Goal: Task Accomplishment & Management: Manage account settings

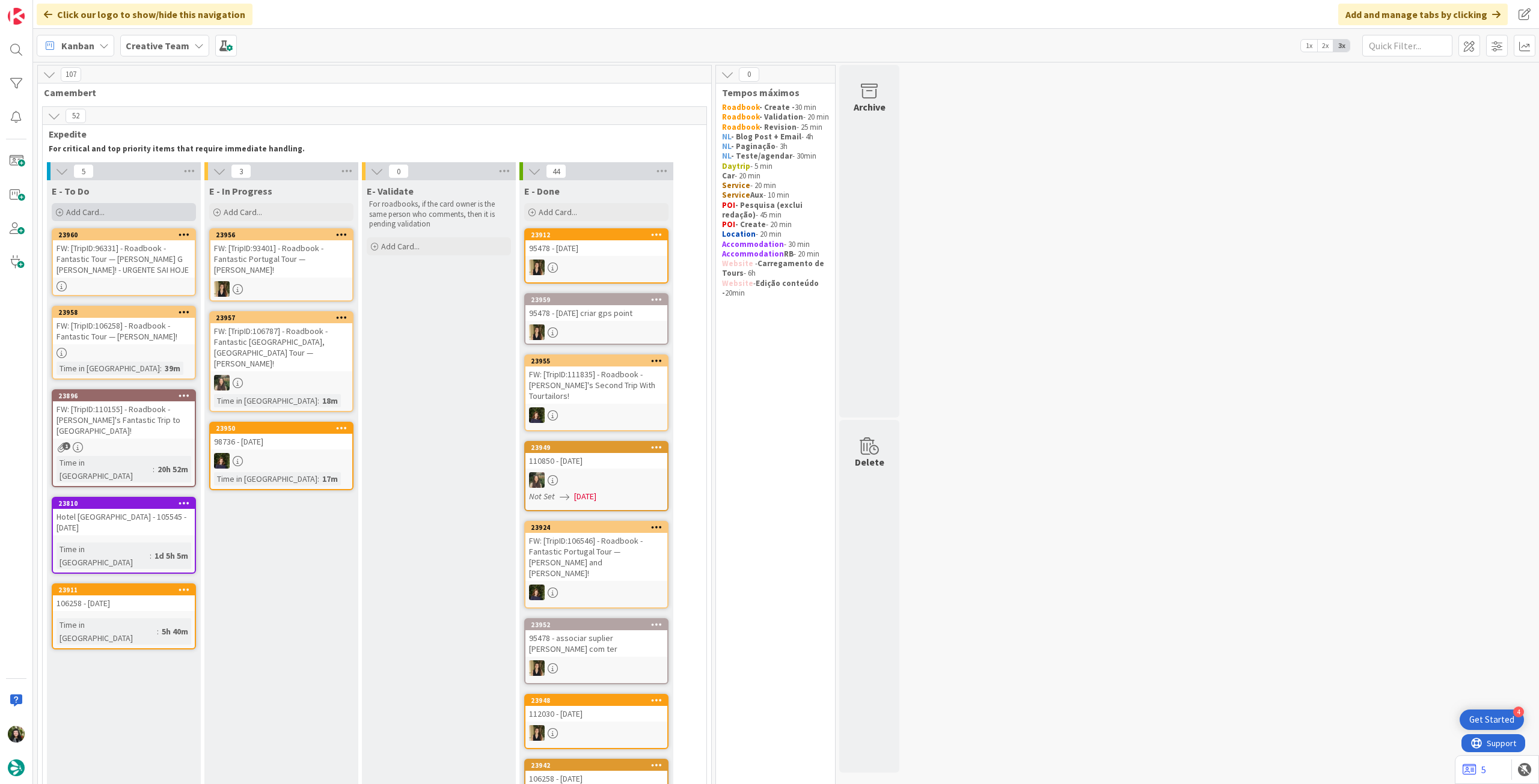
drag, startPoint x: 117, startPoint y: 206, endPoint x: 122, endPoint y: 219, distance: 13.9
click at [117, 206] on div "Add Card..." at bounding box center [123, 212] width 144 height 18
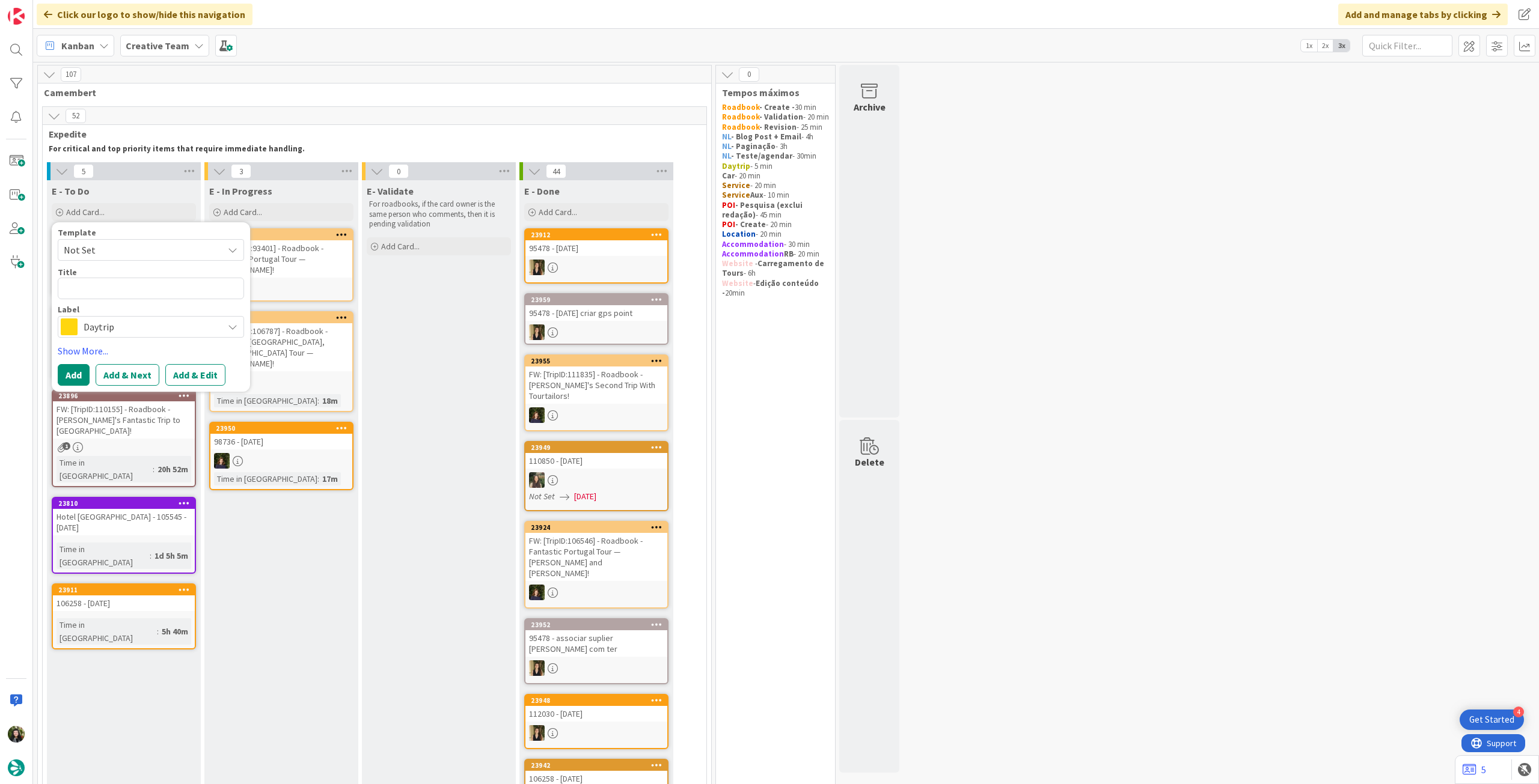
click at [101, 315] on div "Label Daytrip" at bounding box center [151, 321] width 186 height 32
click at [120, 336] on div "Daytrip" at bounding box center [151, 327] width 186 height 22
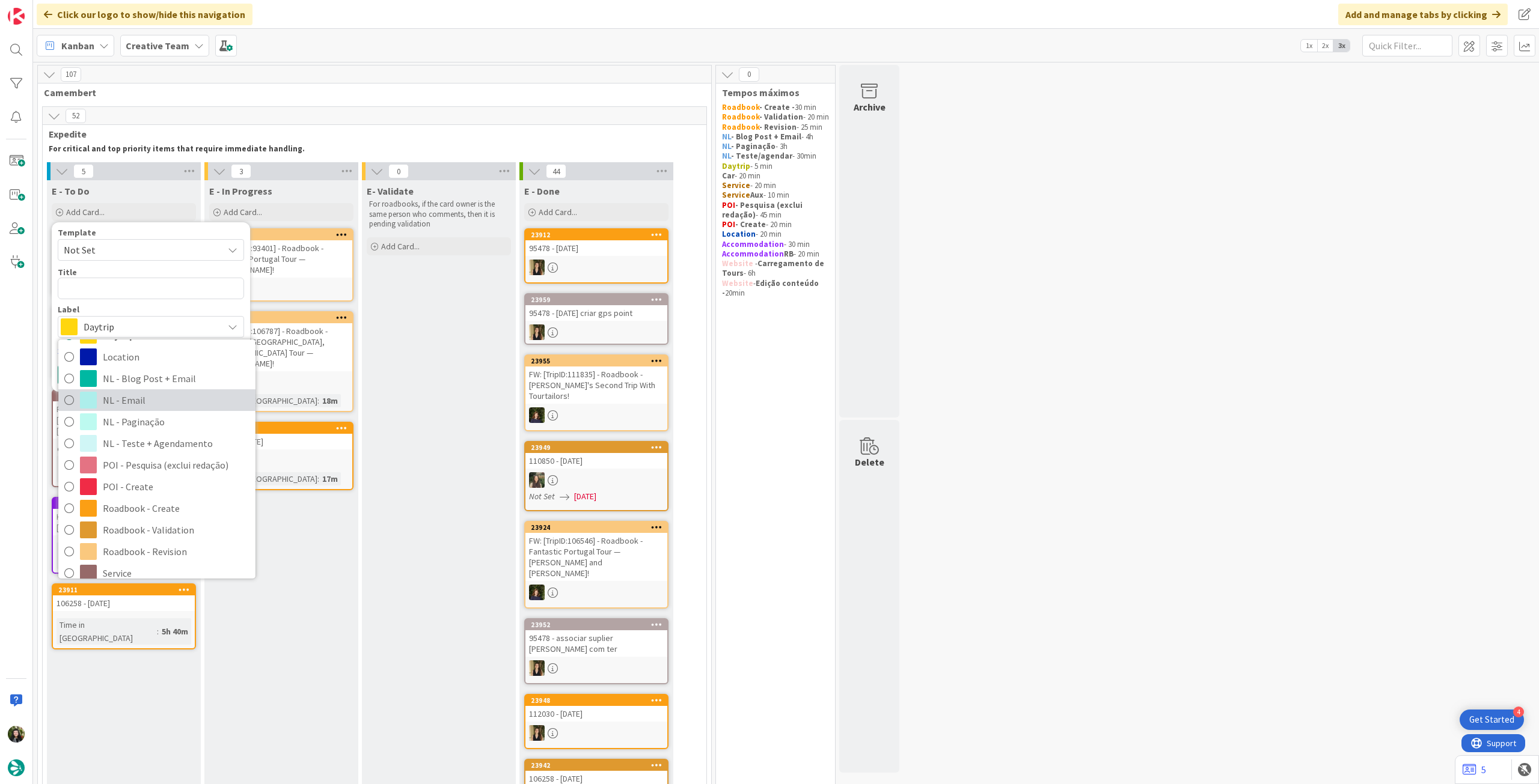
scroll to position [161, 0]
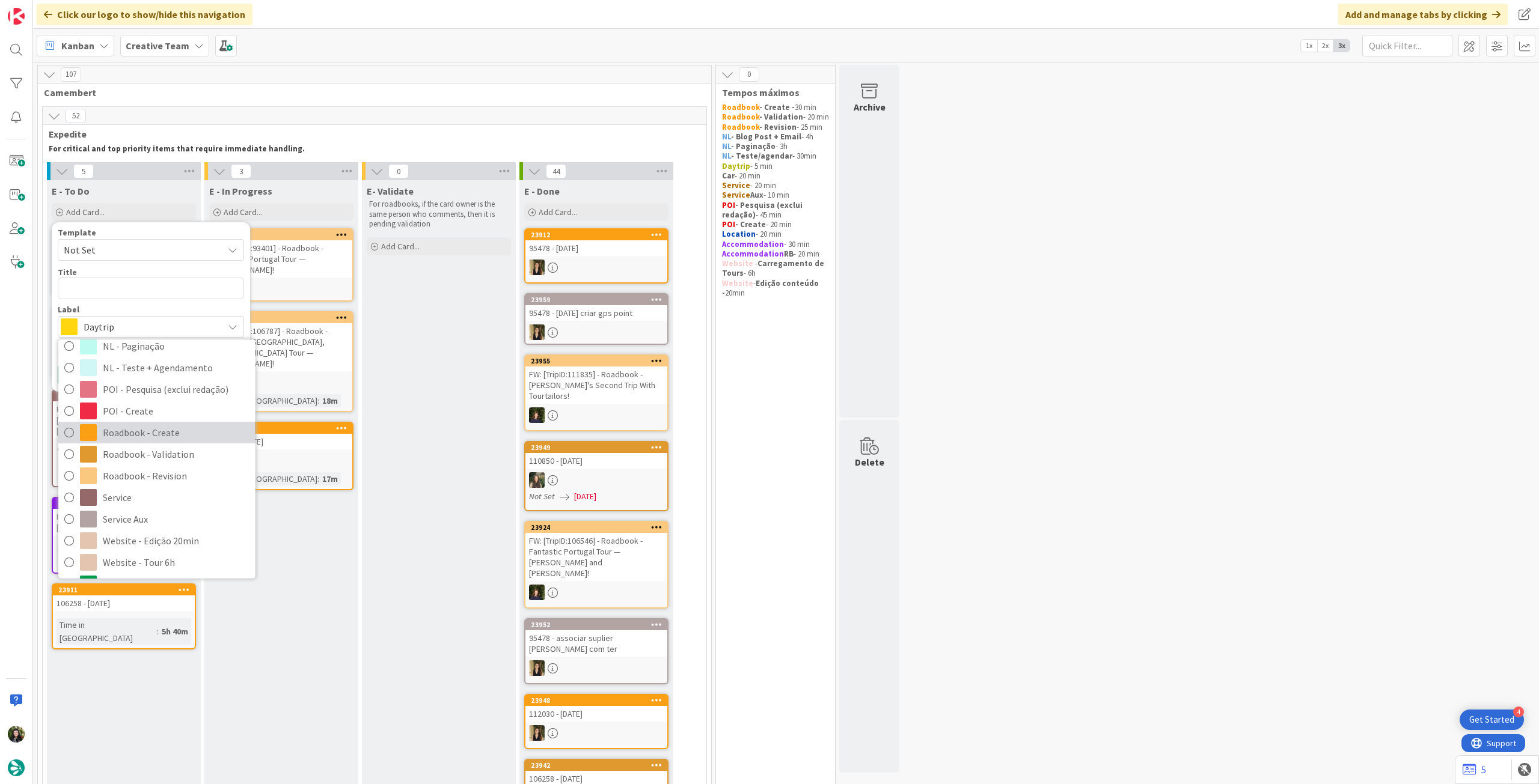
click at [149, 430] on span "Roadbook - Create" at bounding box center [176, 433] width 147 height 18
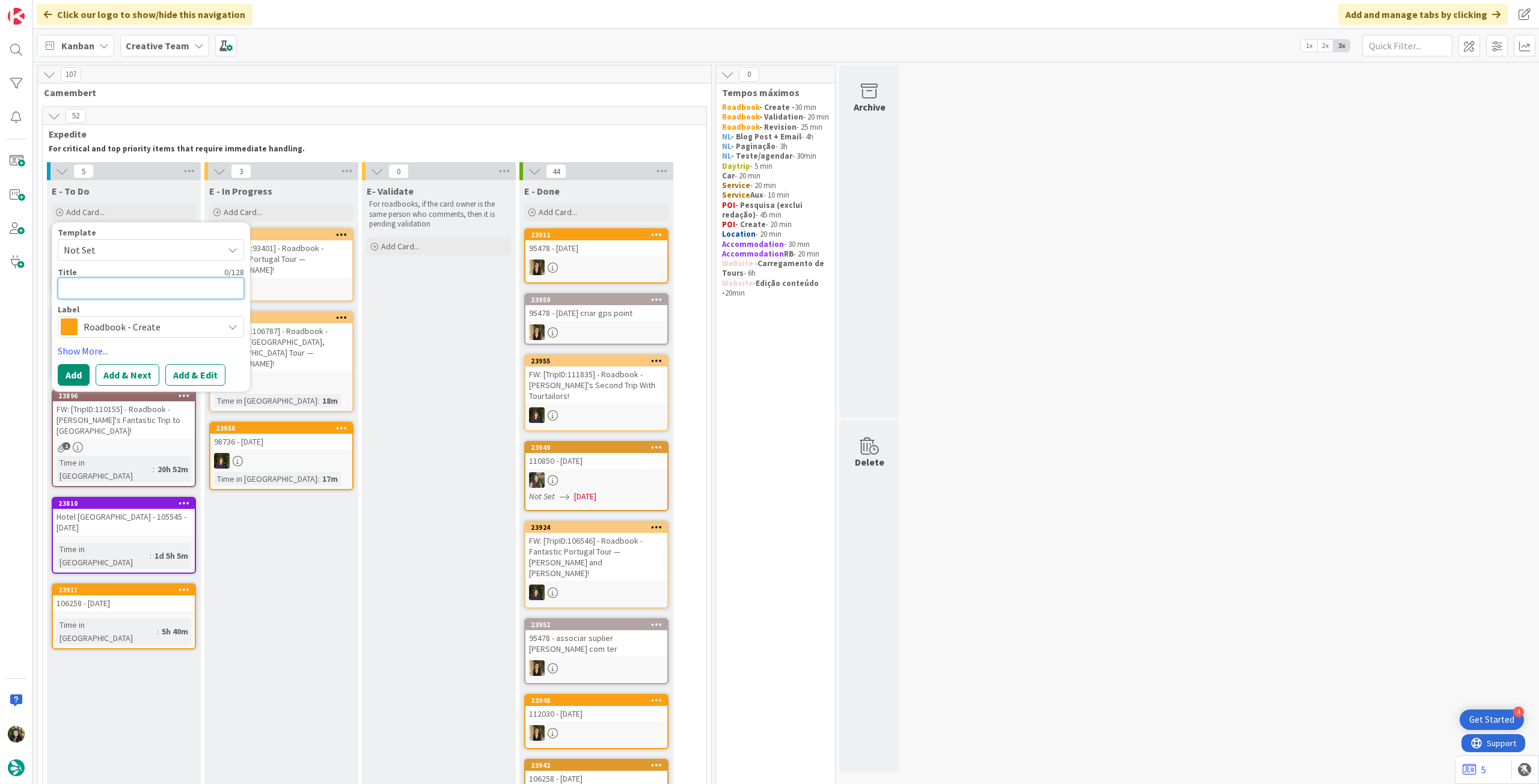
click at [140, 286] on textarea at bounding box center [151, 288] width 186 height 22
paste textarea "109296"
type textarea "x"
type textarea "109296"
type textarea "x"
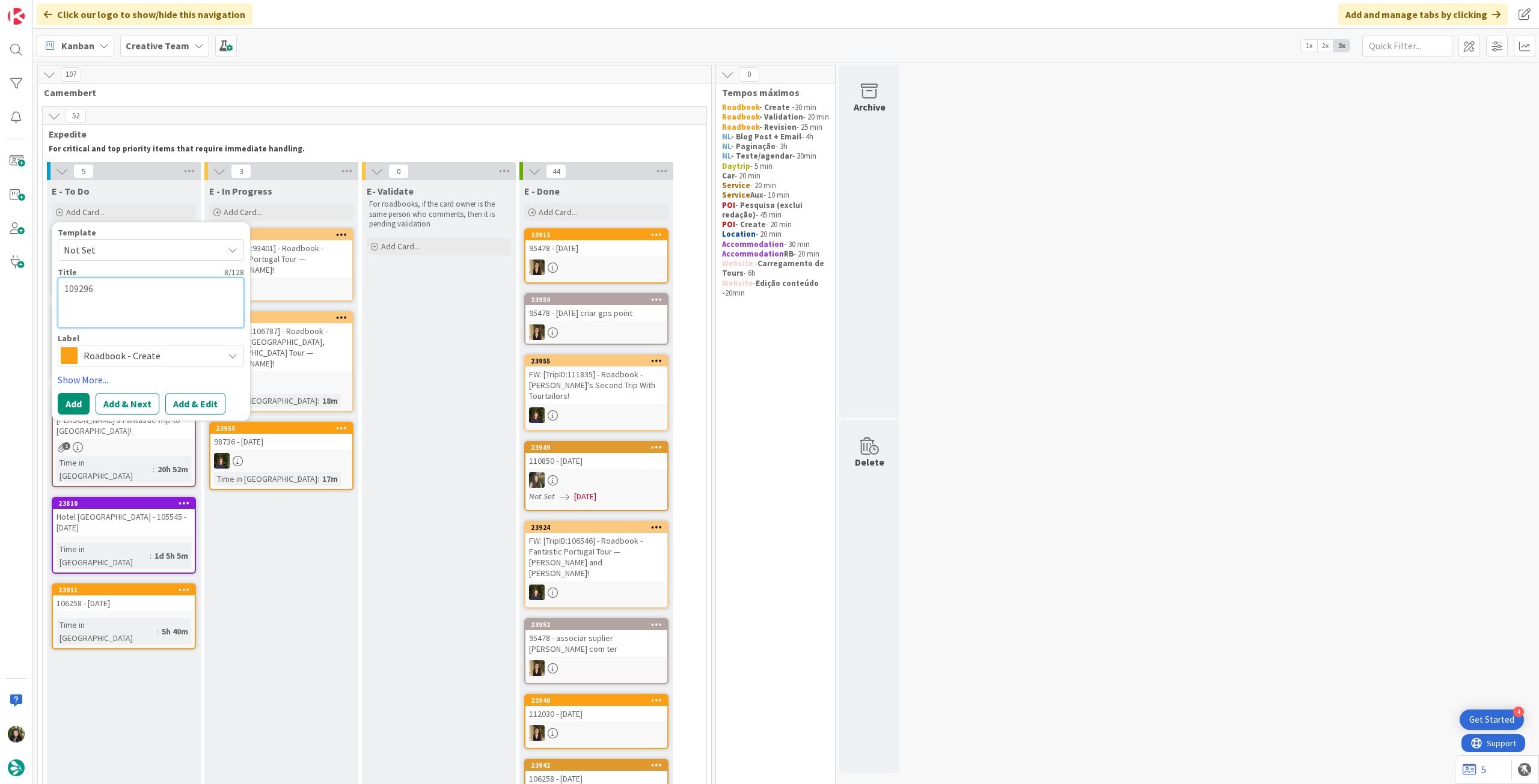
type textarea "109296"
type textarea "x"
type textarea "109296"
type textarea "x"
type textarea "109296"
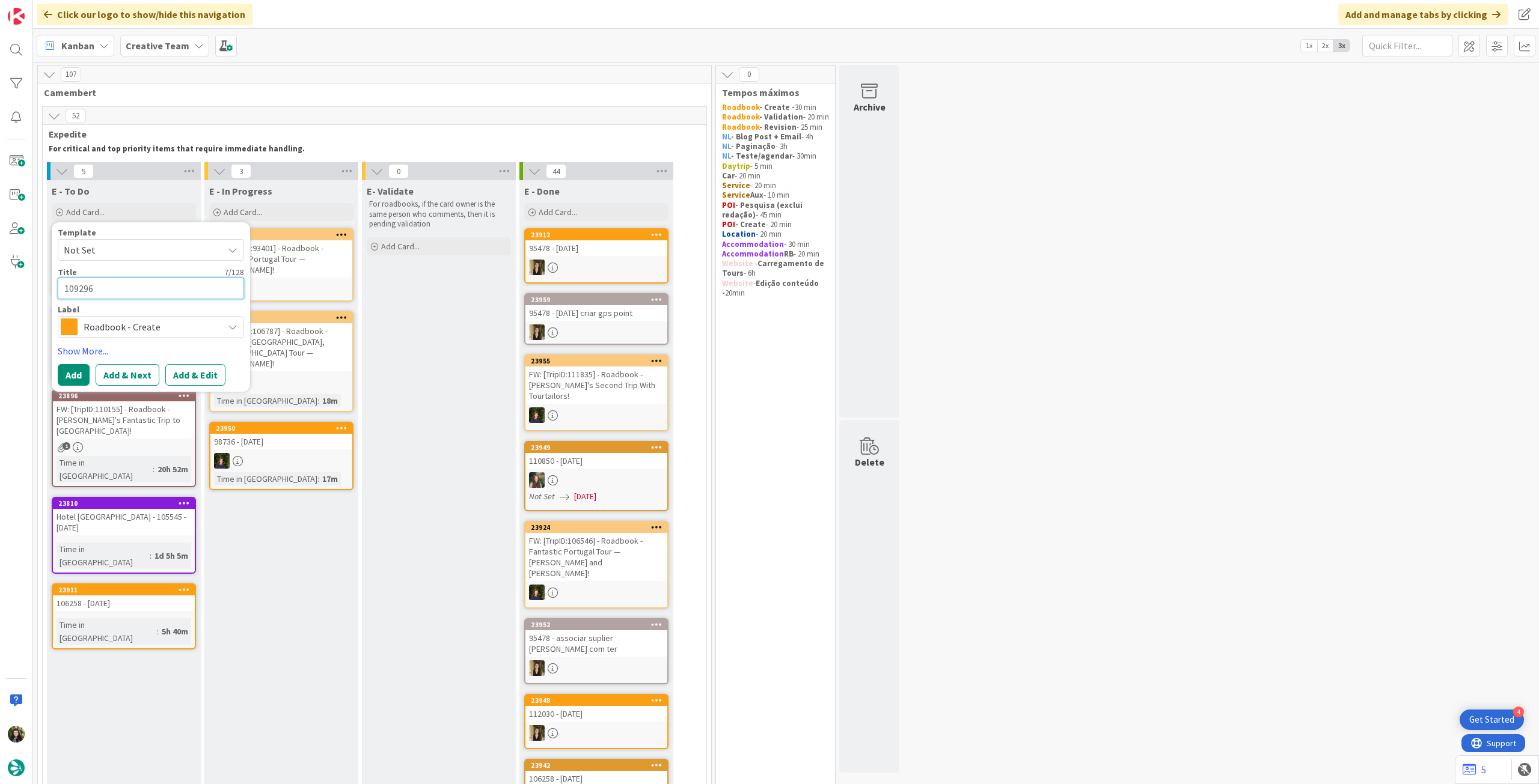
type textarea "x"
type textarea "109296 -"
type textarea "x"
type textarea "109296 - 1"
type textarea "x"
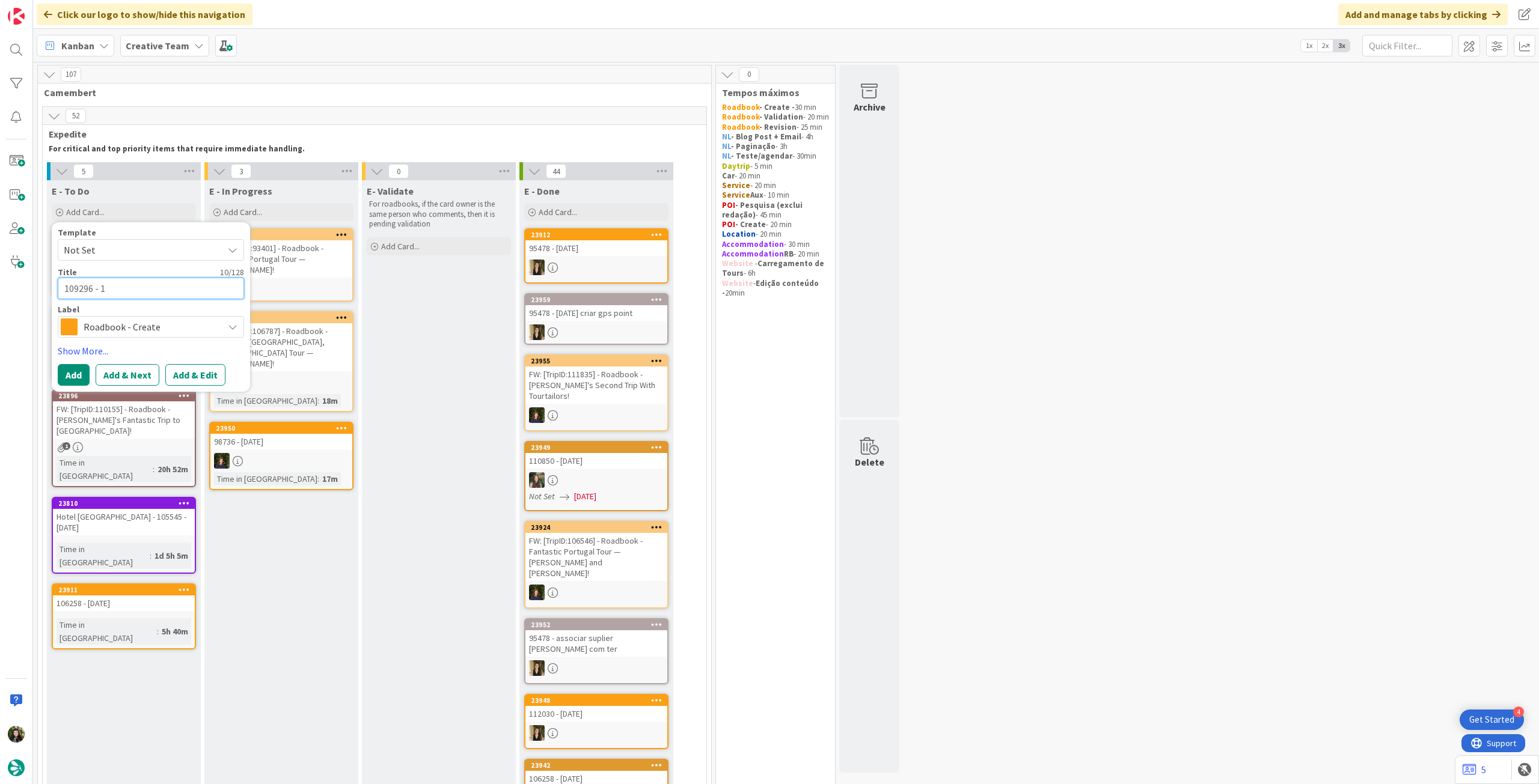
type textarea "109296 - 1"
type textarea "x"
type textarea "109296 - 1 o"
type textarea "x"
type textarea "109296 - 1 oc"
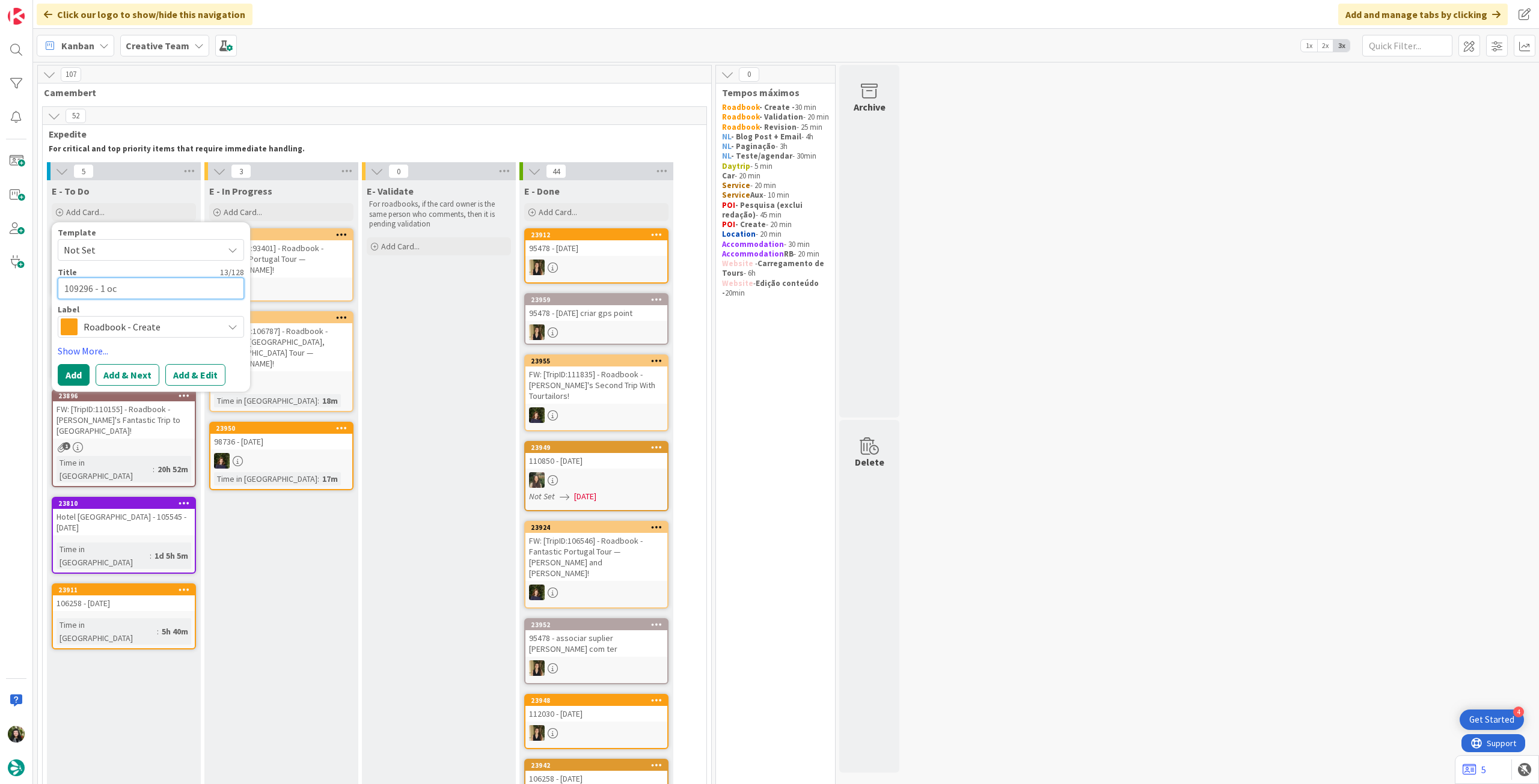
type textarea "x"
type textarea "109296 - [DATE]"
type textarea "x"
type textarea "109296 - [DATE]"
type textarea "x"
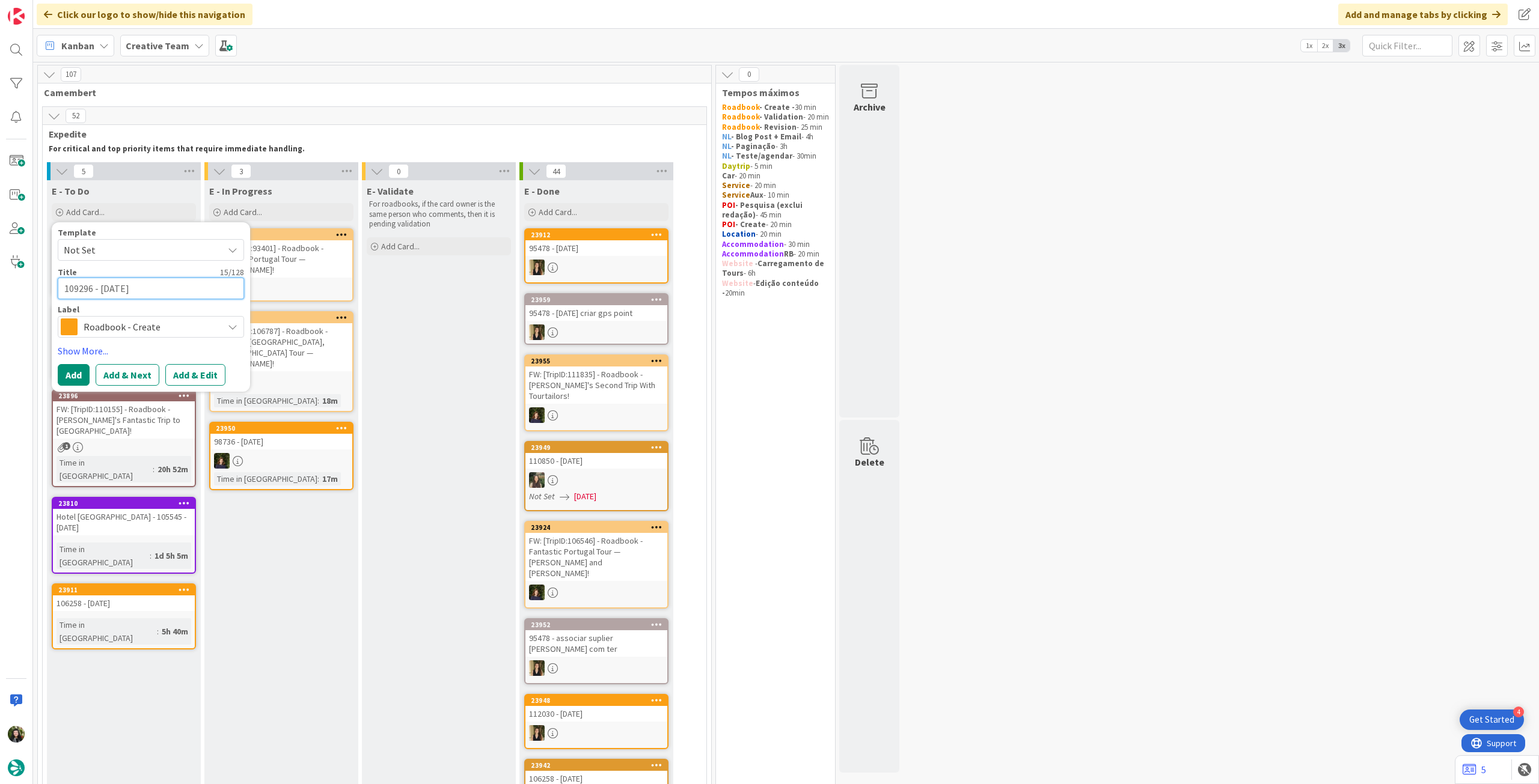
type textarea "109296 - [DATE] -"
type textarea "x"
type textarea "109296 - [DATE] - U"
type textarea "x"
type textarea "109296 - [DATE] - UR"
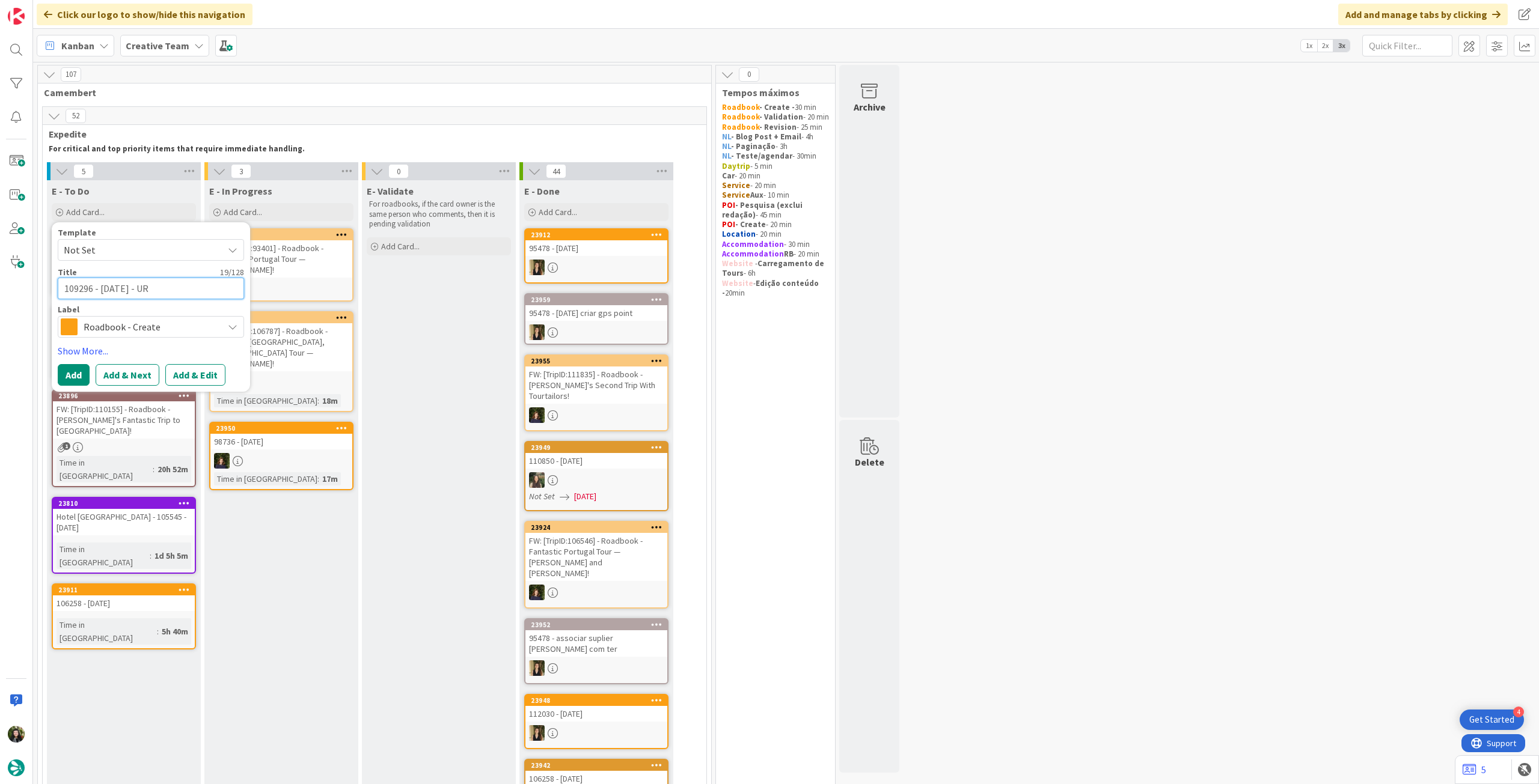
type textarea "x"
type textarea "109296 - [DATE] - URG"
type textarea "x"
type textarea "109296 - [DATE] - URGE"
type textarea "x"
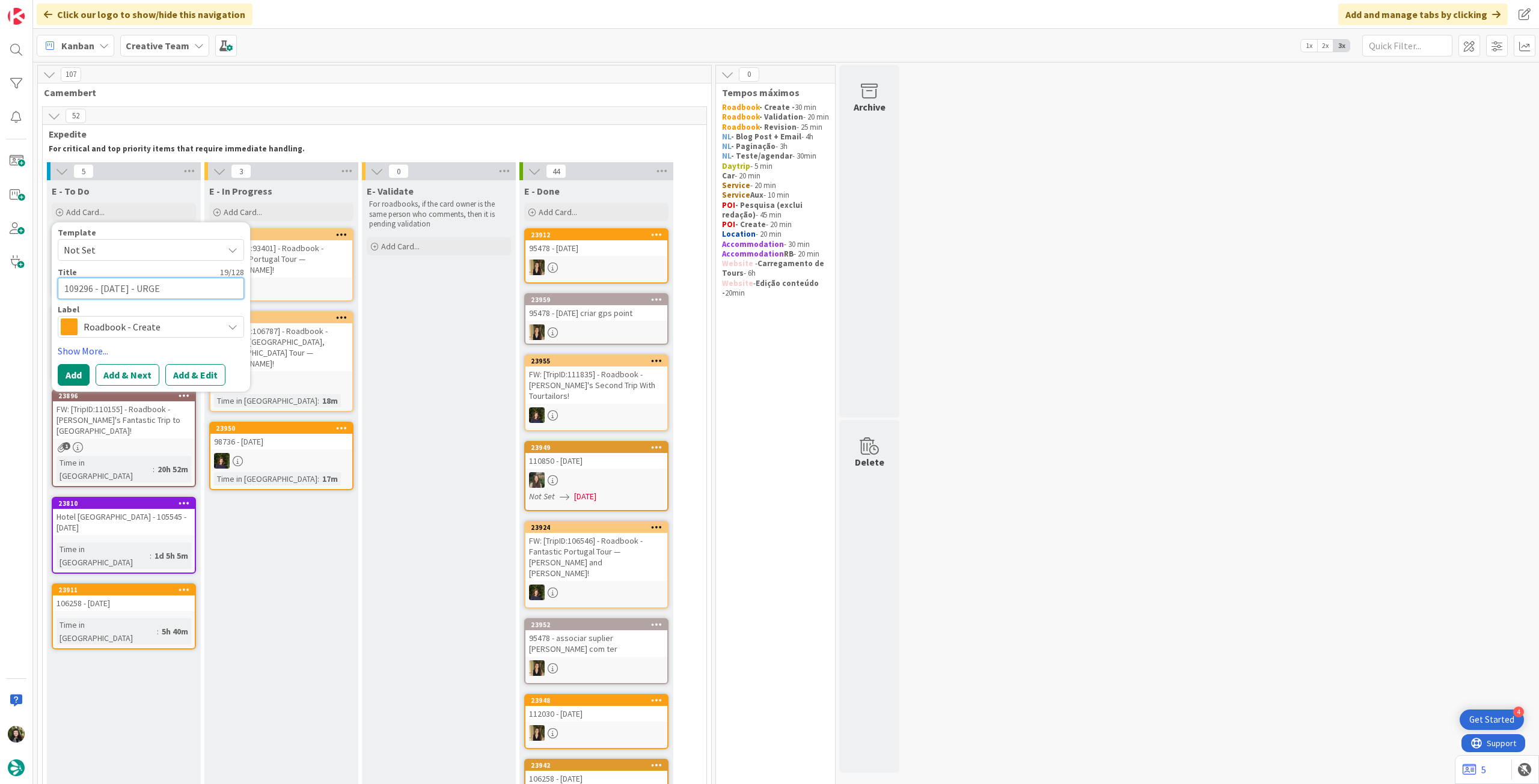
type textarea "109296 - [DATE] - URGEN"
type textarea "x"
type textarea "109296 - [DATE] - URGENT"
type textarea "x"
type textarea "109296 - [DATE] - URGENTE"
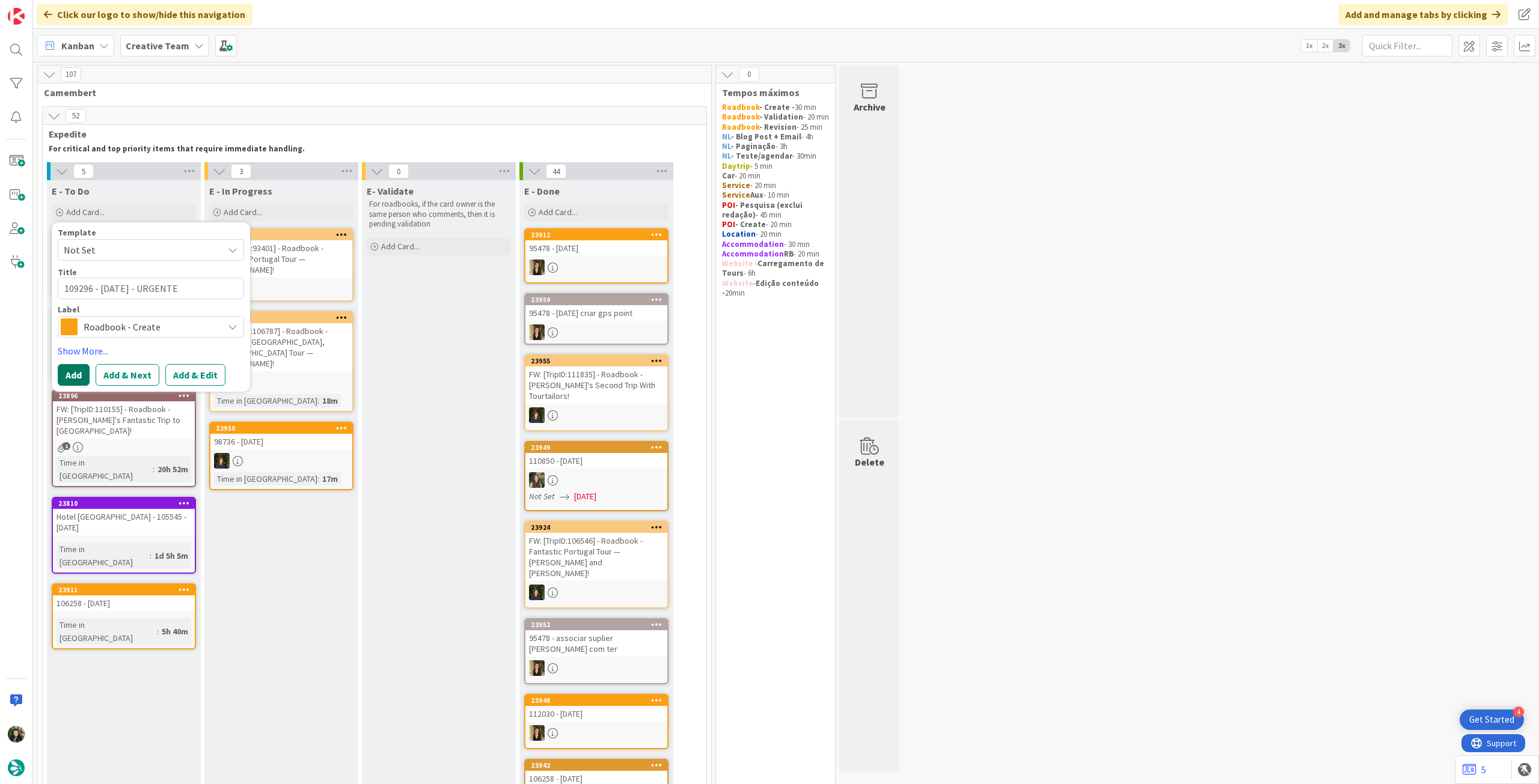
click at [80, 378] on button "Add" at bounding box center [73, 375] width 32 height 22
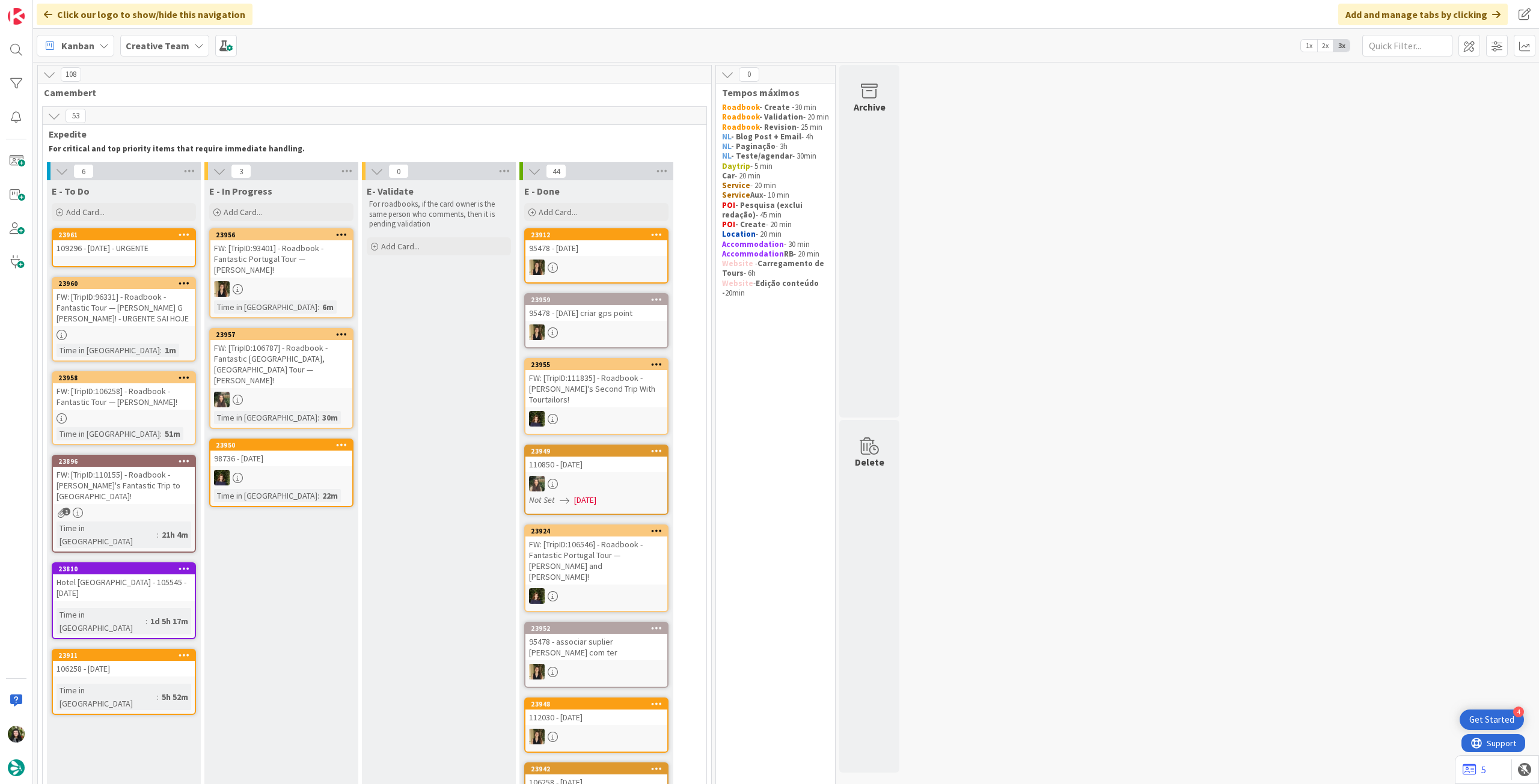
click at [178, 49] on b "Creative Team" at bounding box center [157, 45] width 63 height 12
click at [177, 171] on h4 "Creative Team - Análise" at bounding box center [206, 171] width 145 height 12
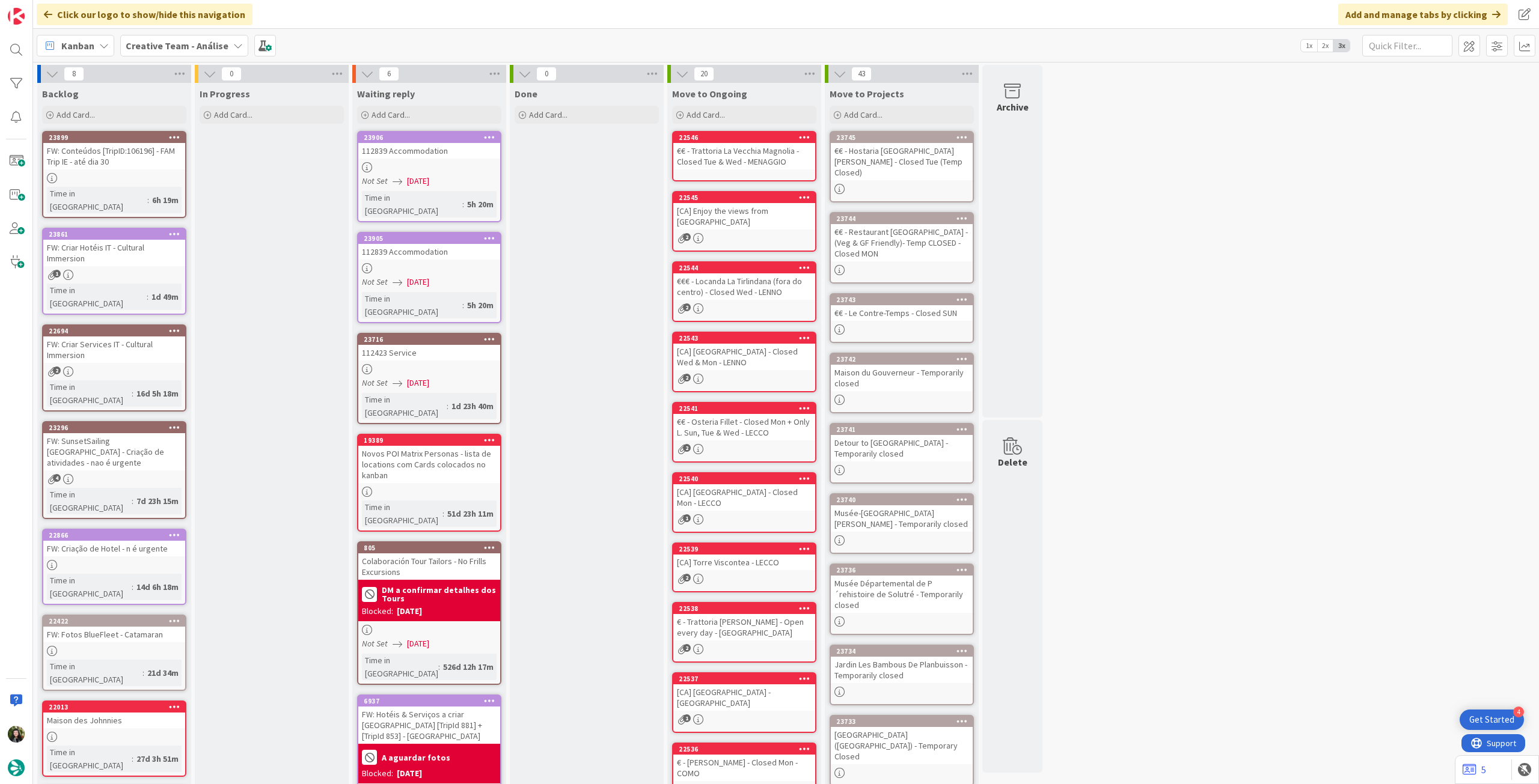
click at [176, 51] on span "Creative Team - Análise" at bounding box center [177, 46] width 103 height 14
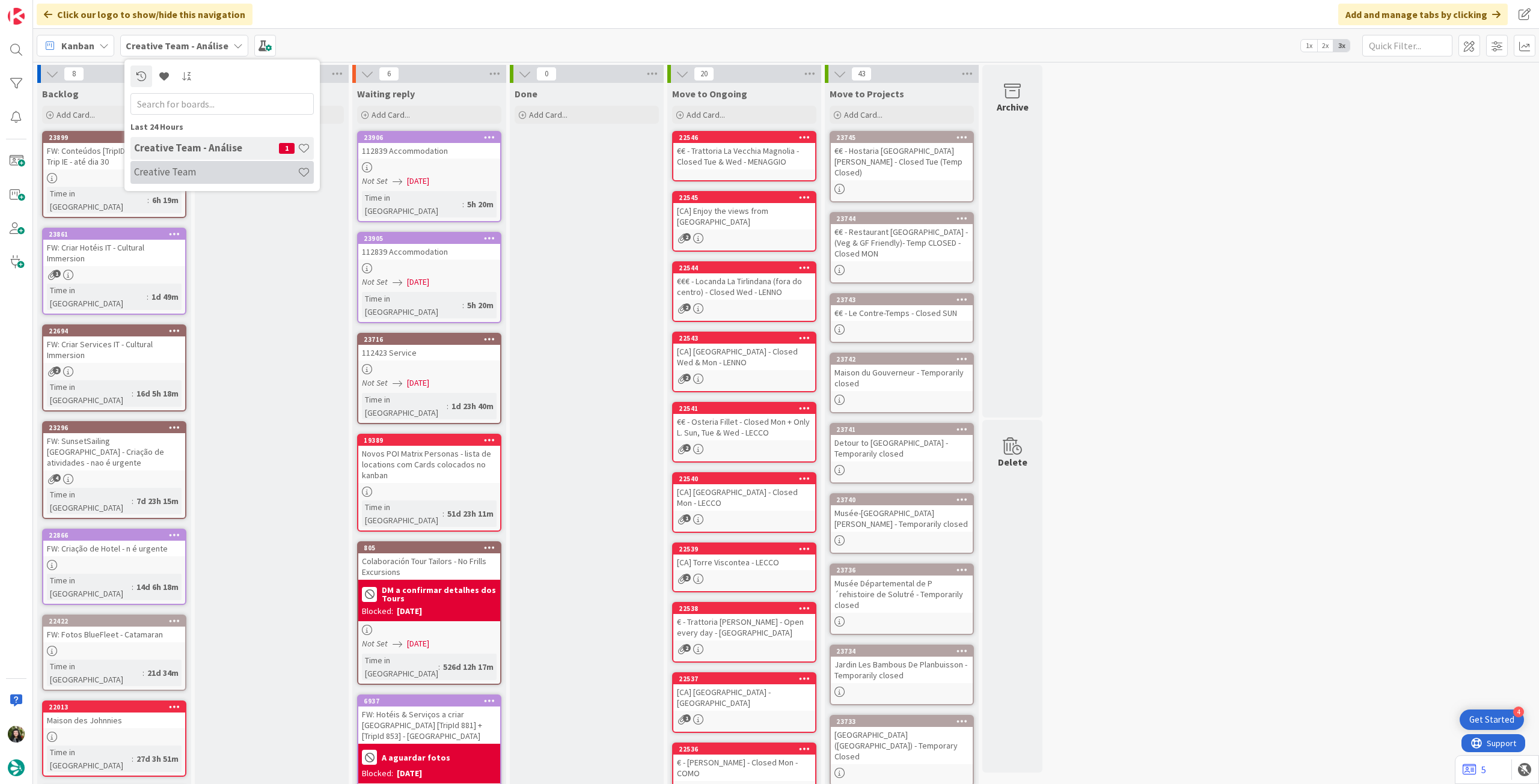
click at [168, 161] on div "Creative Team" at bounding box center [222, 173] width 183 height 23
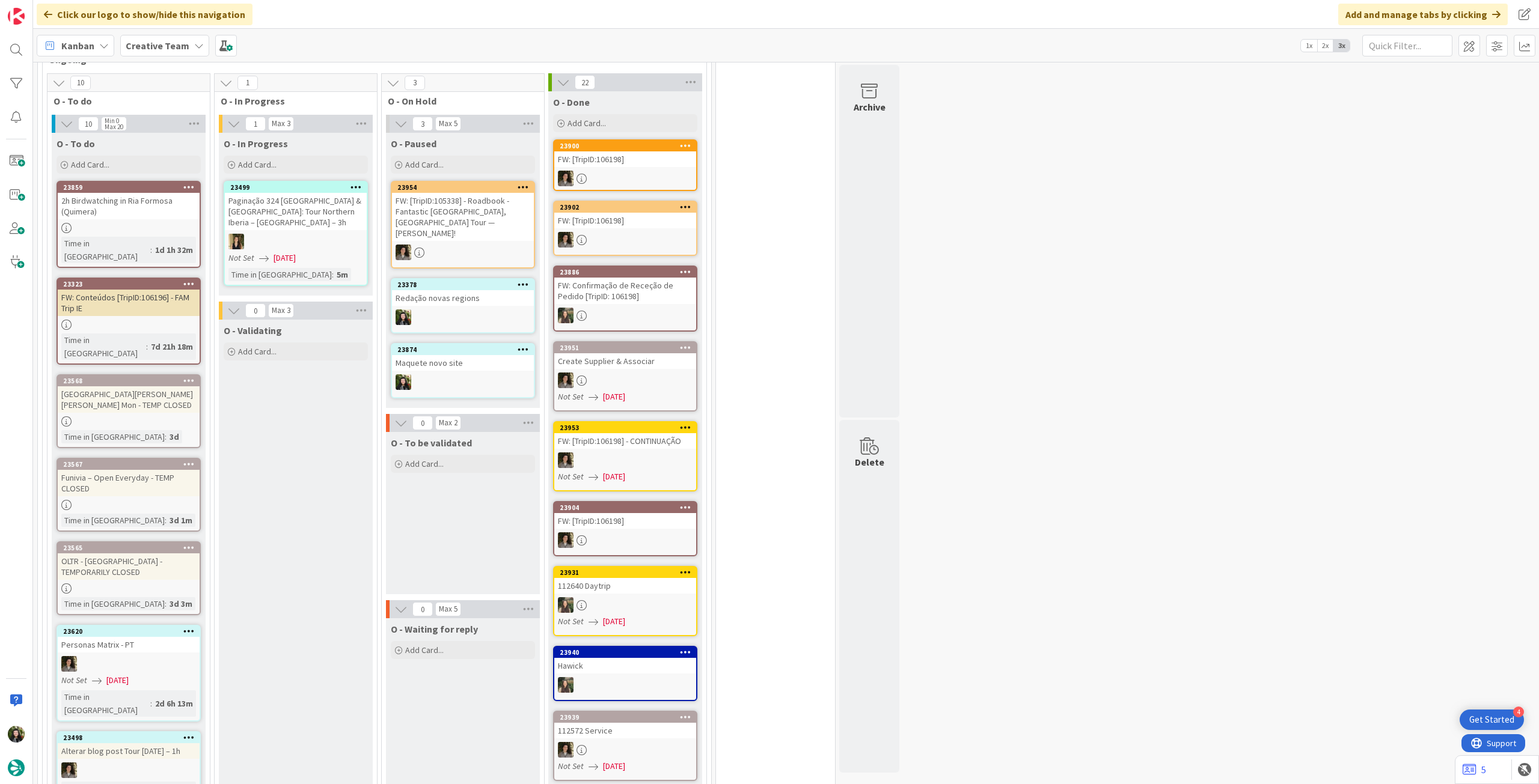
scroll to position [962, 0]
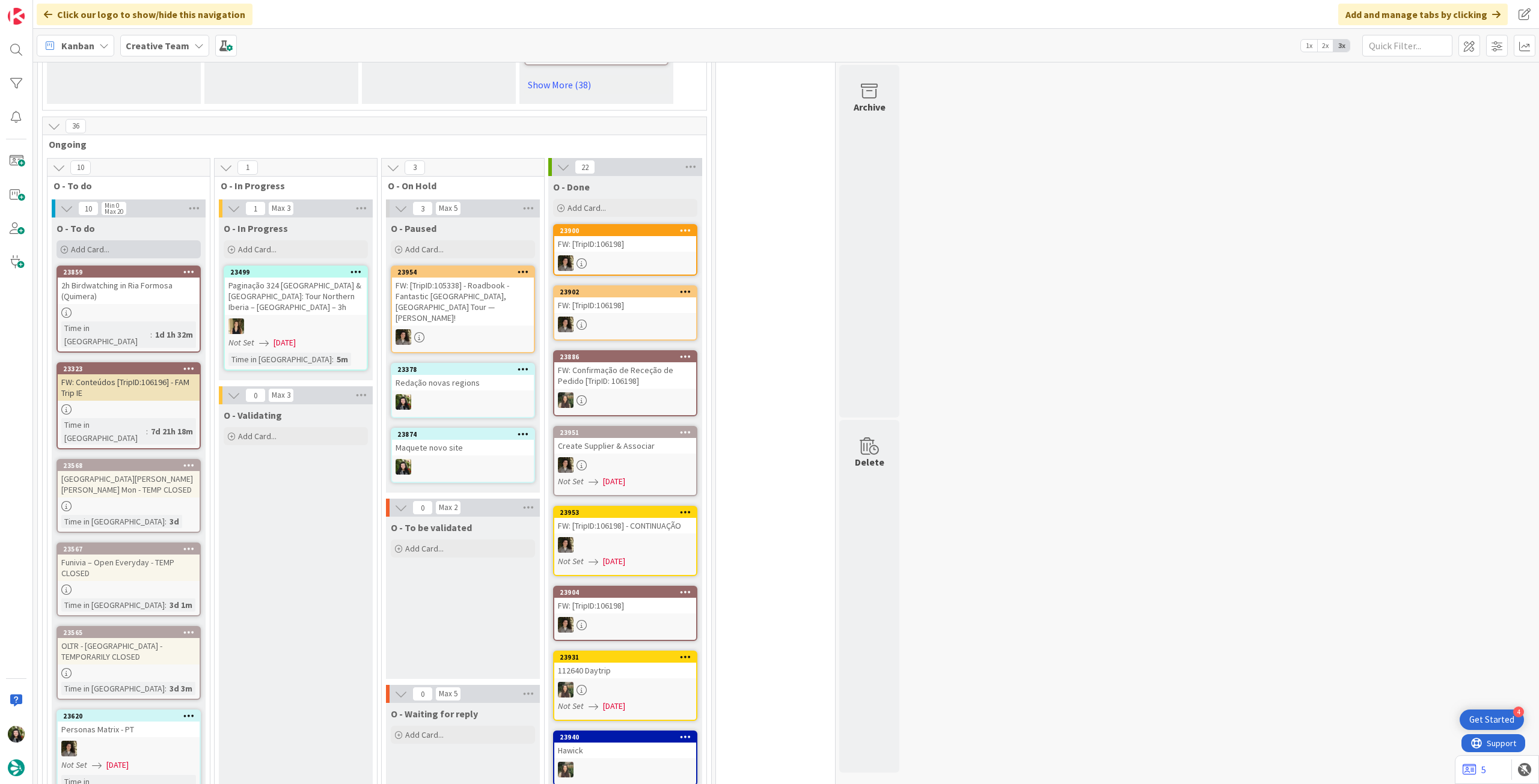
drag, startPoint x: 135, startPoint y: 213, endPoint x: 129, endPoint y: 203, distance: 11.7
click at [129, 240] on div "Add Card..." at bounding box center [128, 249] width 144 height 18
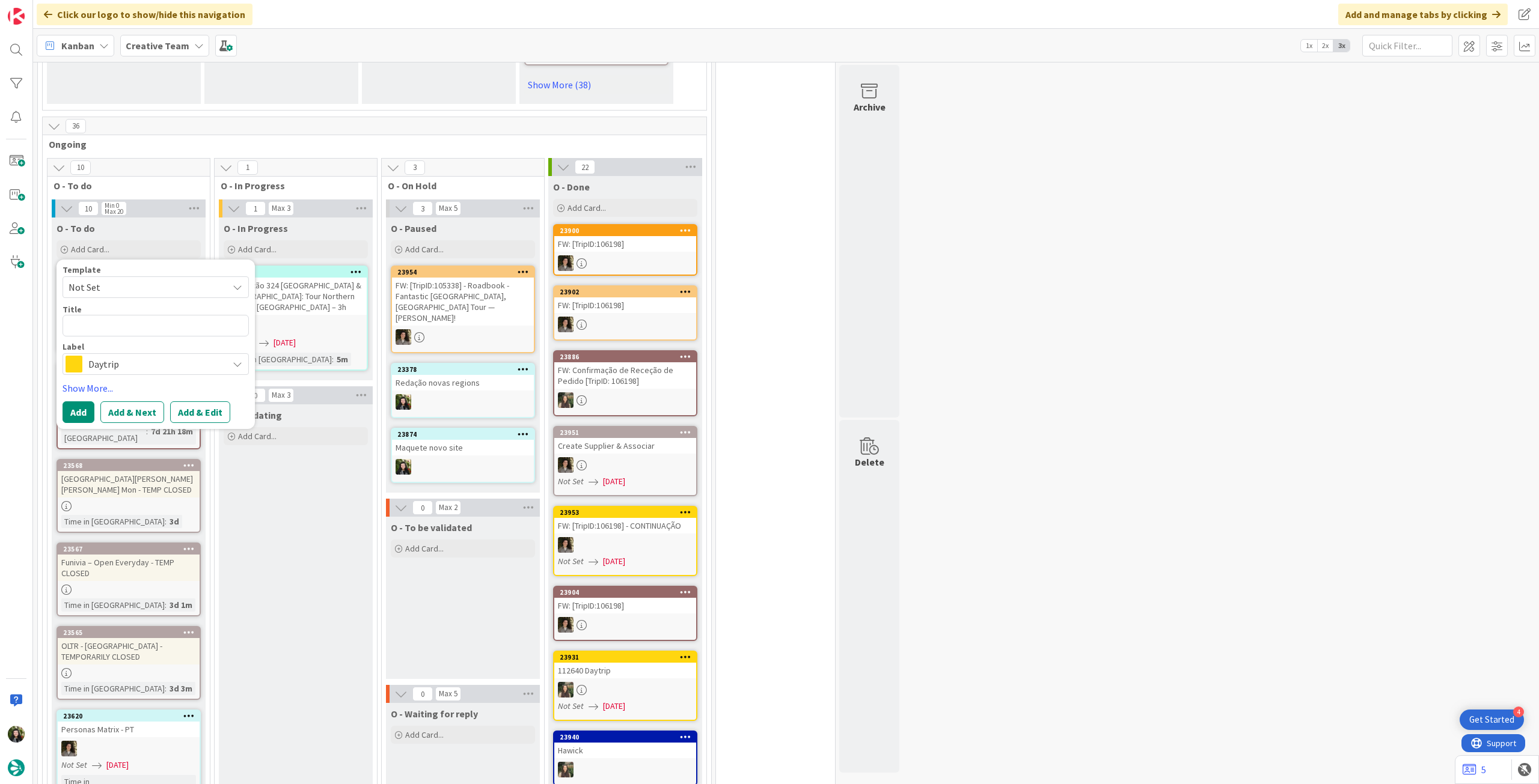
click at [110, 356] on span "Daytrip" at bounding box center [154, 364] width 133 height 17
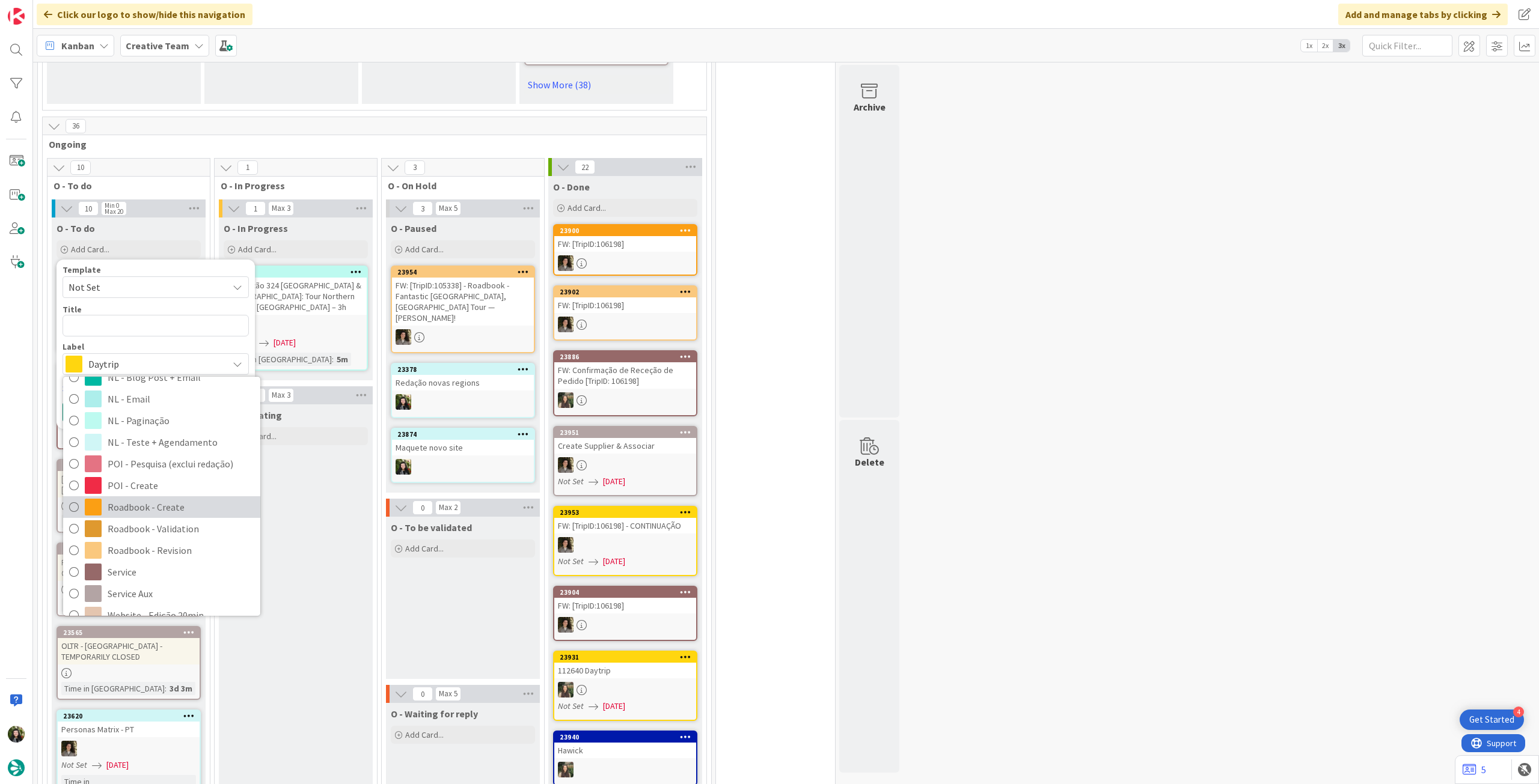
scroll to position [161, 0]
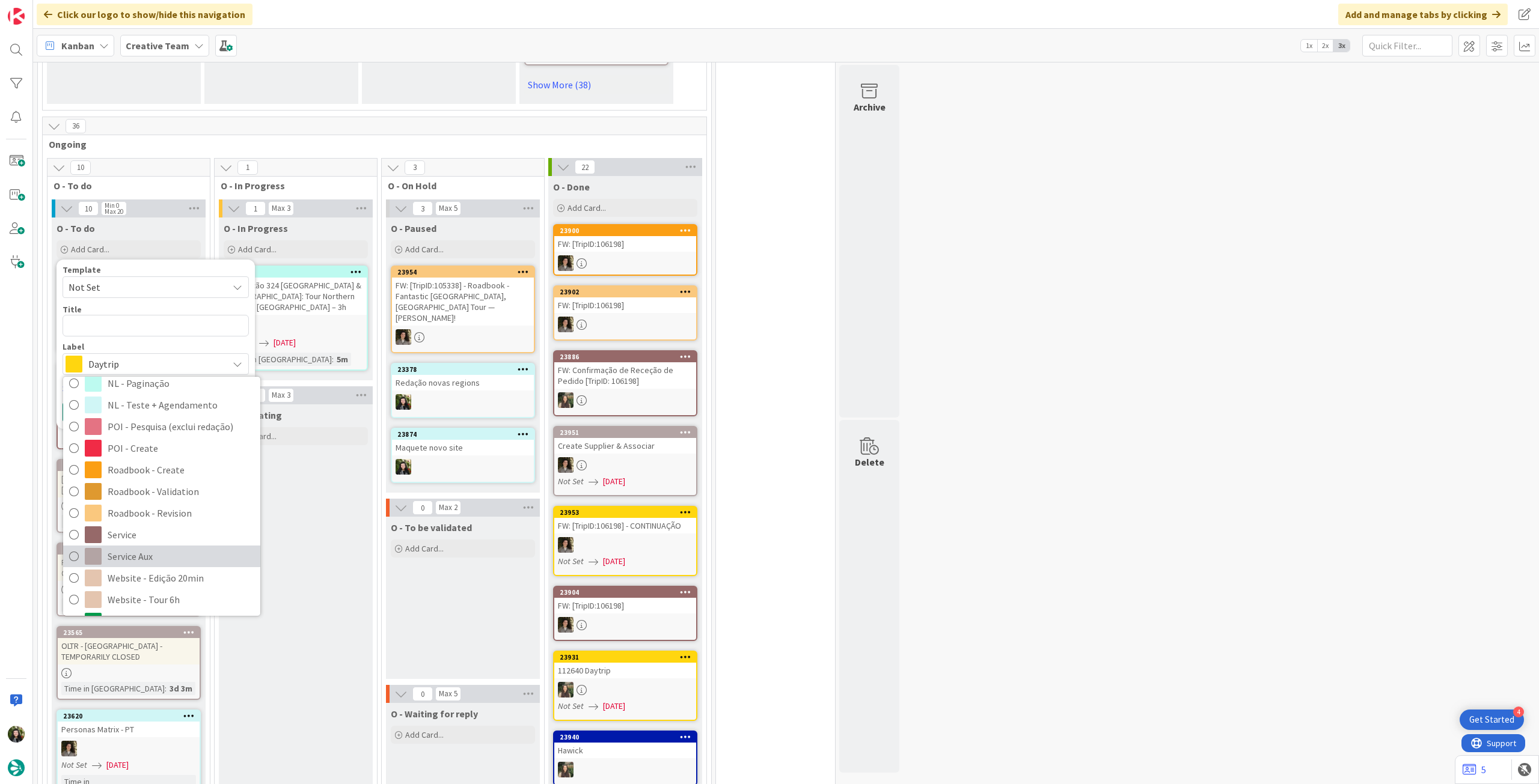
click at [164, 547] on span "Service Aux" at bounding box center [181, 556] width 147 height 18
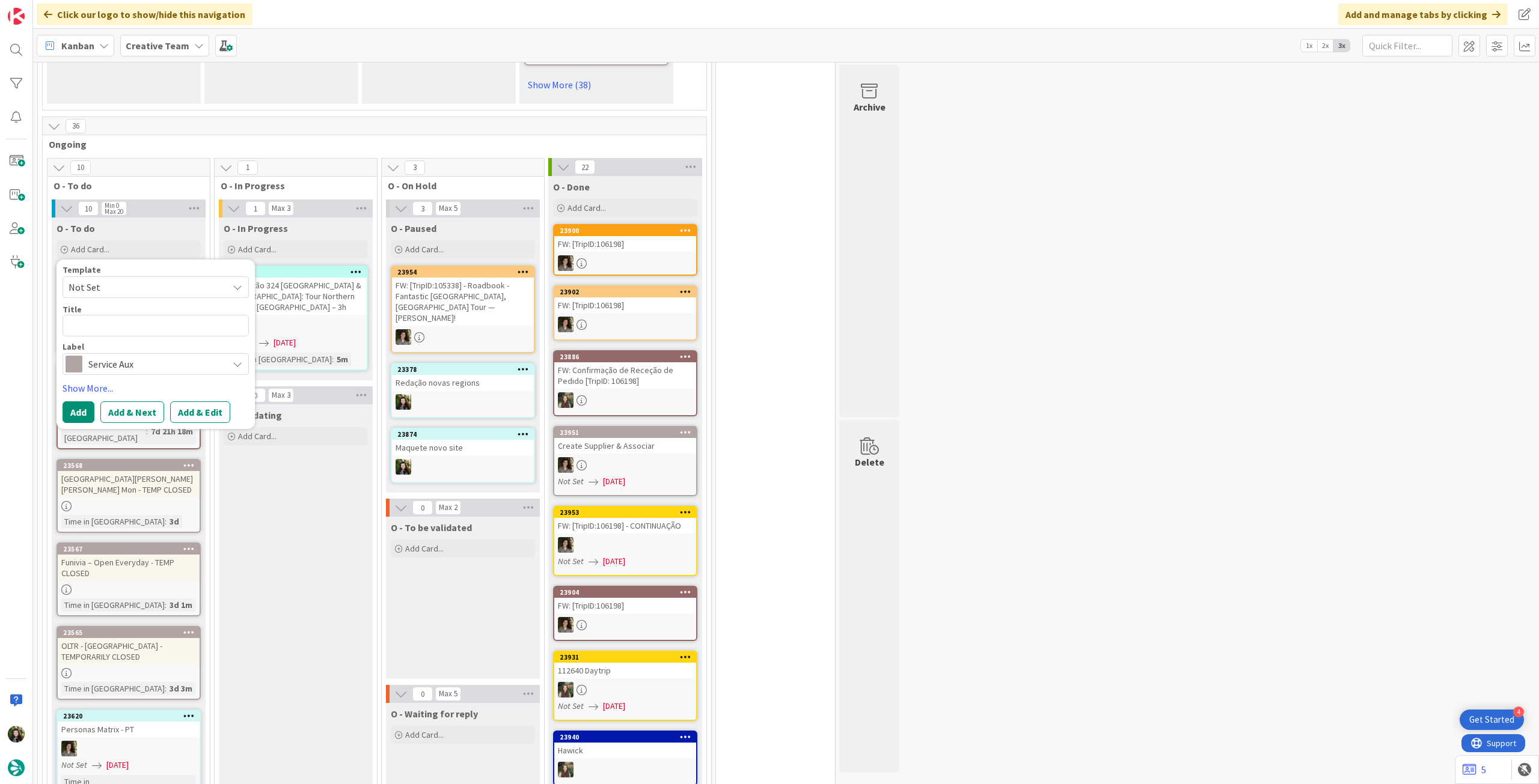
click at [141, 356] on span "Service Aux" at bounding box center [154, 364] width 133 height 17
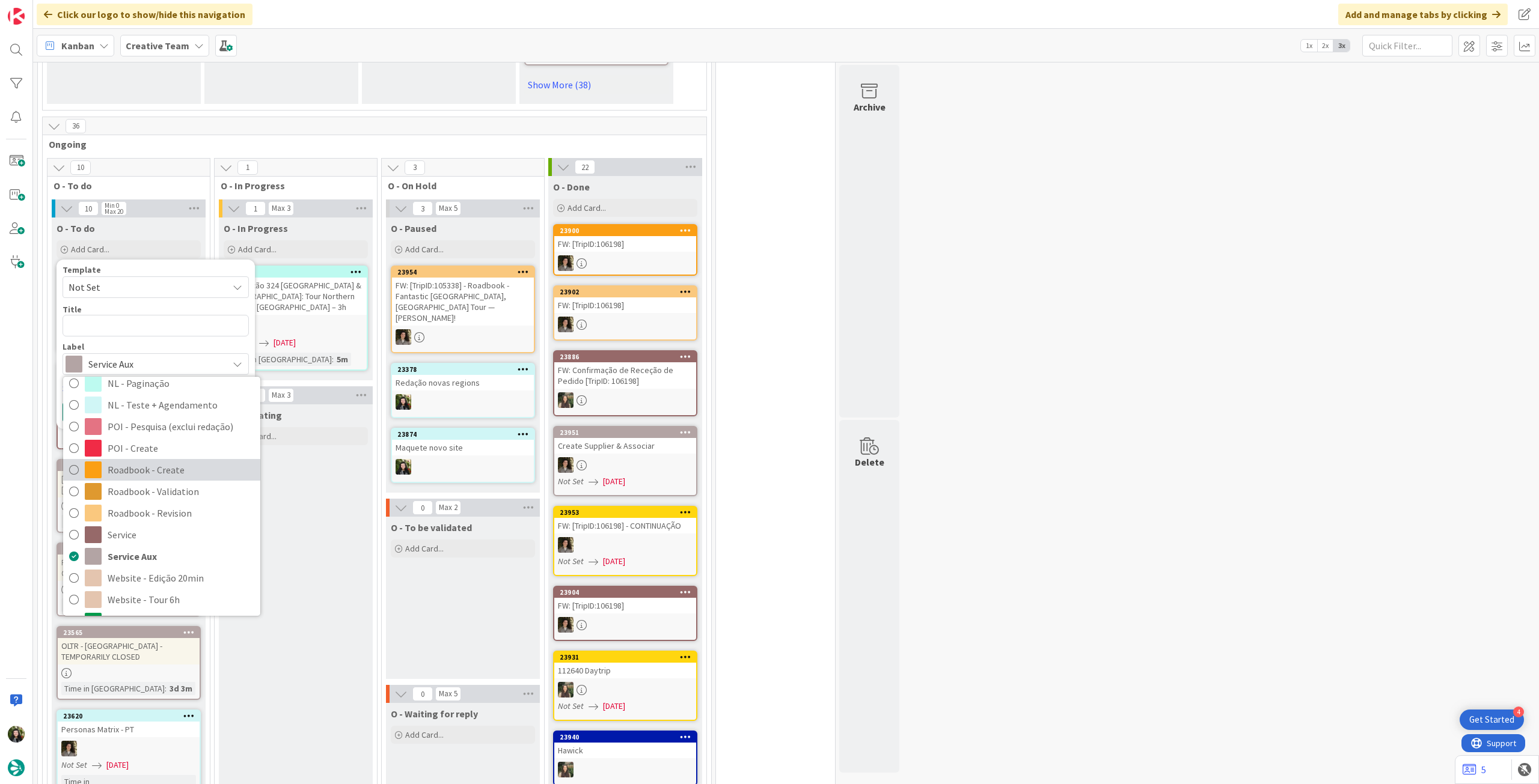
scroll to position [80, 0]
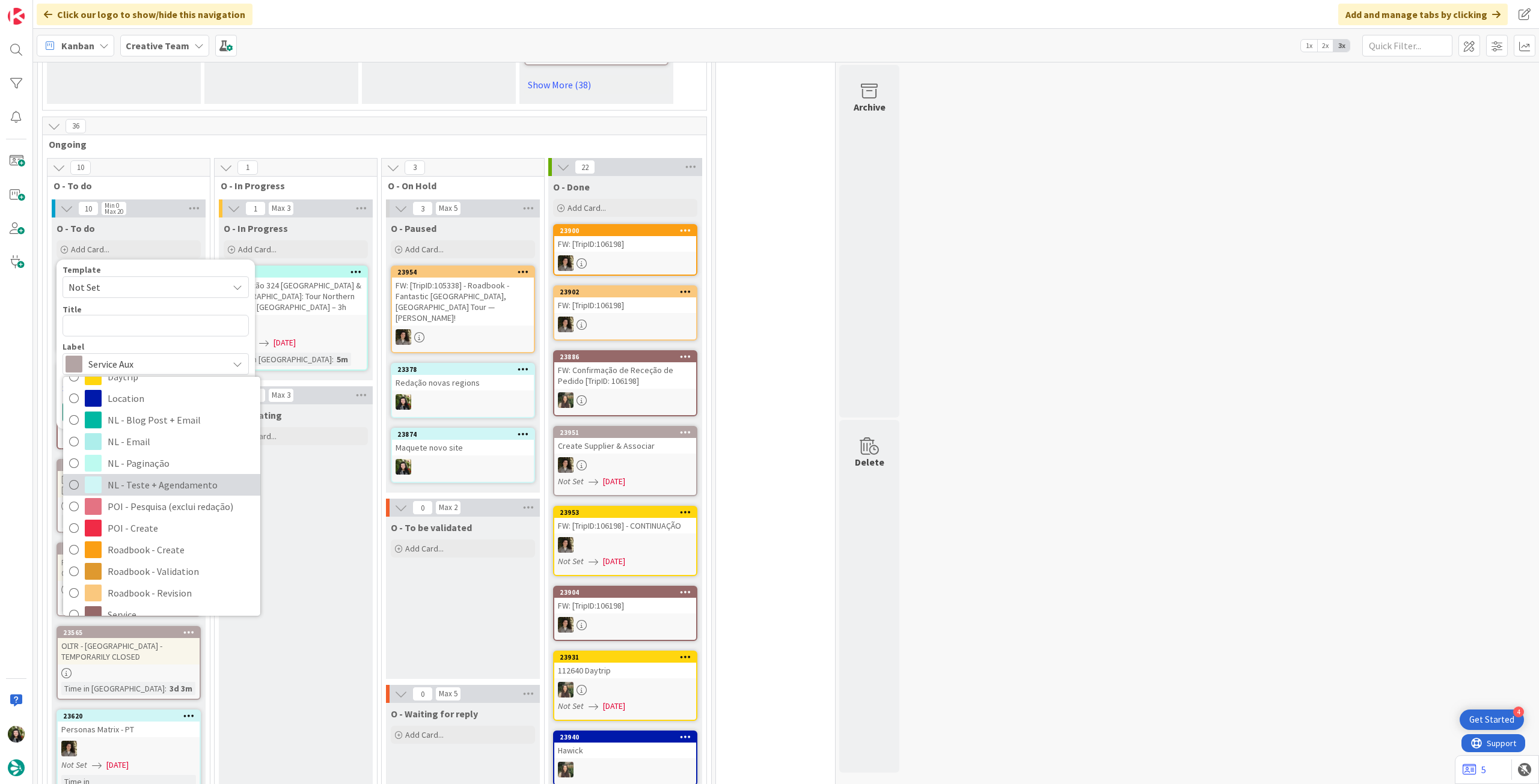
click at [200, 476] on span "NL - Teste + Agendamento" at bounding box center [181, 485] width 147 height 18
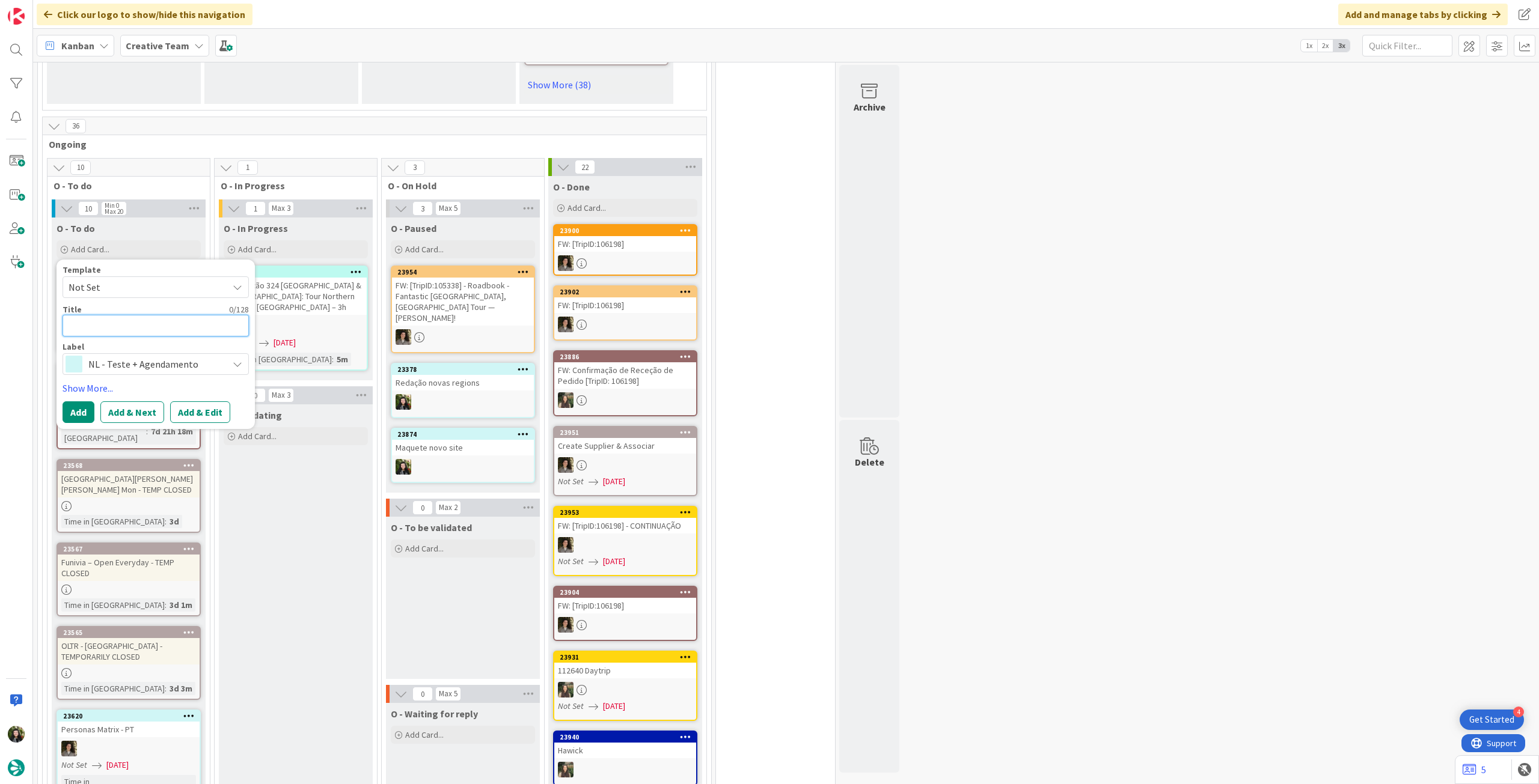
click at [166, 315] on textarea at bounding box center [156, 325] width 186 height 22
type textarea "x"
type textarea "A"
type textarea "x"
type textarea "Al"
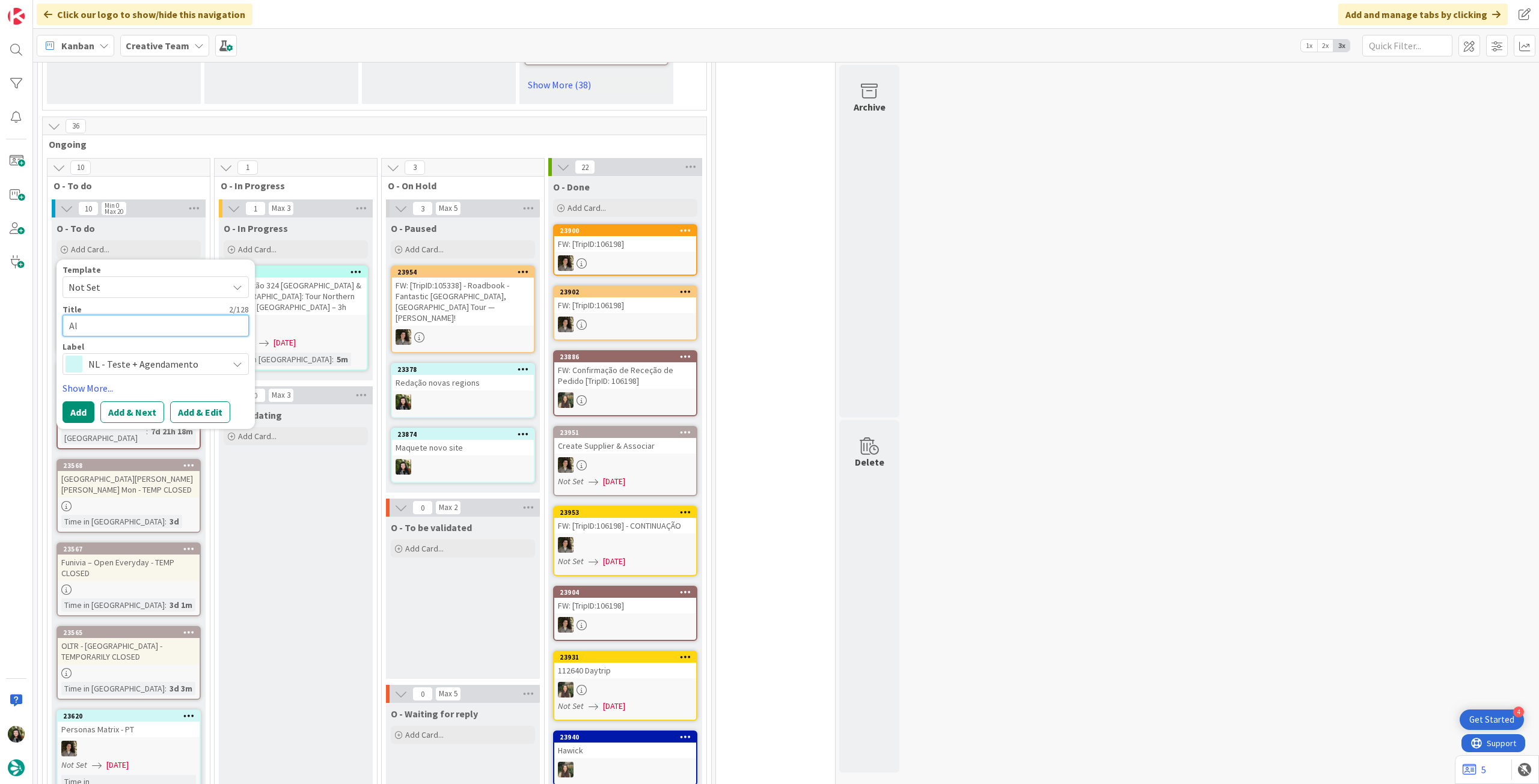
type textarea "x"
type textarea "Alt"
type textarea "x"
type textarea "Alte"
type textarea "x"
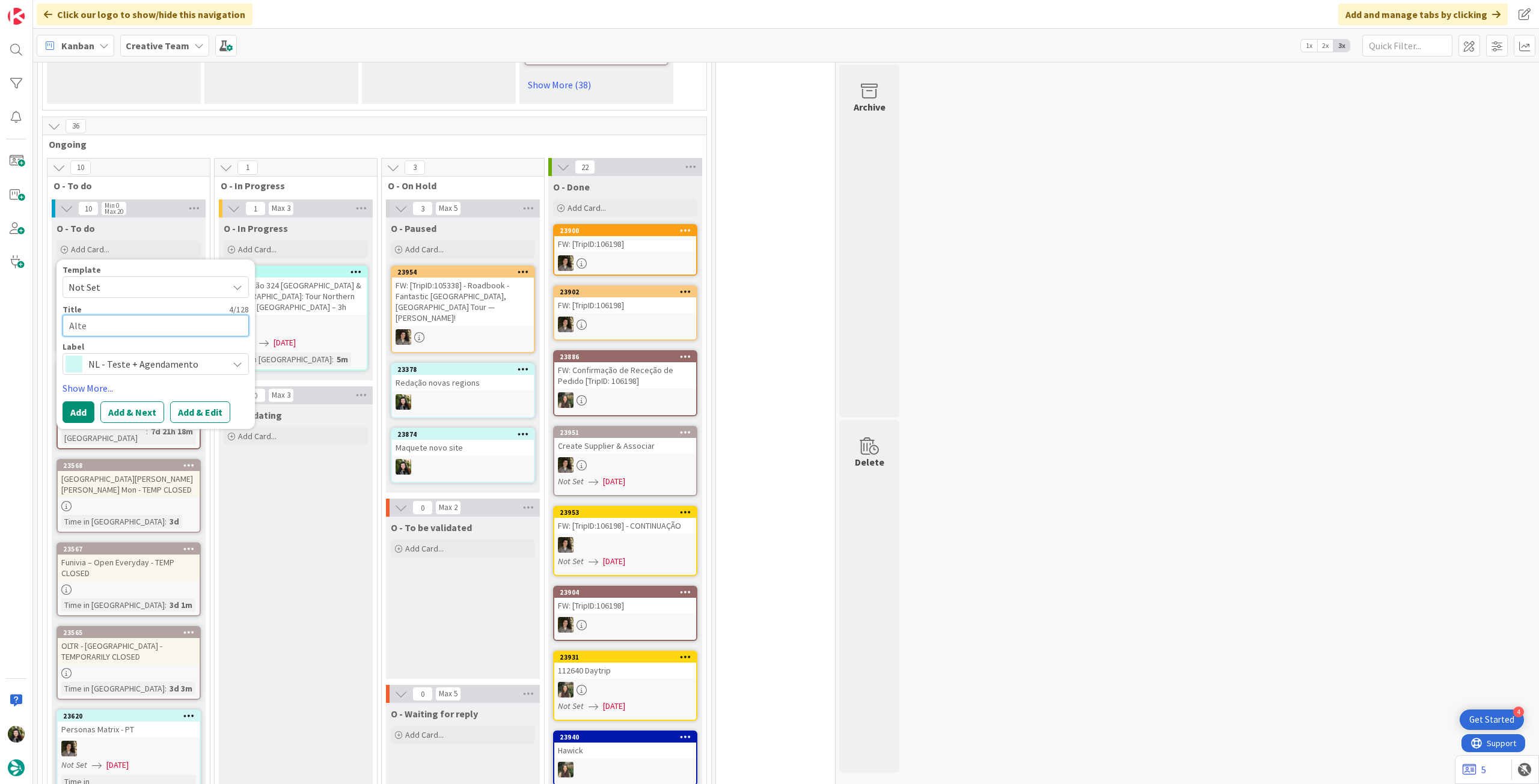
type textarea "Alter"
type textarea "x"
type textarea "Altera"
type textarea "x"
type textarea "Alteraç"
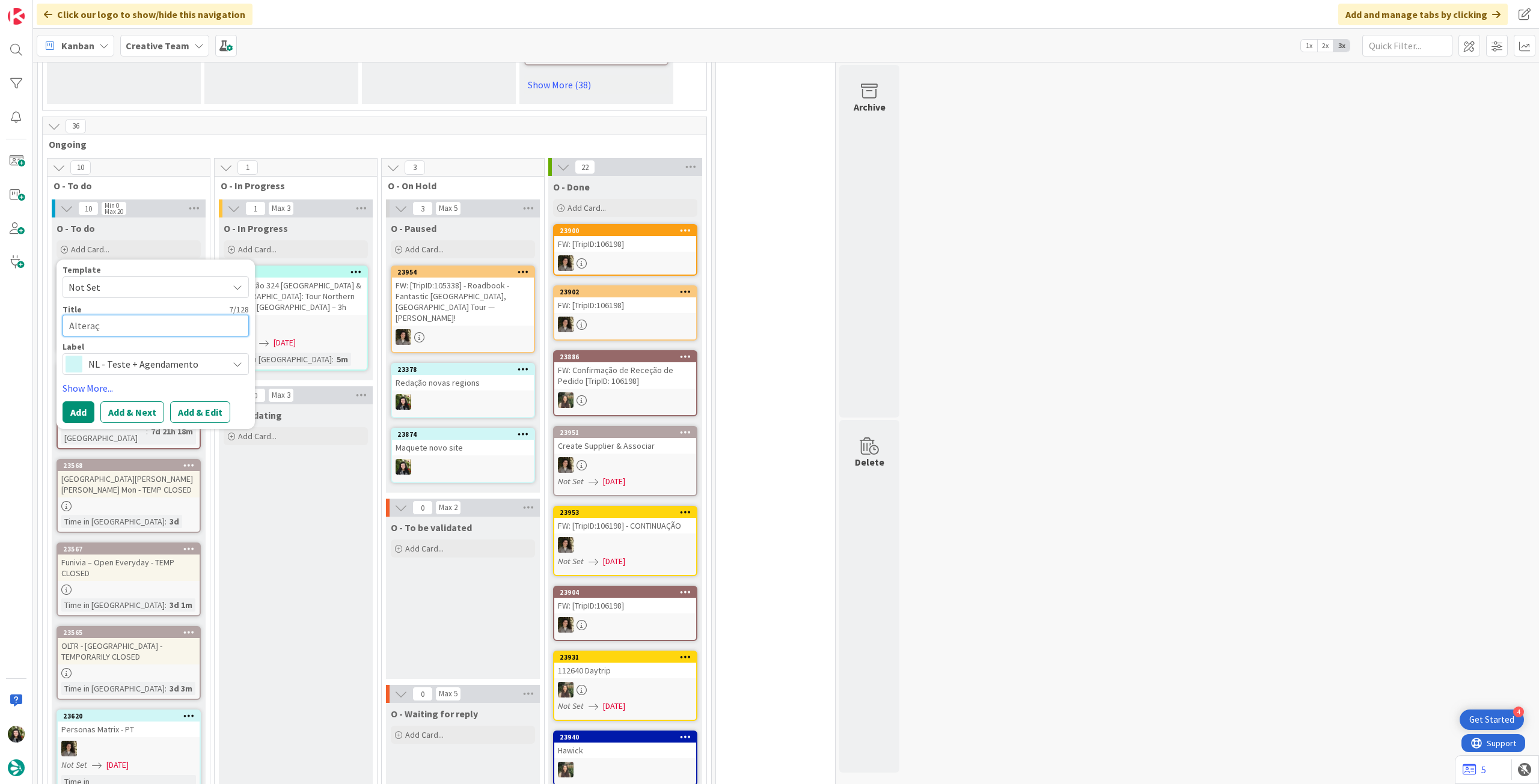
type textarea "x"
type textarea "Alteraçõ"
type textarea "x"
type textarea "Alteraçõe"
type textarea "x"
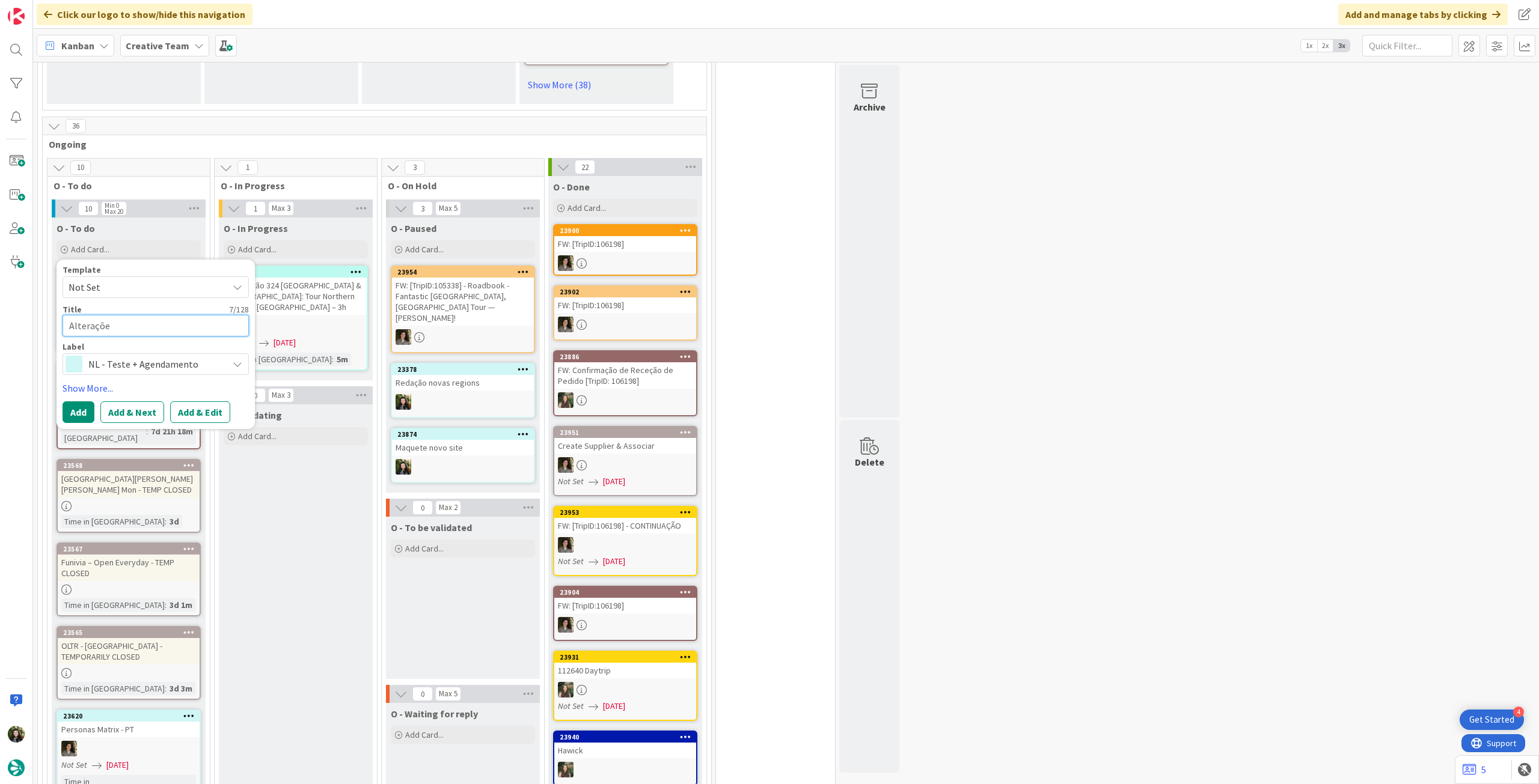
type textarea "Alterações"
type textarea "x"
type textarea "Alterações"
type textarea "x"
type textarea "Alterações +"
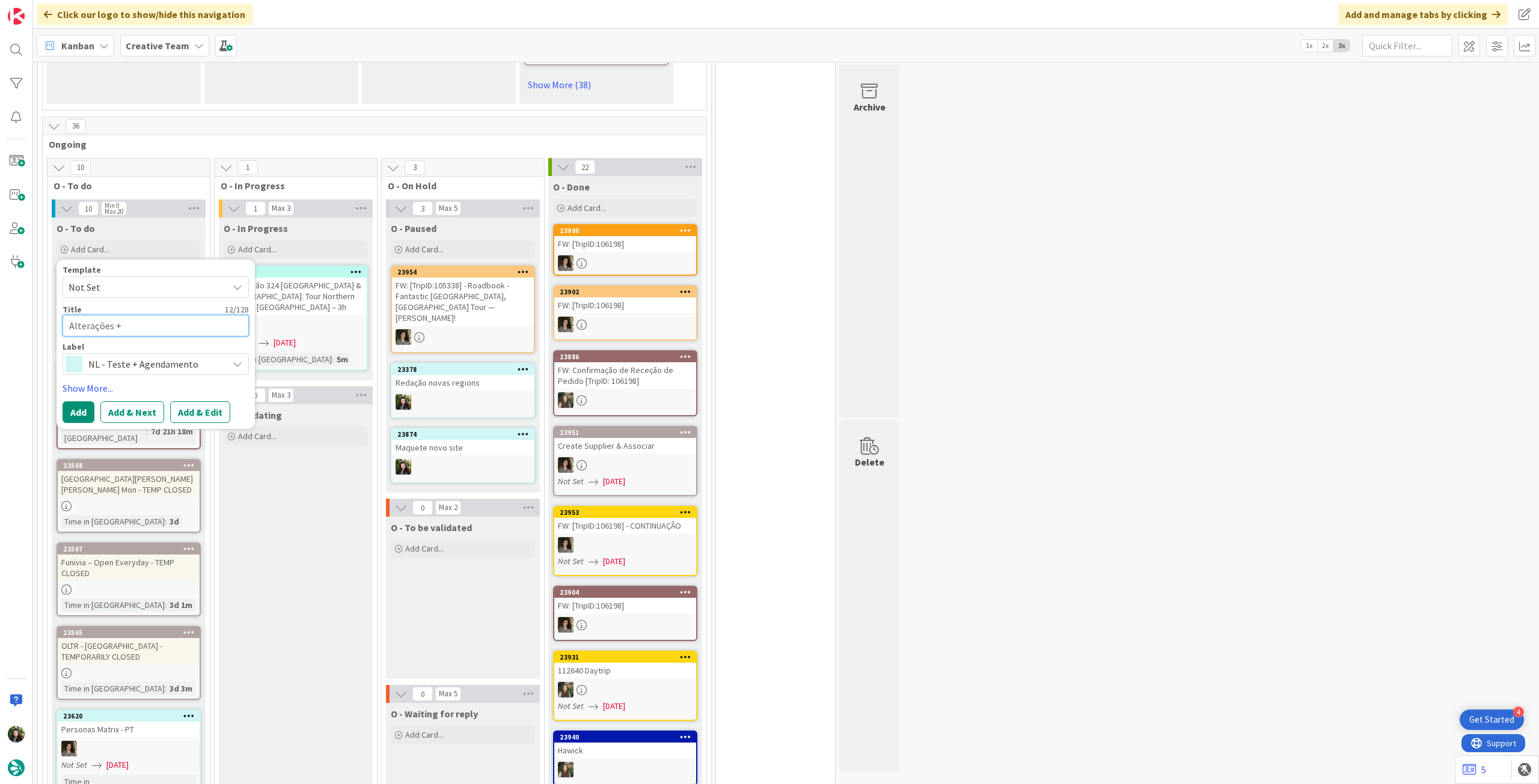
type textarea "x"
type textarea "Alterações +"
type textarea "x"
type textarea "Alterações + a"
type textarea "x"
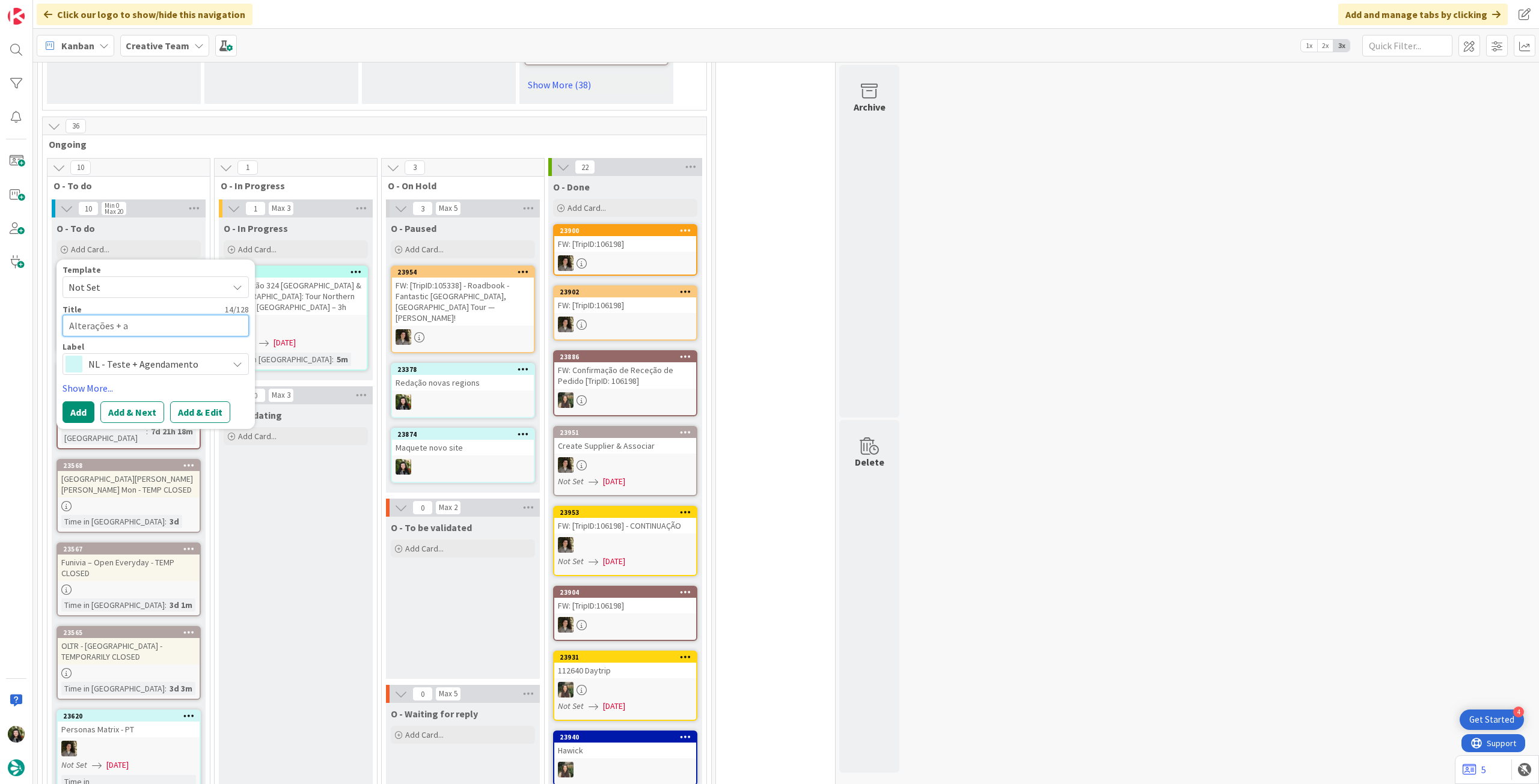
type textarea "Alterações + ag"
type textarea "x"
type textarea "Alterações + age"
type textarea "x"
type textarea "Alterações + agen"
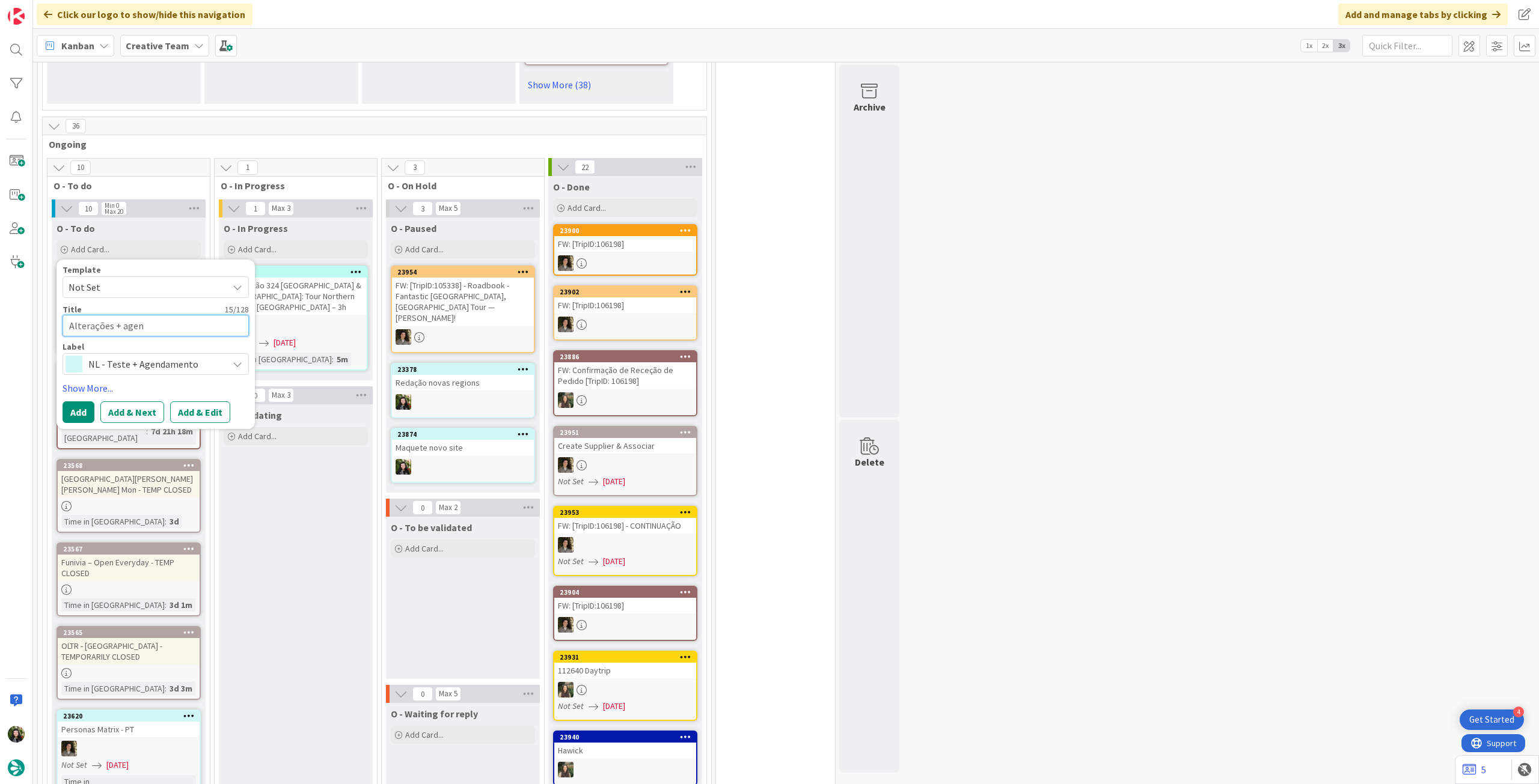
type textarea "x"
type textarea "Alterações + agend"
type textarea "x"
type textarea "Alterações + agenda"
type textarea "x"
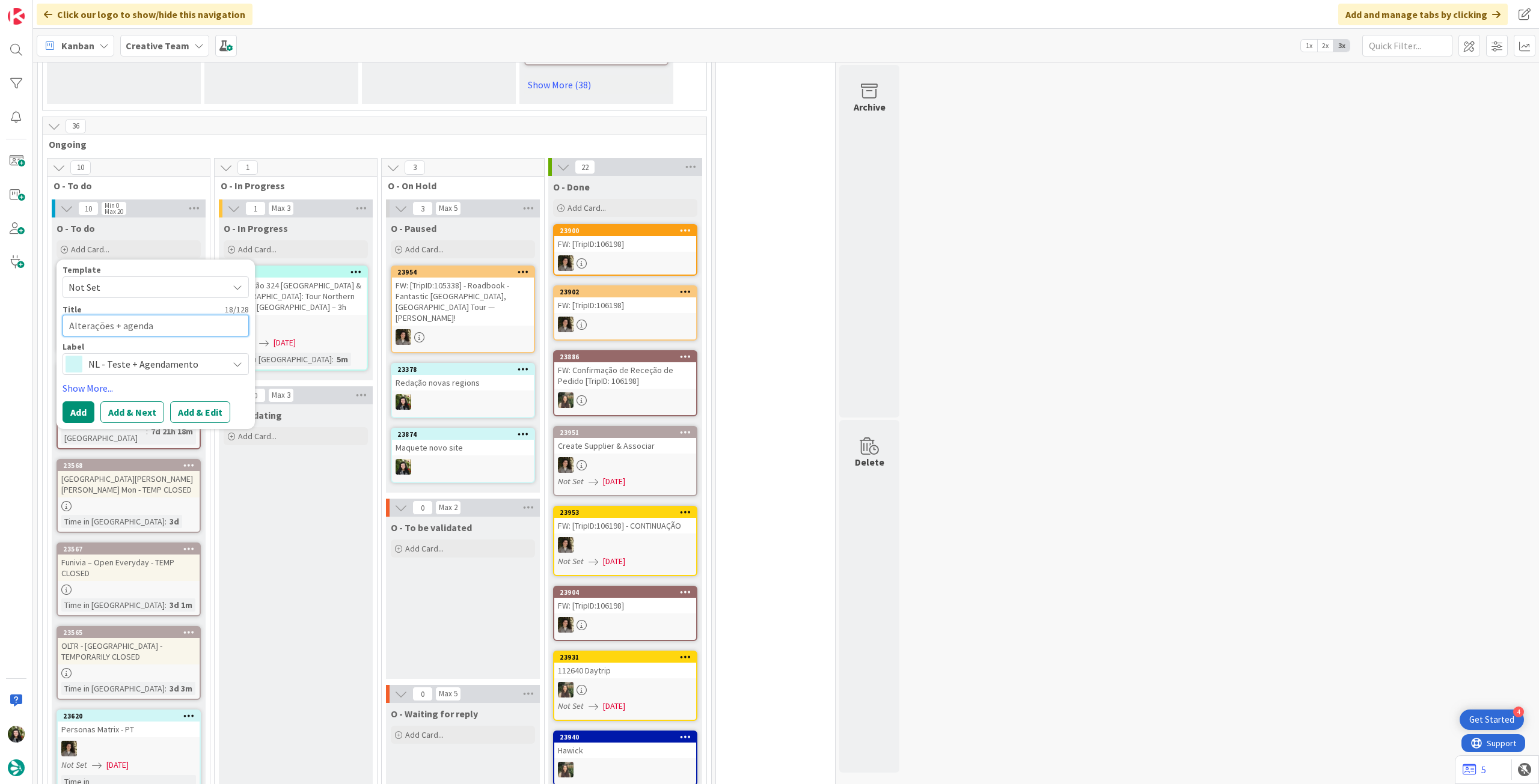
type textarea "Alterações + agendar"
type textarea "x"
type textarea "Alterações + agendar"
type textarea "x"
type textarea "Alterações + agendar N"
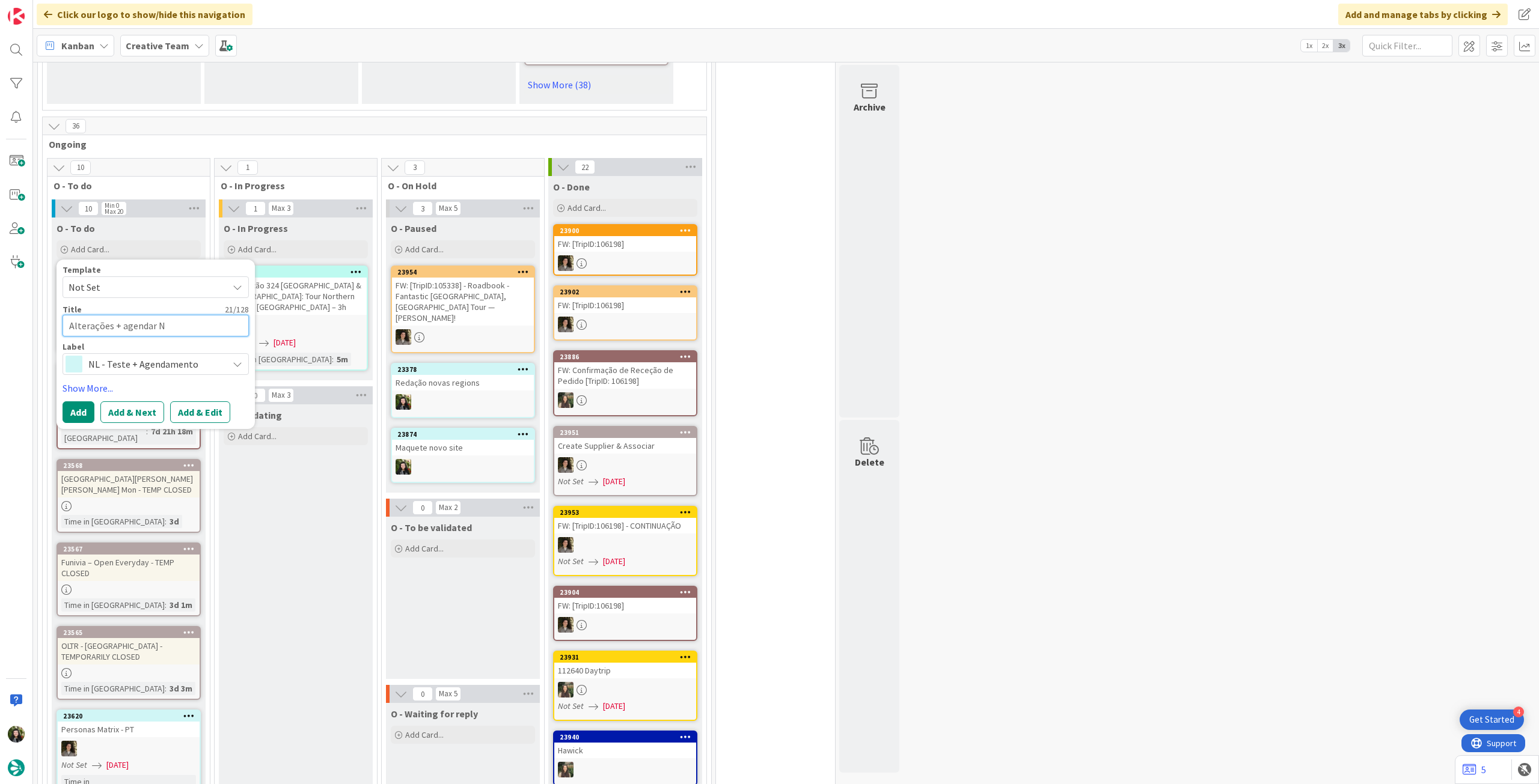
type textarea "x"
type textarea "Alterações + agendar NL"
click at [77, 402] on button "Add" at bounding box center [78, 412] width 32 height 22
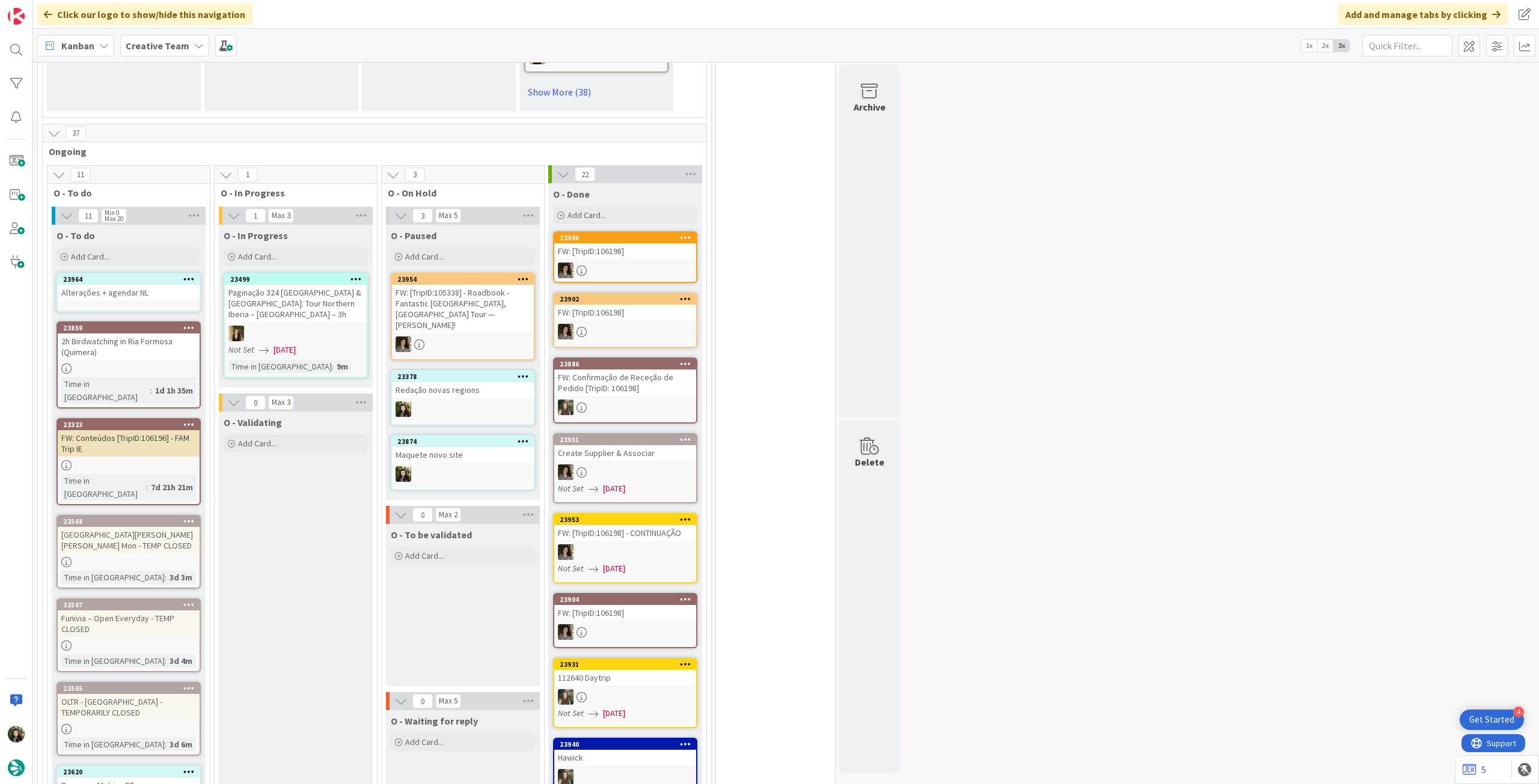
click at [114, 285] on div "Alterações + agendar NL" at bounding box center [128, 292] width 142 height 15
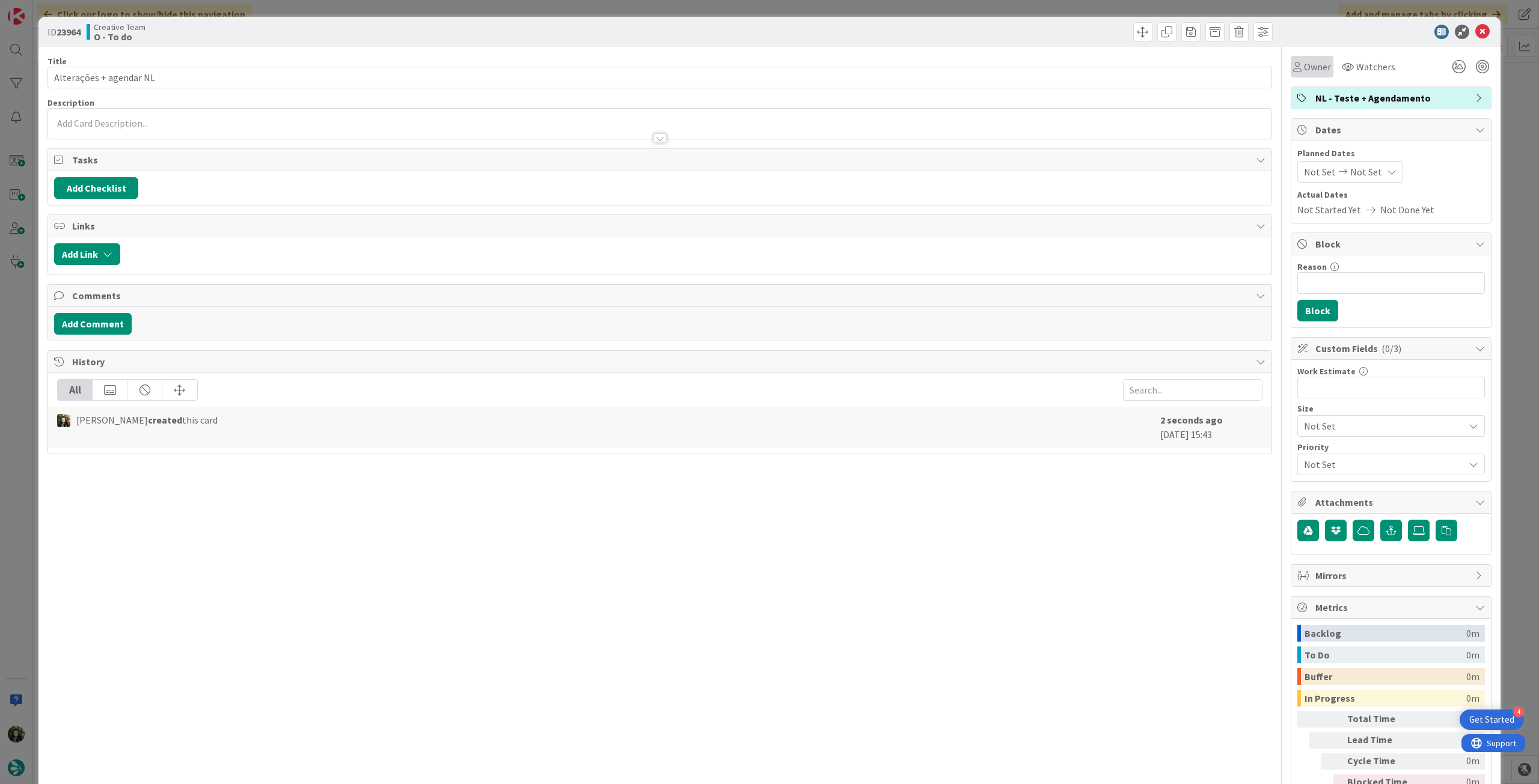
click at [1313, 69] on span "Owner" at bounding box center [1317, 66] width 27 height 14
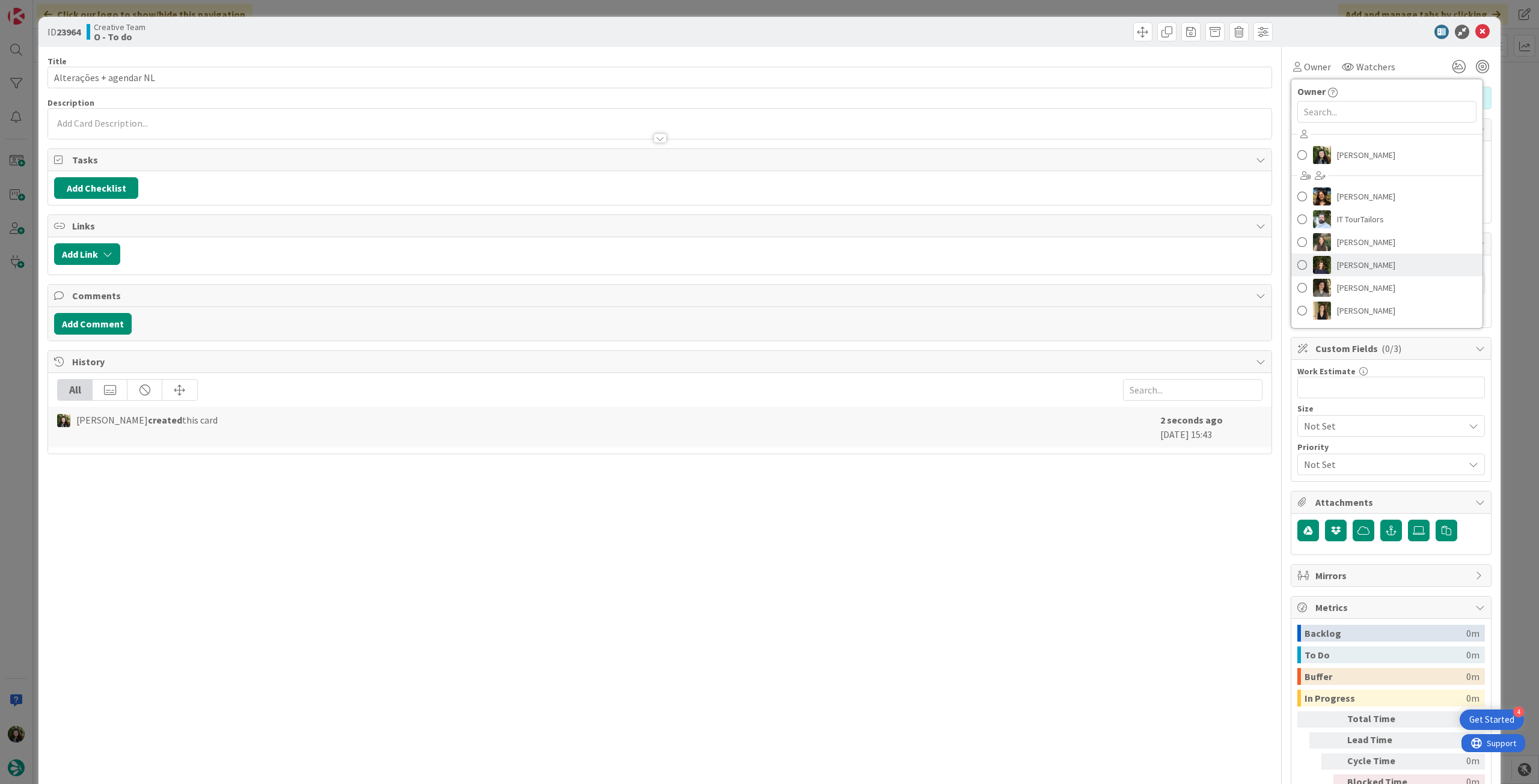
click at [1373, 270] on span "[PERSON_NAME]" at bounding box center [1366, 265] width 58 height 18
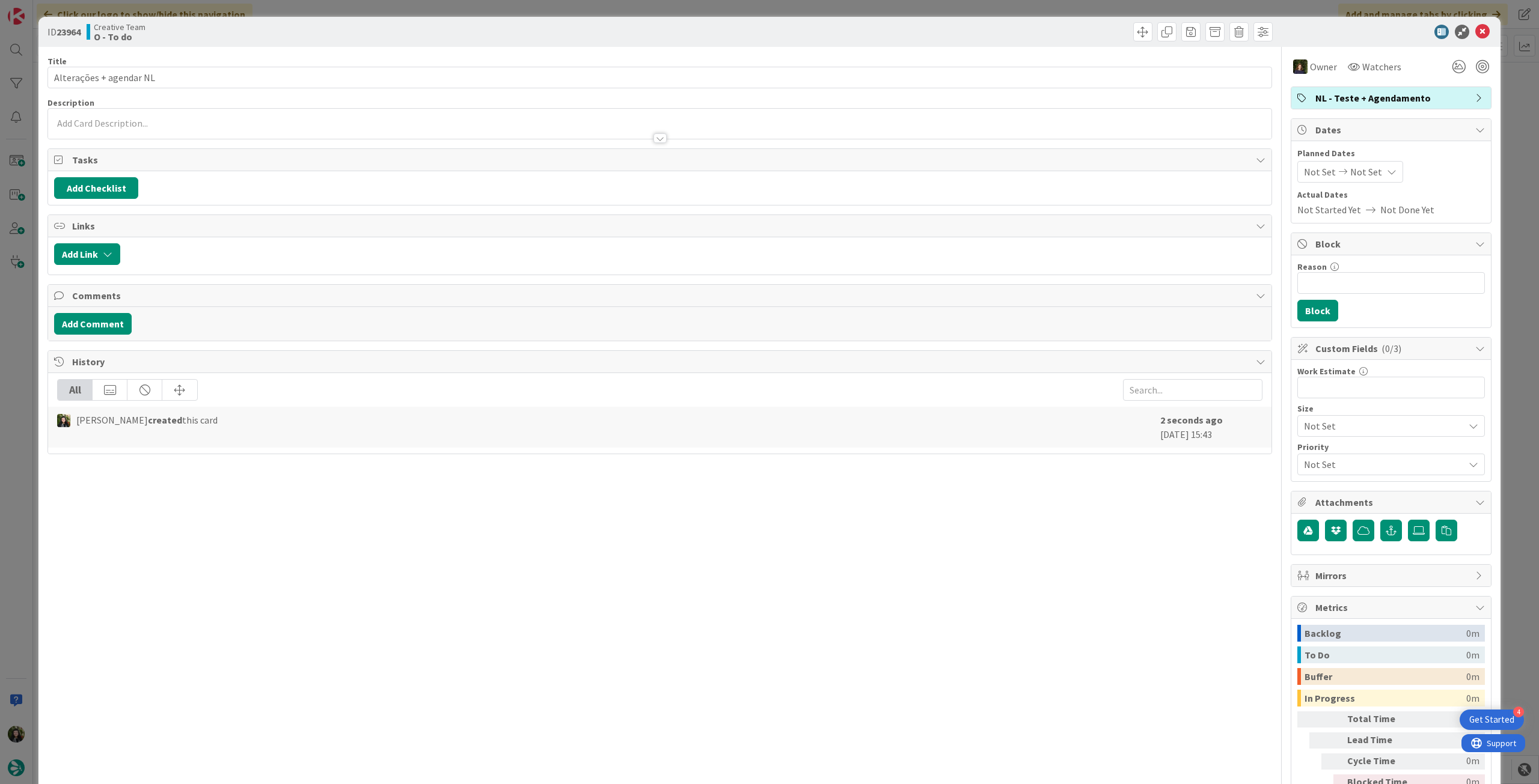
click at [1384, 170] on div "Not Set Not Set" at bounding box center [1350, 172] width 106 height 22
click at [1428, 321] on td "26" at bounding box center [1440, 322] width 23 height 23
type input "[DATE]"
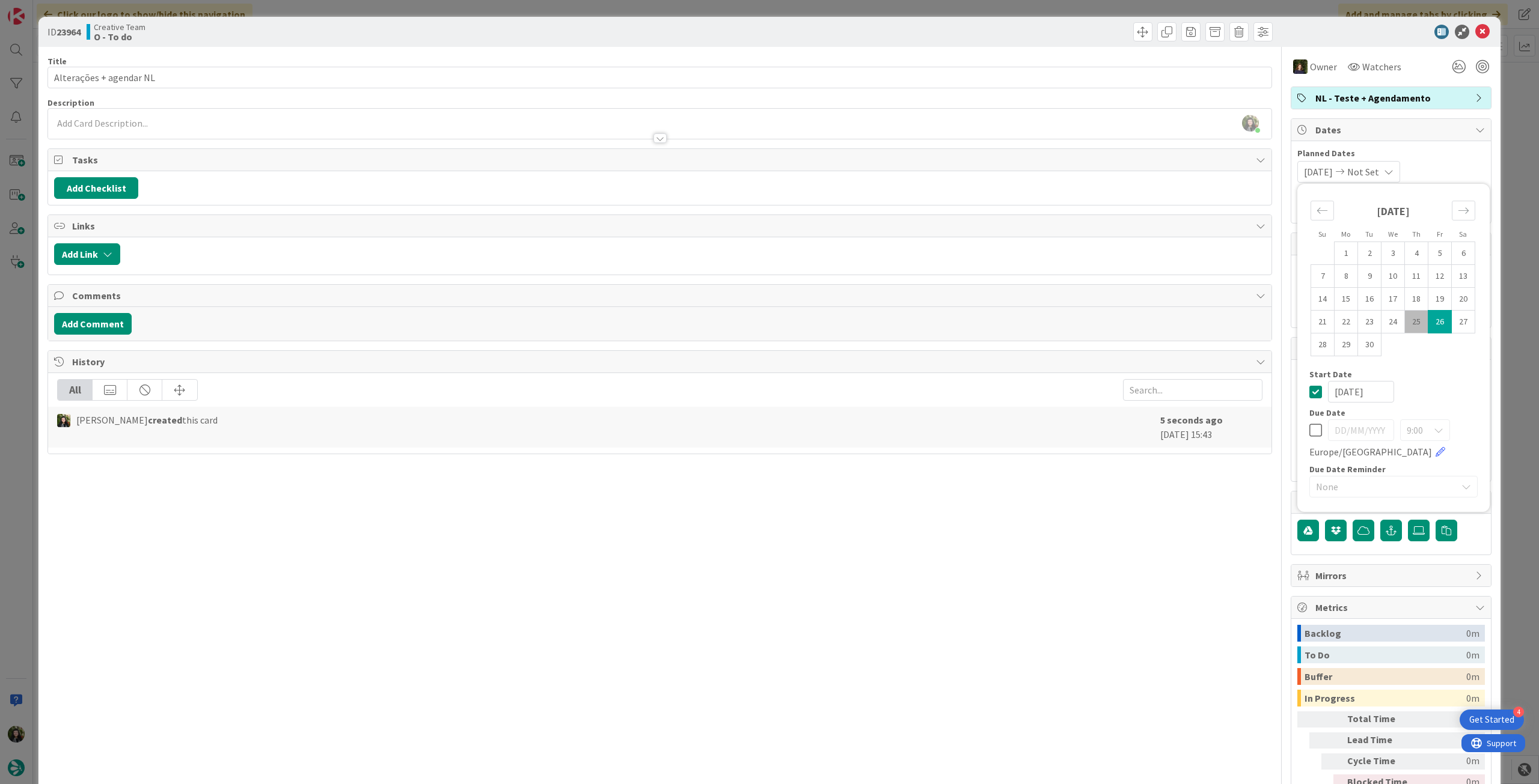
click at [1313, 391] on icon at bounding box center [1316, 392] width 13 height 14
click at [1309, 424] on icon at bounding box center [1316, 430] width 13 height 14
click at [1428, 327] on td "26" at bounding box center [1440, 322] width 23 height 23
type input "[DATE]"
click at [1476, 32] on icon at bounding box center [1483, 32] width 14 height 14
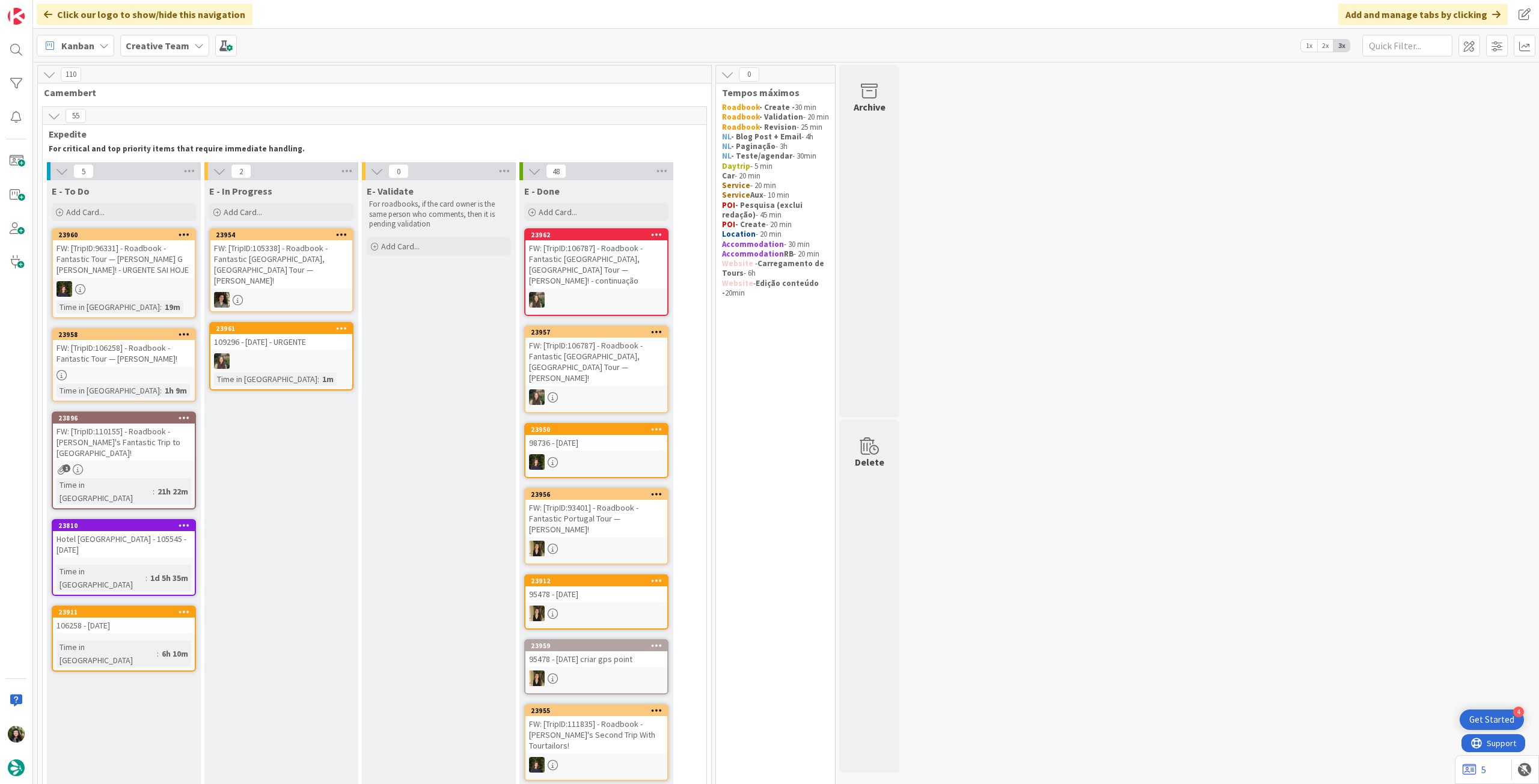
click at [161, 48] on b "Creative Team" at bounding box center [157, 45] width 63 height 12
click at [161, 170] on h4 "Creative Team - Análise" at bounding box center [206, 171] width 145 height 12
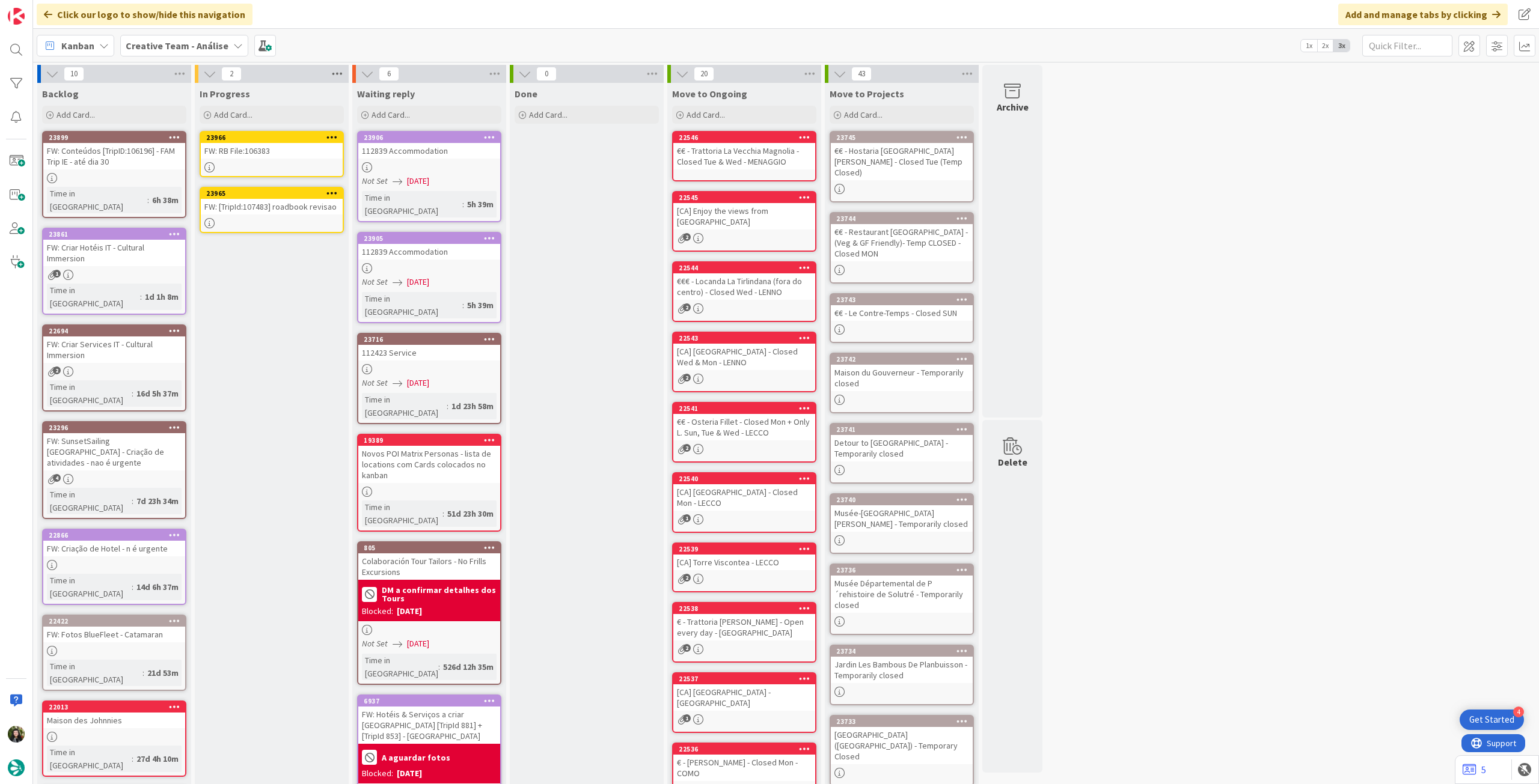
click at [337, 79] on icon at bounding box center [338, 74] width 16 height 18
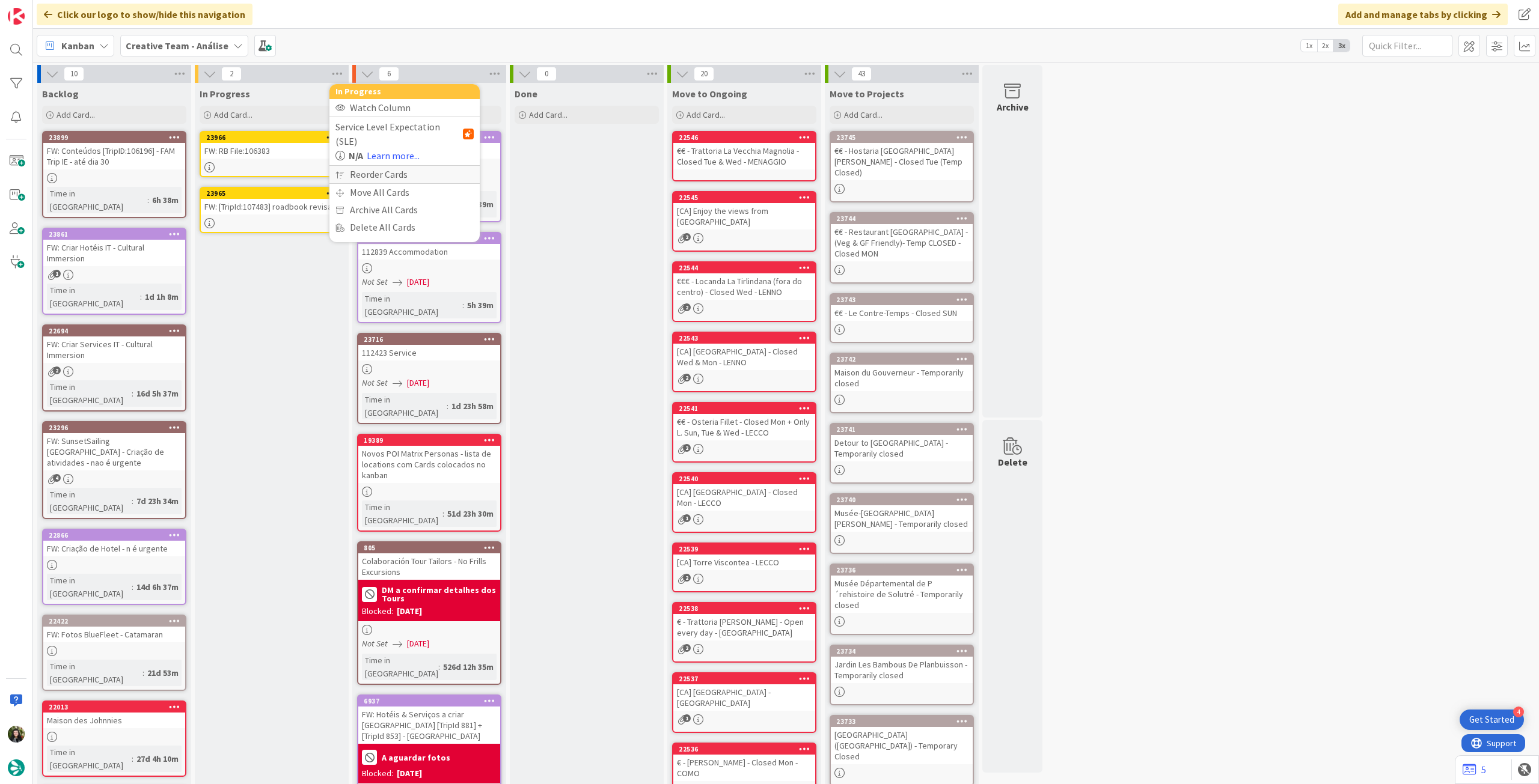
click at [361, 166] on div "Reorder Cards" at bounding box center [404, 174] width 150 height 18
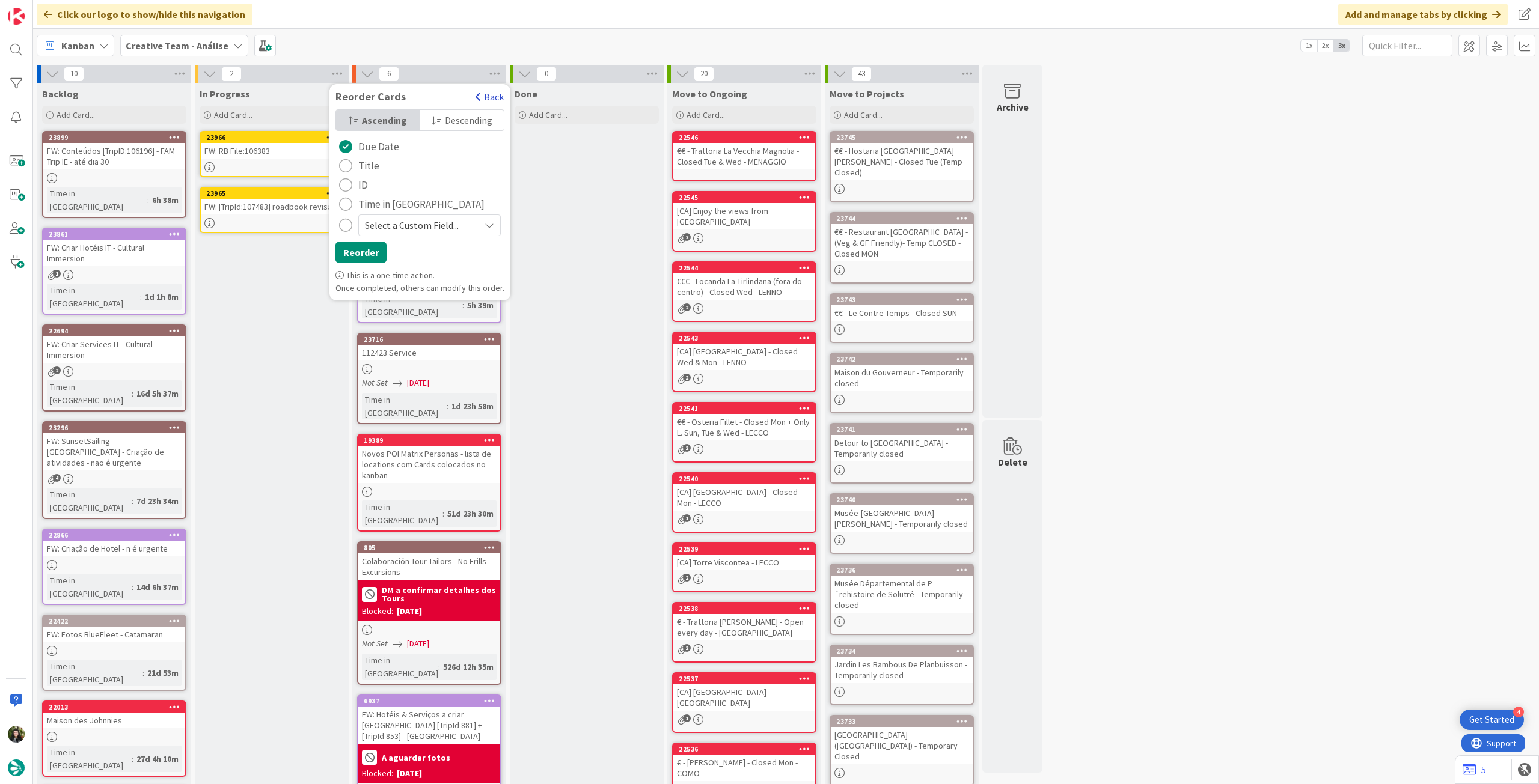
click at [479, 95] on button "Back" at bounding box center [490, 97] width 30 height 13
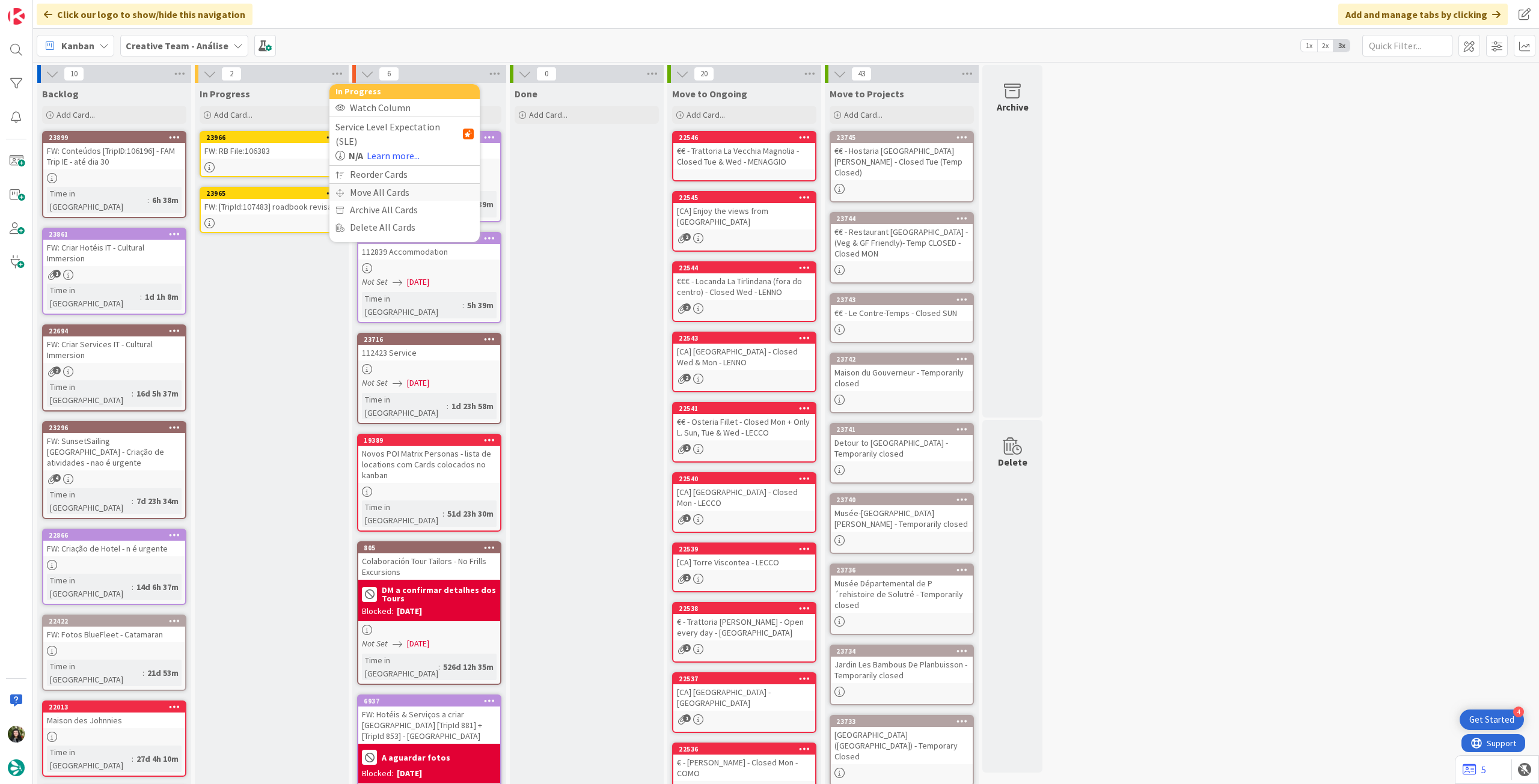
click at [407, 184] on div "Move All Cards" at bounding box center [404, 192] width 150 height 18
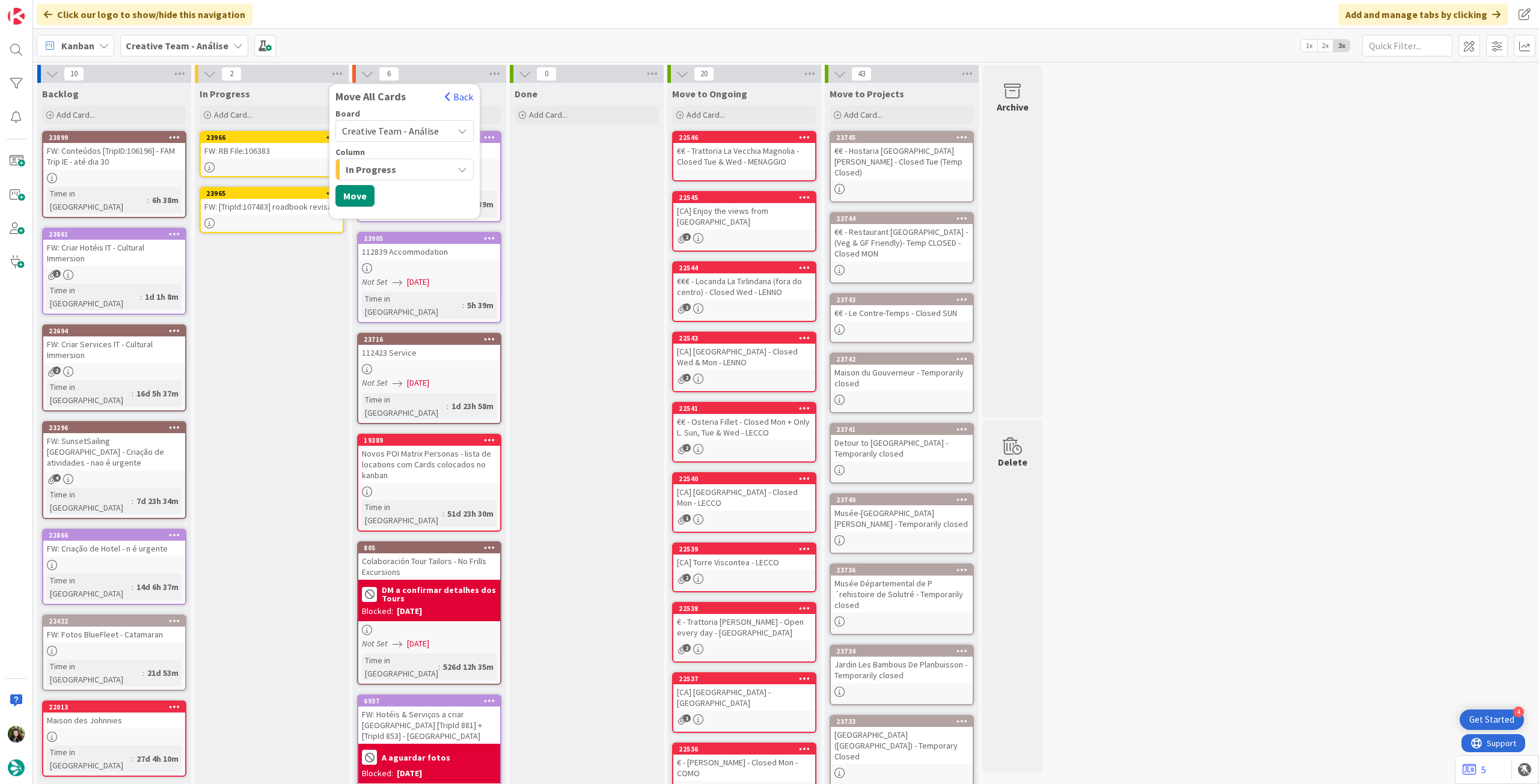
drag, startPoint x: 406, startPoint y: 128, endPoint x: 406, endPoint y: 139, distance: 11.0
click at [406, 129] on span "Creative Team - Análise" at bounding box center [390, 130] width 97 height 12
click at [402, 194] on span "Creative Team" at bounding box center [412, 189] width 109 height 18
click at [397, 203] on span "Daytrip" at bounding box center [404, 208] width 85 height 17
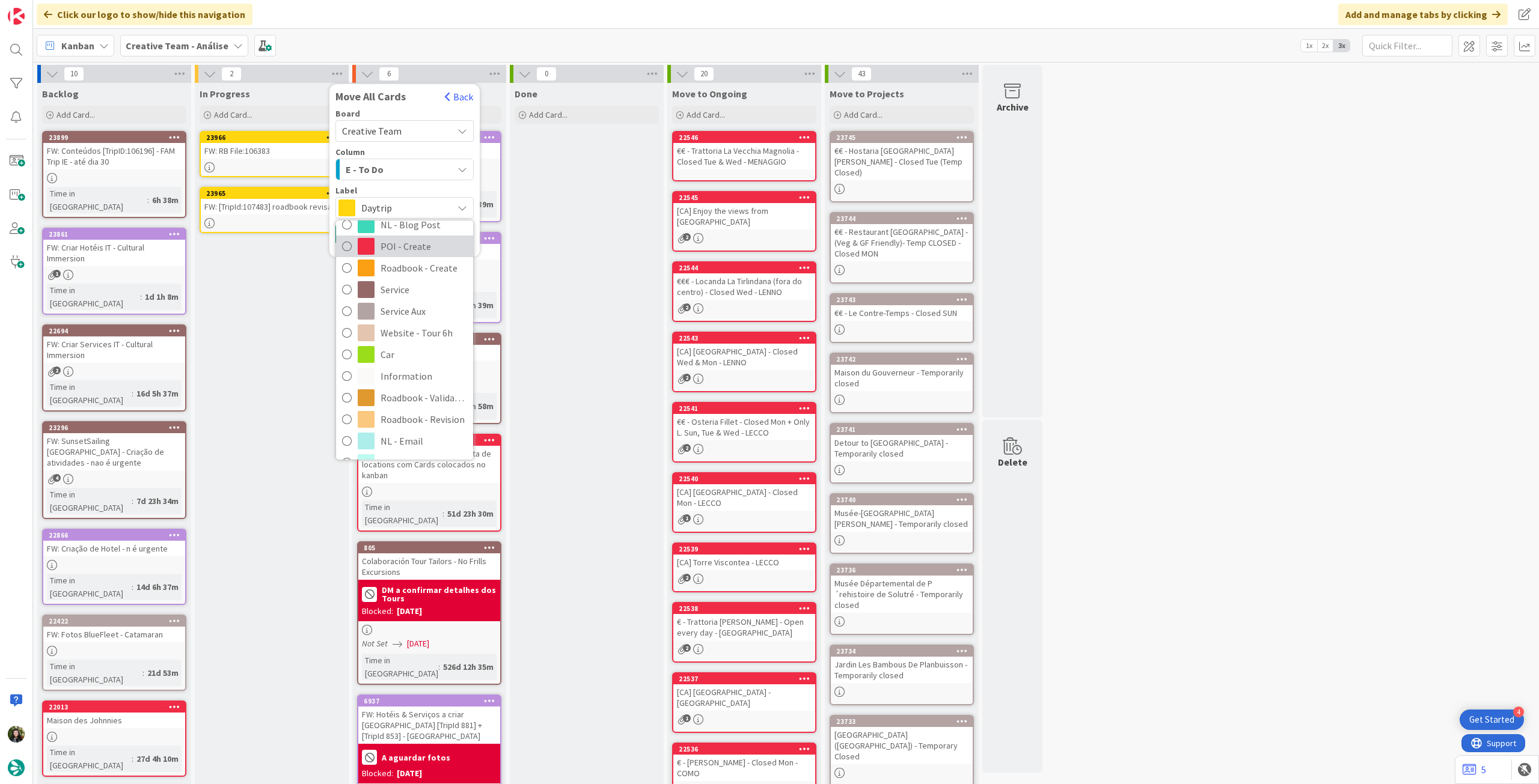
scroll to position [161, 0]
click at [419, 375] on span "Roadbook - Revision" at bounding box center [424, 380] width 87 height 18
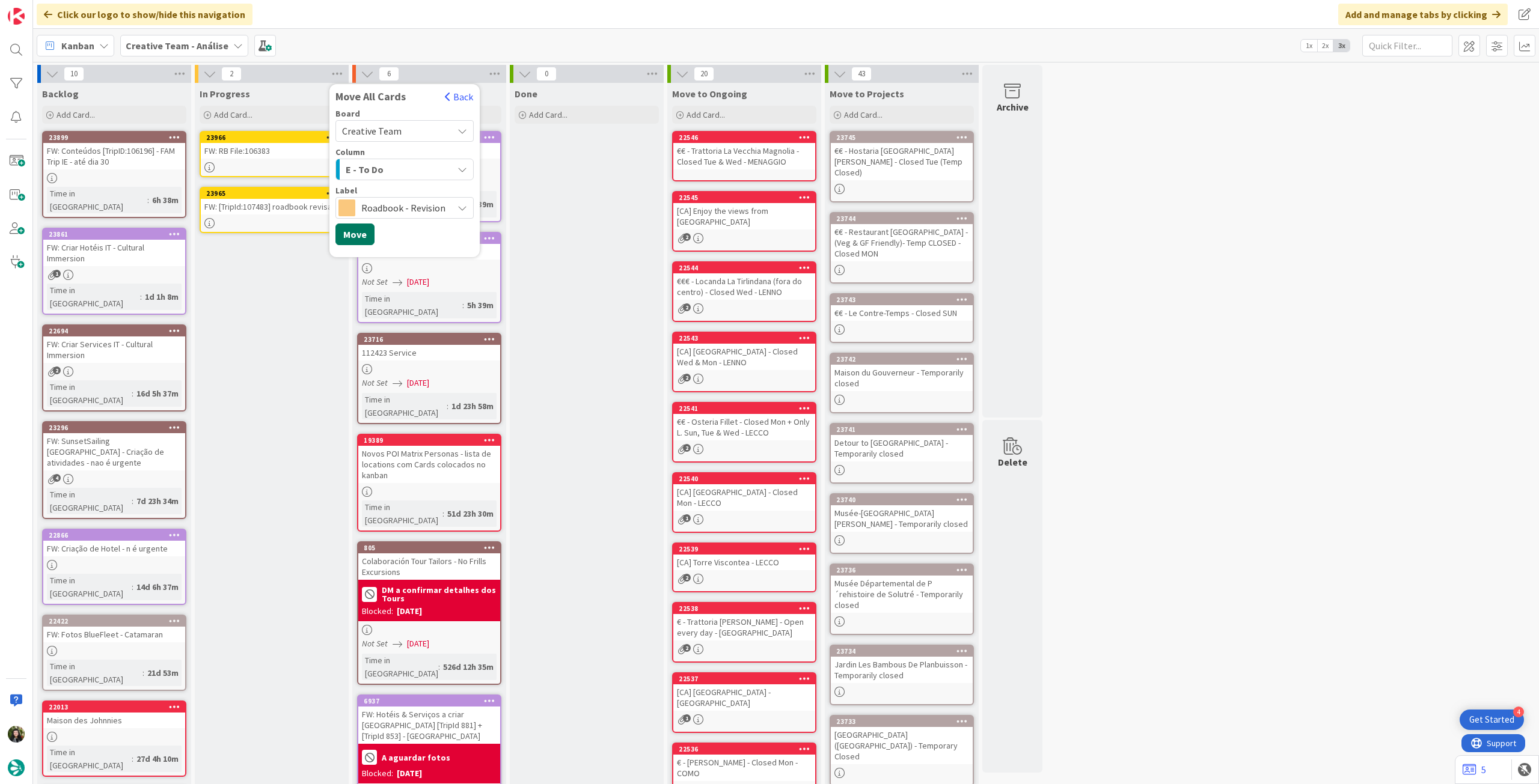
click at [358, 235] on button "Move" at bounding box center [354, 234] width 39 height 22
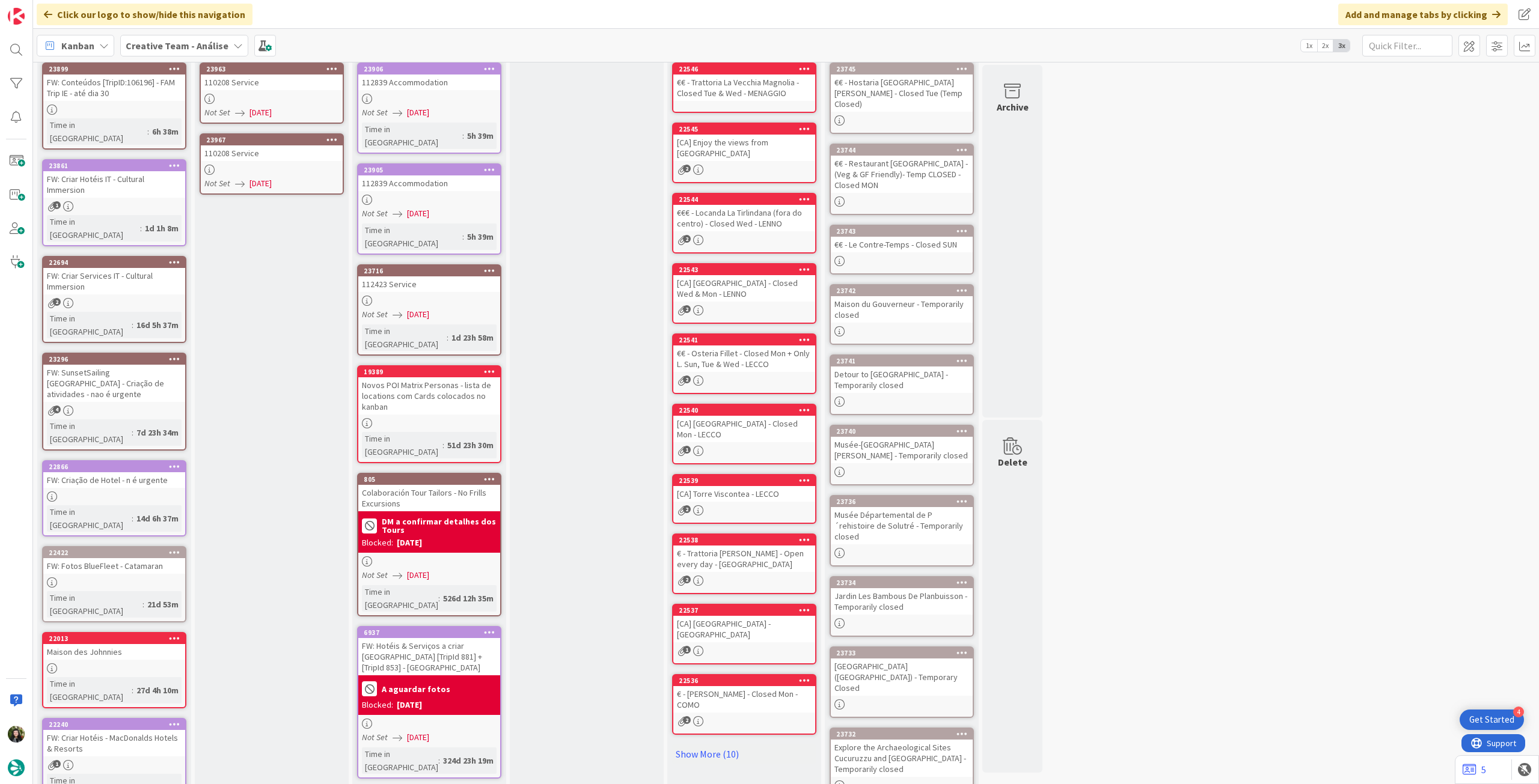
scroll to position [0, 0]
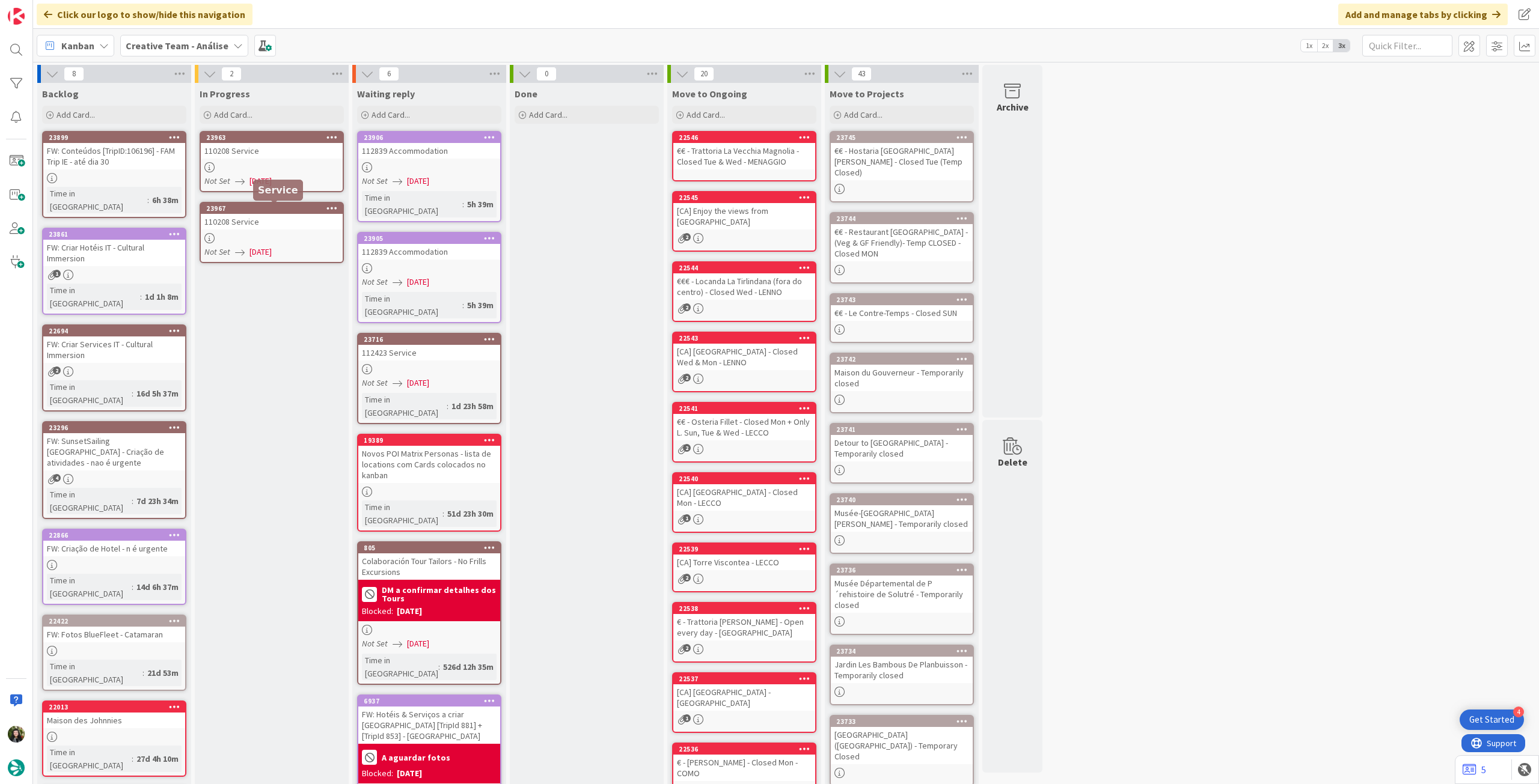
click at [272, 182] on span "[DATE]" at bounding box center [261, 181] width 23 height 13
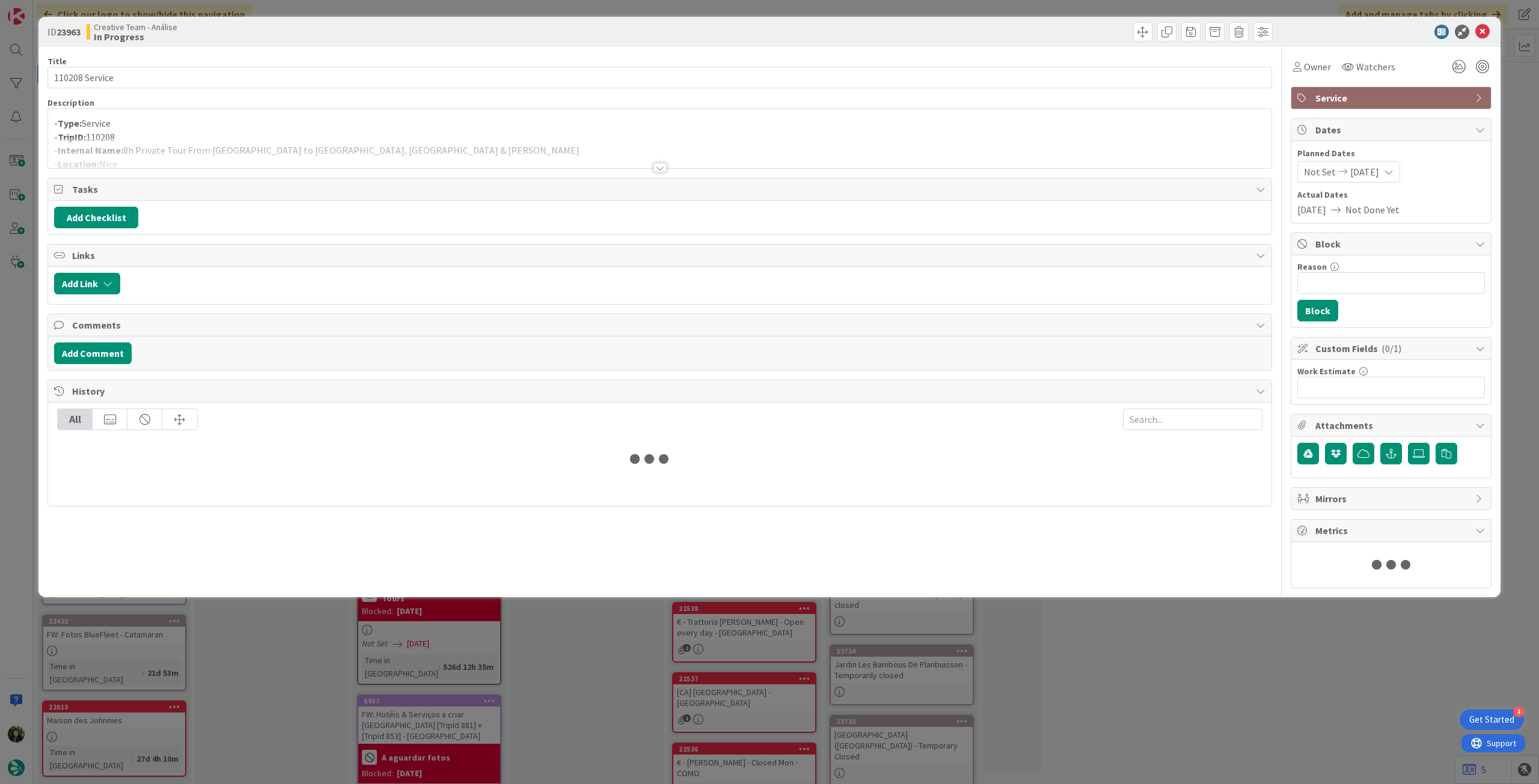
click at [280, 135] on p "- TripID: 110208" at bounding box center [660, 137] width 1211 height 14
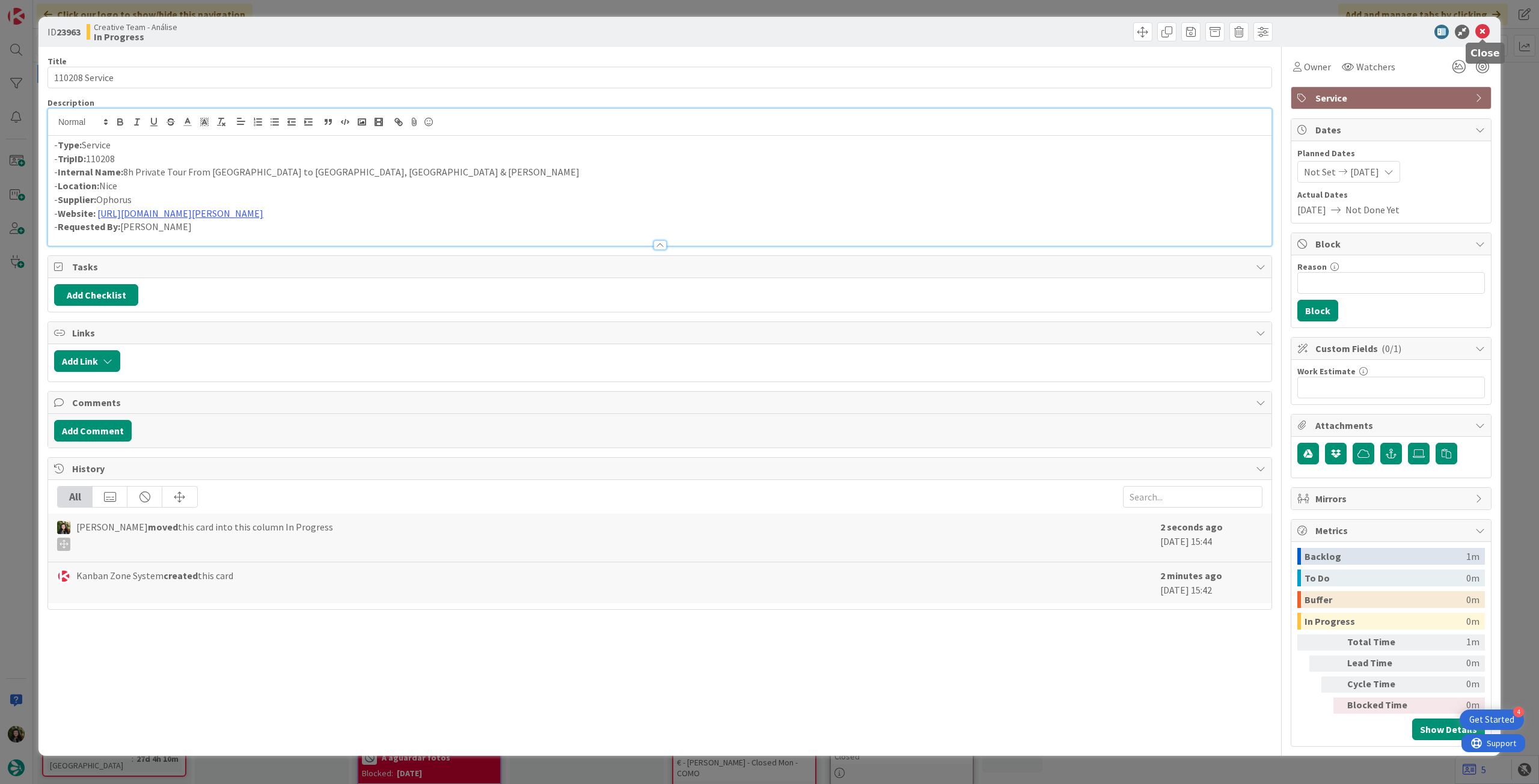
click at [1480, 30] on icon at bounding box center [1483, 32] width 14 height 14
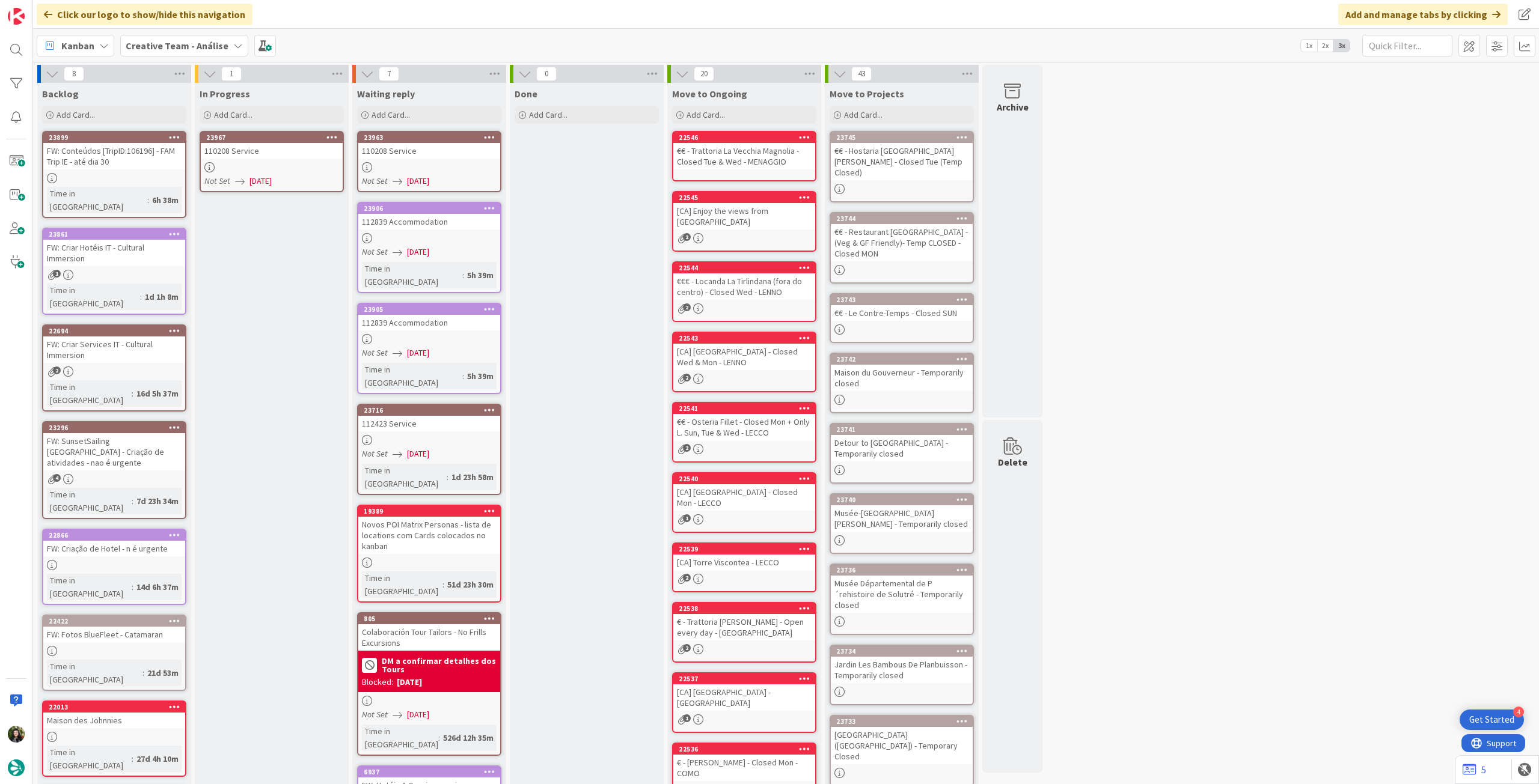
click at [292, 156] on div "110208 Service" at bounding box center [271, 151] width 142 height 15
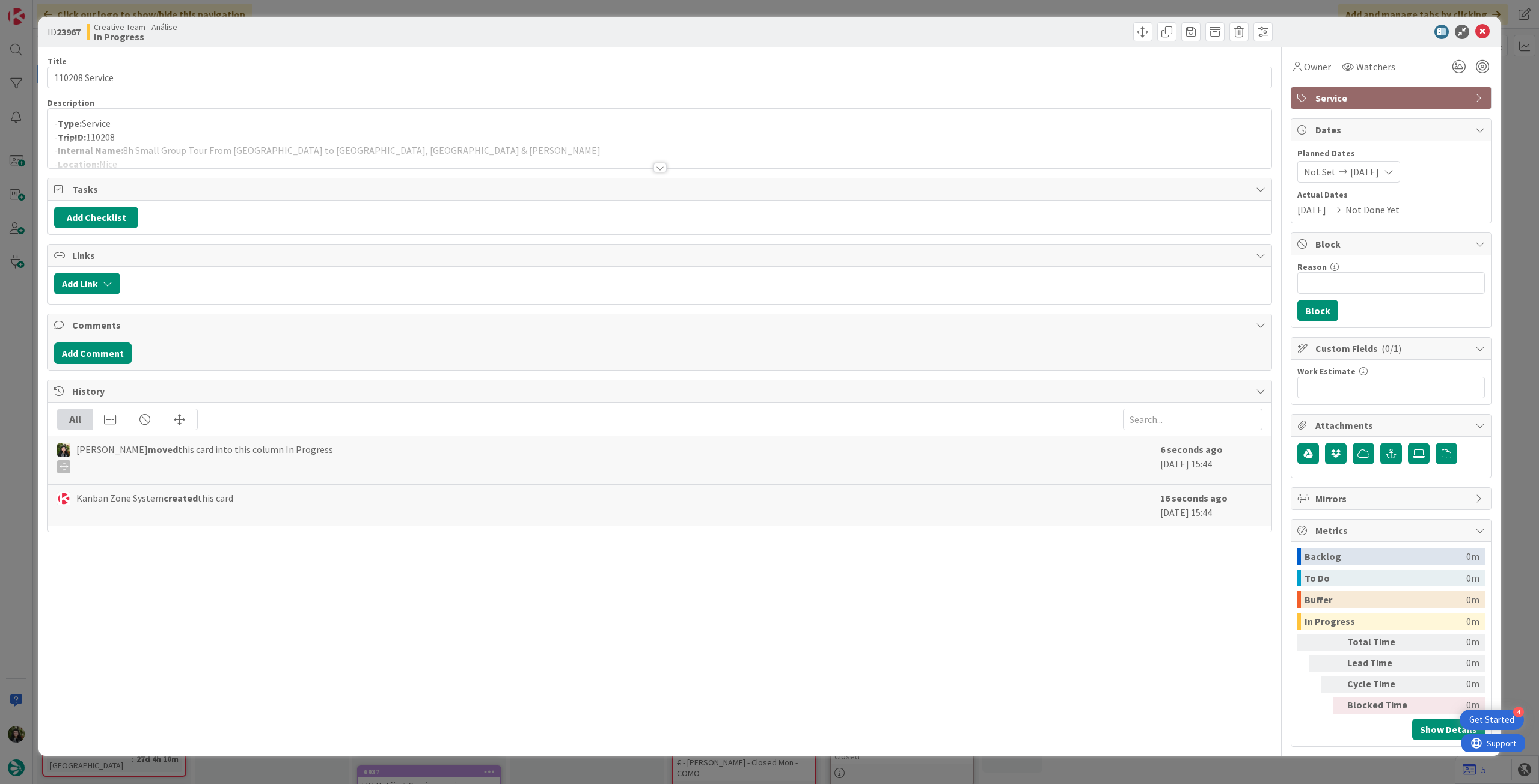
click at [285, 141] on div at bounding box center [660, 153] width 1223 height 31
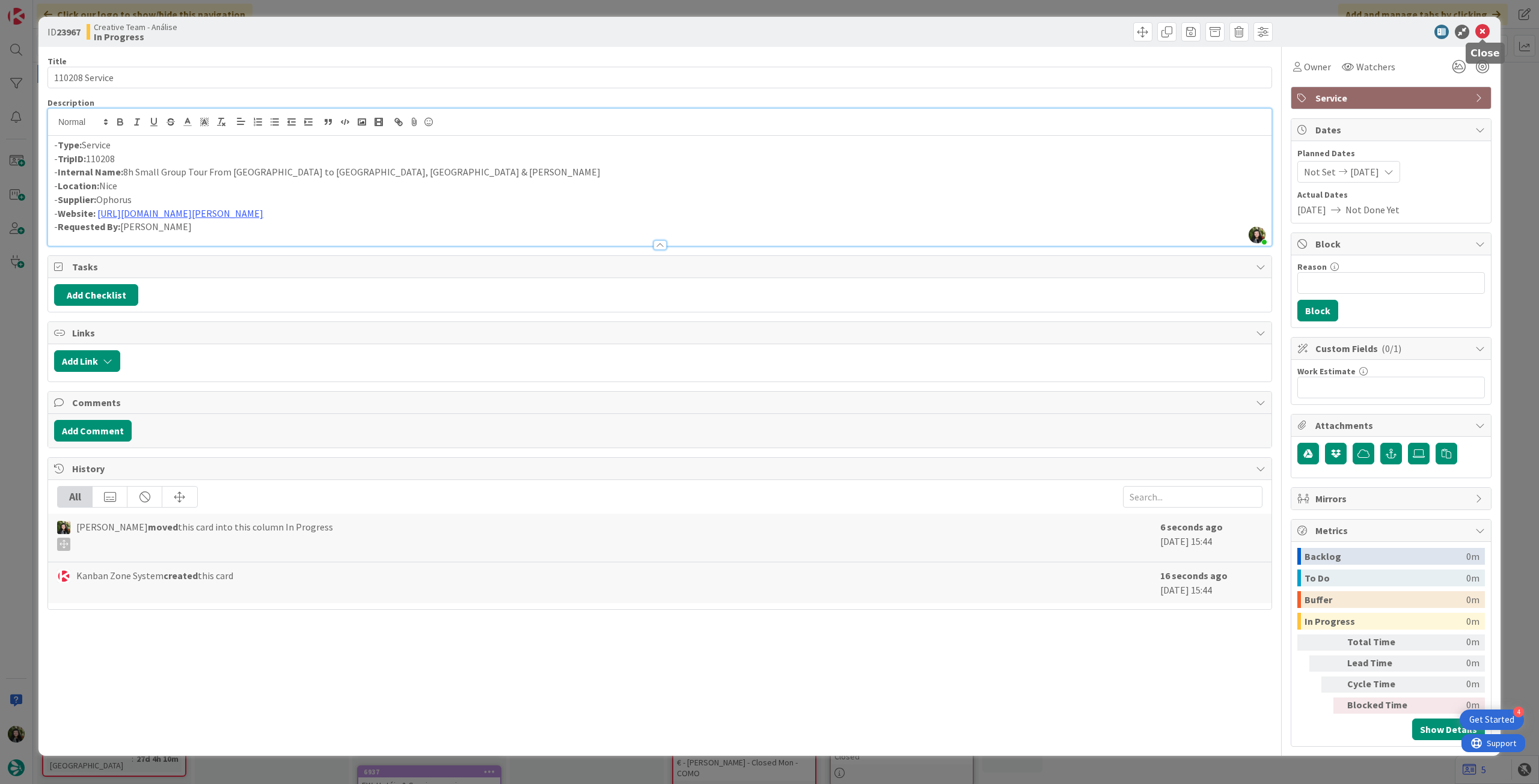
click at [1485, 30] on icon at bounding box center [1483, 32] width 14 height 14
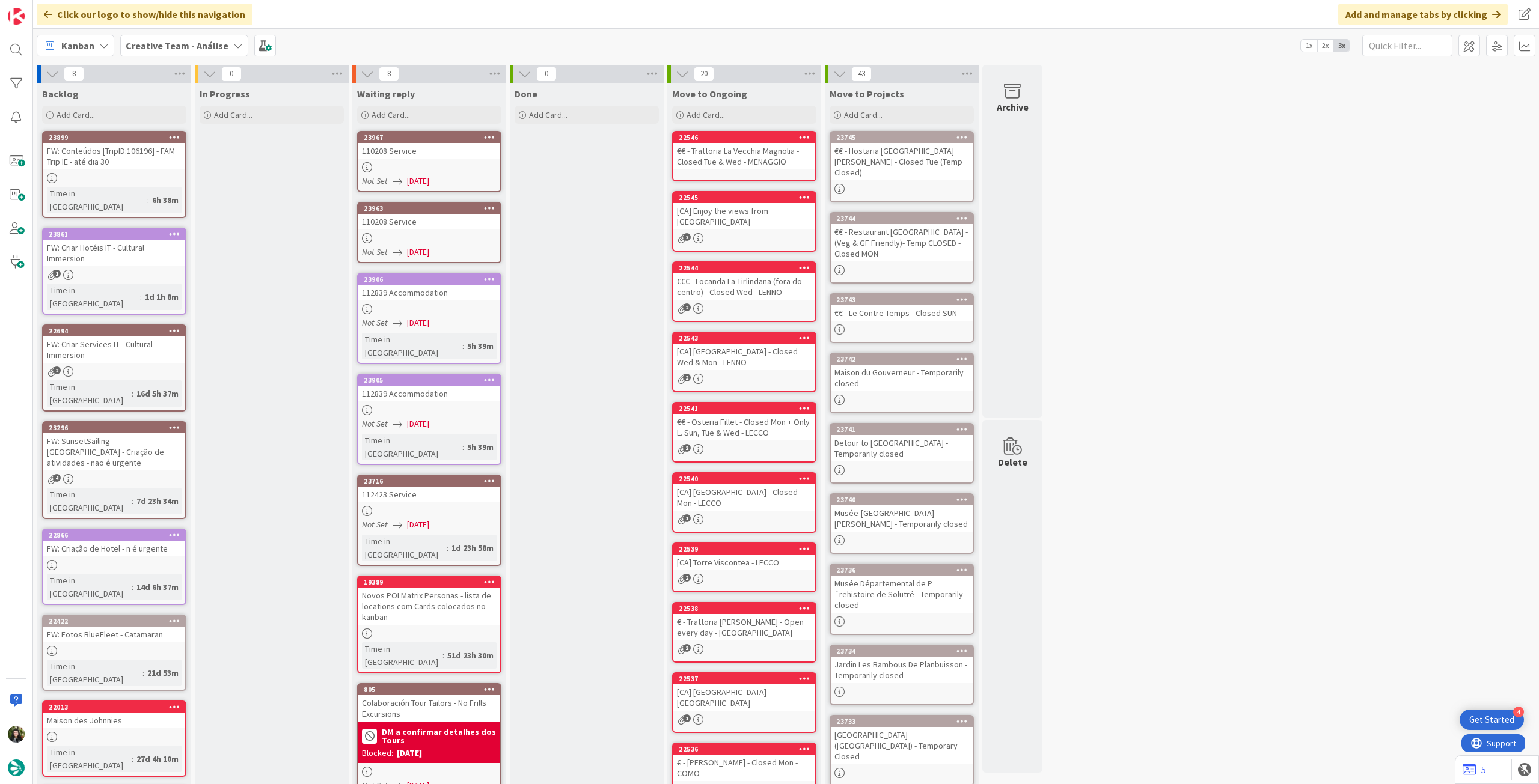
click at [153, 42] on b "Creative Team - Análise" at bounding box center [177, 45] width 103 height 12
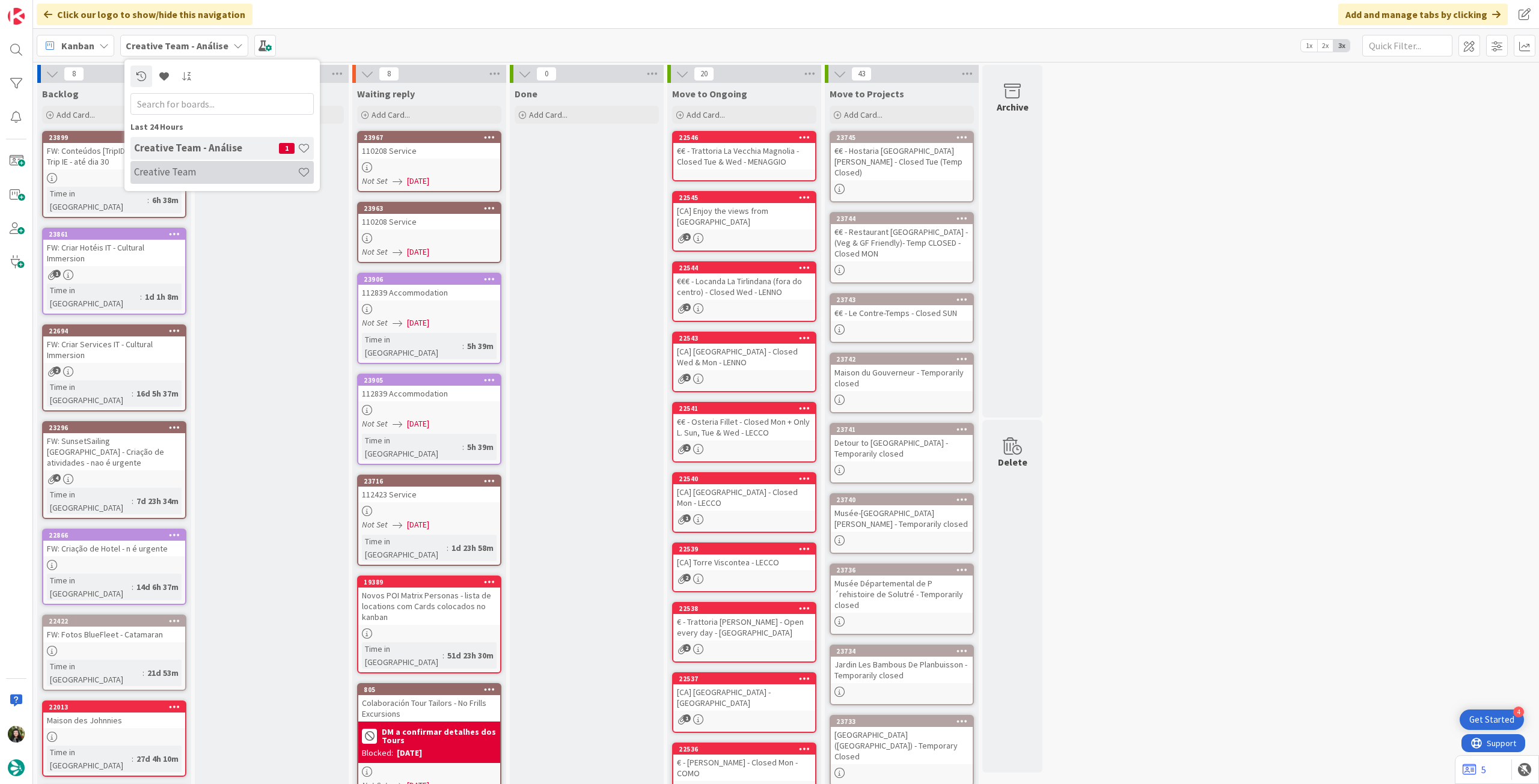
click at [172, 178] on div "Creative Team" at bounding box center [222, 173] width 183 height 23
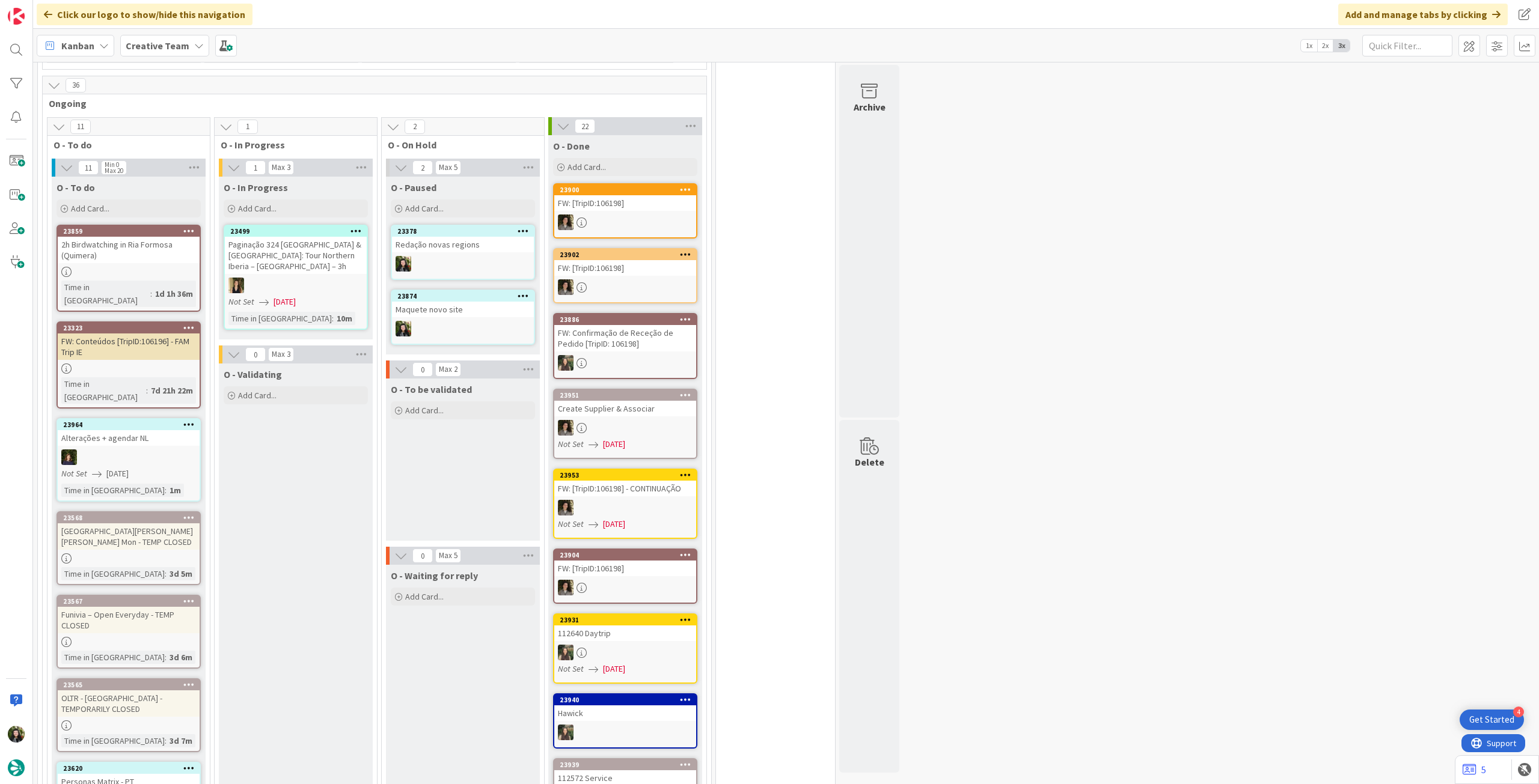
scroll to position [962, 0]
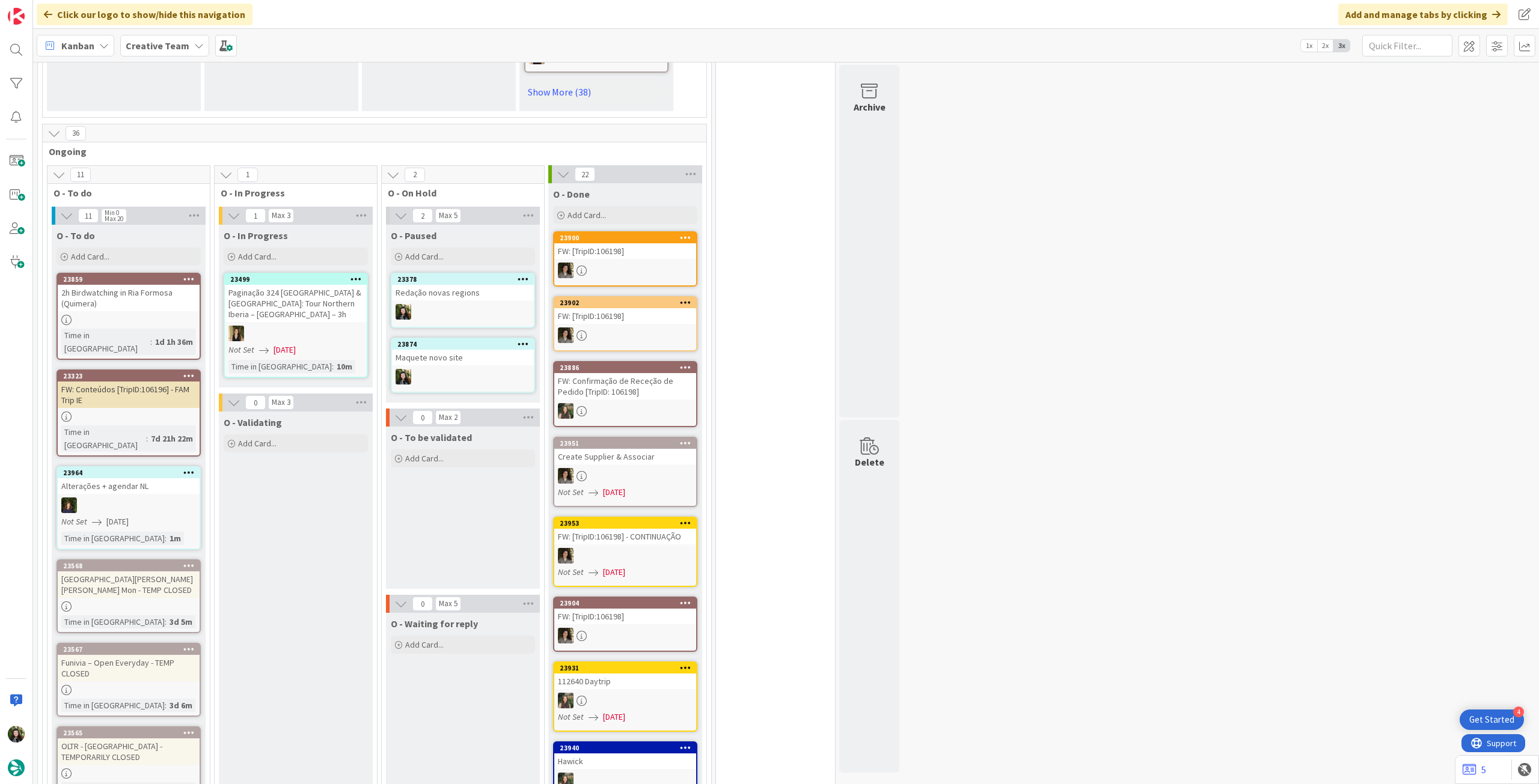
click at [187, 371] on icon at bounding box center [189, 375] width 11 height 8
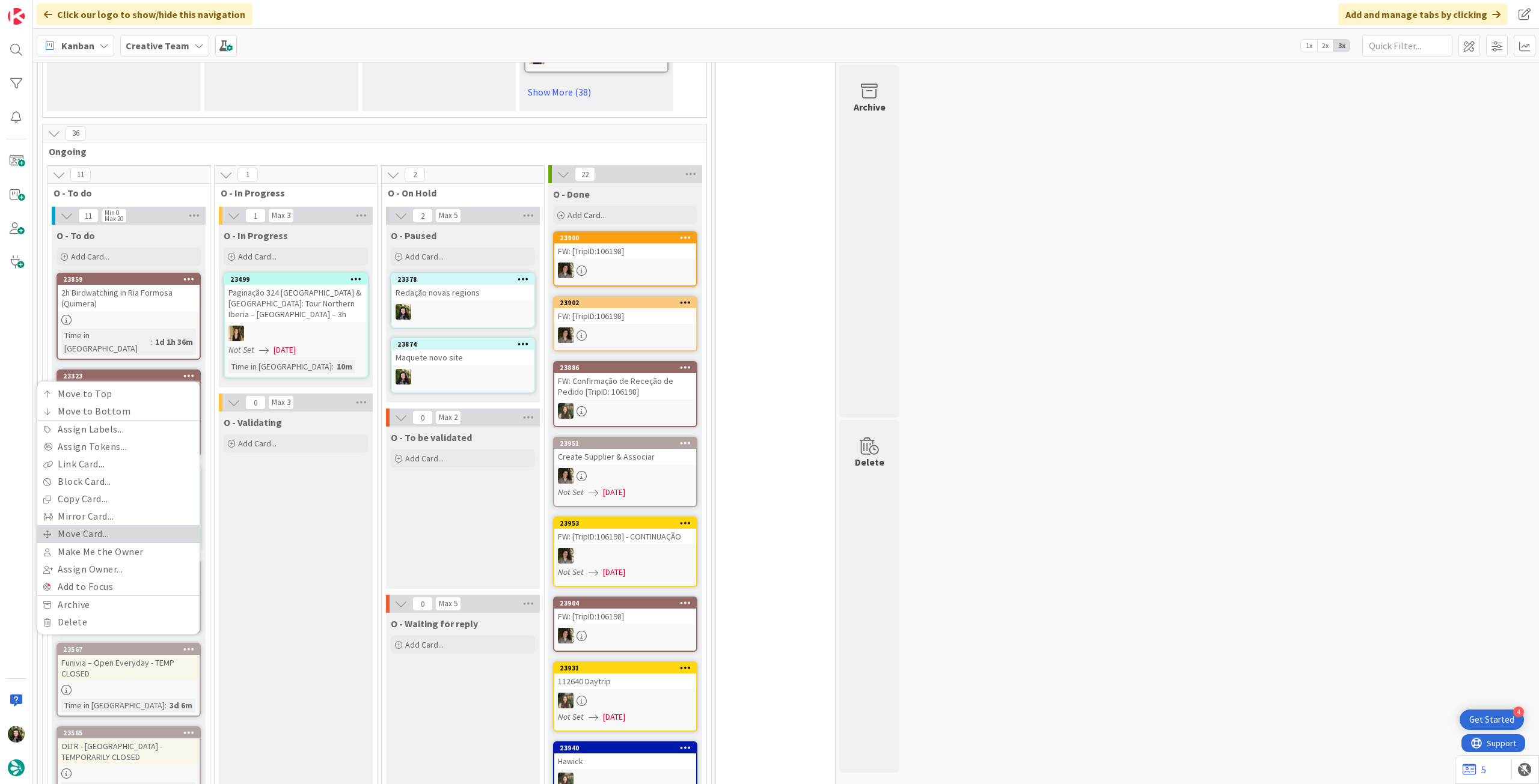
click at [140, 525] on link "Move Card..." at bounding box center [118, 534] width 162 height 18
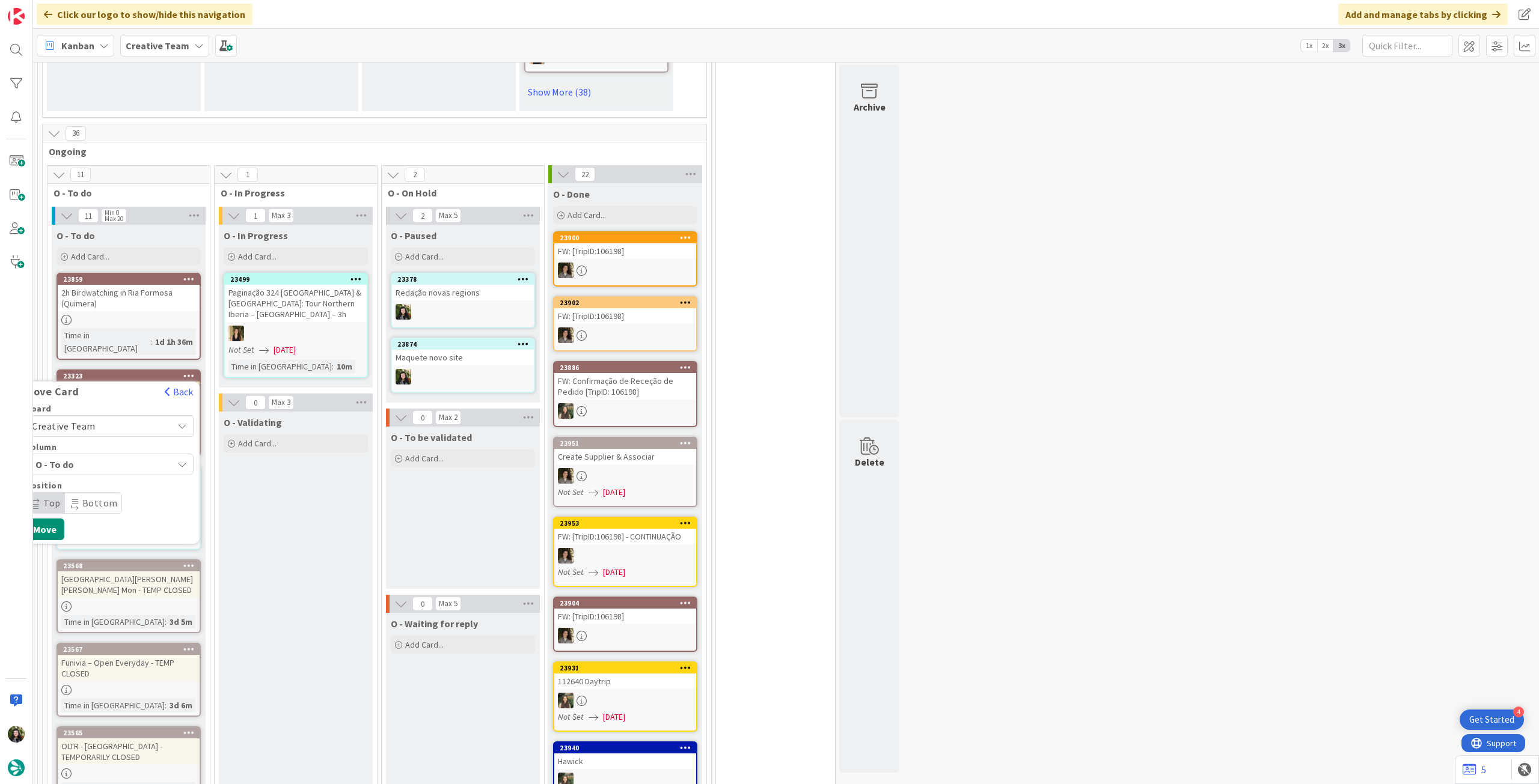
click at [148, 418] on span "Creative Team" at bounding box center [99, 426] width 135 height 17
click at [120, 473] on span "Creative Team - Análise" at bounding box center [125, 483] width 140 height 18
click at [46, 557] on button "Move" at bounding box center [44, 568] width 39 height 22
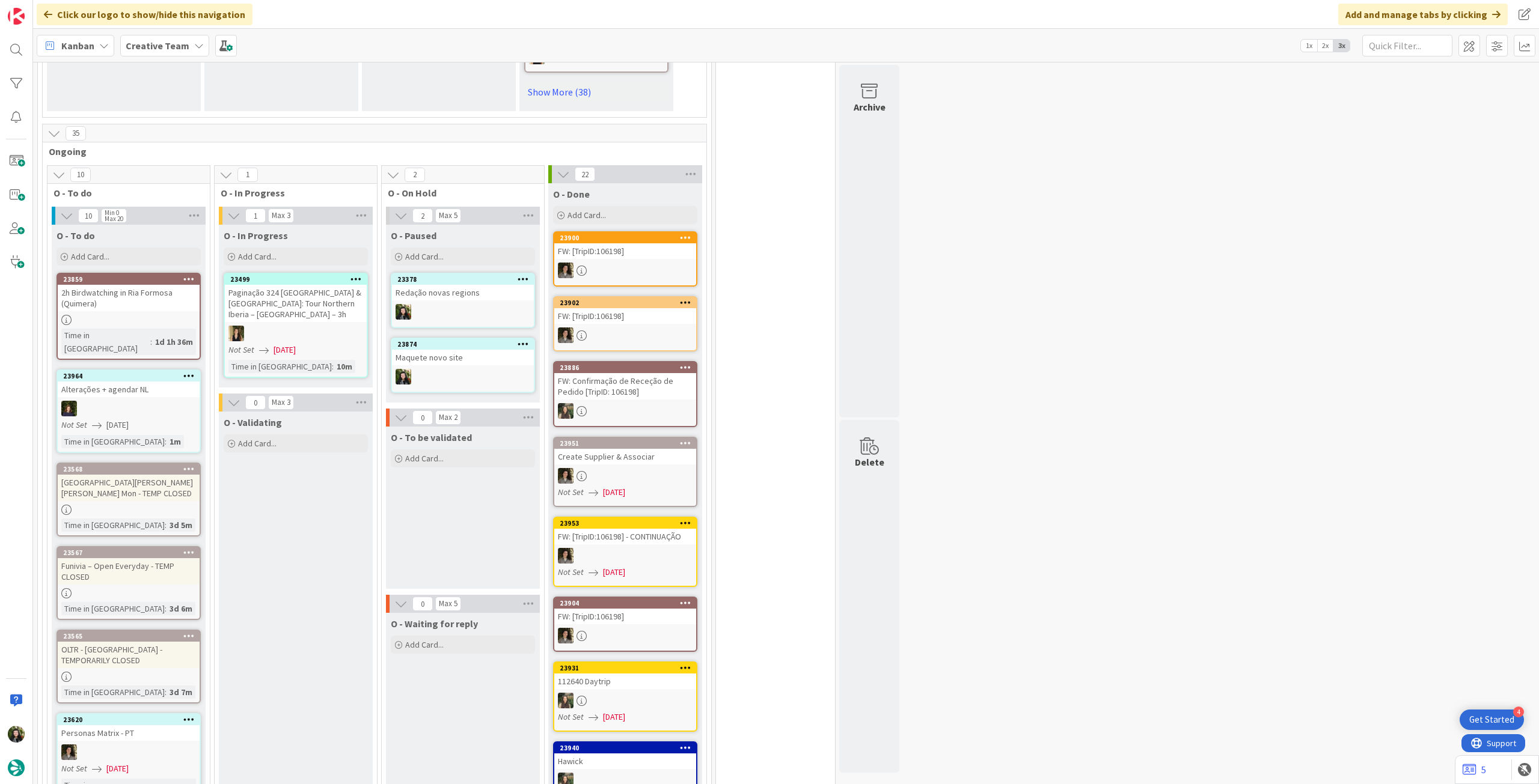
click at [156, 34] on div "Kanban Creative Team 1x 2x 3x" at bounding box center [786, 45] width 1506 height 33
click at [169, 47] on b "Creative Team" at bounding box center [157, 45] width 63 height 12
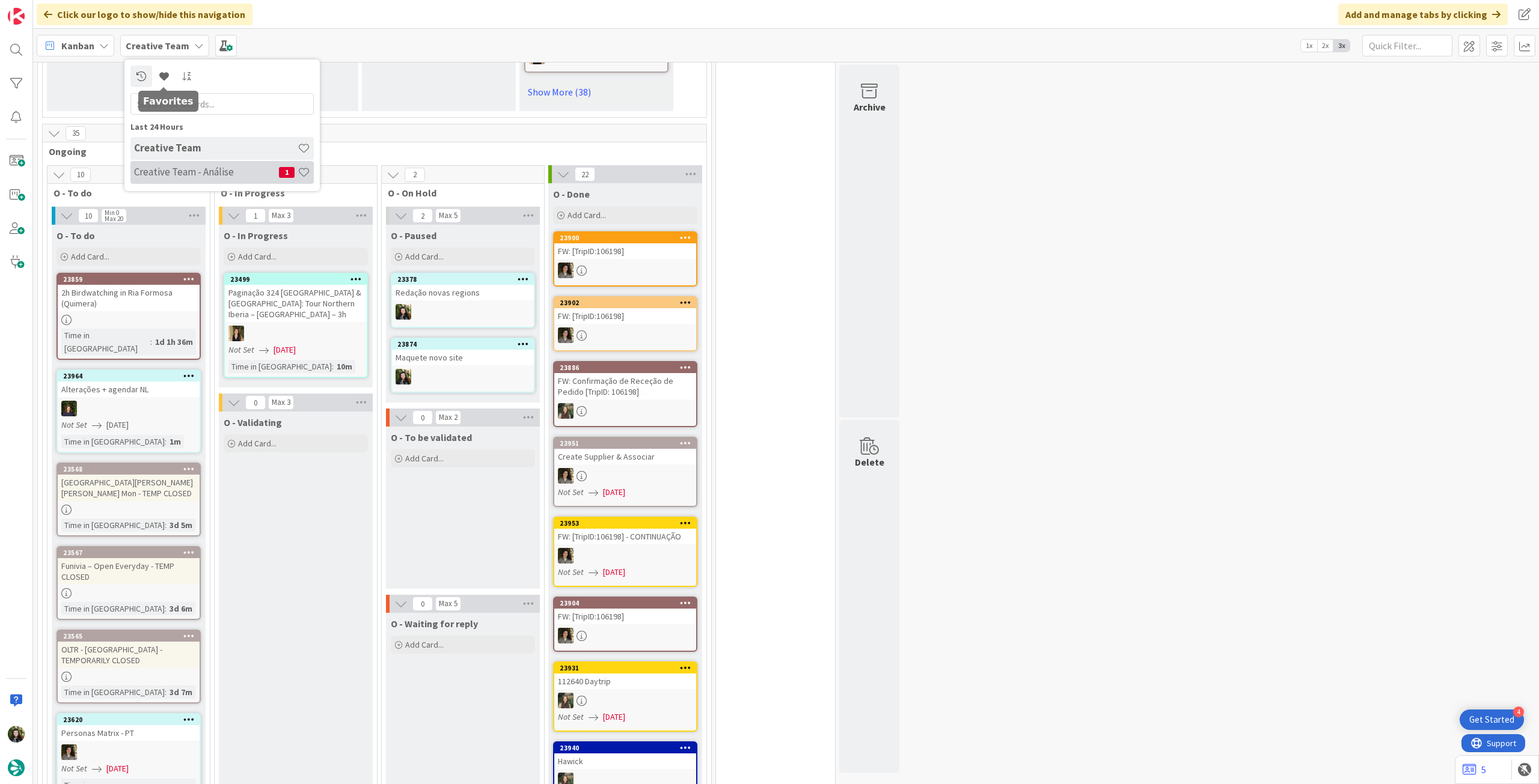
click at [160, 173] on h4 "Creative Team - Análise" at bounding box center [206, 171] width 145 height 12
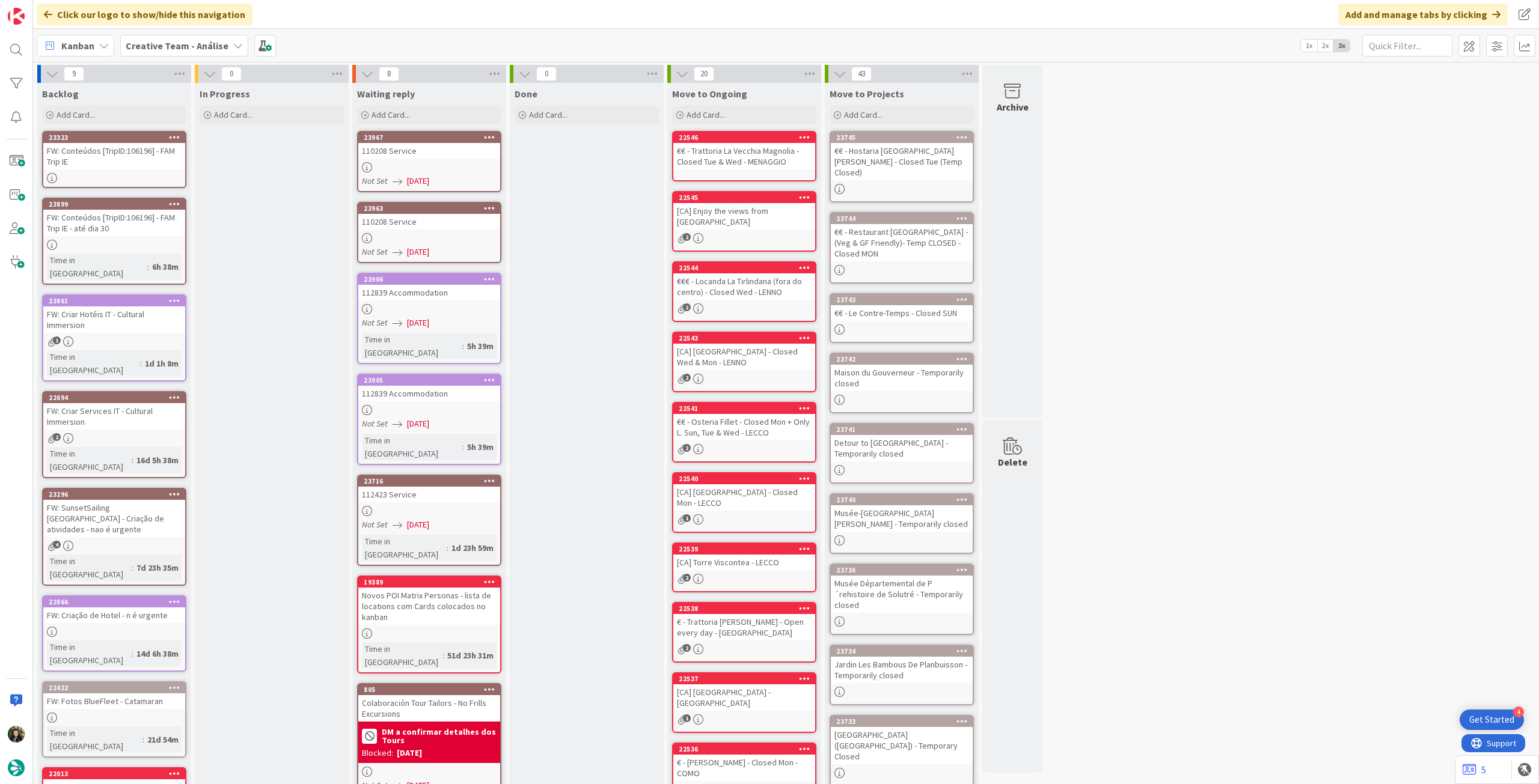
click at [139, 169] on div "FW: Conteúdos [TripID:106196] - FAM Trip IE" at bounding box center [113, 156] width 142 height 27
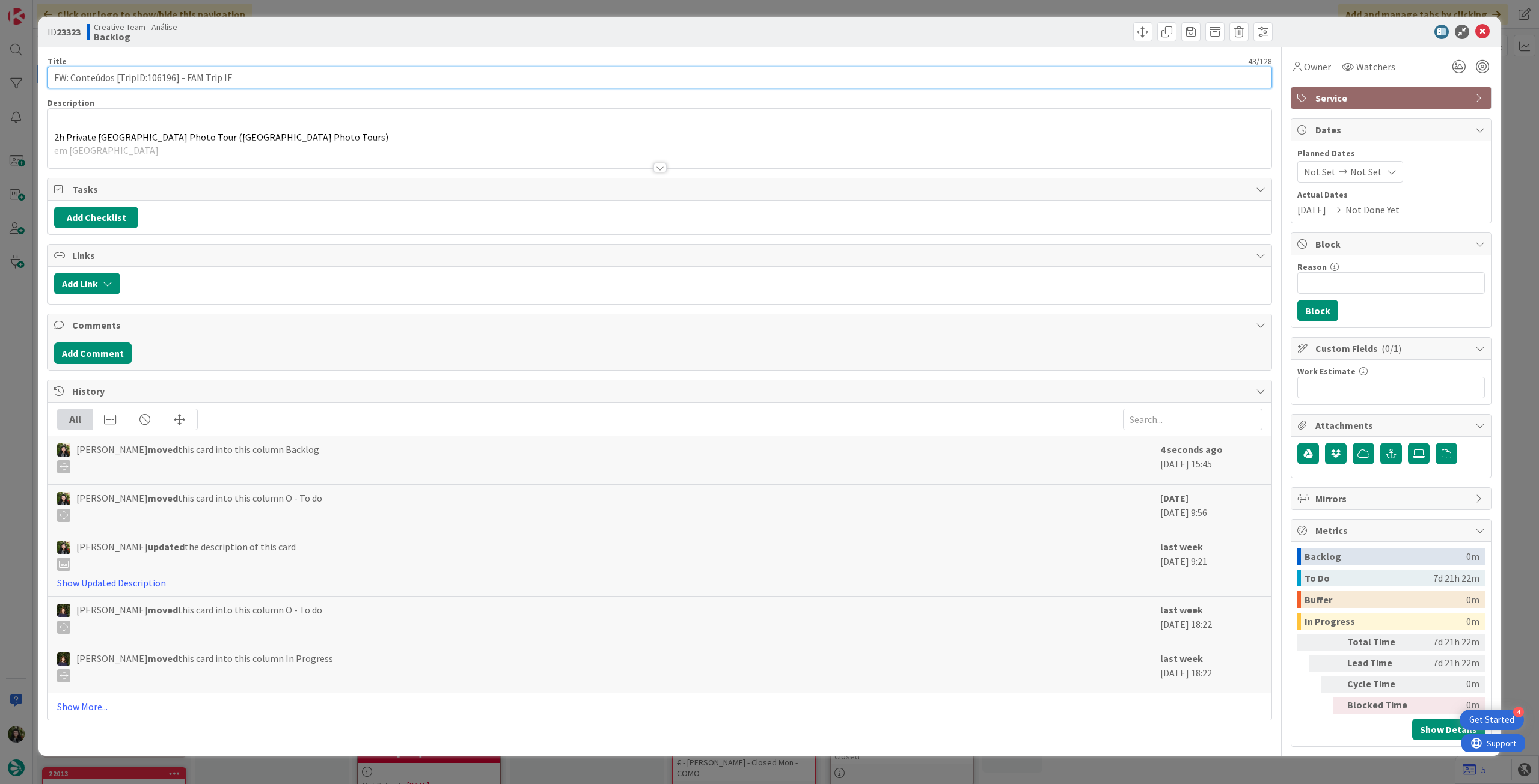
click at [264, 86] on input "FW: Conteúdos [TripID:106196] - FAM Trip IE" at bounding box center [660, 77] width 1225 height 22
type input "FW: Conteúdos [TripID:106196] - FAM Trip IE - até dia 30"
click at [1476, 30] on icon at bounding box center [1483, 32] width 14 height 14
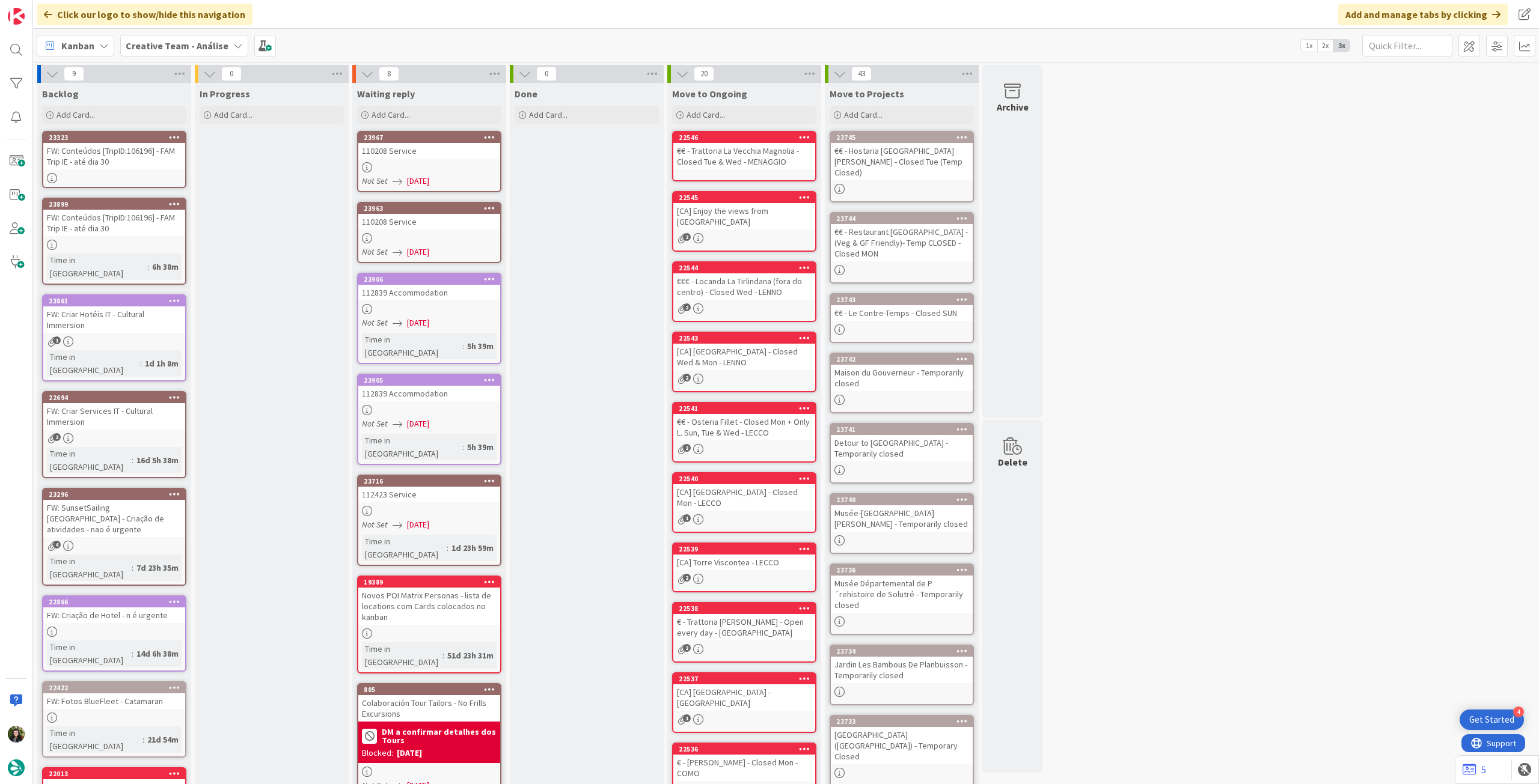
click at [167, 44] on b "Creative Team - Análise" at bounding box center [177, 45] width 103 height 12
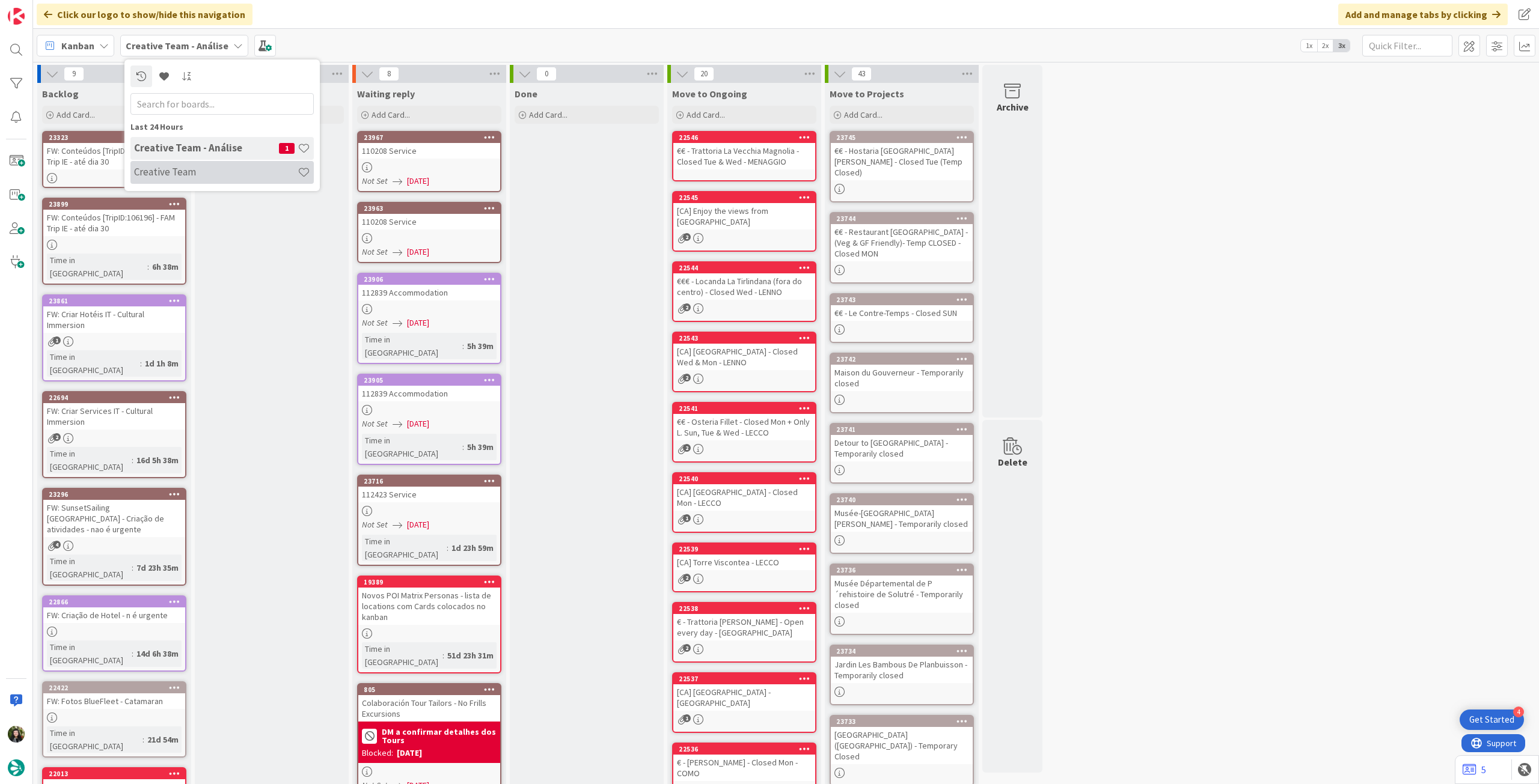
click at [183, 177] on h4 "Creative Team" at bounding box center [216, 171] width 163 height 12
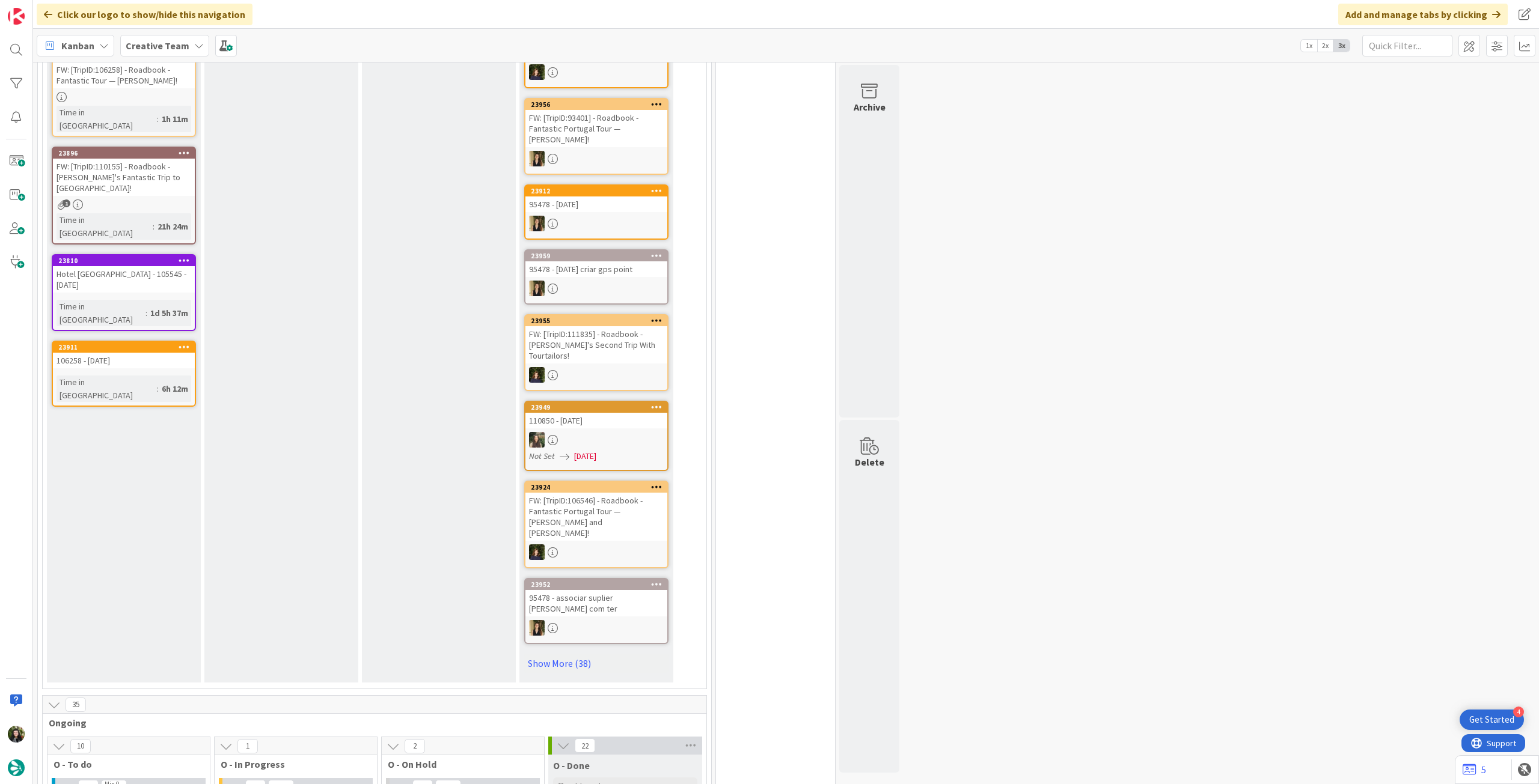
scroll to position [321, 0]
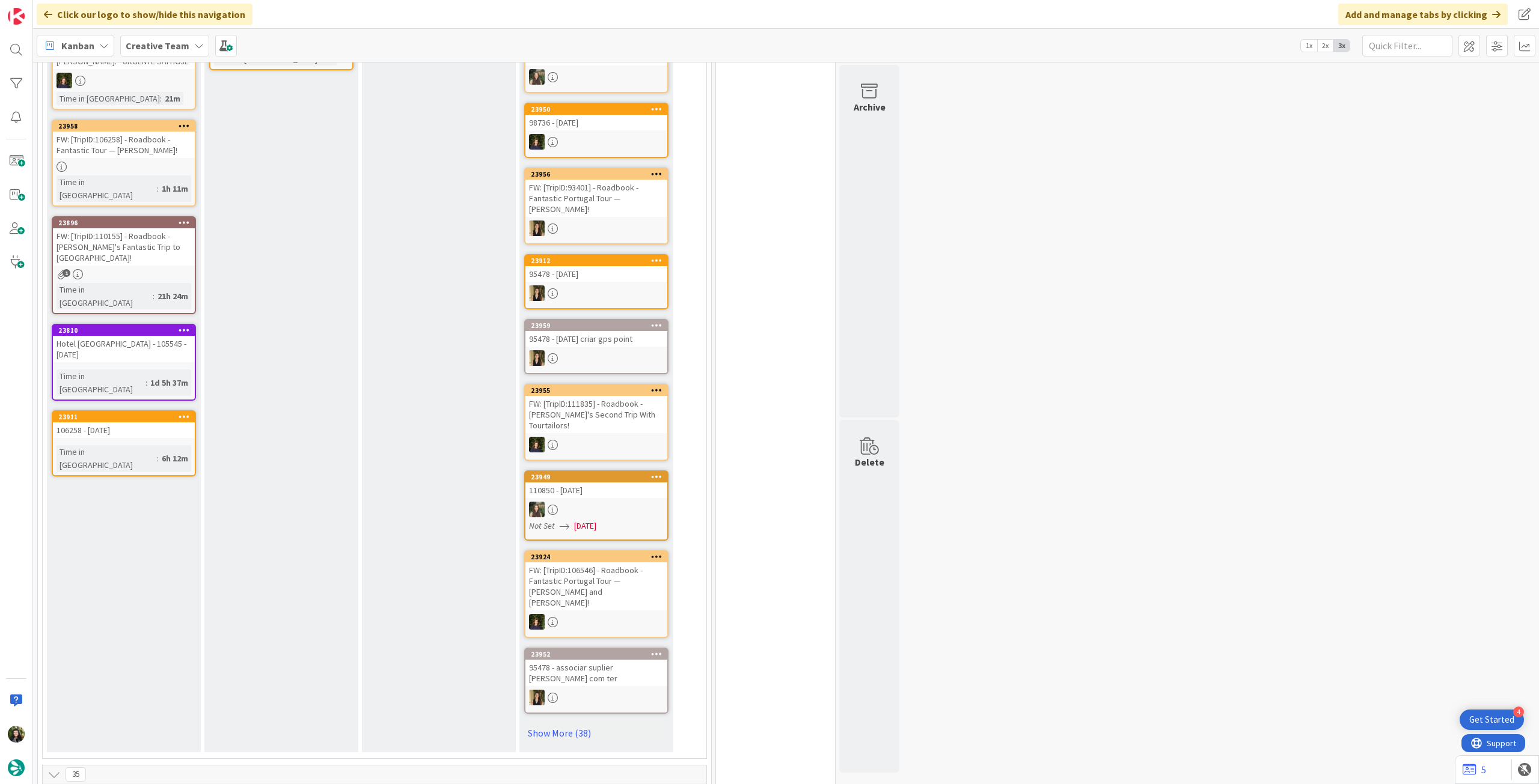
click at [159, 40] on b "Creative Team" at bounding box center [157, 45] width 63 height 12
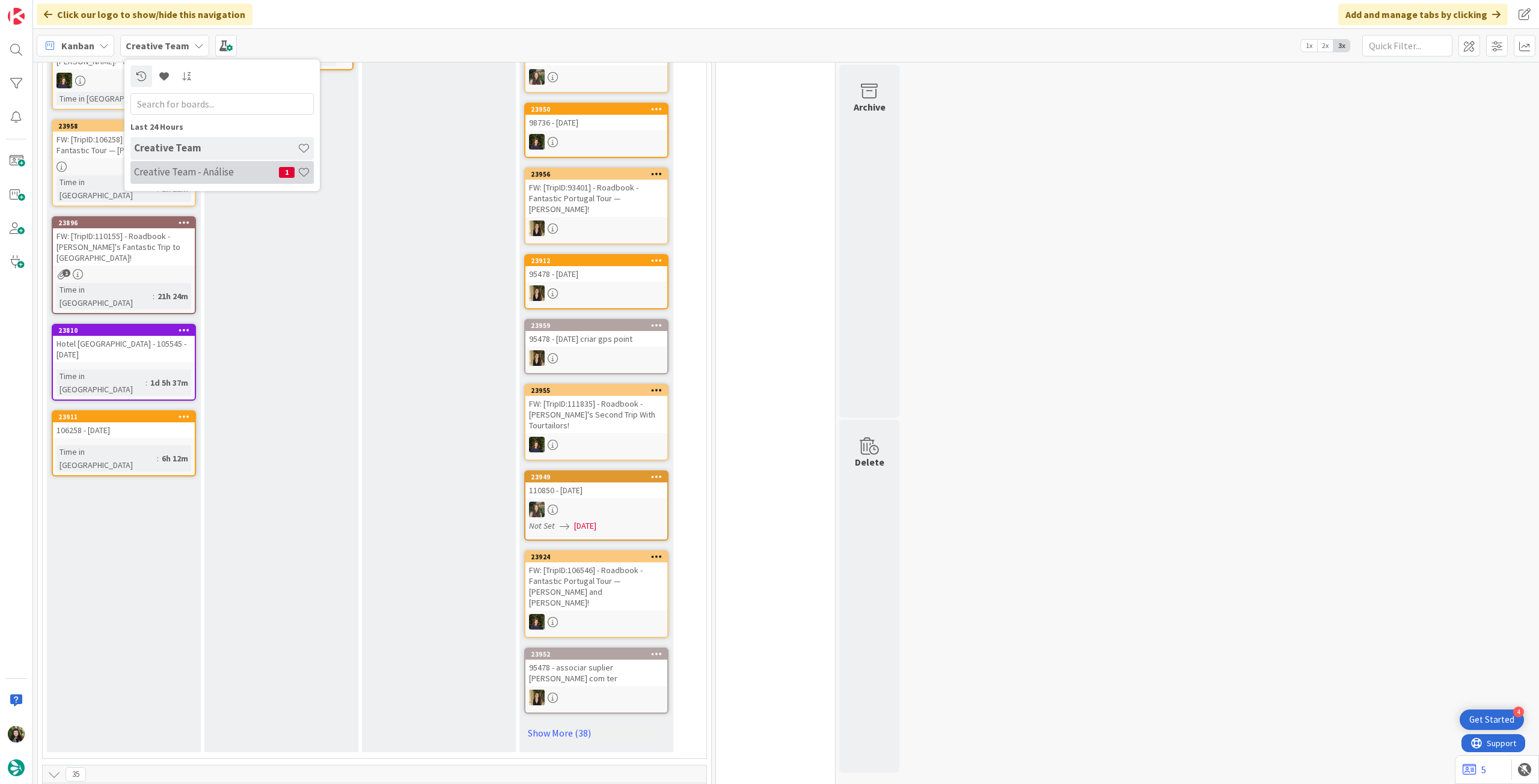
click at [186, 169] on h4 "Creative Team - Análise" at bounding box center [206, 171] width 145 height 12
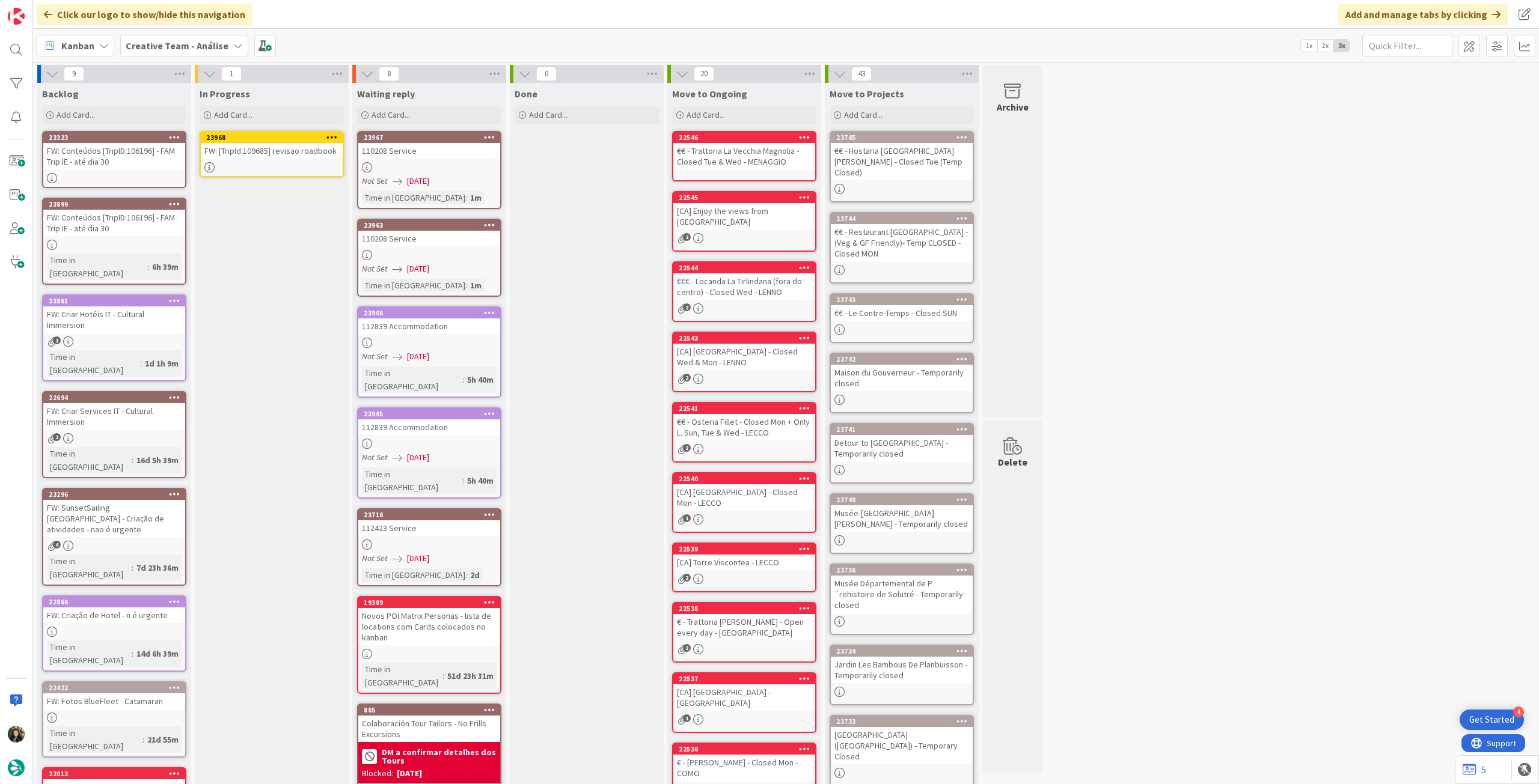
drag, startPoint x: 329, startPoint y: 137, endPoint x: 328, endPoint y: 142, distance: 5.1
click at [329, 138] on icon at bounding box center [332, 137] width 11 height 8
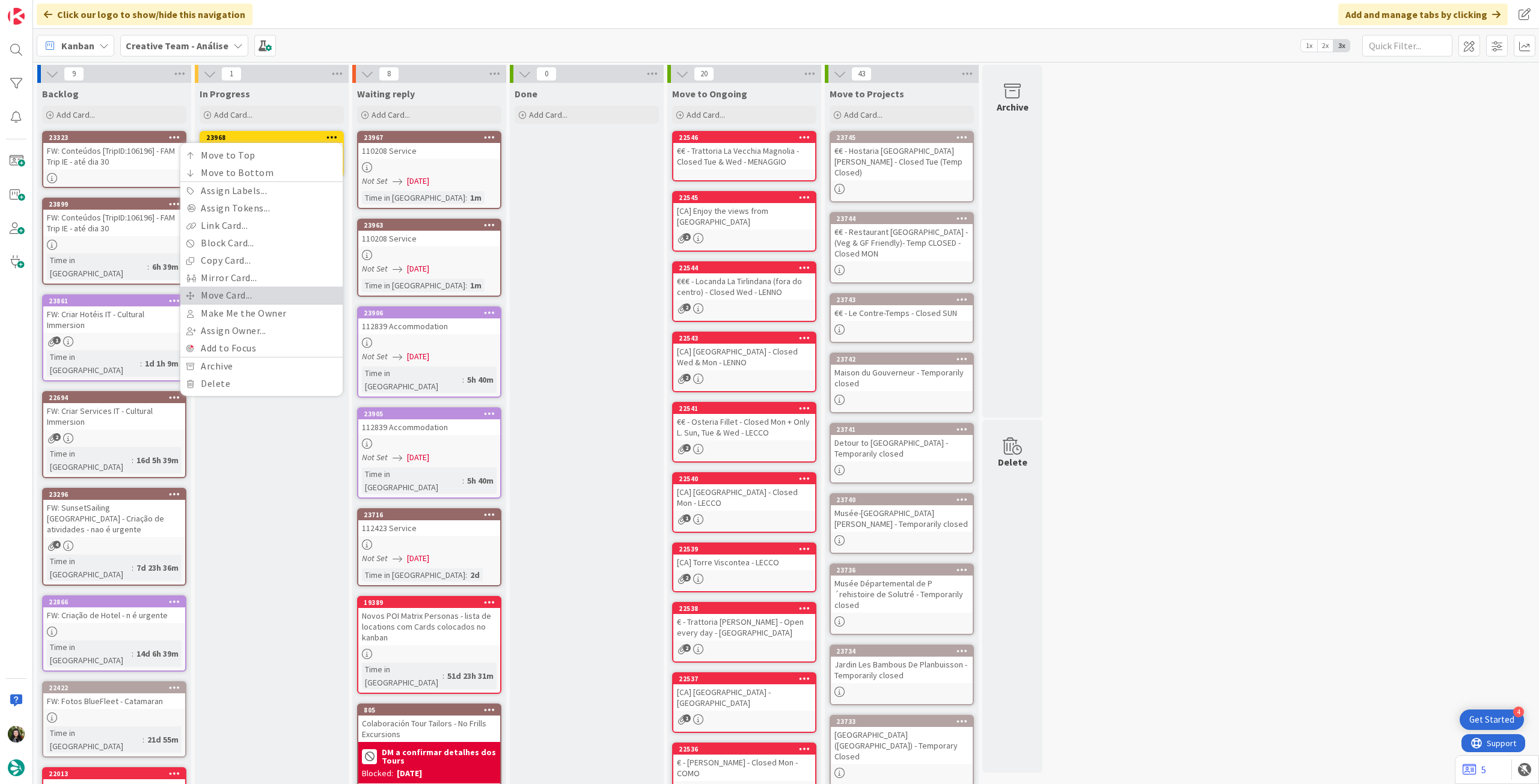
click at [254, 292] on link "Move Card..." at bounding box center [261, 295] width 162 height 18
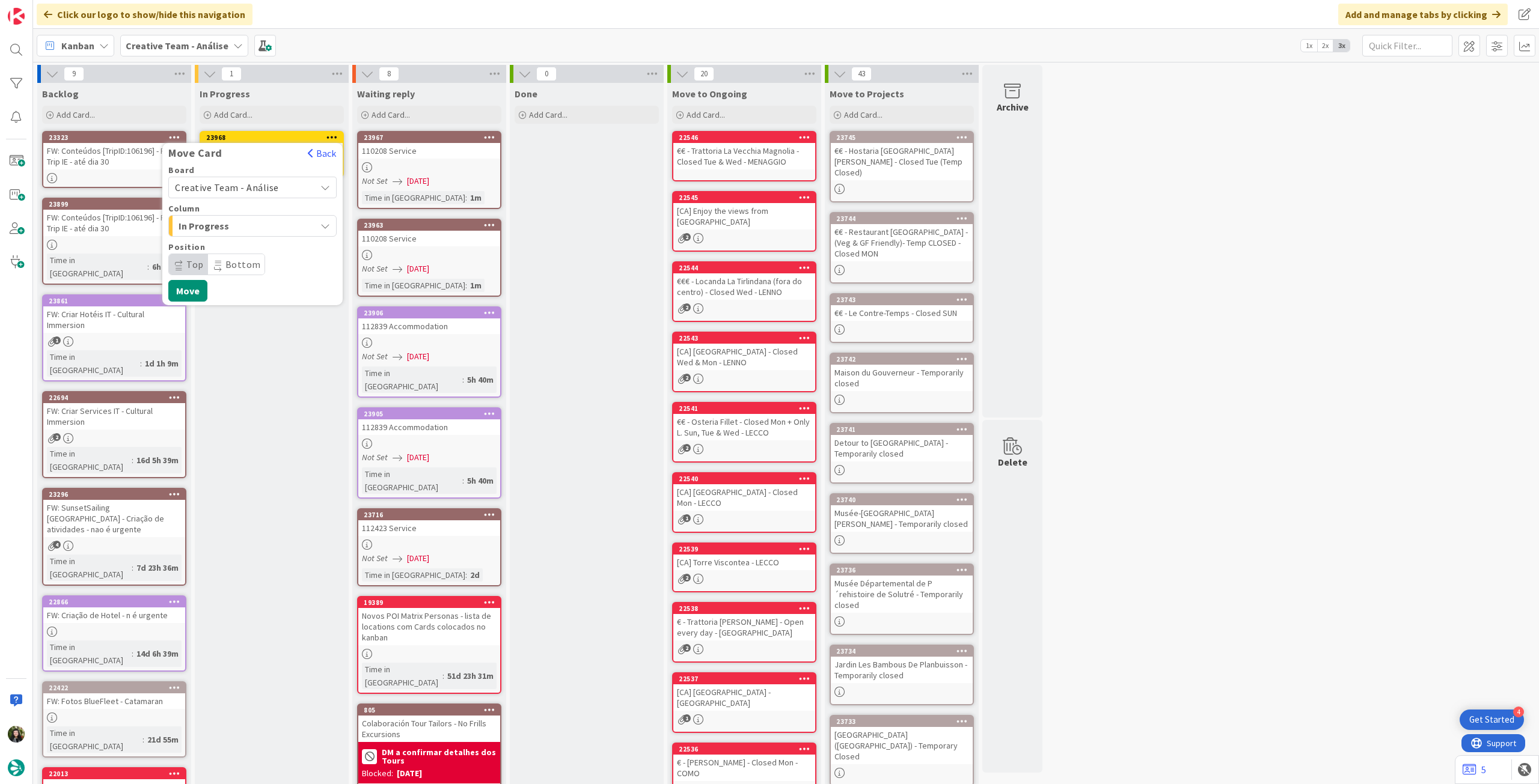
click at [251, 193] on span "Creative Team - Análise" at bounding box center [227, 187] width 104 height 12
click at [225, 244] on span "Creative Team" at bounding box center [260, 244] width 140 height 18
click at [225, 253] on div "Label Daytrip" at bounding box center [252, 259] width 168 height 32
click at [259, 260] on span "Daytrip" at bounding box center [252, 264] width 116 height 17
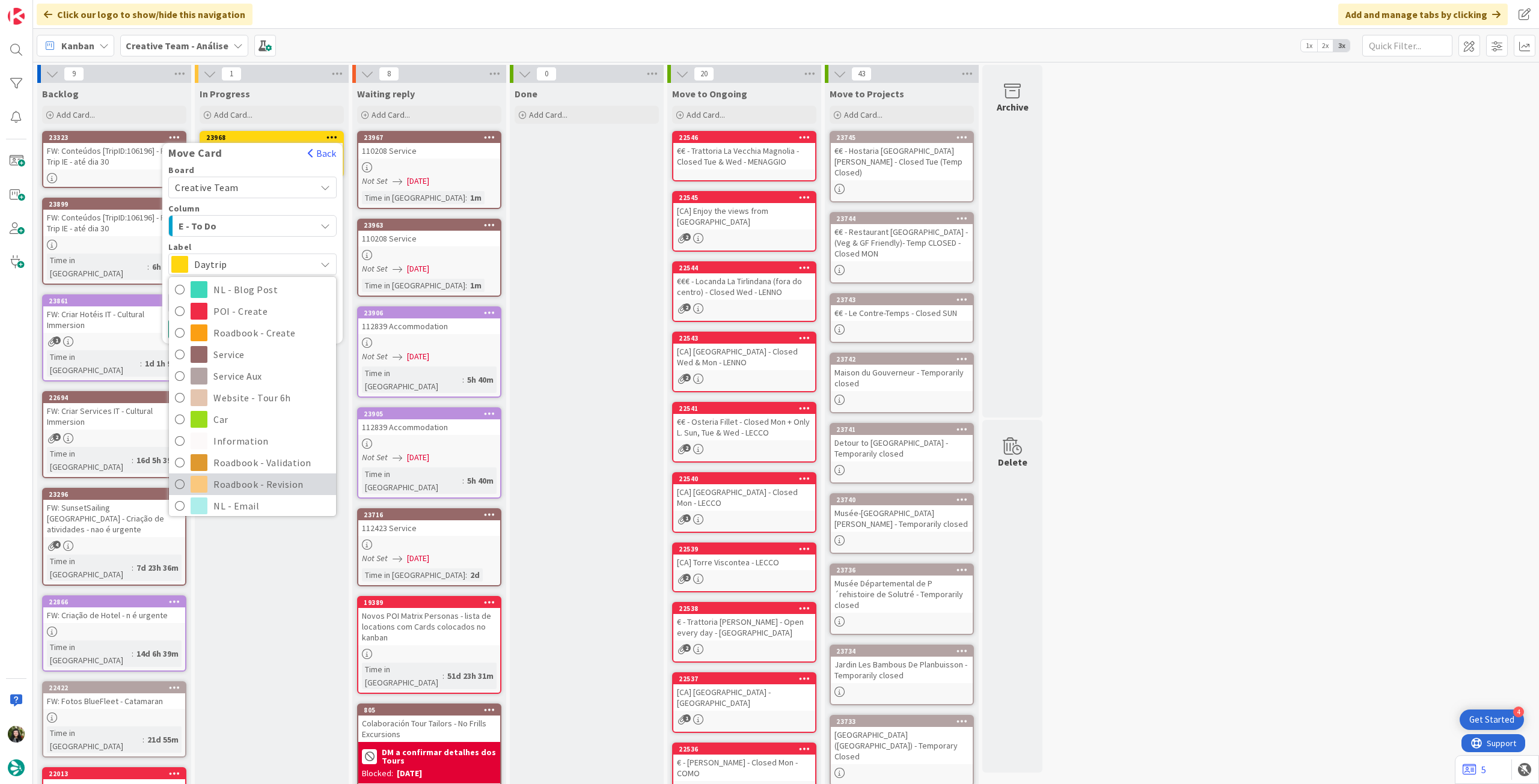
scroll to position [161, 0]
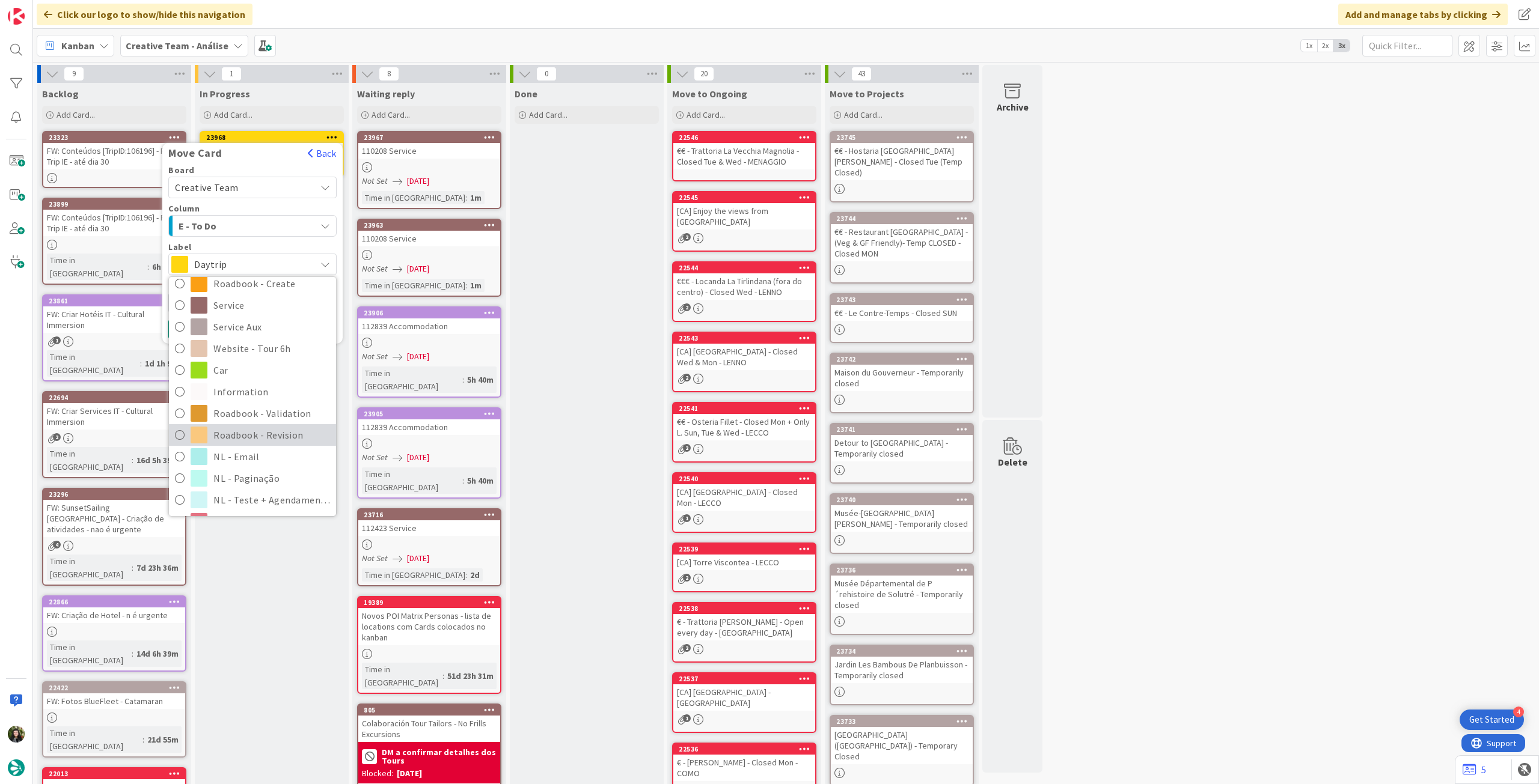
click at [262, 430] on span "Roadbook - Revision" at bounding box center [272, 435] width 117 height 18
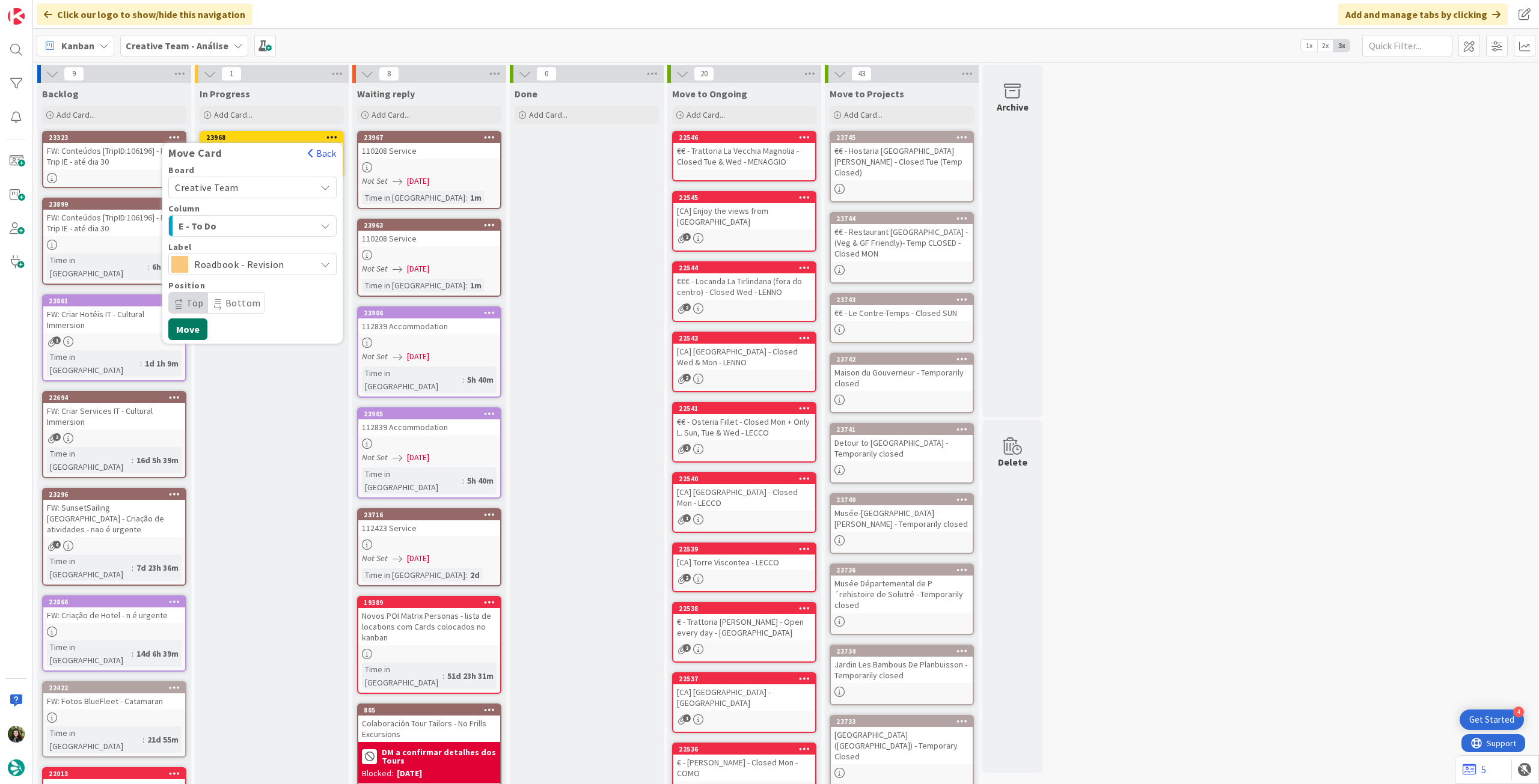
click at [196, 327] on button "Move" at bounding box center [187, 329] width 39 height 22
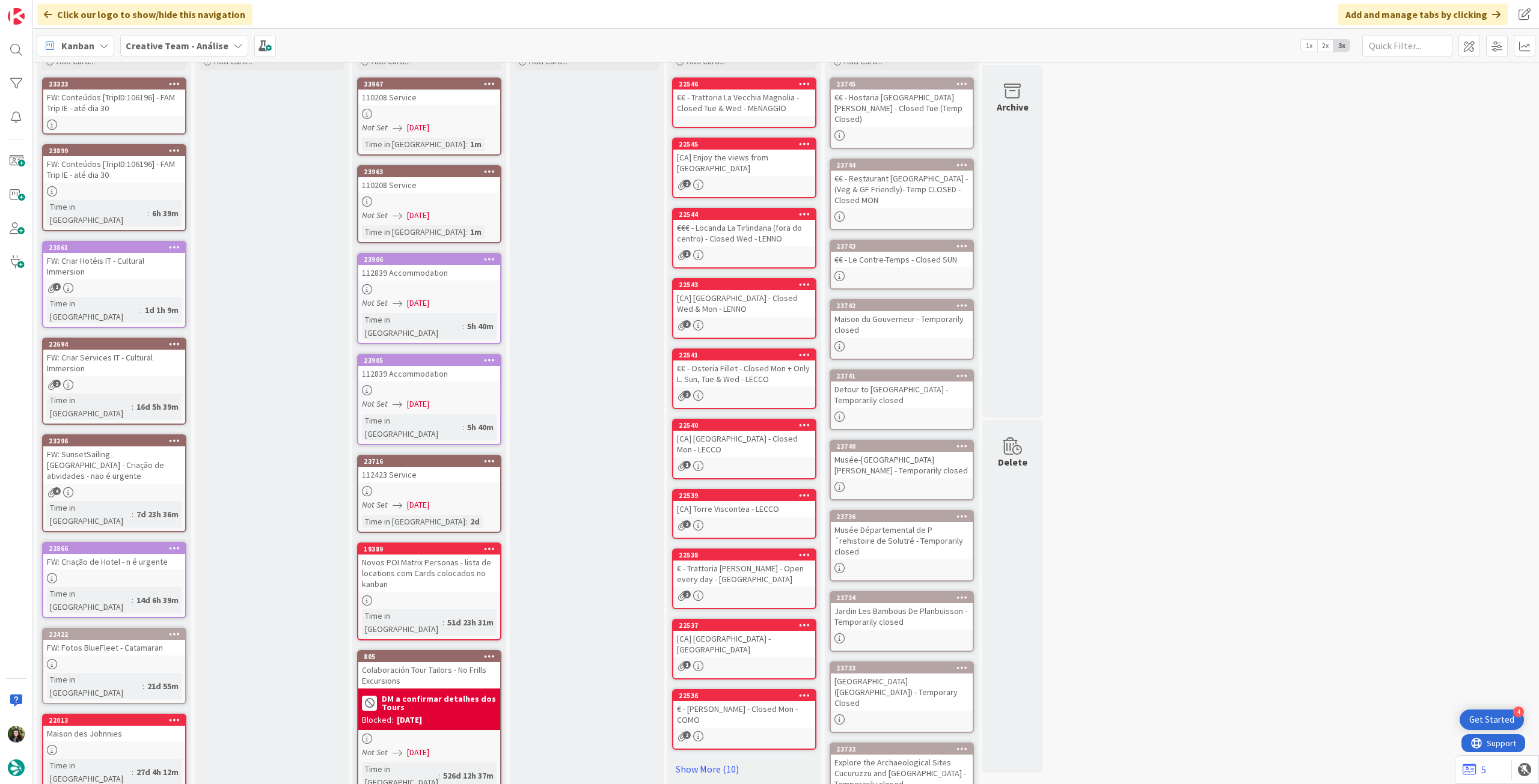
scroll to position [0, 0]
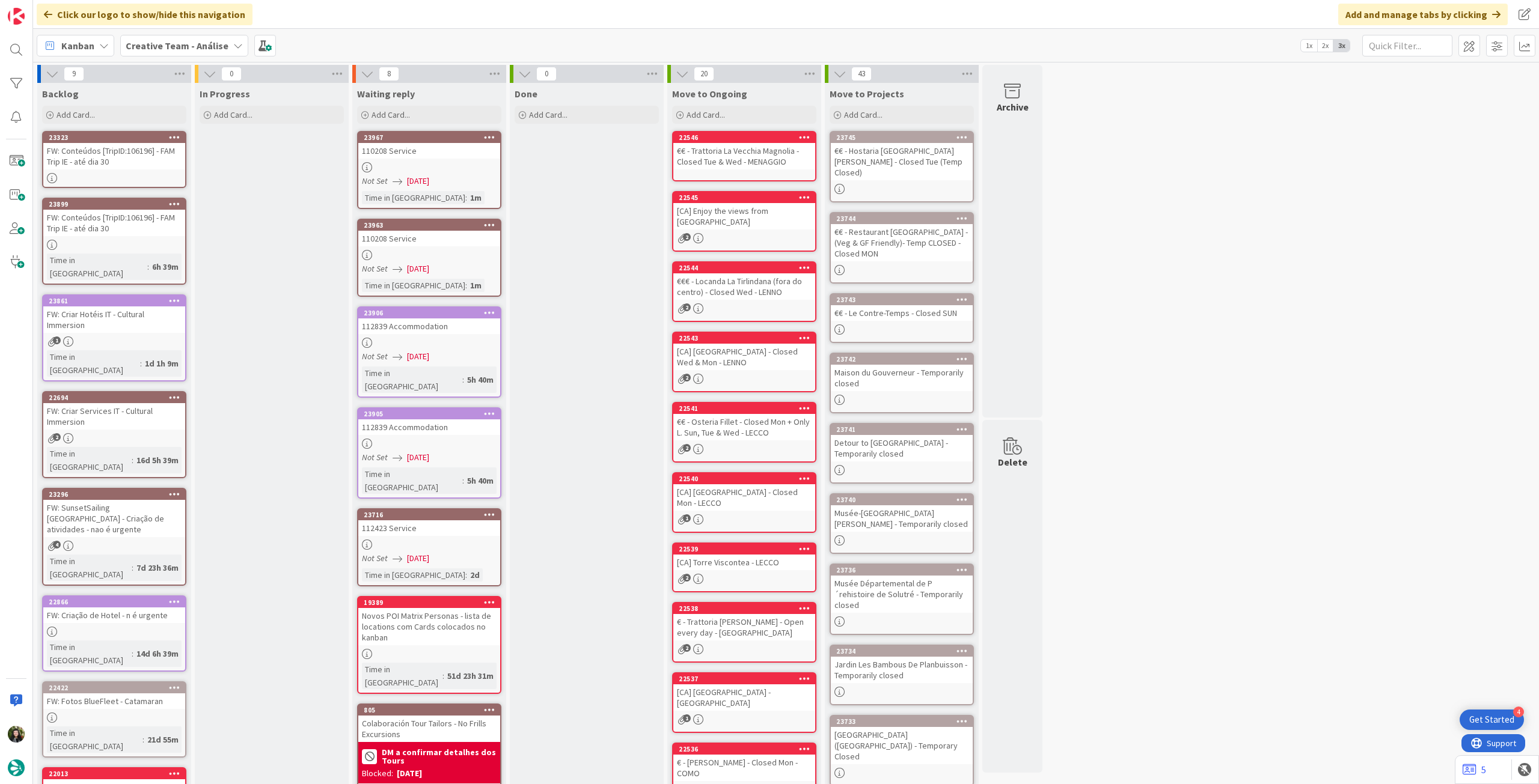
click at [166, 49] on b "Creative Team - Análise" at bounding box center [177, 45] width 103 height 12
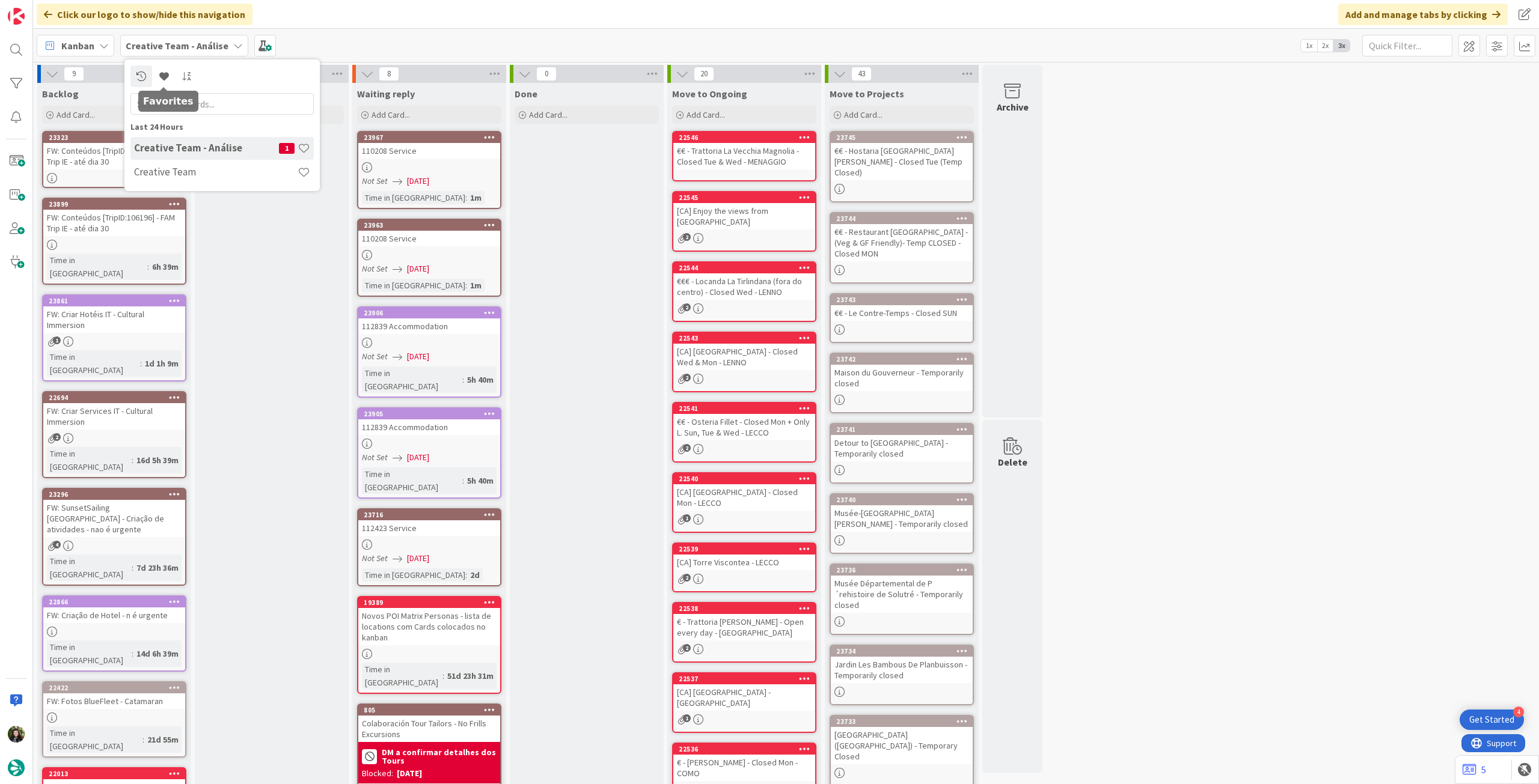
click at [183, 170] on h4 "Creative Team" at bounding box center [216, 171] width 163 height 12
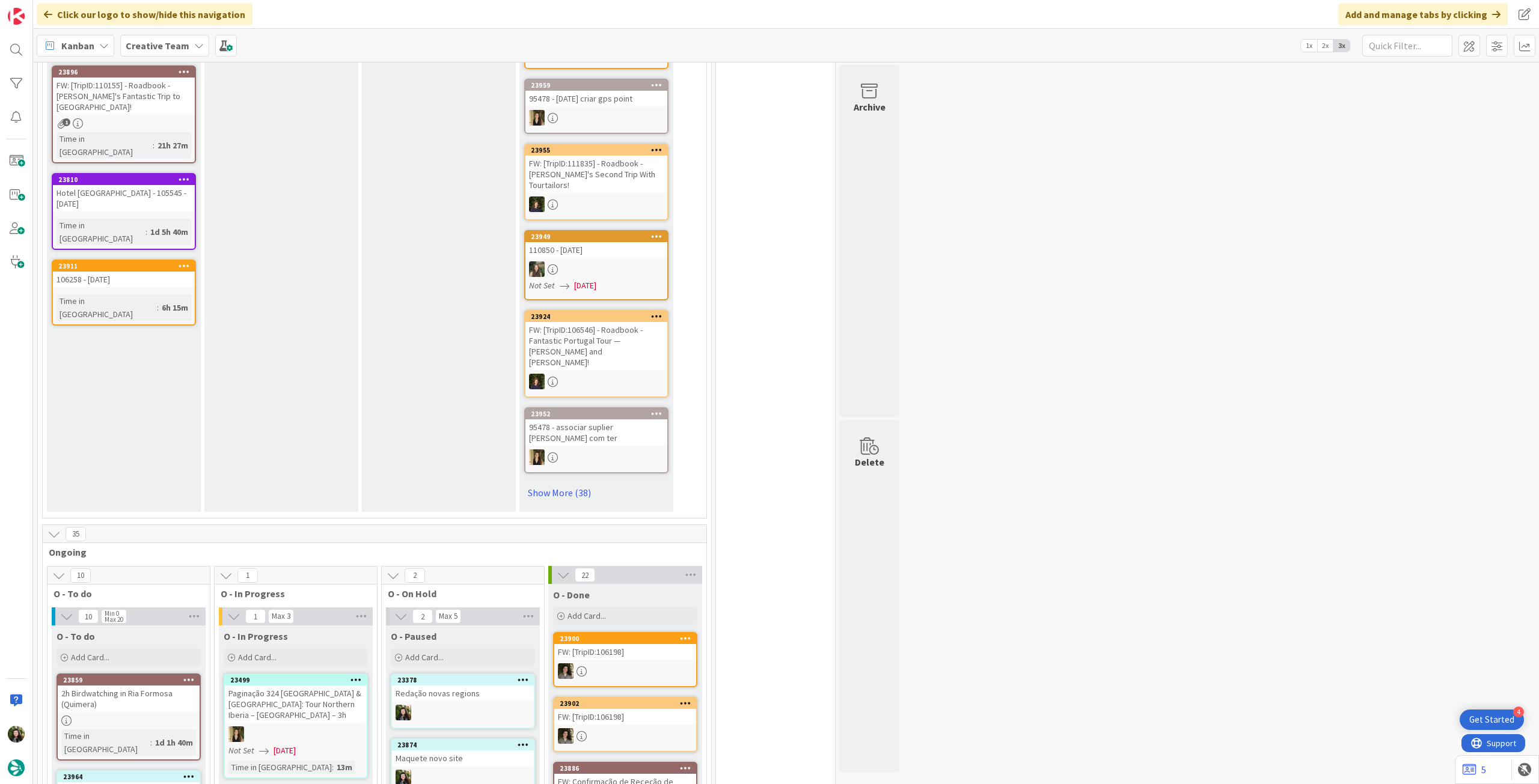
scroll to position [962, 0]
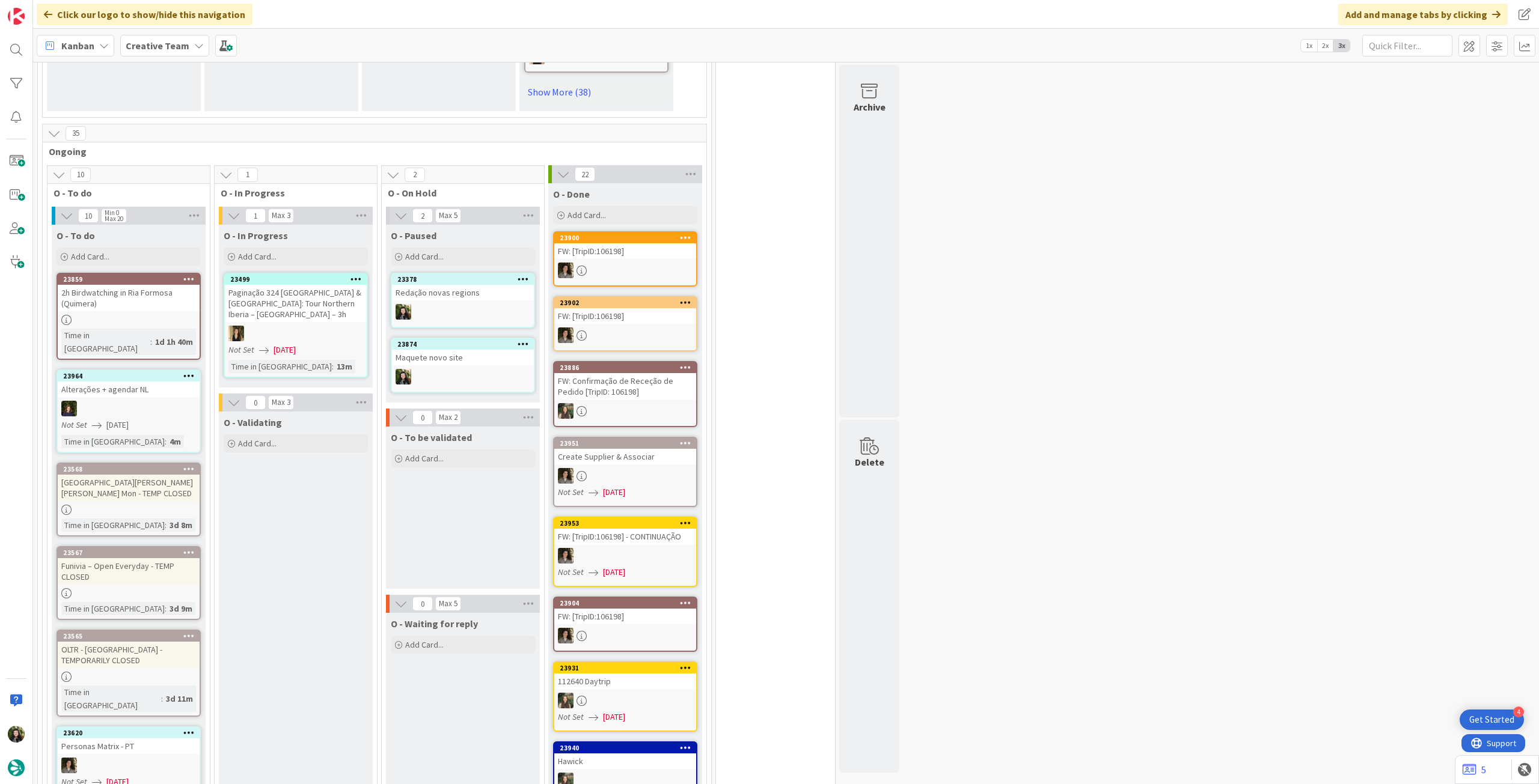
click at [154, 247] on div "Add Card..." at bounding box center [128, 256] width 144 height 18
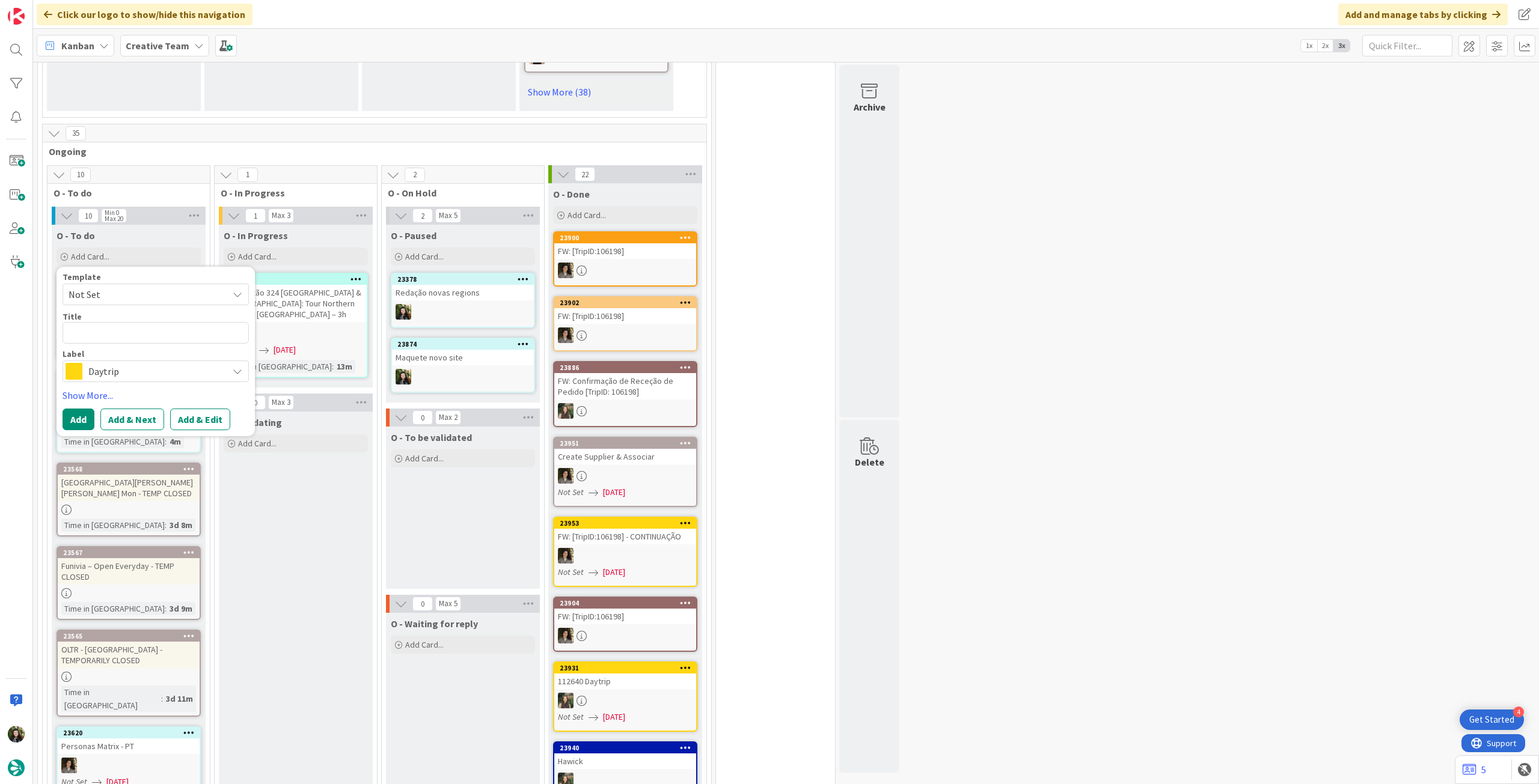
click at [129, 363] on span "Daytrip" at bounding box center [154, 371] width 133 height 17
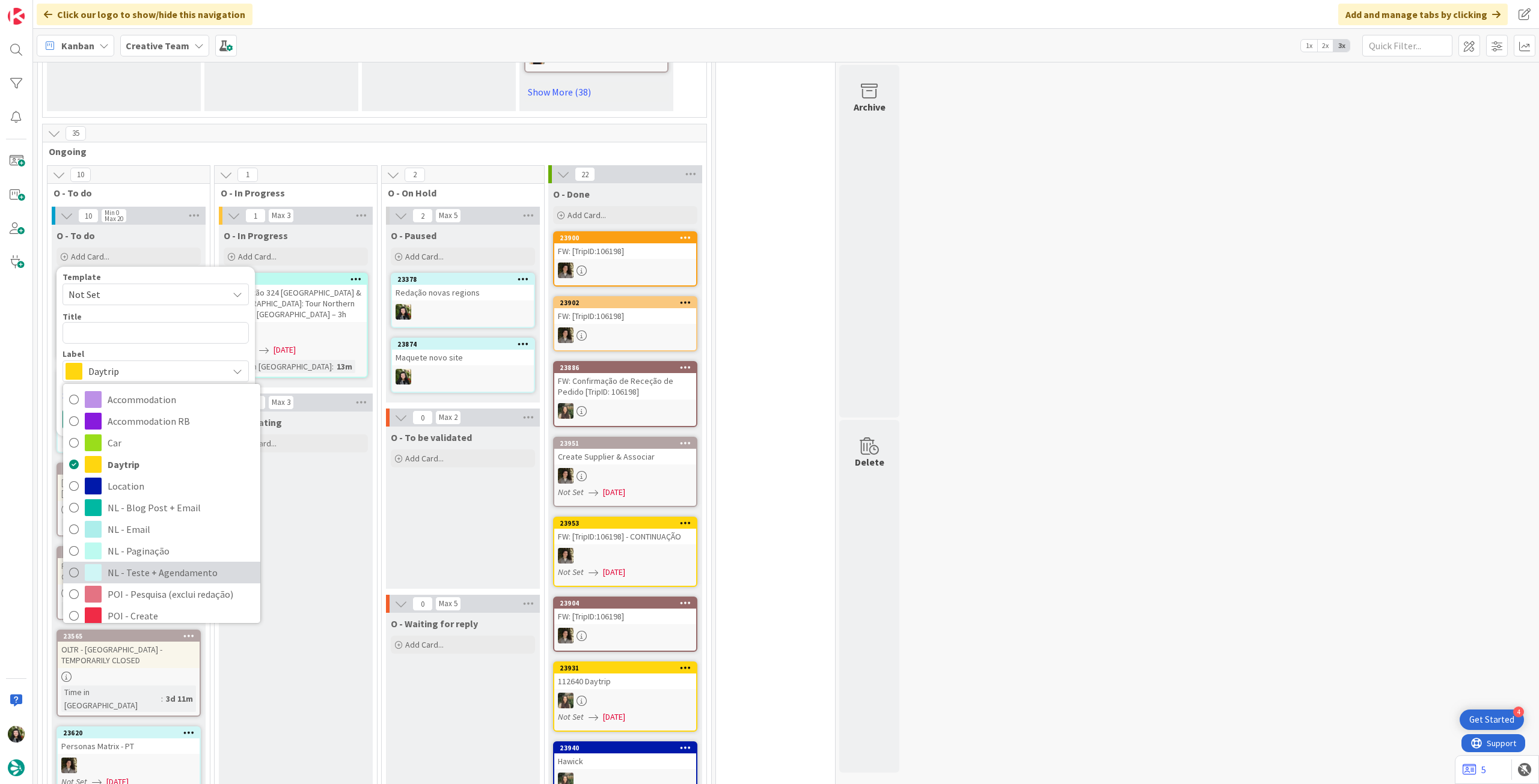
click at [170, 564] on span "NL - Teste + Agendamento" at bounding box center [181, 573] width 147 height 18
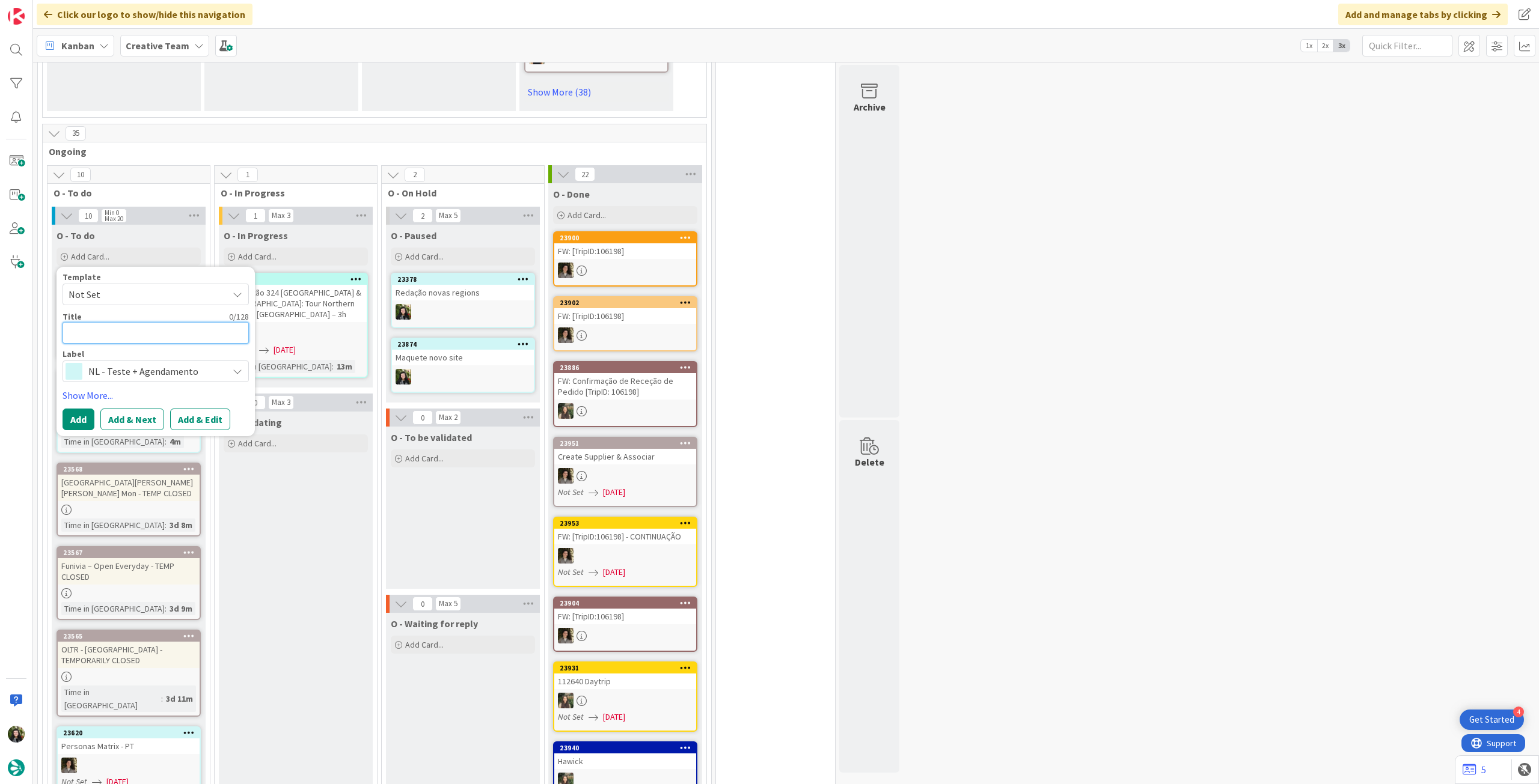
click at [203, 322] on textarea at bounding box center [156, 332] width 186 height 22
type textarea "x"
type textarea "Ma"
type textarea "x"
type textarea "Maq"
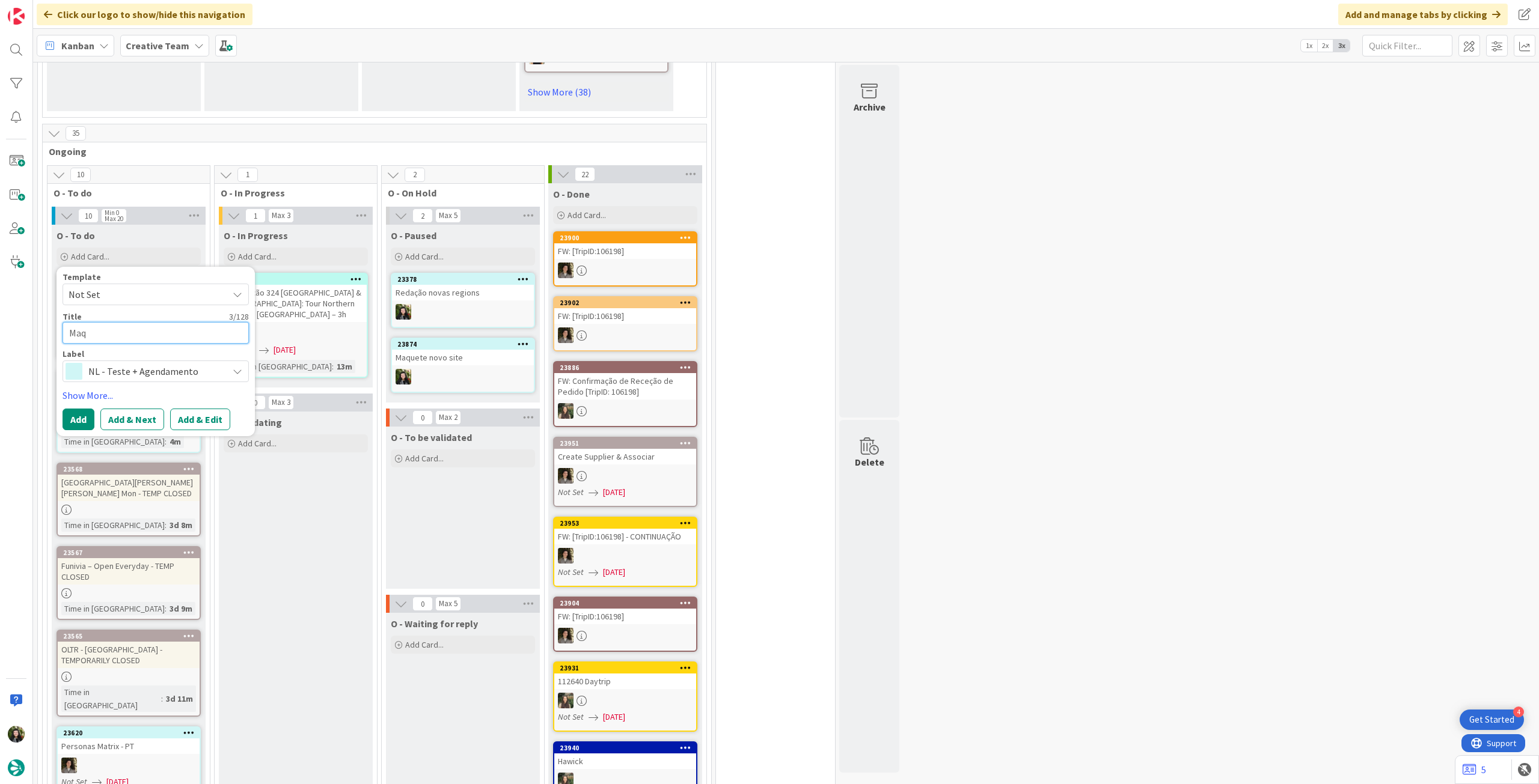
type textarea "x"
type textarea "Maqe"
type textarea "x"
type textarea "Maqeu"
type textarea "x"
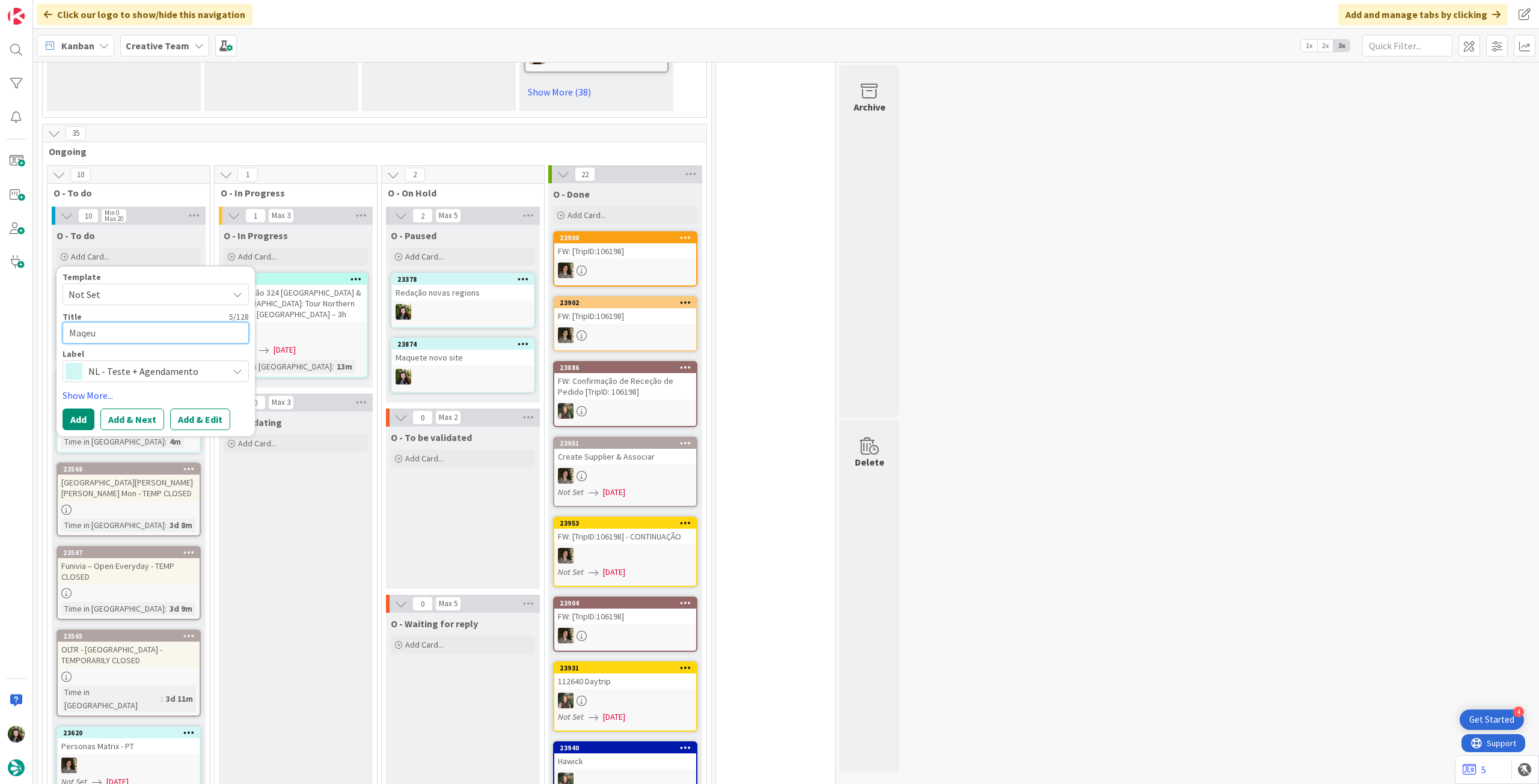
type textarea "Maqeut"
type textarea "x"
type textarea "Maqeu"
type textarea "x"
type textarea "Maqe"
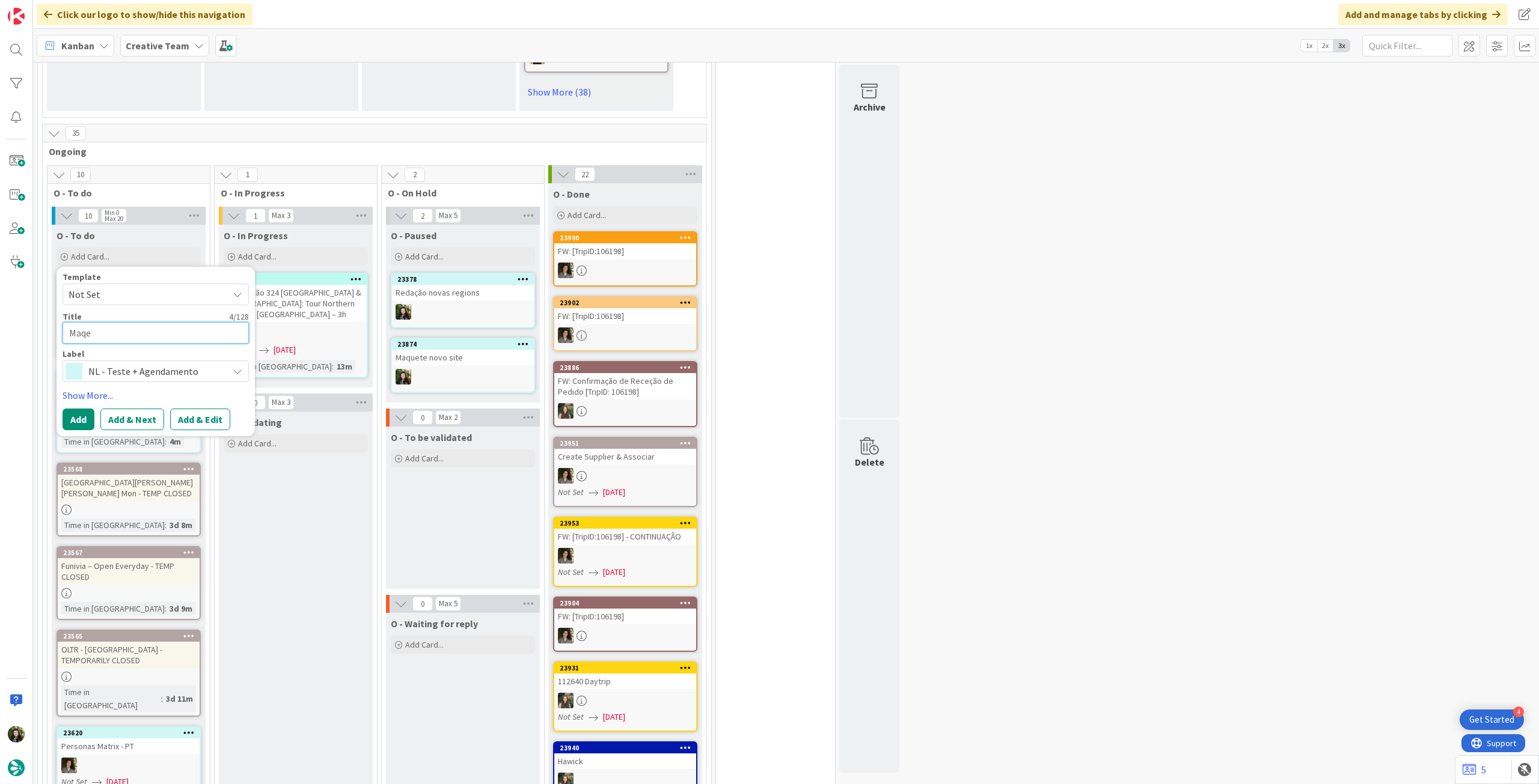
type textarea "x"
type textarea "Maq"
type textarea "x"
type textarea "Maqu"
type textarea "x"
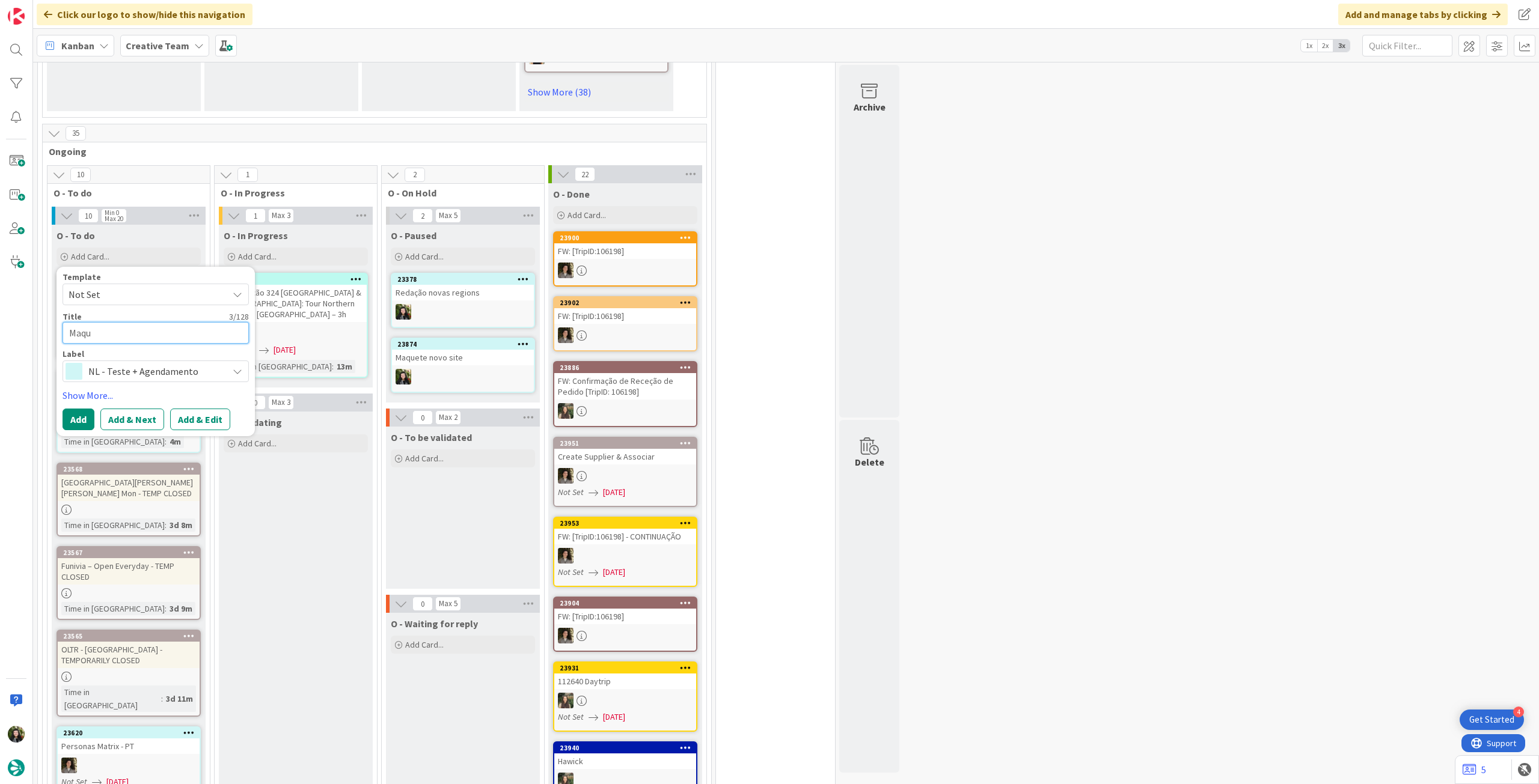
type textarea "Maque"
type textarea "x"
type textarea "Maquet"
type textarea "x"
type textarea "Maquete"
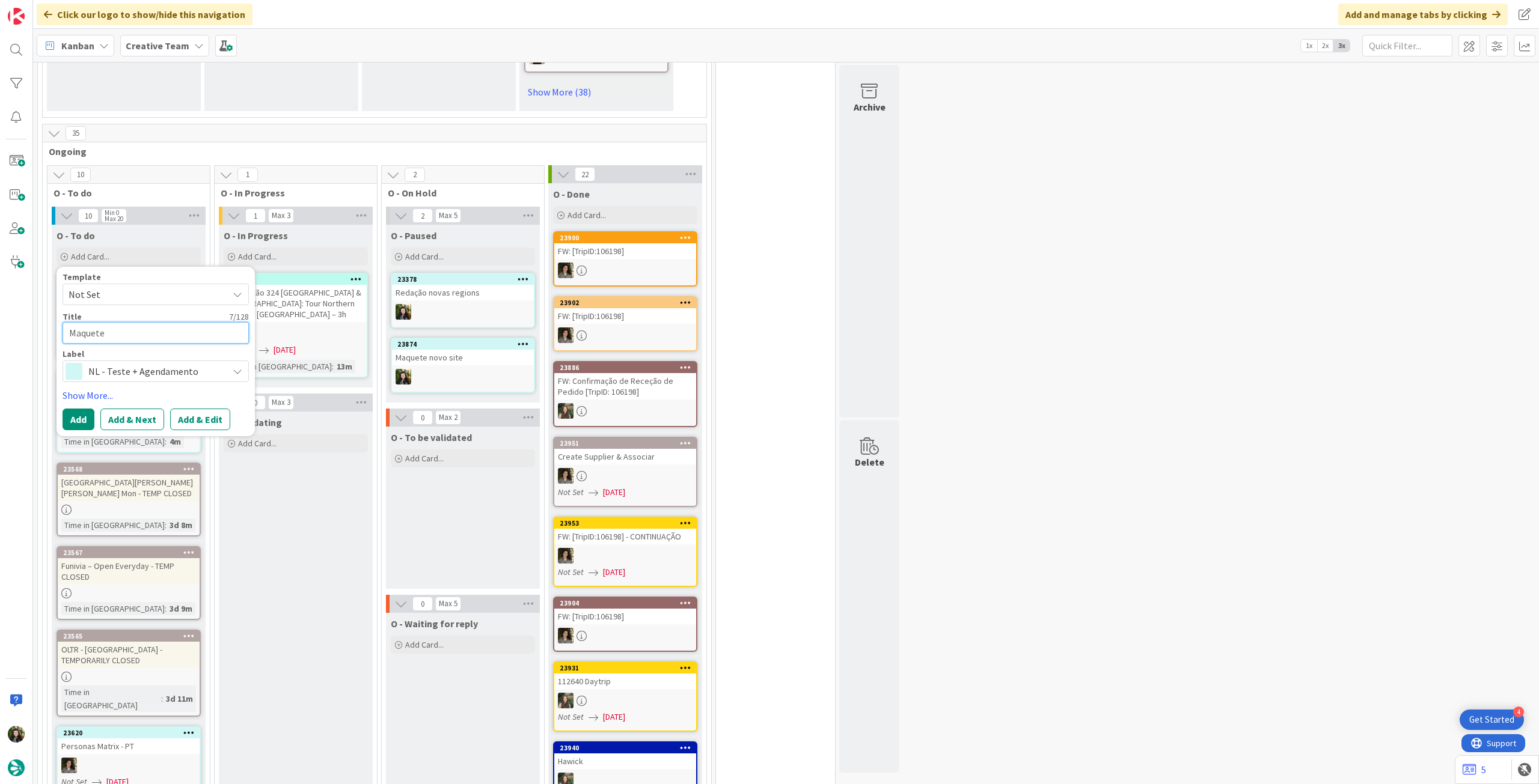
type textarea "x"
type textarea "Maquete"
type textarea "x"
type textarea "Maquete n"
type textarea "x"
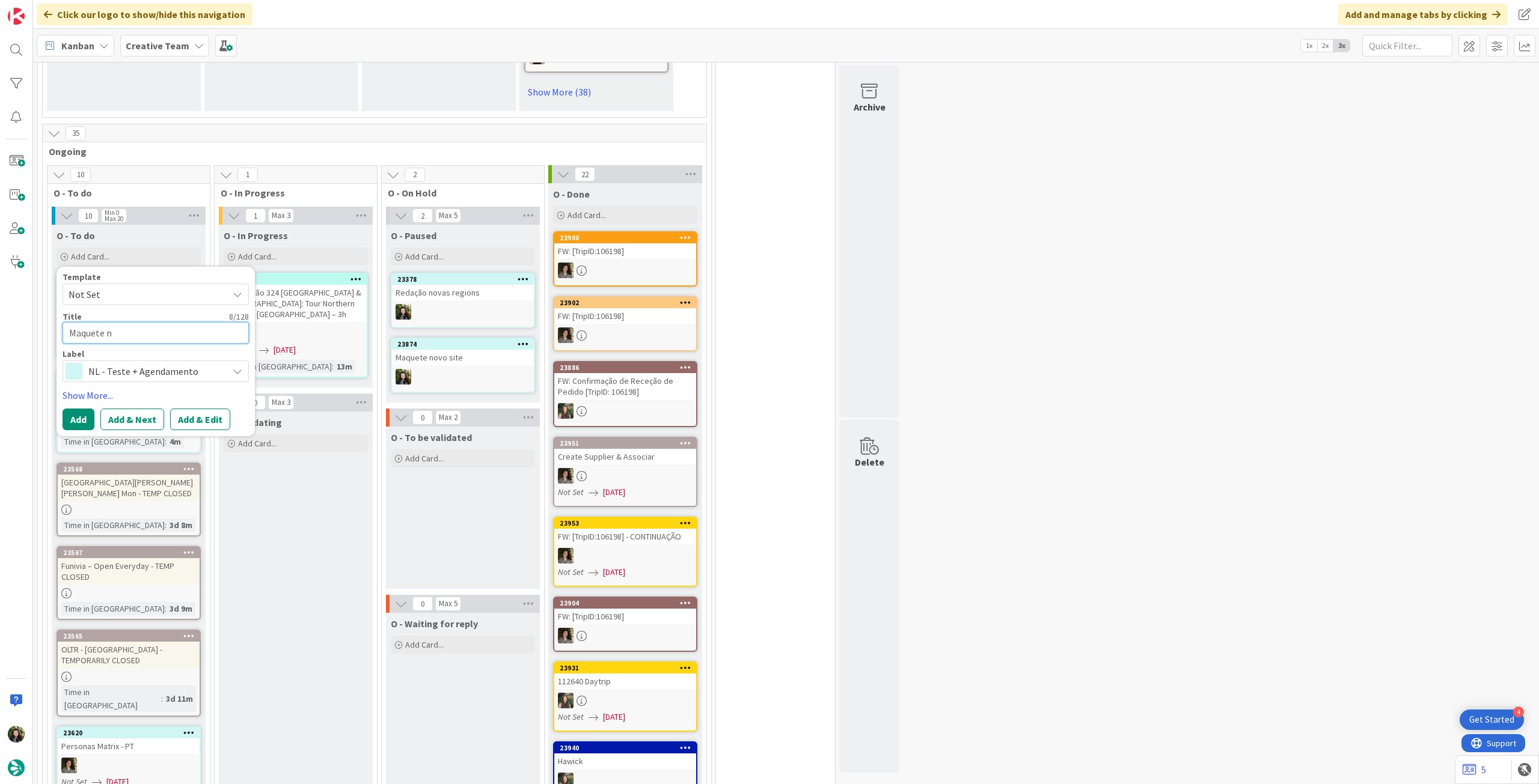
type textarea "Maquete no"
type textarea "x"
type textarea "Maquete nov"
type textarea "x"
type textarea "Maquete novo"
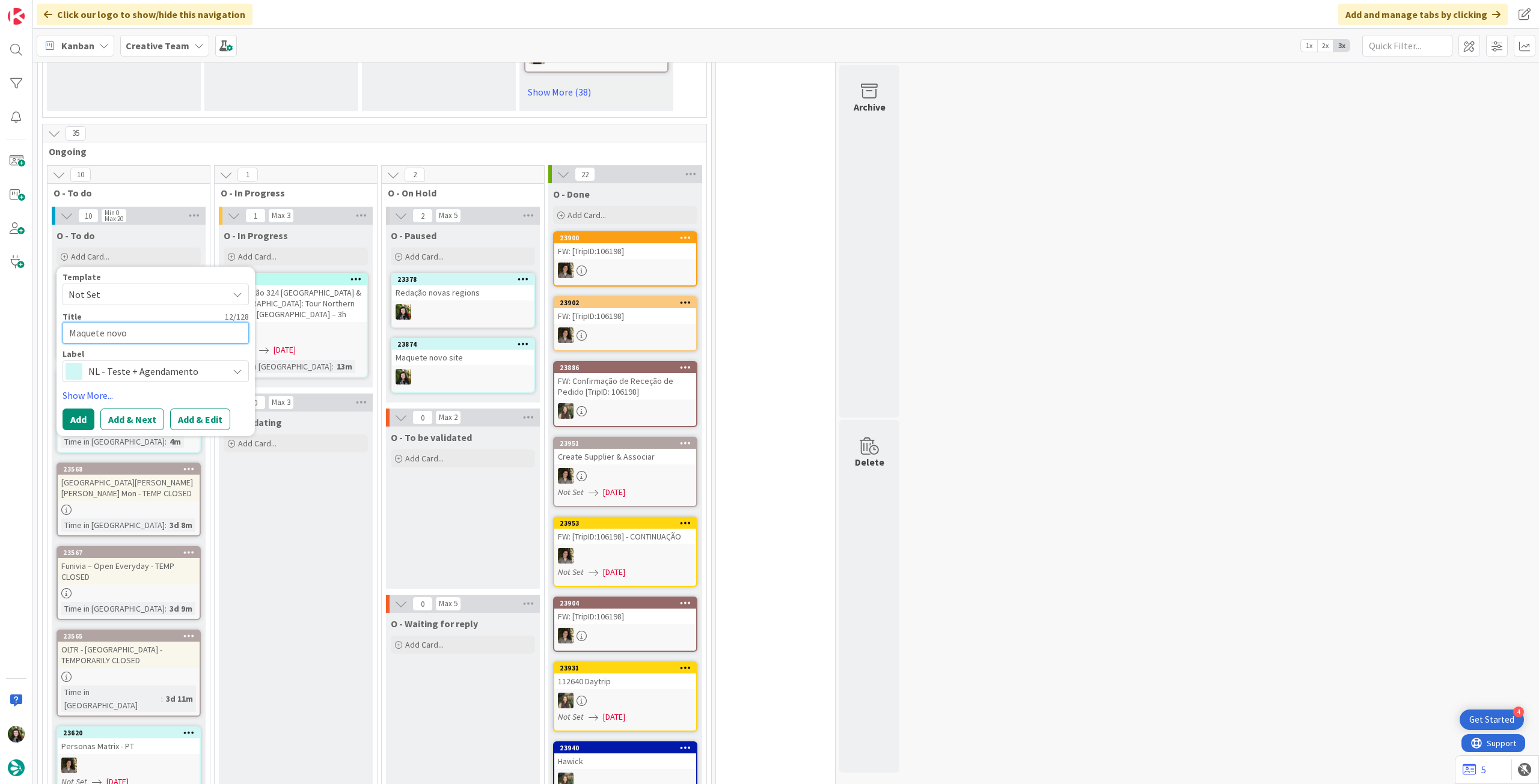
type textarea "x"
type textarea "Maquete novo"
type textarea "x"
type textarea "Maquete novo si"
type textarea "x"
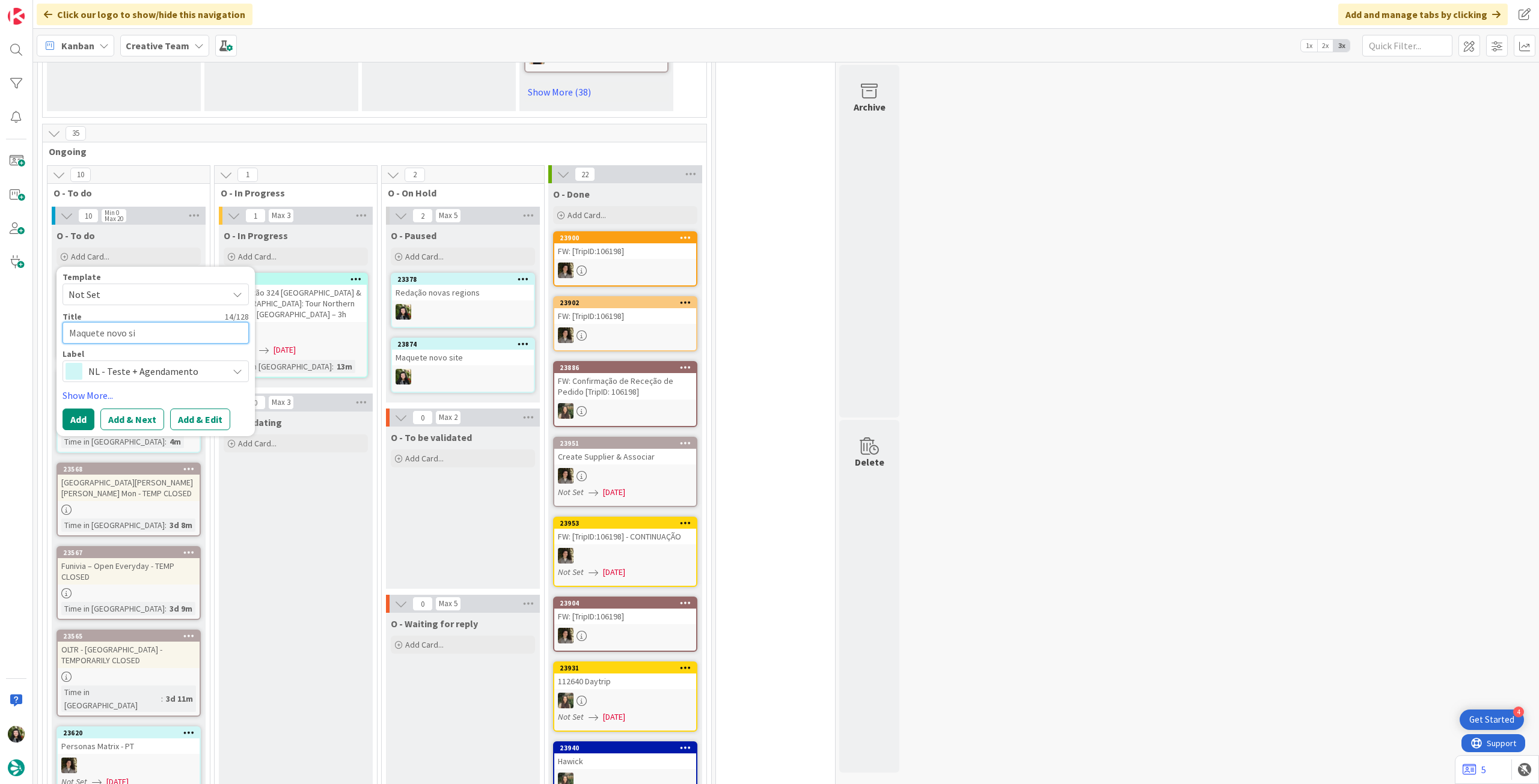
type textarea "Maquete novo sit"
type textarea "x"
type textarea "Maquete novo site"
type textarea "x"
type textarea "Maquete novo site"
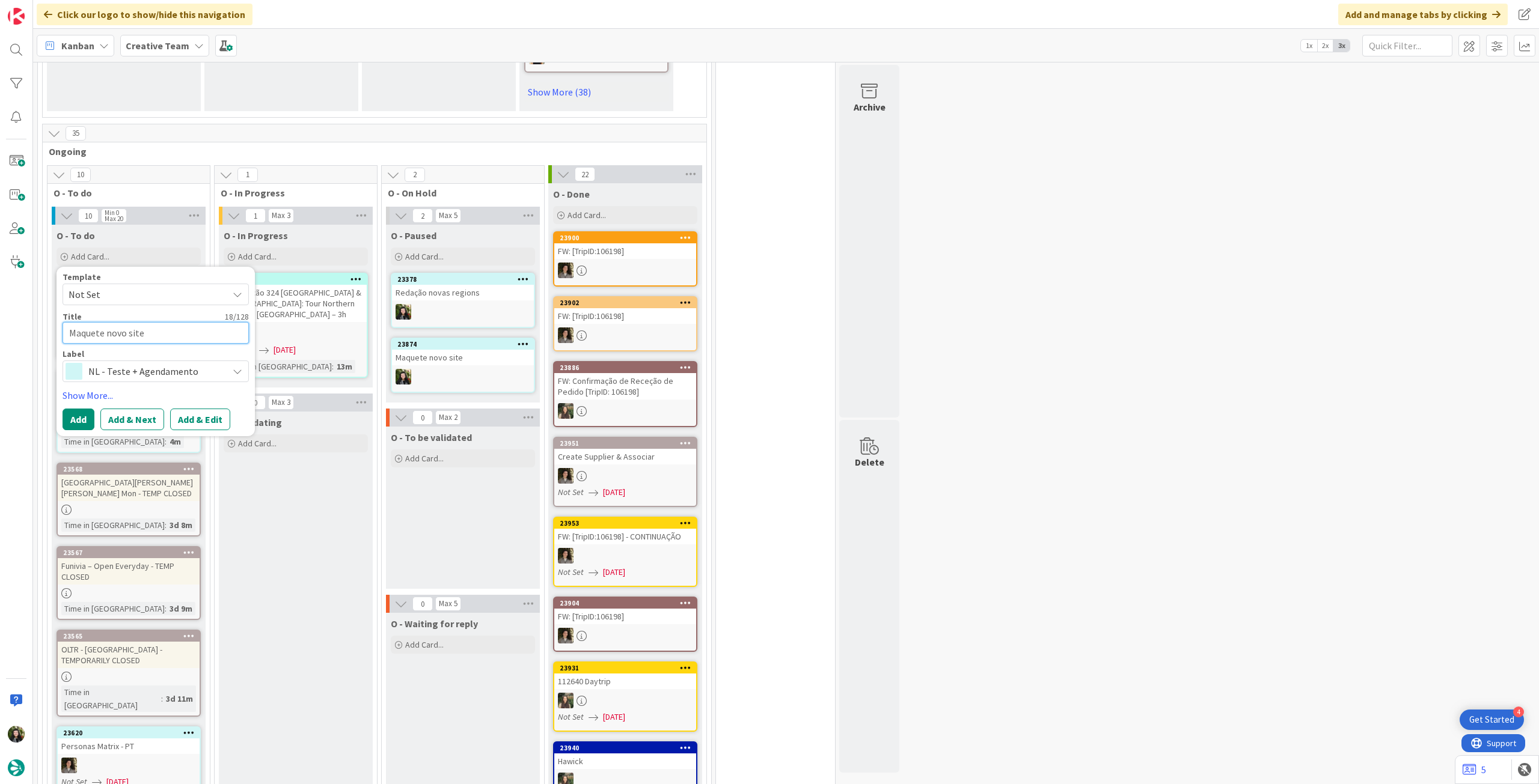
type textarea "x"
type textarea "Maquete novo site -"
type textarea "x"
type textarea "Maquete novo site -"
type textarea "x"
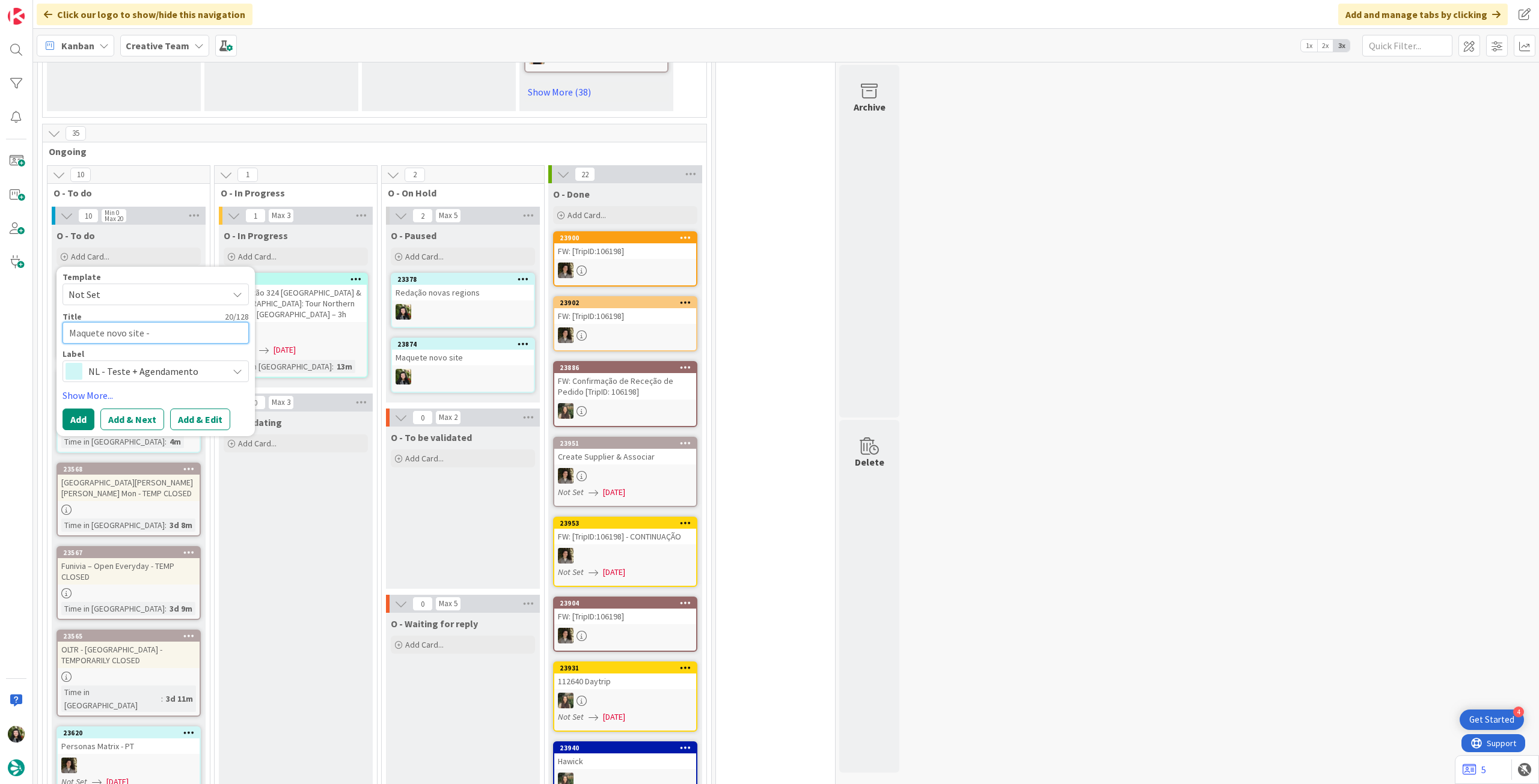
type textarea "Maquete novo site - r"
type textarea "x"
type textarea "Maquete novo site - re"
type textarea "x"
type textarea "Maquete novo site - rev"
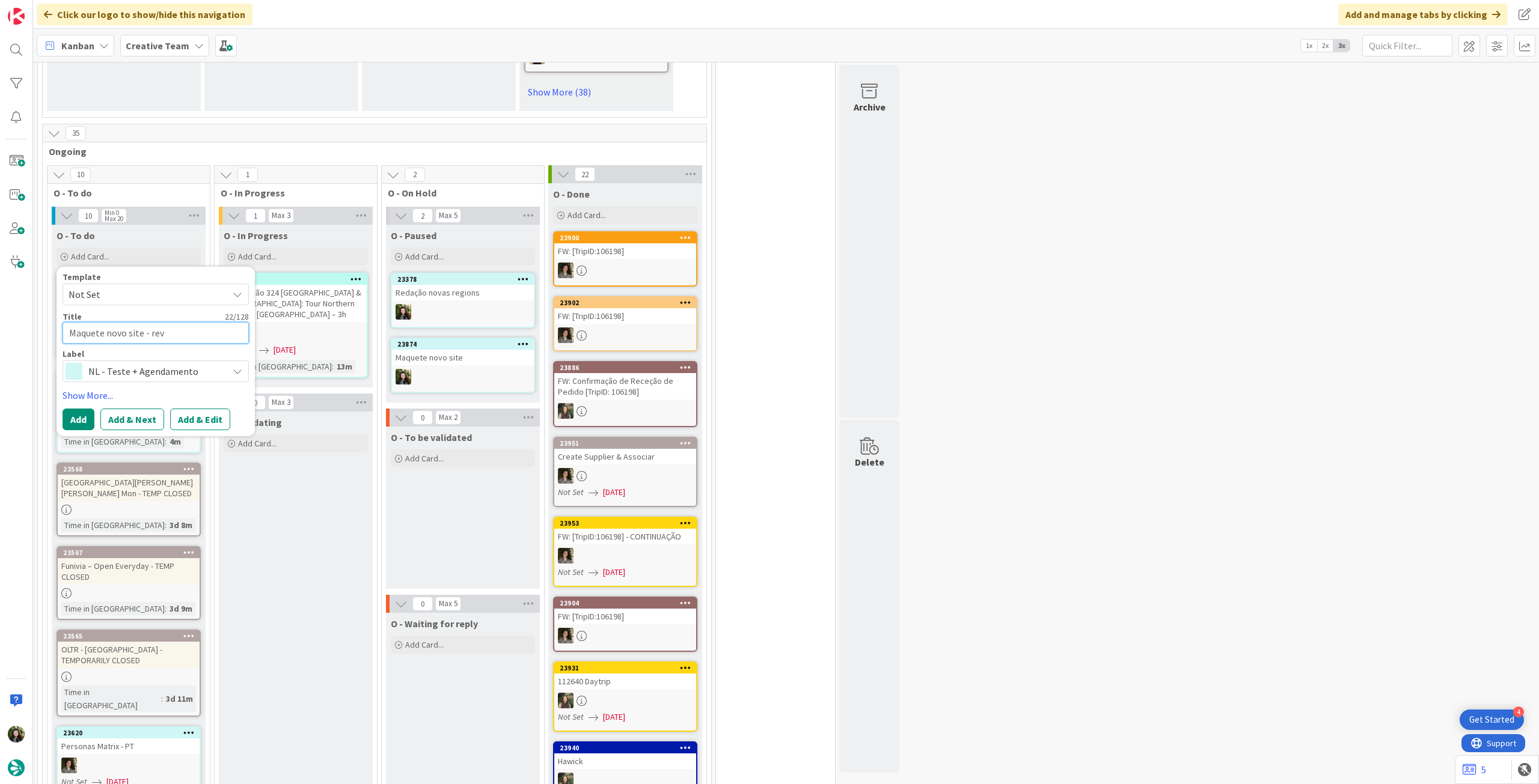
type textarea "x"
type textarea "Maquete novo site - revi"
type textarea "x"
type textarea "Maquete novo site - [PERSON_NAME]"
type textarea "x"
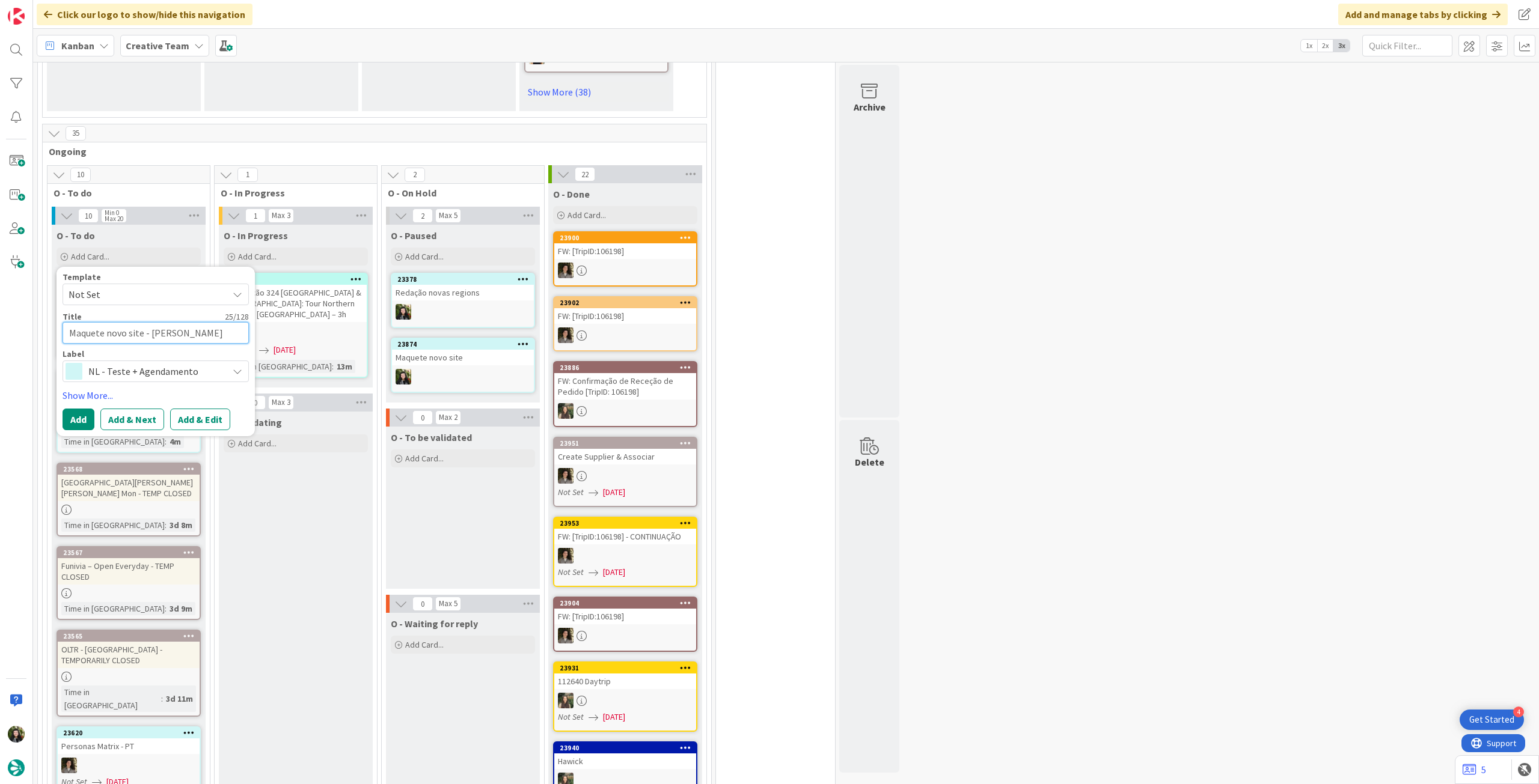
type textarea "Maquete novo site - [GEOGRAPHIC_DATA]"
type textarea "x"
type textarea "Maquete novo site - revisão"
type textarea "x"
type textarea "Maquete novo site - revisão"
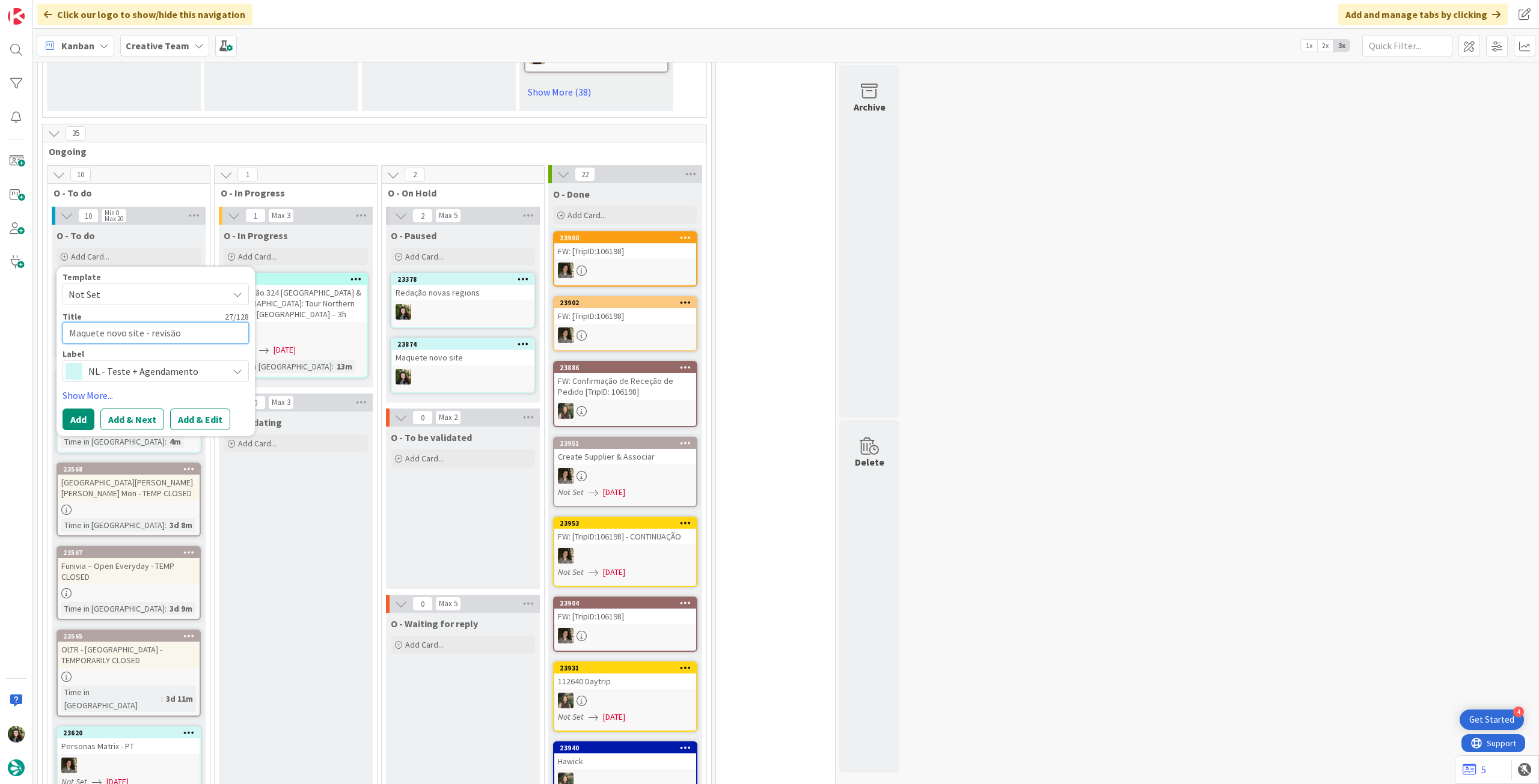
type textarea "x"
type textarea "Maquete novo site - revisão e"
type textarea "x"
type textarea "Maquete novo site - revisão e"
type textarea "x"
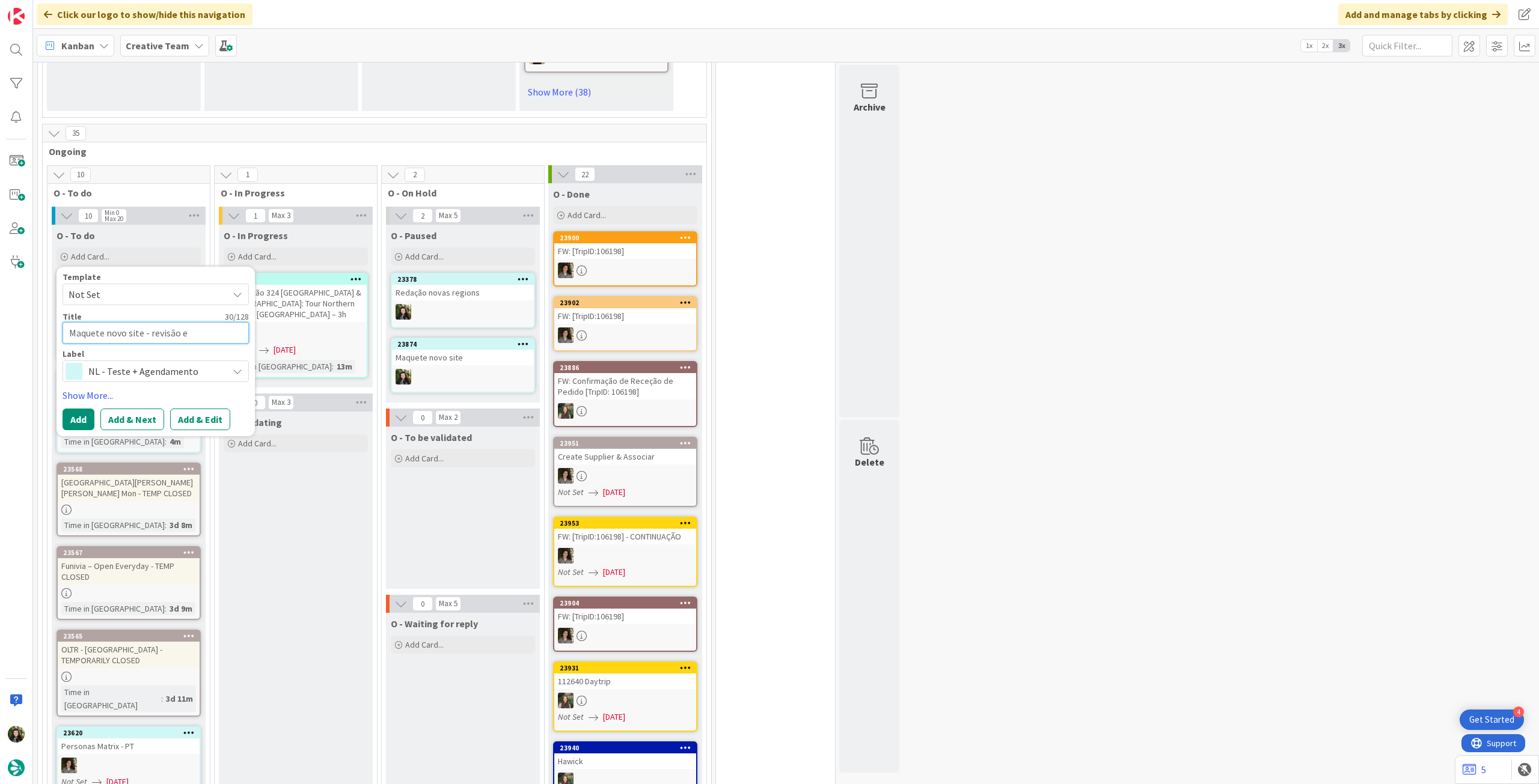
type textarea "Maquete novo site - revisão e t"
type textarea "x"
type textarea "Maquete novo site - revisão e to"
type textarea "x"
type textarea "Maquete novo site - revisão e toq"
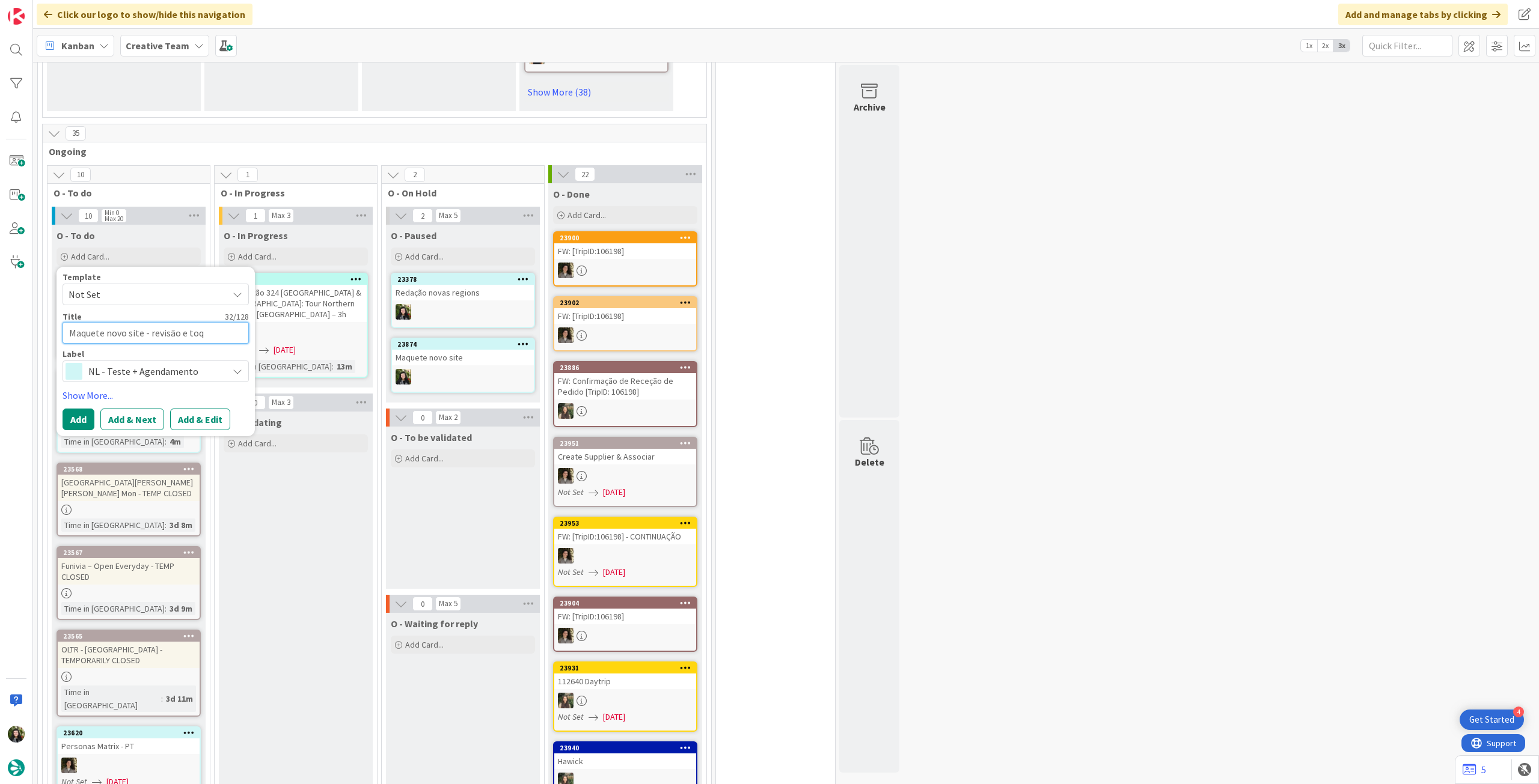
type textarea "x"
type textarea "Maquete novo site - revisão e toqu"
type textarea "x"
type textarea "Maquete novo site - revisão e toque"
type textarea "x"
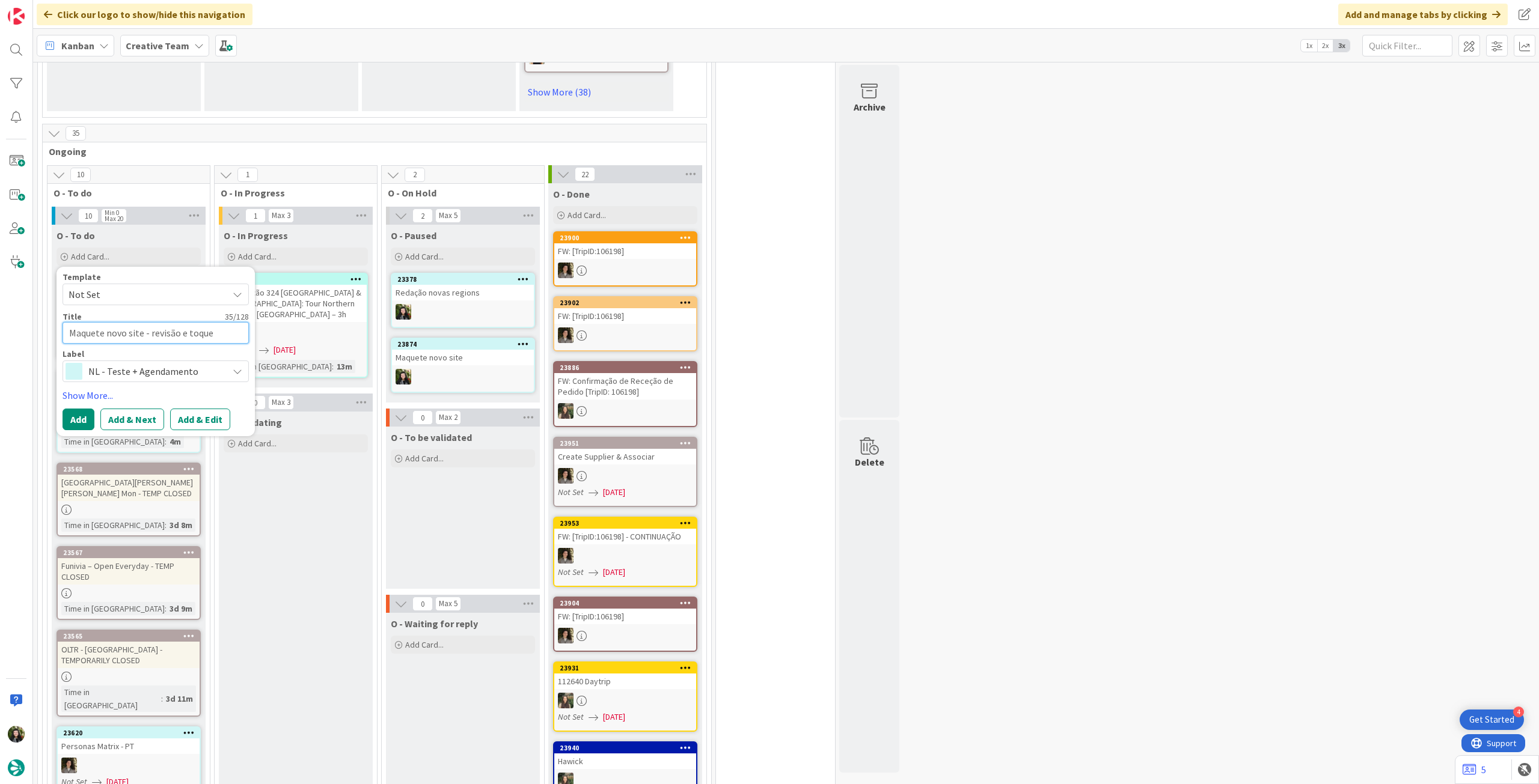
type textarea "Maquete novo site - revisão e toques"
type textarea "x"
type textarea "Maquete novo site - revisão e toques"
type textarea "x"
type textarea "Maquete novo site - revisão e toques fi"
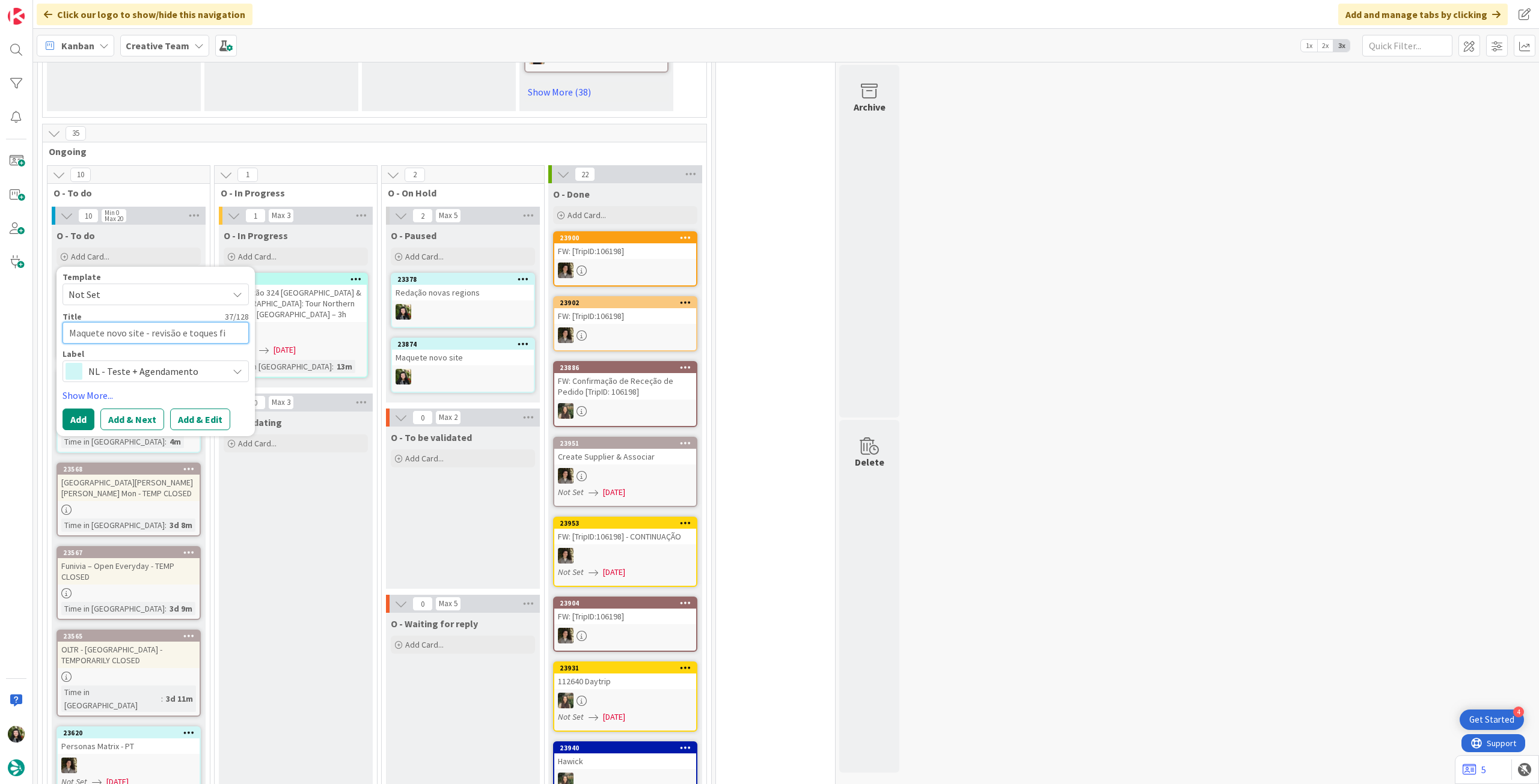
type textarea "x"
type textarea "Maquete novo site - revisão e toques fina"
type textarea "x"
type textarea "Maquete novo site - revisão e toques finai"
type textarea "x"
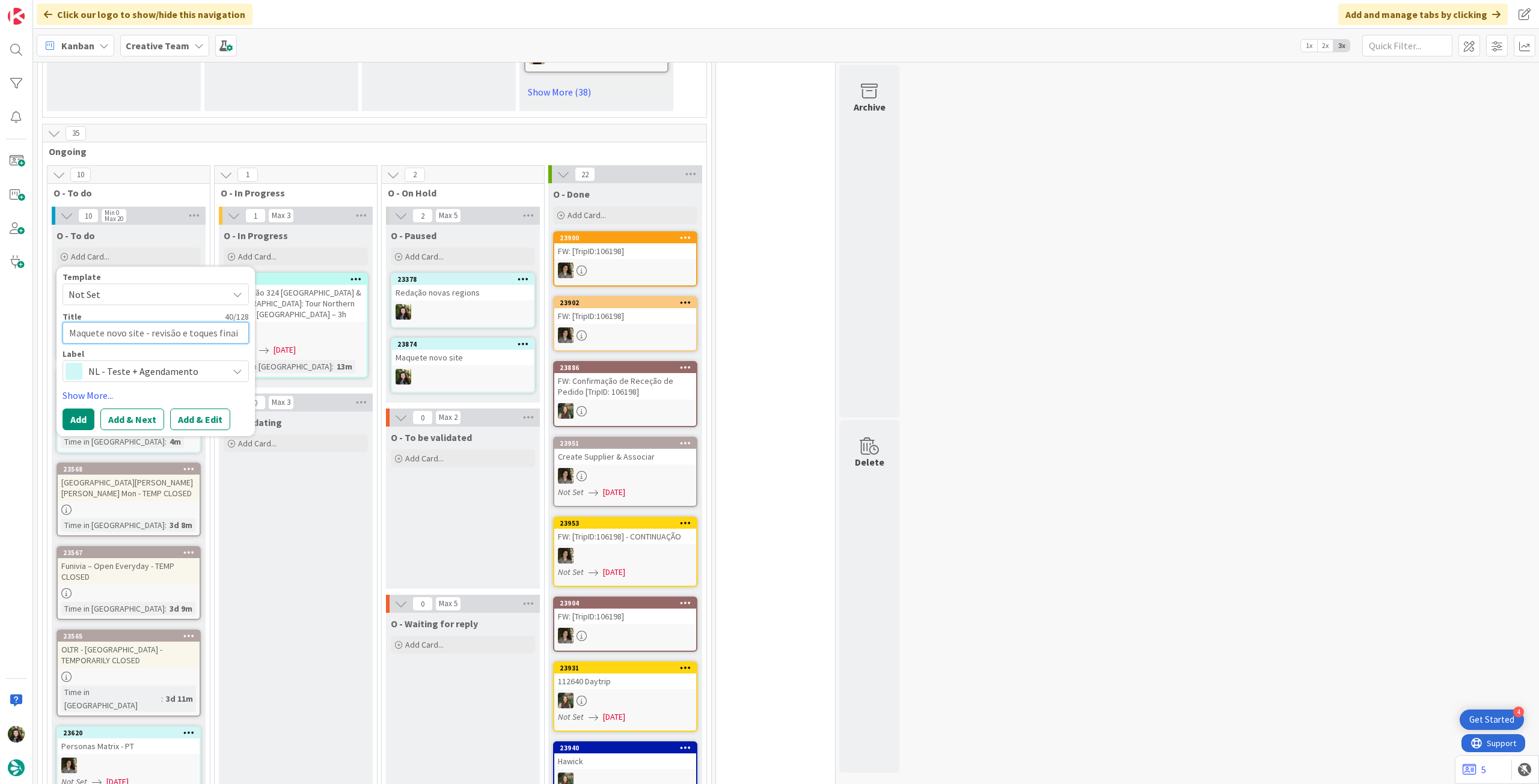
type textarea "Maquete novo site - revisão e toques finais"
type textarea "x"
type textarea "Maquete novo site - revisão e toques finais"
click at [72, 409] on button "Add" at bounding box center [78, 419] width 32 height 22
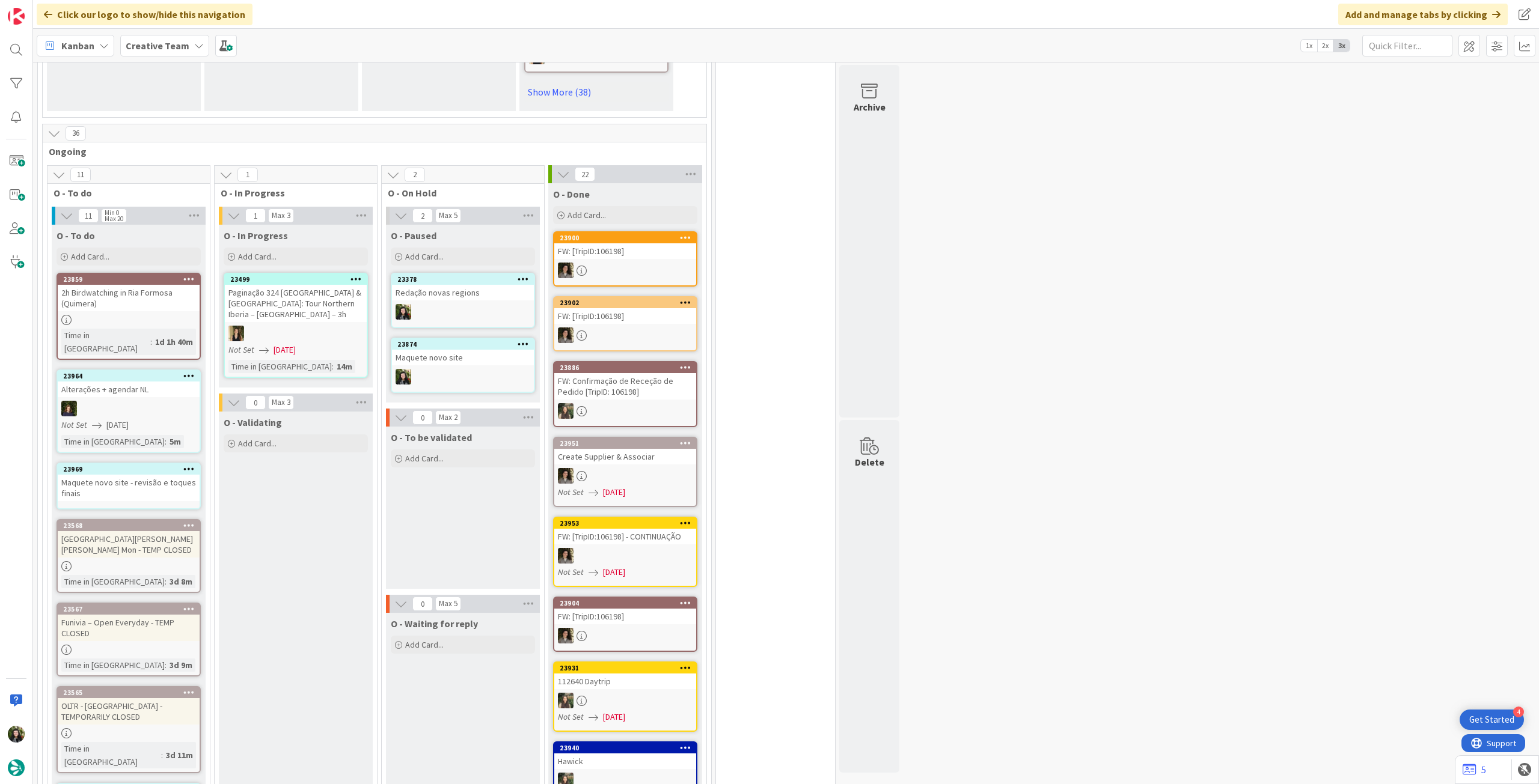
click at [122, 475] on div "Maquete novo site - revisão e toques finais" at bounding box center [128, 488] width 142 height 27
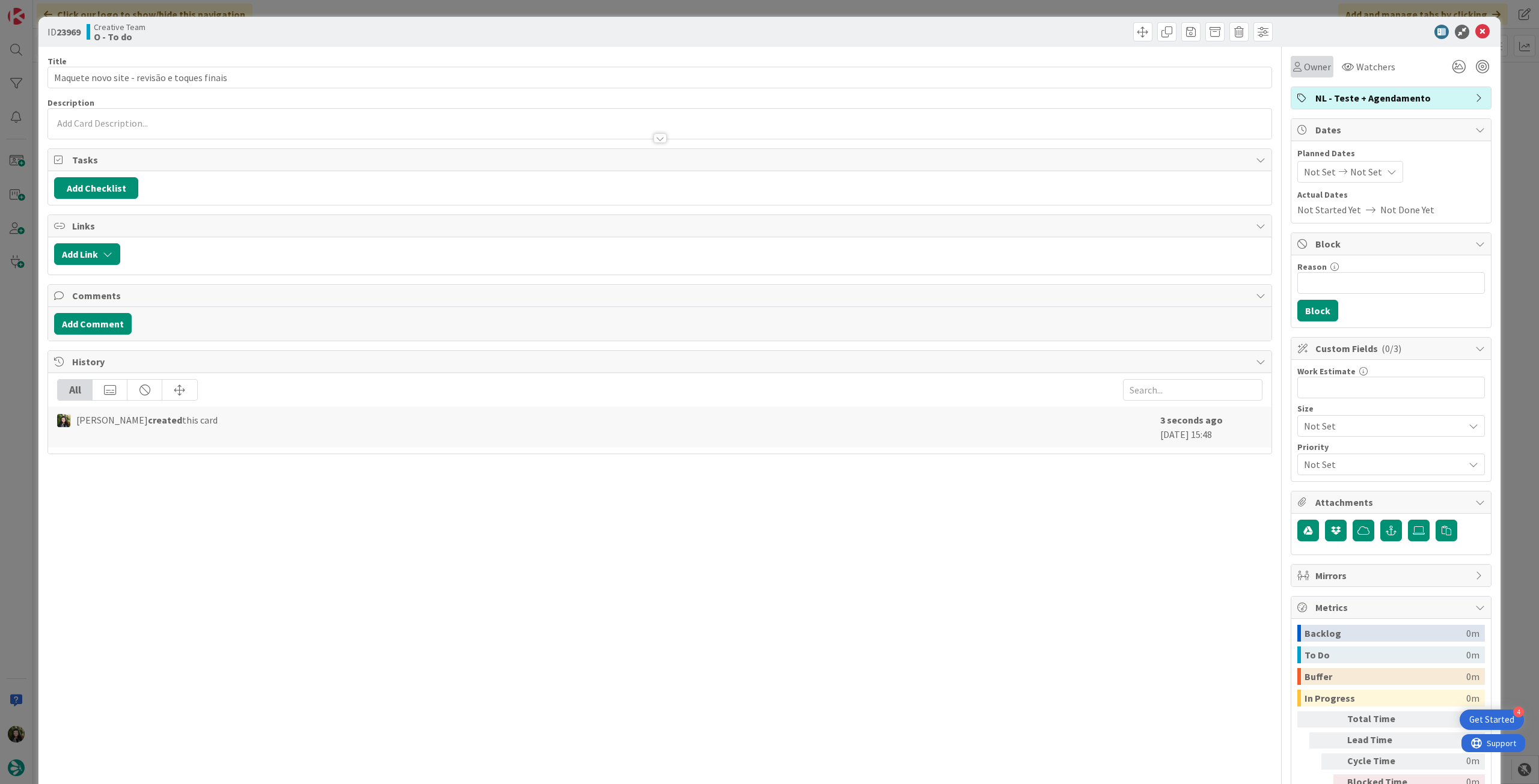
click at [1293, 61] on div "Owner" at bounding box center [1312, 66] width 38 height 14
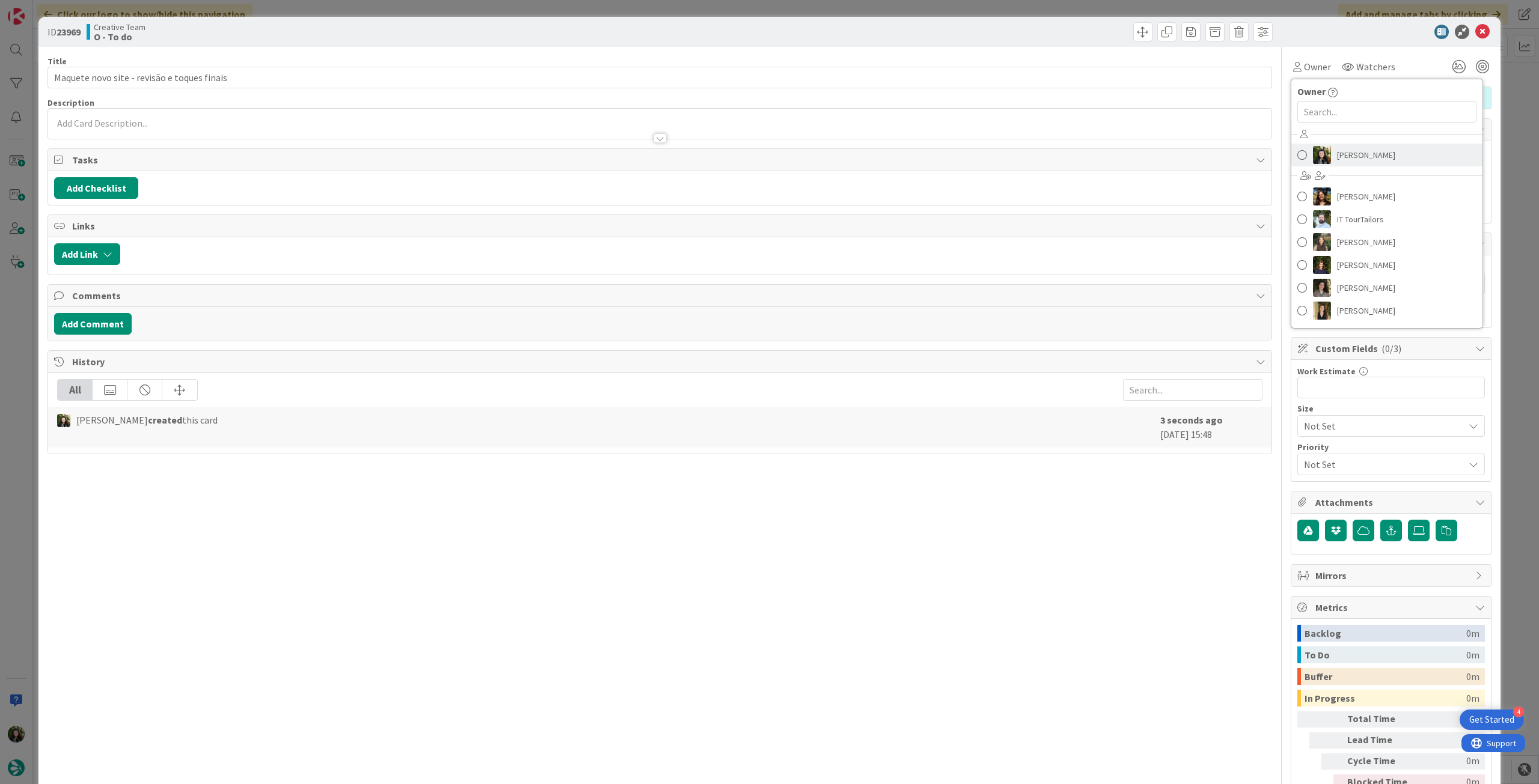
click at [1369, 157] on span "[PERSON_NAME]" at bounding box center [1366, 155] width 58 height 18
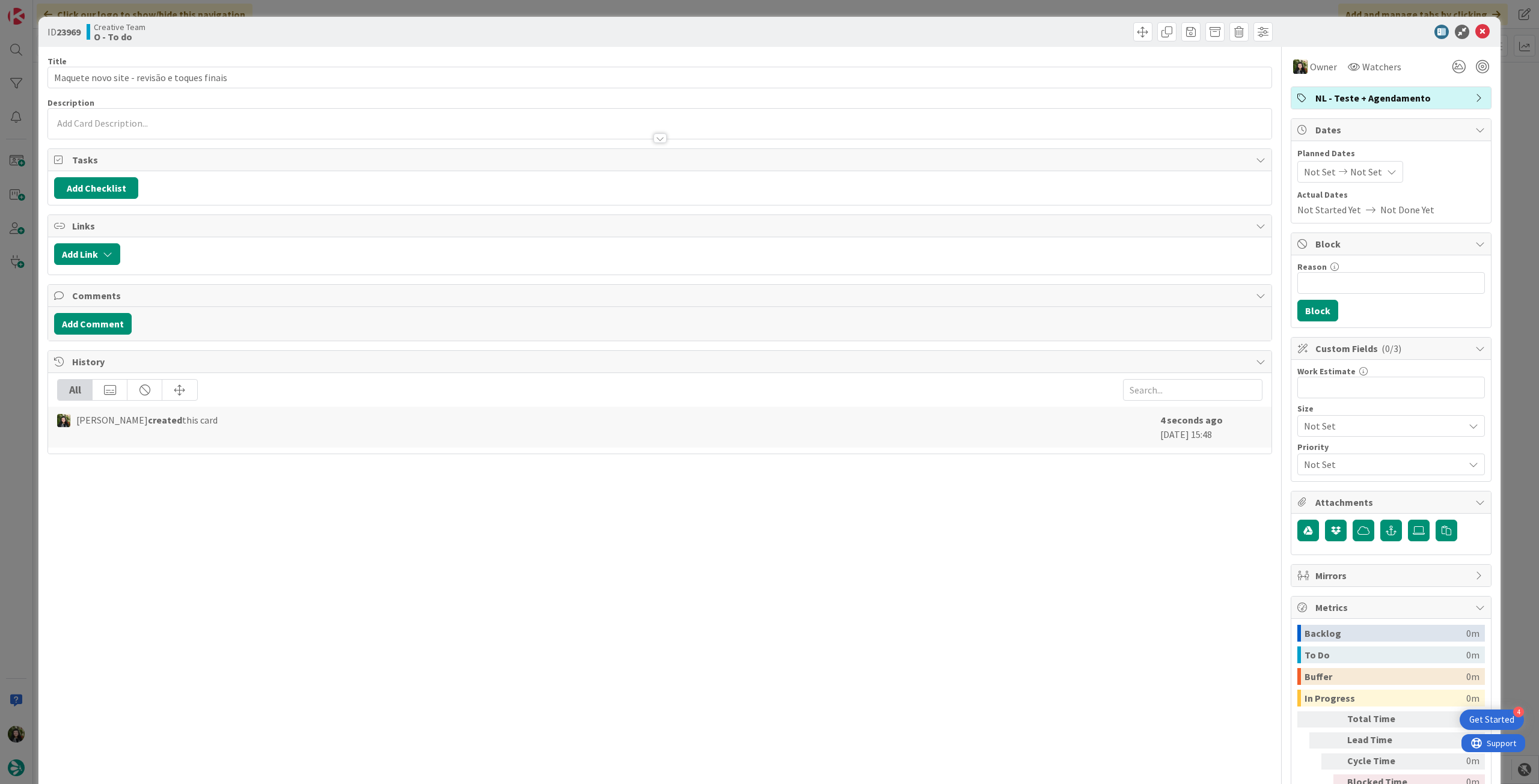
click at [1476, 35] on icon at bounding box center [1483, 32] width 14 height 14
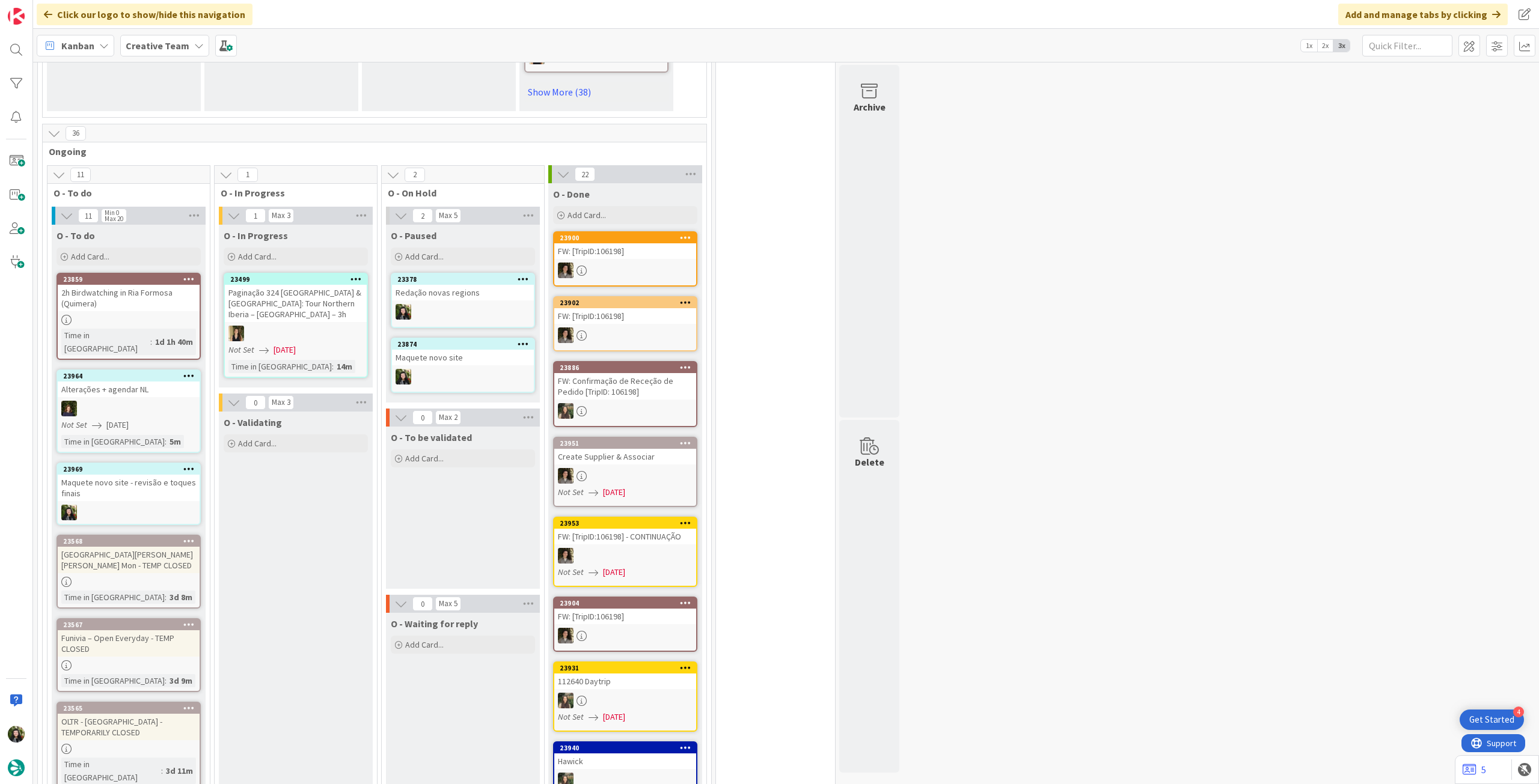
click at [452, 350] on div "Maquete novo site" at bounding box center [462, 358] width 142 height 15
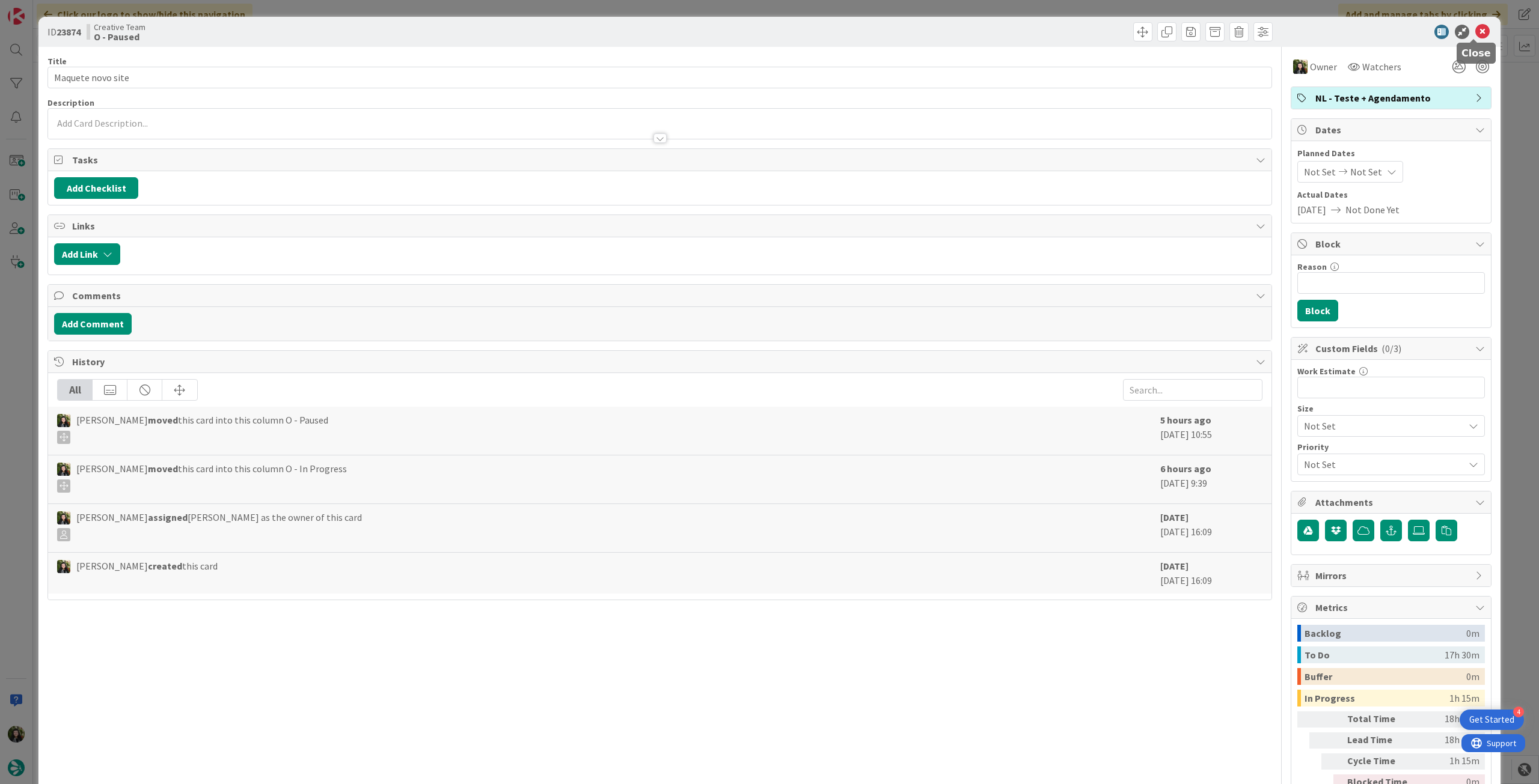
click at [1476, 31] on icon at bounding box center [1483, 32] width 14 height 14
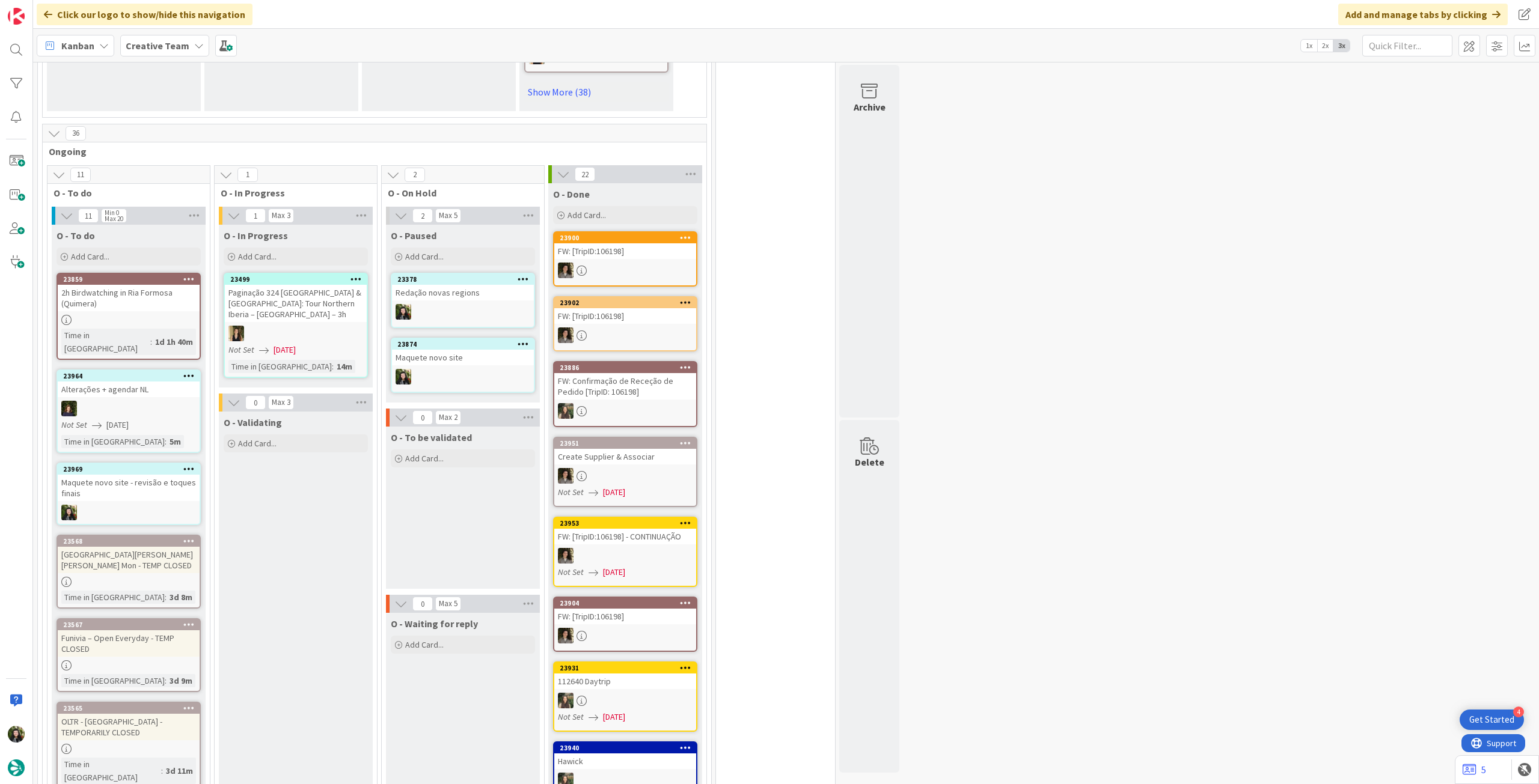
click at [466, 369] on div at bounding box center [462, 377] width 142 height 15
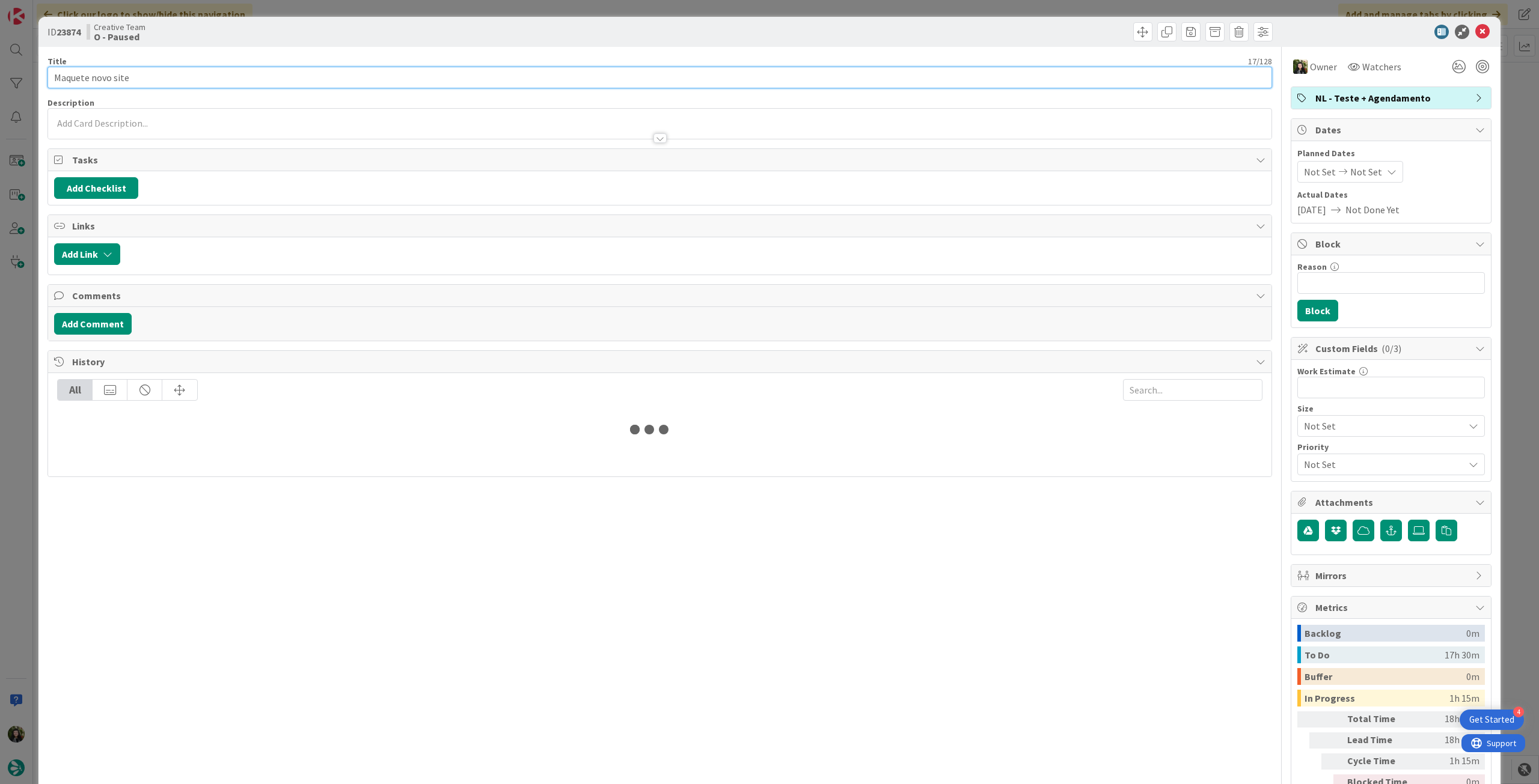
drag, startPoint x: 120, startPoint y: 77, endPoint x: 54, endPoint y: 79, distance: 66.0
click at [54, 79] on input "Maquete novo site" at bounding box center [660, 77] width 1225 height 22
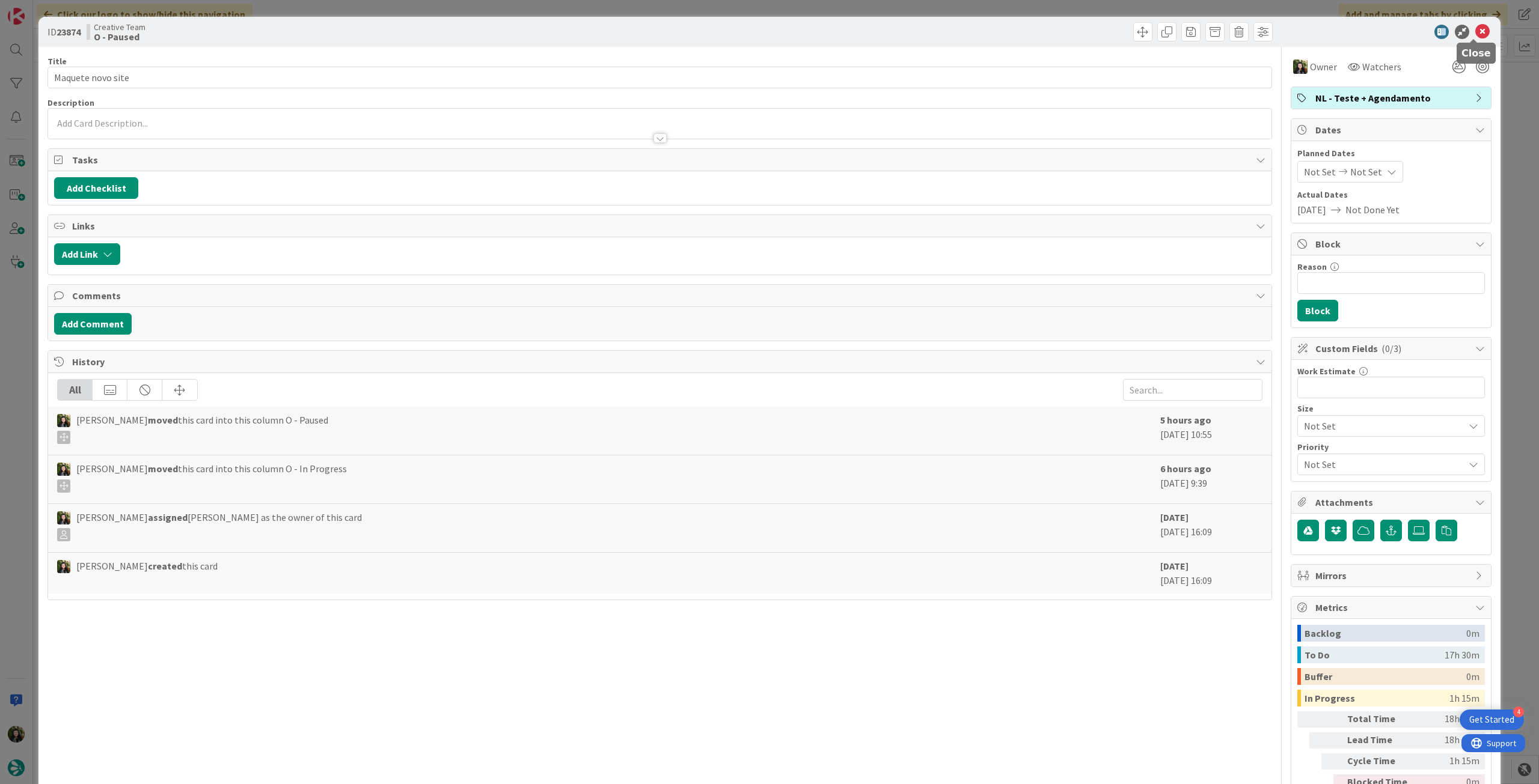
click at [1476, 32] on icon at bounding box center [1483, 32] width 14 height 14
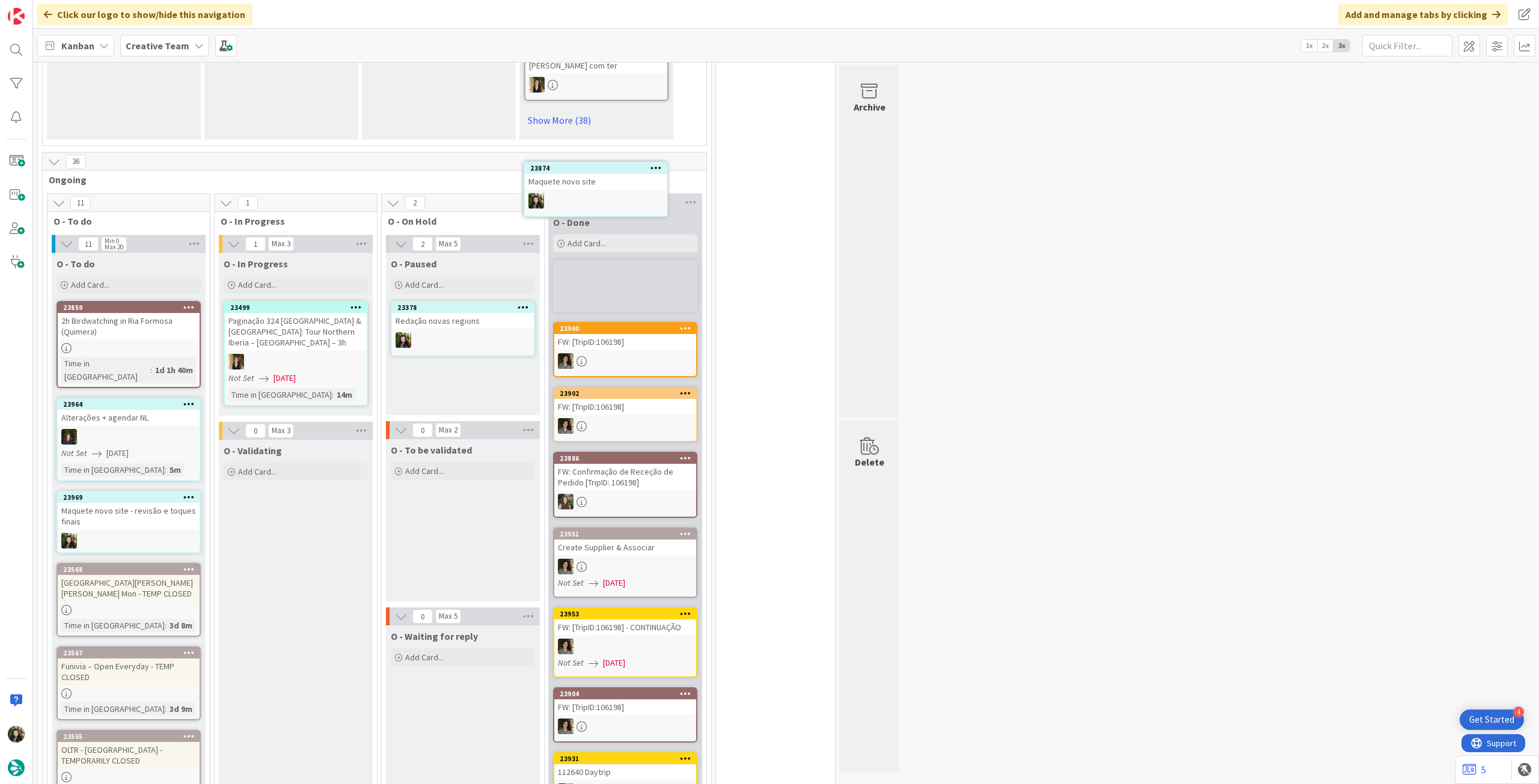
scroll to position [923, 0]
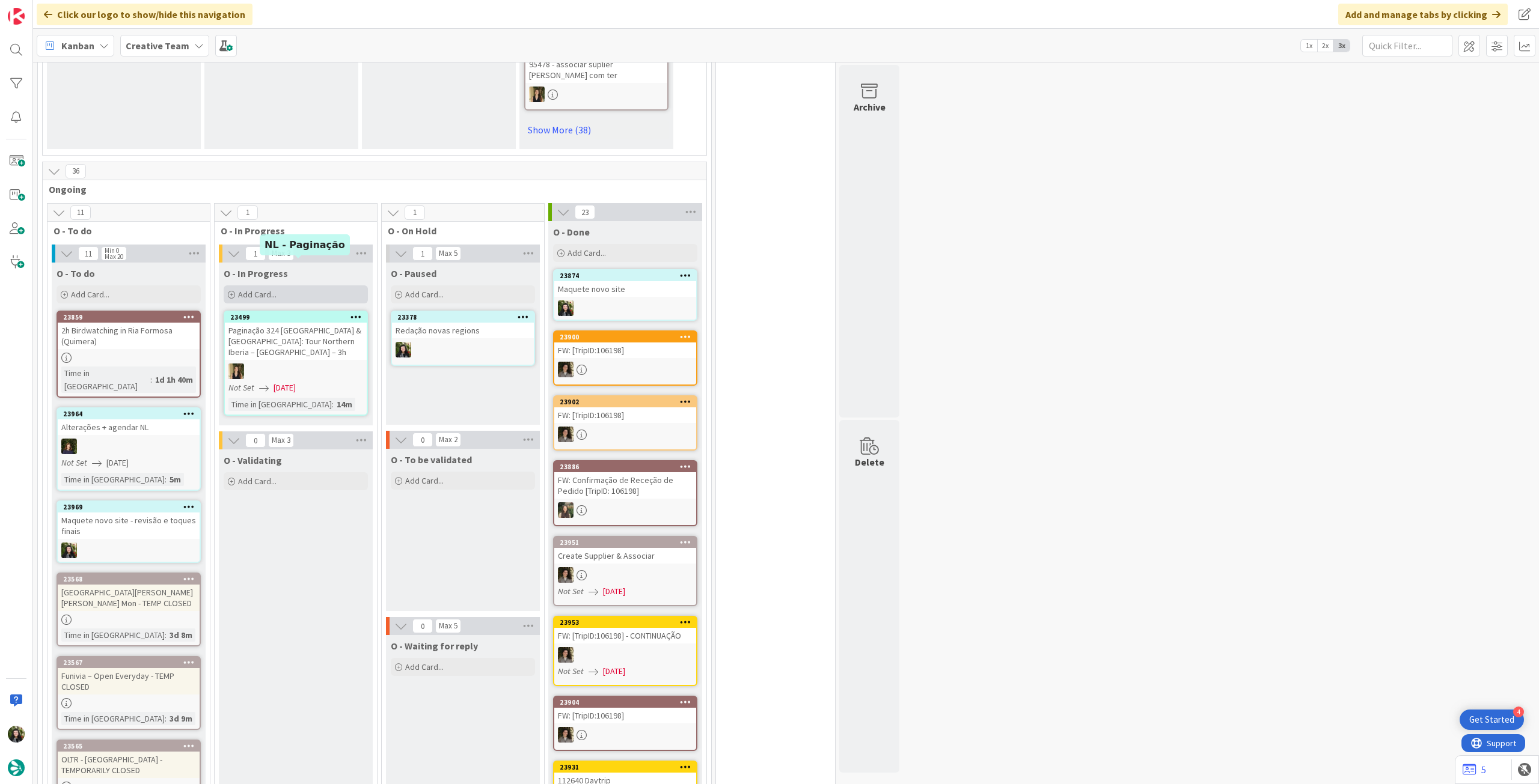
click at [314, 285] on div "Add Card..." at bounding box center [295, 294] width 144 height 18
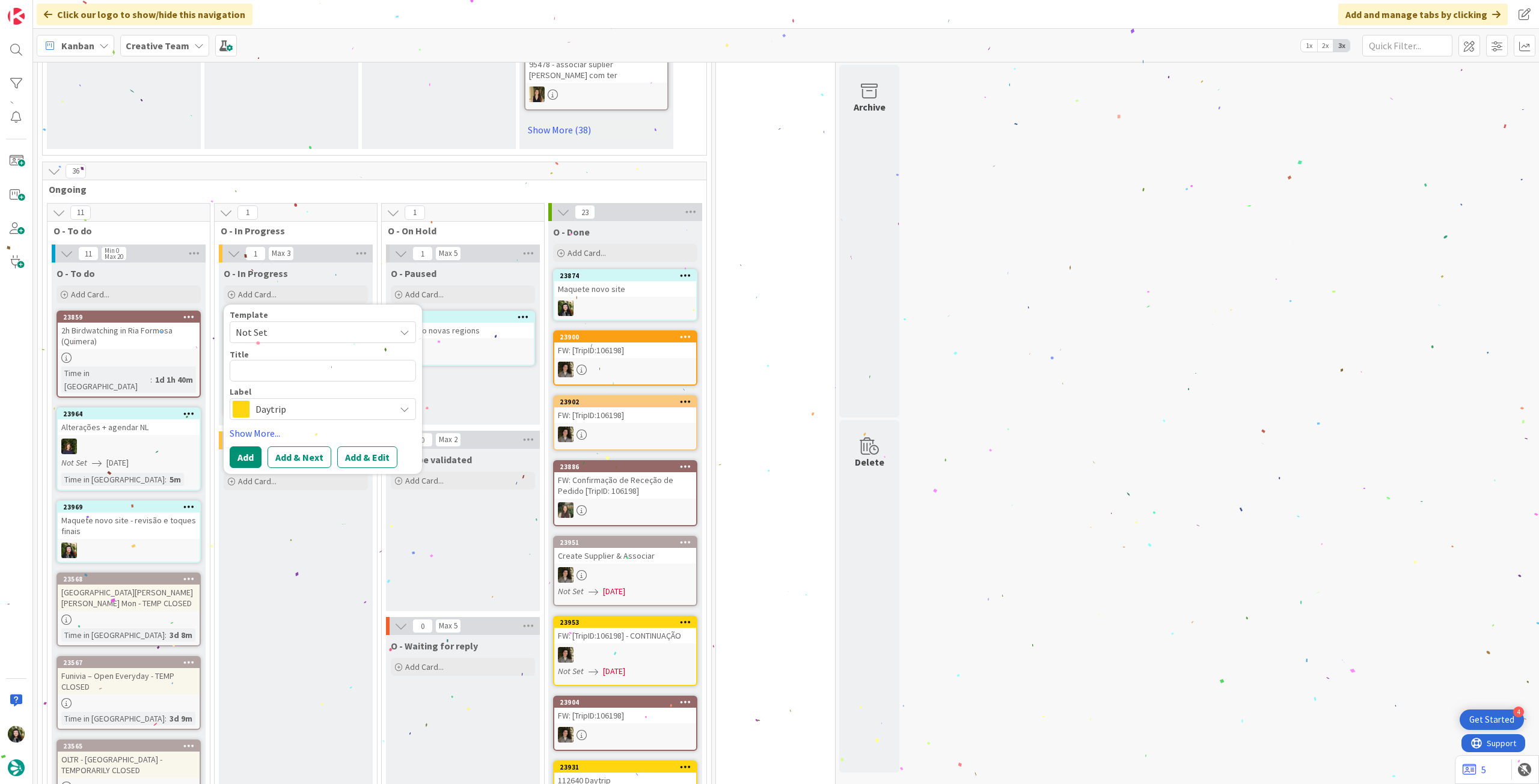
click at [277, 401] on span "Daytrip" at bounding box center [322, 409] width 133 height 17
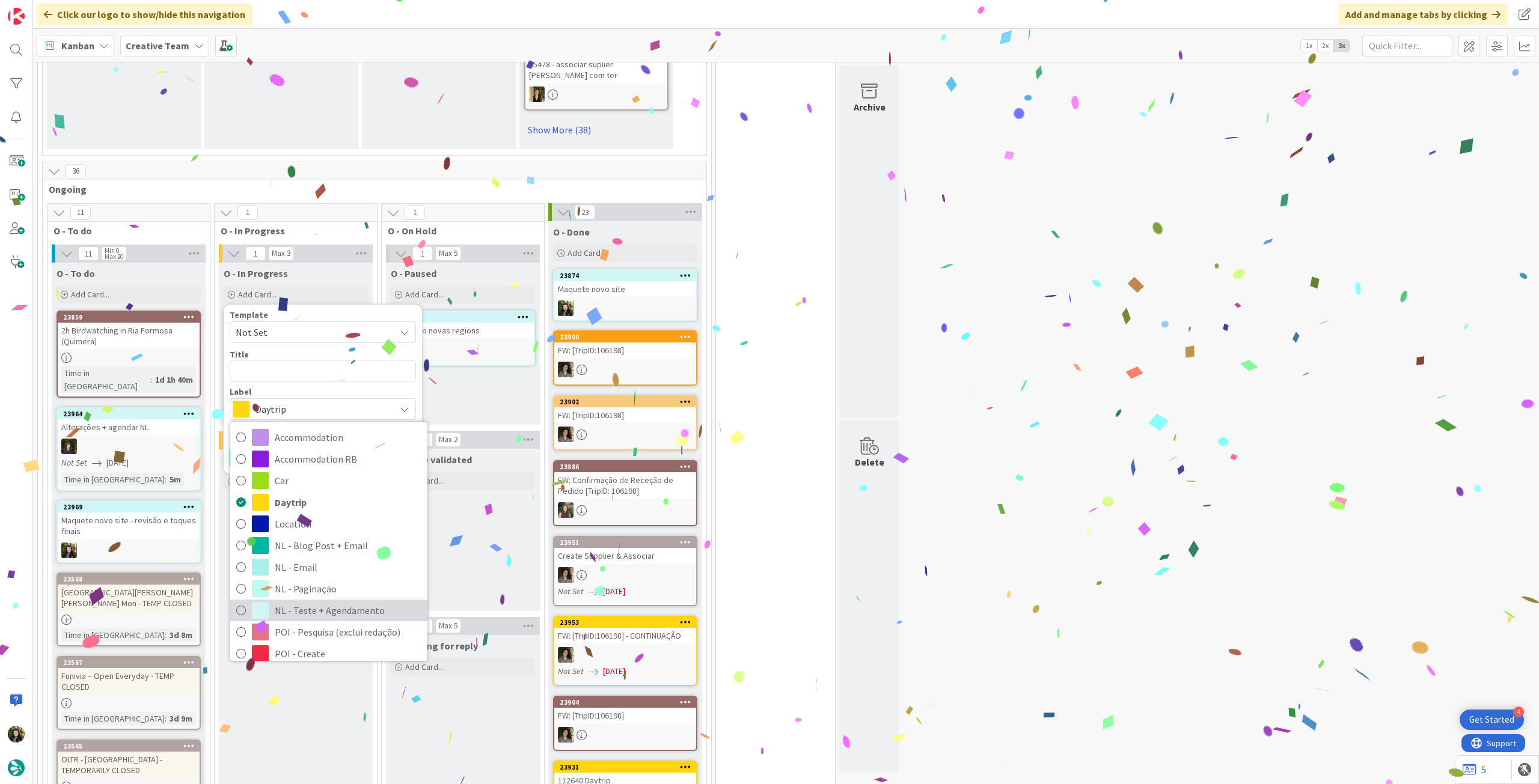
click at [333, 602] on span "NL - Teste + Agendamento" at bounding box center [348, 611] width 147 height 18
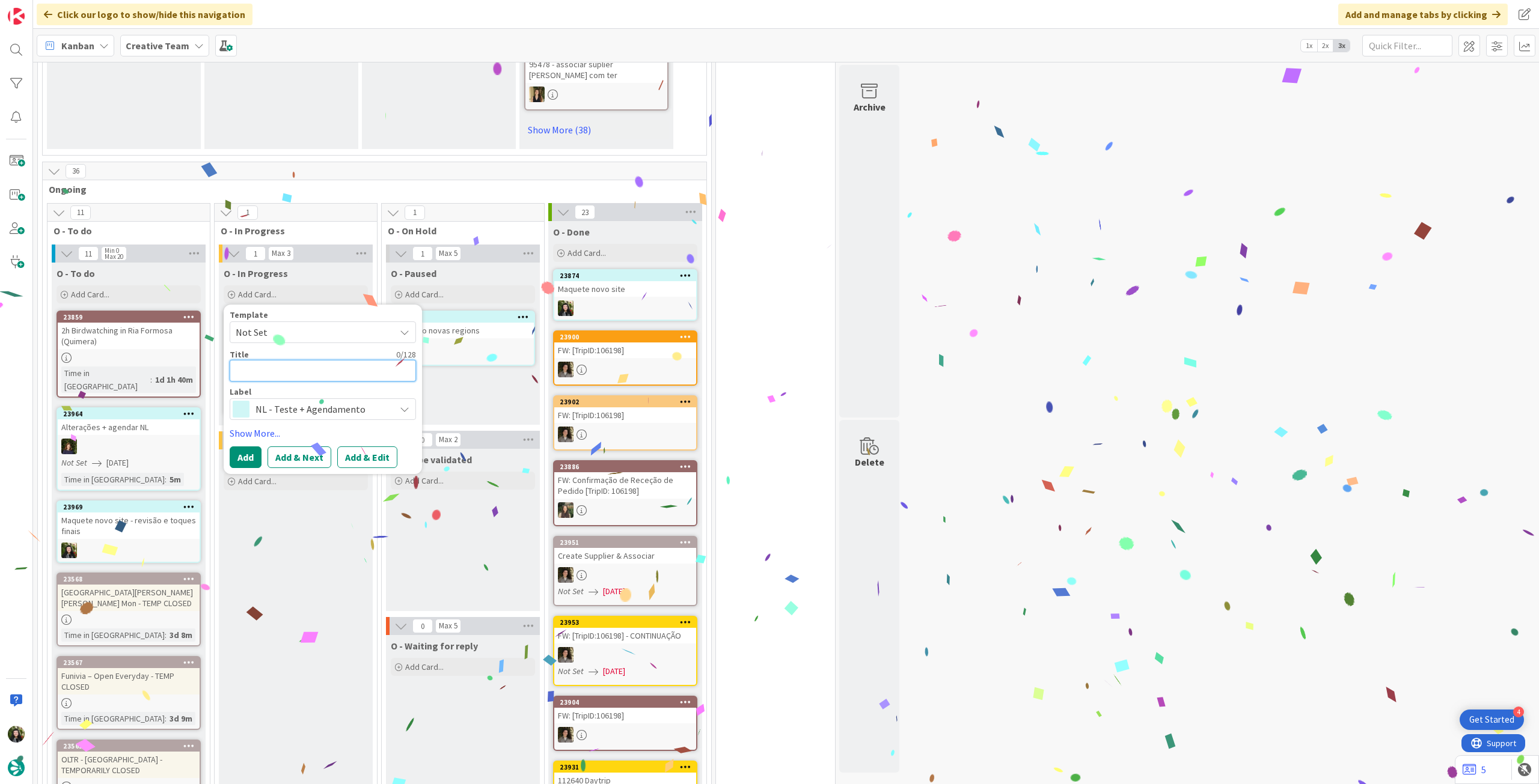
click at [320, 360] on textarea at bounding box center [323, 371] width 186 height 22
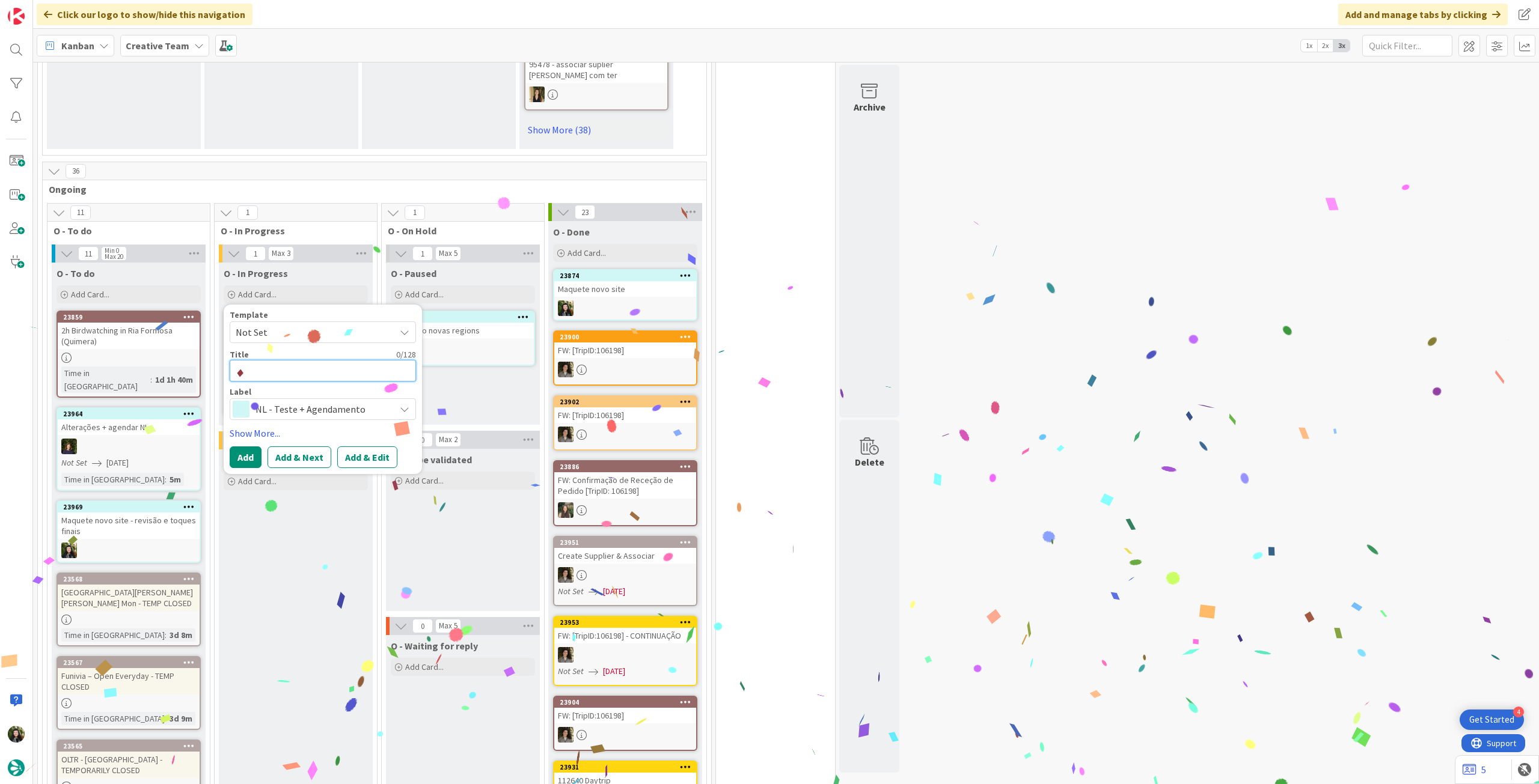
paste textarea "Maquete novo site"
type textarea "x"
type textarea "Maquete novo site"
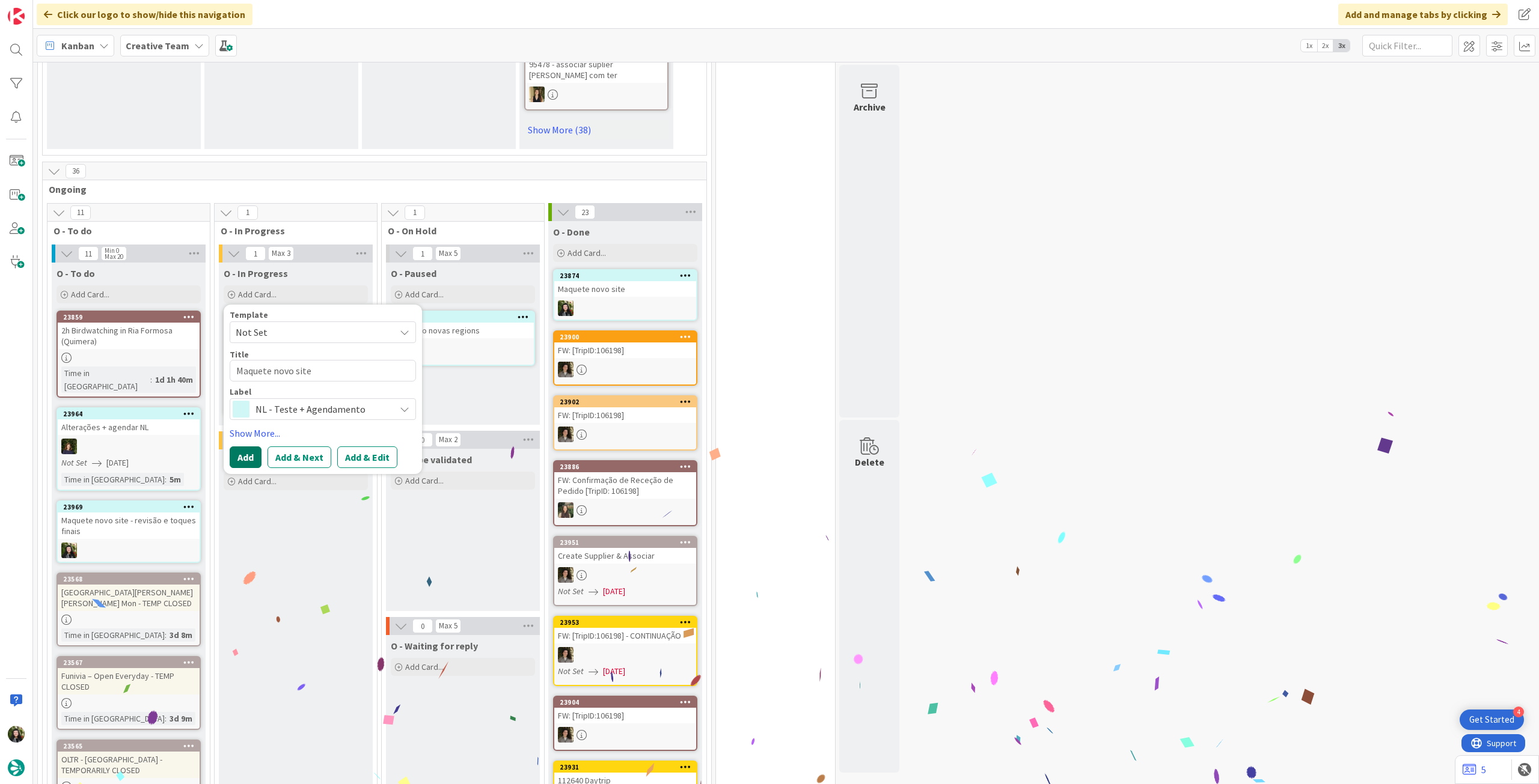
click at [254, 447] on button "Add" at bounding box center [245, 457] width 32 height 22
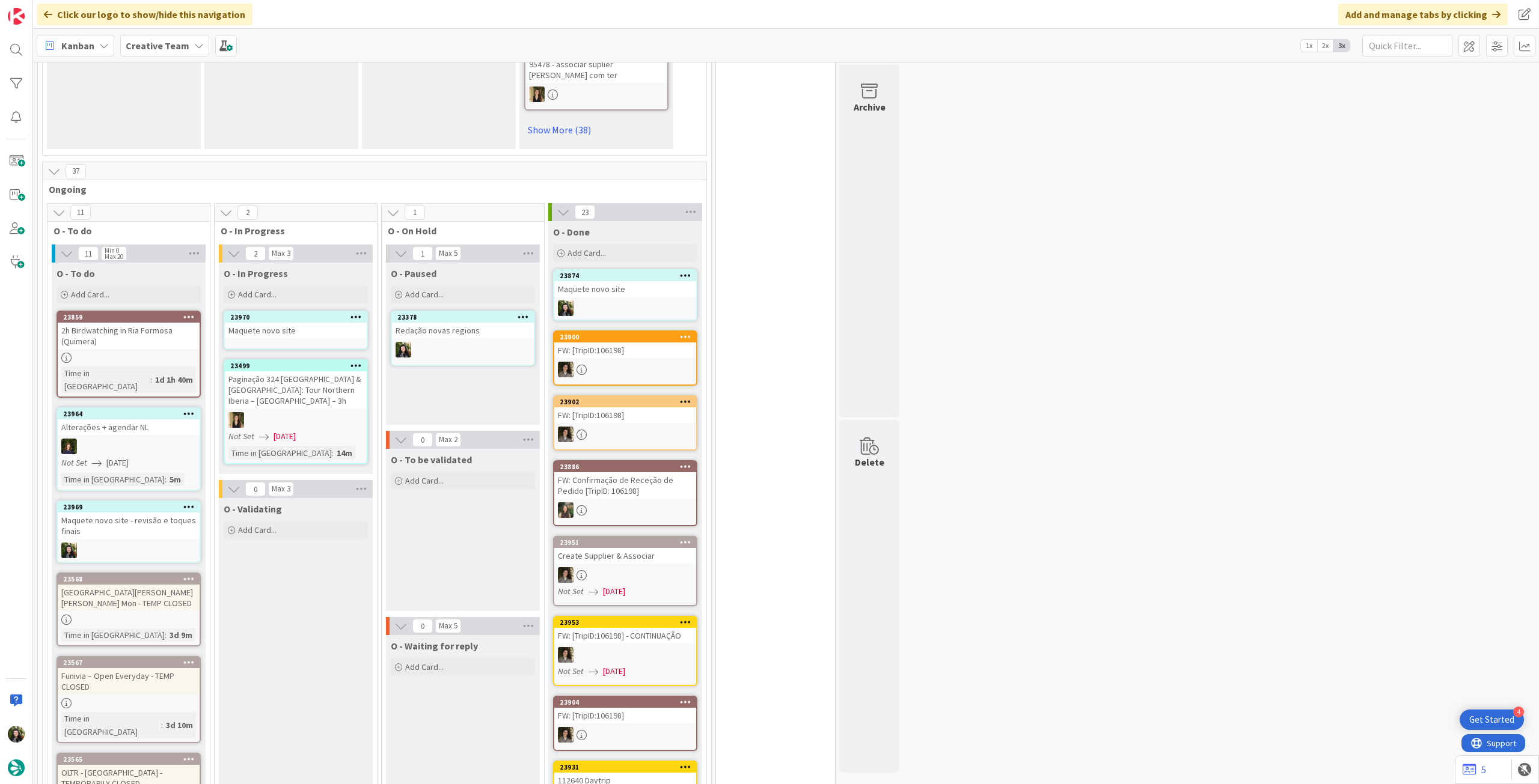
click at [306, 323] on div "Maquete novo site" at bounding box center [295, 330] width 142 height 15
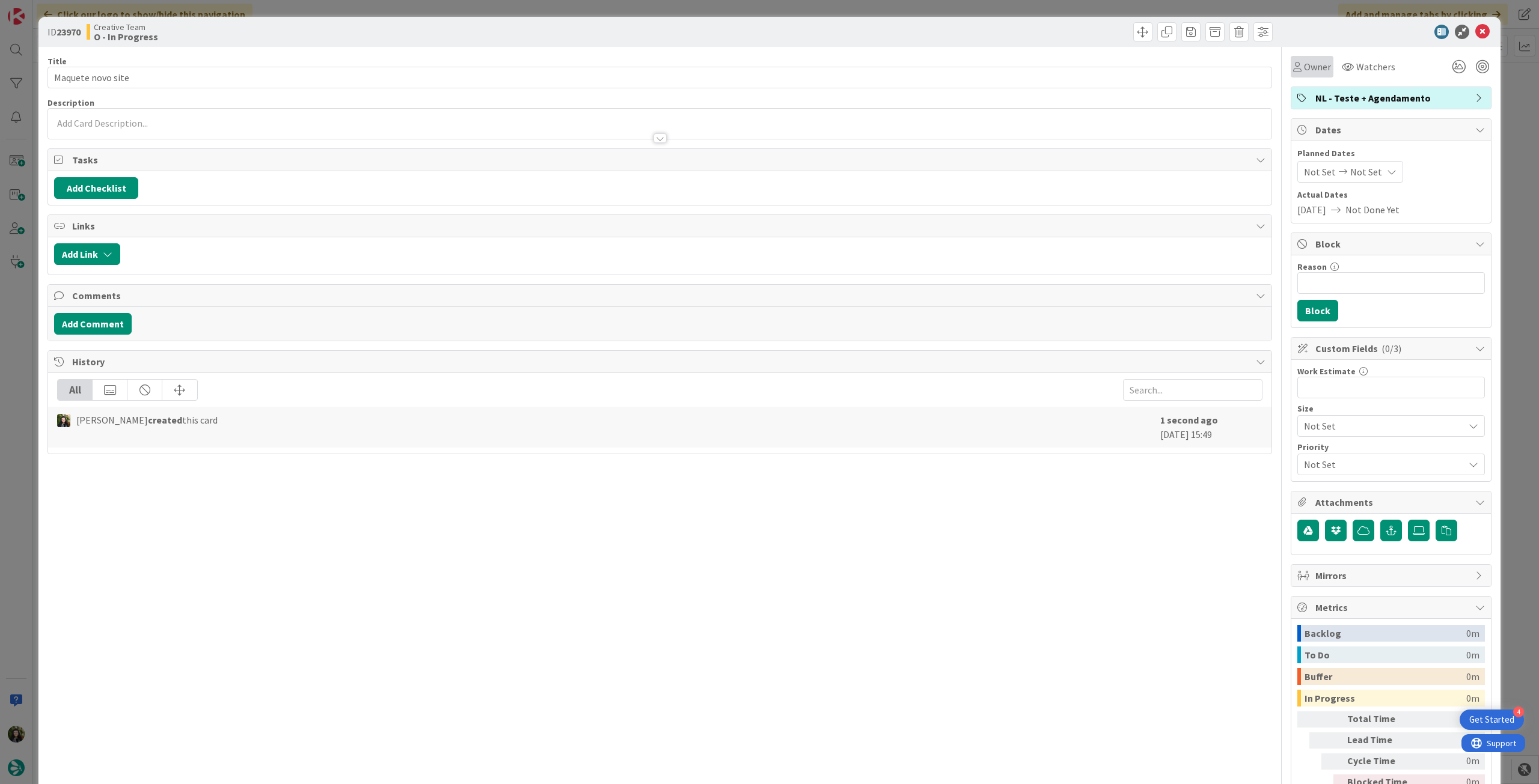
click at [1309, 71] on span "Owner" at bounding box center [1317, 66] width 27 height 14
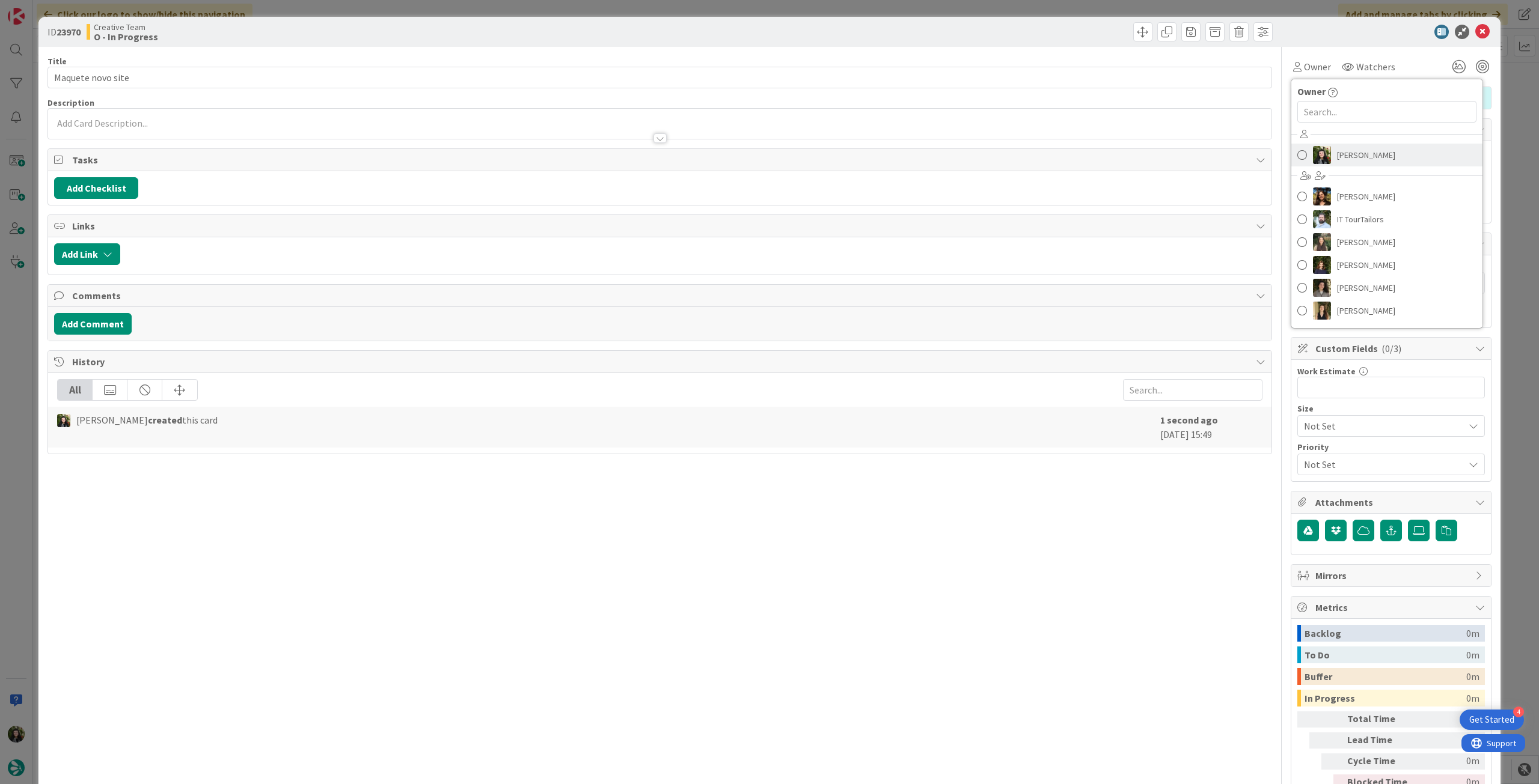
click at [1338, 150] on span "[PERSON_NAME]" at bounding box center [1366, 155] width 58 height 18
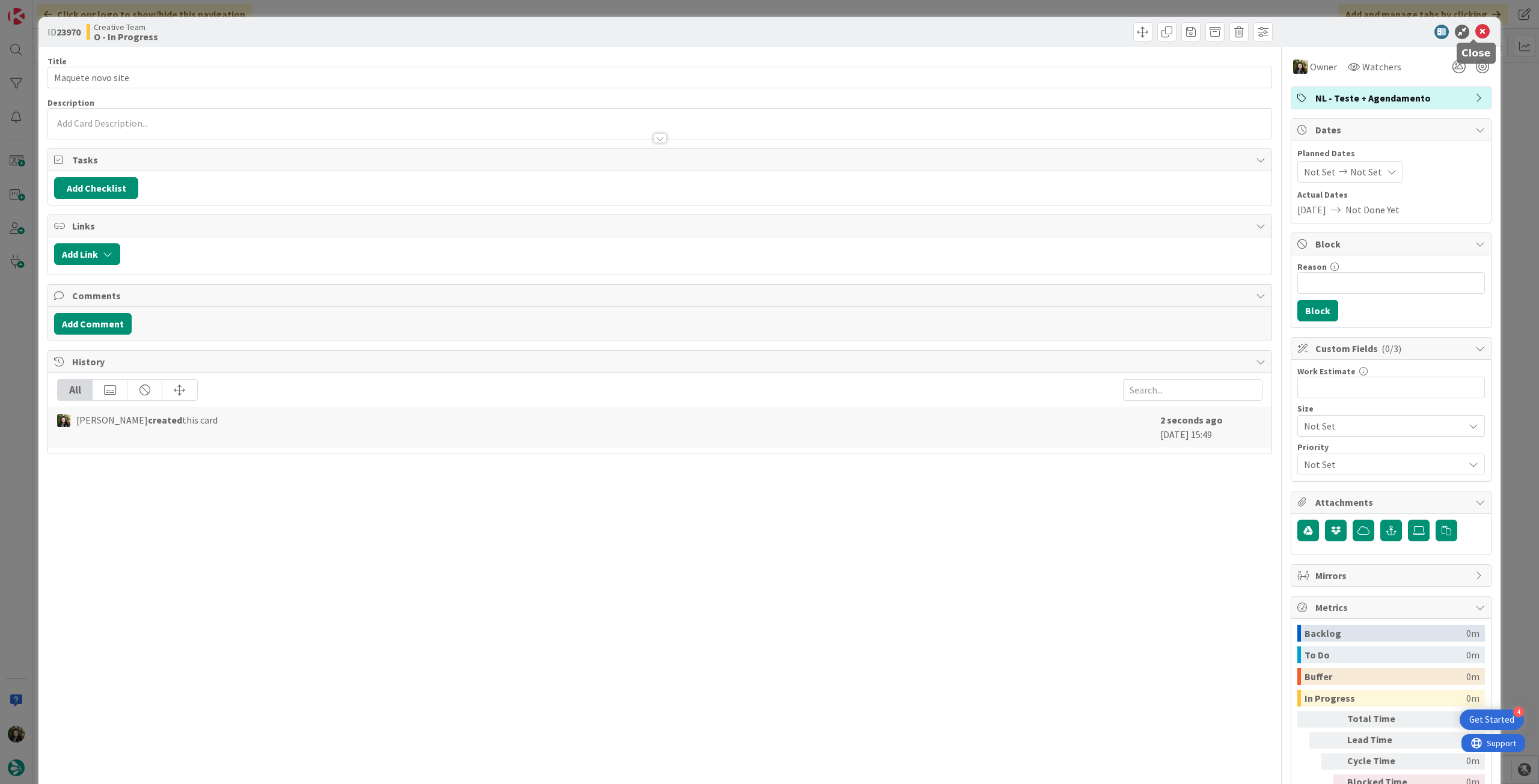
click at [1476, 28] on icon at bounding box center [1483, 32] width 14 height 14
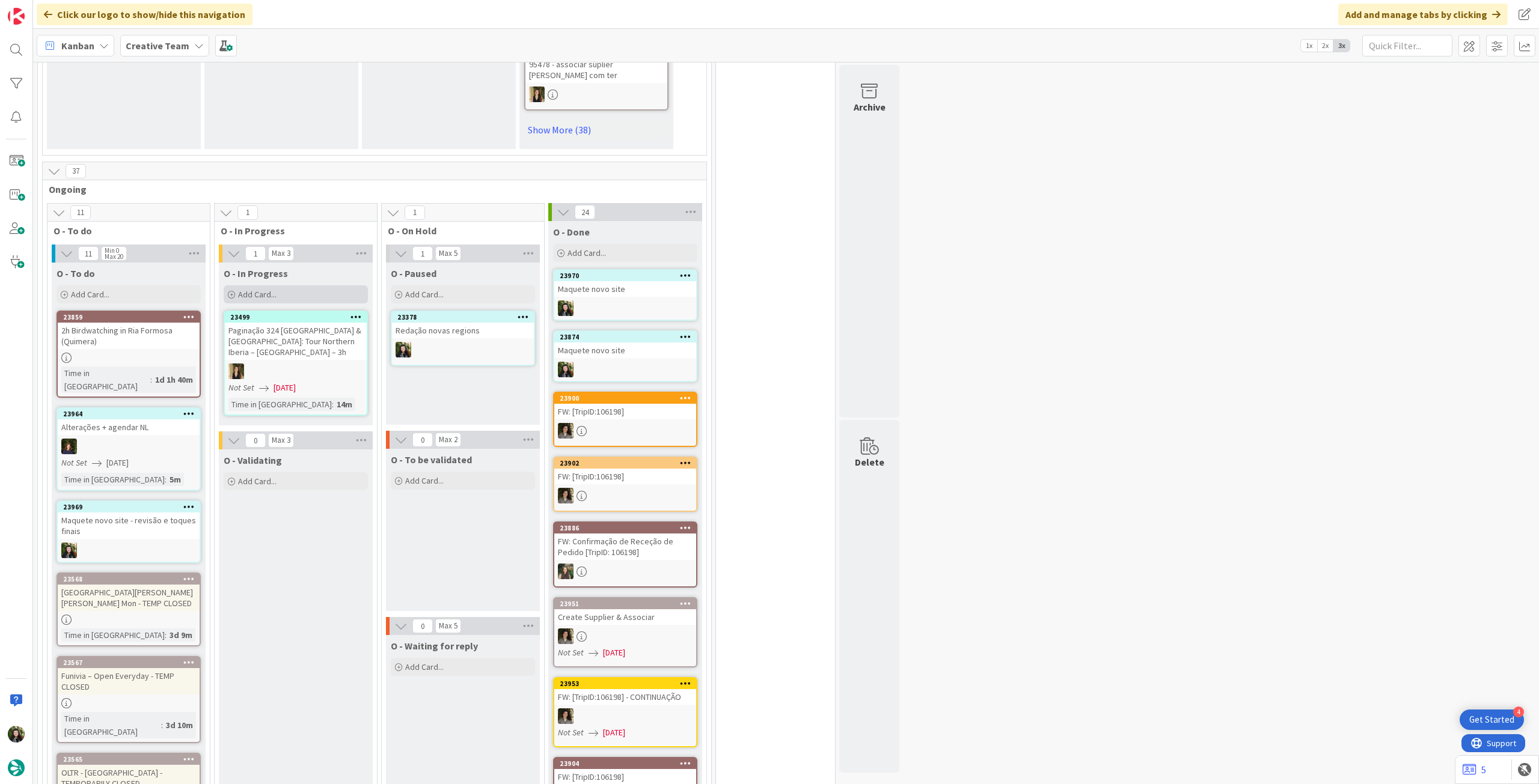
click at [285, 285] on div "Add Card..." at bounding box center [295, 294] width 144 height 18
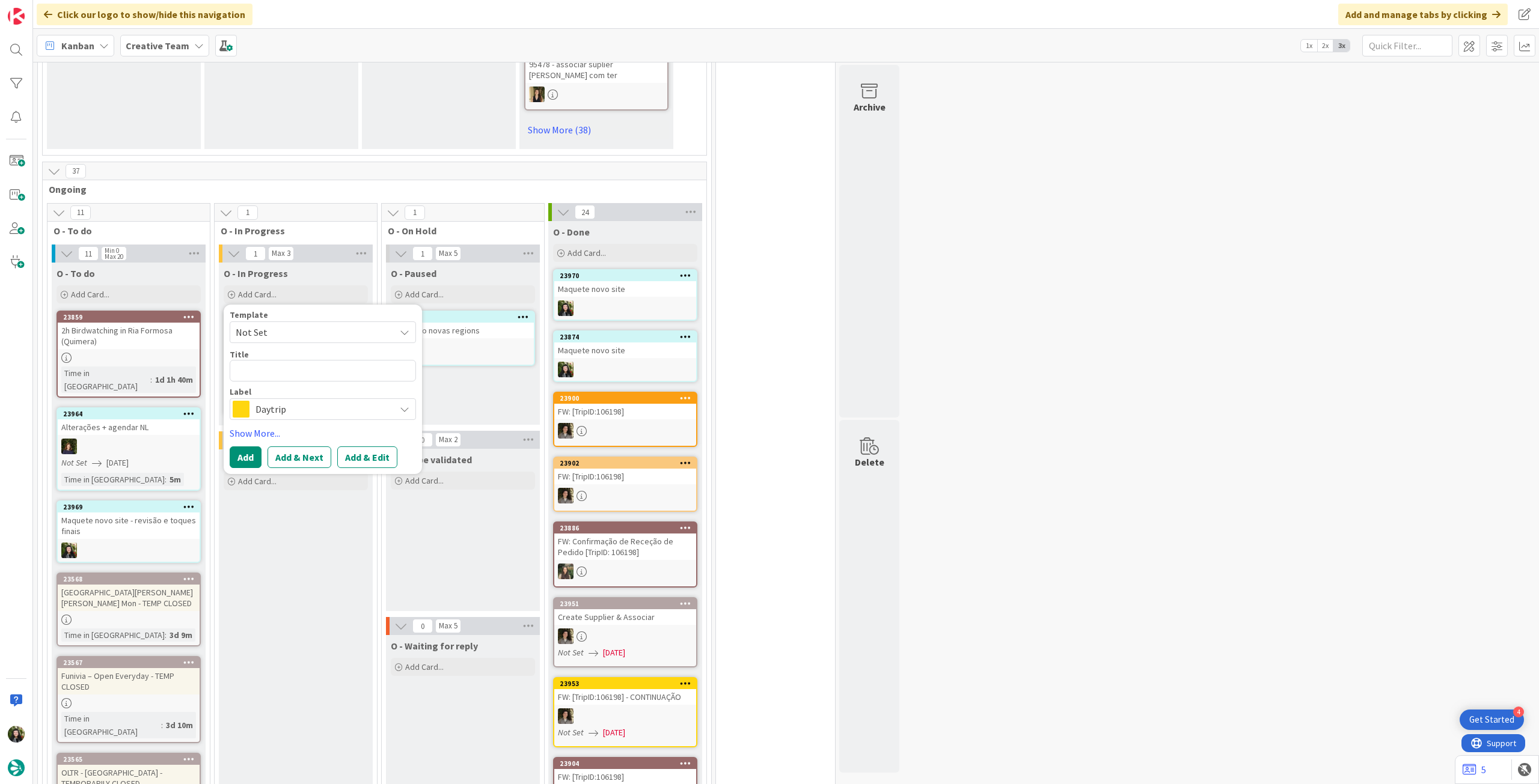
click at [285, 399] on div "Daytrip" at bounding box center [323, 409] width 186 height 22
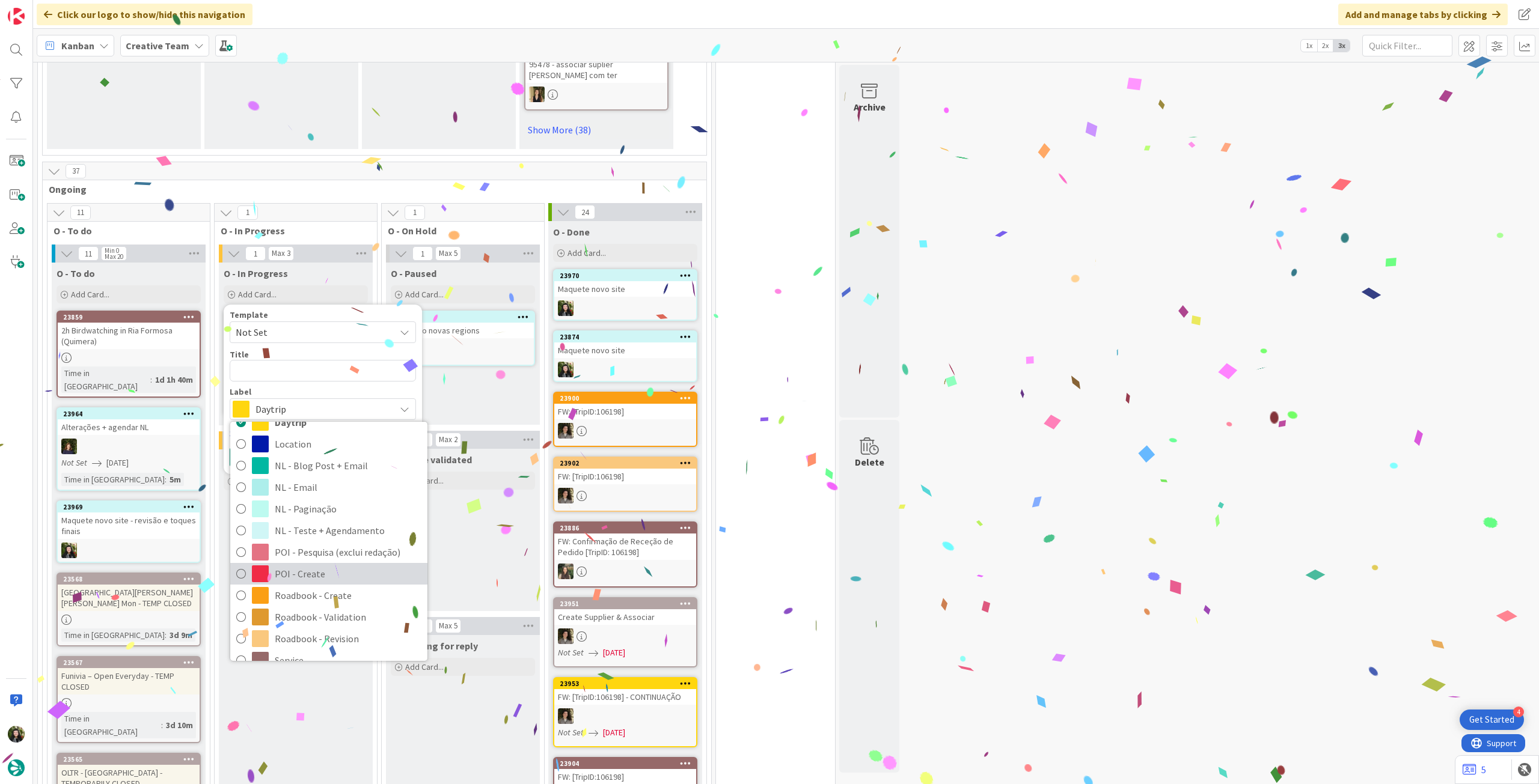
scroll to position [161, 0]
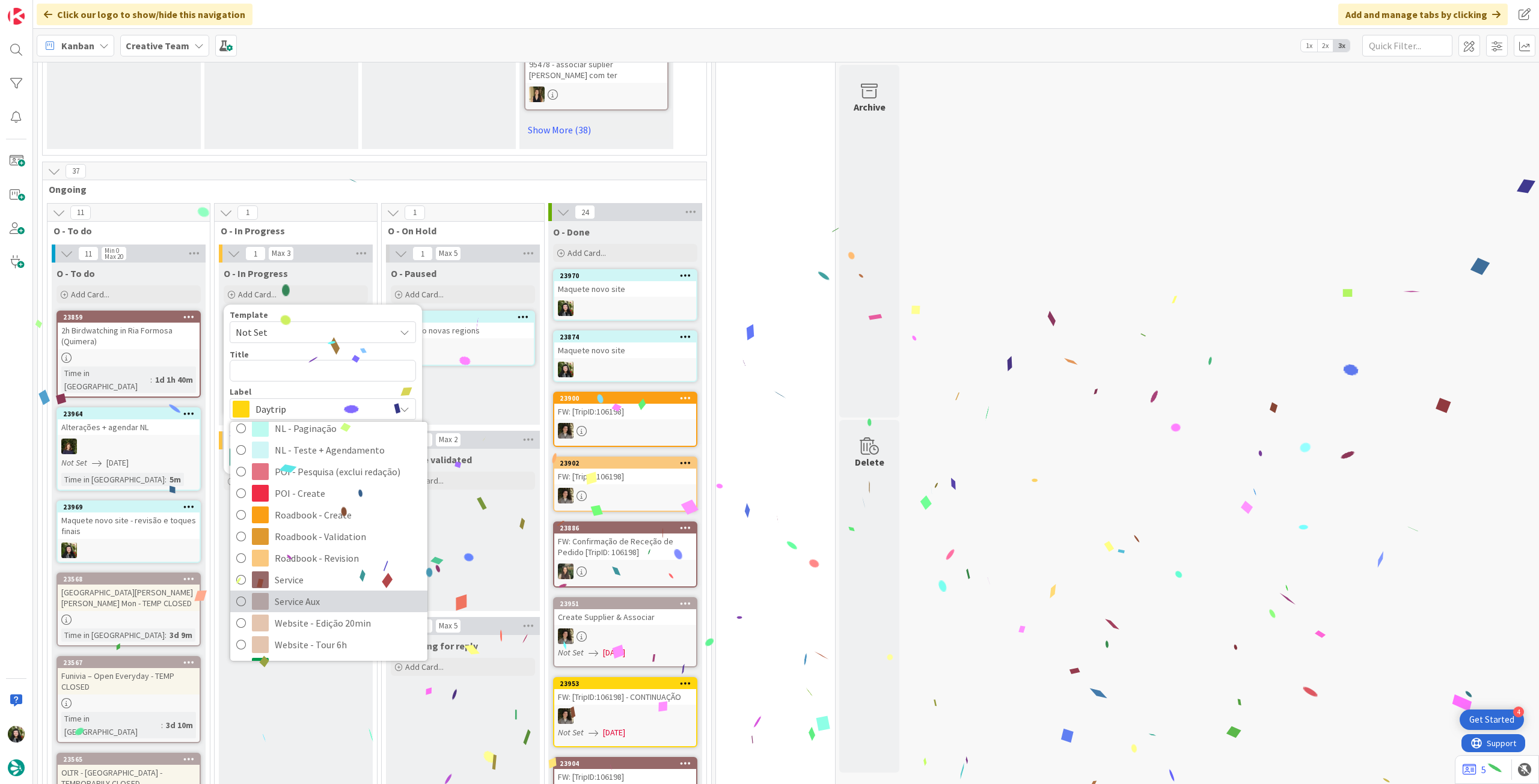
click at [309, 592] on span "Service Aux" at bounding box center [348, 602] width 147 height 18
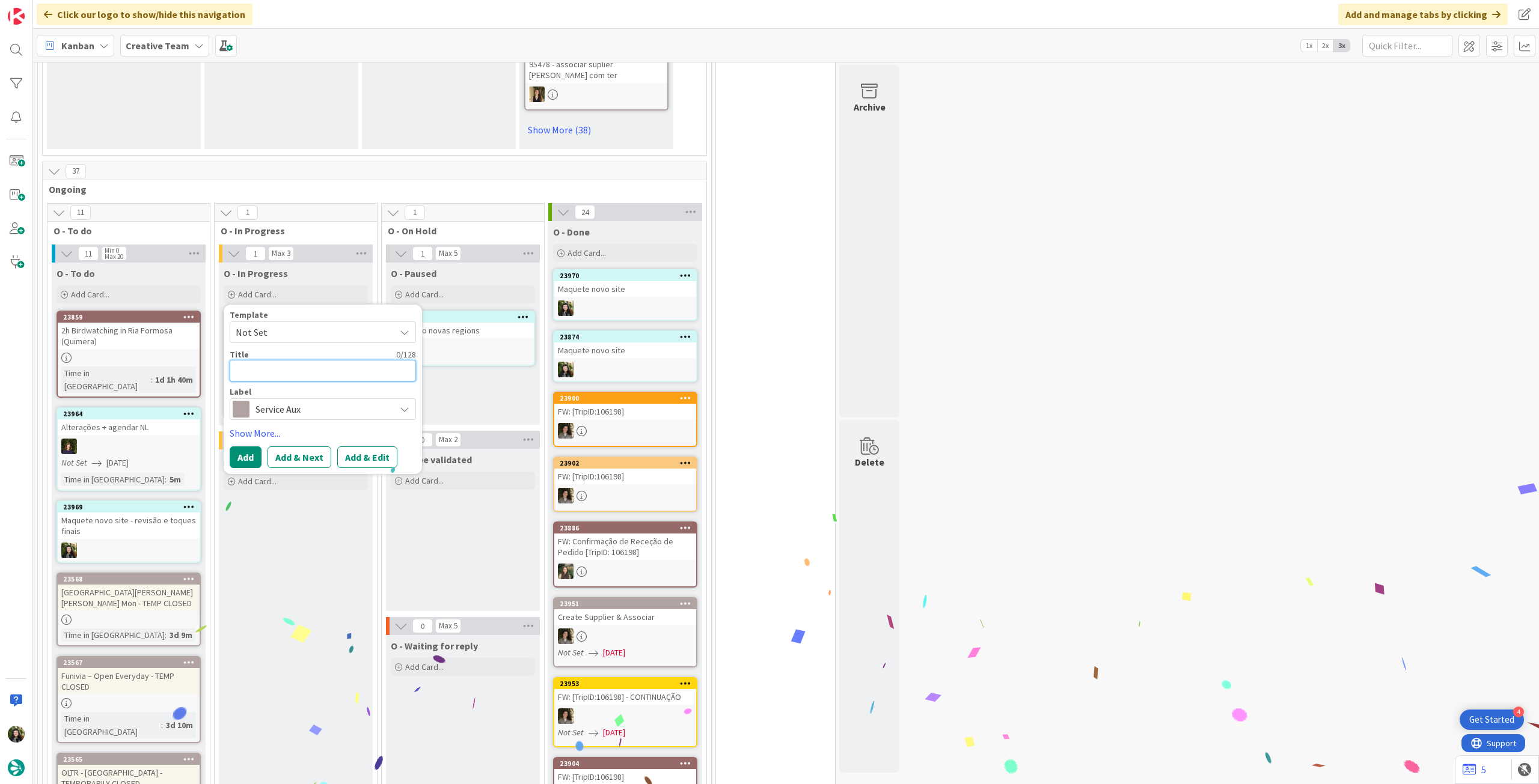
click at [309, 360] on textarea at bounding box center [323, 371] width 186 height 22
paste textarea "Maquete novo site"
type textarea "x"
type textarea "Maquete novo site"
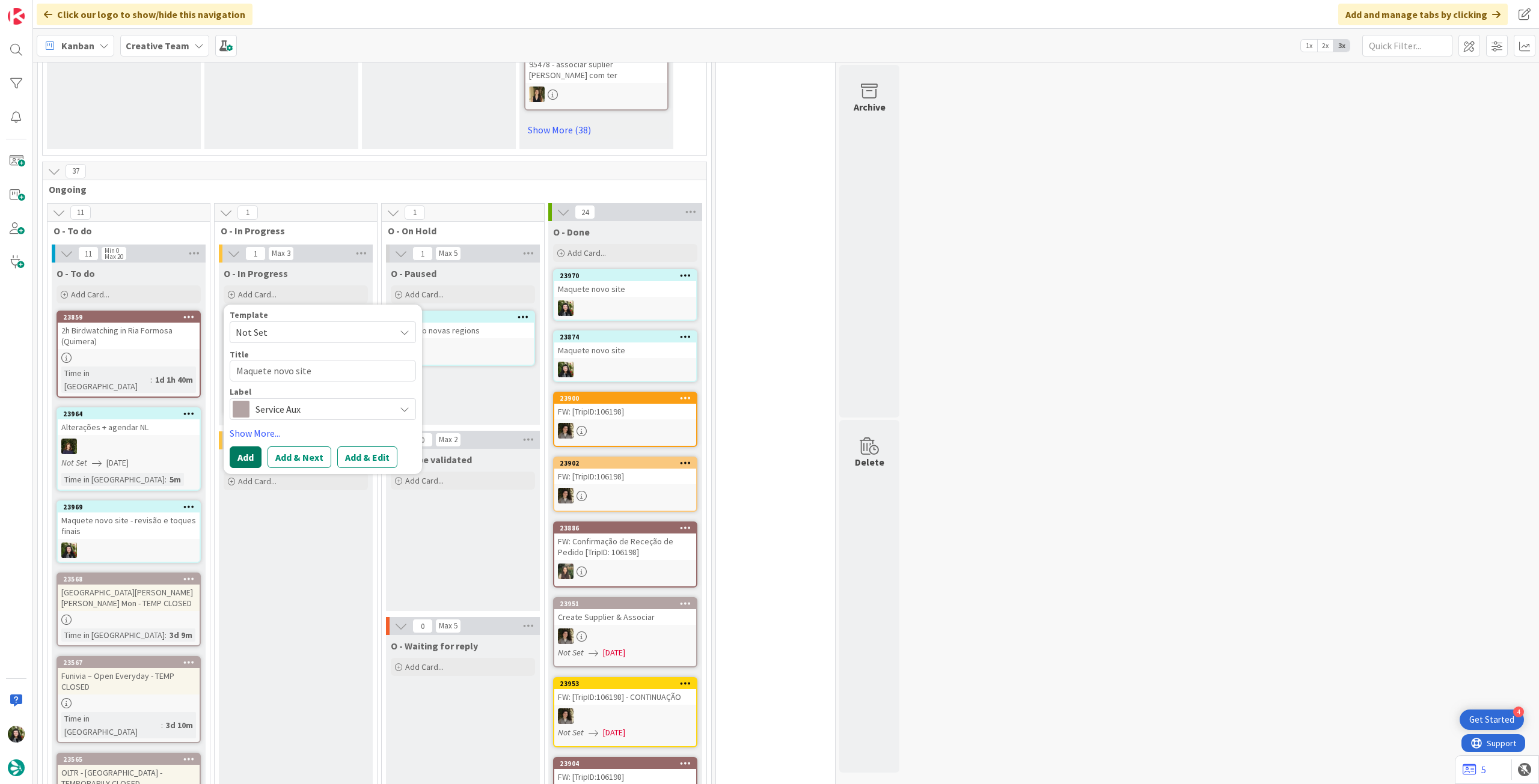
click at [248, 447] on button "Add" at bounding box center [245, 457] width 32 height 22
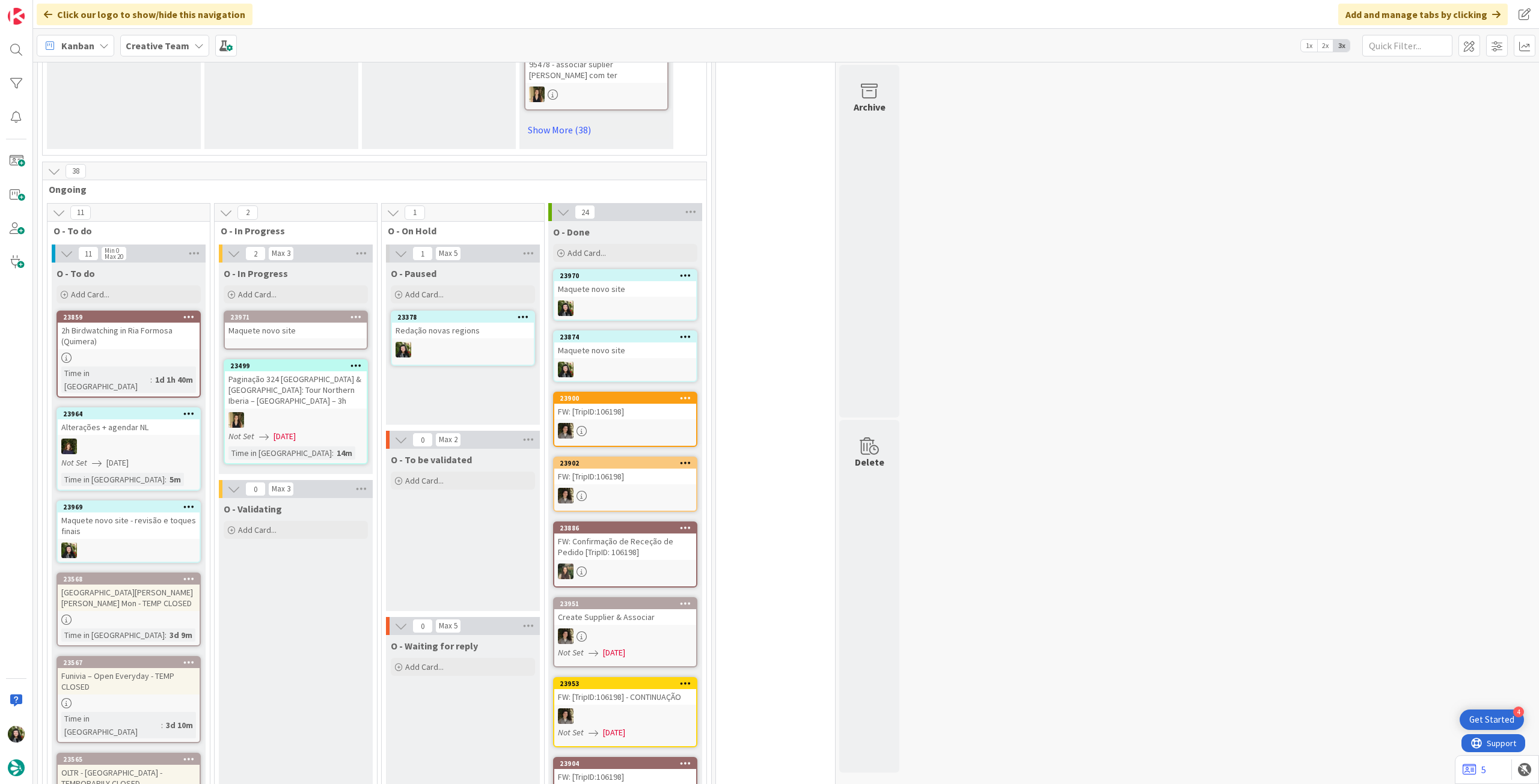
click at [289, 323] on div "Maquete novo site" at bounding box center [295, 330] width 142 height 15
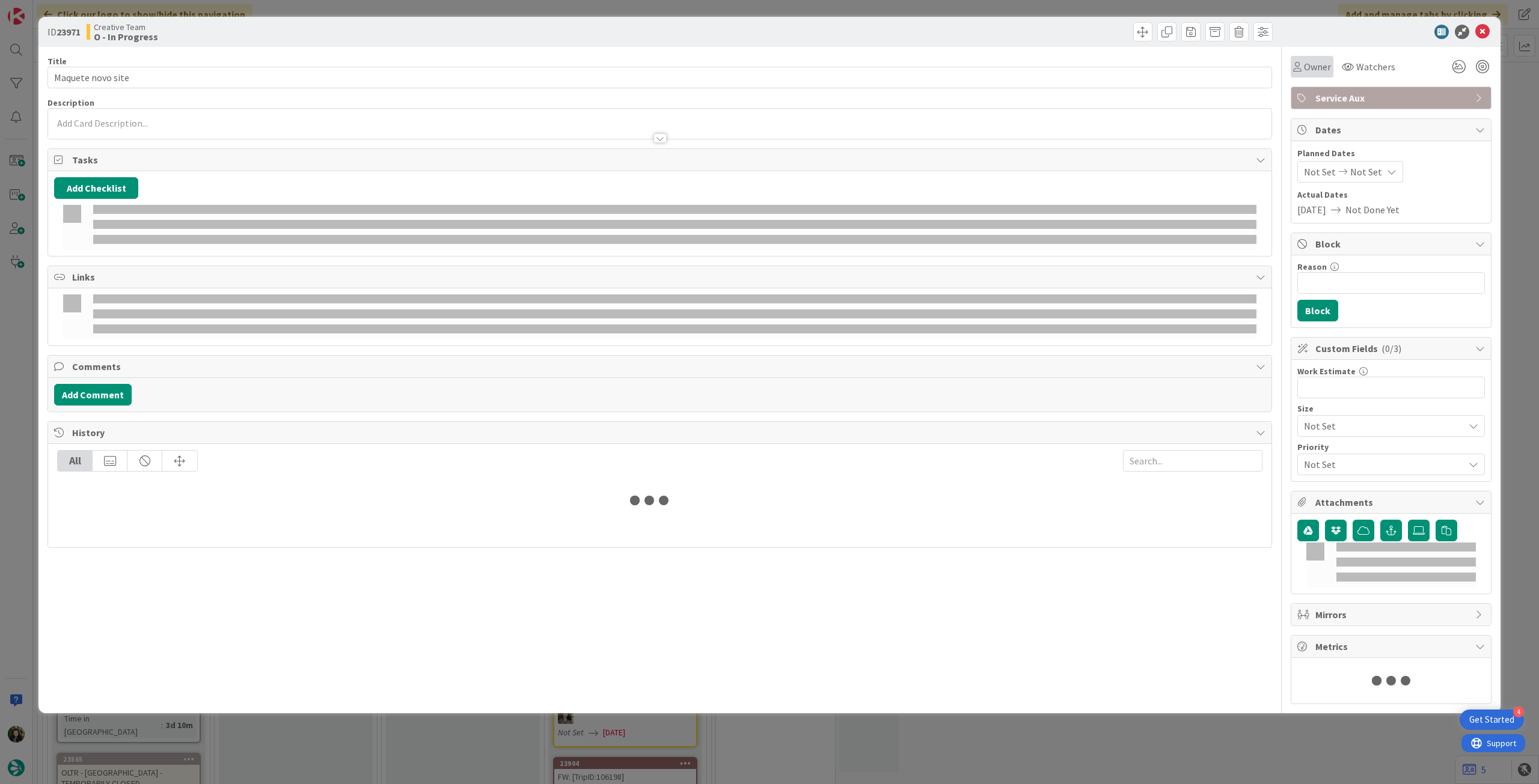
click at [1321, 63] on span "Owner" at bounding box center [1317, 66] width 27 height 14
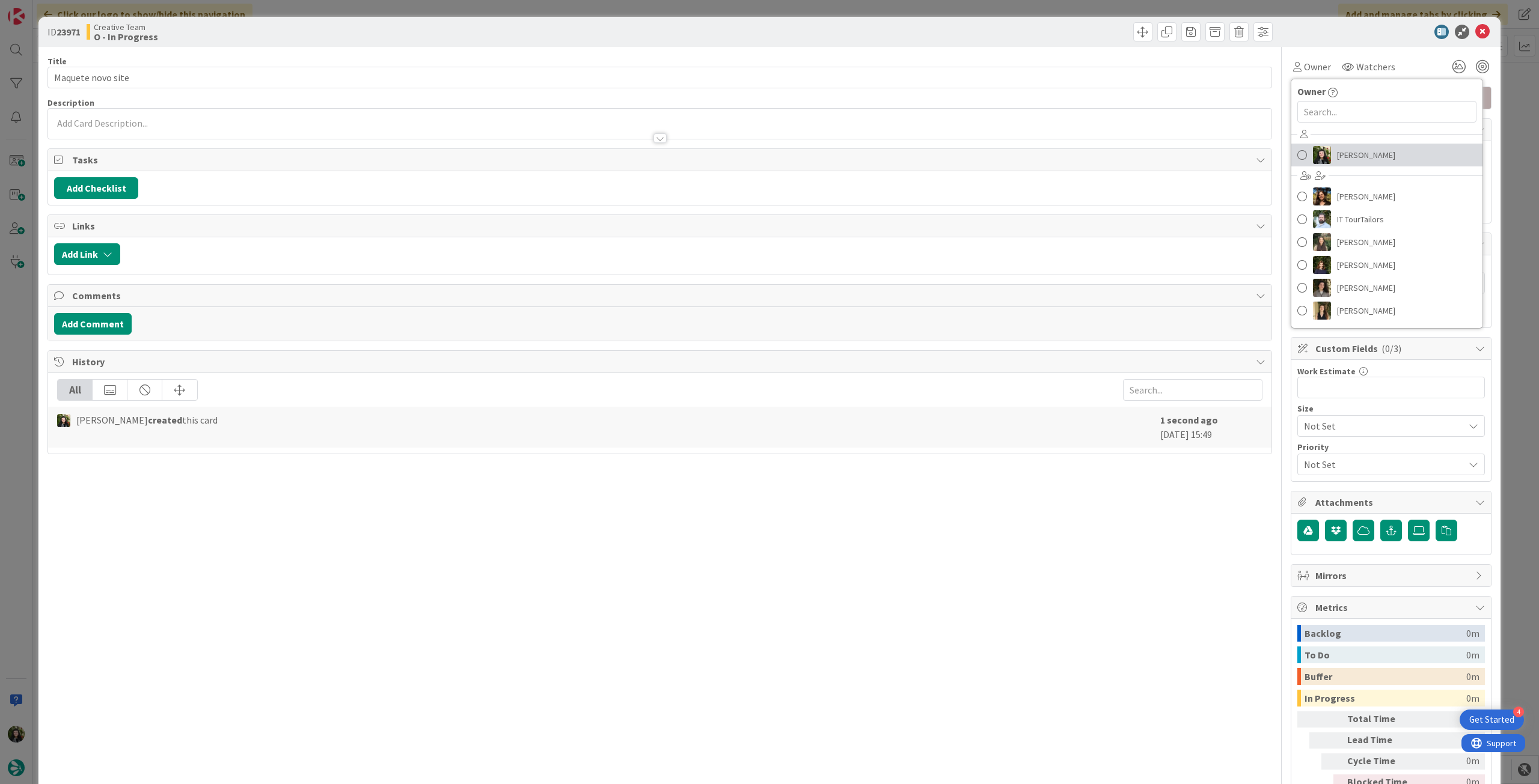
click at [1327, 151] on link "[PERSON_NAME]" at bounding box center [1387, 155] width 191 height 23
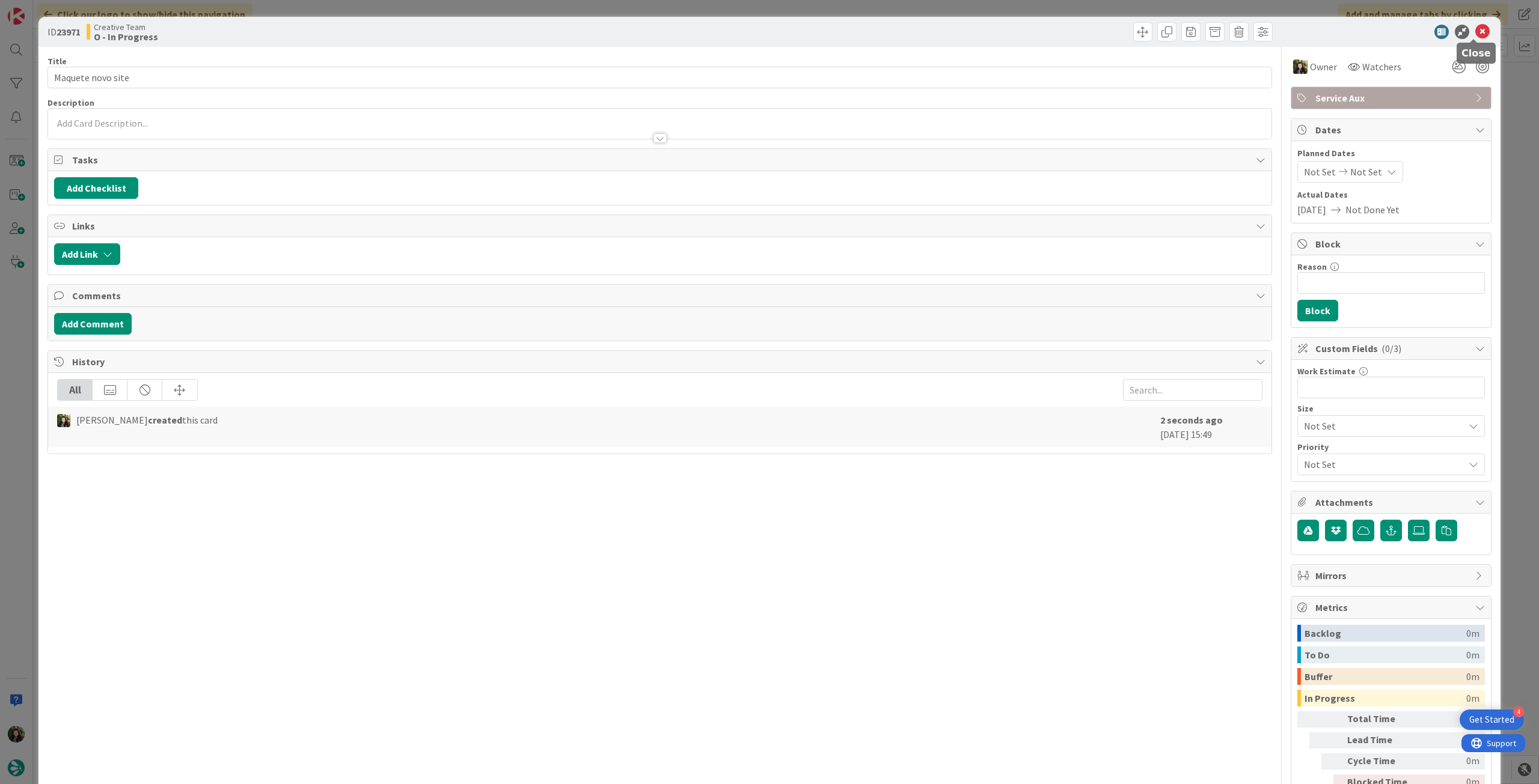
click at [1476, 31] on icon at bounding box center [1483, 32] width 14 height 14
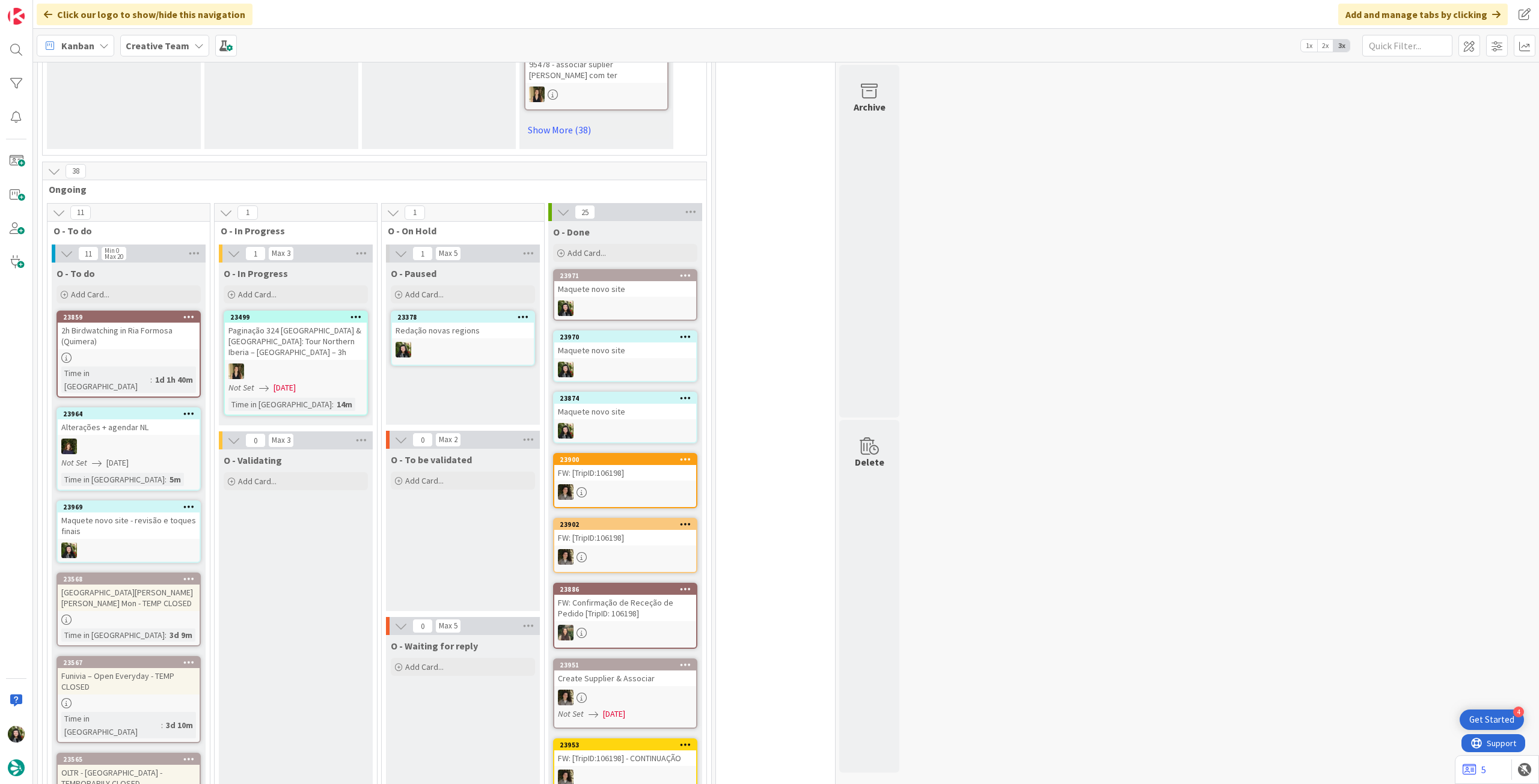
click at [435, 342] on div at bounding box center [462, 349] width 142 height 15
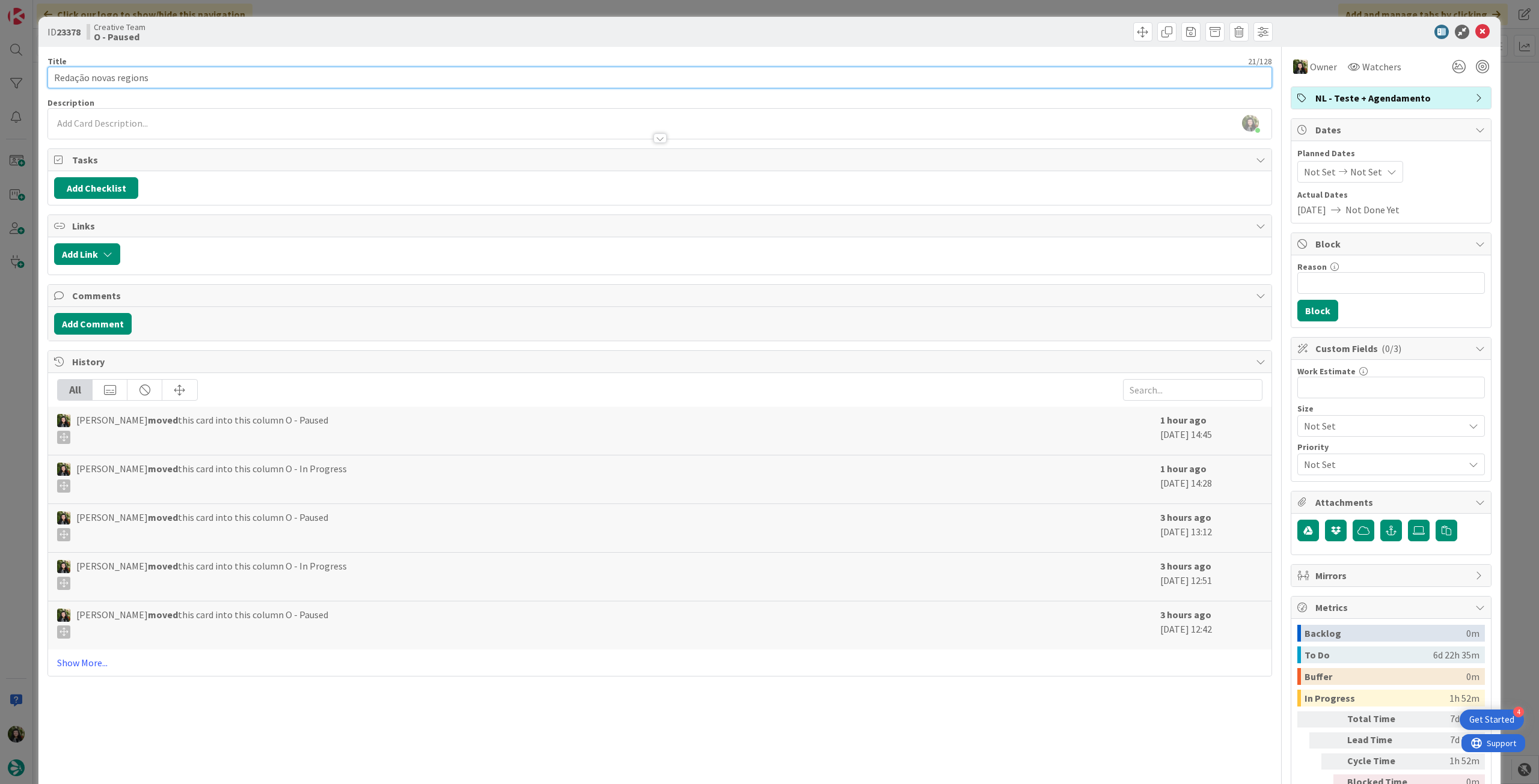
drag, startPoint x: 27, startPoint y: 82, endPoint x: 118, endPoint y: 54, distance: 95.2
click at [0, 80] on html "4 Get Started Click our logo to show/hide this navigation Add and manage tabs b…" at bounding box center [770, 392] width 1539 height 784
drag, startPoint x: 1473, startPoint y: 36, endPoint x: 1426, endPoint y: 47, distance: 48.3
click at [1476, 35] on icon at bounding box center [1483, 32] width 14 height 14
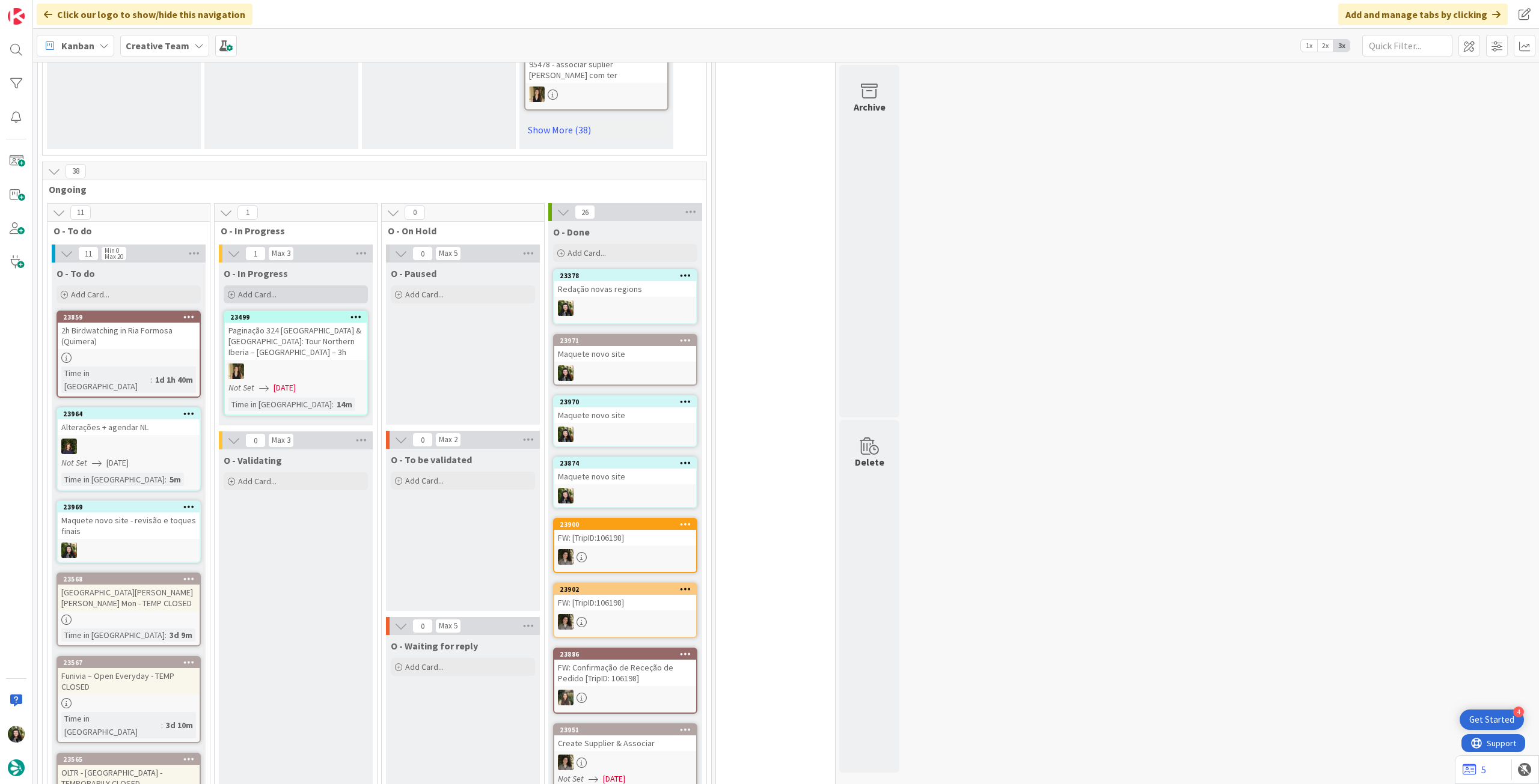
click at [301, 285] on div "Add Card..." at bounding box center [295, 294] width 144 height 18
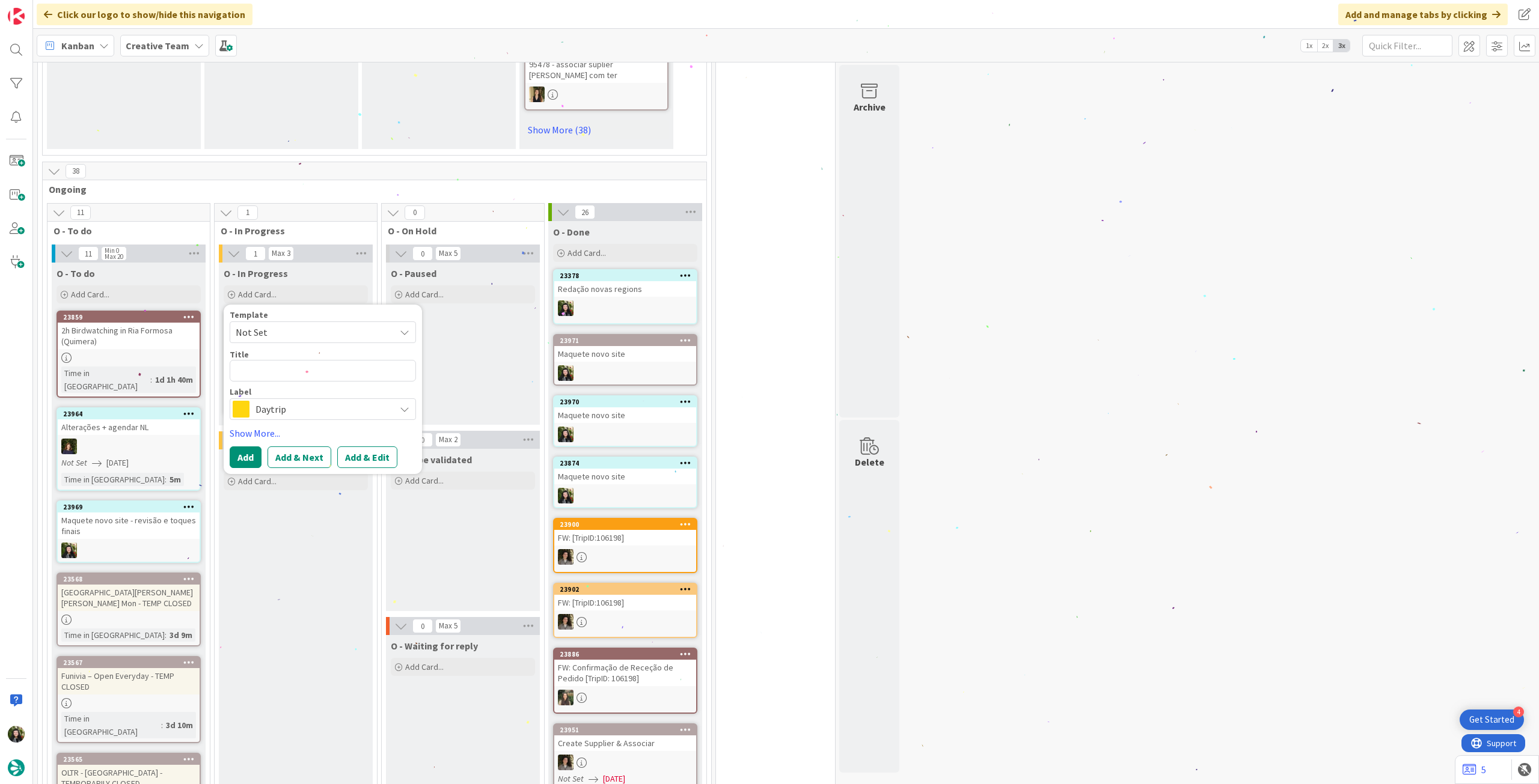
click at [300, 401] on span "Daytrip" at bounding box center [322, 409] width 133 height 17
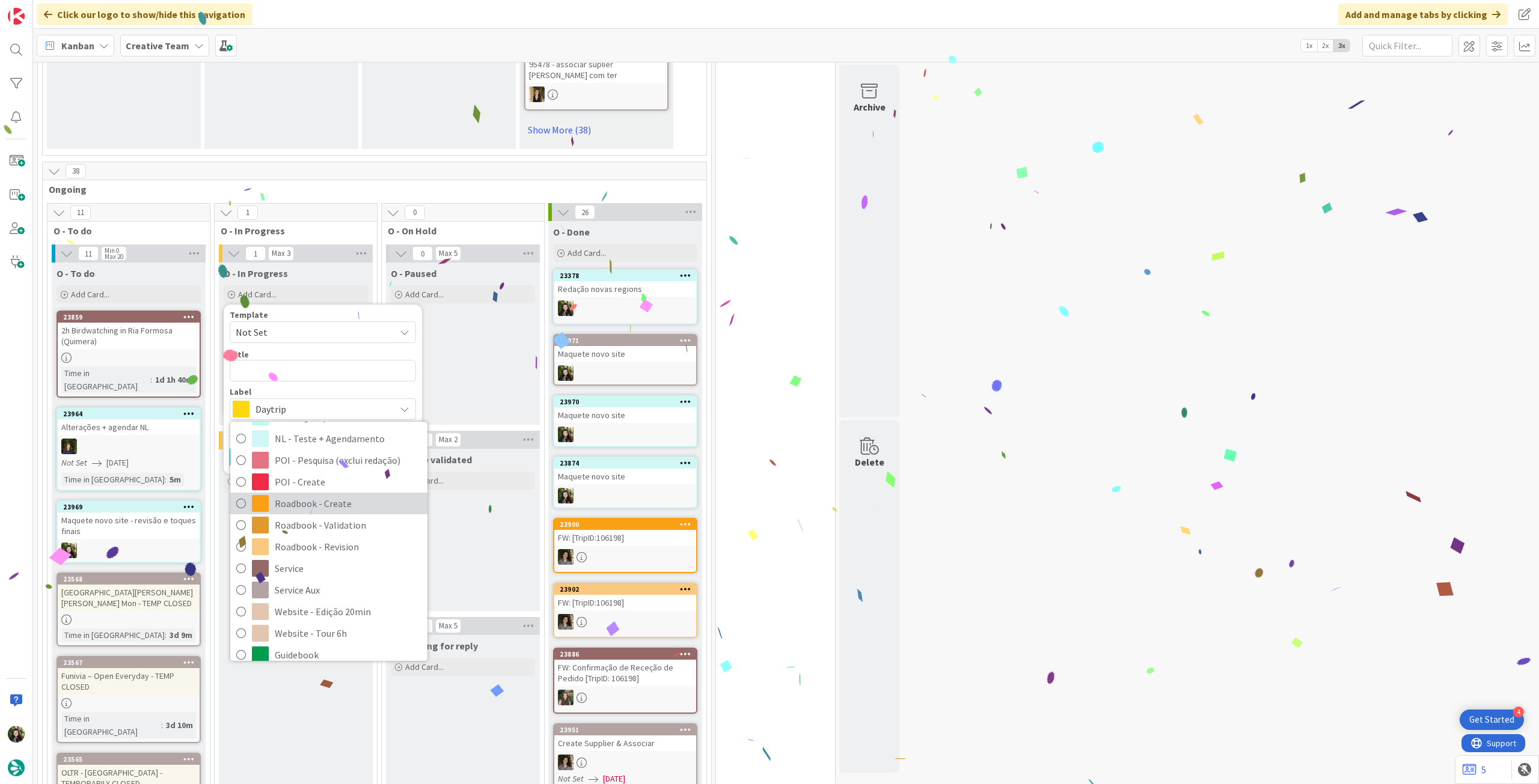
scroll to position [161, 0]
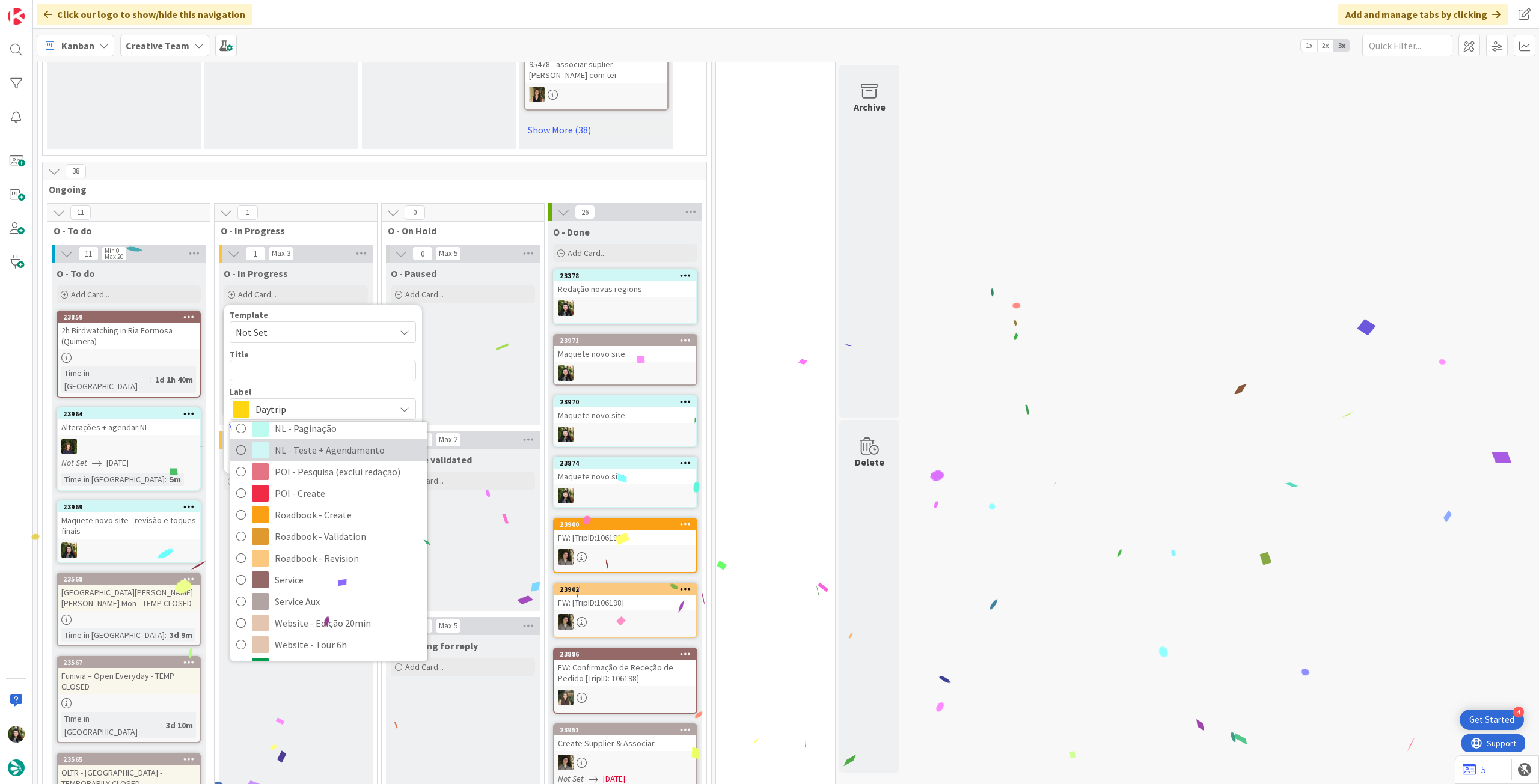
click at [354, 441] on span "NL - Teste + Agendamento" at bounding box center [348, 450] width 147 height 18
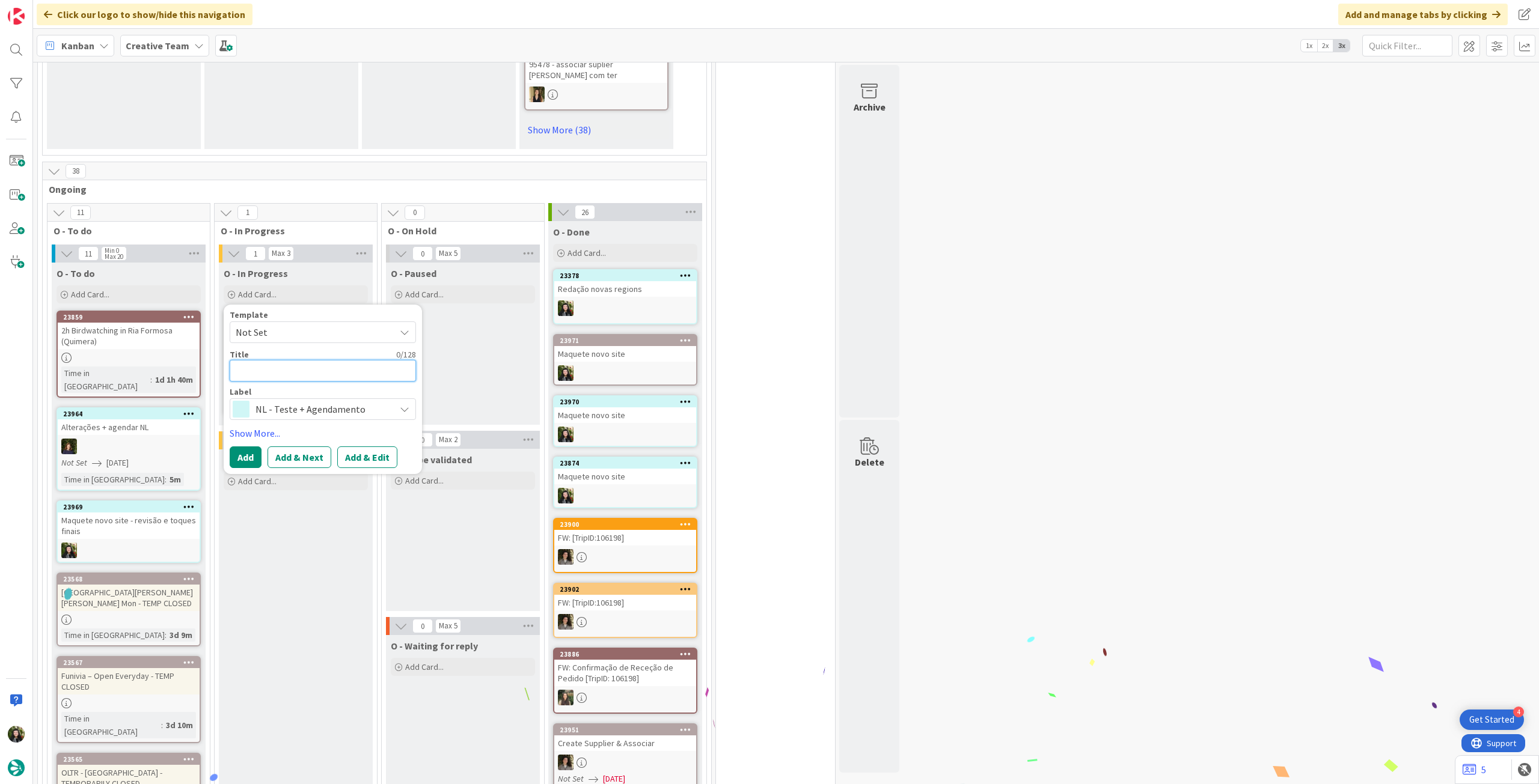
click at [325, 360] on textarea at bounding box center [323, 371] width 186 height 22
paste textarea "Redação novas regions"
type textarea "x"
type textarea "Redação novas regions"
click at [248, 447] on button "Add" at bounding box center [245, 457] width 32 height 22
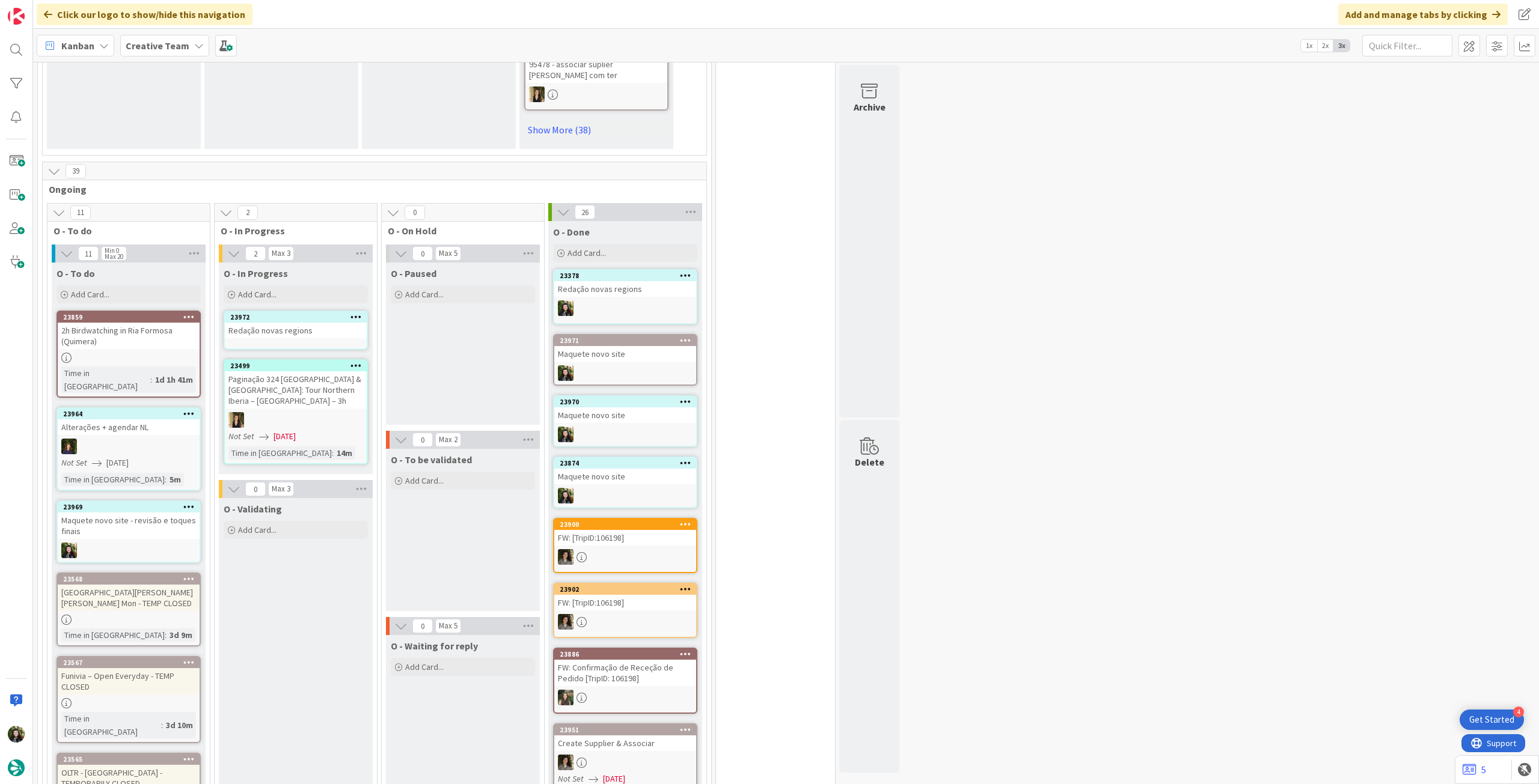
click at [297, 323] on div "Redação novas regions" at bounding box center [295, 330] width 142 height 15
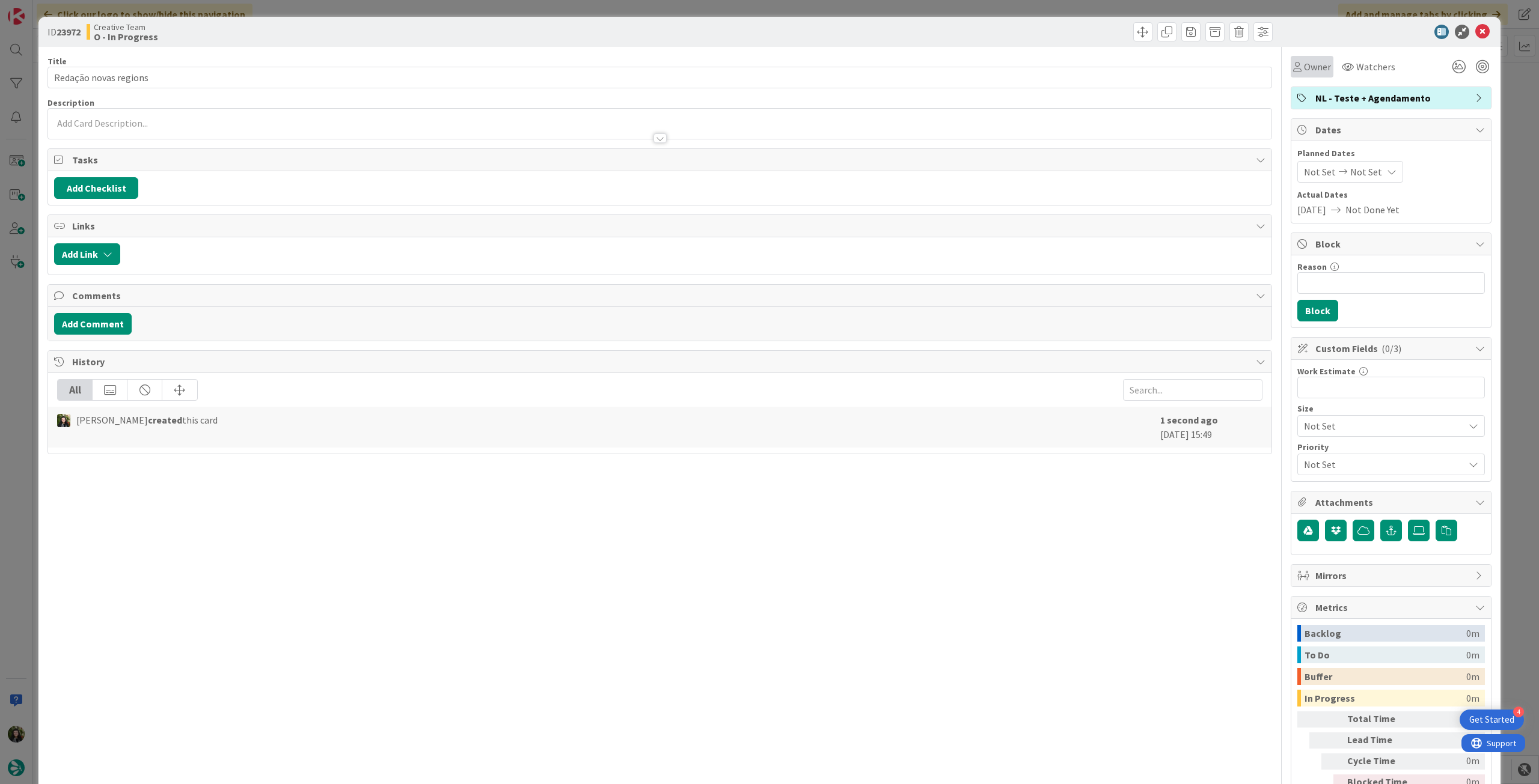
click at [1306, 71] on span "Owner" at bounding box center [1317, 66] width 27 height 14
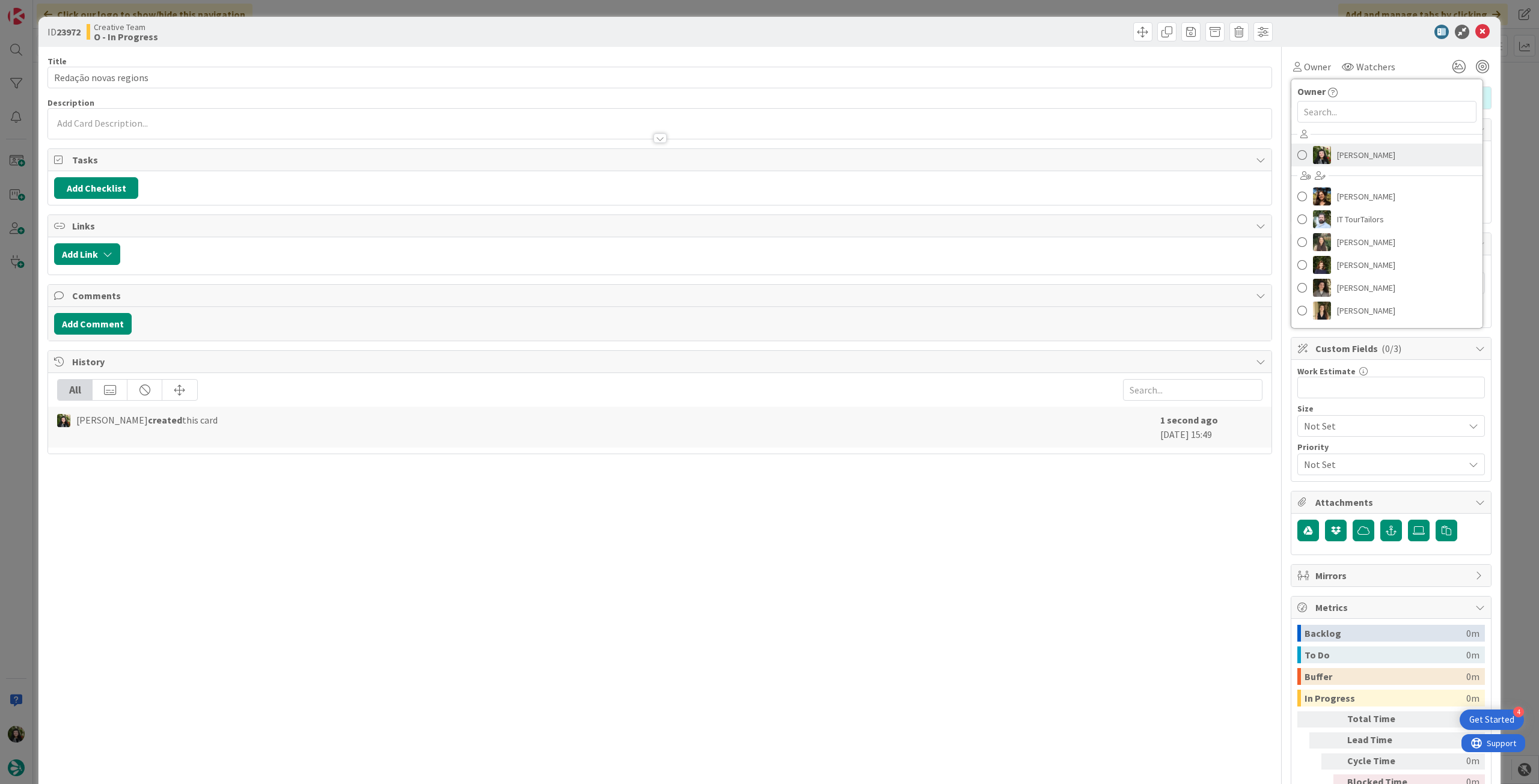
click at [1351, 154] on span "[PERSON_NAME]" at bounding box center [1366, 155] width 58 height 18
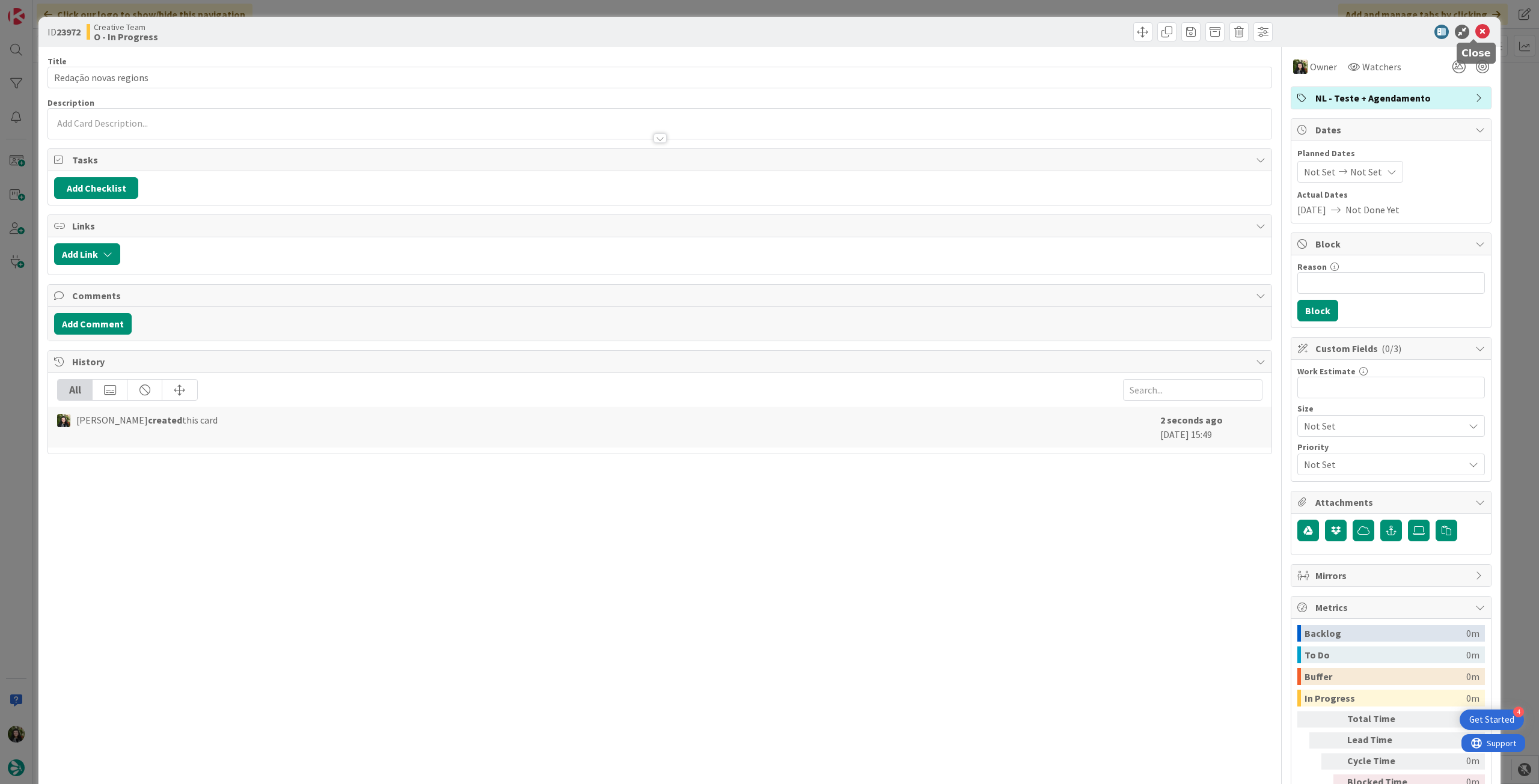
click at [1478, 31] on icon at bounding box center [1483, 32] width 14 height 14
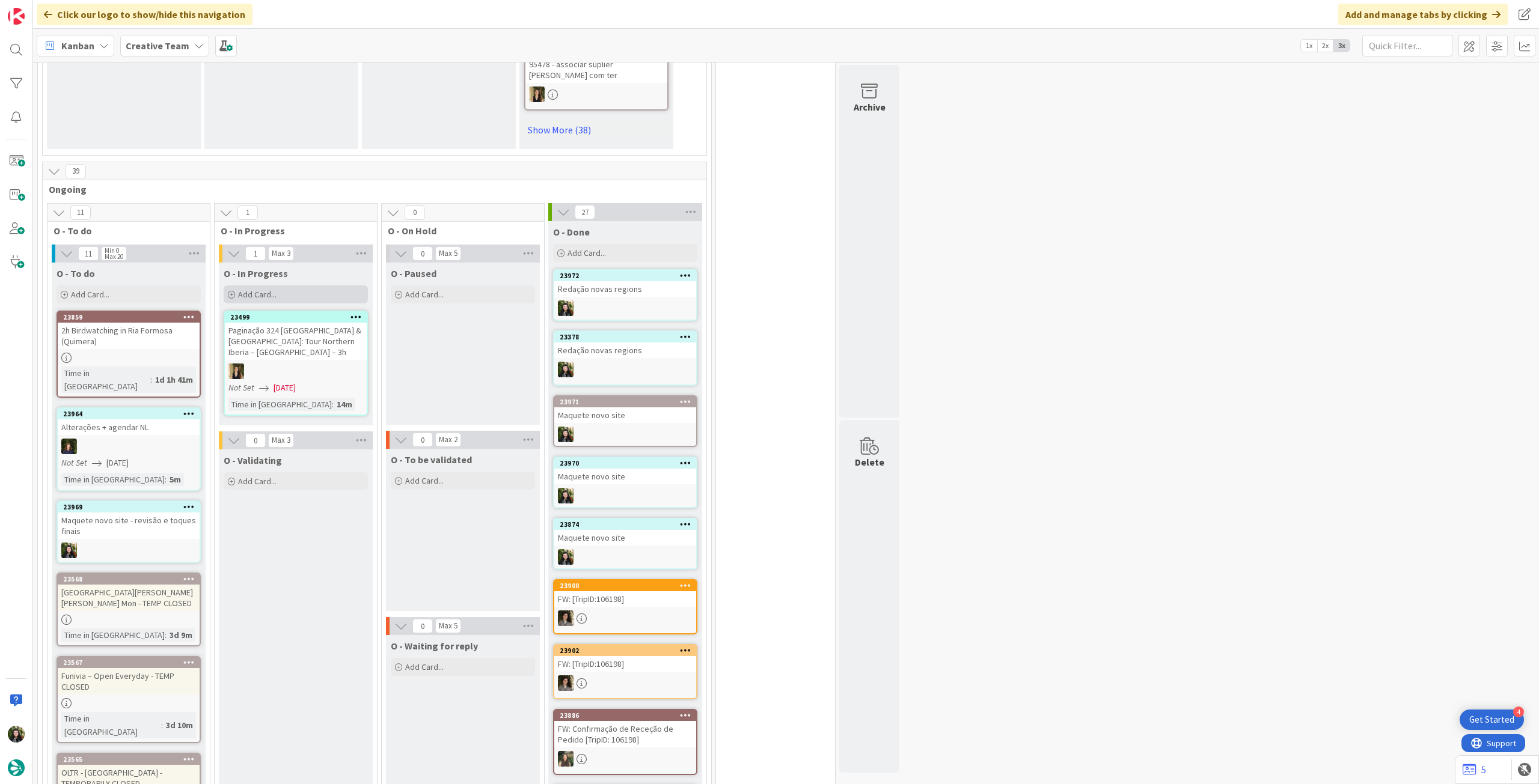
click at [308, 285] on div "Add Card..." at bounding box center [295, 294] width 144 height 18
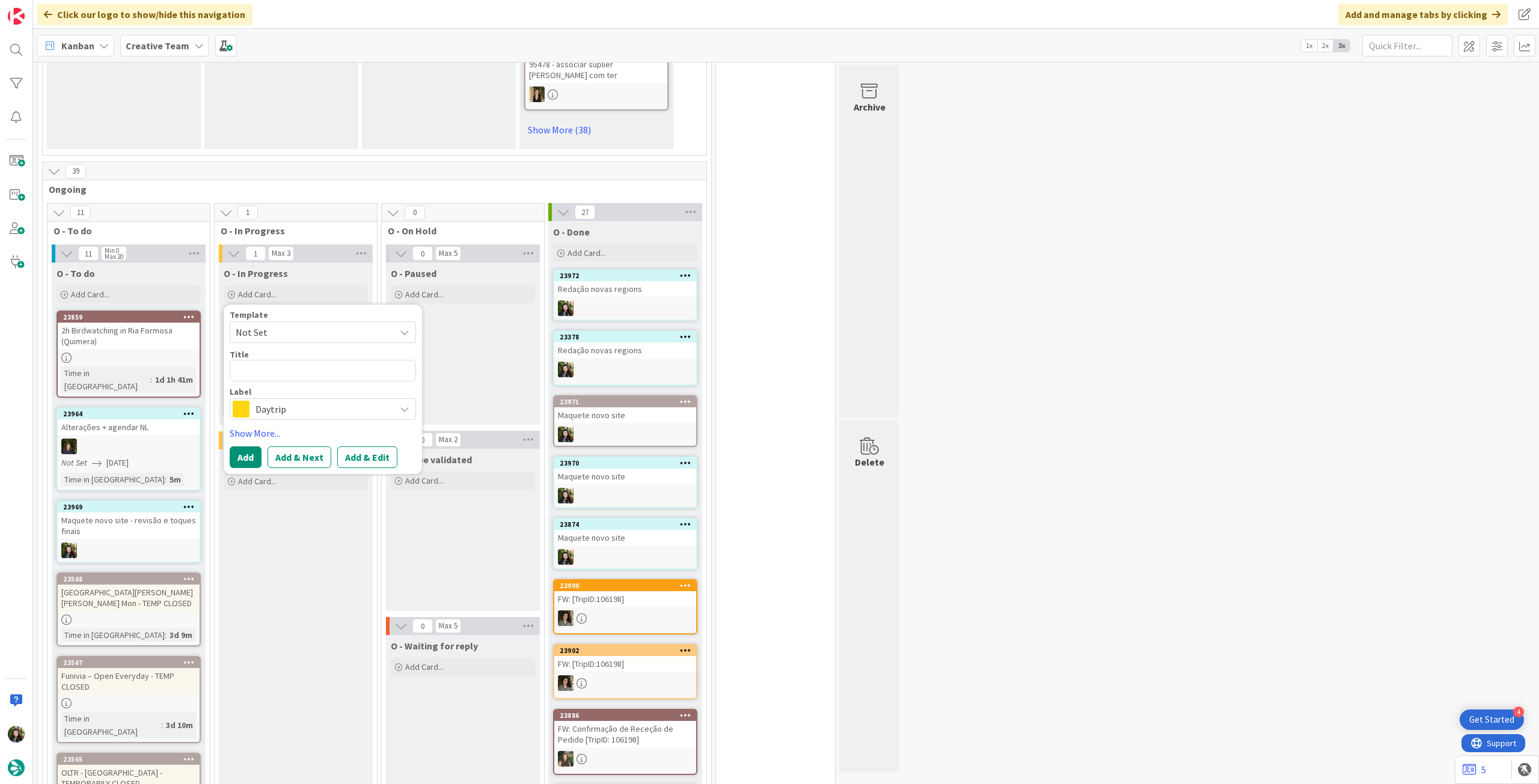
click at [270, 399] on div "Daytrip" at bounding box center [323, 409] width 186 height 22
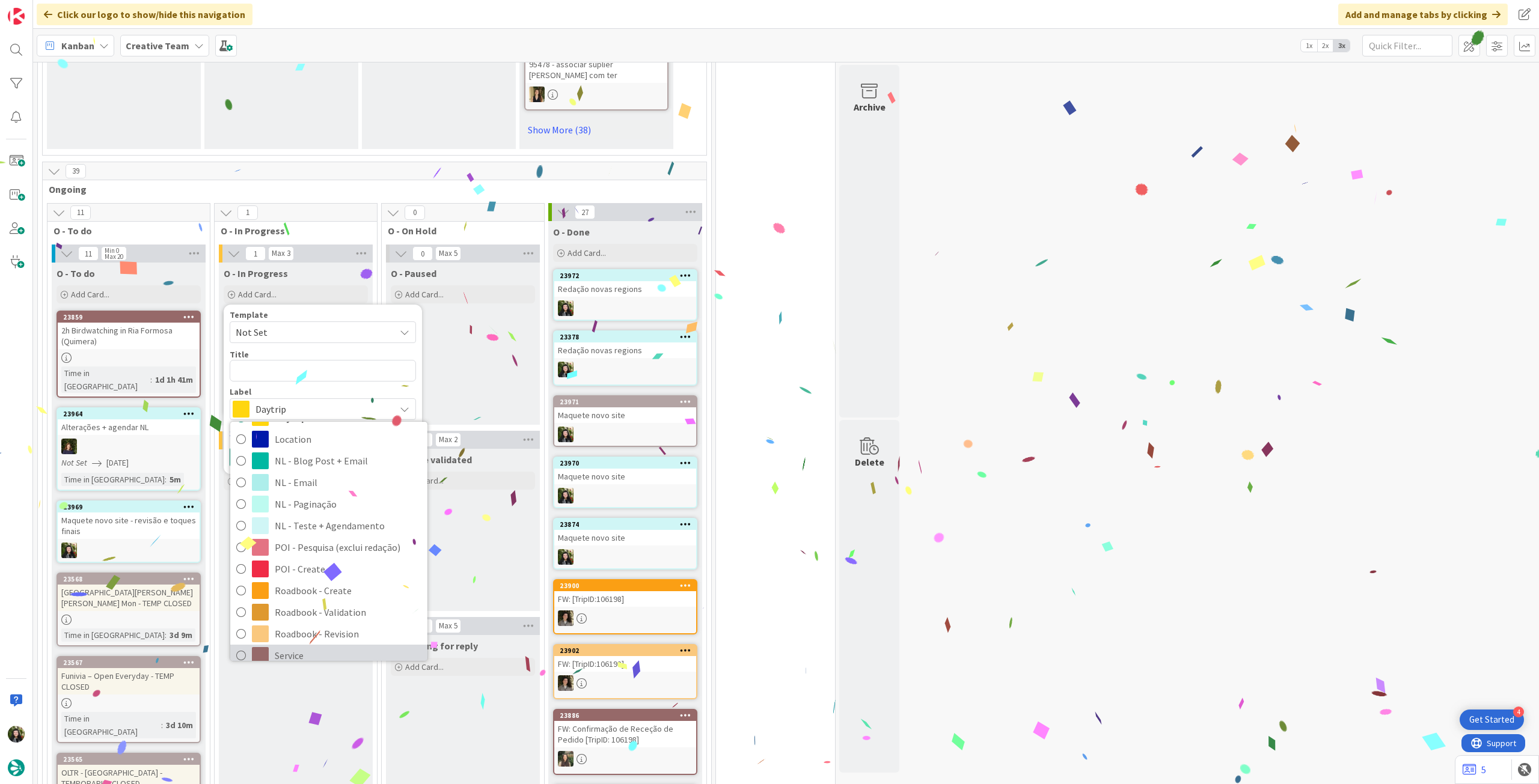
scroll to position [80, 0]
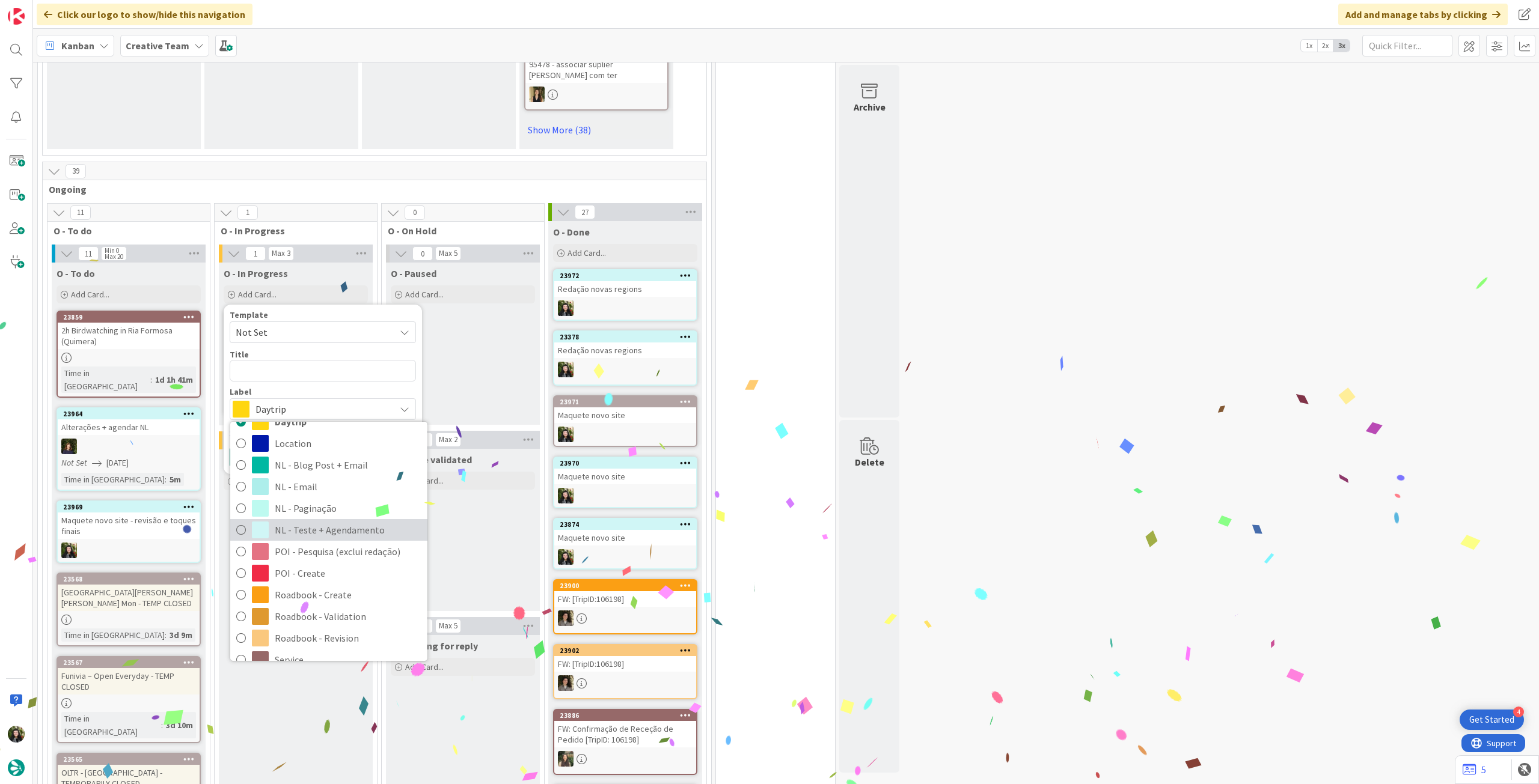
click at [316, 521] on span "NL - Teste + Agendamento" at bounding box center [348, 530] width 147 height 18
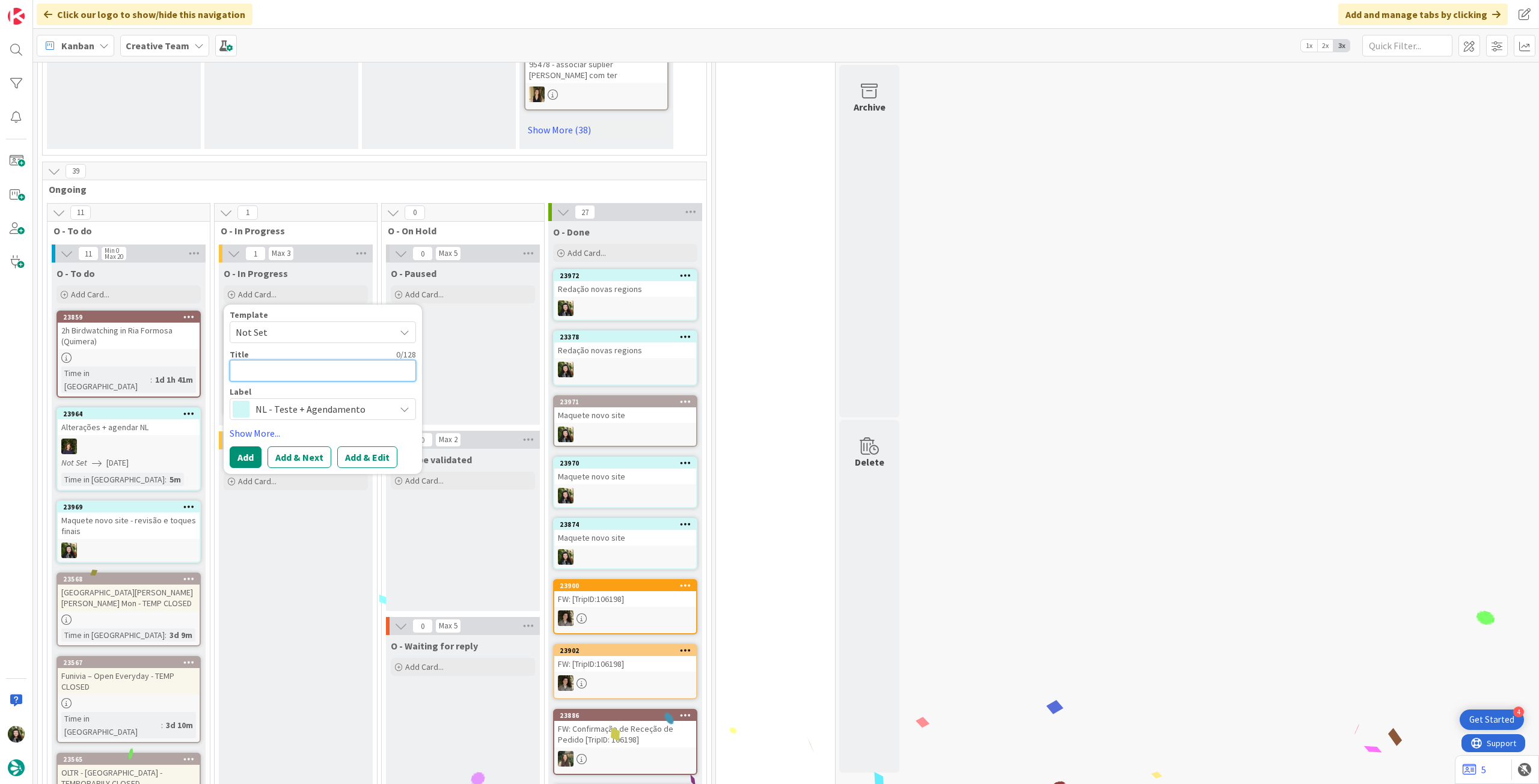
click at [296, 360] on textarea at bounding box center [323, 371] width 186 height 22
paste textarea "Redação novas regions"
type textarea "x"
type textarea "Redação novas regions"
click at [254, 447] on button "Add" at bounding box center [245, 457] width 32 height 22
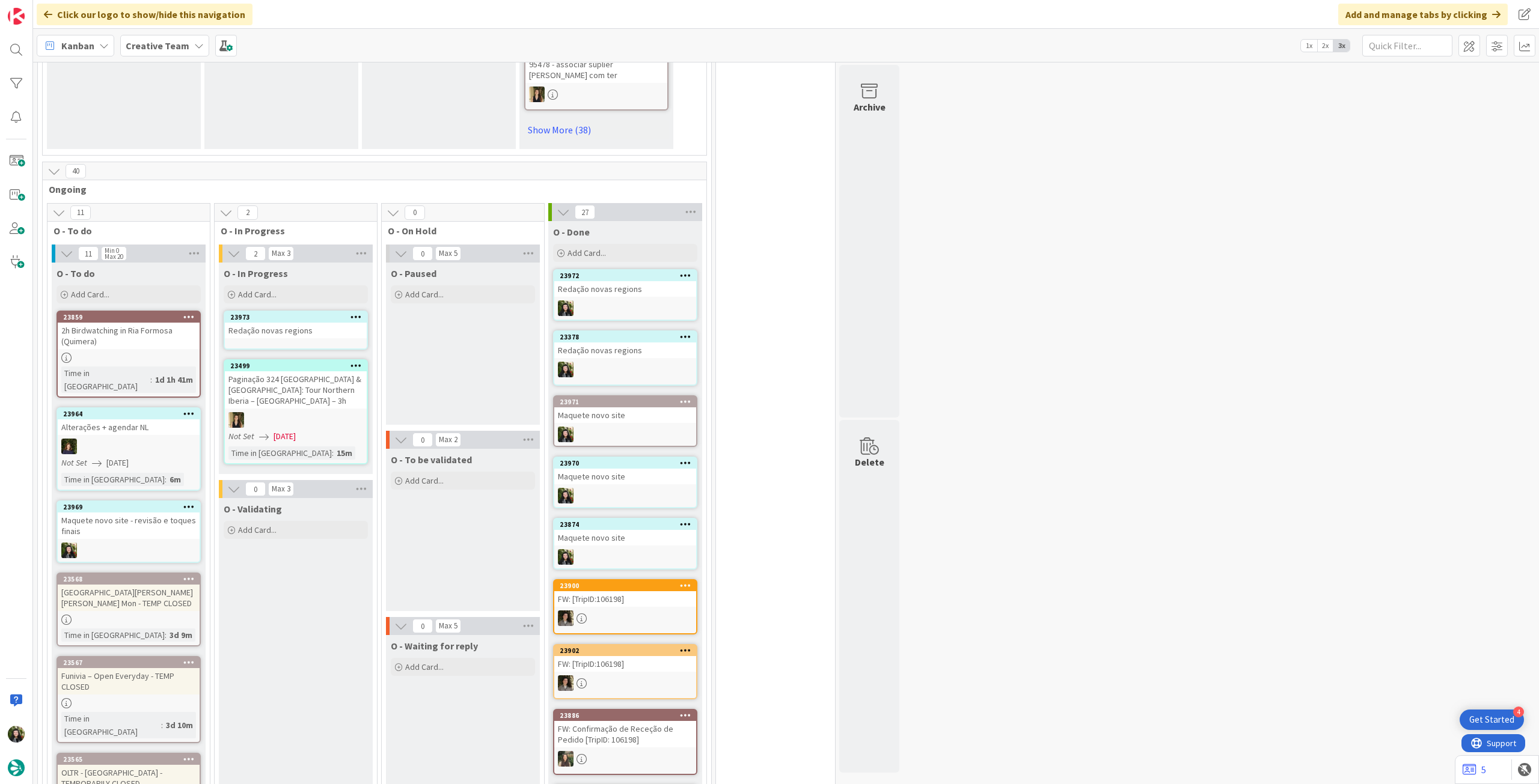
click at [303, 323] on div "Redação novas regions" at bounding box center [295, 330] width 142 height 15
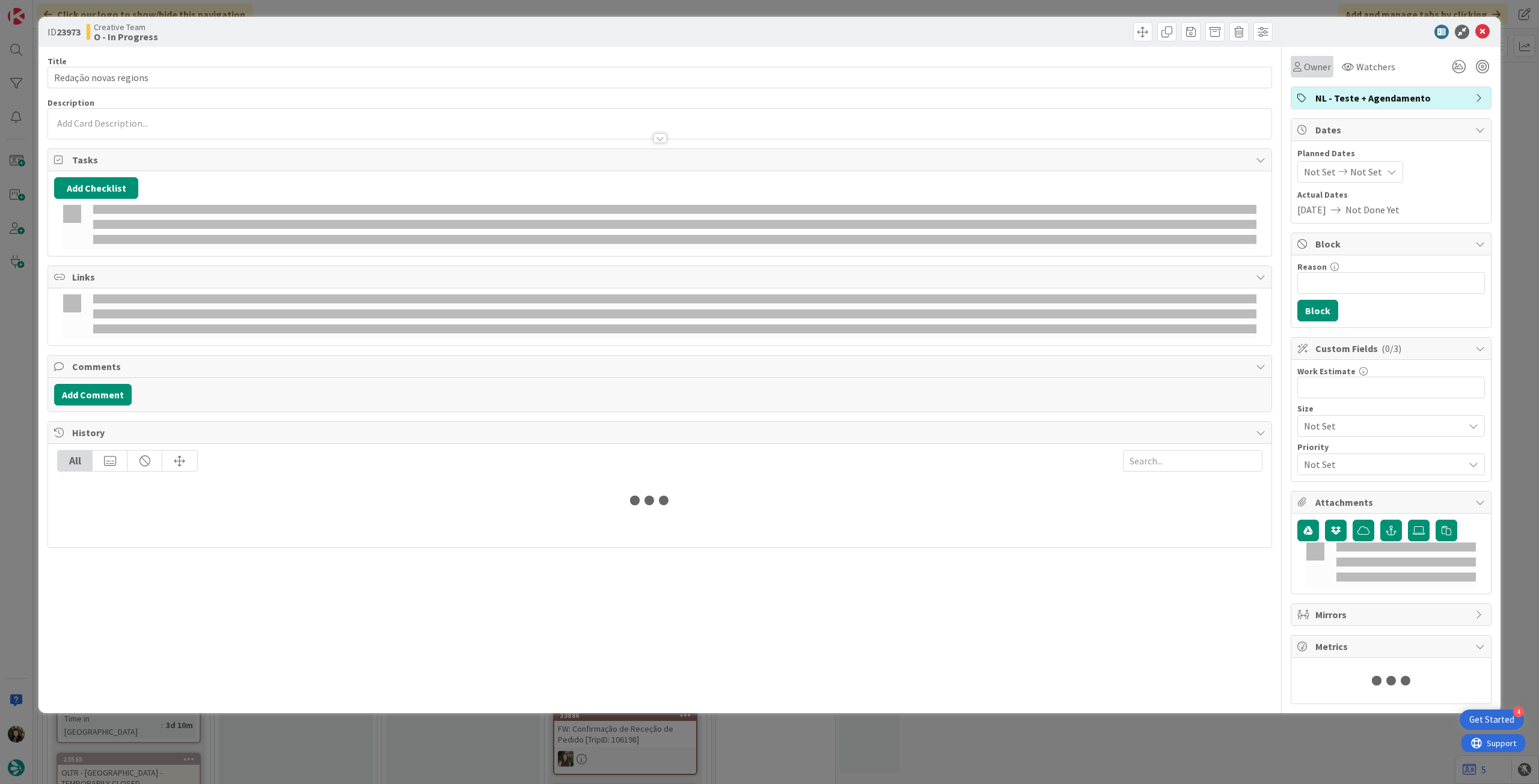
click at [1304, 73] on span "Owner" at bounding box center [1317, 66] width 27 height 14
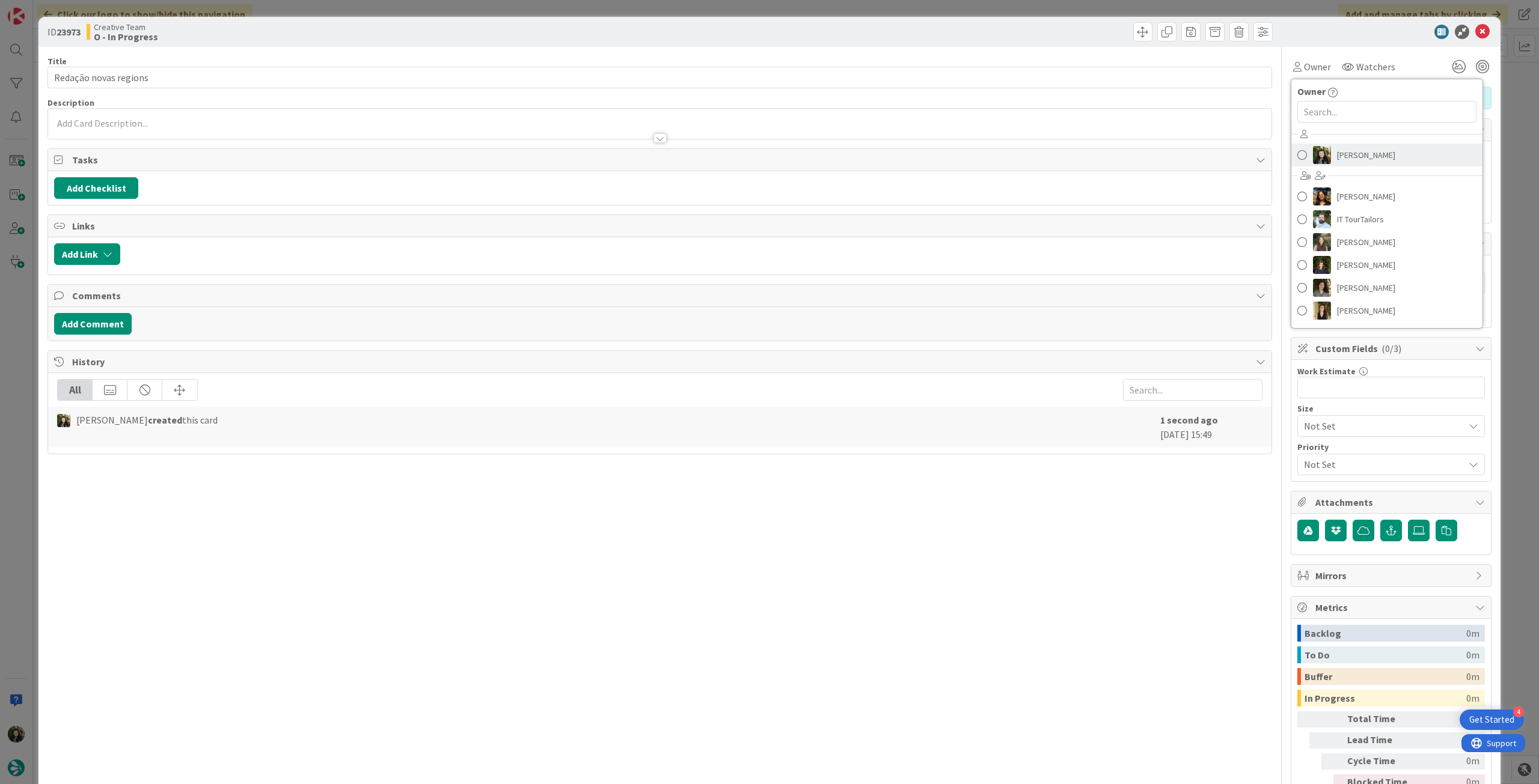
click at [1342, 156] on span "[PERSON_NAME]" at bounding box center [1366, 155] width 58 height 18
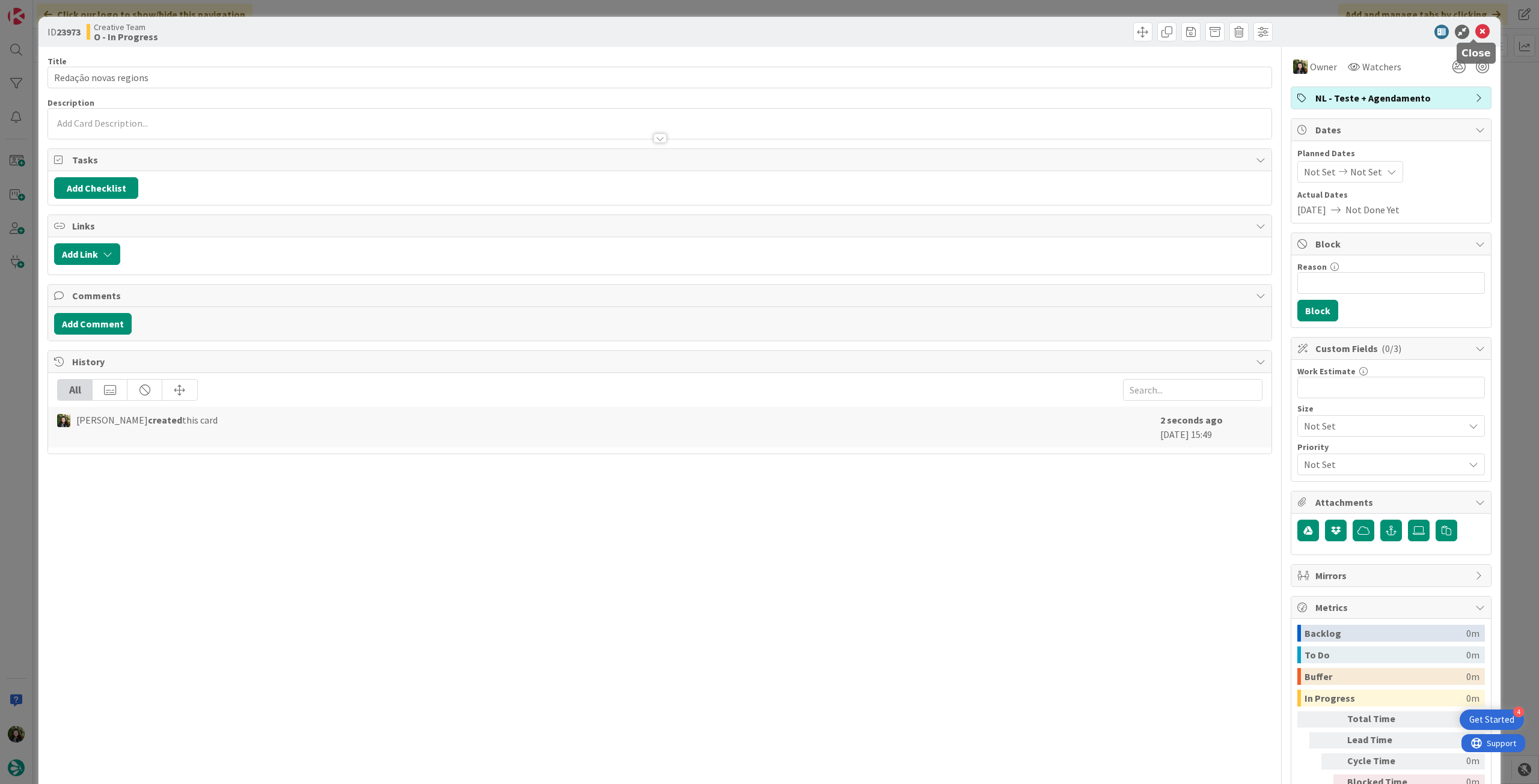
click at [1478, 28] on icon at bounding box center [1483, 32] width 14 height 14
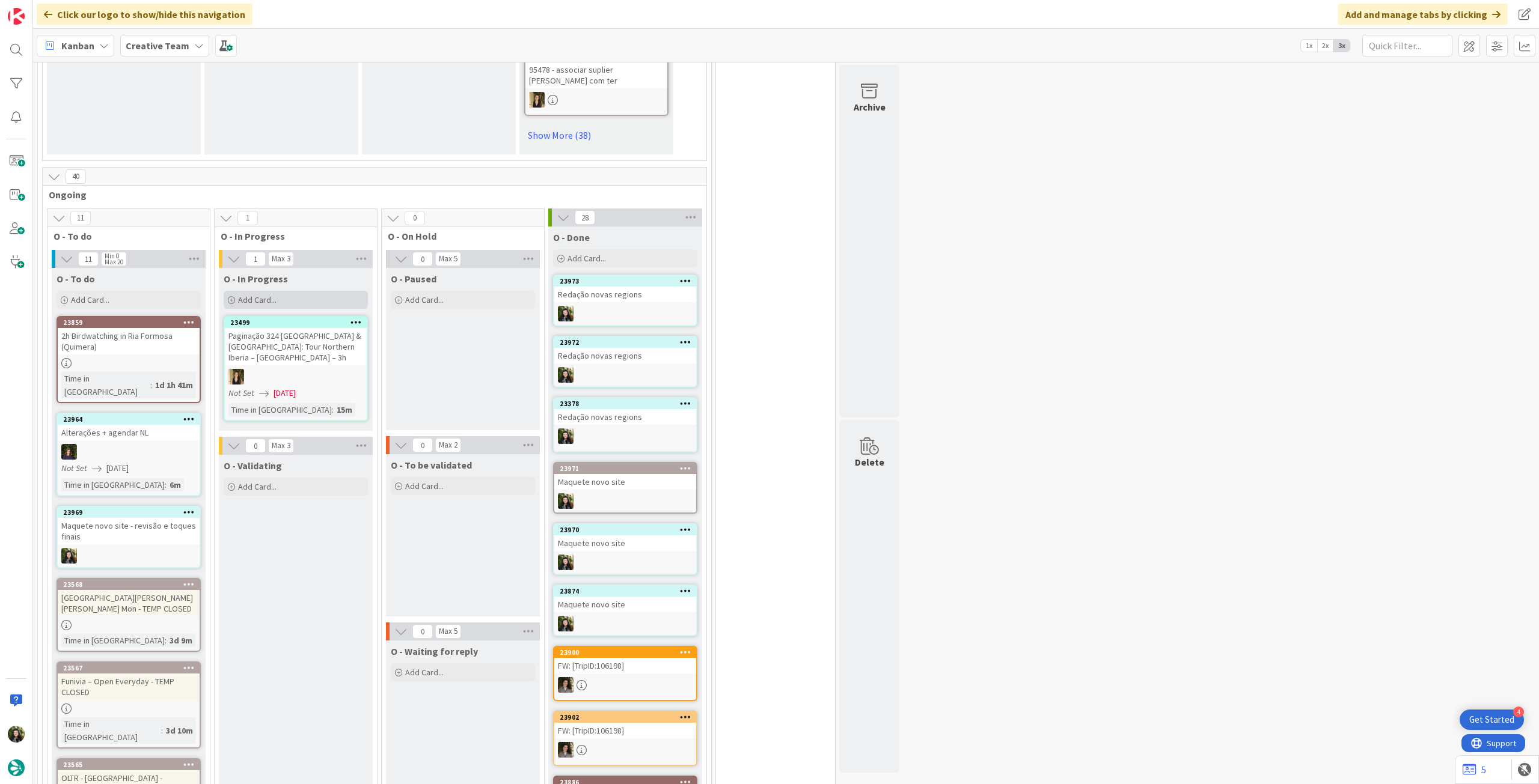
click at [289, 291] on div "Add Card..." at bounding box center [295, 300] width 144 height 18
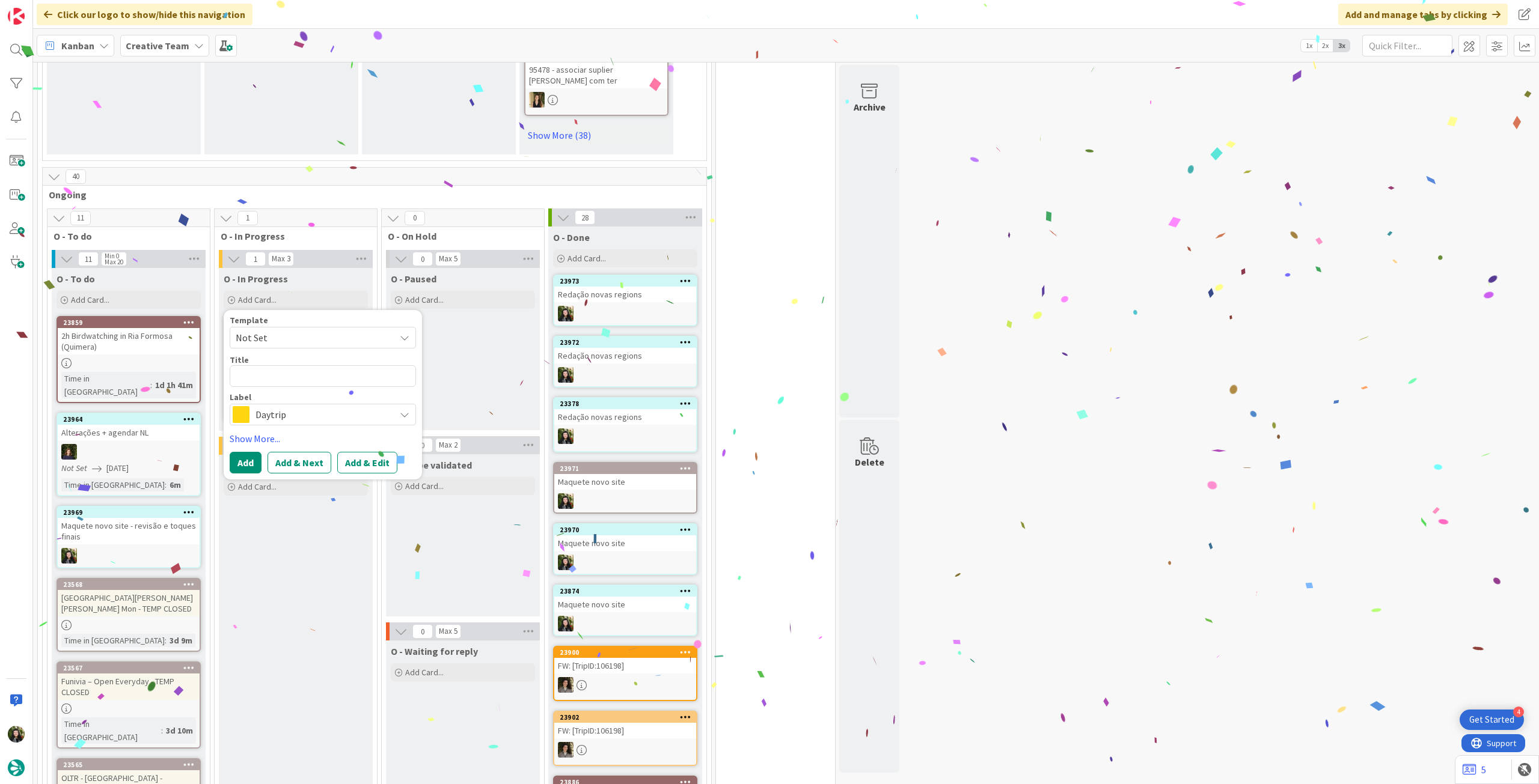
drag, startPoint x: 277, startPoint y: 363, endPoint x: 320, endPoint y: 403, distance: 58.7
click at [278, 406] on span "Daytrip" at bounding box center [322, 415] width 133 height 17
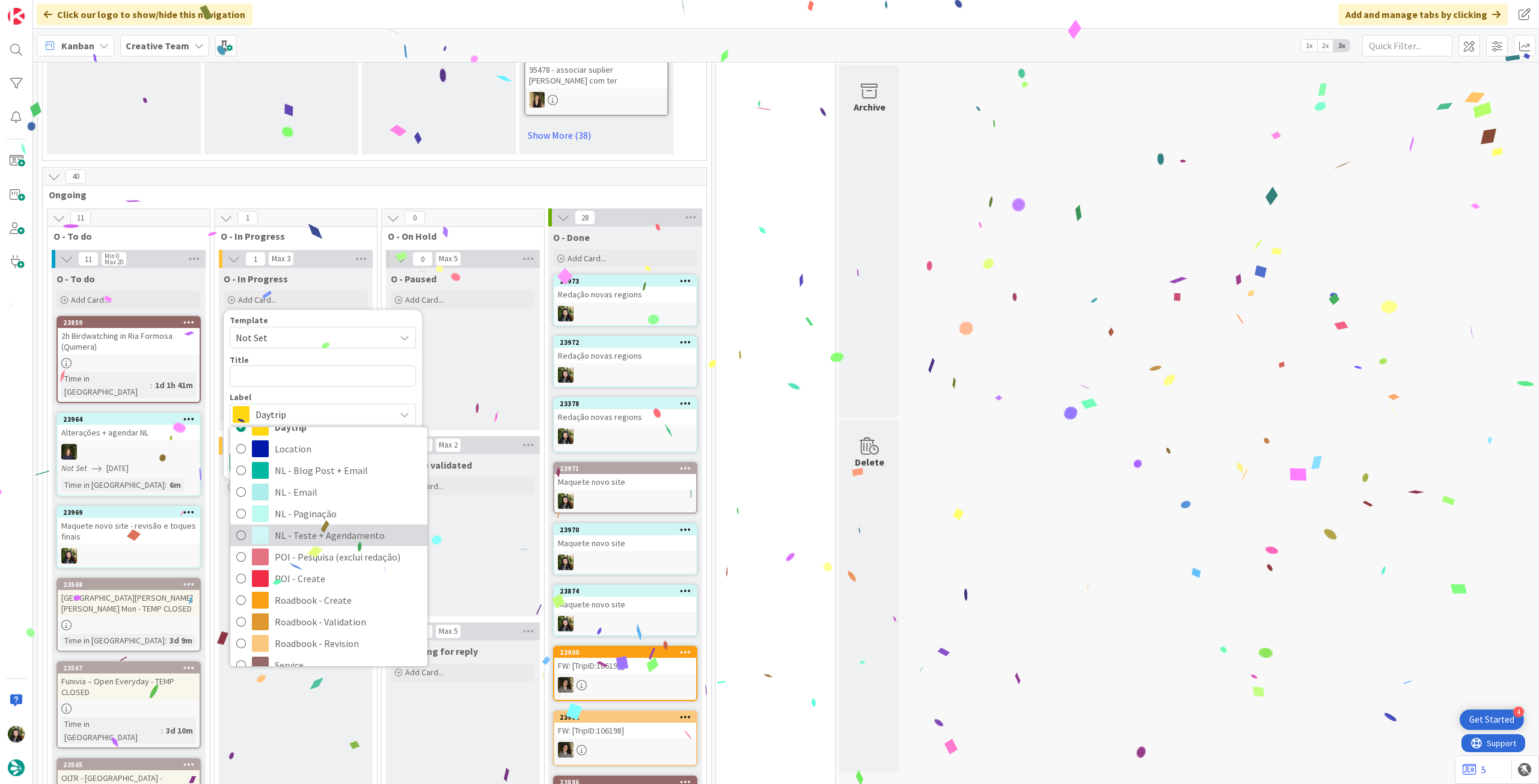
click at [331, 526] on span "NL - Teste + Agendamento" at bounding box center [348, 535] width 147 height 18
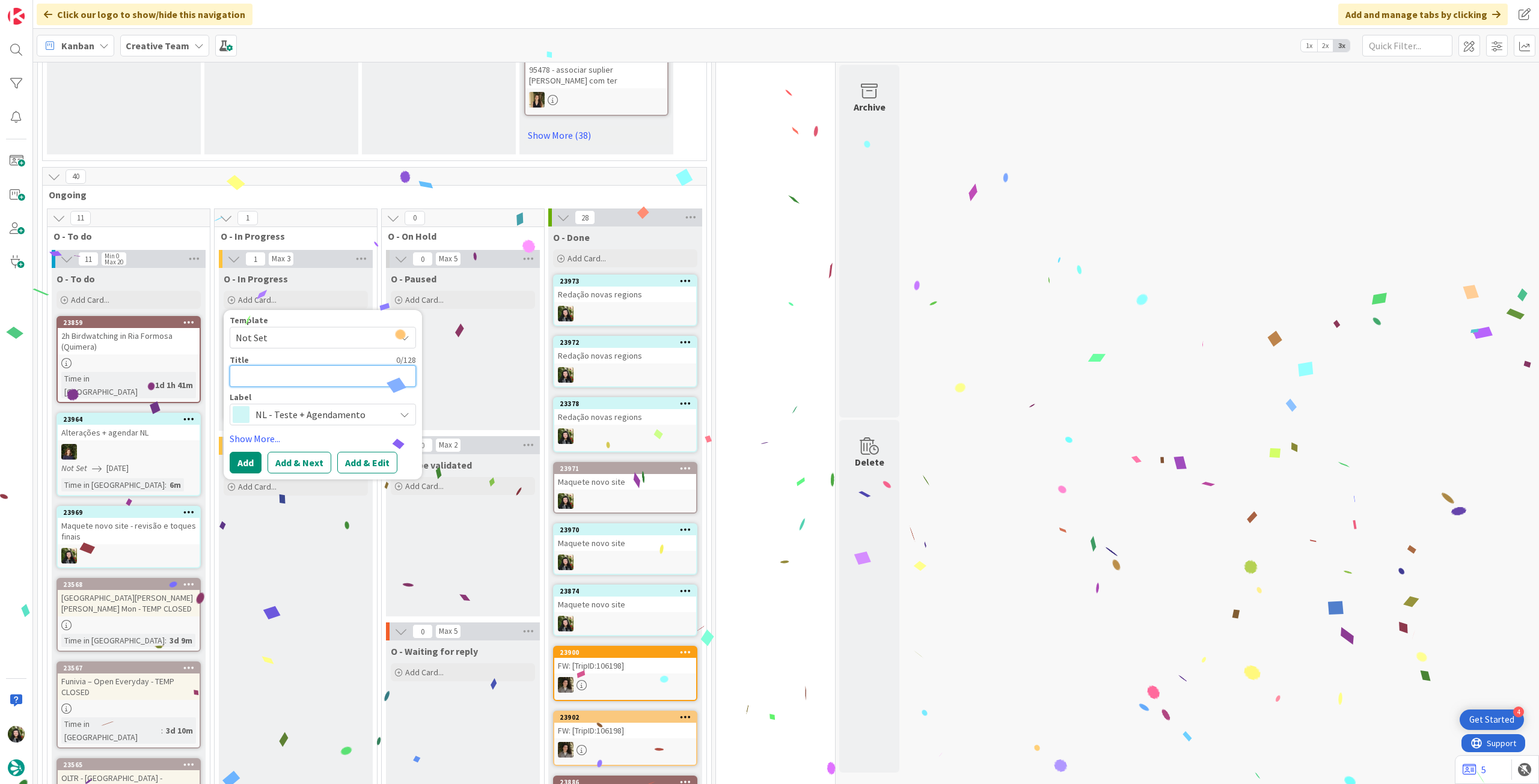
click at [292, 366] on textarea at bounding box center [323, 376] width 186 height 22
paste textarea "Redação novas regions"
type textarea "x"
type textarea "Redação novas regions"
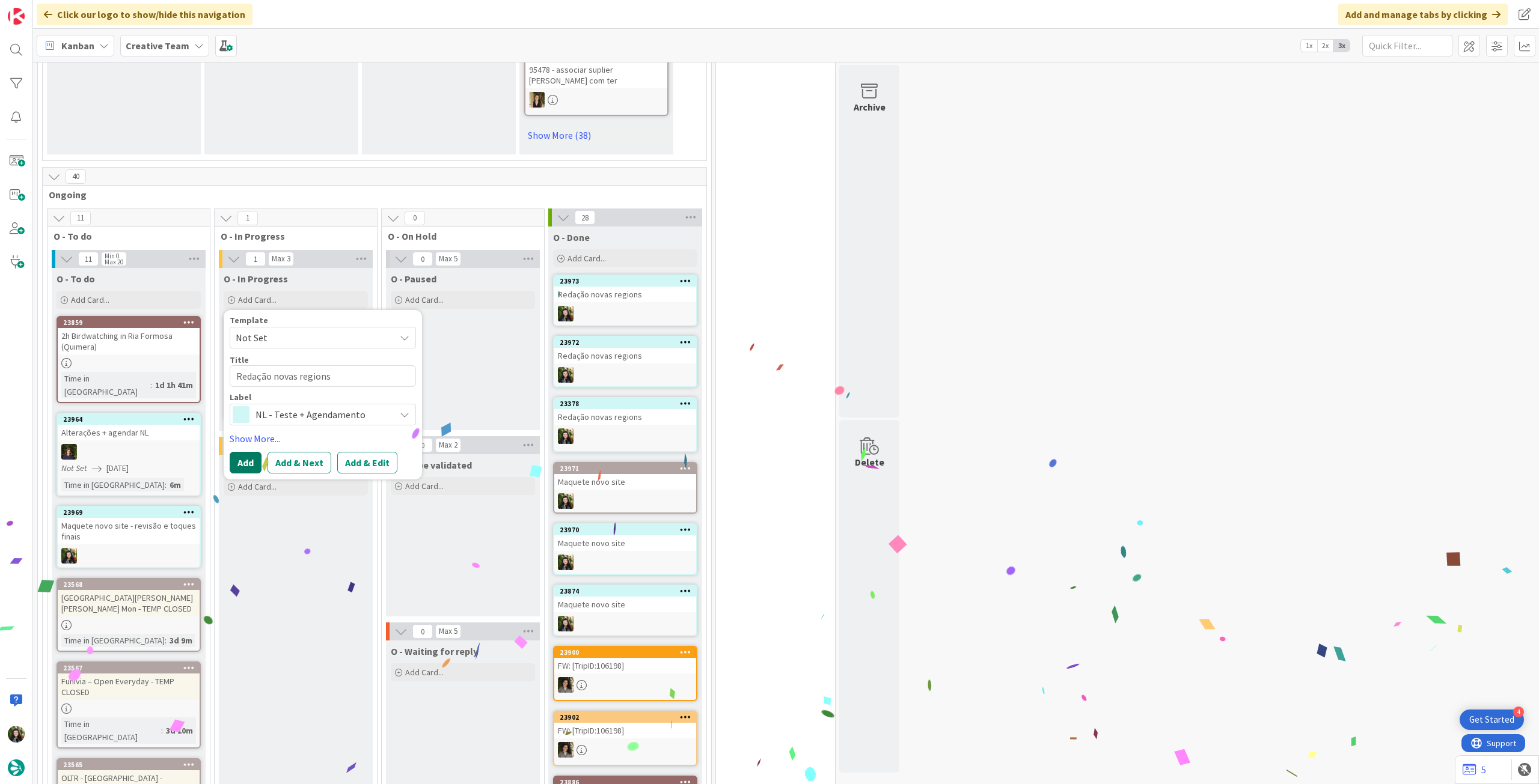
click at [242, 452] on button "Add" at bounding box center [245, 463] width 32 height 22
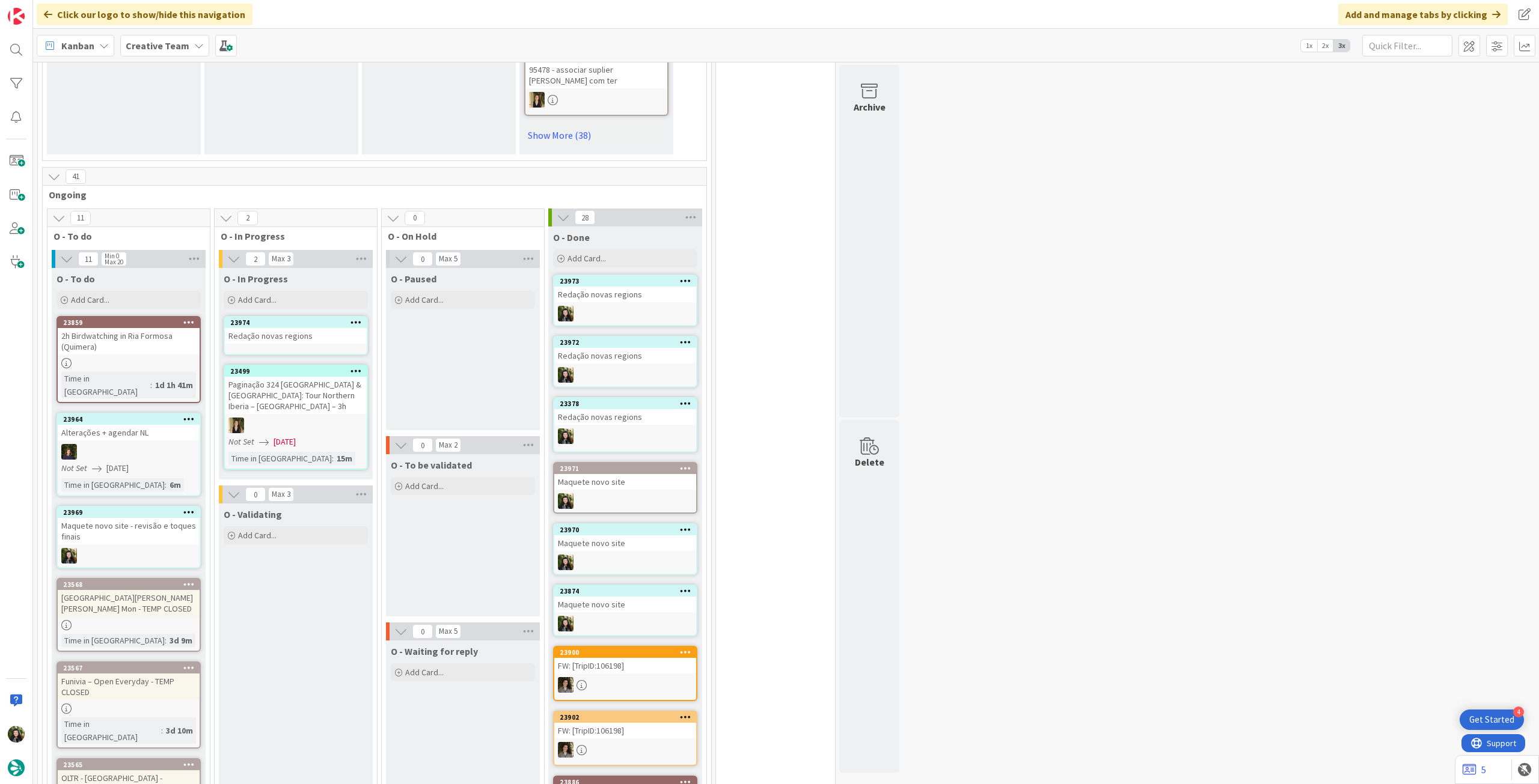
click at [292, 328] on div "Redação novas regions" at bounding box center [295, 336] width 142 height 15
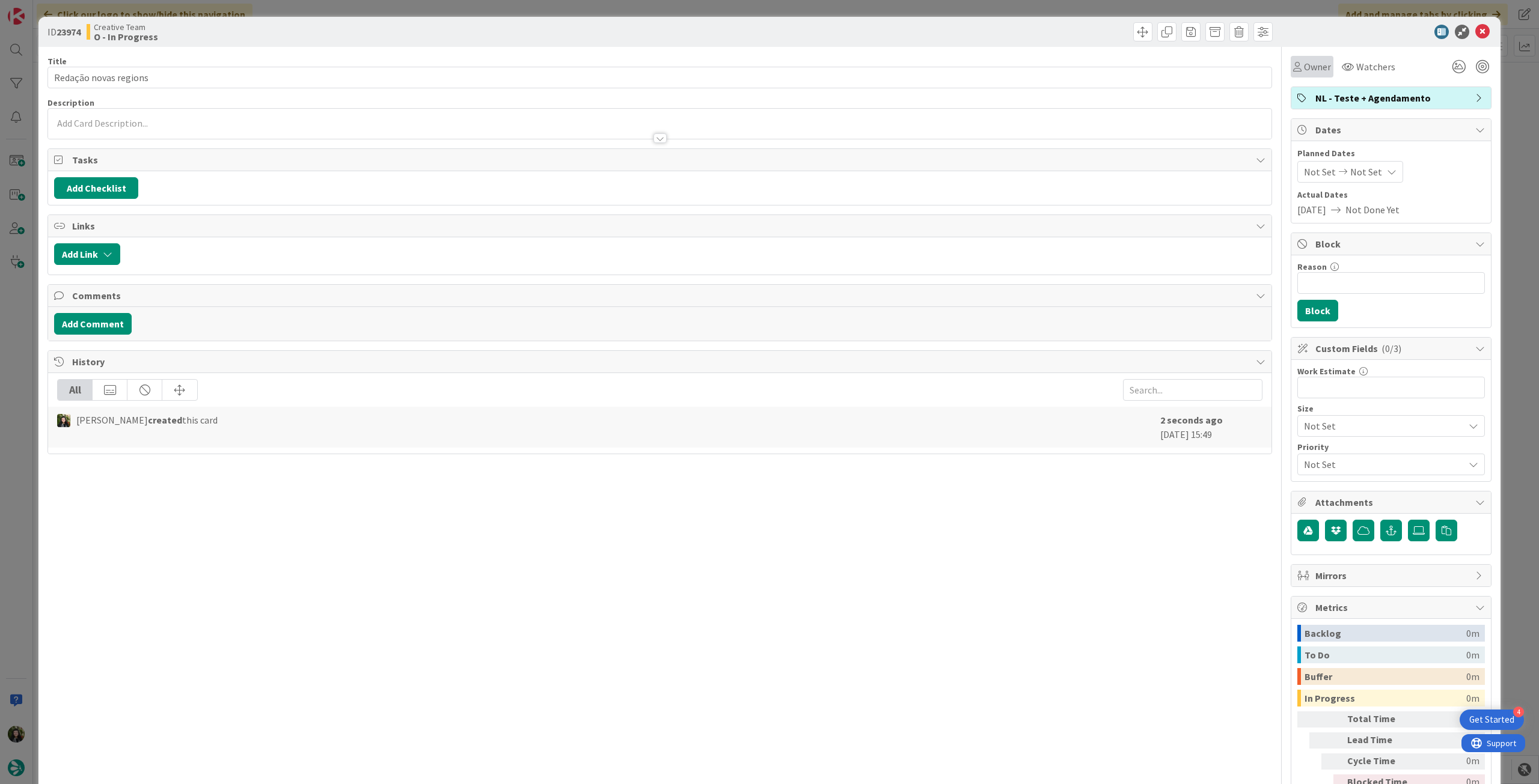
click at [1304, 66] on span "Owner" at bounding box center [1317, 66] width 27 height 14
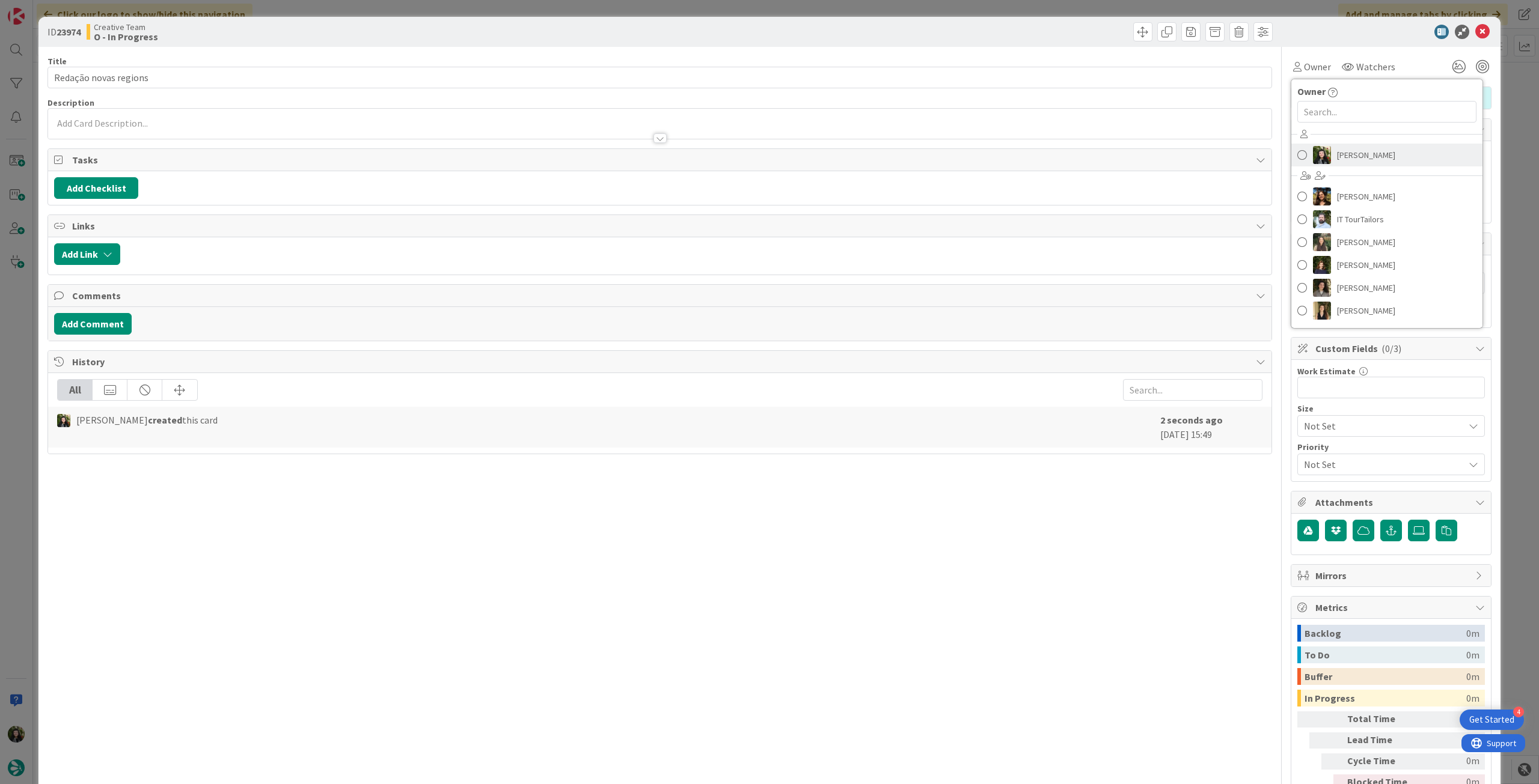
click at [1356, 156] on span "[PERSON_NAME]" at bounding box center [1366, 155] width 58 height 18
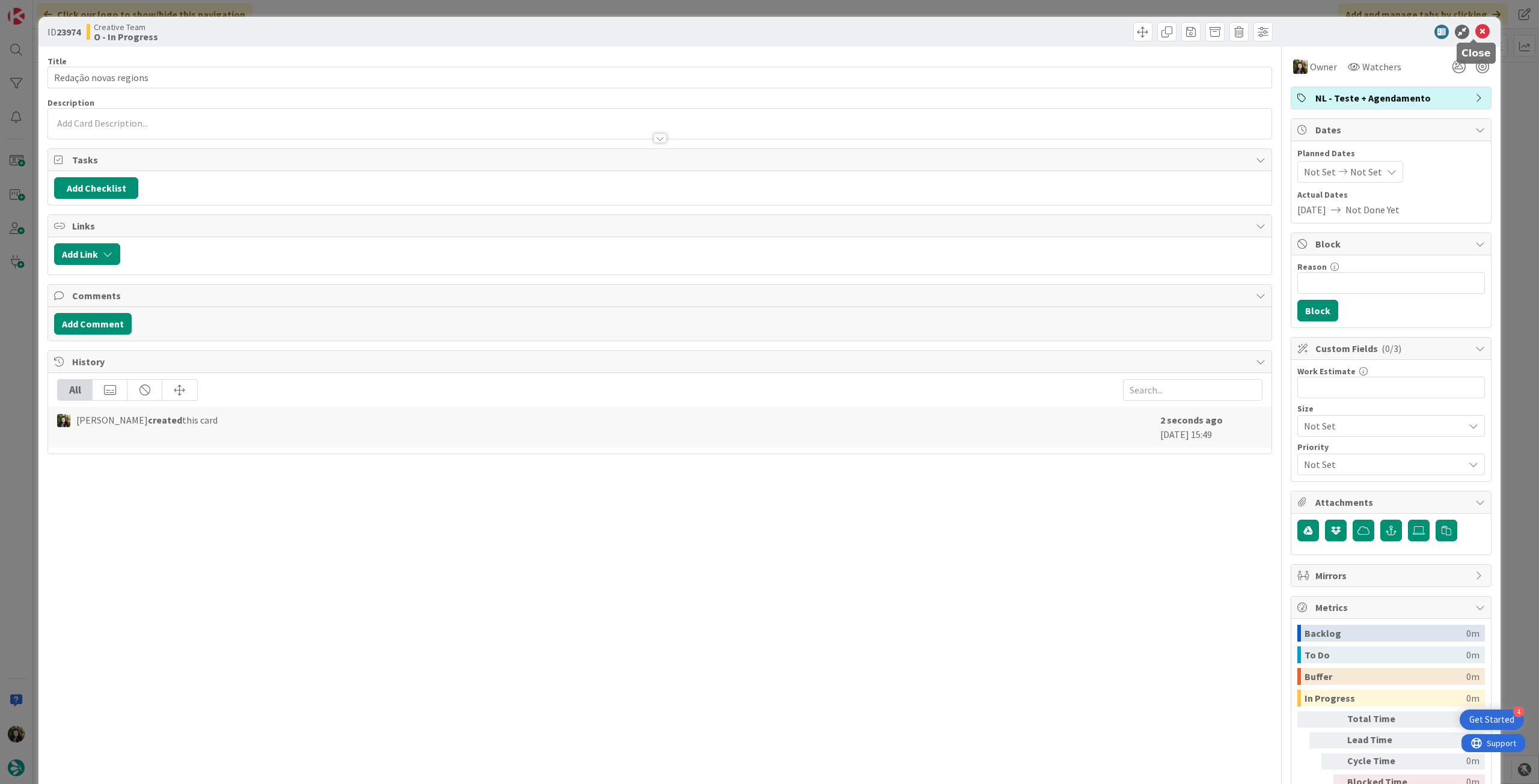
click at [1476, 36] on icon at bounding box center [1483, 32] width 14 height 14
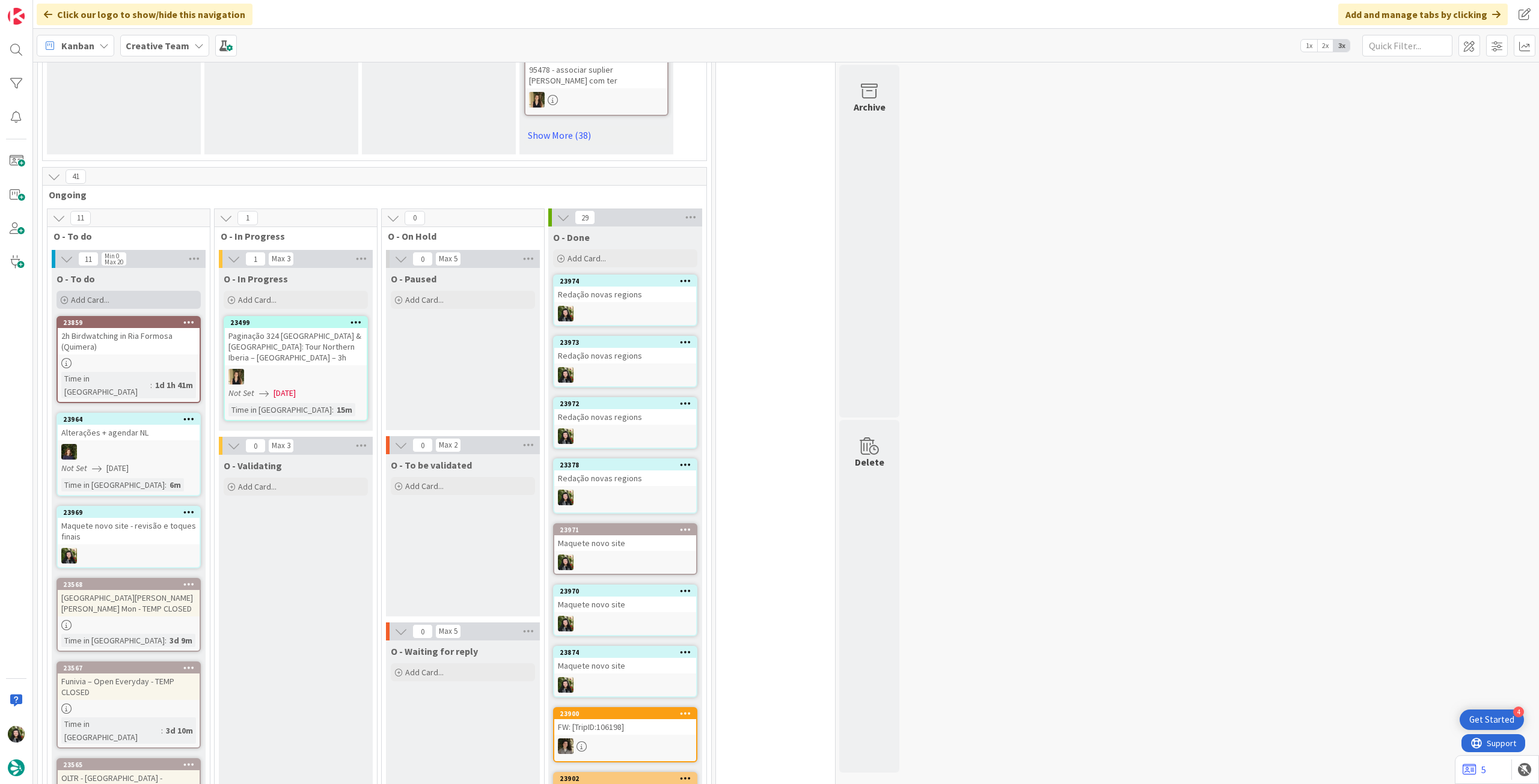
click at [145, 291] on div "Add Card..." at bounding box center [128, 300] width 144 height 18
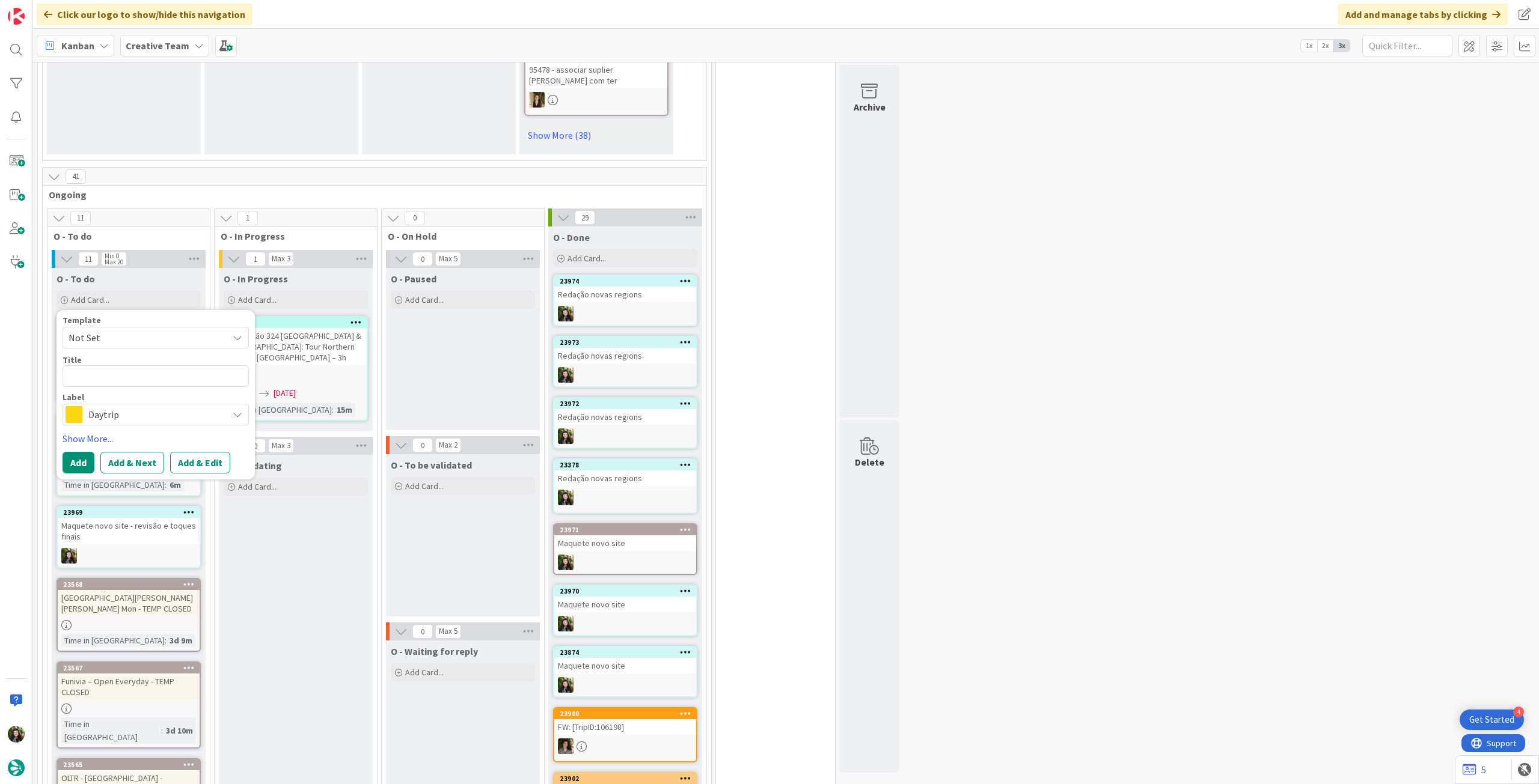
click at [140, 406] on span "Daytrip" at bounding box center [154, 415] width 133 height 17
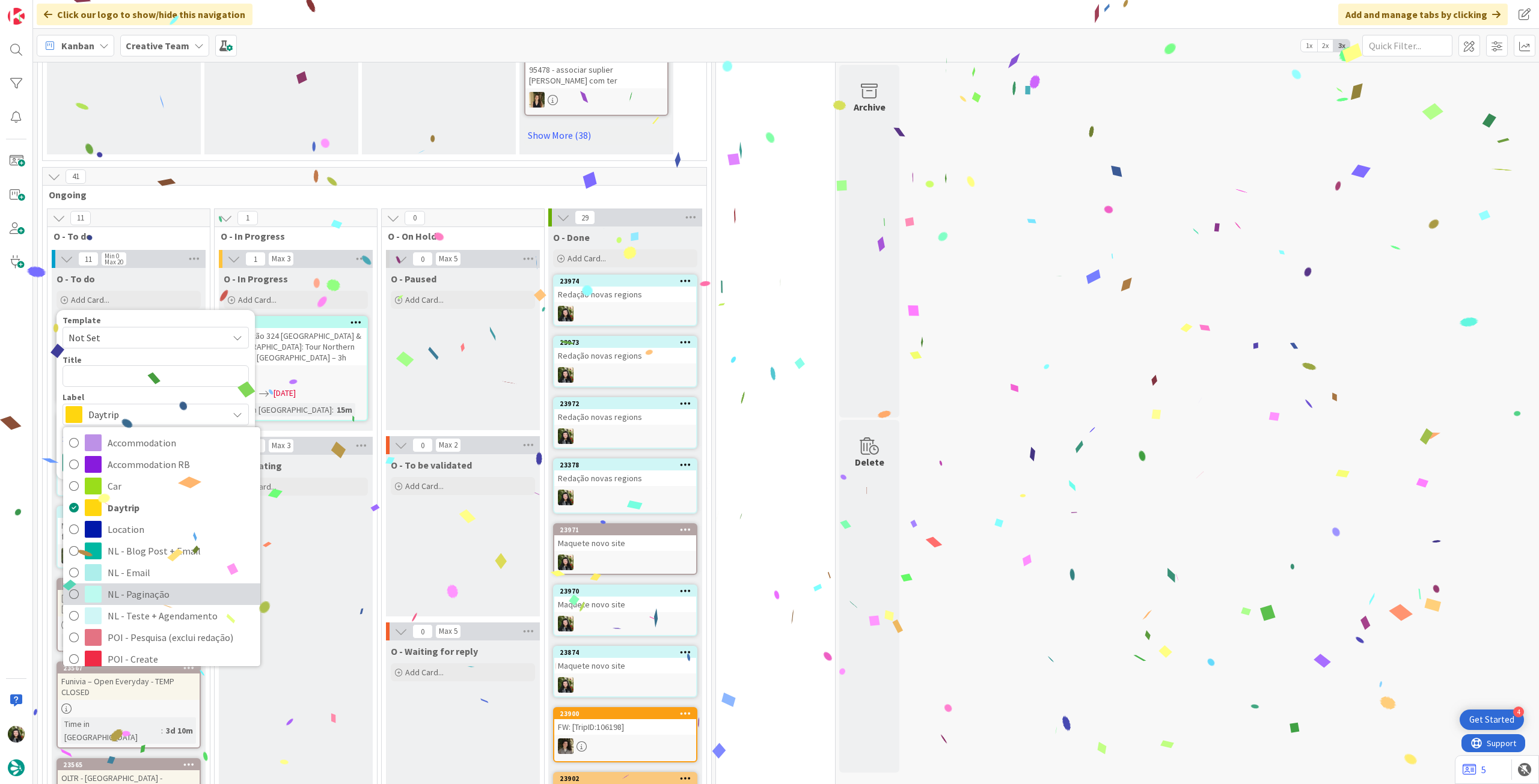
click at [168, 583] on link "NL - Paginação" at bounding box center [162, 594] width 197 height 22
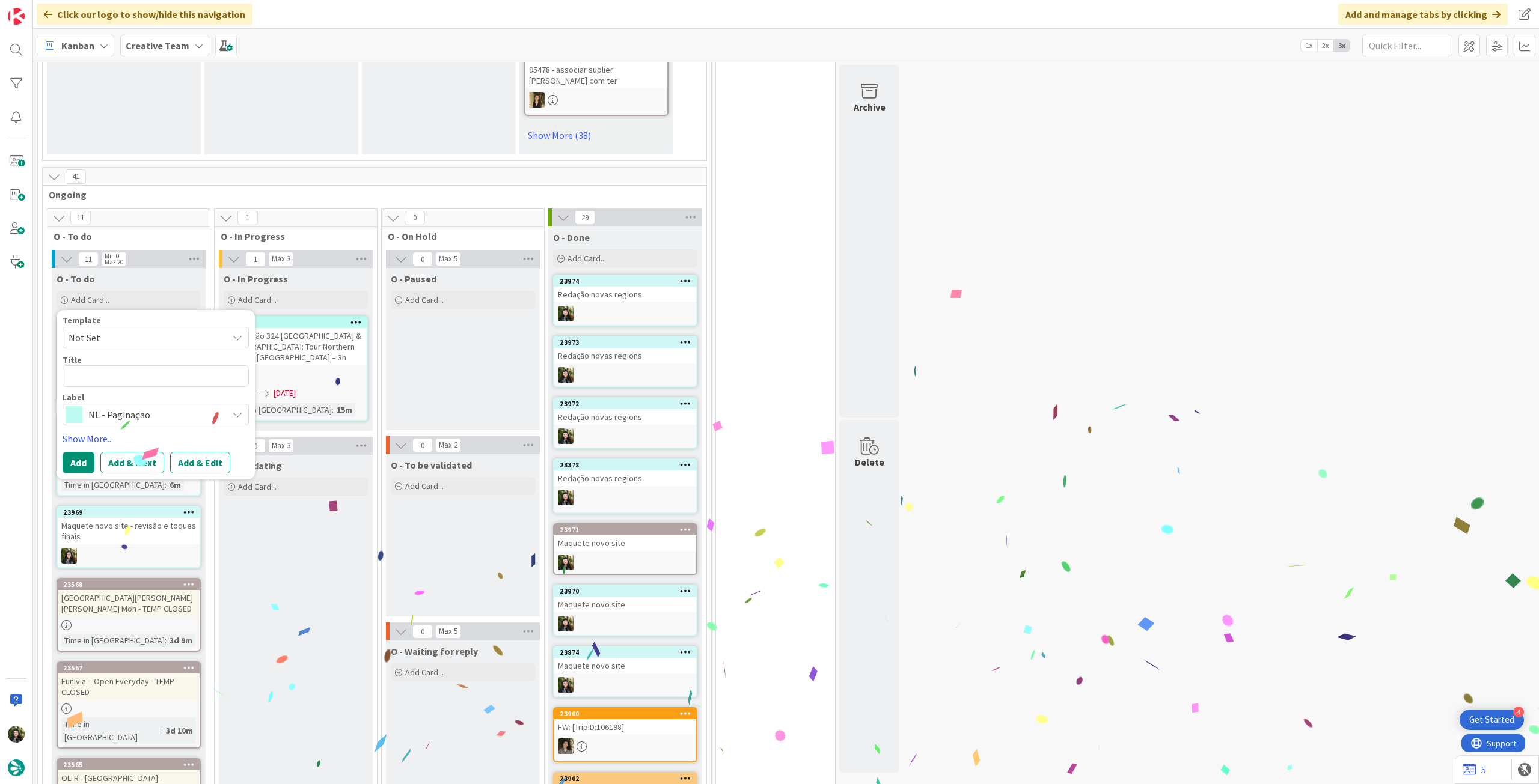
click at [155, 406] on span "NL - Paginação" at bounding box center [154, 415] width 133 height 17
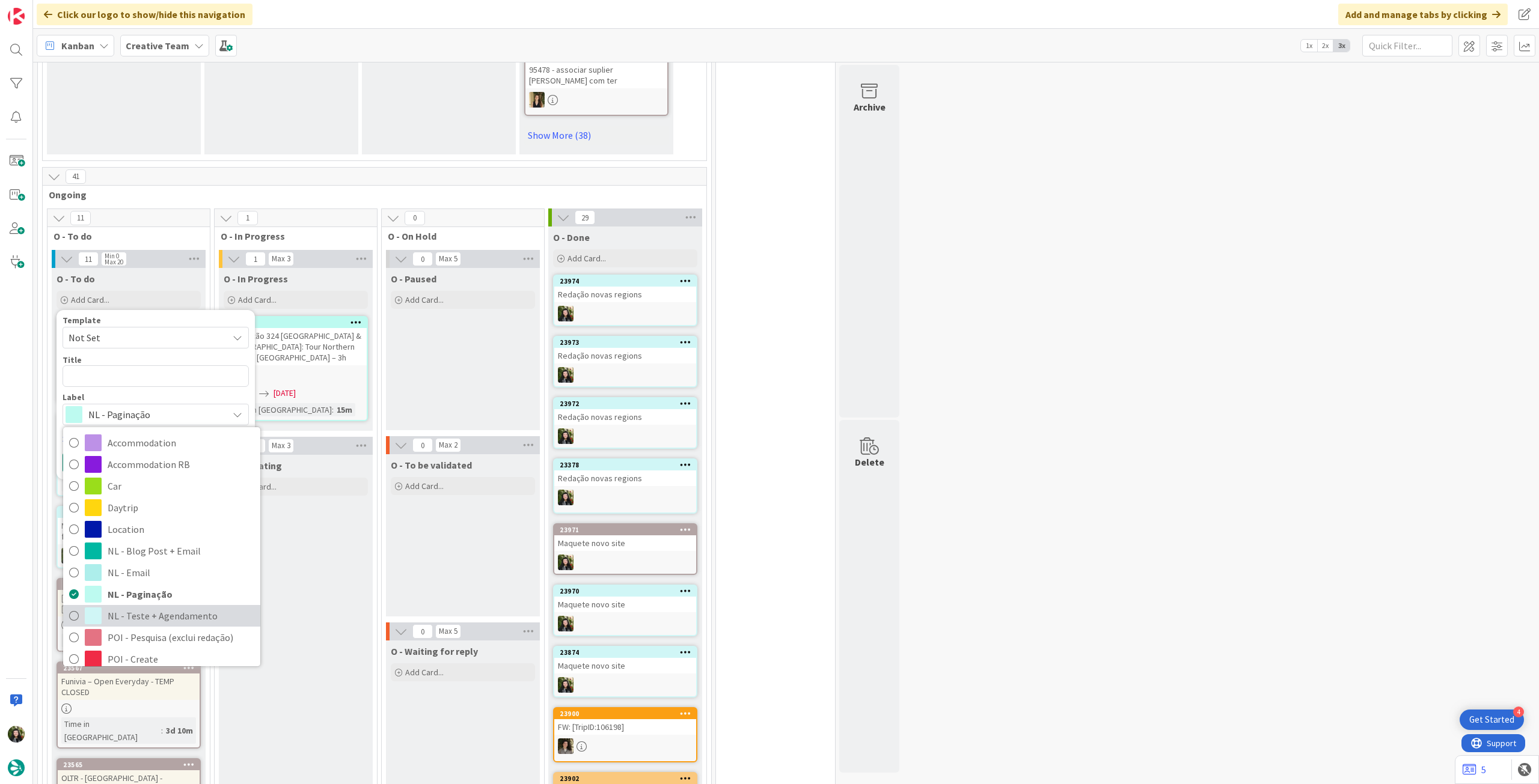
click at [159, 607] on span "NL - Teste + Agendamento" at bounding box center [181, 616] width 147 height 18
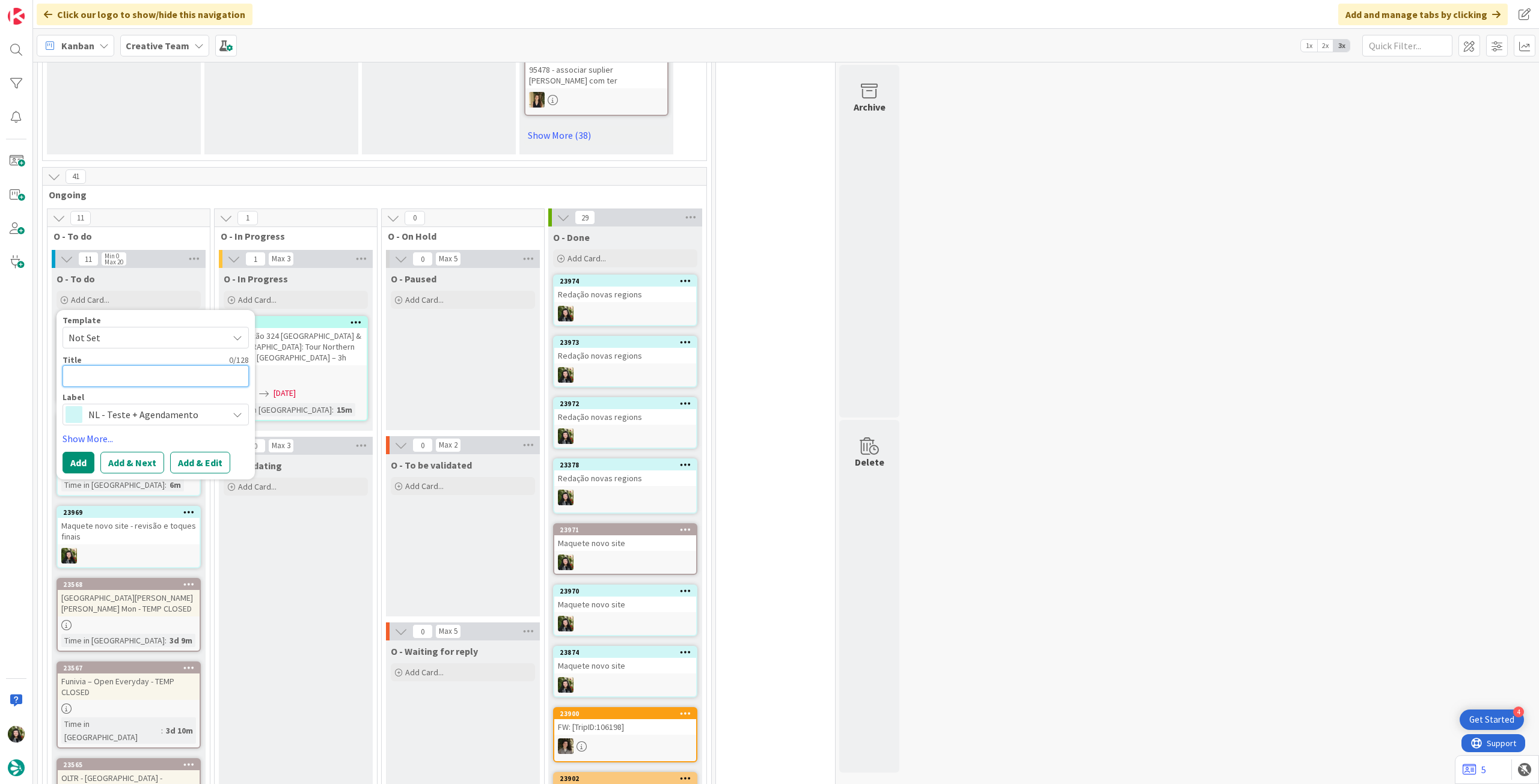
click at [127, 366] on textarea at bounding box center [156, 376] width 186 height 22
paste textarea "Redação novas regions"
type textarea "x"
type textarea "Redação novas regions"
click at [85, 452] on button "Add" at bounding box center [78, 463] width 32 height 22
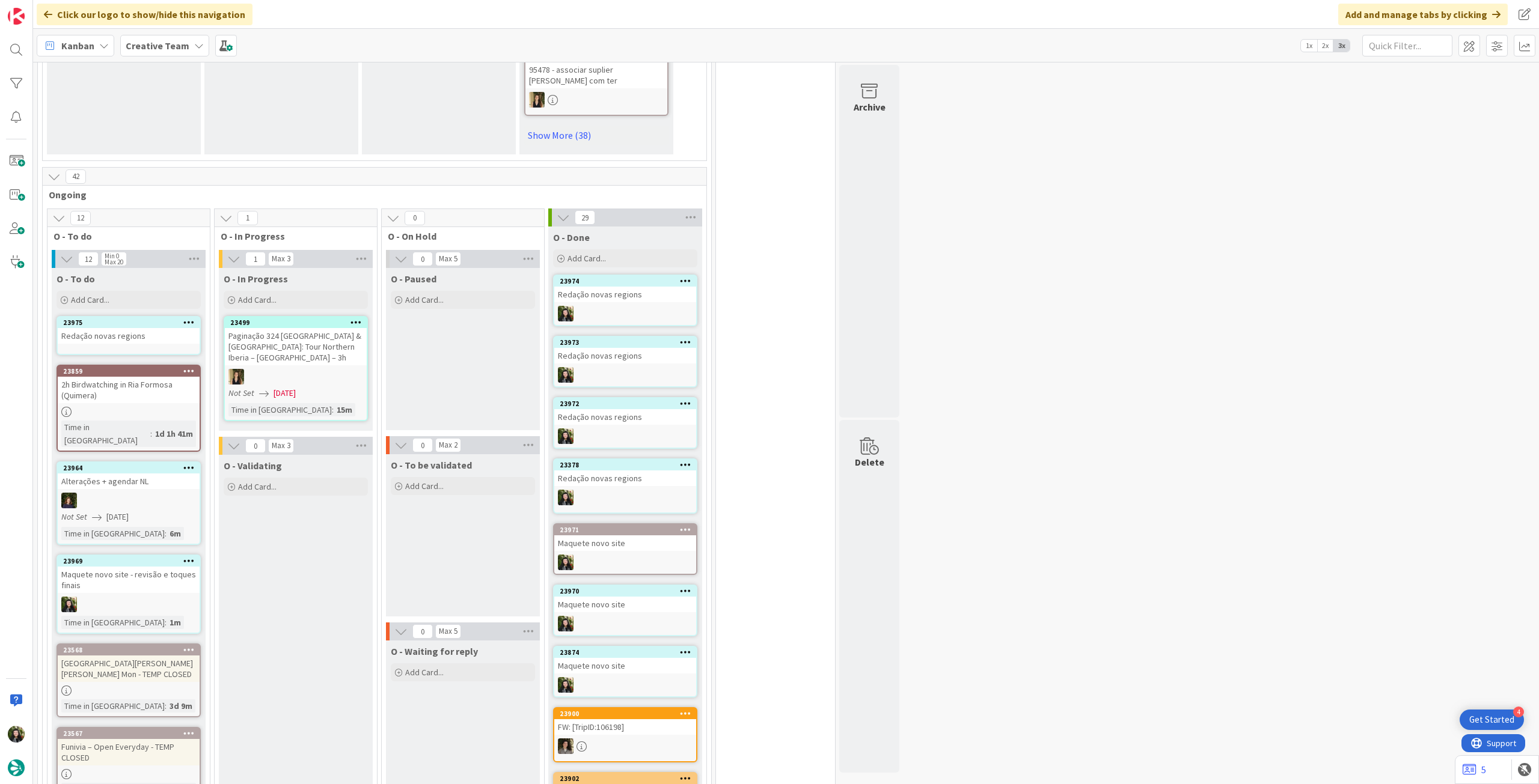
click at [128, 328] on div "Redação novas regions" at bounding box center [128, 336] width 142 height 15
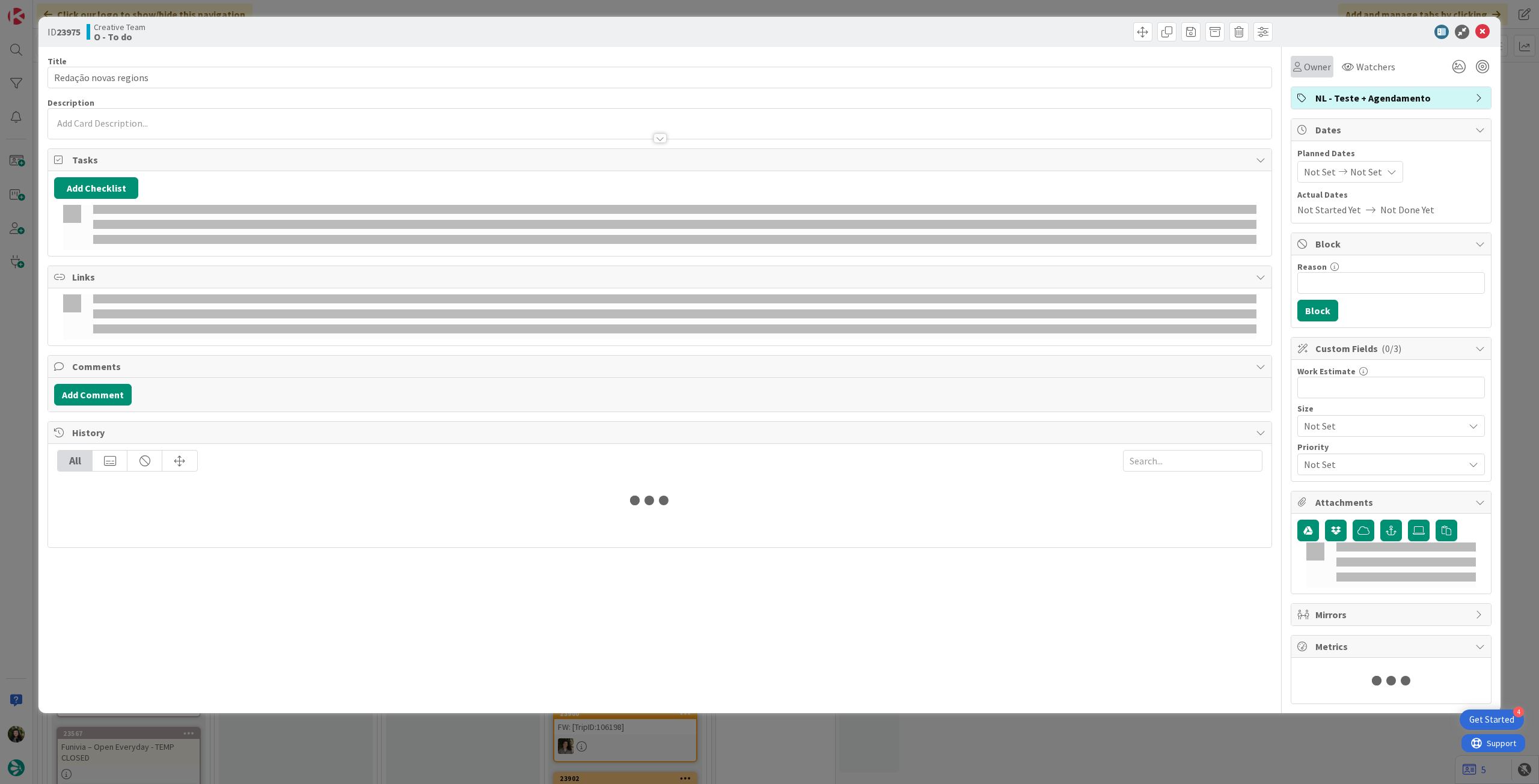
click at [1296, 76] on div "Owner" at bounding box center [1312, 66] width 43 height 22
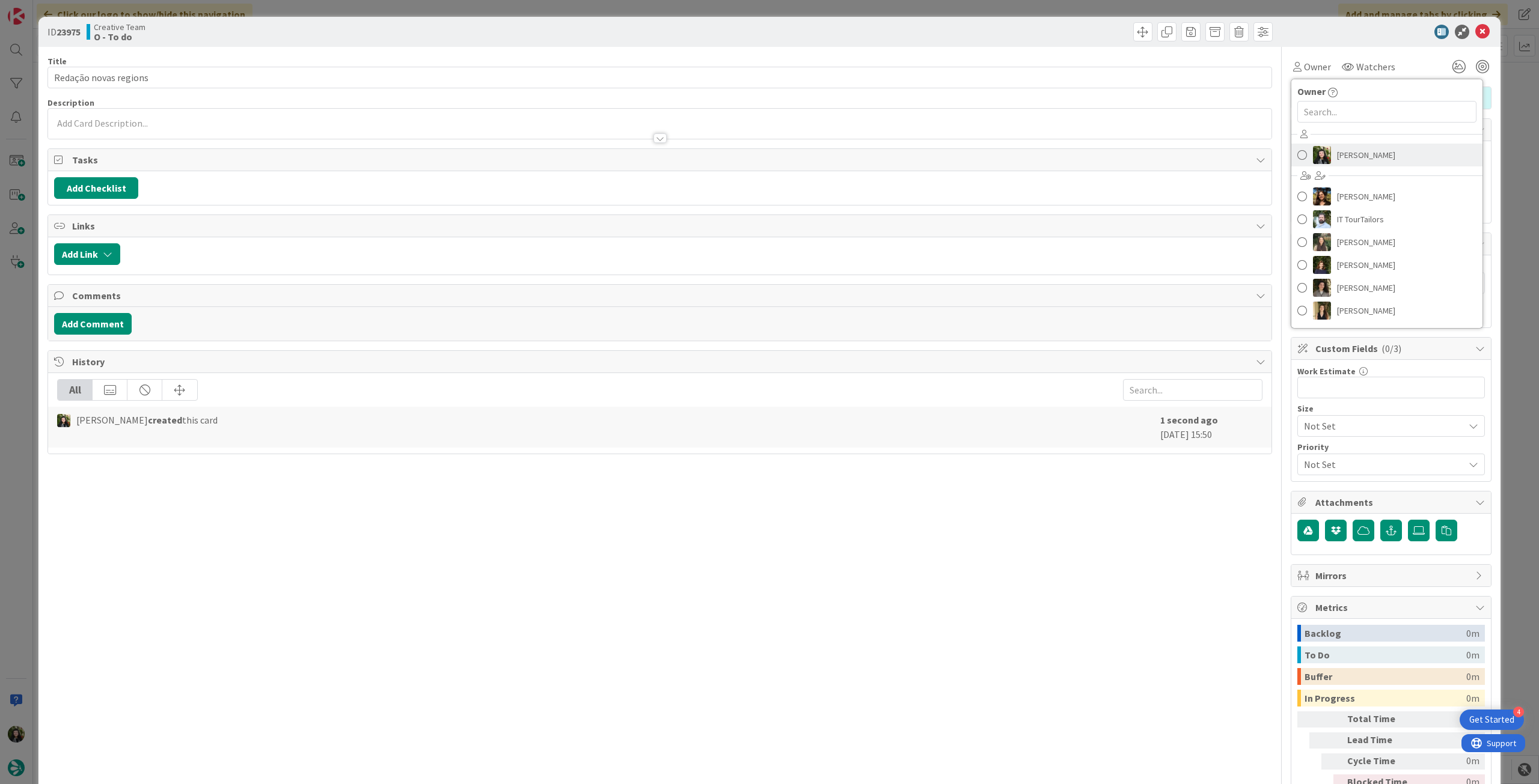
click at [1337, 151] on span "[PERSON_NAME]" at bounding box center [1366, 155] width 58 height 18
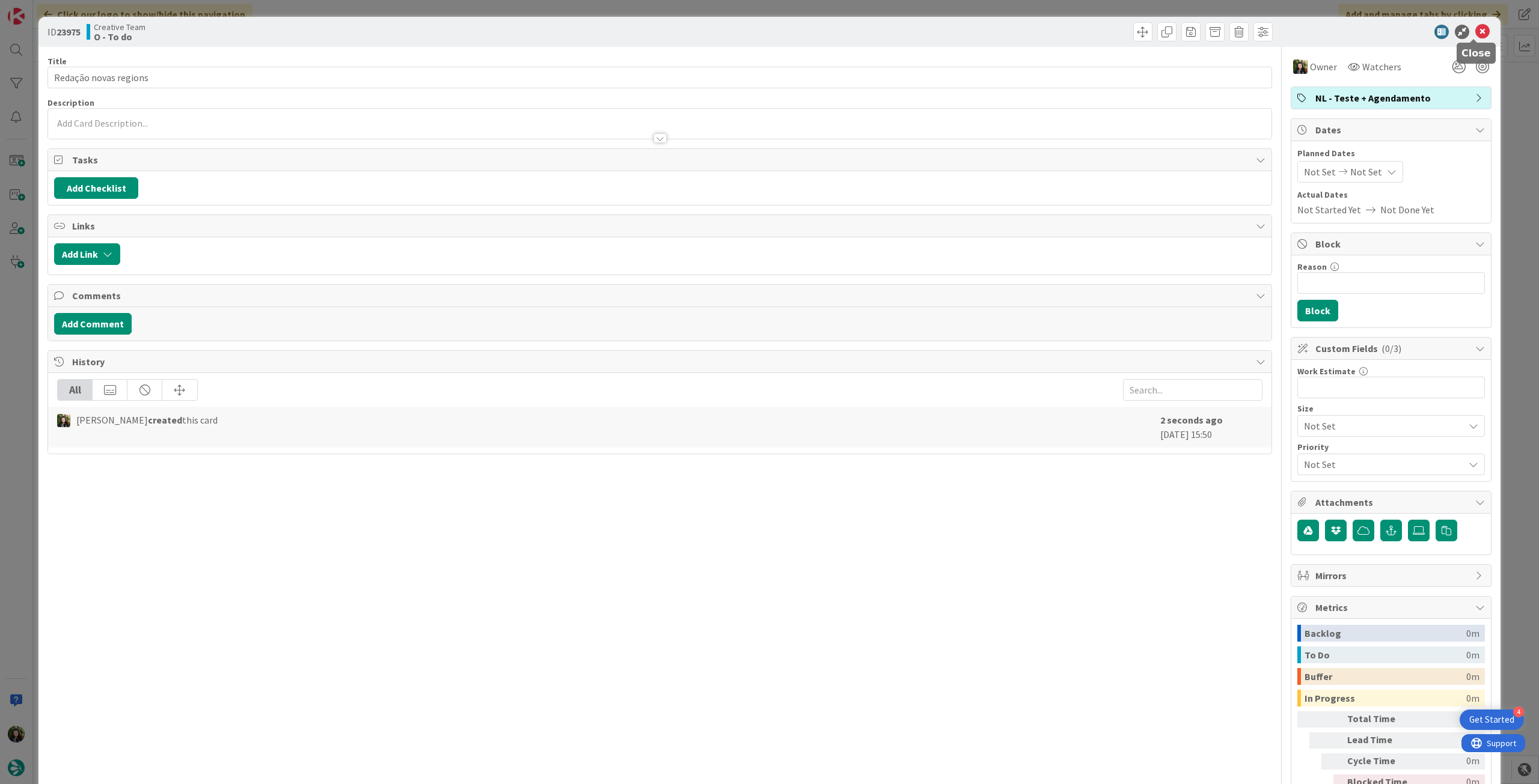
click at [1477, 31] on icon at bounding box center [1483, 32] width 14 height 14
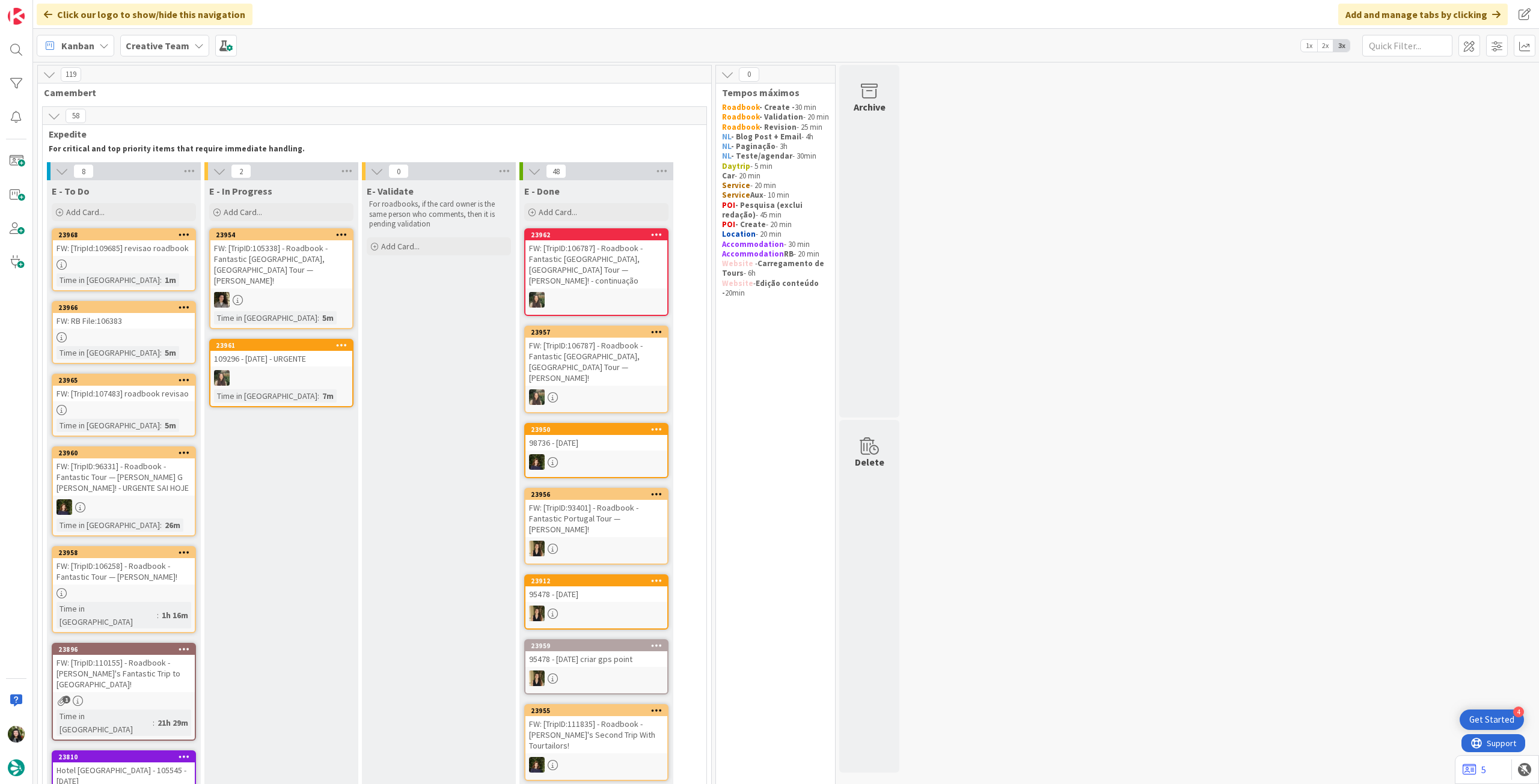
click at [182, 451] on icon at bounding box center [184, 452] width 11 height 8
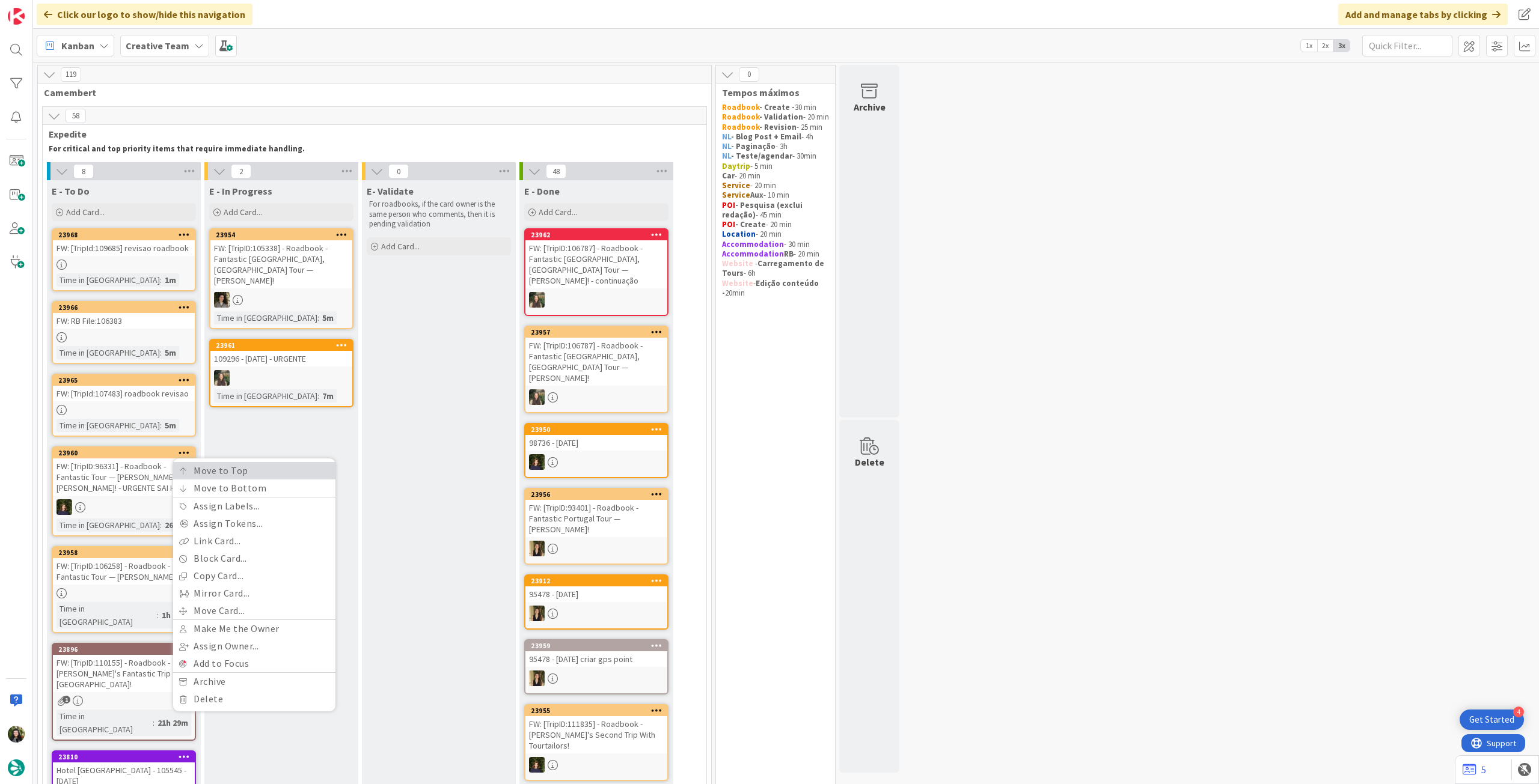
click at [175, 471] on link "Move to Top" at bounding box center [254, 471] width 162 height 18
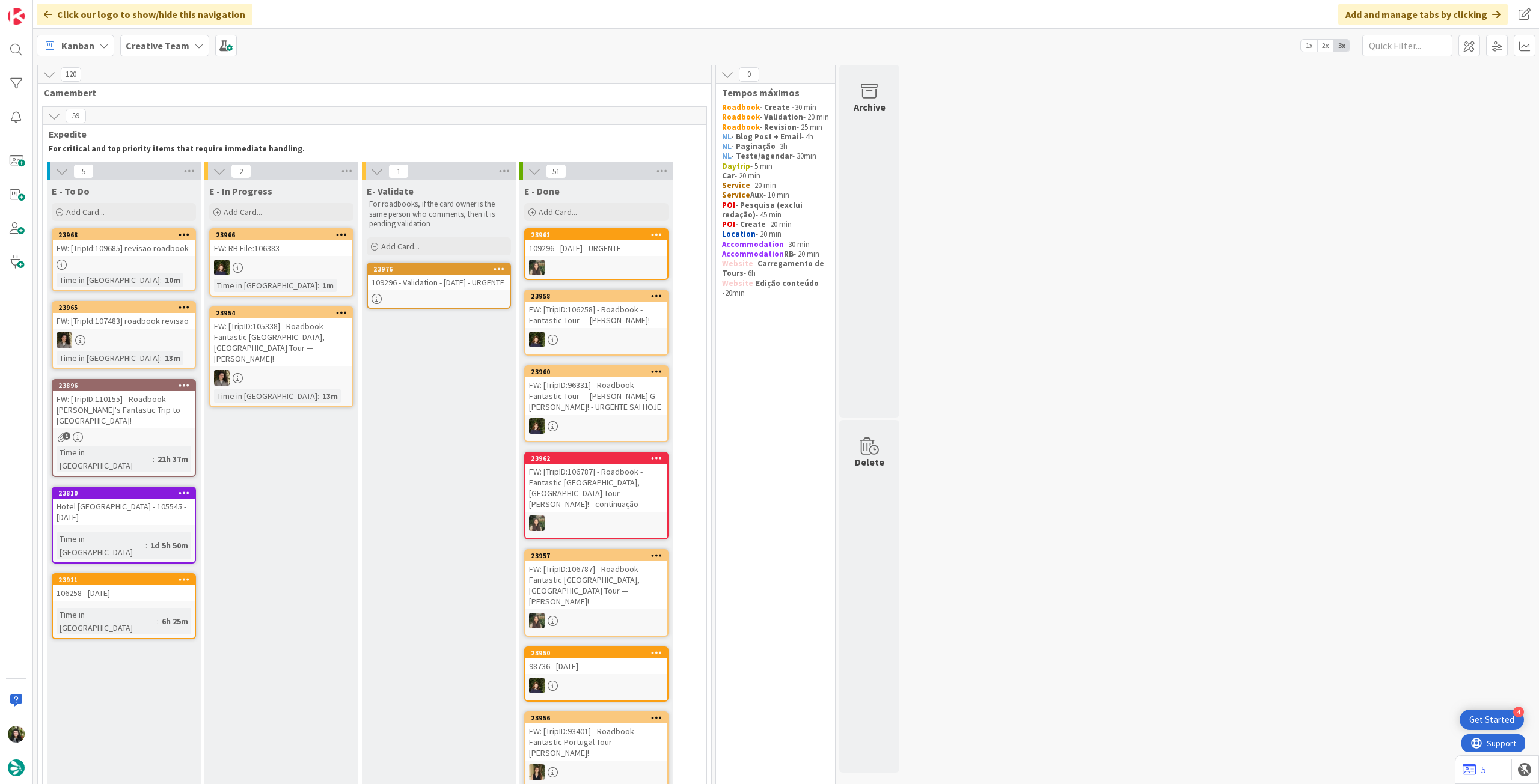
click at [102, 585] on div "106258 - [DATE]" at bounding box center [123, 593] width 142 height 15
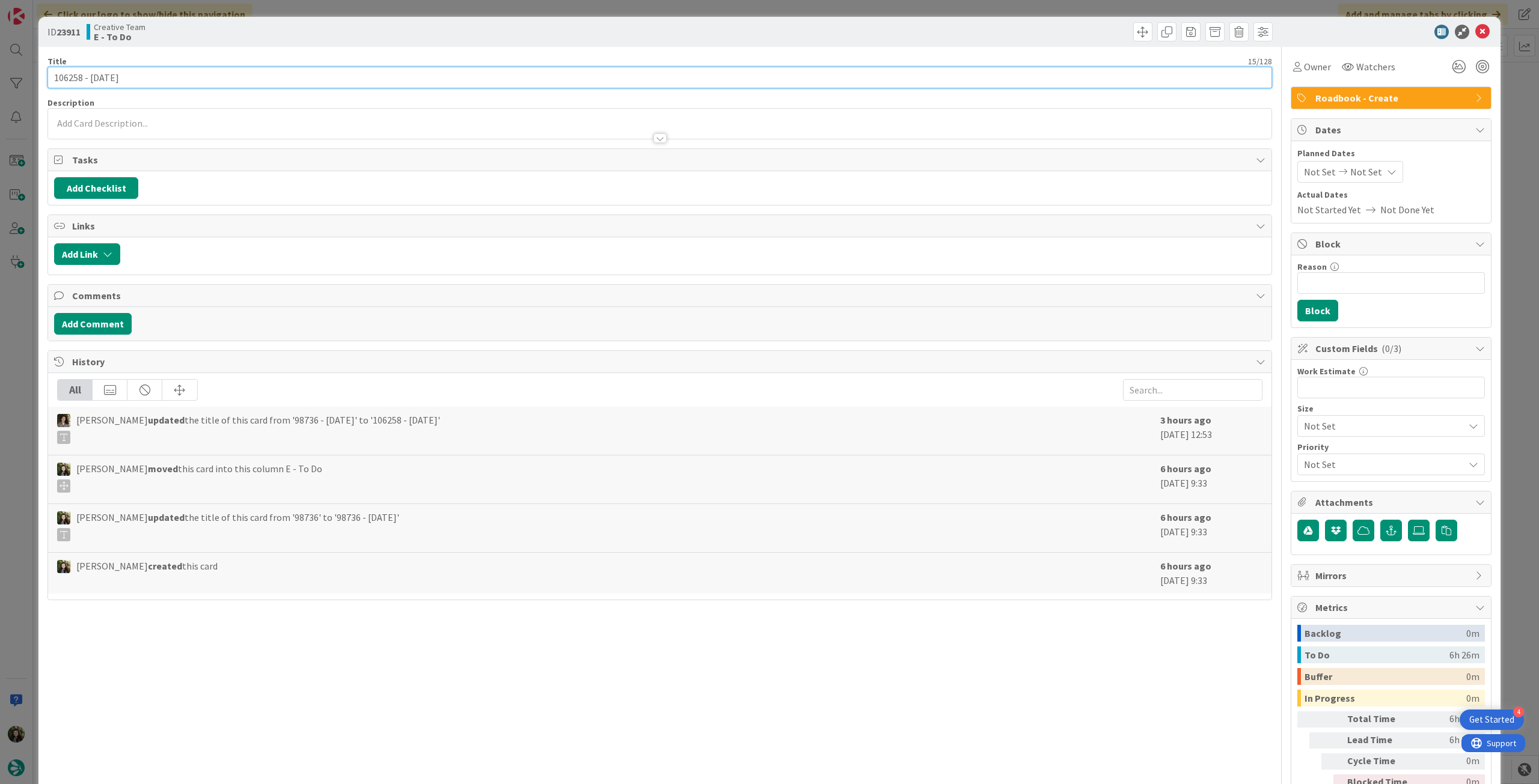
drag, startPoint x: 81, startPoint y: 78, endPoint x: 51, endPoint y: 68, distance: 31.6
click at [51, 68] on input "106258 - [DATE]" at bounding box center [660, 77] width 1225 height 22
click at [1476, 31] on icon at bounding box center [1483, 32] width 14 height 14
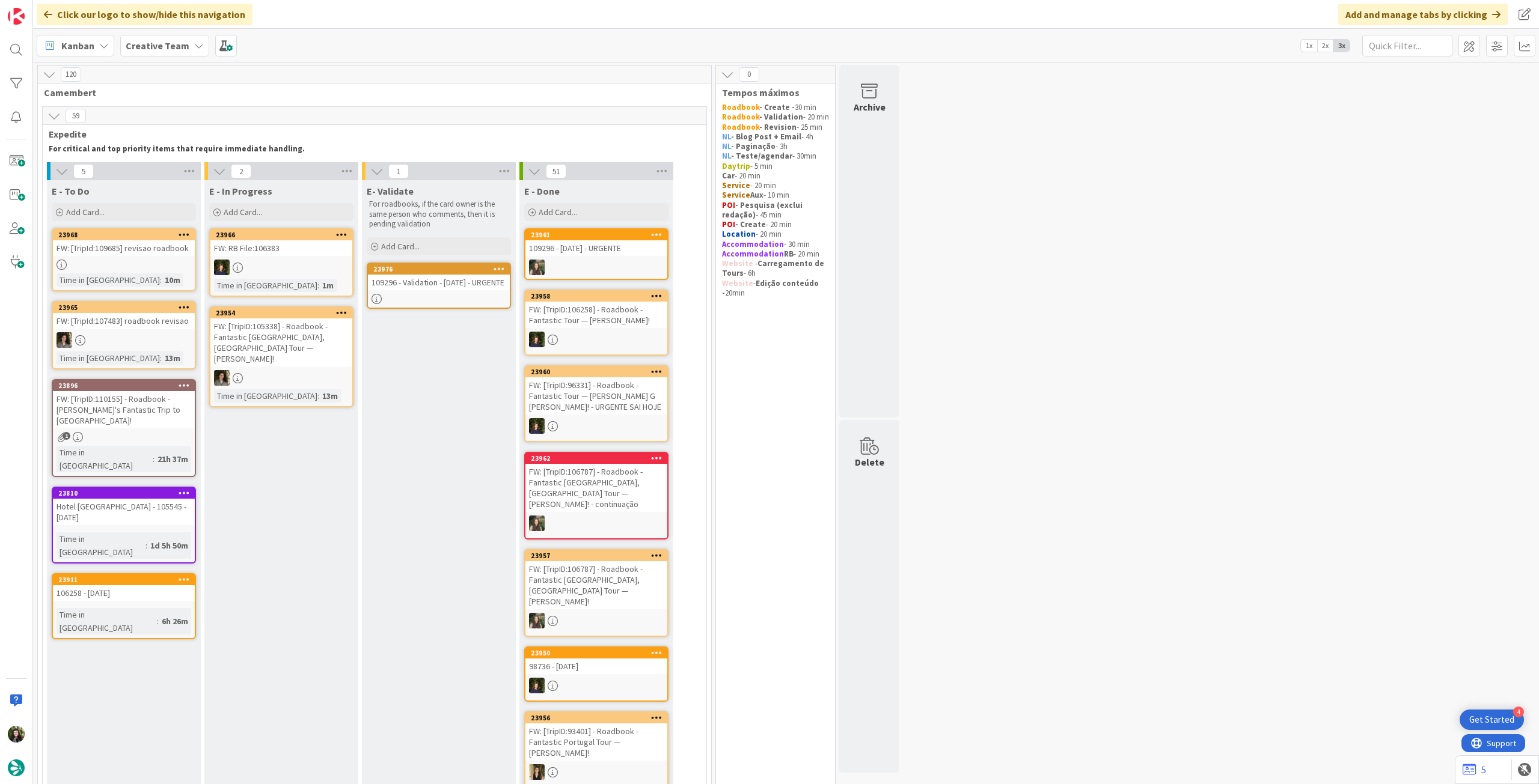
click at [188, 575] on icon at bounding box center [184, 579] width 11 height 8
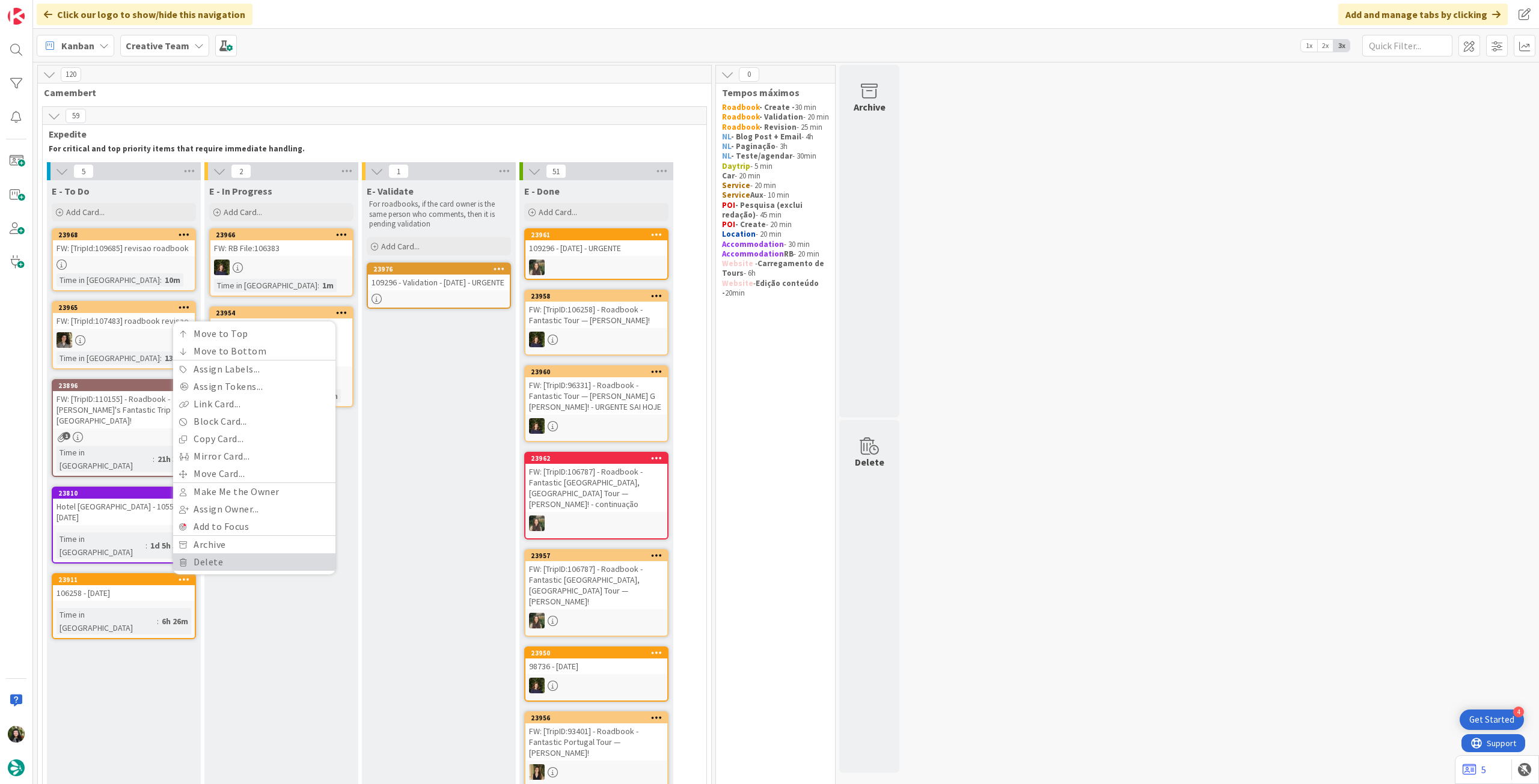
click at [264, 554] on link "Delete" at bounding box center [254, 562] width 162 height 18
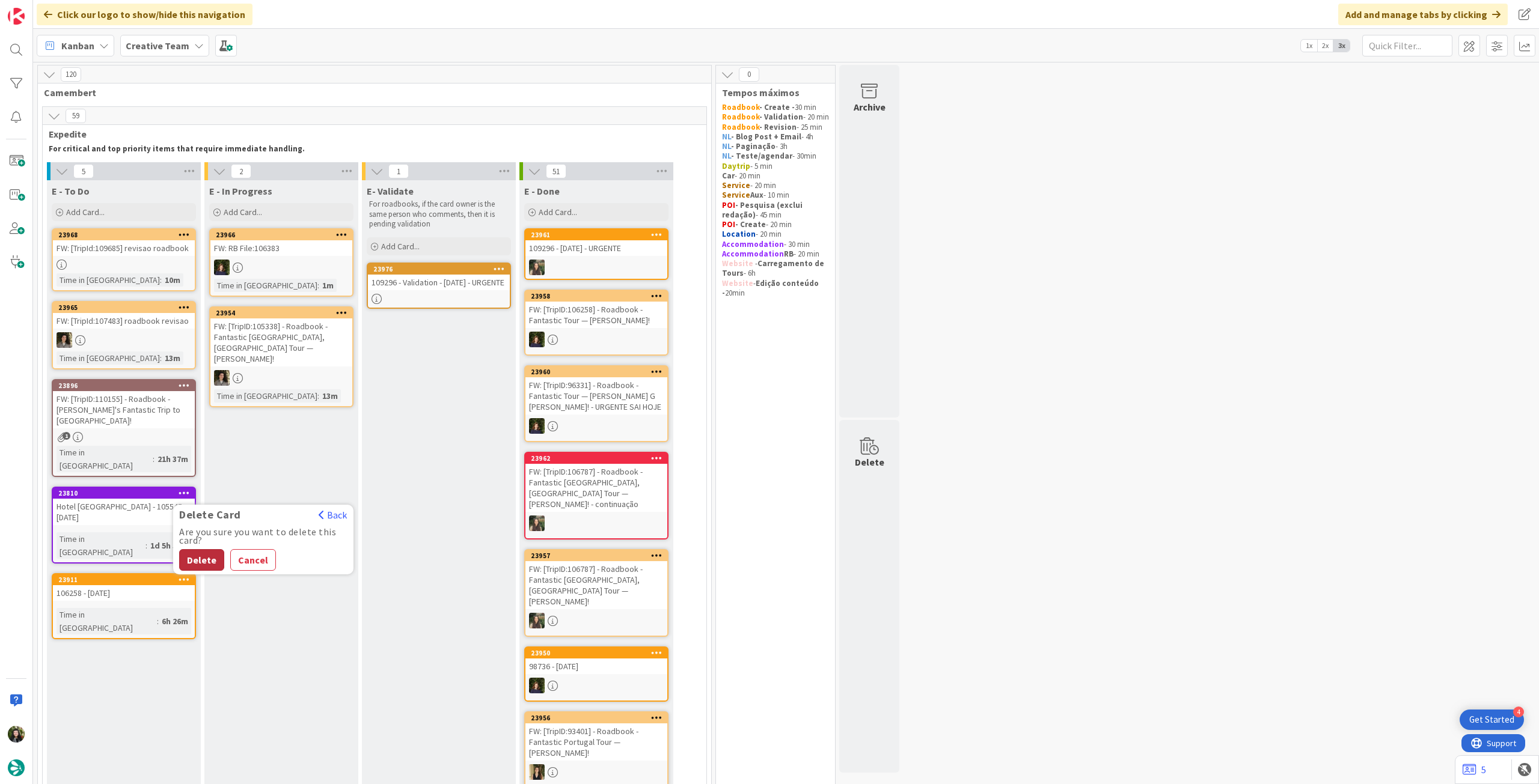
click at [194, 549] on button "Delete" at bounding box center [202, 560] width 45 height 22
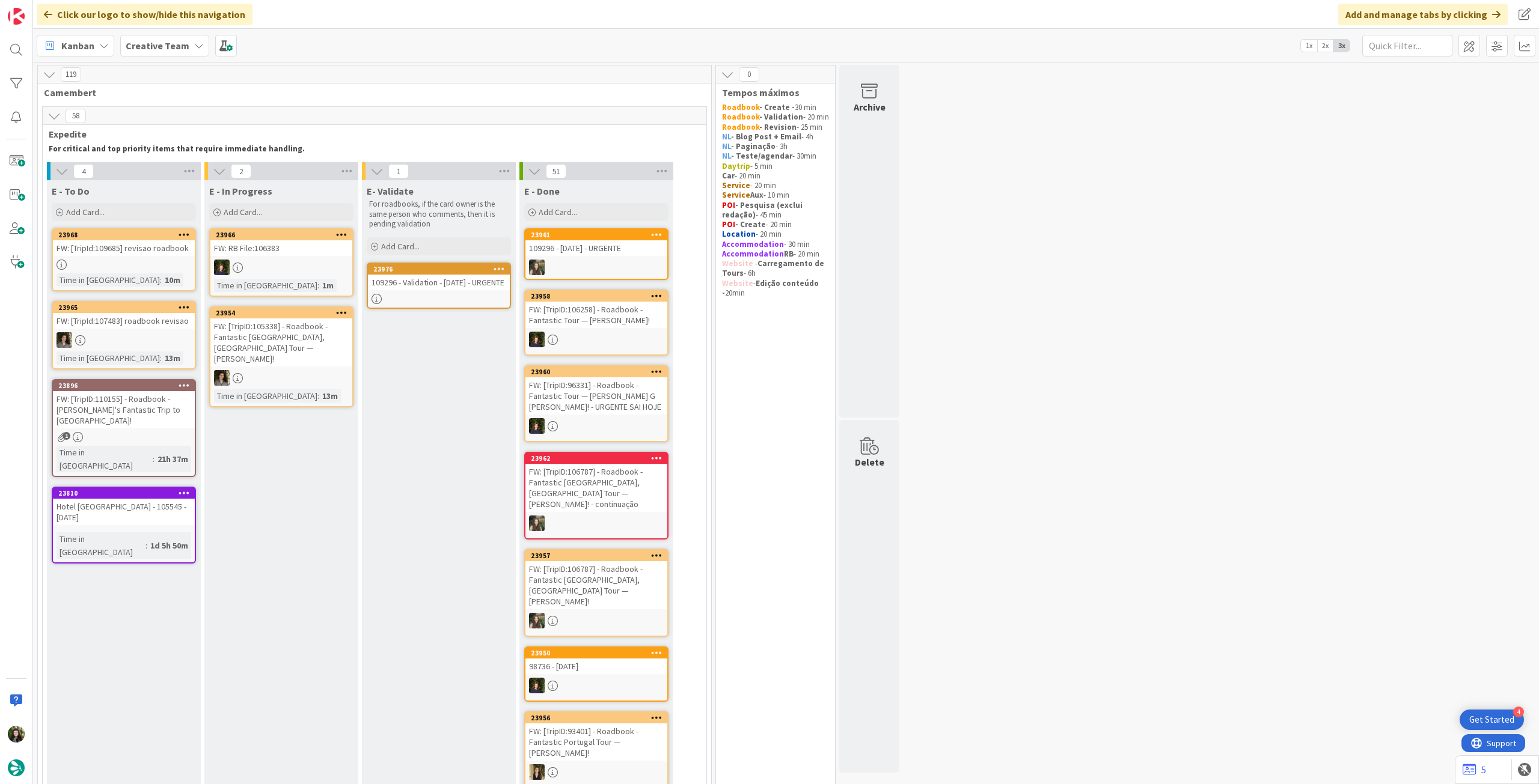
click at [153, 47] on b "Creative Team" at bounding box center [157, 45] width 63 height 12
click at [180, 168] on h4 "Creative Team - Análise" at bounding box center [206, 171] width 145 height 12
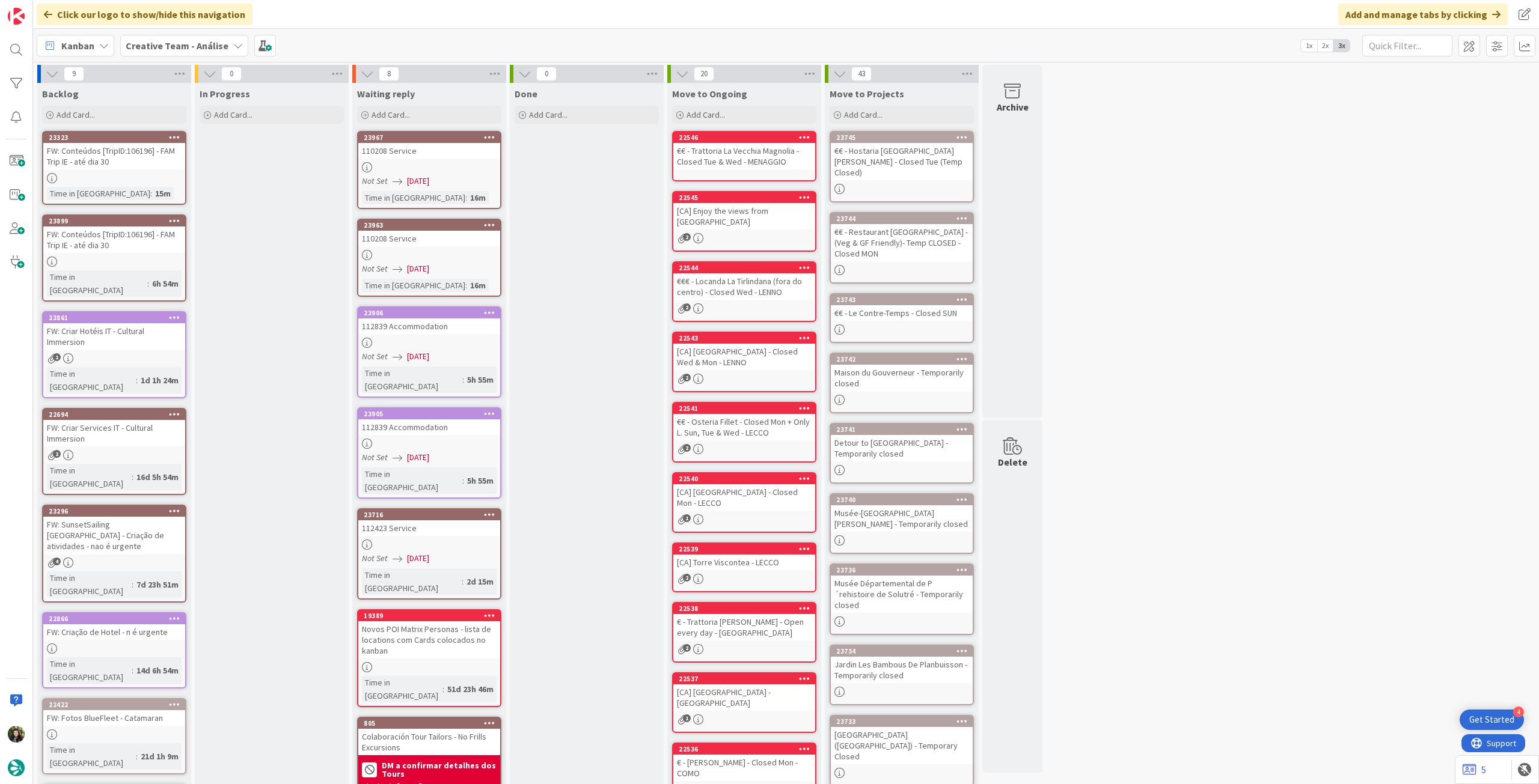
click at [177, 51] on b "Creative Team - Análise" at bounding box center [177, 45] width 103 height 12
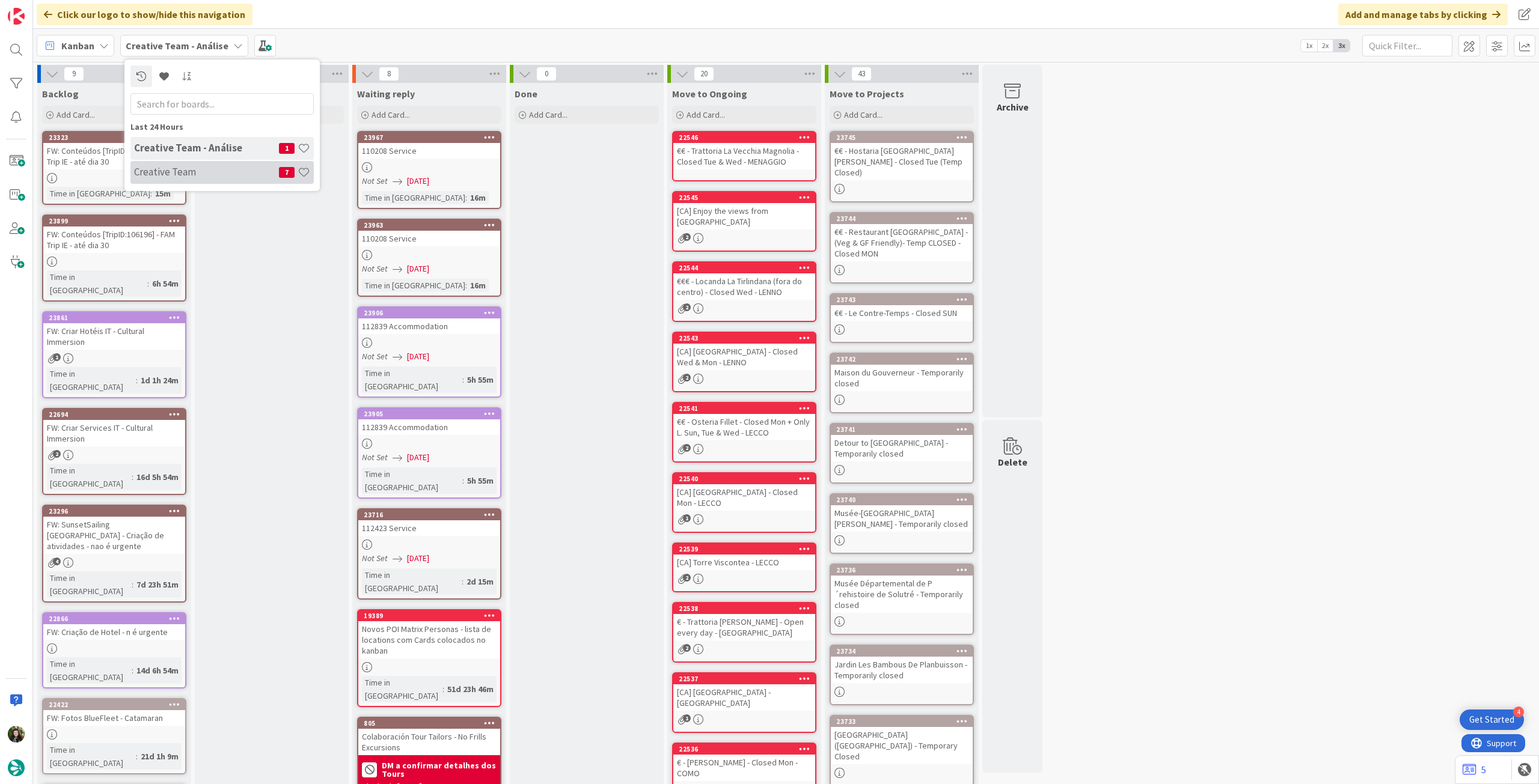
click at [193, 180] on div "Creative Team 7" at bounding box center [222, 173] width 183 height 23
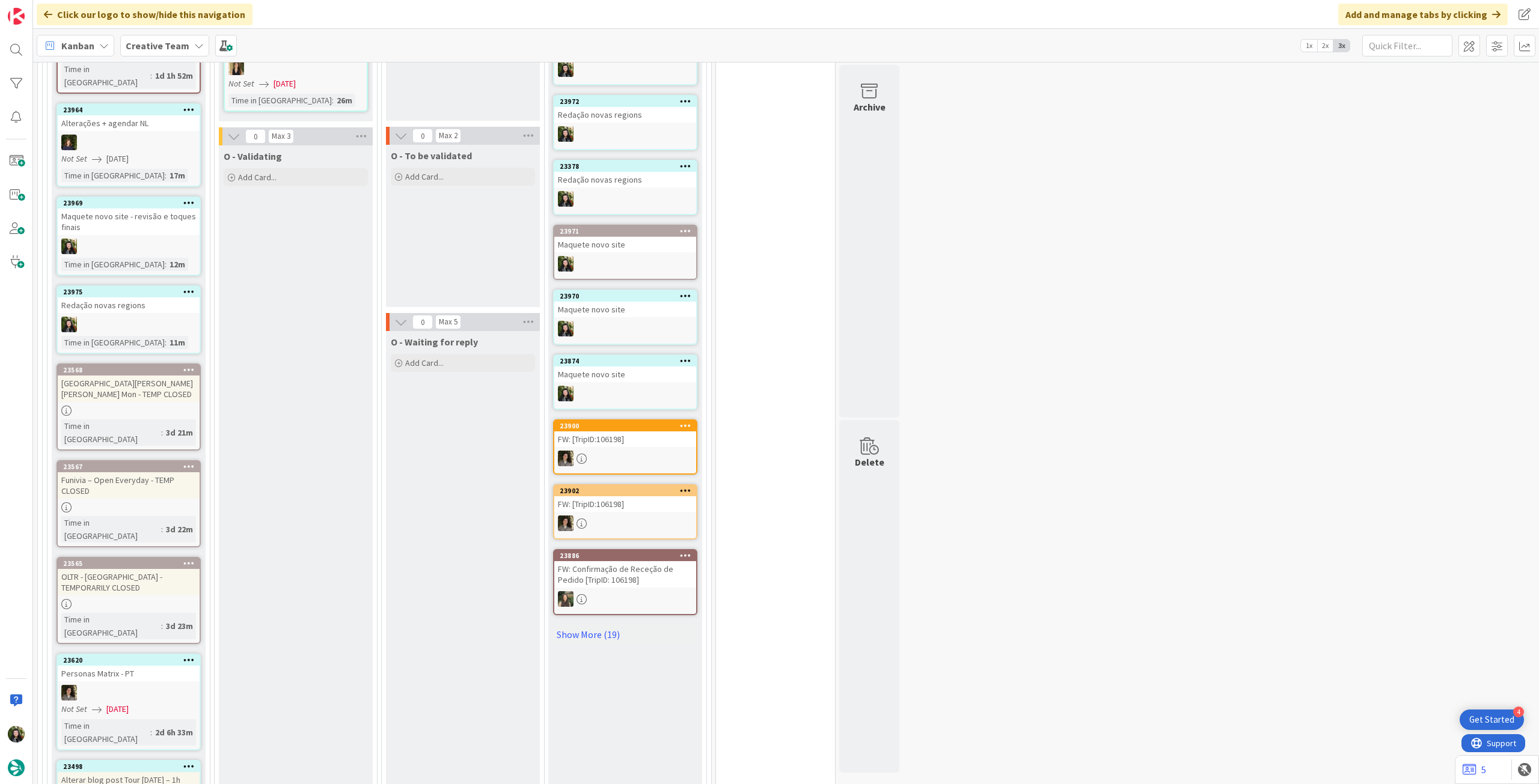
scroll to position [962, 0]
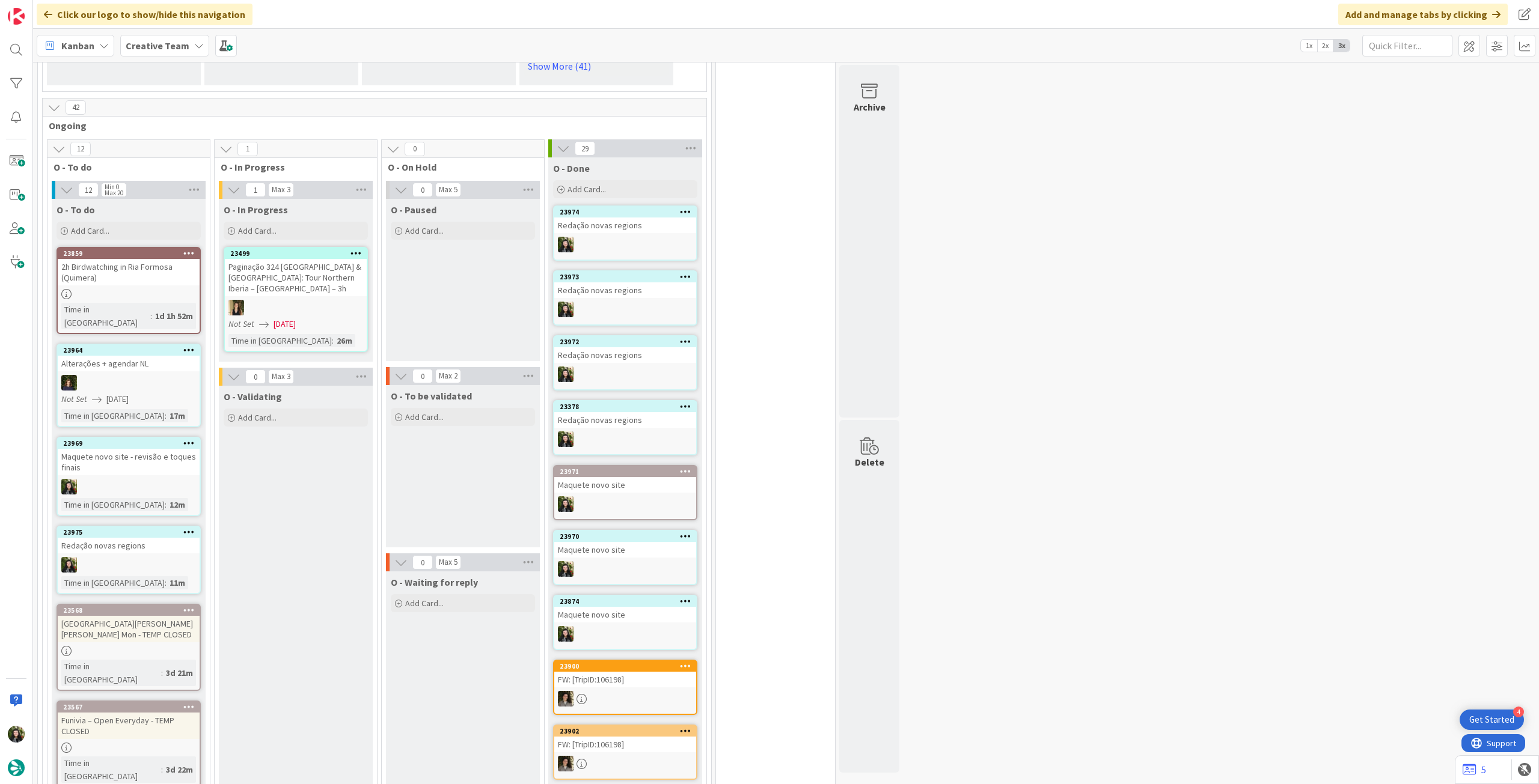
click at [144, 43] on b "Creative Team" at bounding box center [157, 45] width 63 height 12
click at [180, 165] on div "Creative Team - Análise 1" at bounding box center [222, 173] width 183 height 23
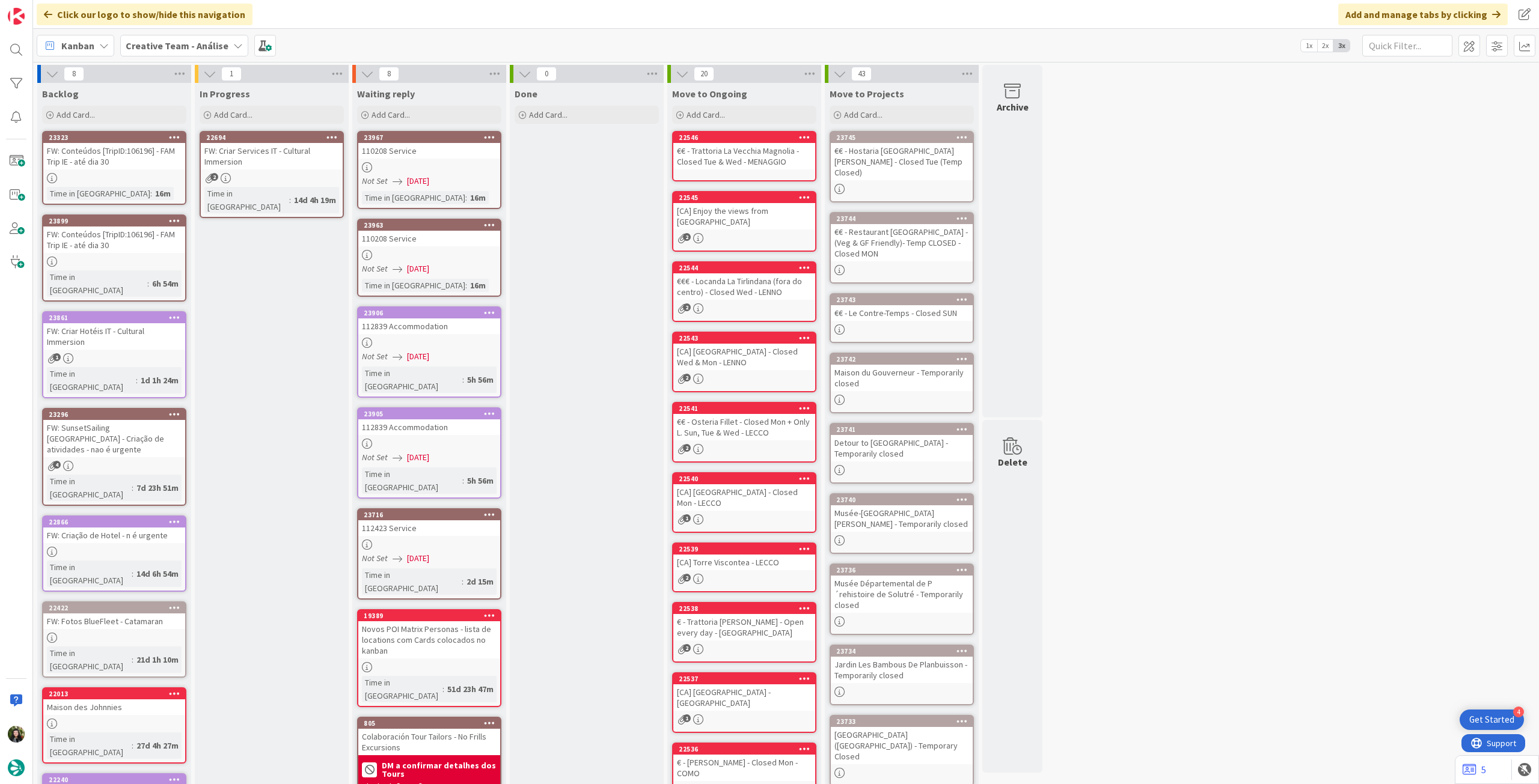
click at [313, 162] on div "FW: Criar Services IT - Cultural Immersion" at bounding box center [271, 156] width 142 height 27
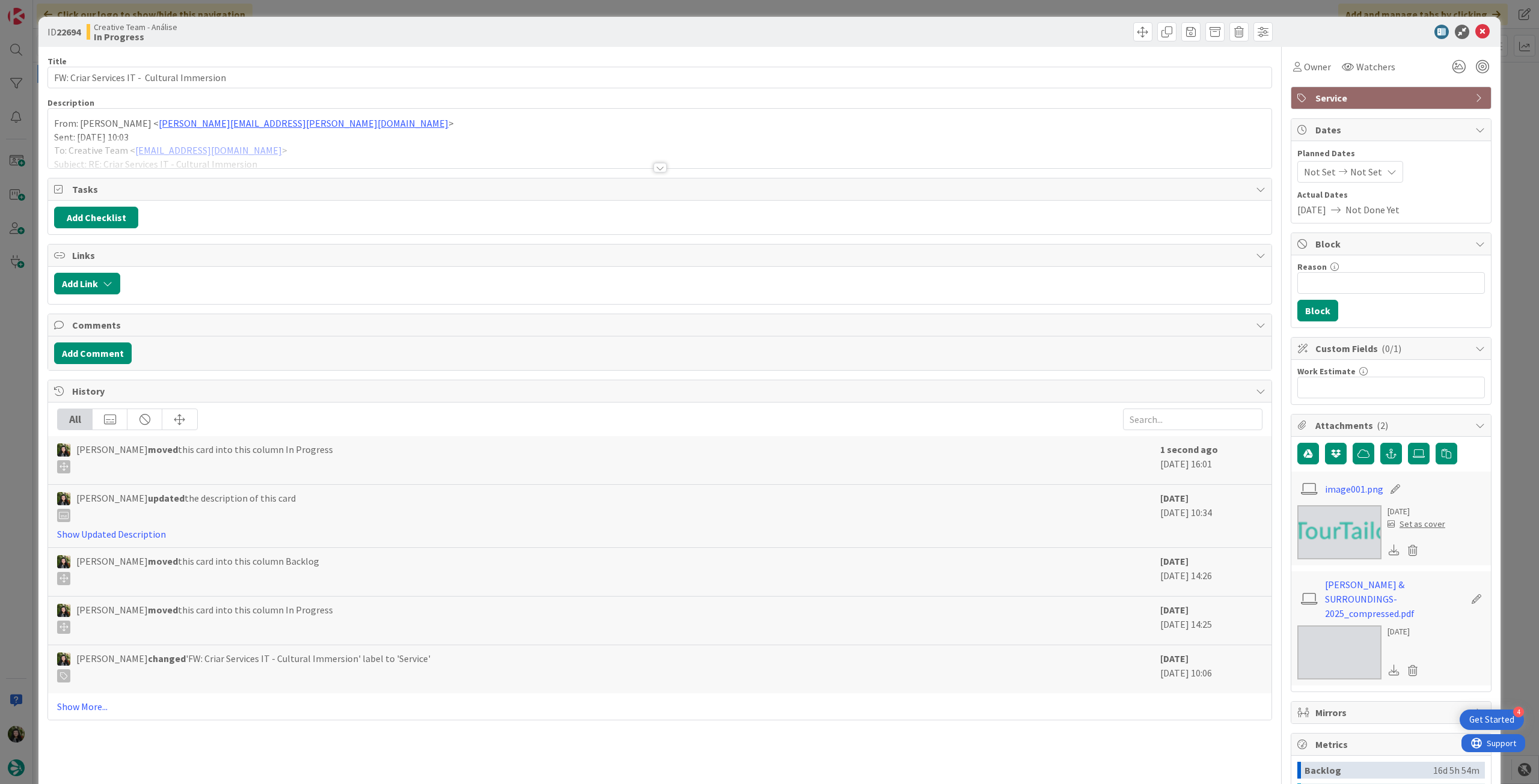
click at [280, 155] on div at bounding box center [660, 153] width 1223 height 31
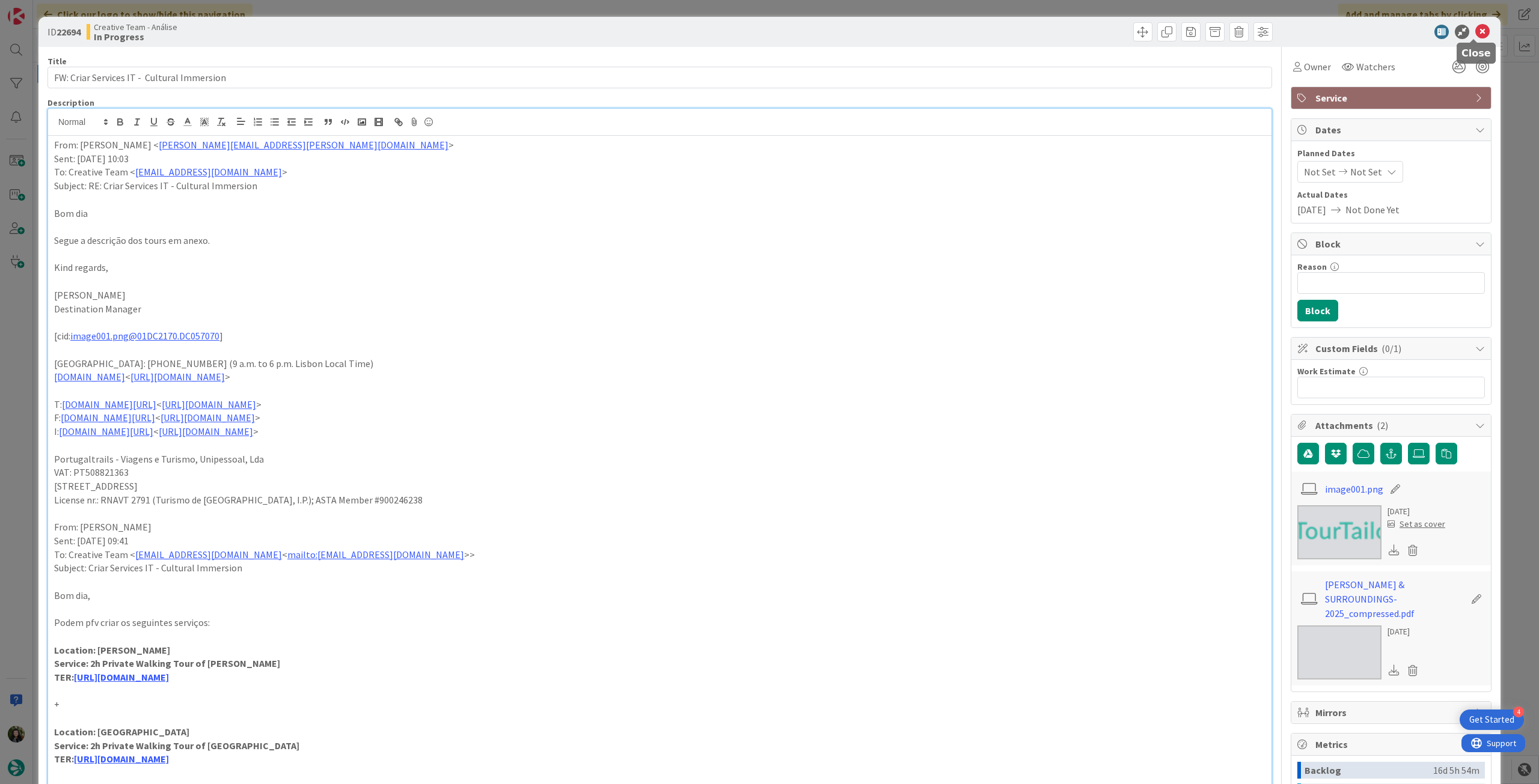
click at [1476, 31] on icon at bounding box center [1483, 32] width 14 height 14
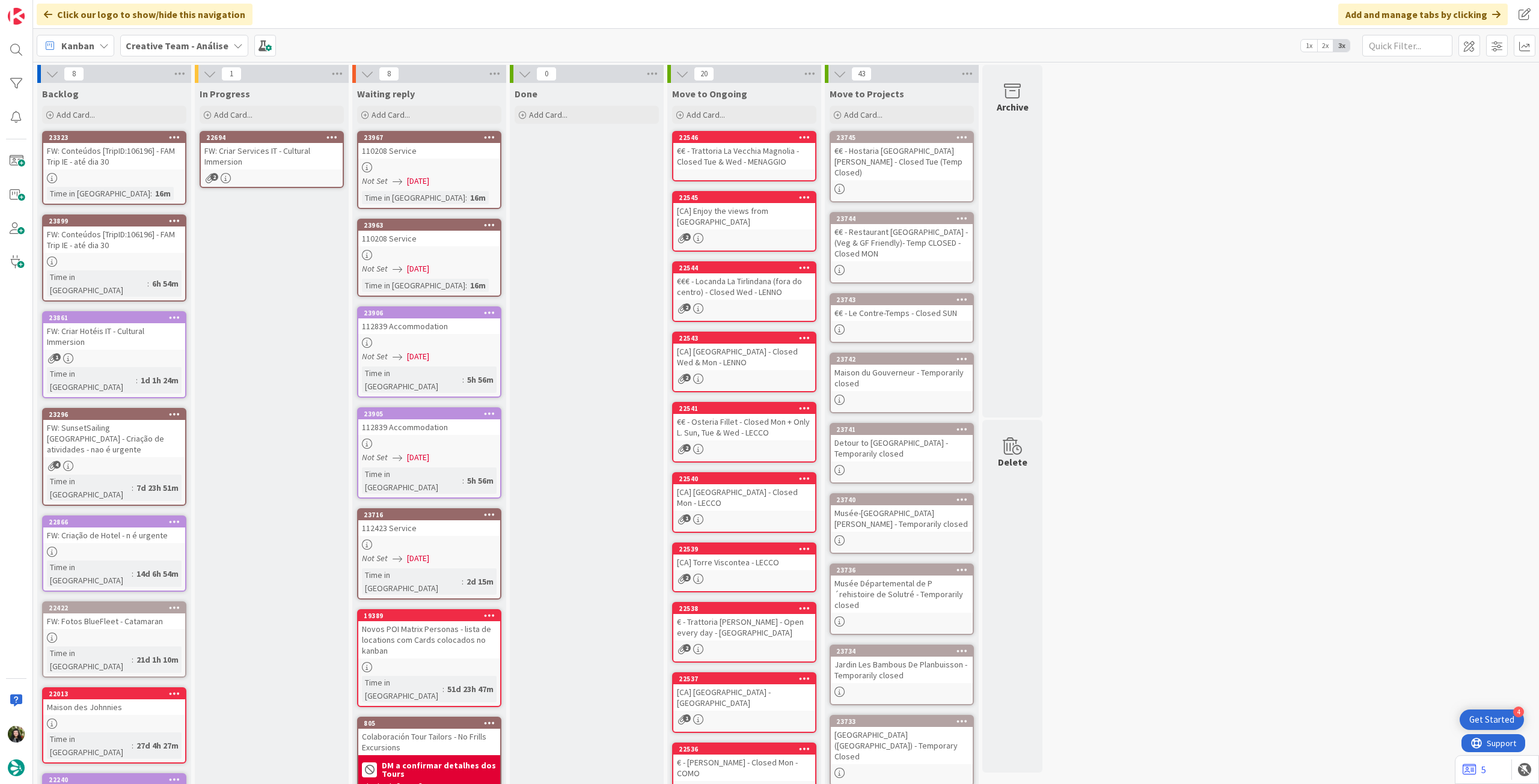
click at [333, 133] on icon at bounding box center [332, 137] width 11 height 8
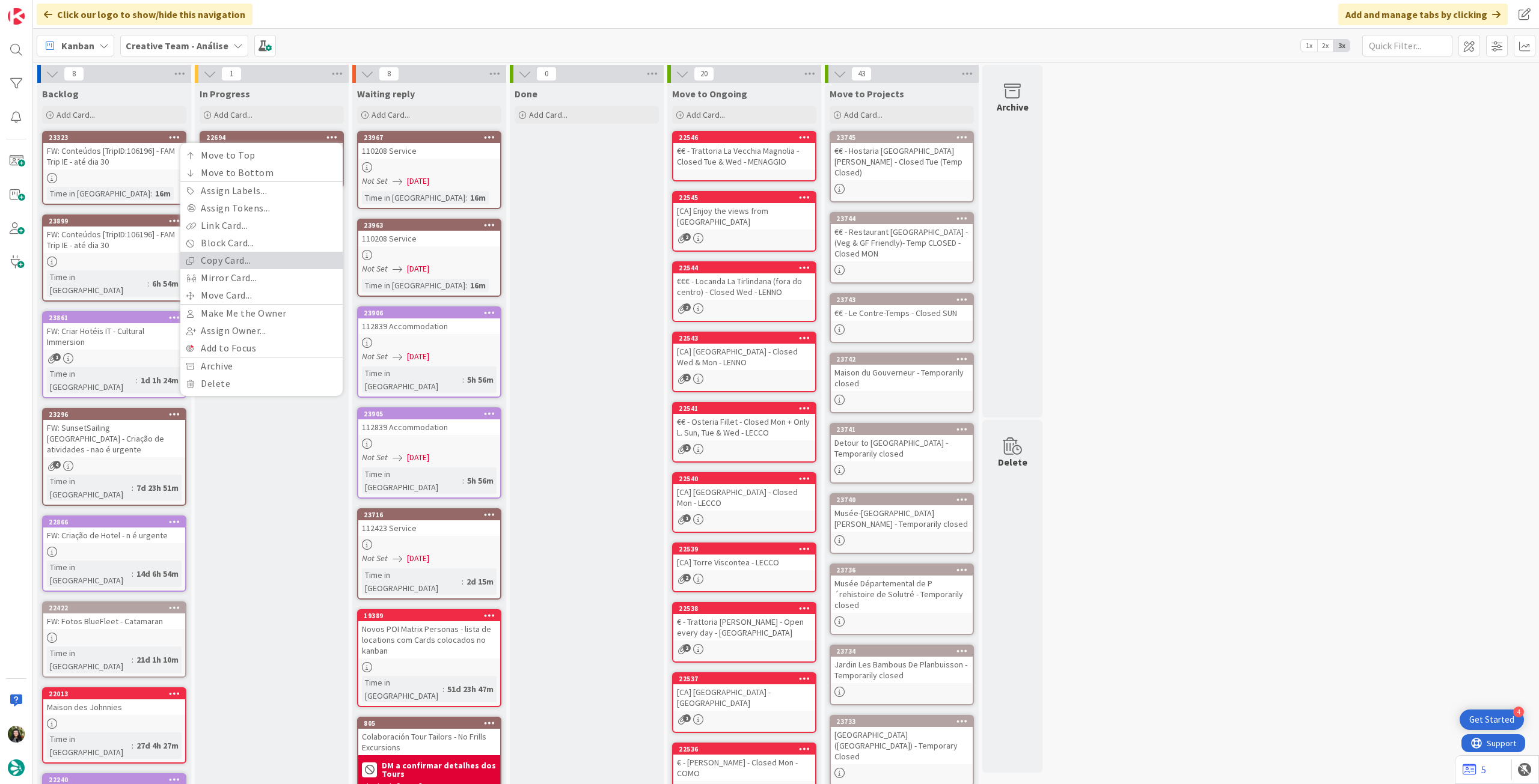
click at [261, 266] on link "Copy Card..." at bounding box center [261, 260] width 162 height 18
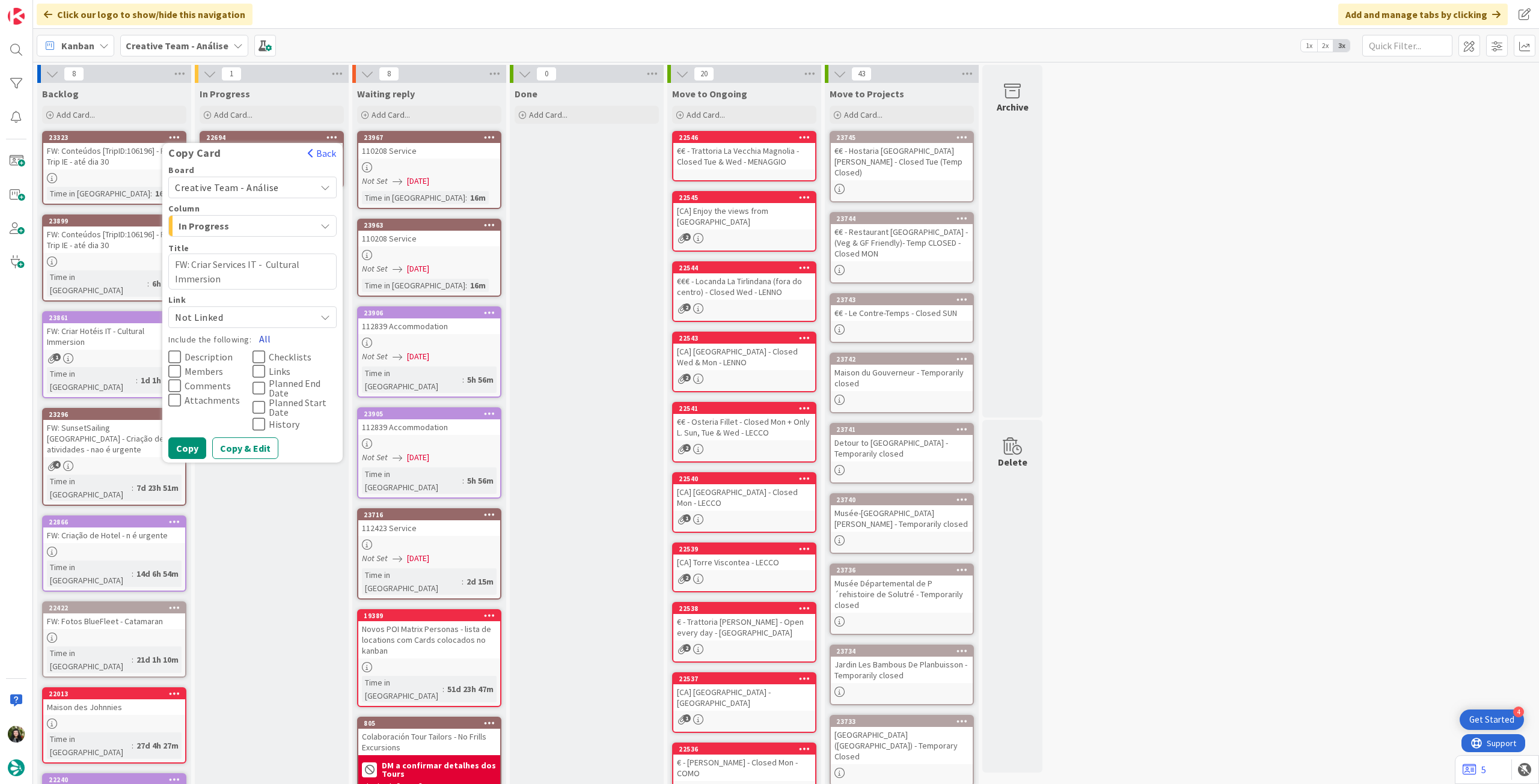
click at [267, 336] on button "All" at bounding box center [265, 339] width 27 height 22
click at [194, 444] on button "Copy" at bounding box center [187, 448] width 38 height 22
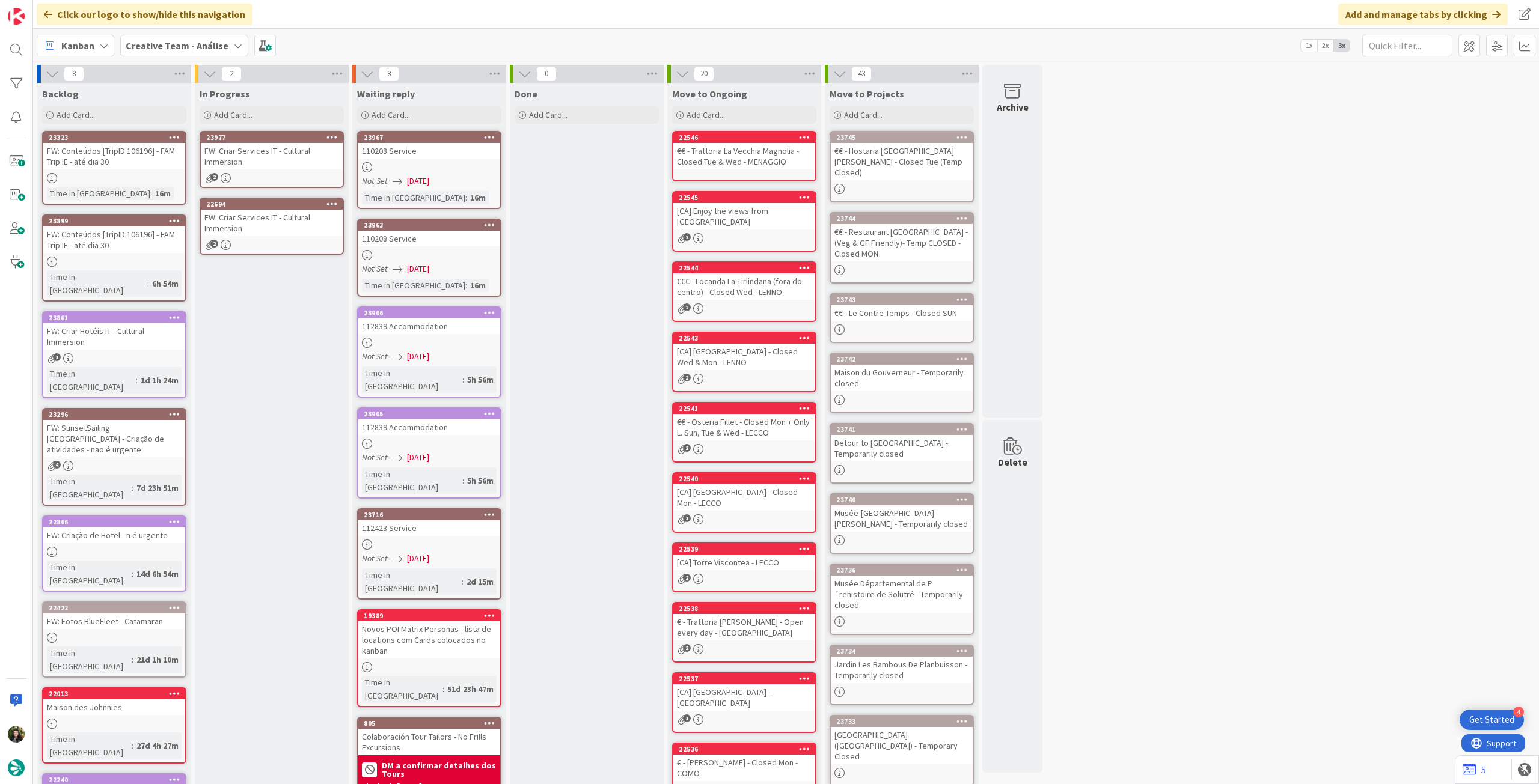
click at [292, 175] on div "2" at bounding box center [271, 178] width 142 height 11
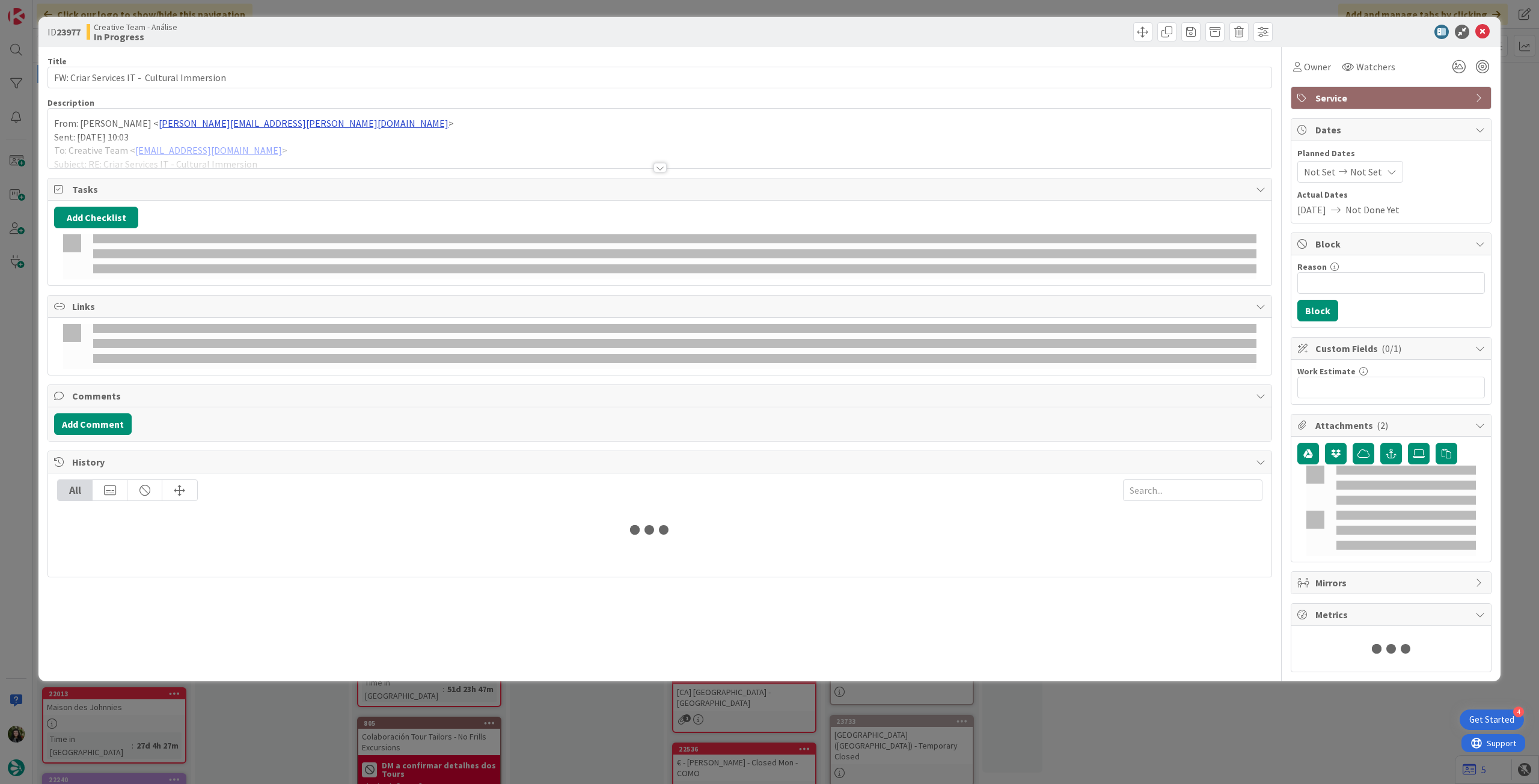
drag, startPoint x: 213, startPoint y: 130, endPoint x: 216, endPoint y: 147, distance: 17.3
click at [212, 130] on p "From: [PERSON_NAME] < [PERSON_NAME][EMAIL_ADDRESS][PERSON_NAME][DOMAIN_NAME] >" at bounding box center [660, 124] width 1211 height 14
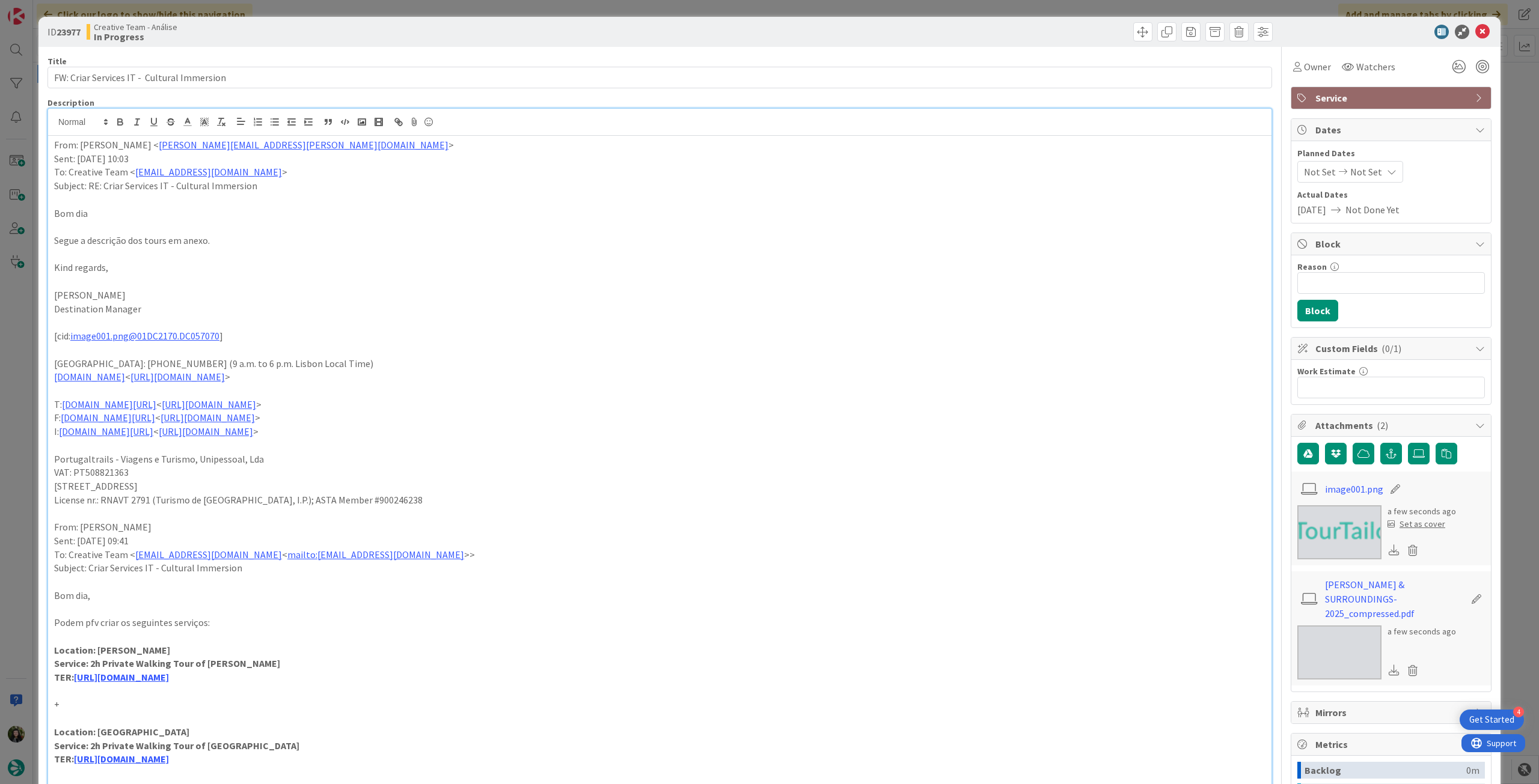
drag, startPoint x: 55, startPoint y: 649, endPoint x: 308, endPoint y: 676, distance: 254.4
click at [308, 676] on div "From: [PERSON_NAME] < [PERSON_NAME][EMAIL_ADDRESS][PERSON_NAME][DOMAIN_NAME] > …" at bounding box center [660, 628] width 1223 height 984
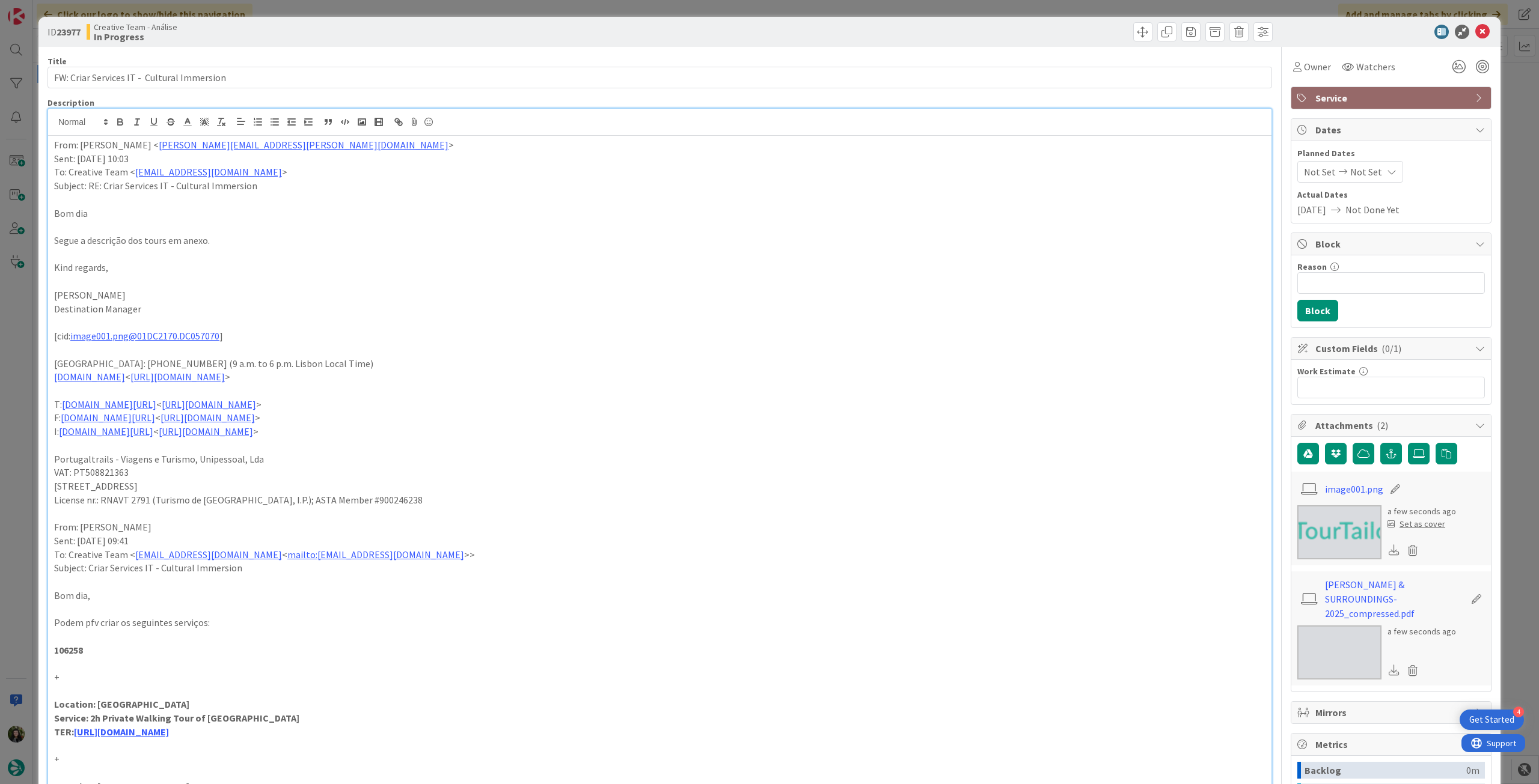
click at [53, 146] on div "From: [PERSON_NAME] < [PERSON_NAME][EMAIL_ADDRESS][PERSON_NAME][DOMAIN_NAME] > …" at bounding box center [660, 614] width 1223 height 957
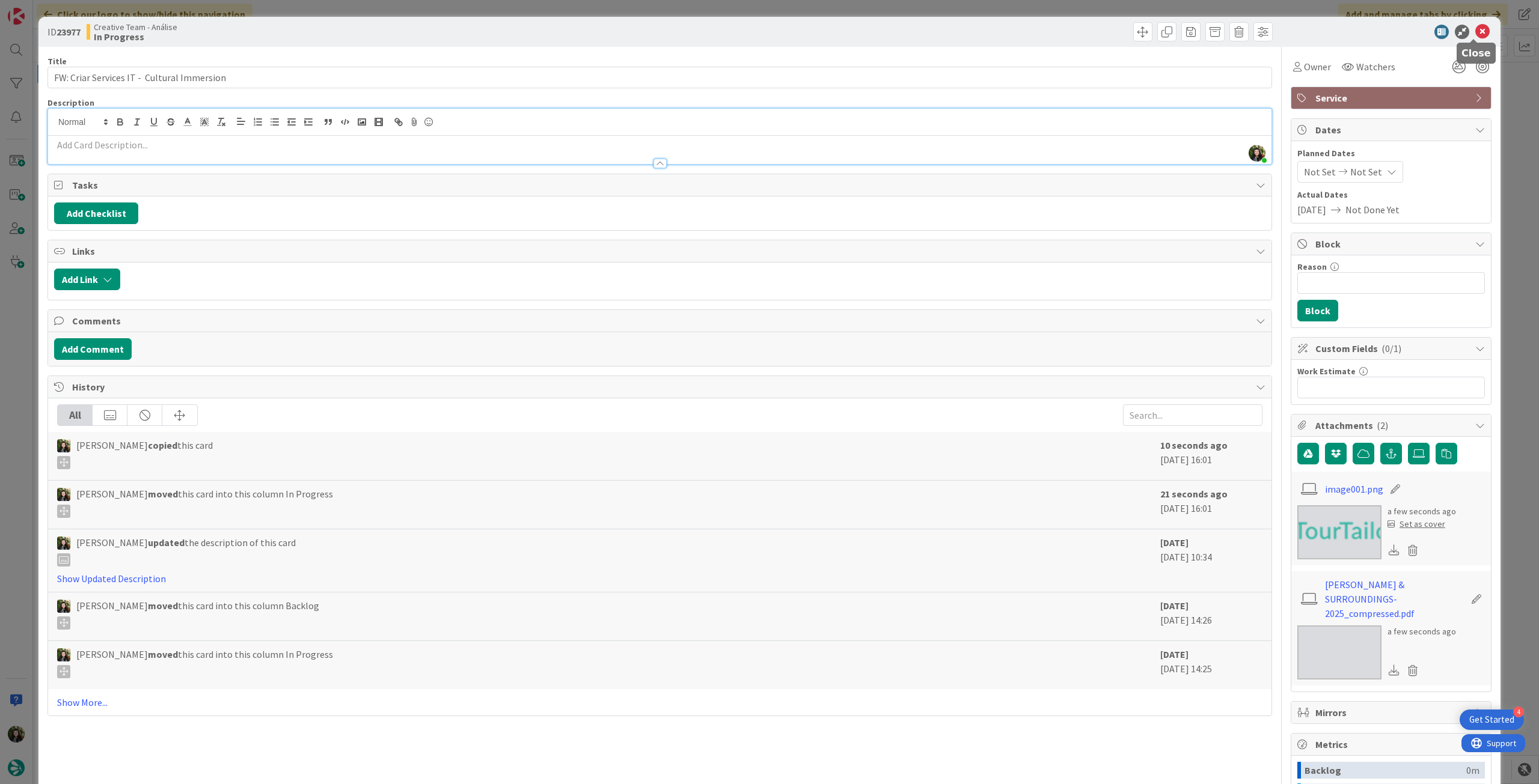
click at [1476, 27] on icon at bounding box center [1483, 32] width 14 height 14
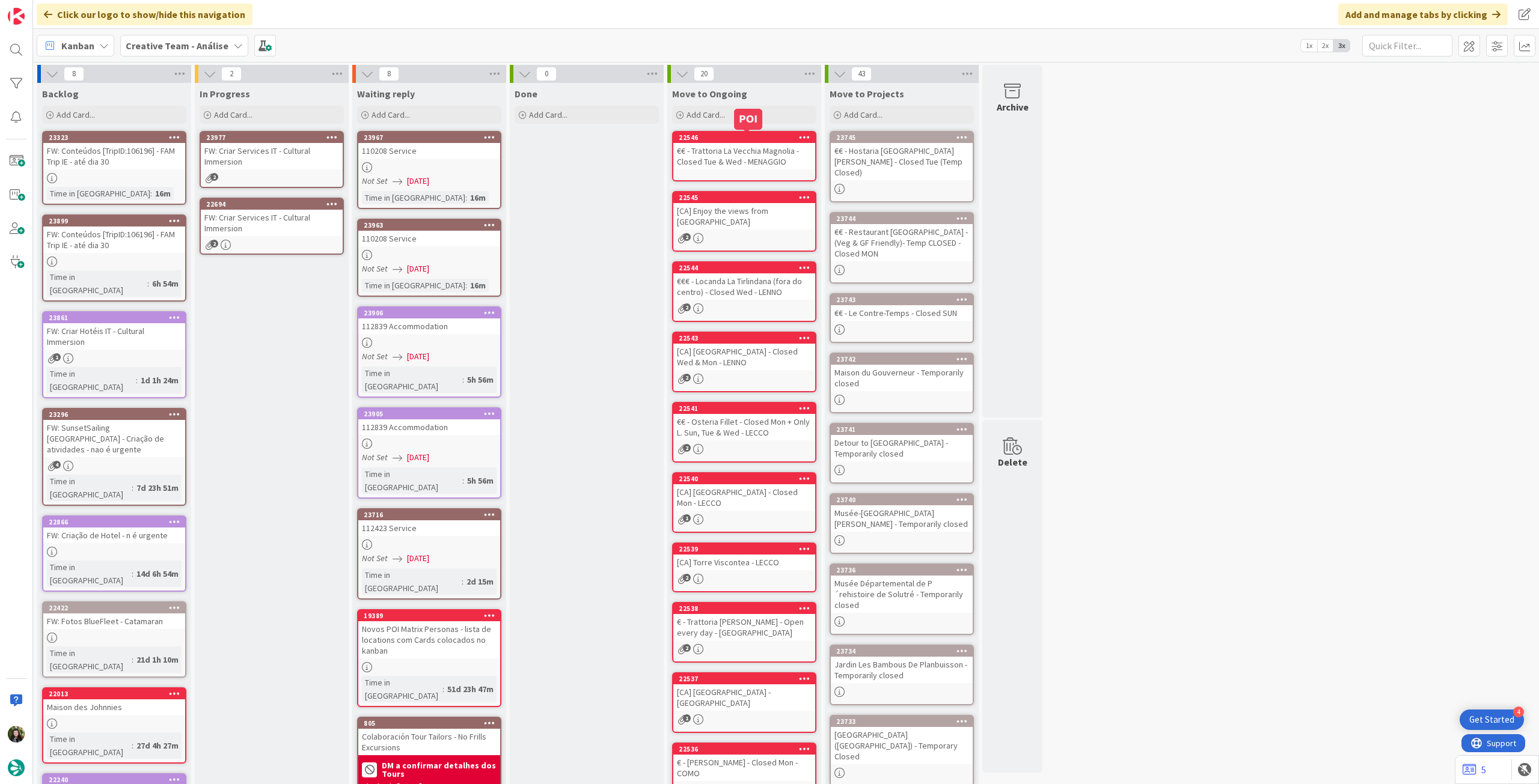
click at [291, 156] on div "FW: Criar Services IT - Cultural Immersion" at bounding box center [271, 156] width 142 height 27
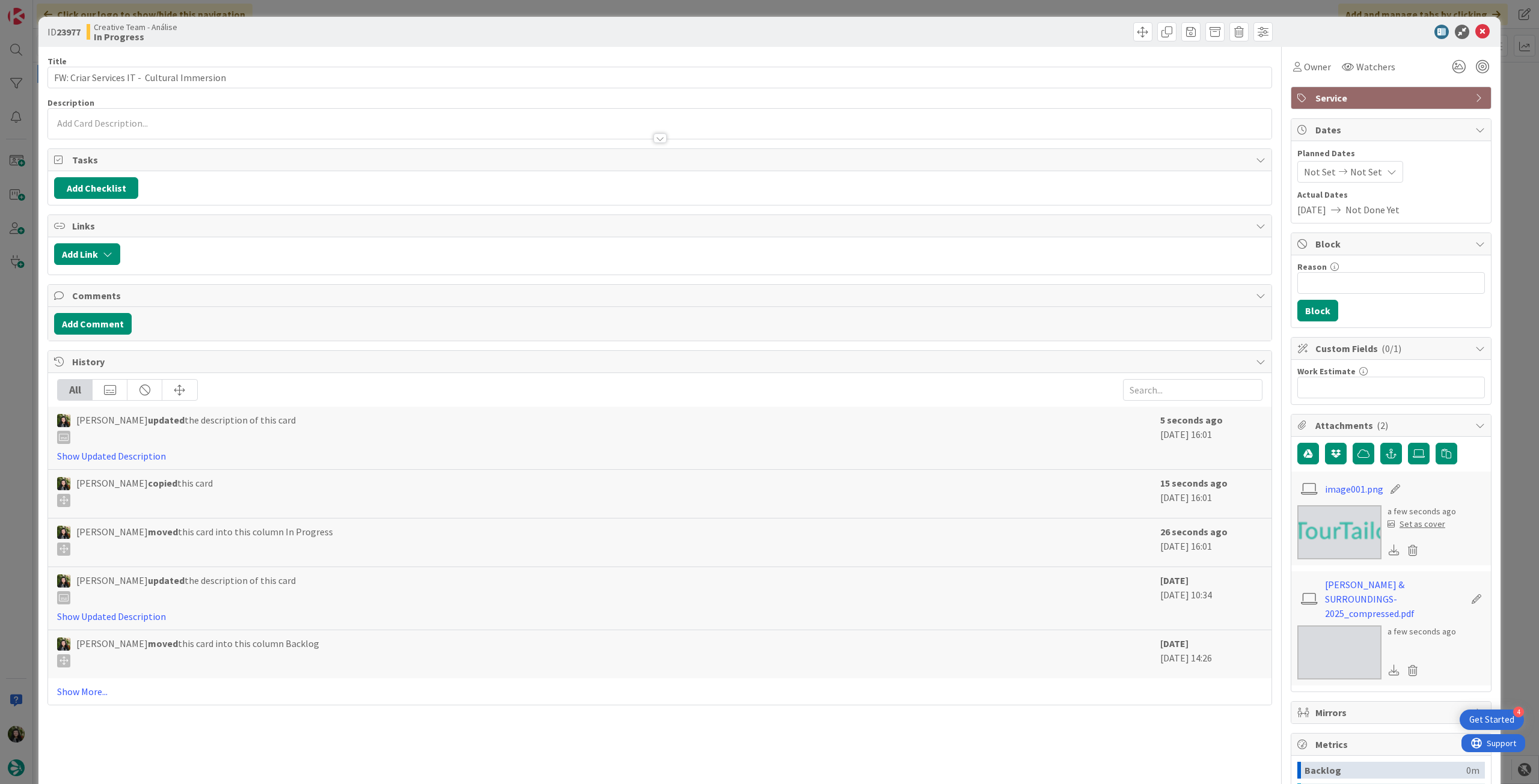
click at [1479, 25] on icon at bounding box center [1483, 32] width 14 height 14
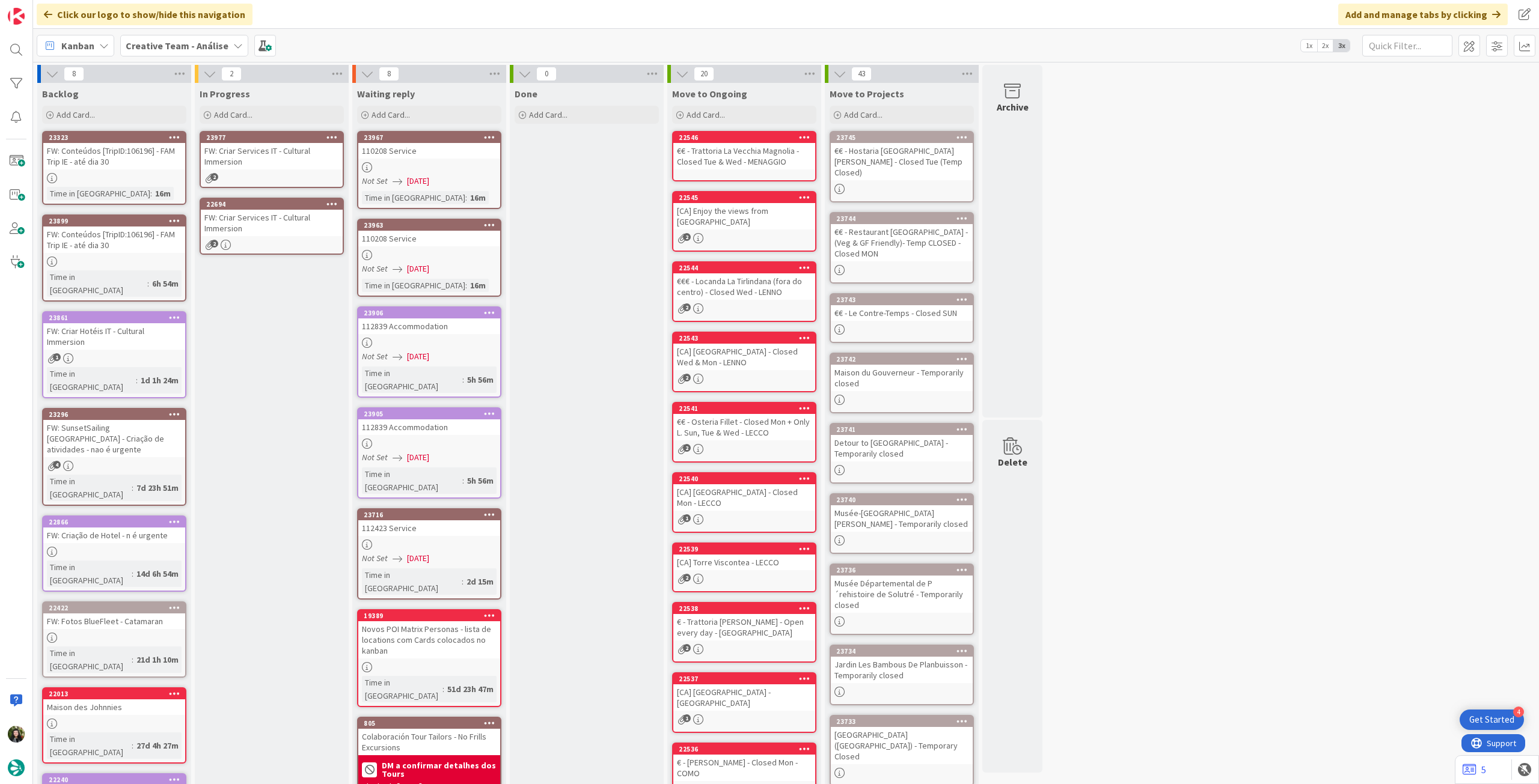
click at [335, 136] on icon at bounding box center [332, 137] width 11 height 8
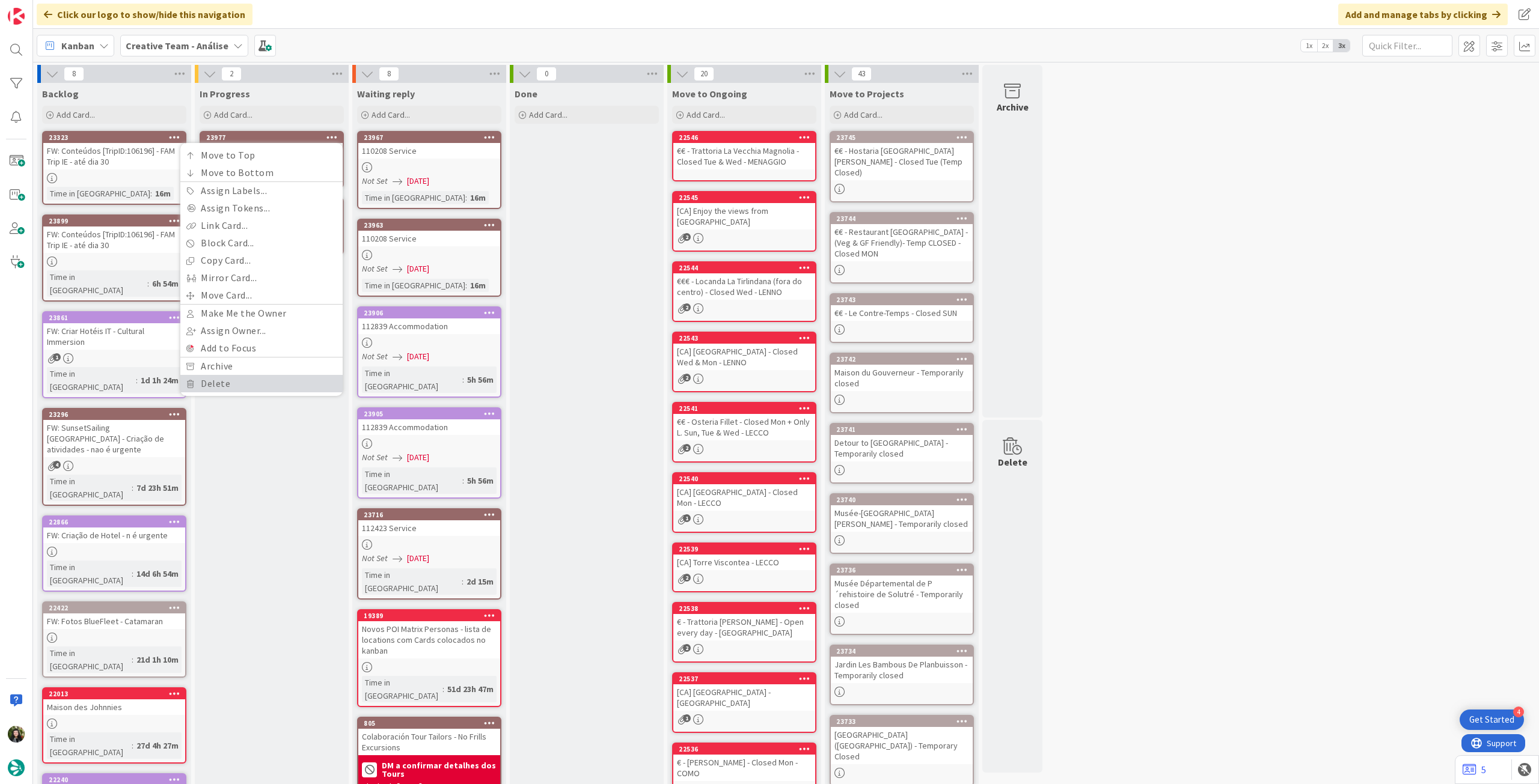
click at [231, 387] on link "Delete" at bounding box center [261, 383] width 162 height 18
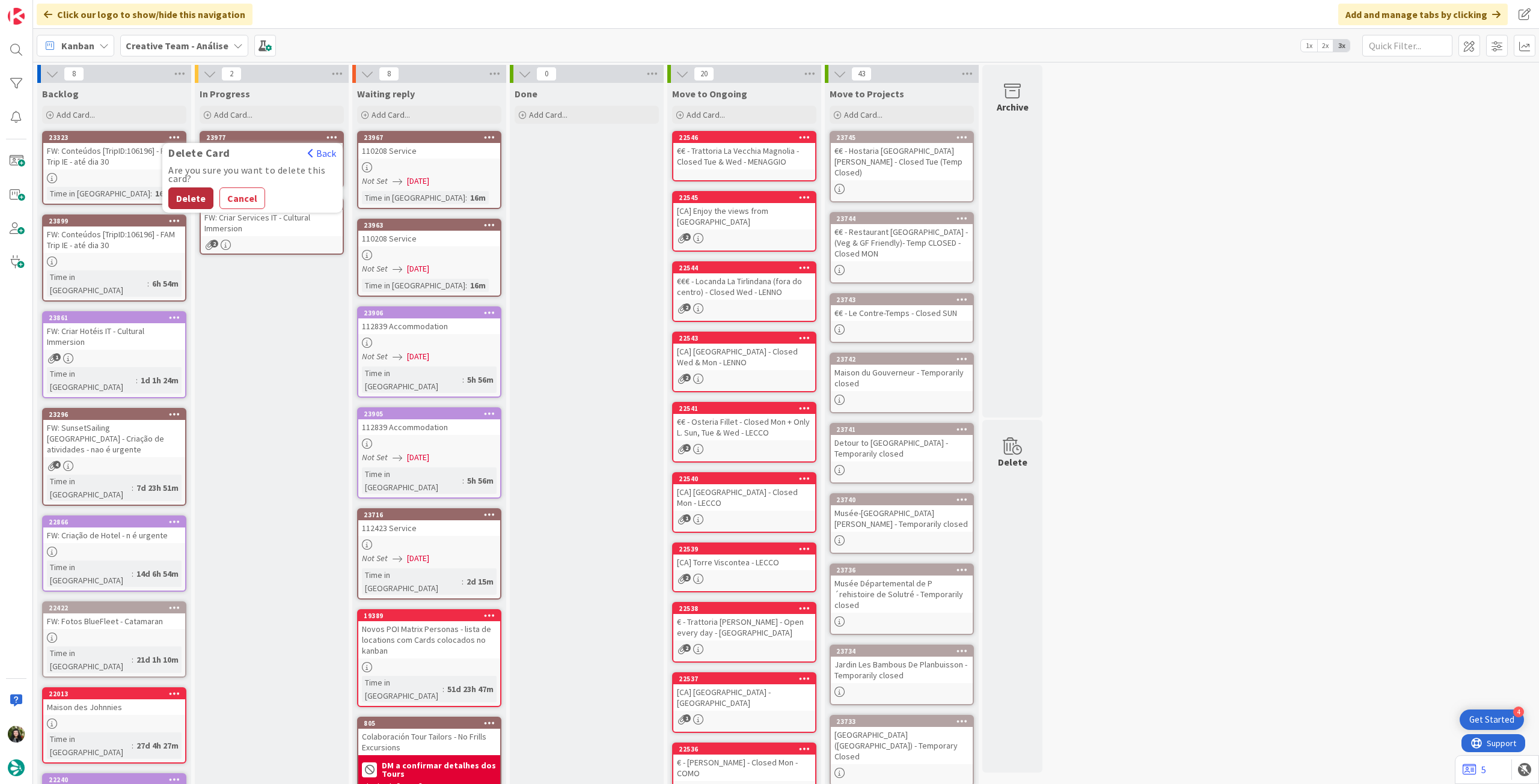
click at [191, 199] on button "Delete" at bounding box center [191, 198] width 45 height 22
click at [333, 134] on icon at bounding box center [332, 137] width 11 height 8
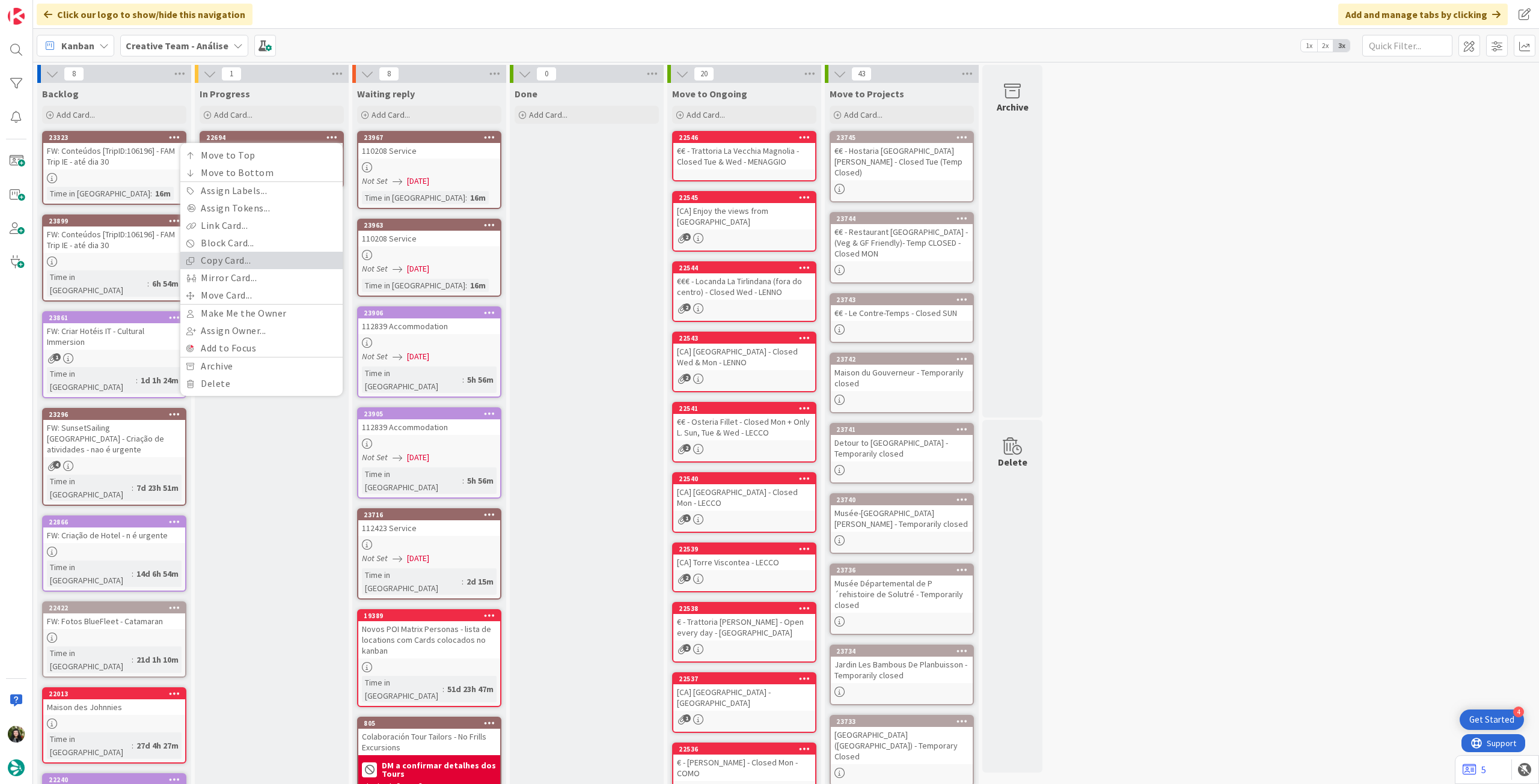
click at [302, 256] on link "Copy Card..." at bounding box center [261, 260] width 162 height 18
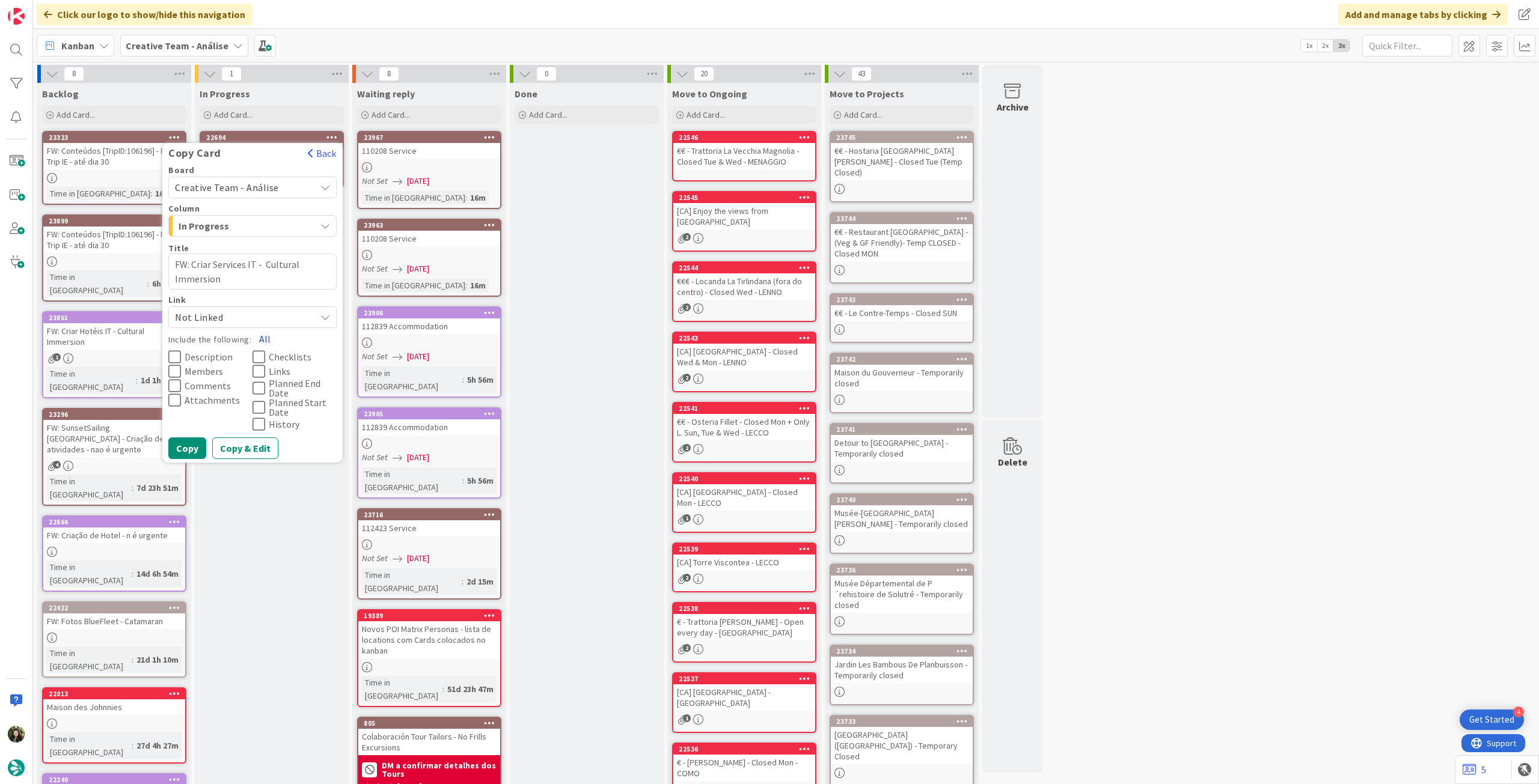
click at [270, 336] on button "All" at bounding box center [265, 339] width 27 height 22
click at [187, 448] on button "Copy" at bounding box center [187, 448] width 38 height 22
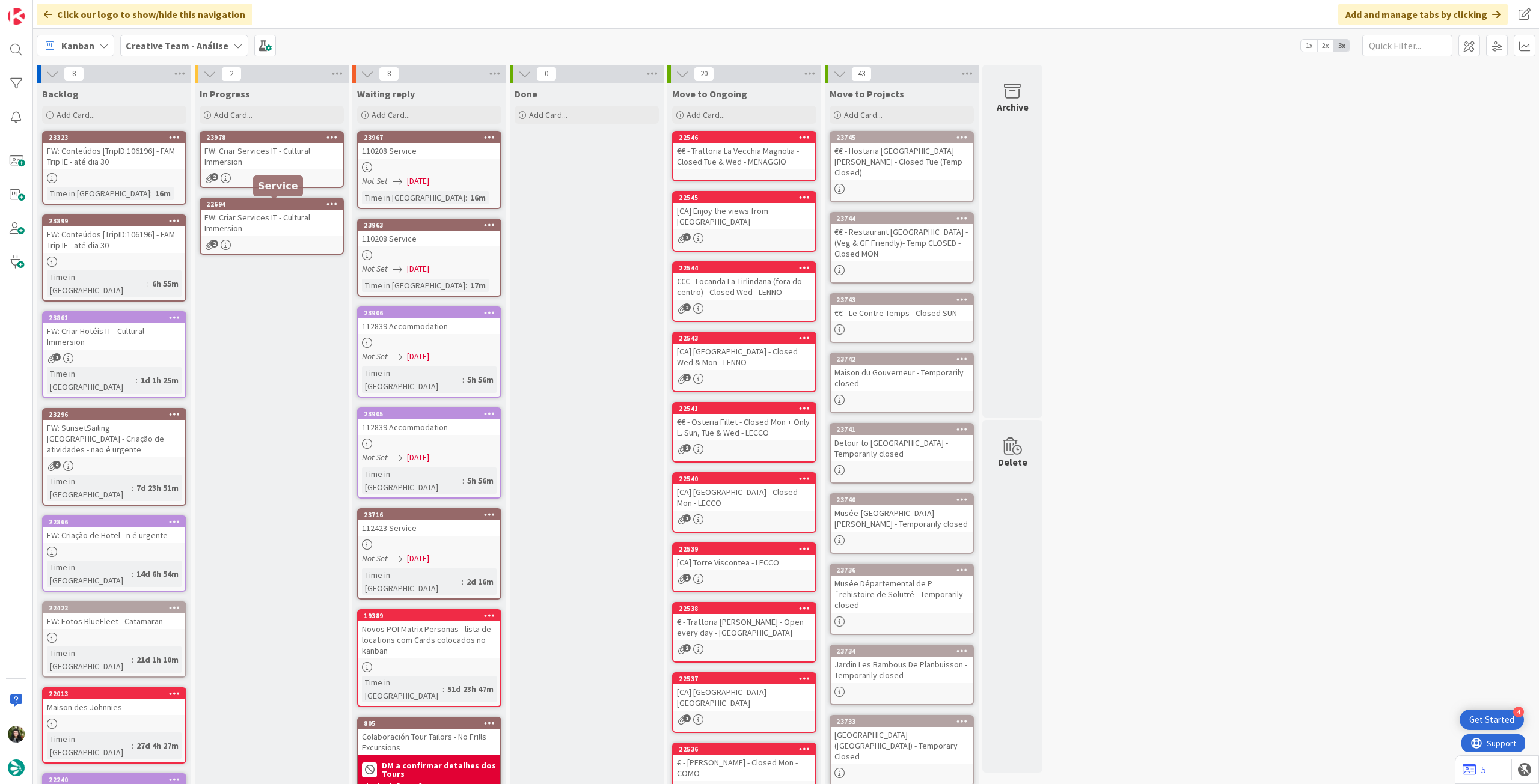
click at [264, 203] on div "22694" at bounding box center [275, 204] width 137 height 8
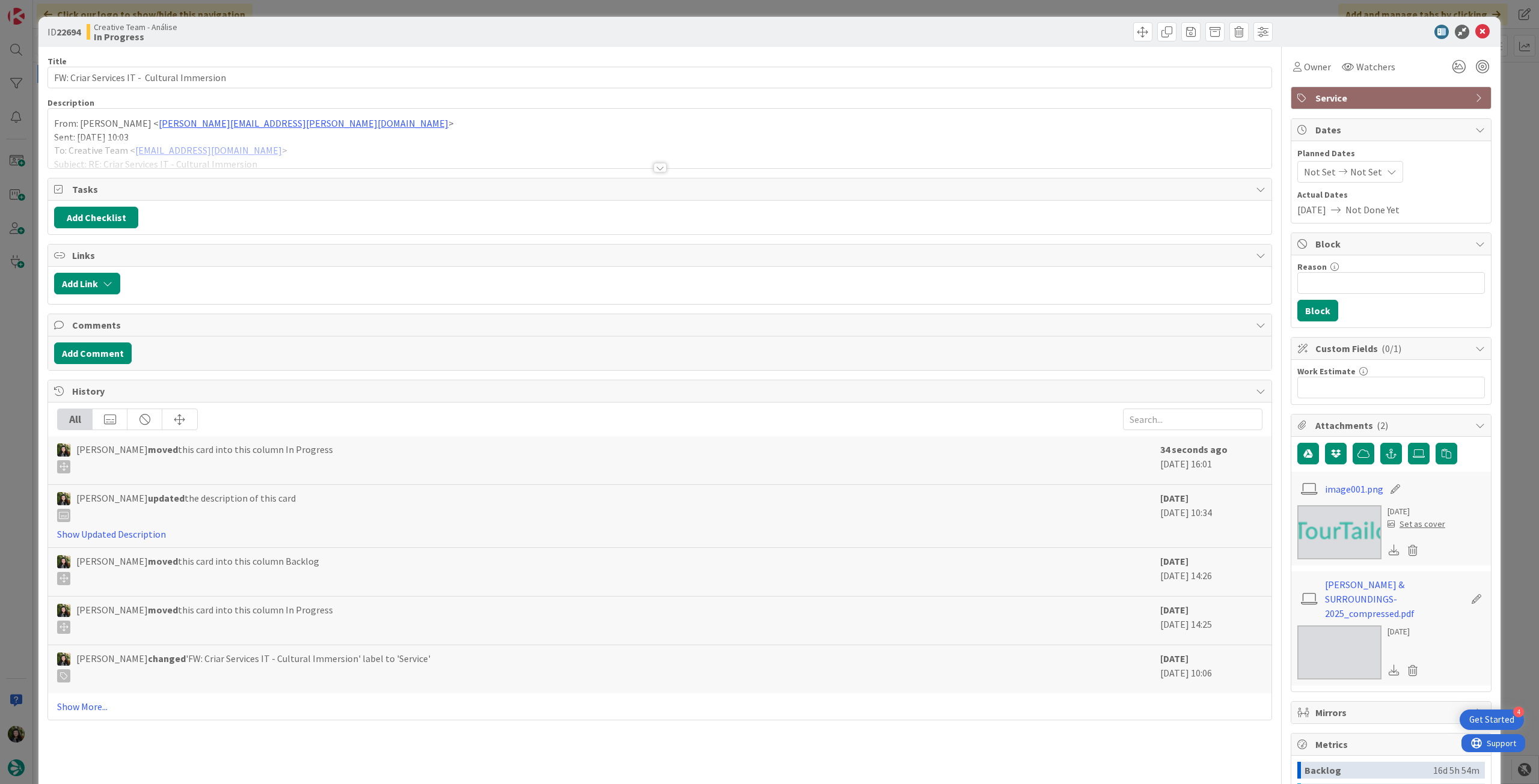
click at [197, 138] on div at bounding box center [660, 153] width 1223 height 31
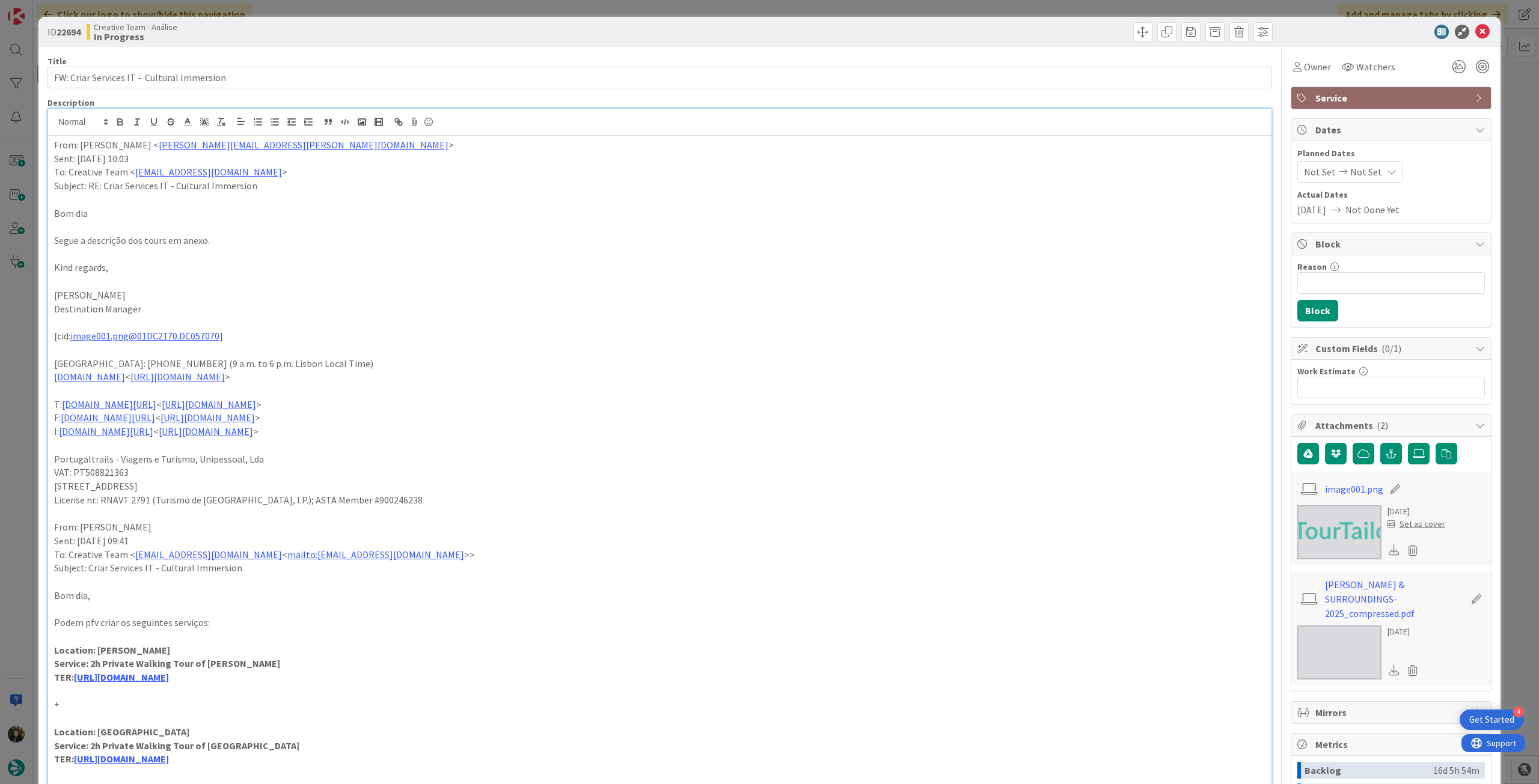
drag, startPoint x: 52, startPoint y: 654, endPoint x: 309, endPoint y: 676, distance: 257.9
click at [309, 676] on div "From: [PERSON_NAME] < [PERSON_NAME][EMAIL_ADDRESS][PERSON_NAME][DOMAIN_NAME] > …" at bounding box center [660, 628] width 1223 height 984
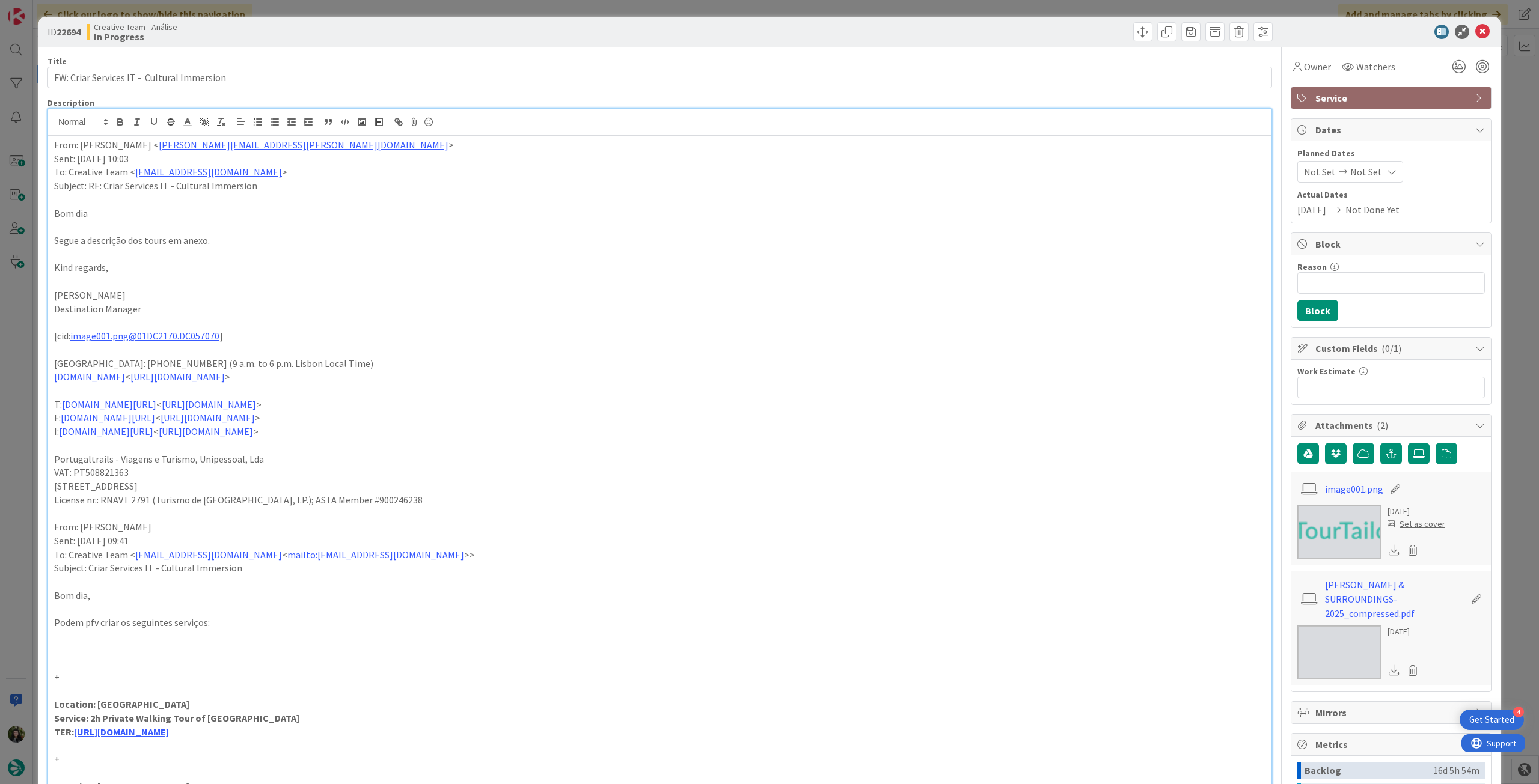
click at [54, 146] on p "From: [PERSON_NAME] < [PERSON_NAME][EMAIL_ADDRESS][PERSON_NAME][DOMAIN_NAME] >" at bounding box center [660, 145] width 1211 height 14
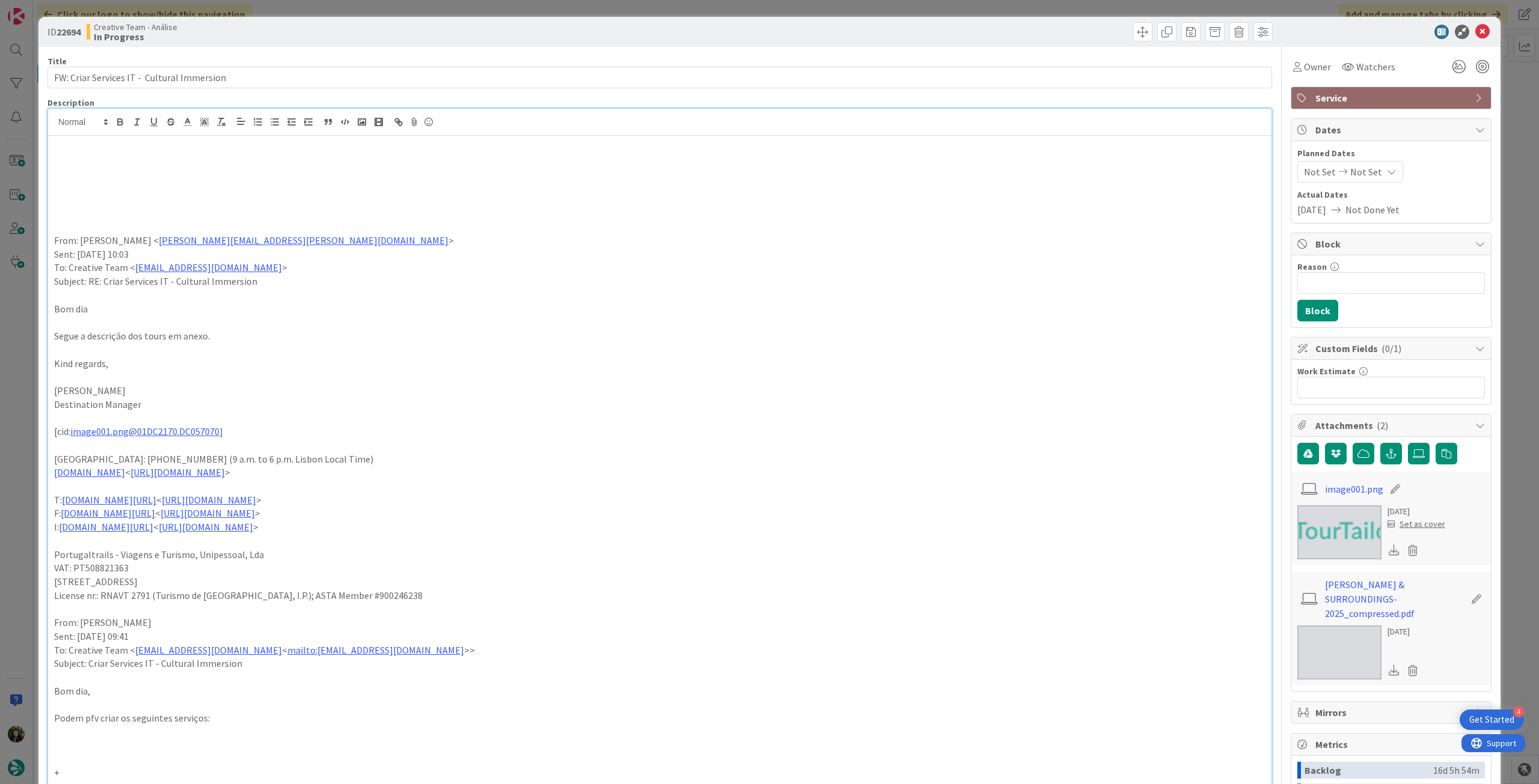
click at [74, 168] on p at bounding box center [660, 173] width 1211 height 14
paste div
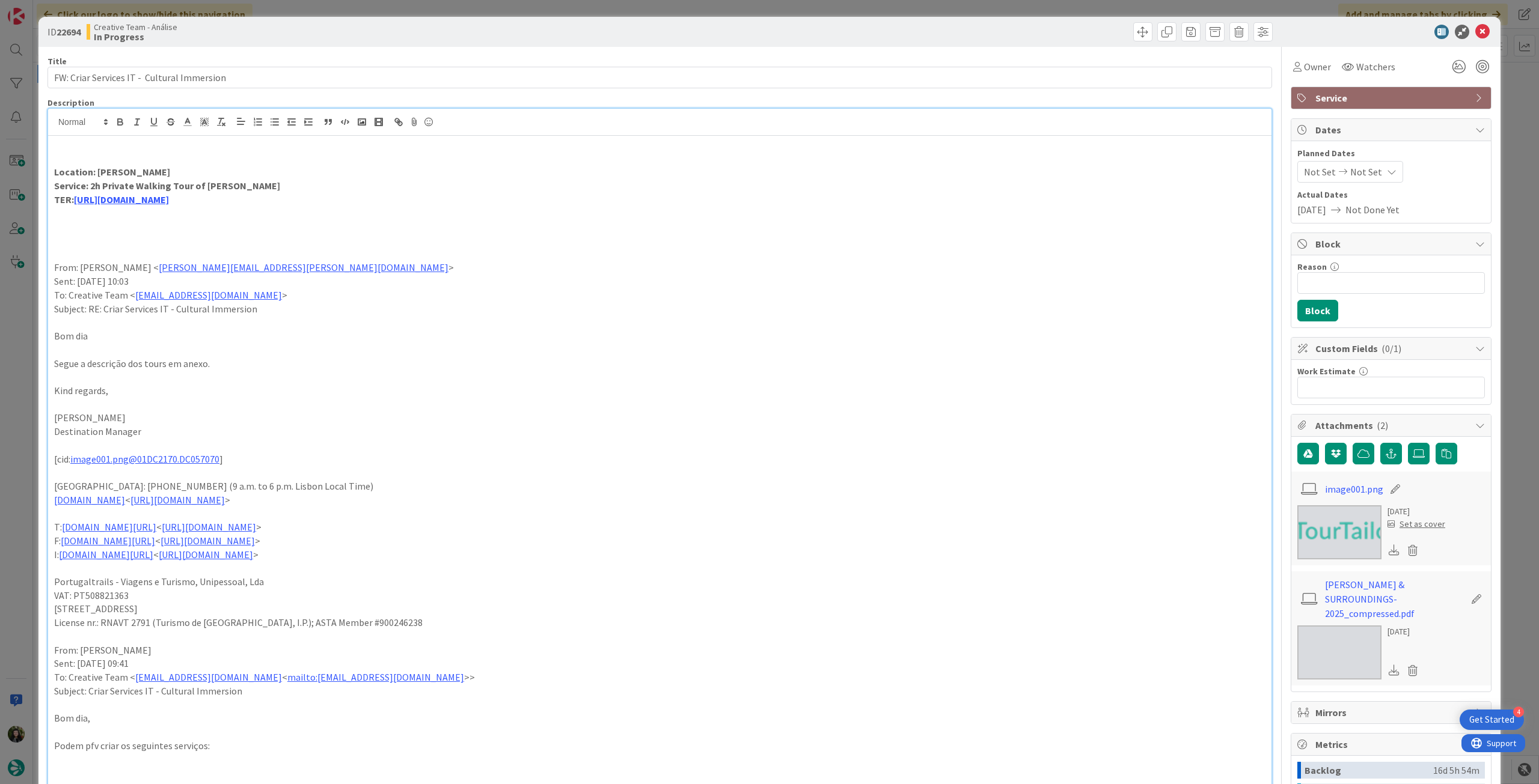
drag, startPoint x: 183, startPoint y: 221, endPoint x: 248, endPoint y: 209, distance: 66.1
click at [184, 221] on p at bounding box center [660, 227] width 1211 height 14
type textarea "x"
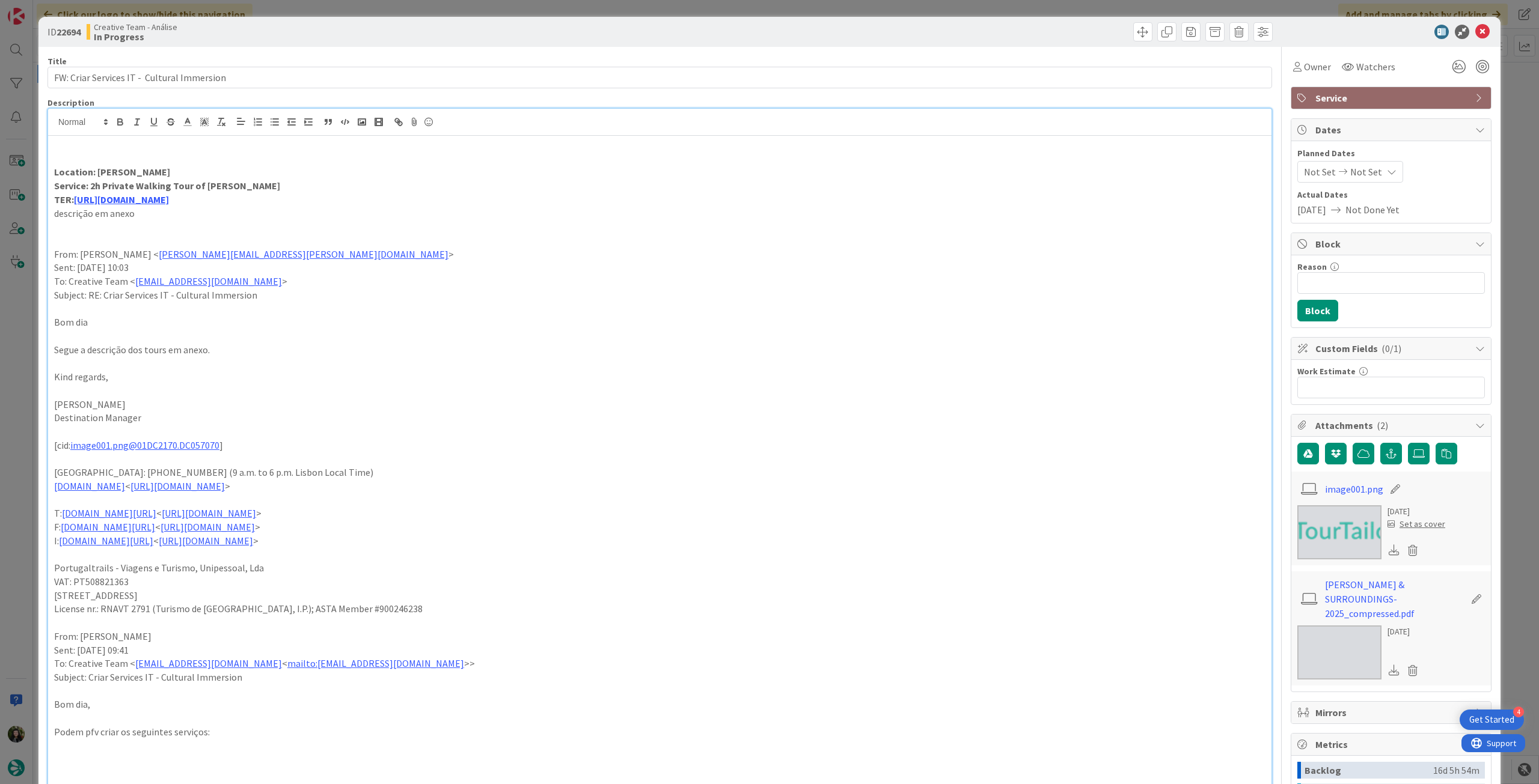
click at [127, 217] on p "descrição em anexo" at bounding box center [660, 213] width 1211 height 14
click at [125, 117] on icon "button" at bounding box center [120, 122] width 11 height 11
click at [530, 230] on p at bounding box center [660, 227] width 1211 height 14
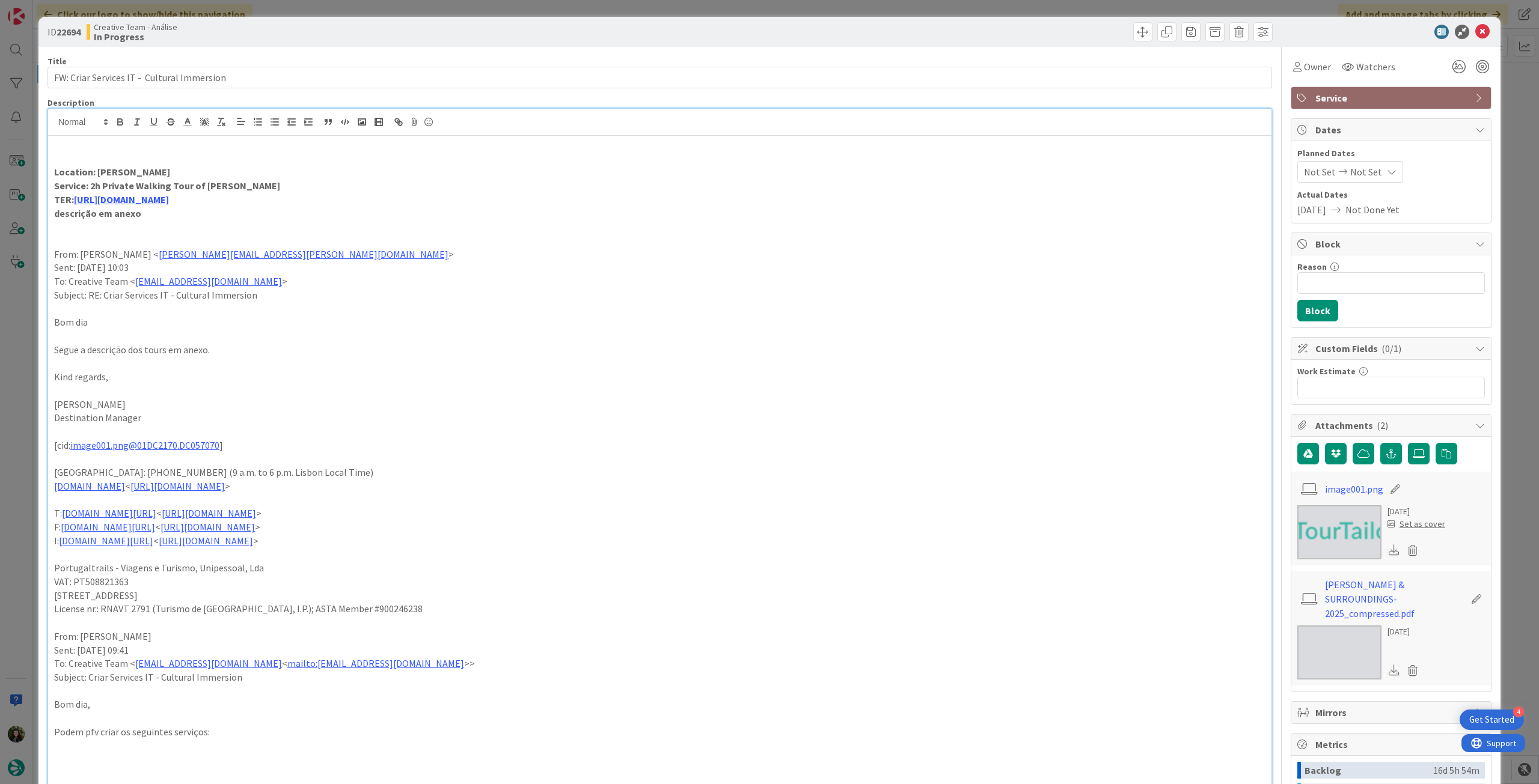
click at [1477, 29] on icon at bounding box center [1483, 32] width 14 height 14
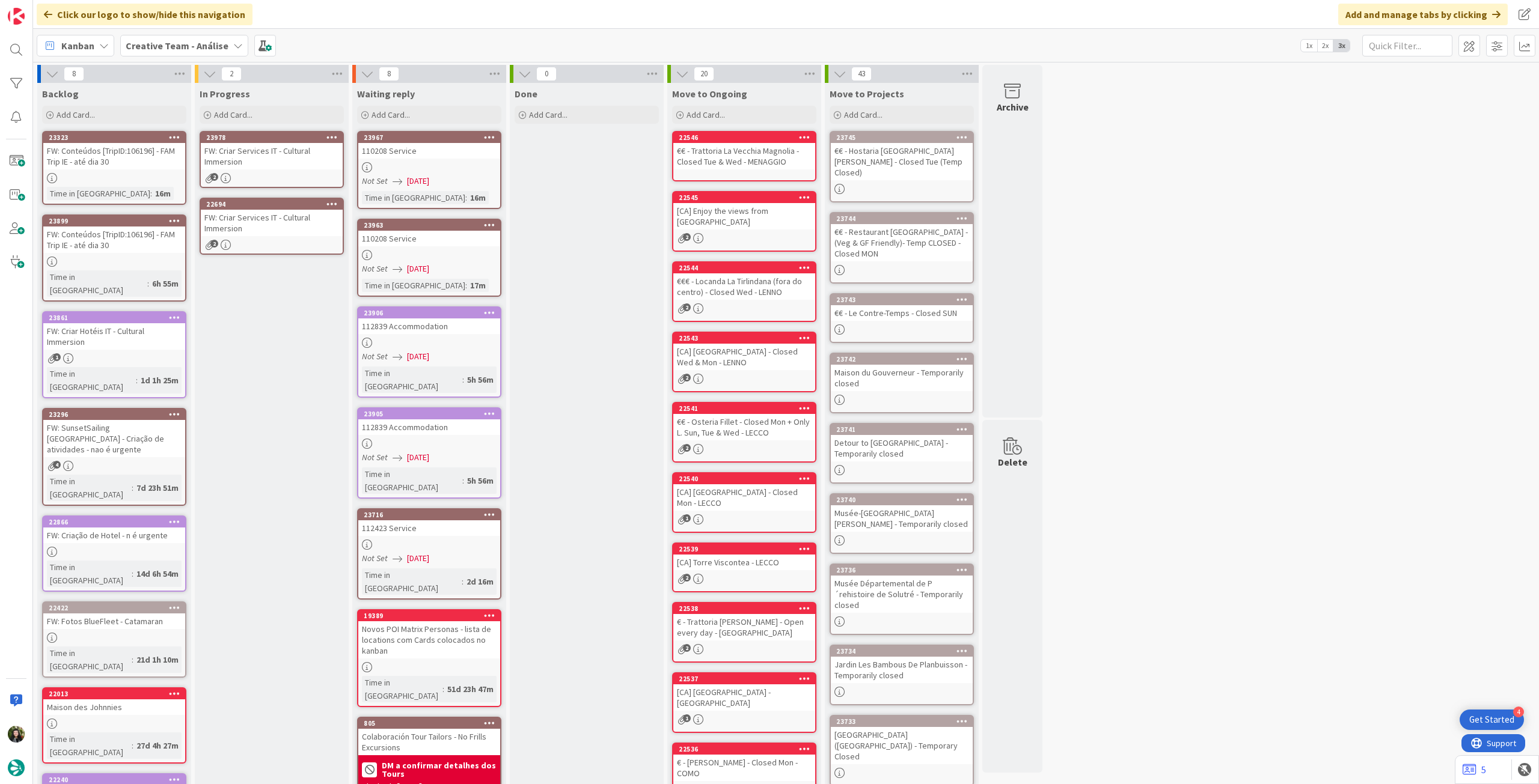
click at [319, 233] on div "FW: Criar Services IT - Cultural Immersion" at bounding box center [271, 223] width 142 height 27
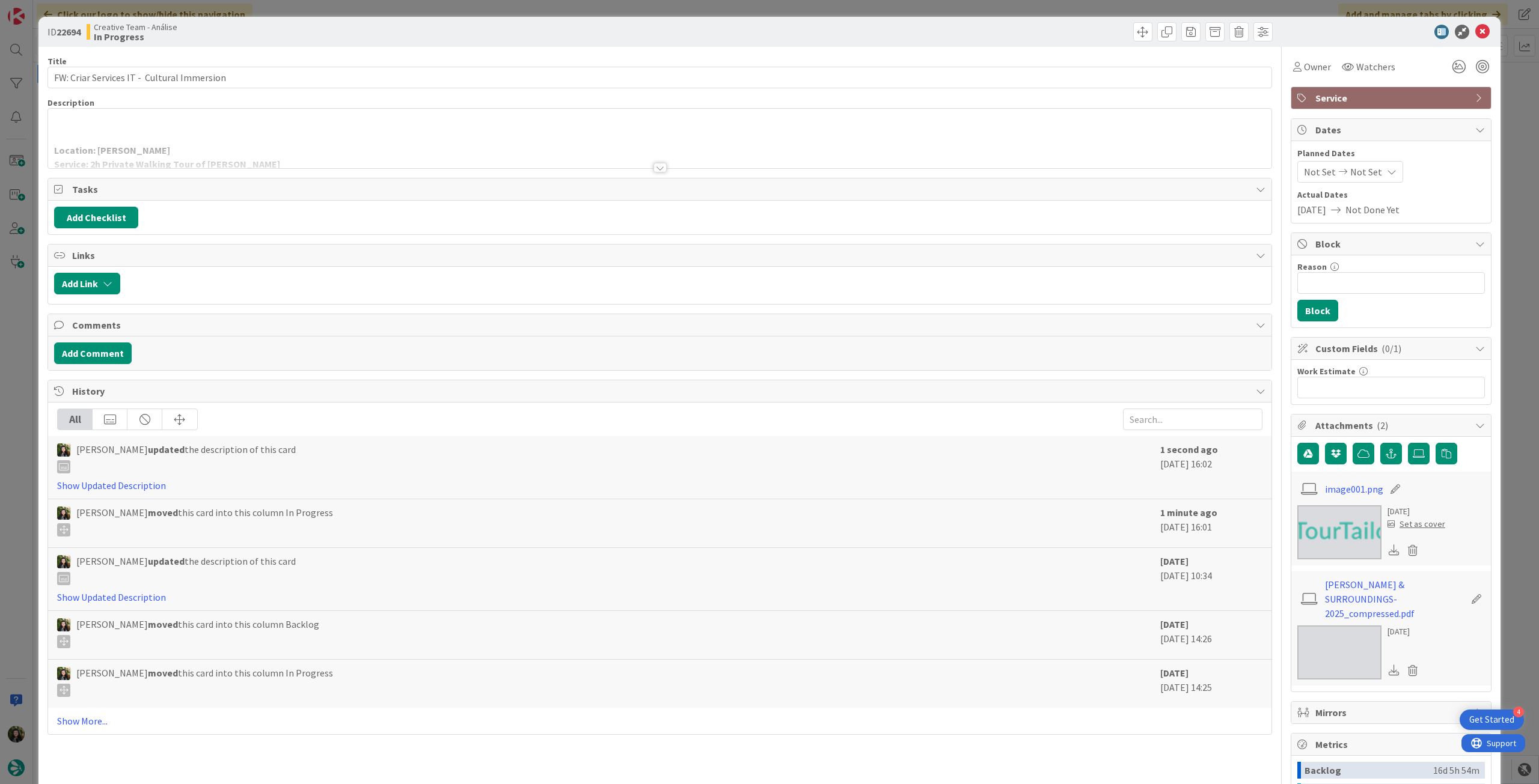
click at [235, 149] on div at bounding box center [660, 153] width 1223 height 31
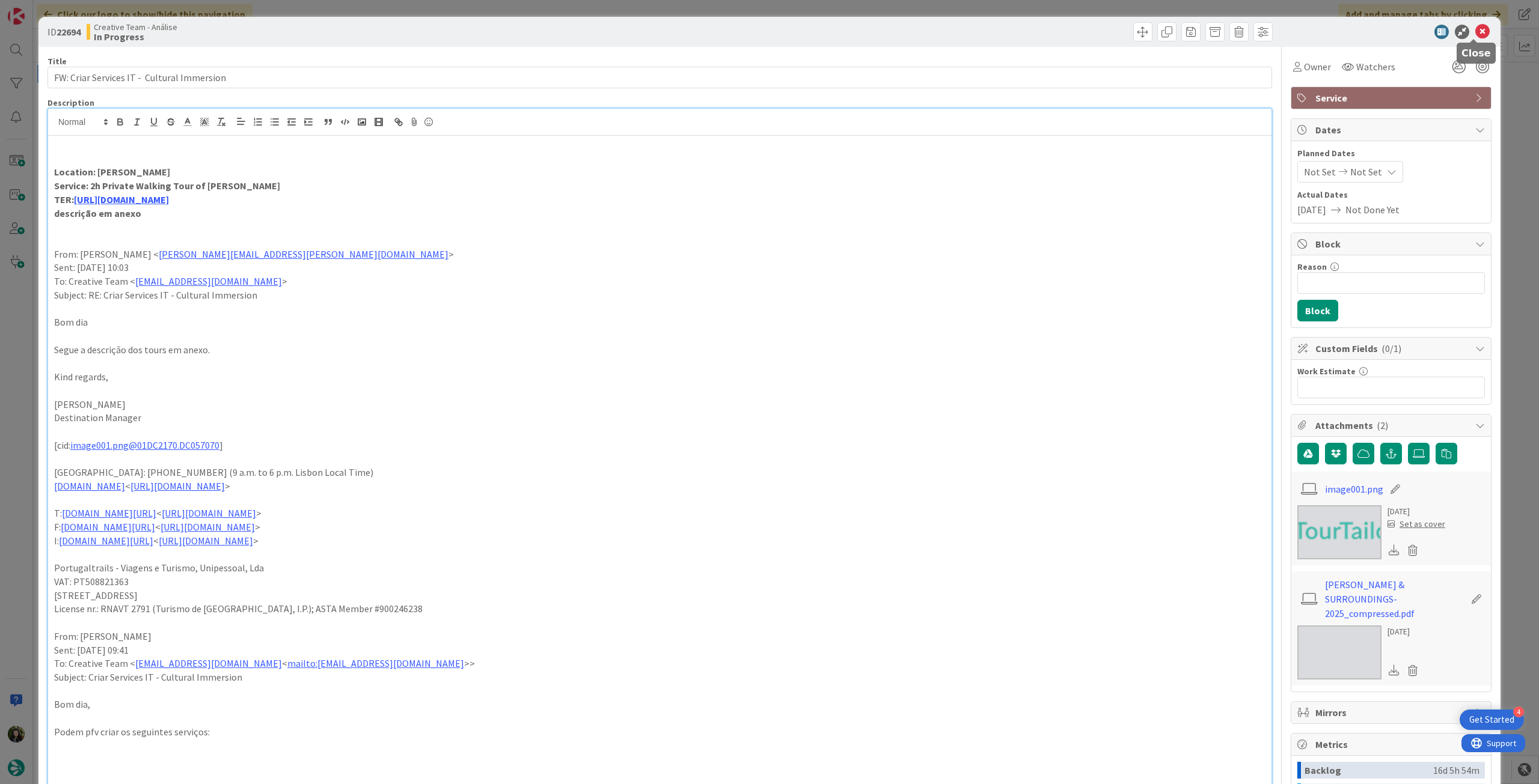
click at [1476, 33] on icon at bounding box center [1483, 32] width 14 height 14
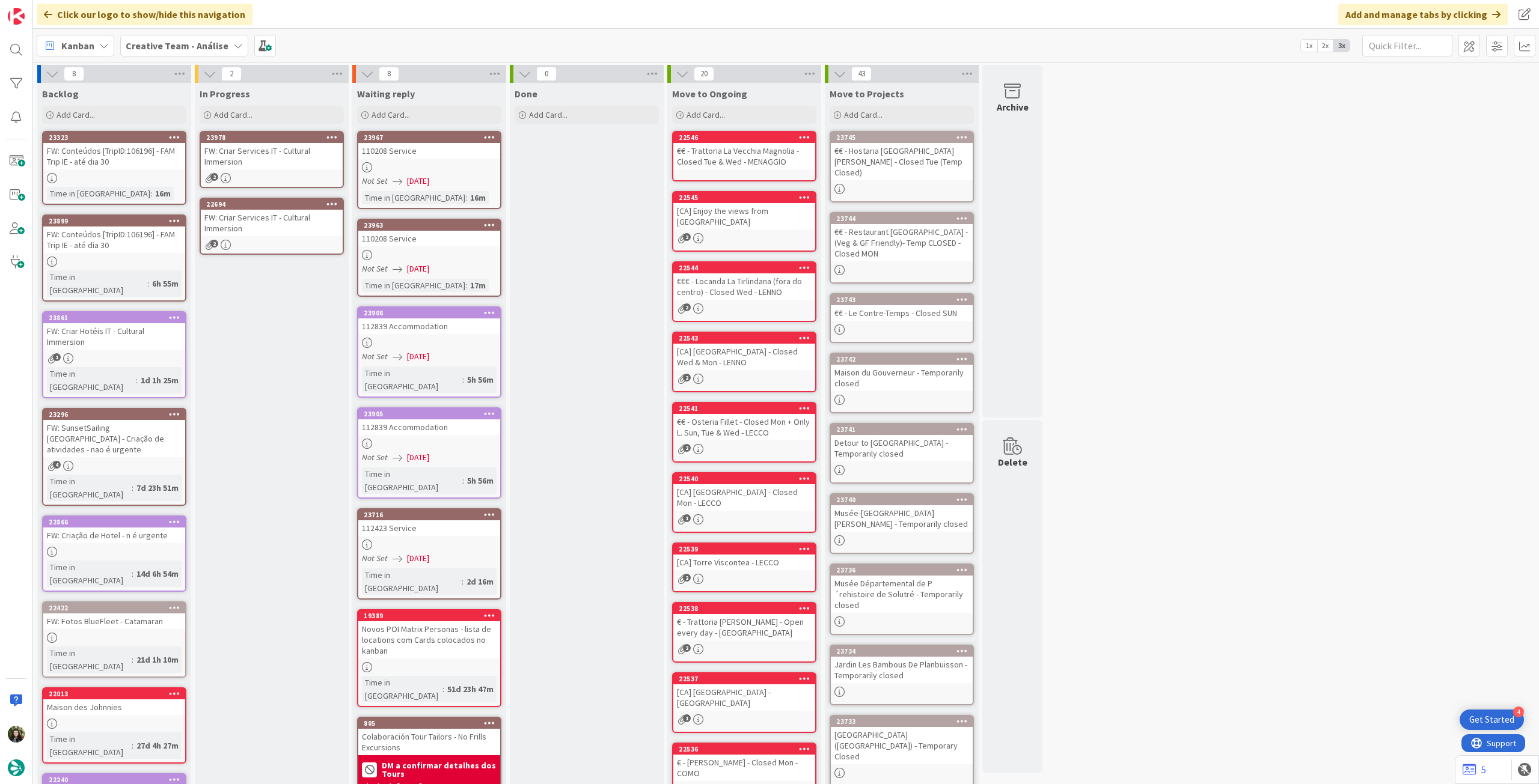
click at [290, 157] on div "FW: Criar Services IT - Cultural Immersion" at bounding box center [271, 156] width 142 height 27
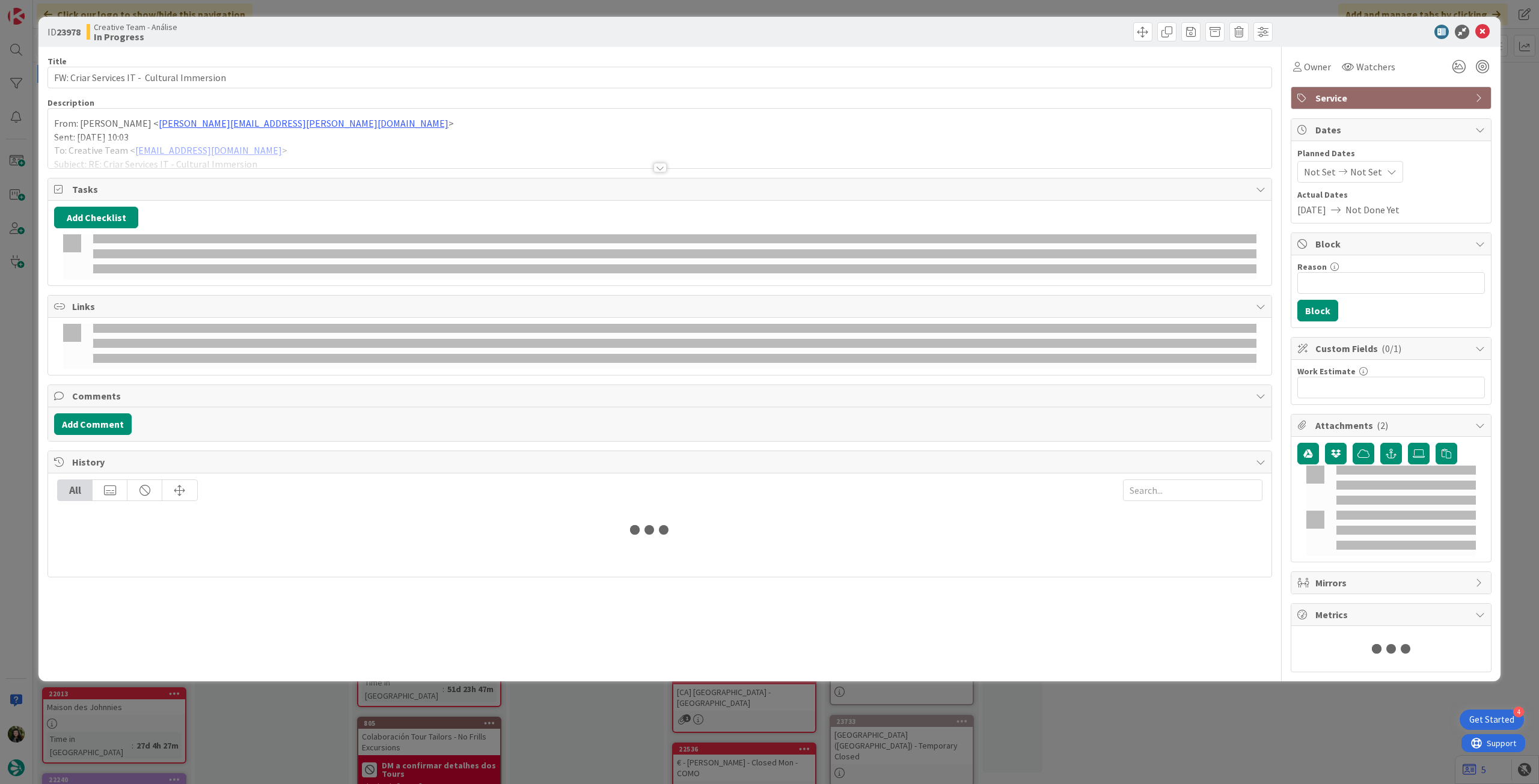
click at [166, 158] on div at bounding box center [660, 153] width 1223 height 31
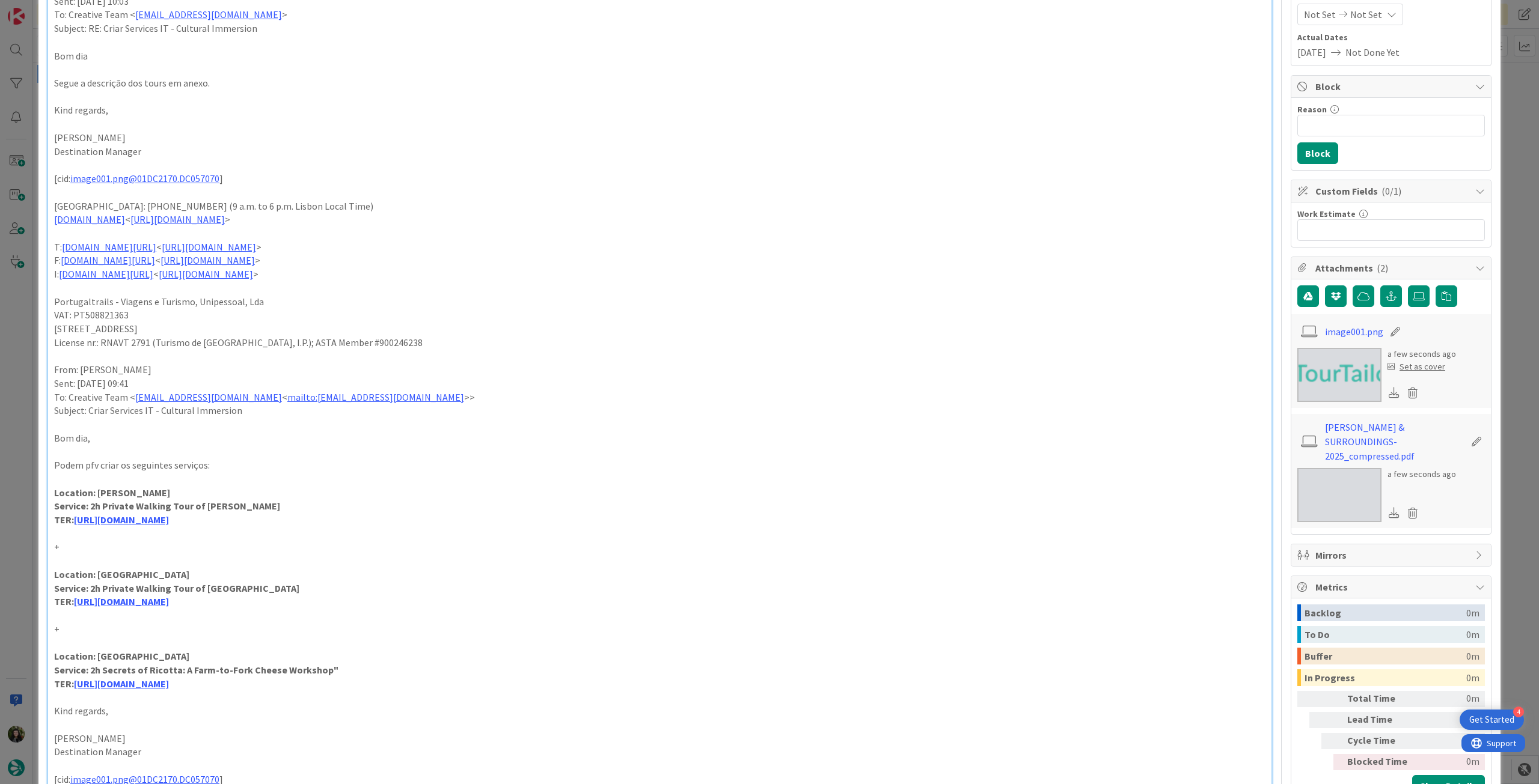
scroll to position [161, 0]
drag, startPoint x: 51, startPoint y: 571, endPoint x: 338, endPoint y: 594, distance: 287.9
click at [338, 594] on div "From: [PERSON_NAME] < [PERSON_NAME][EMAIL_ADDRESS][PERSON_NAME][DOMAIN_NAME] > …" at bounding box center [660, 467] width 1223 height 984
copy div "Location: Alberobello Service: 2h Private Walking Tour of [GEOGRAPHIC_DATA] TER…"
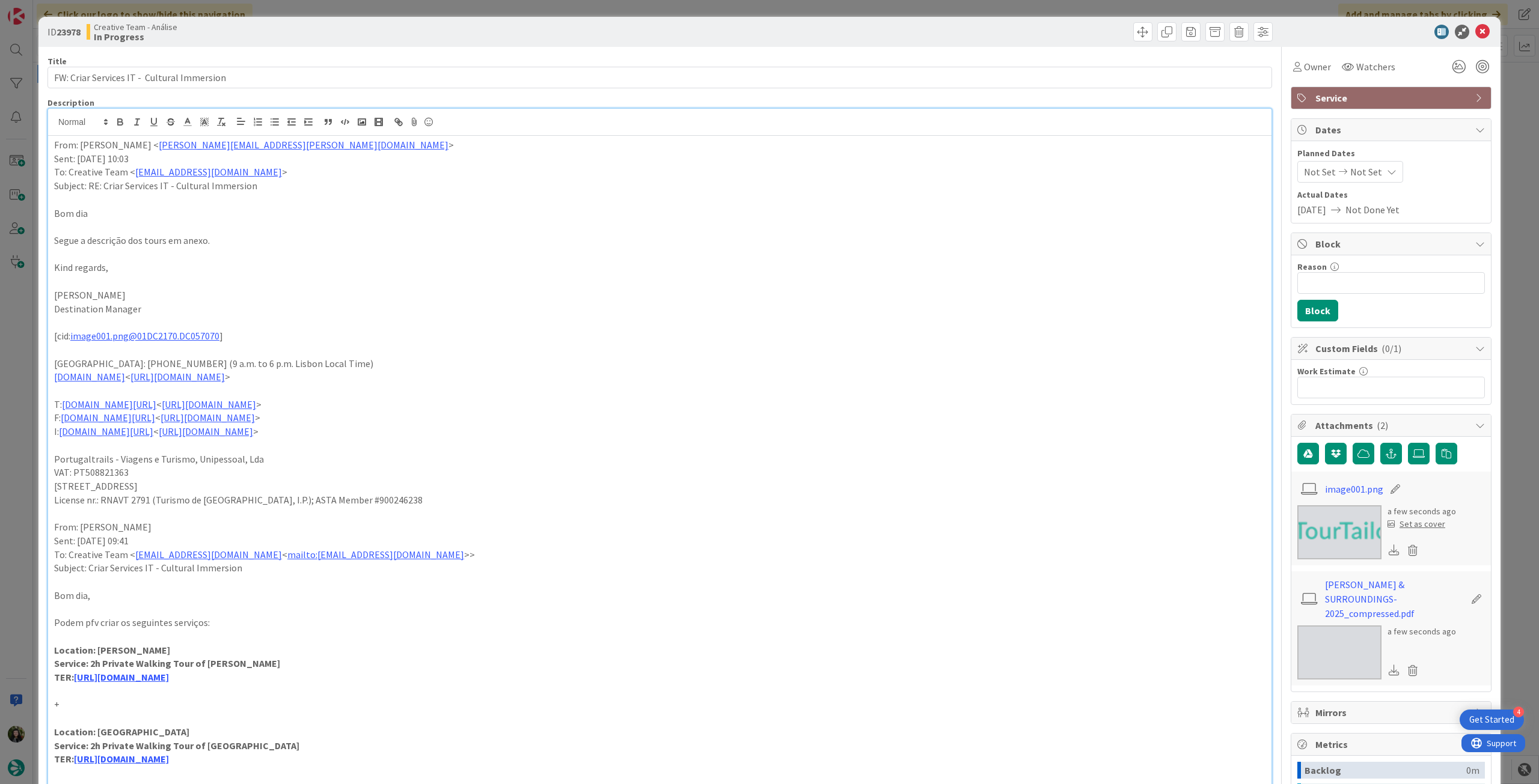
click at [52, 146] on div "From: [PERSON_NAME] < [PERSON_NAME][EMAIL_ADDRESS][PERSON_NAME][DOMAIN_NAME] > …" at bounding box center [660, 628] width 1223 height 984
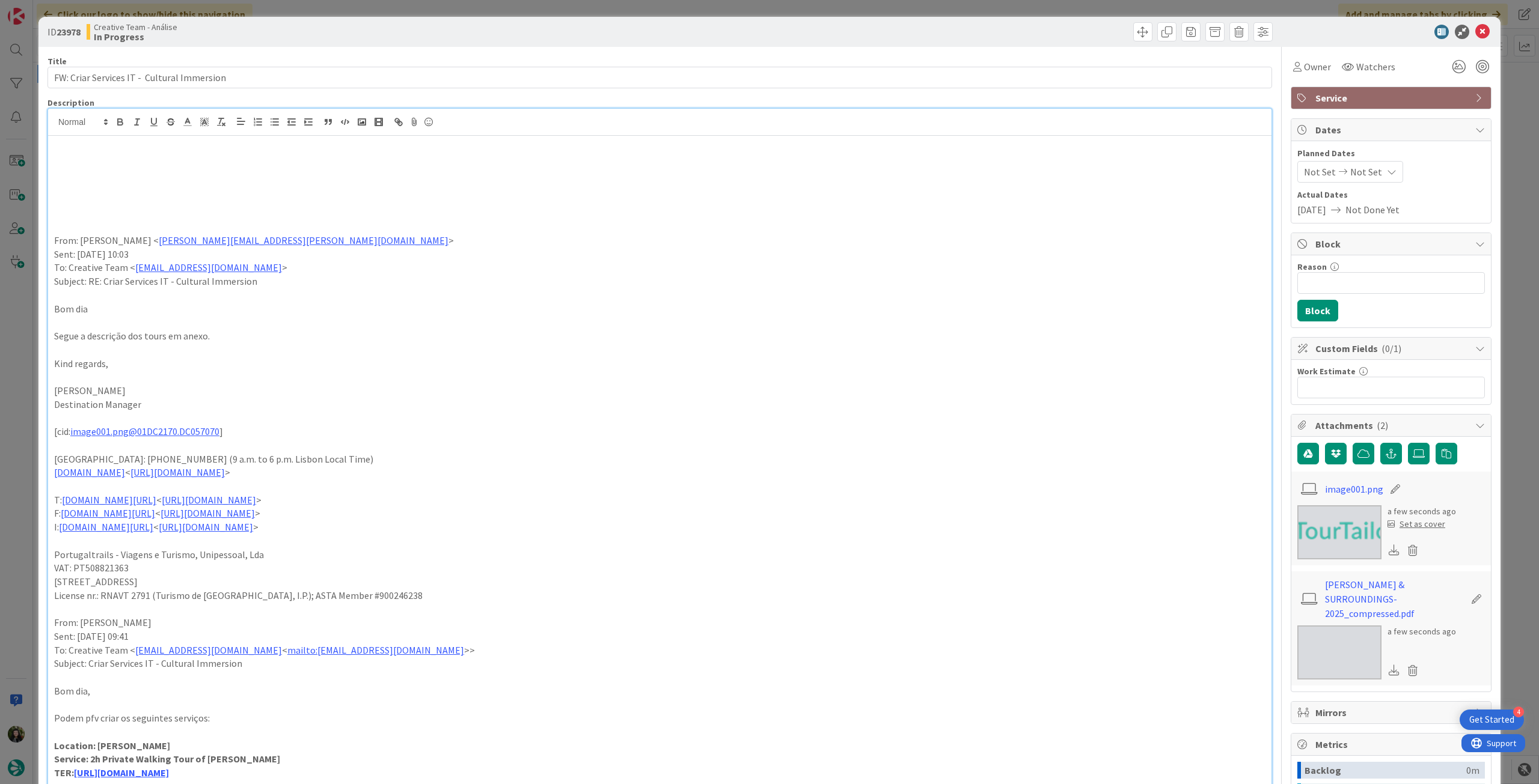
click at [87, 173] on p at bounding box center [660, 173] width 1211 height 14
paste div
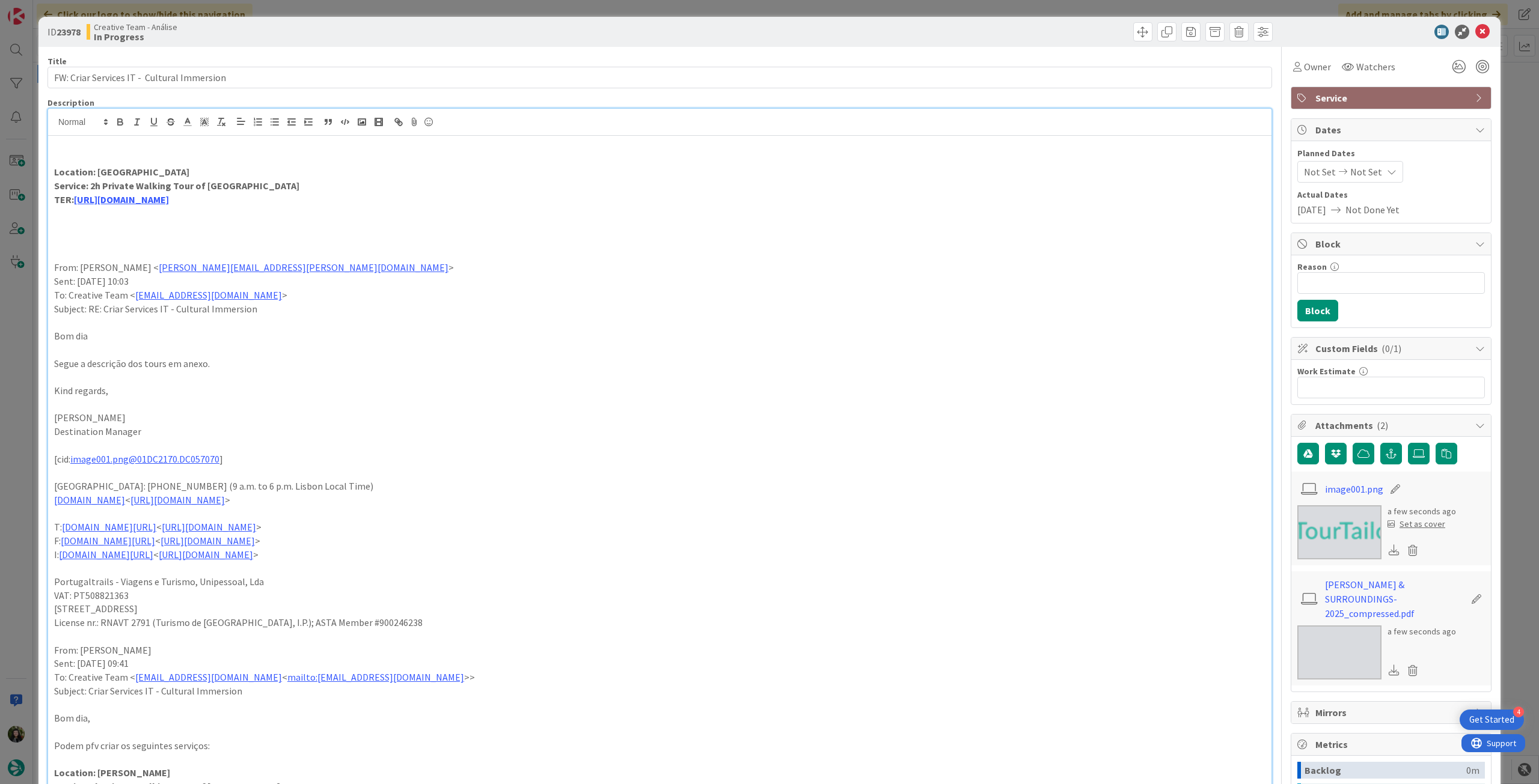
click at [123, 217] on p at bounding box center [660, 213] width 1211 height 14
type textarea "x"
drag, startPoint x: 138, startPoint y: 211, endPoint x: 37, endPoint y: 213, distance: 101.0
click at [37, 213] on div "ID 23978 Creative Team - Análise In Progress Title 43 / 128 FW: Criar Services …" at bounding box center [770, 392] width 1539 height 784
click at [113, 123] on button "button" at bounding box center [120, 122] width 17 height 14
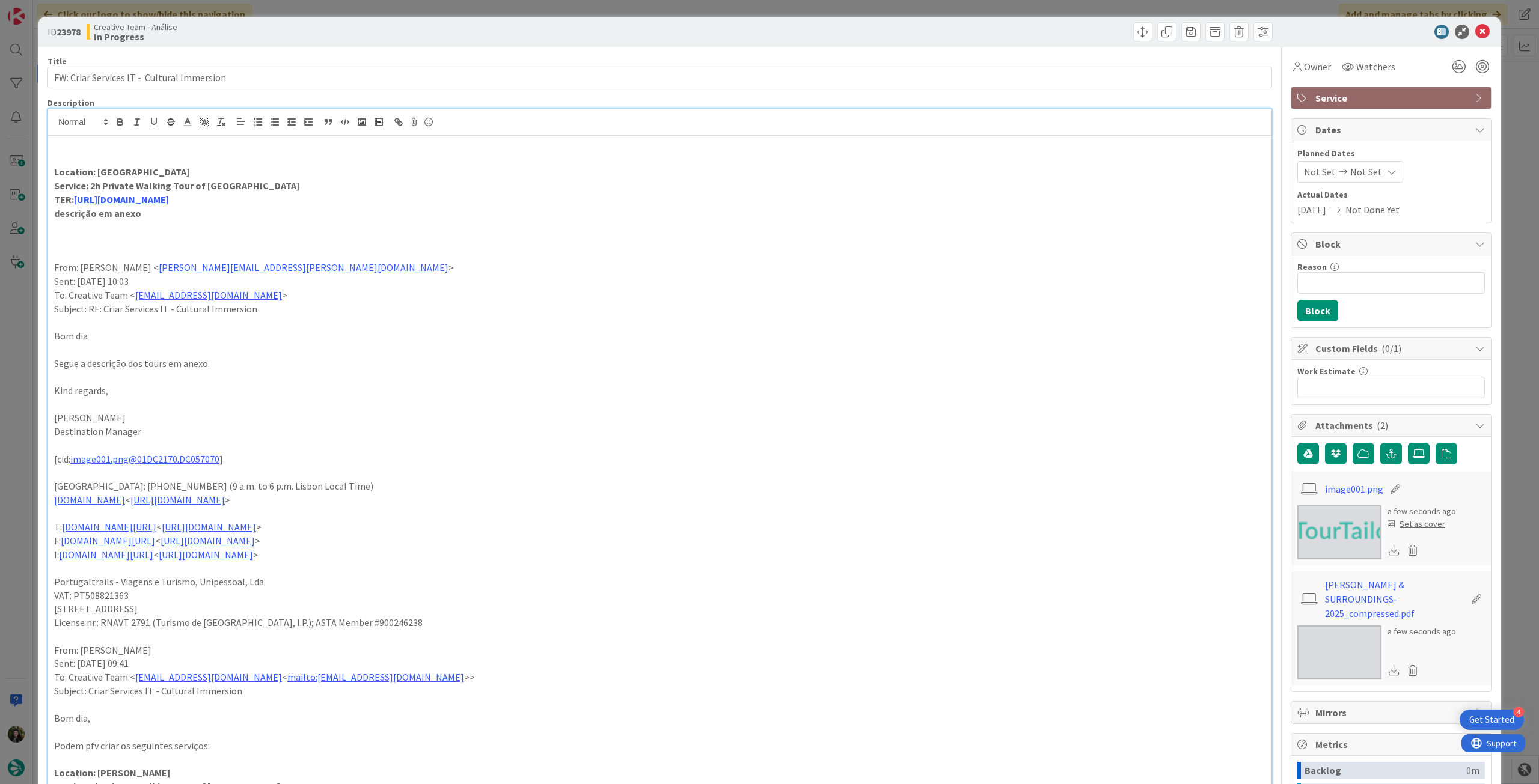
click at [172, 175] on p "Location: [GEOGRAPHIC_DATA]" at bounding box center [660, 173] width 1211 height 14
click at [1479, 27] on icon at bounding box center [1483, 32] width 14 height 14
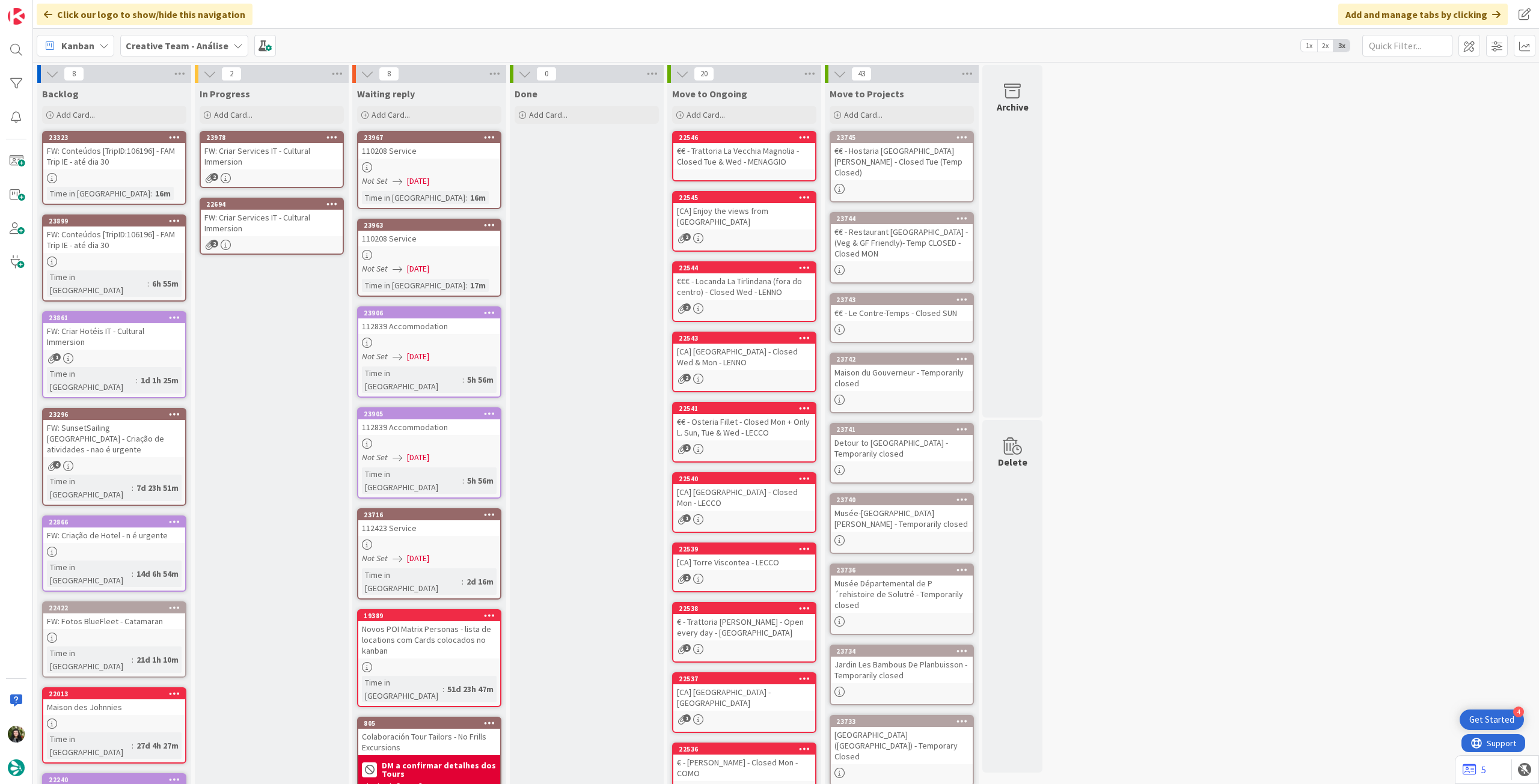
click at [333, 206] on icon at bounding box center [332, 204] width 11 height 8
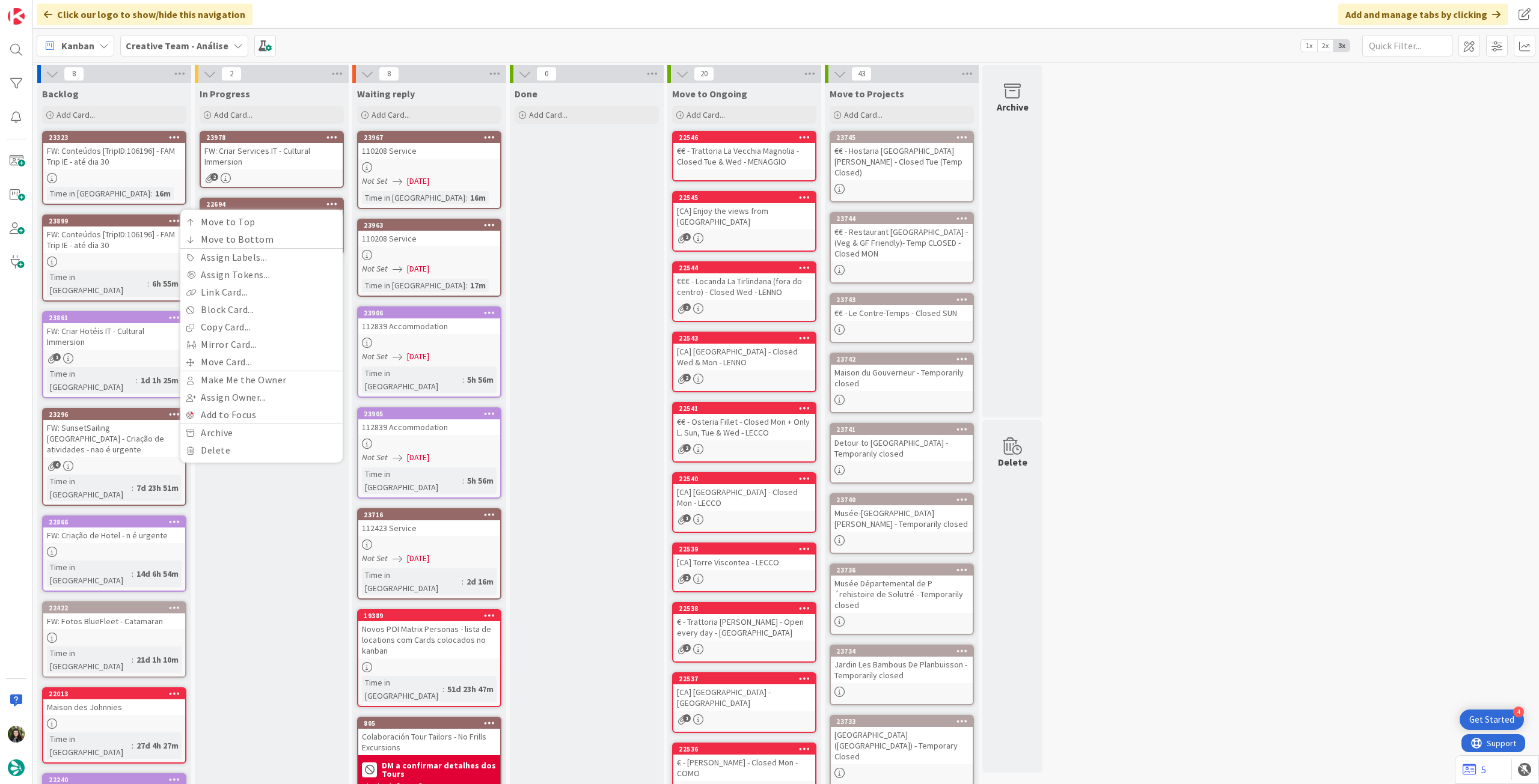
click at [333, 133] on icon at bounding box center [332, 137] width 11 height 8
click at [259, 330] on link "Copy Card..." at bounding box center [261, 327] width 162 height 18
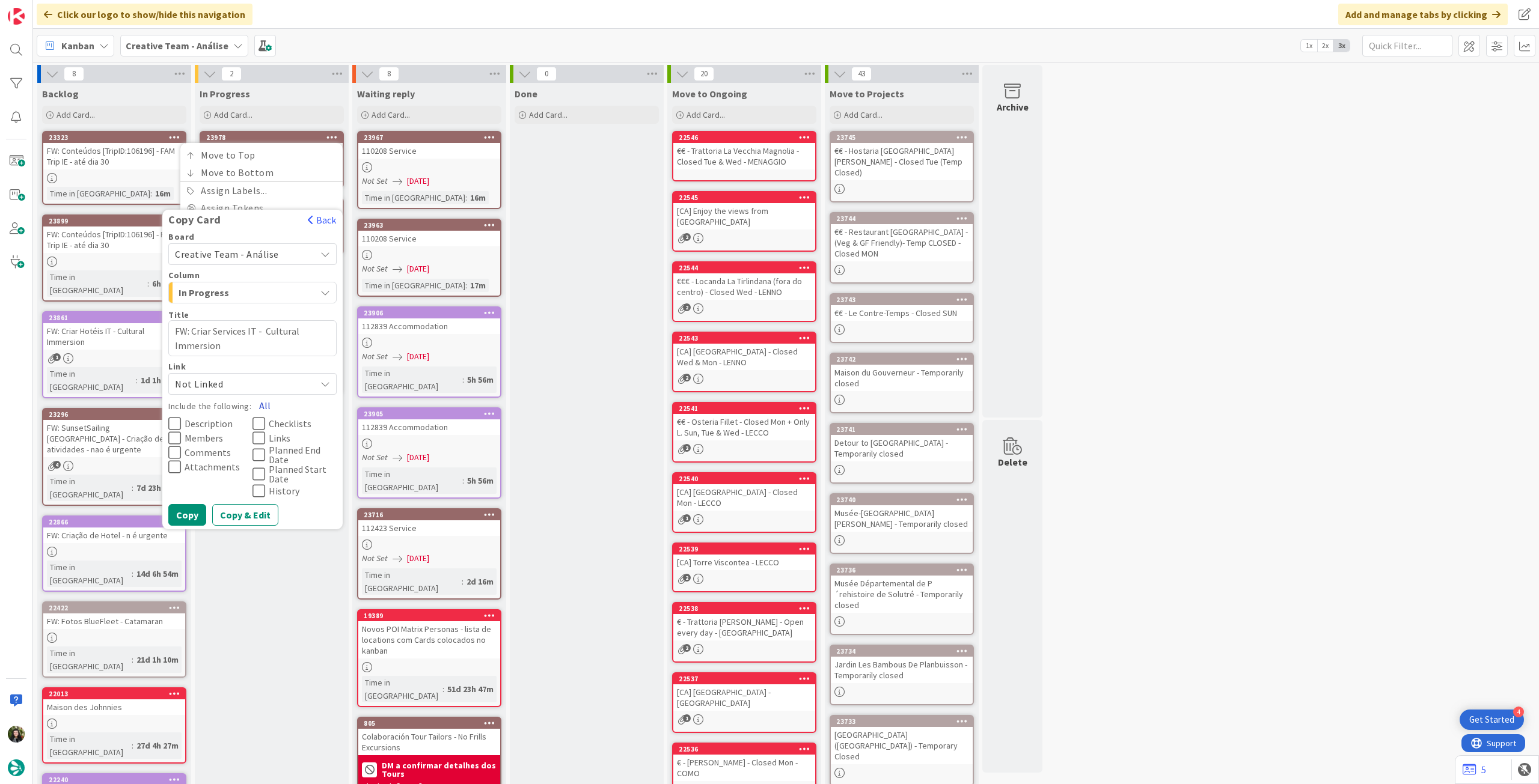
click at [263, 402] on button "All" at bounding box center [265, 406] width 27 height 22
click at [183, 518] on button "Copy" at bounding box center [187, 515] width 38 height 22
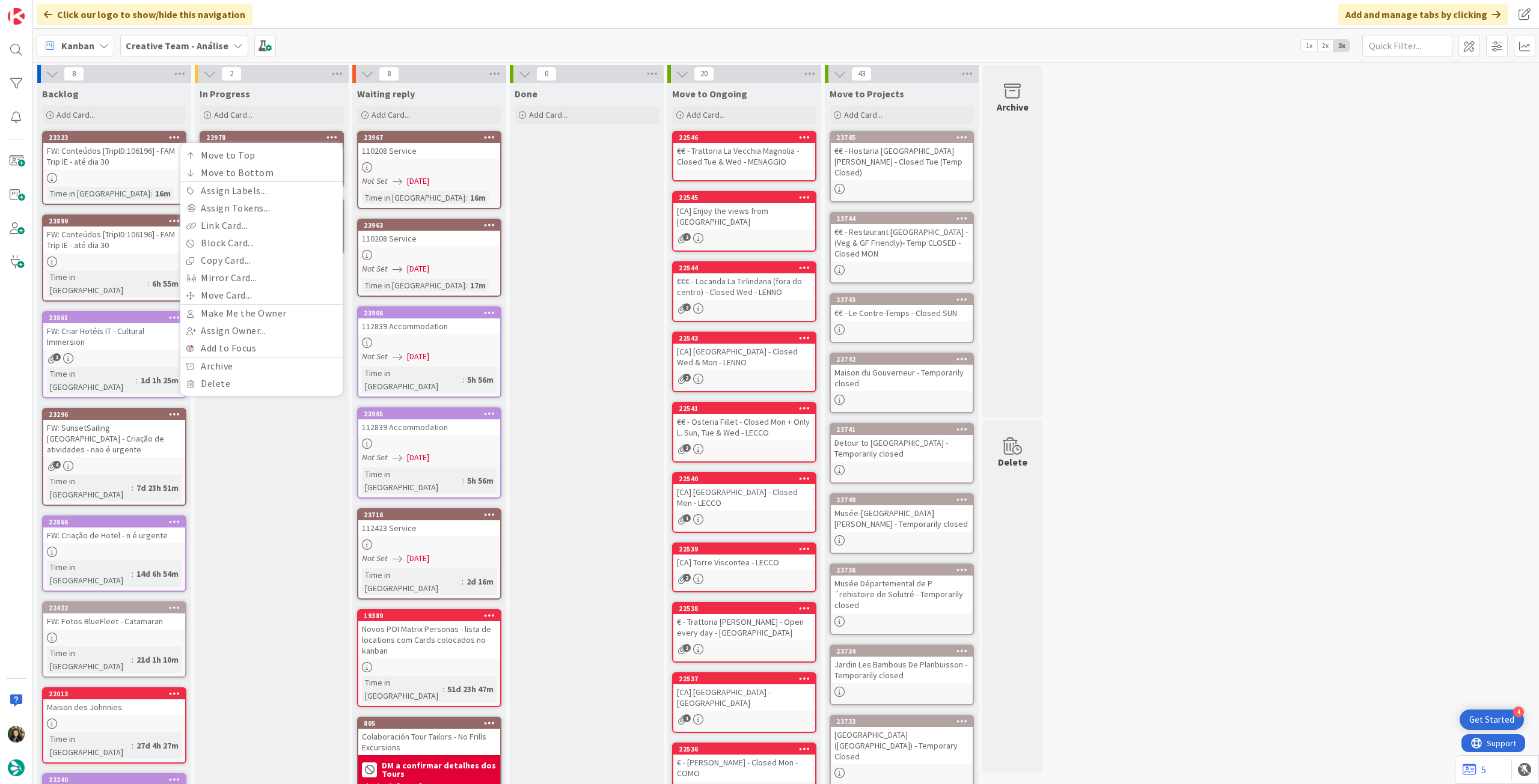
click at [273, 452] on div "In Progress Add Card... 23978 Move to Top Move to Bottom Assign Labels... Assig…" at bounding box center [271, 558] width 154 height 950
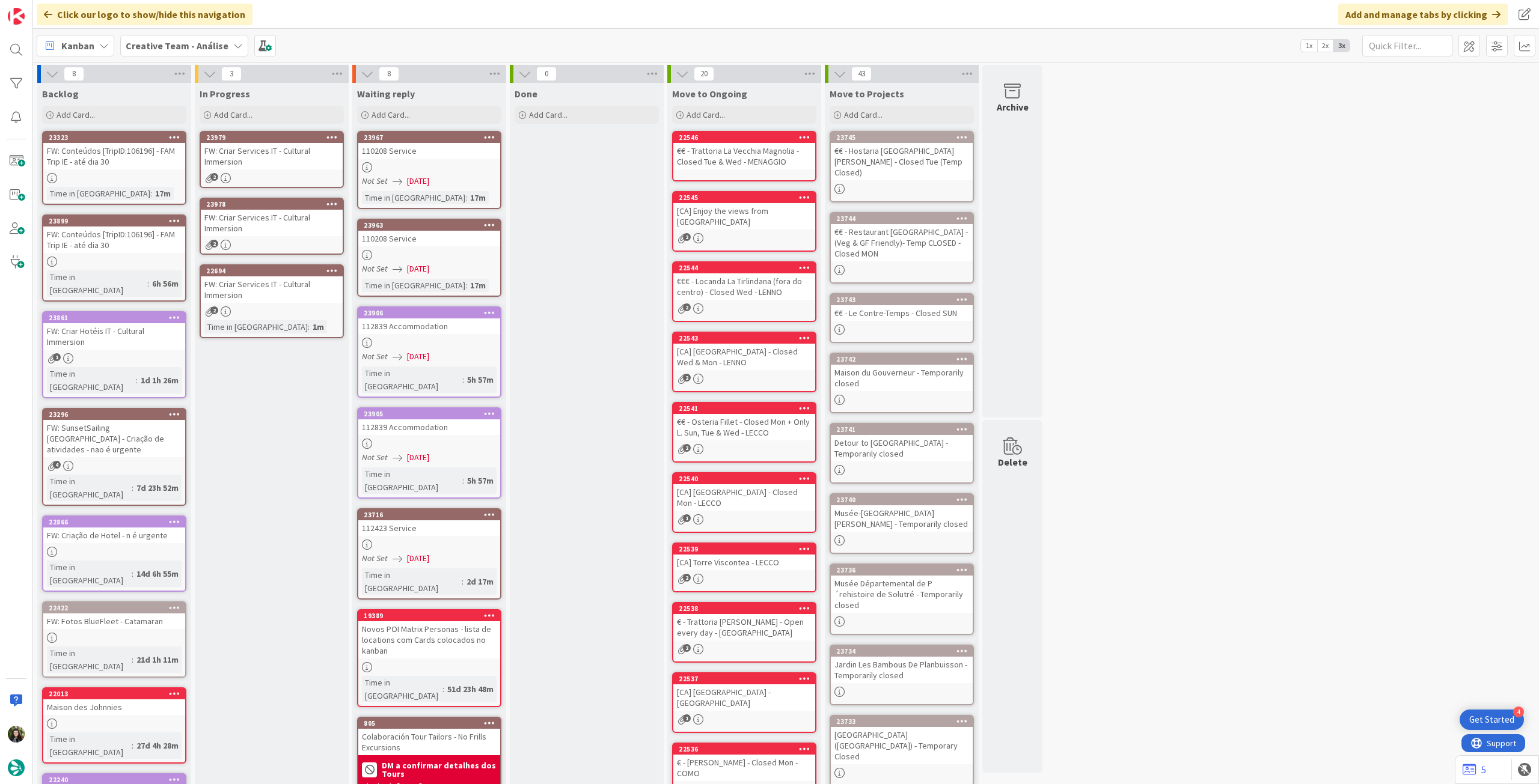
click at [292, 318] on link "22694 Copy Card Back Board Creative Team - Análise Column In Progress Title 43 …" at bounding box center [271, 301] width 144 height 74
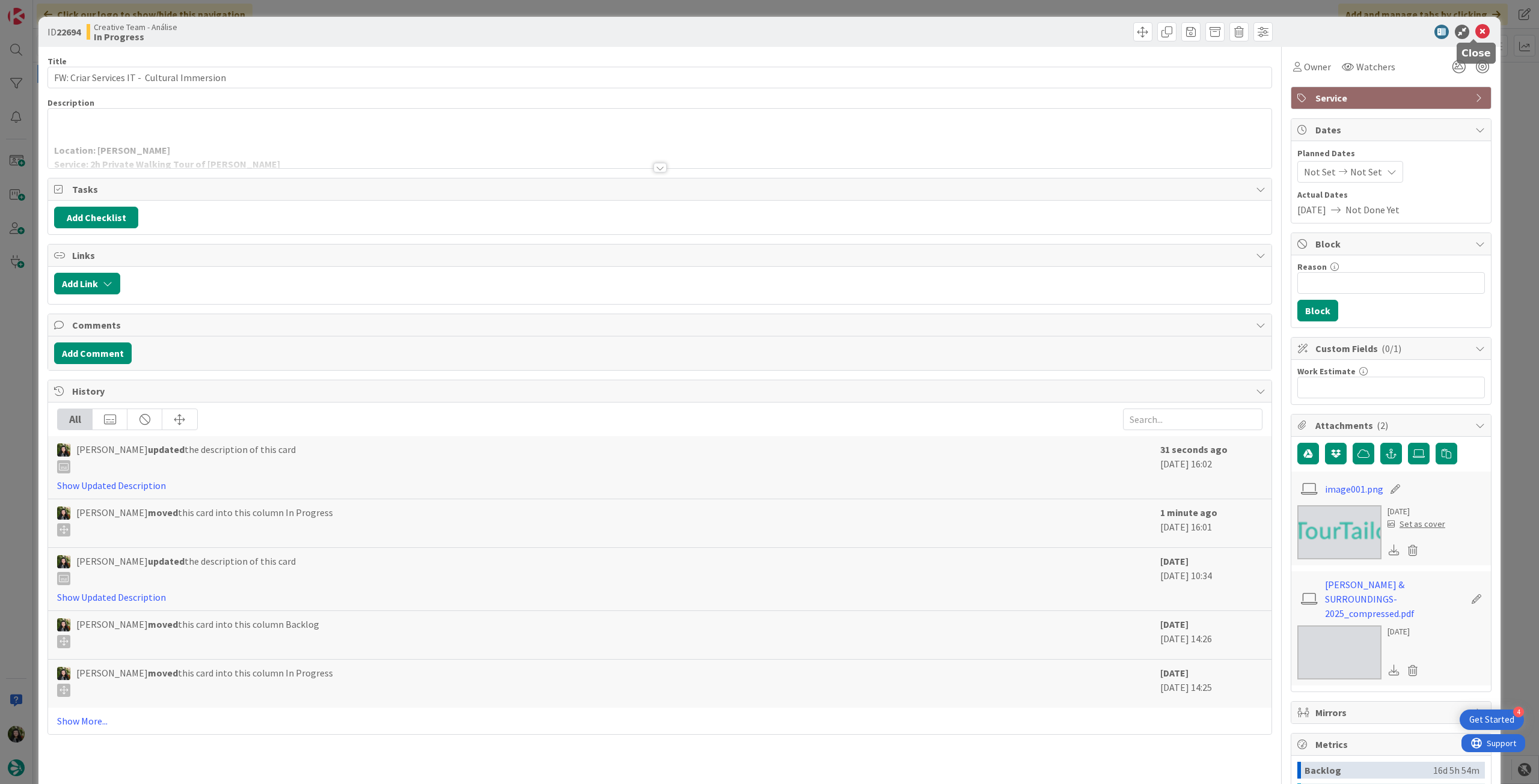
click at [1479, 37] on icon at bounding box center [1483, 32] width 14 height 14
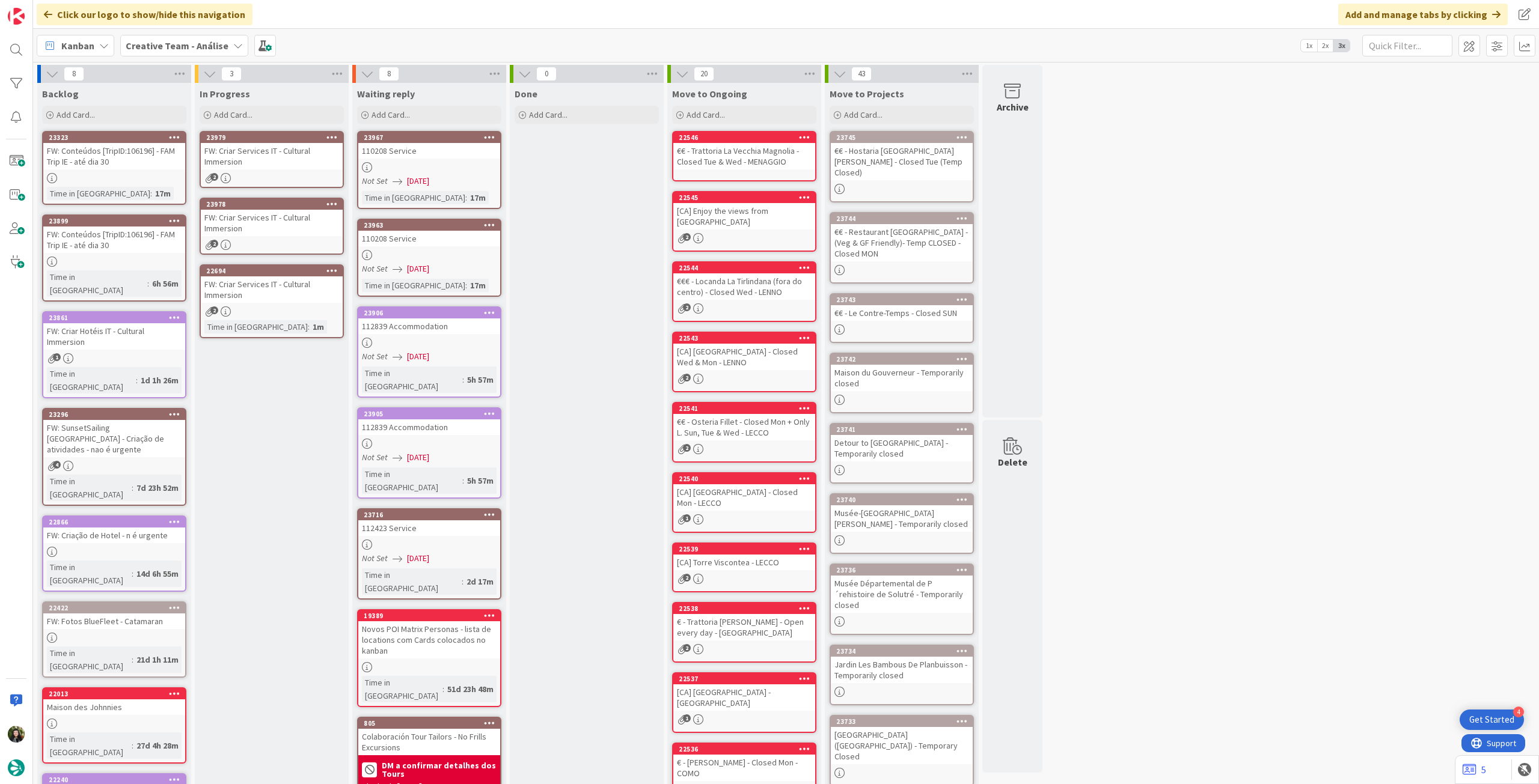
click at [254, 163] on div "FW: Criar Services IT - Cultural Immersion" at bounding box center [271, 156] width 142 height 27
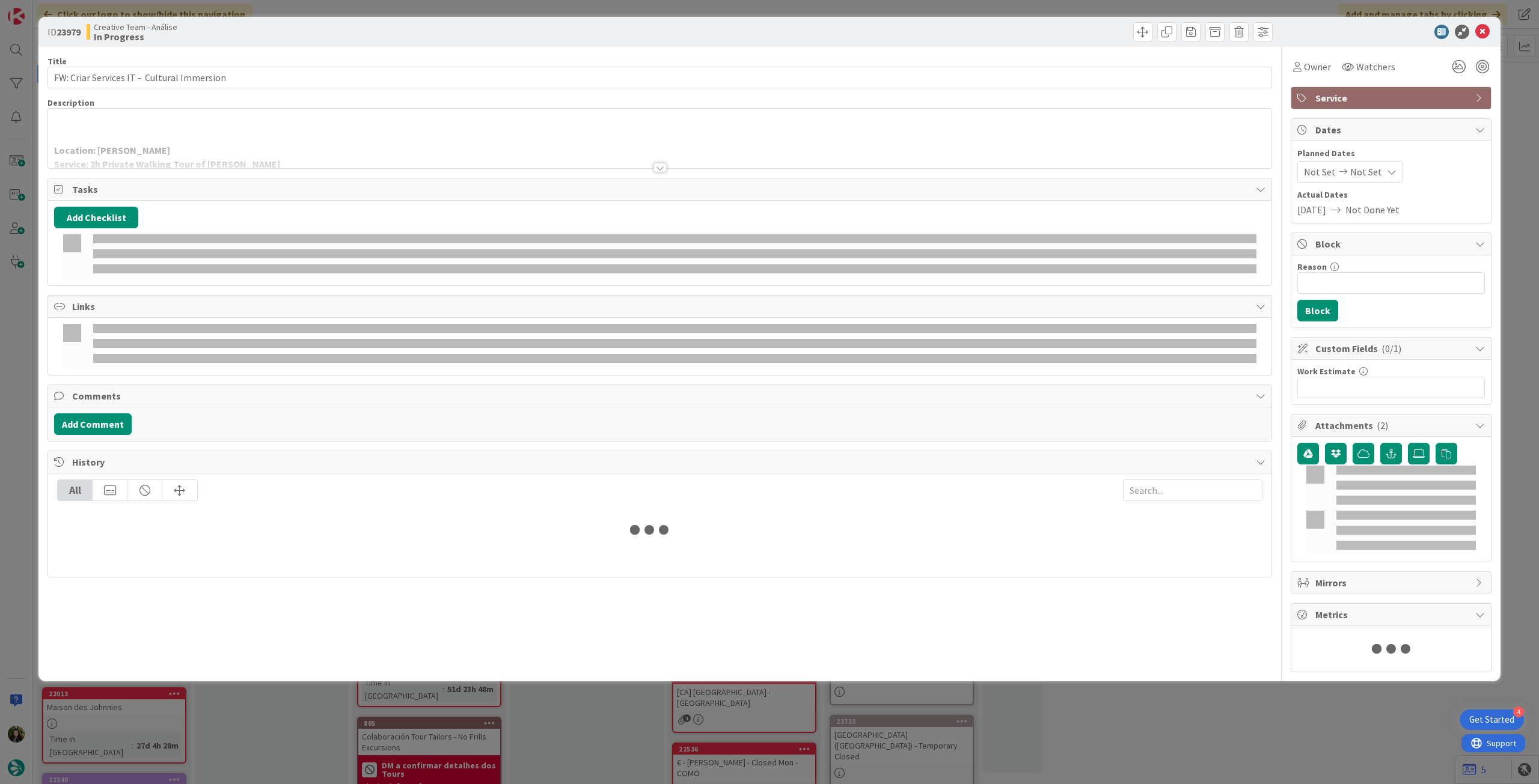
click at [211, 166] on div at bounding box center [660, 153] width 1223 height 31
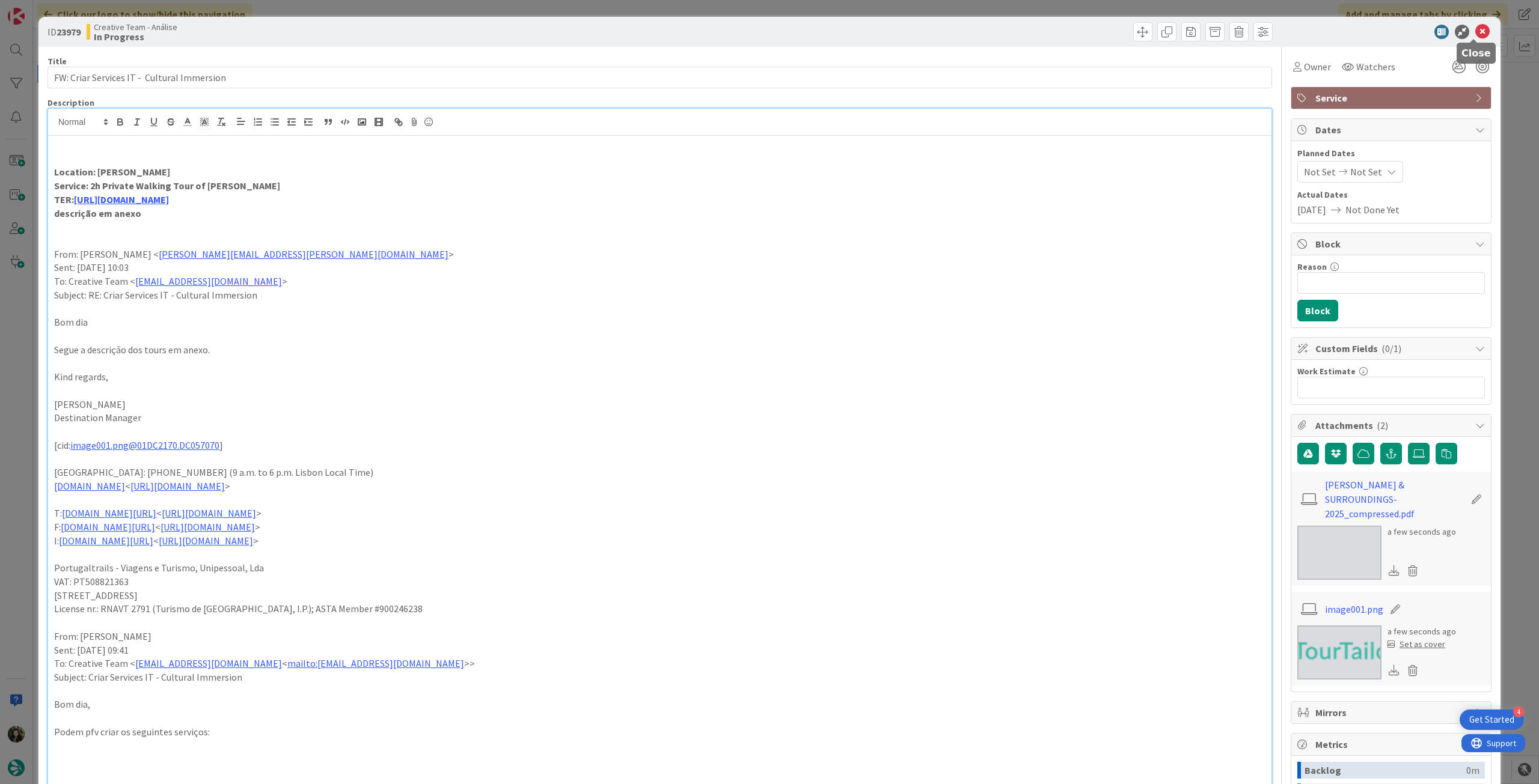
click at [1476, 37] on icon at bounding box center [1483, 32] width 14 height 14
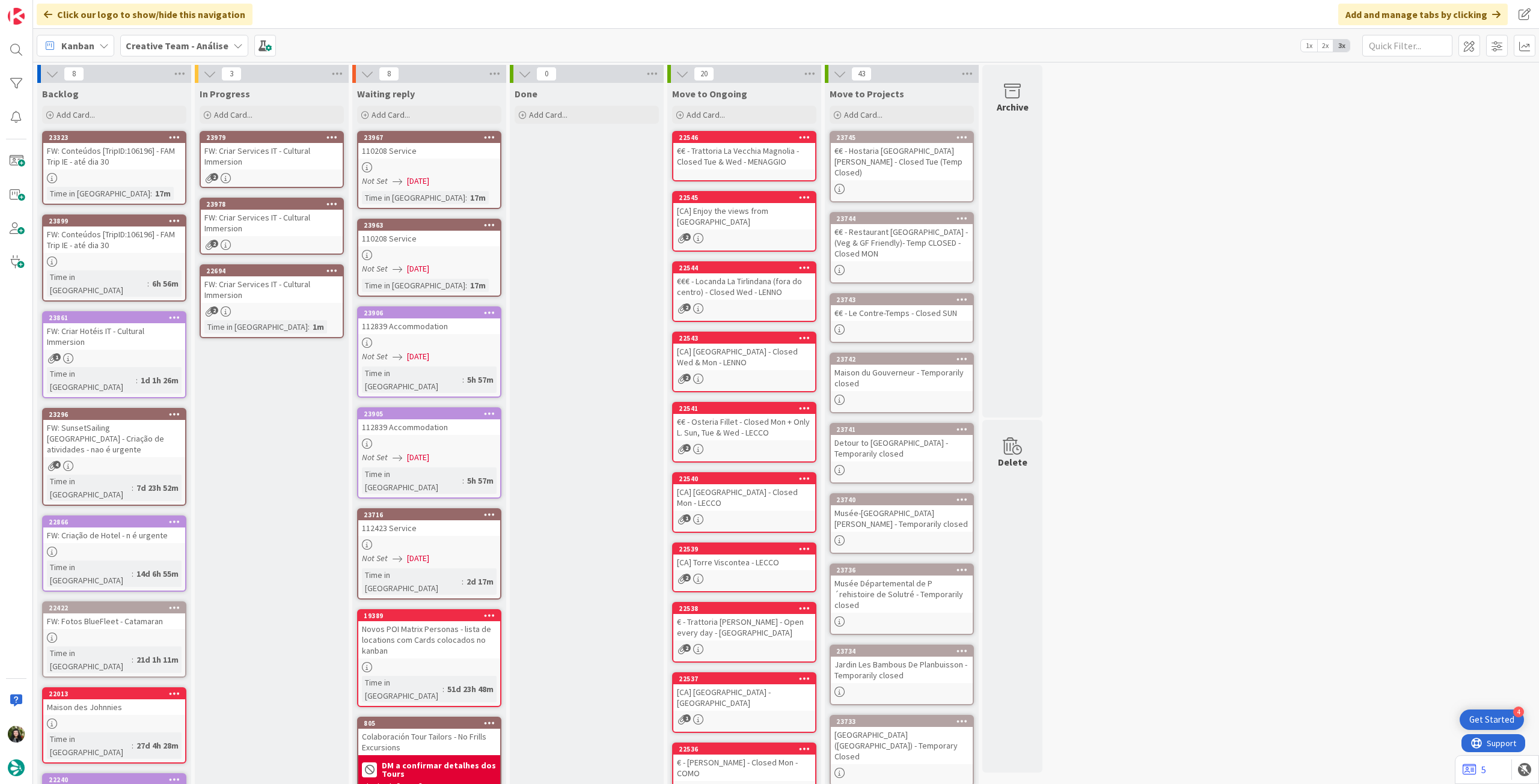
click at [259, 297] on div "FW: Criar Services IT - Cultural Immersion" at bounding box center [271, 290] width 142 height 27
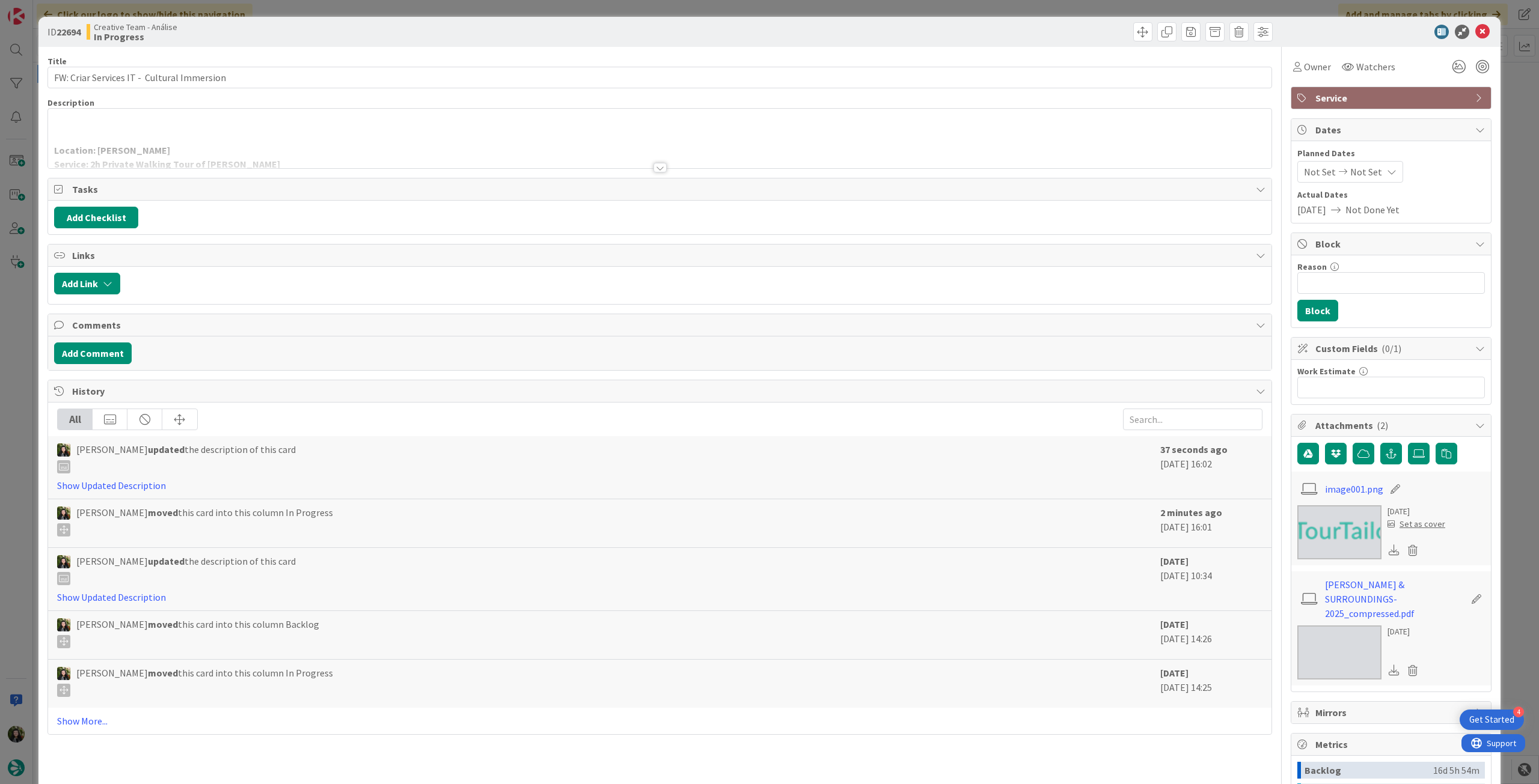
click at [264, 129] on p at bounding box center [660, 124] width 1211 height 14
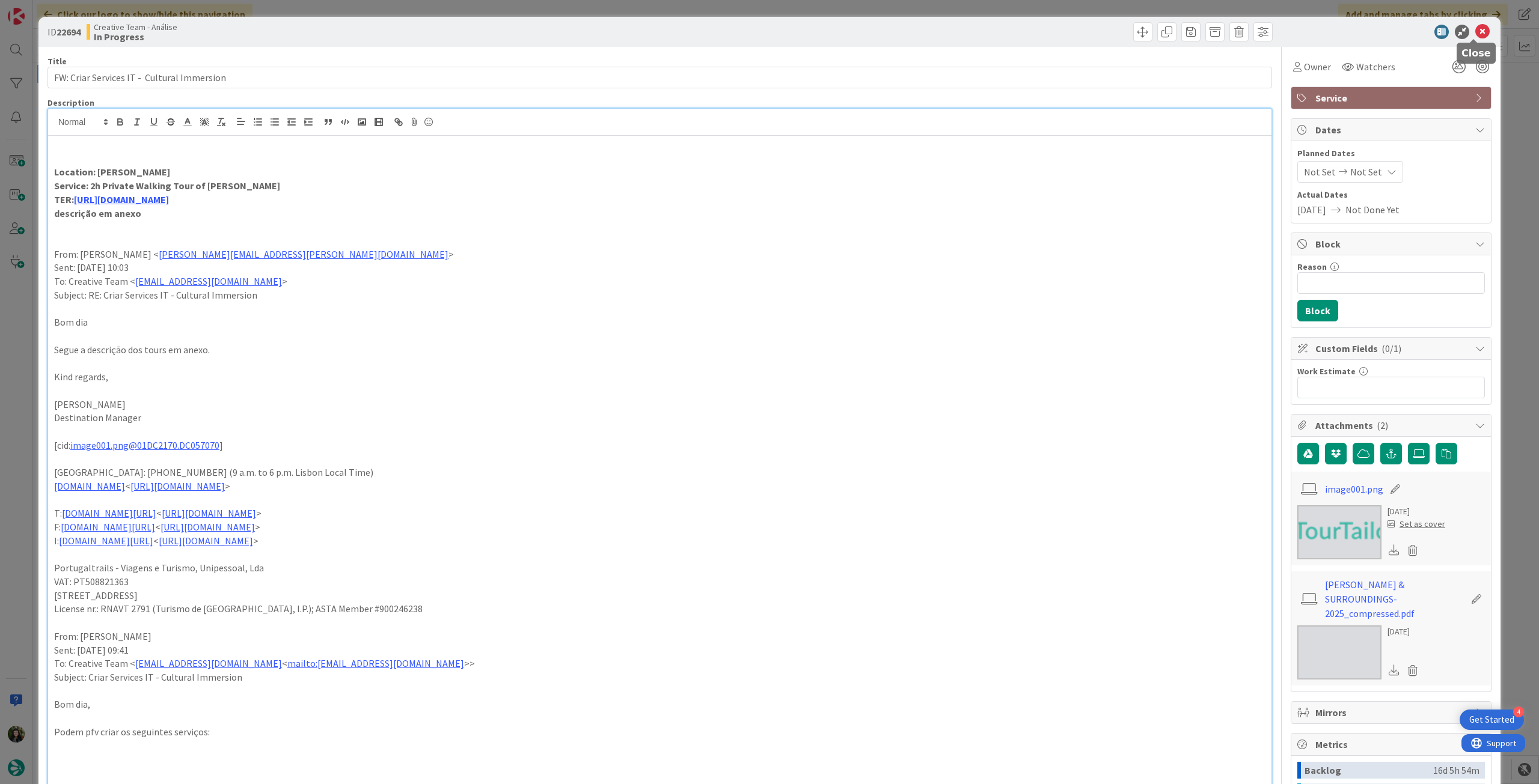
click at [1478, 30] on icon at bounding box center [1483, 32] width 14 height 14
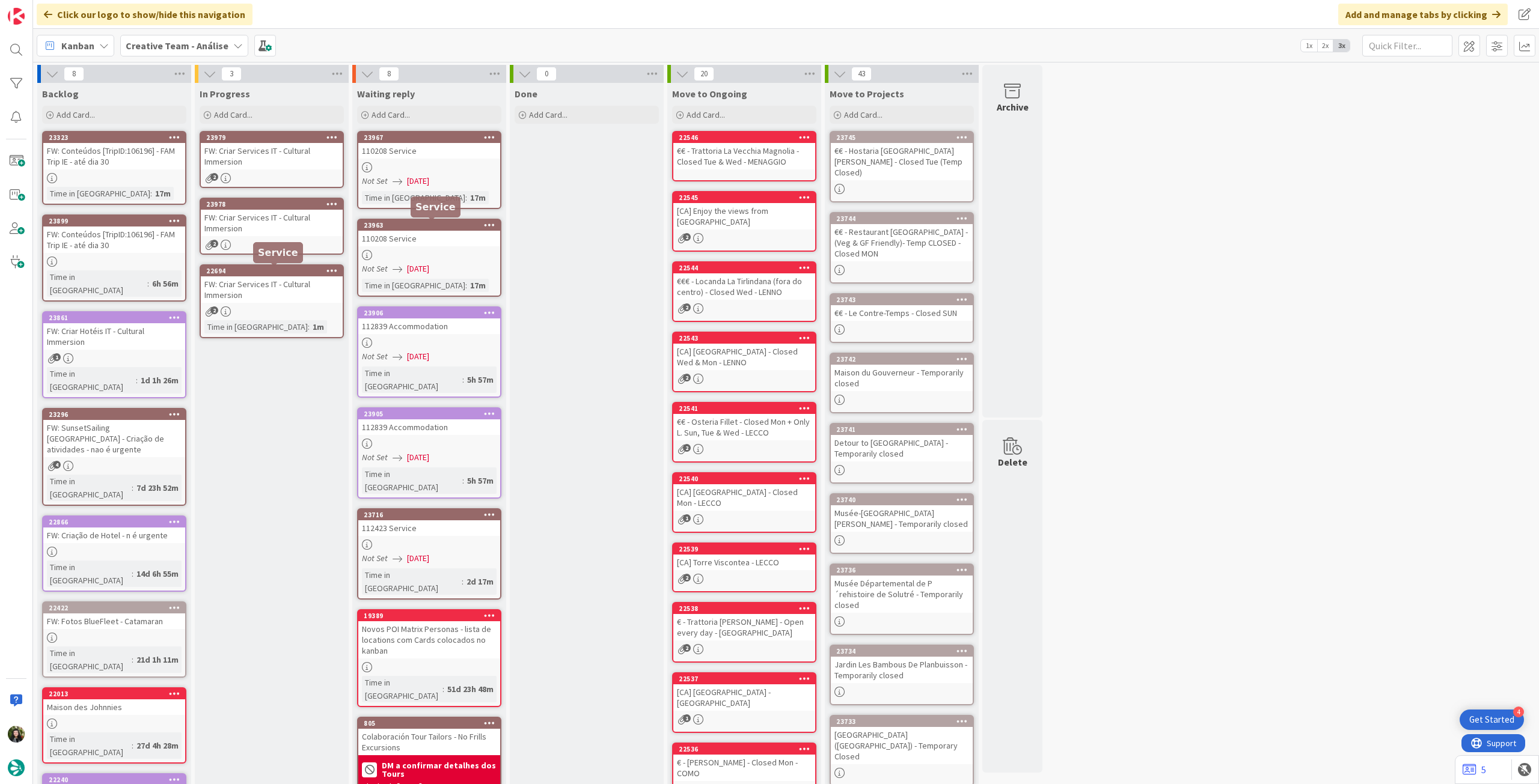
click at [273, 306] on link "22694 Copy Card Back Board Creative Team - Análise Column In Progress Title 43 …" at bounding box center [271, 301] width 144 height 74
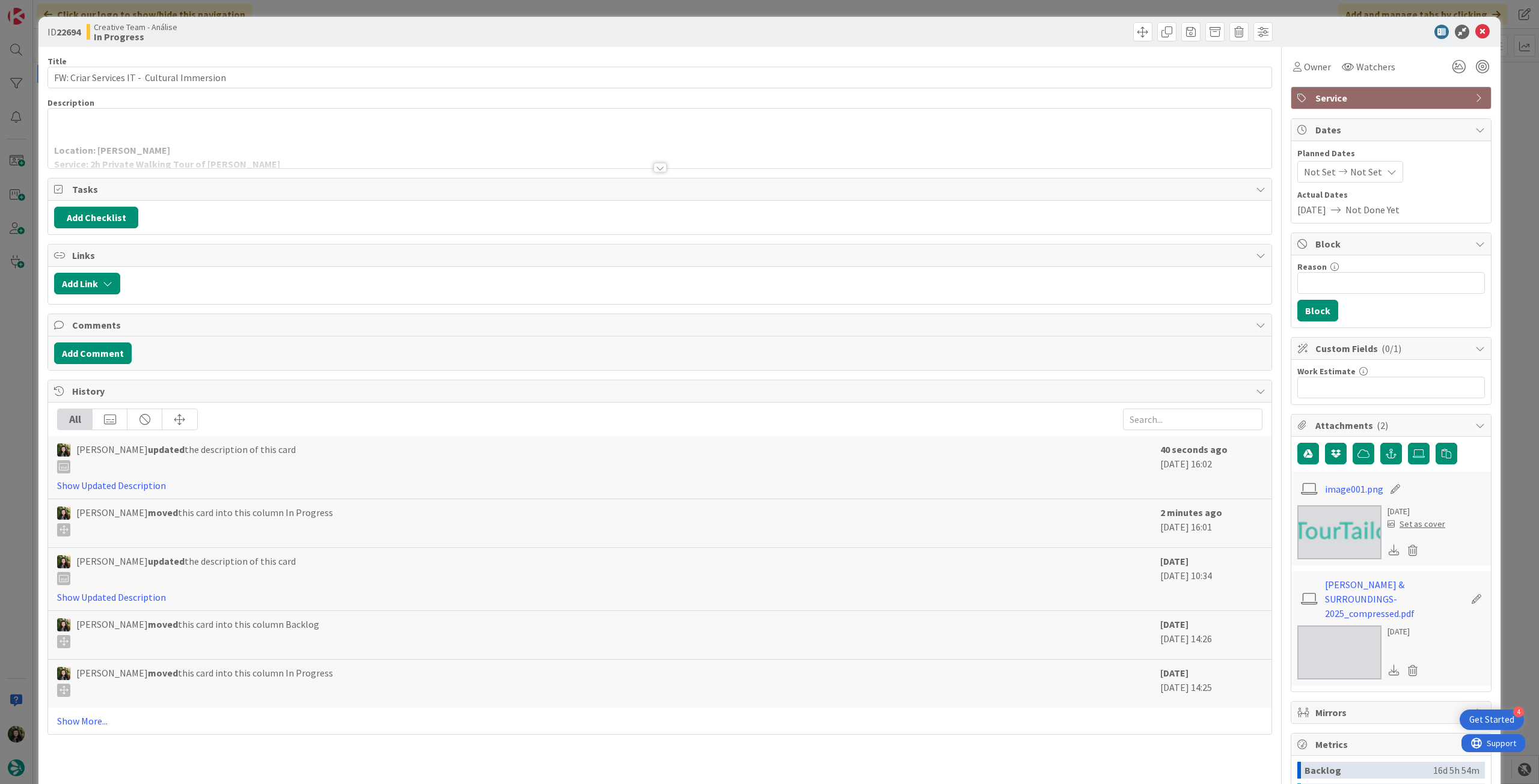
click at [182, 158] on div at bounding box center [660, 153] width 1223 height 31
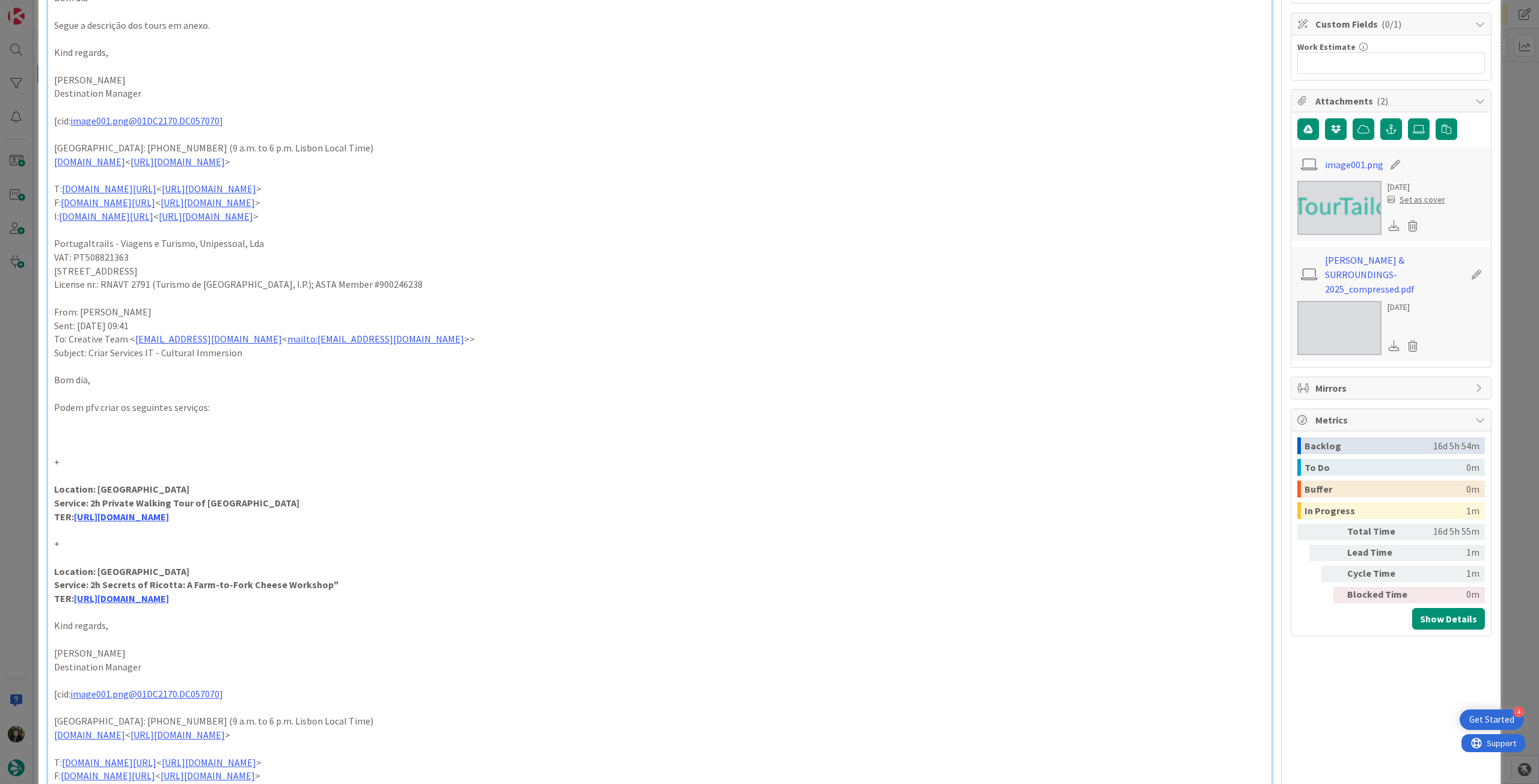
scroll to position [401, 0]
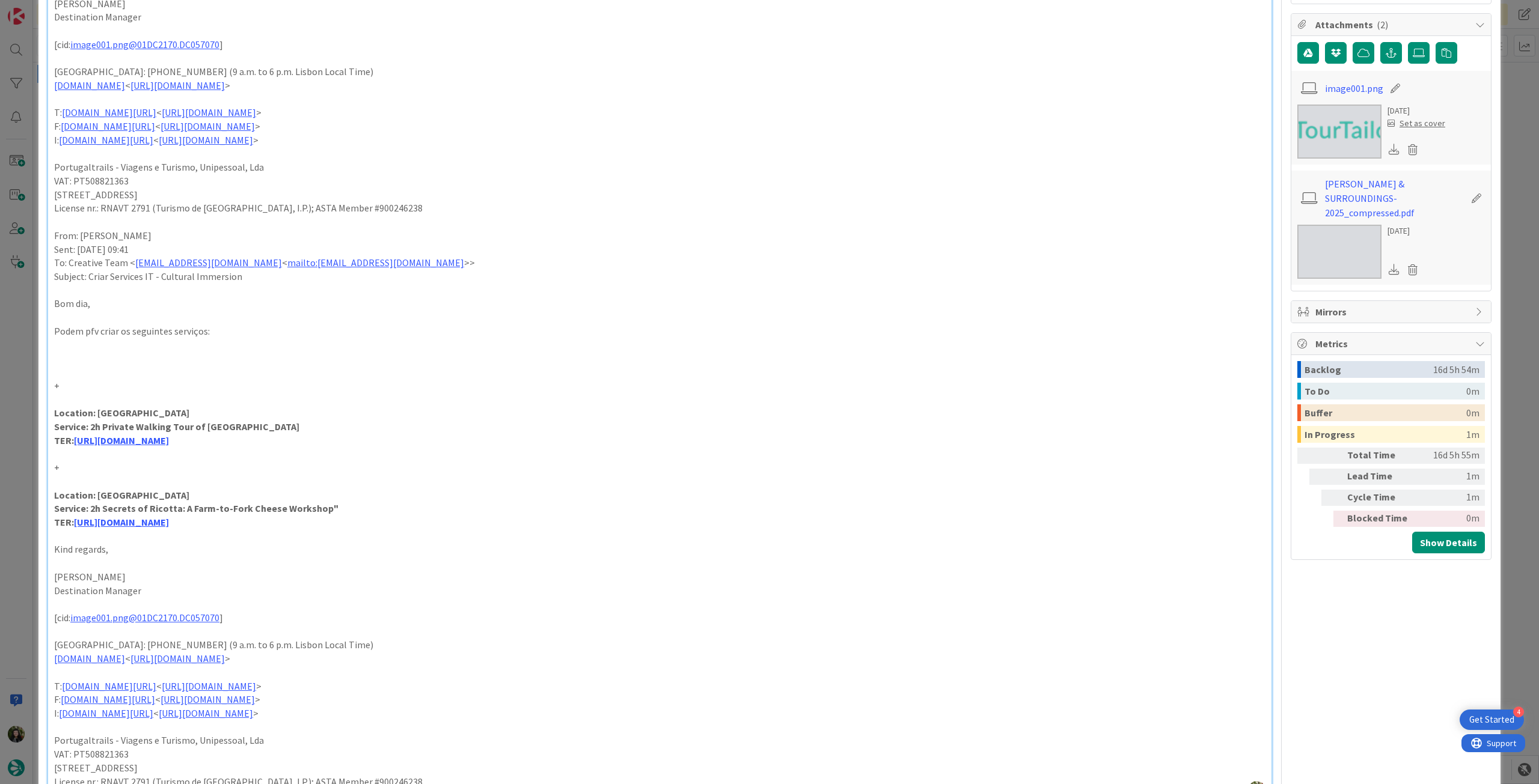
drag, startPoint x: 55, startPoint y: 499, endPoint x: 350, endPoint y: 523, distance: 296.0
click at [350, 523] on div "Location: [PERSON_NAME] Service: 2h Private Walking Tour of [PERSON_NAME] TER: …" at bounding box center [660, 268] width 1223 height 1066
copy div "Location: Alberobello Service: 2h Secrets of Ricotta: A Farm-to-Fork Cheese Wor…"
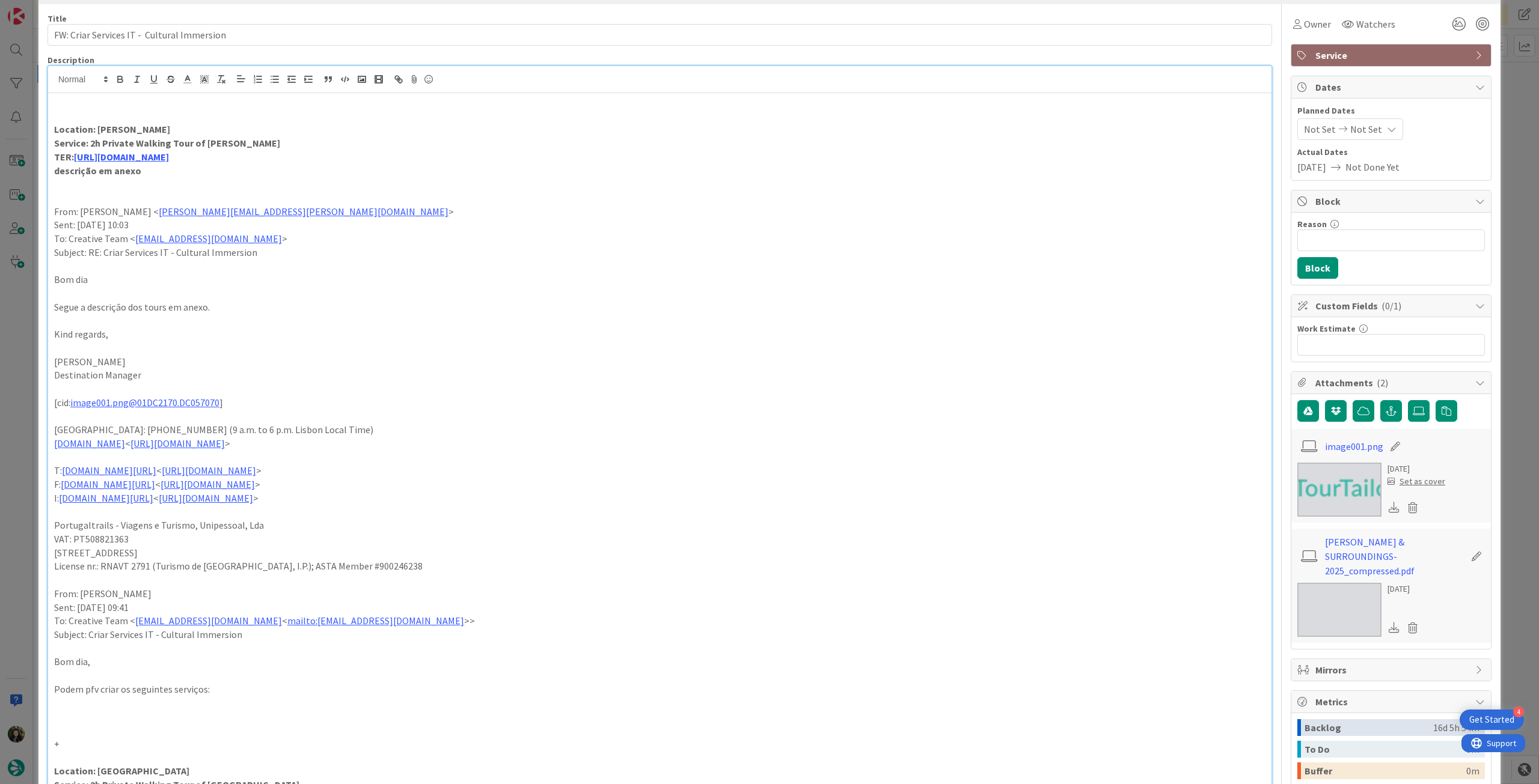
scroll to position [0, 0]
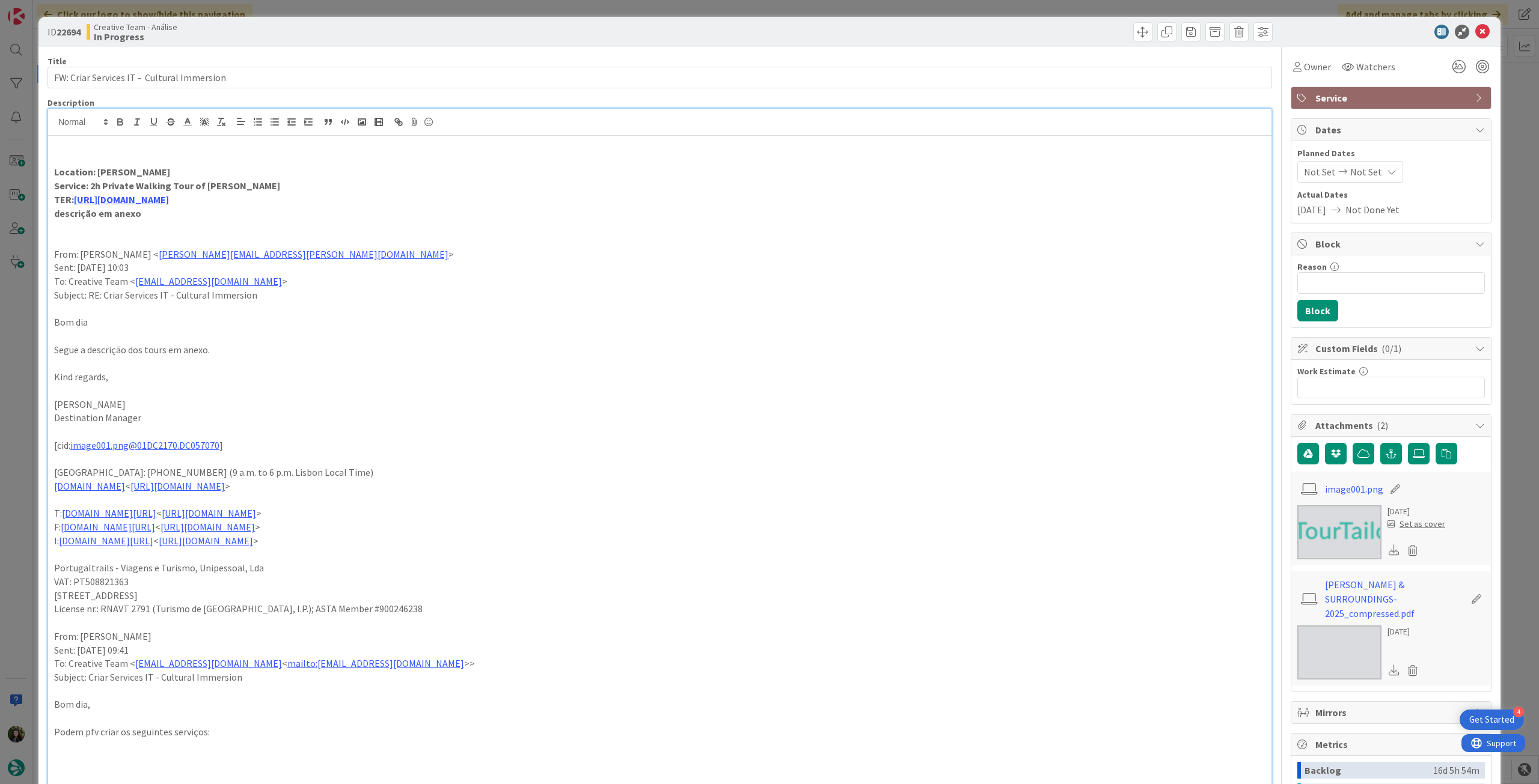
drag, startPoint x: 266, startPoint y: 199, endPoint x: 47, endPoint y: 178, distance: 220.0
click at [1478, 30] on icon at bounding box center [1483, 32] width 14 height 14
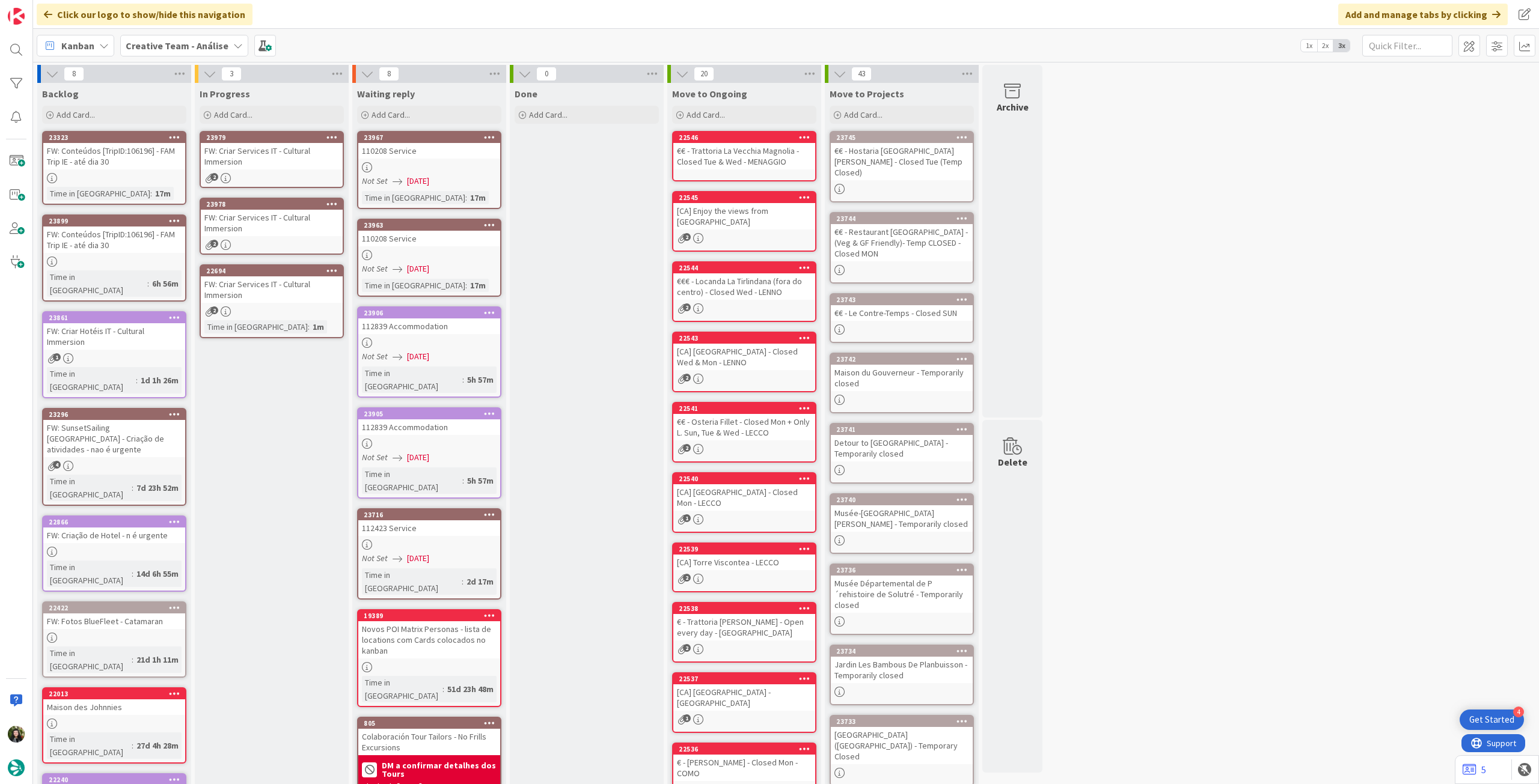
click at [328, 175] on div "2" at bounding box center [271, 178] width 142 height 11
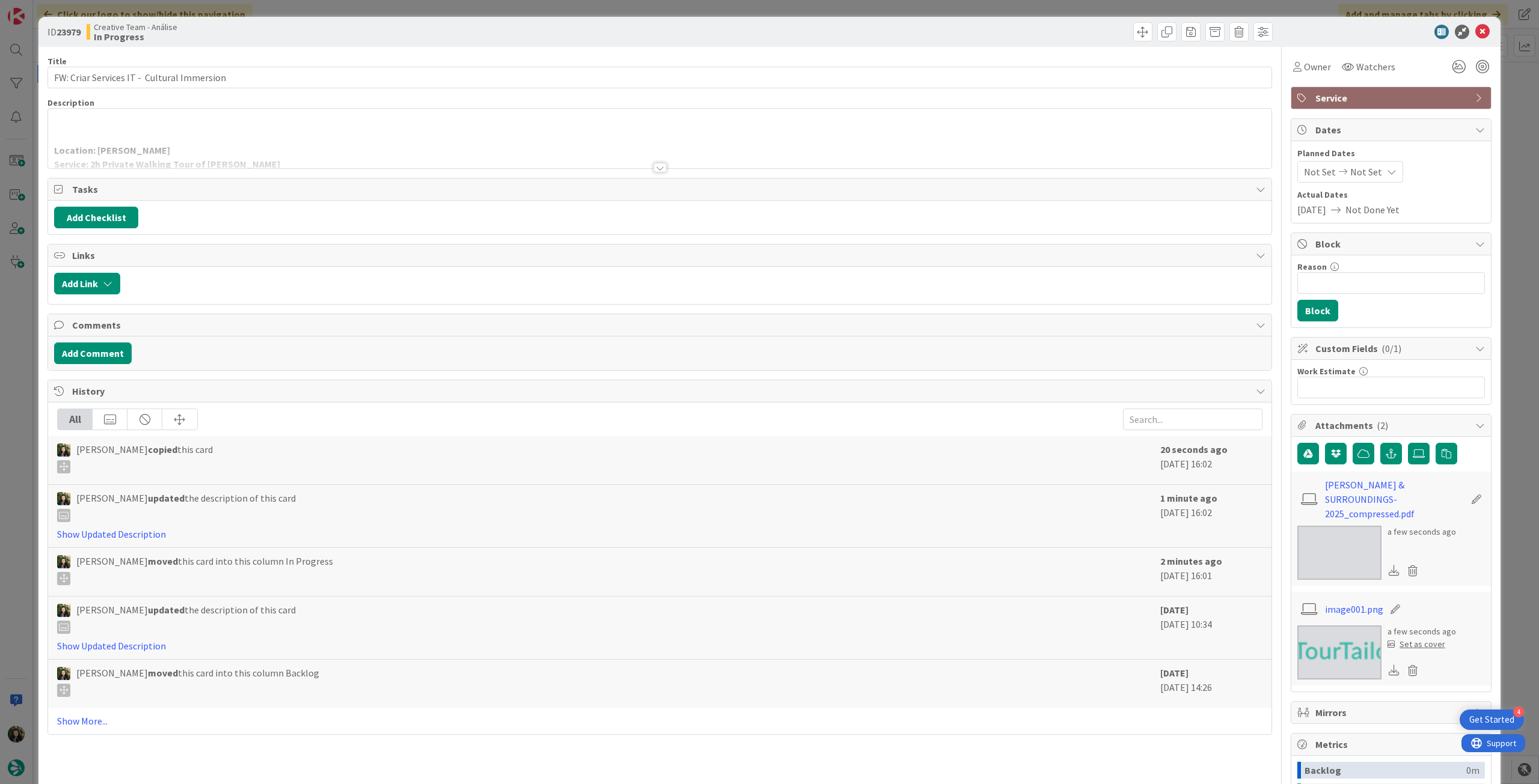
click at [292, 149] on div at bounding box center [660, 153] width 1223 height 31
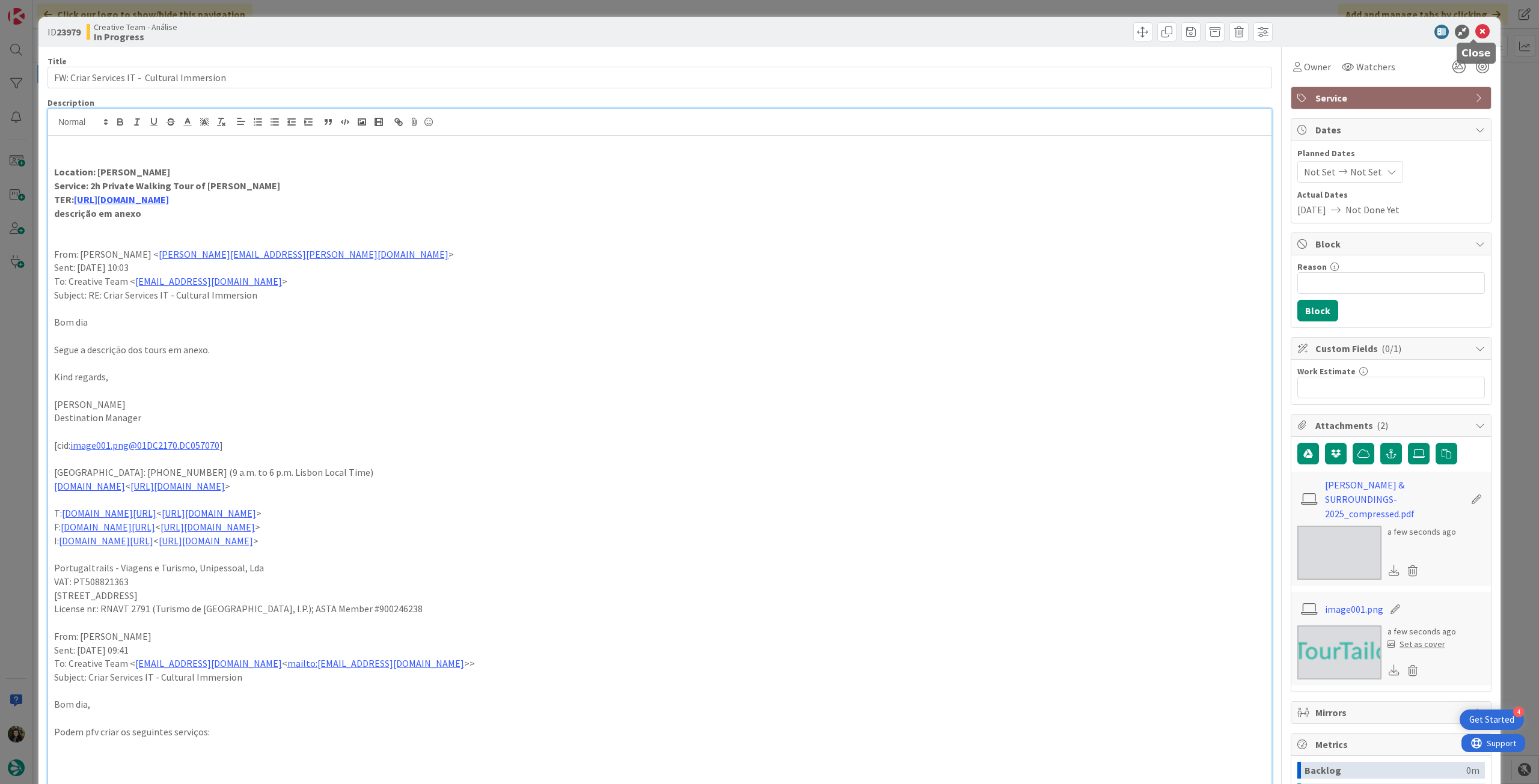
click at [1476, 34] on icon at bounding box center [1483, 32] width 14 height 14
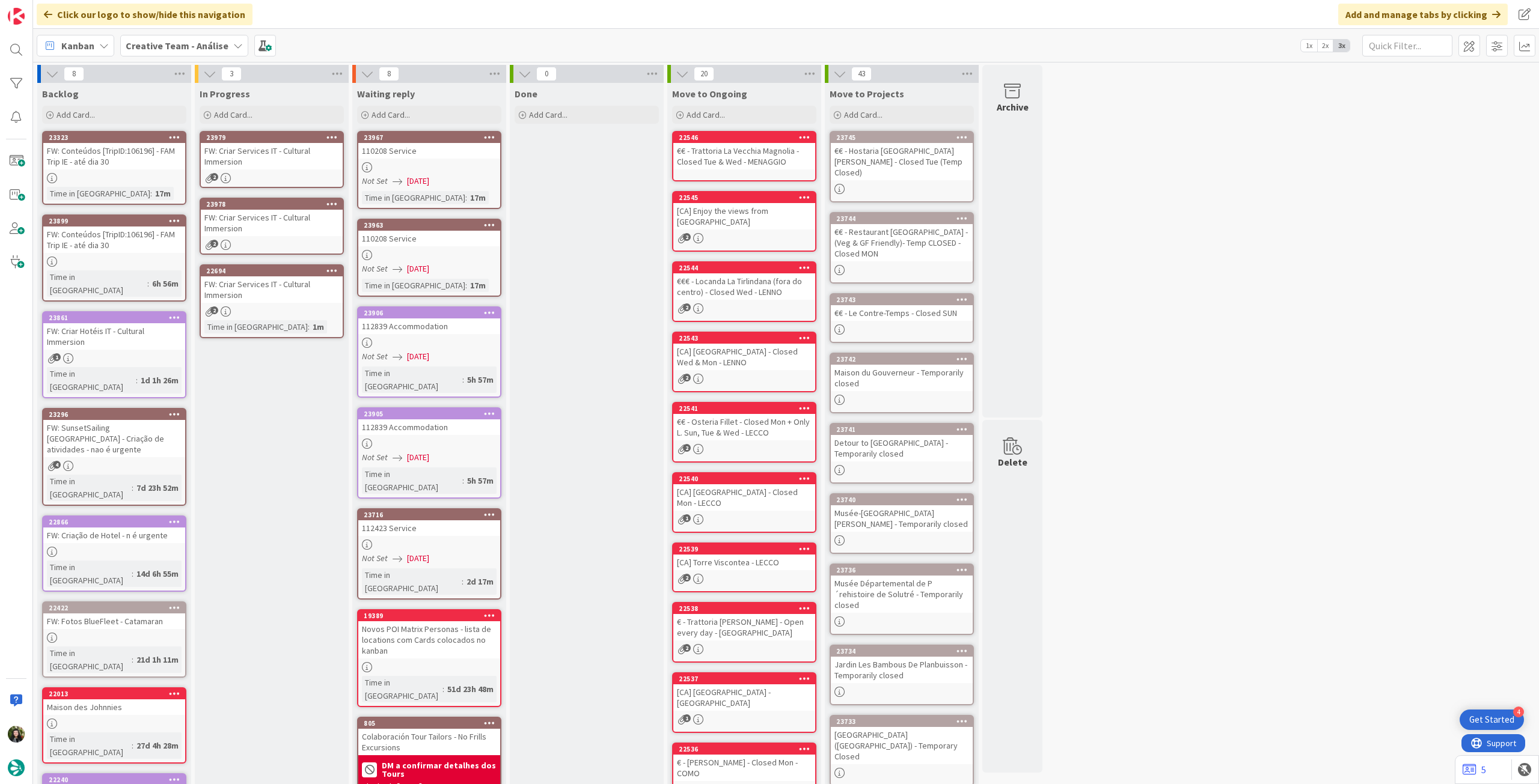
click at [318, 232] on div "FW: Criar Services IT - Cultural Immersion" at bounding box center [271, 223] width 142 height 27
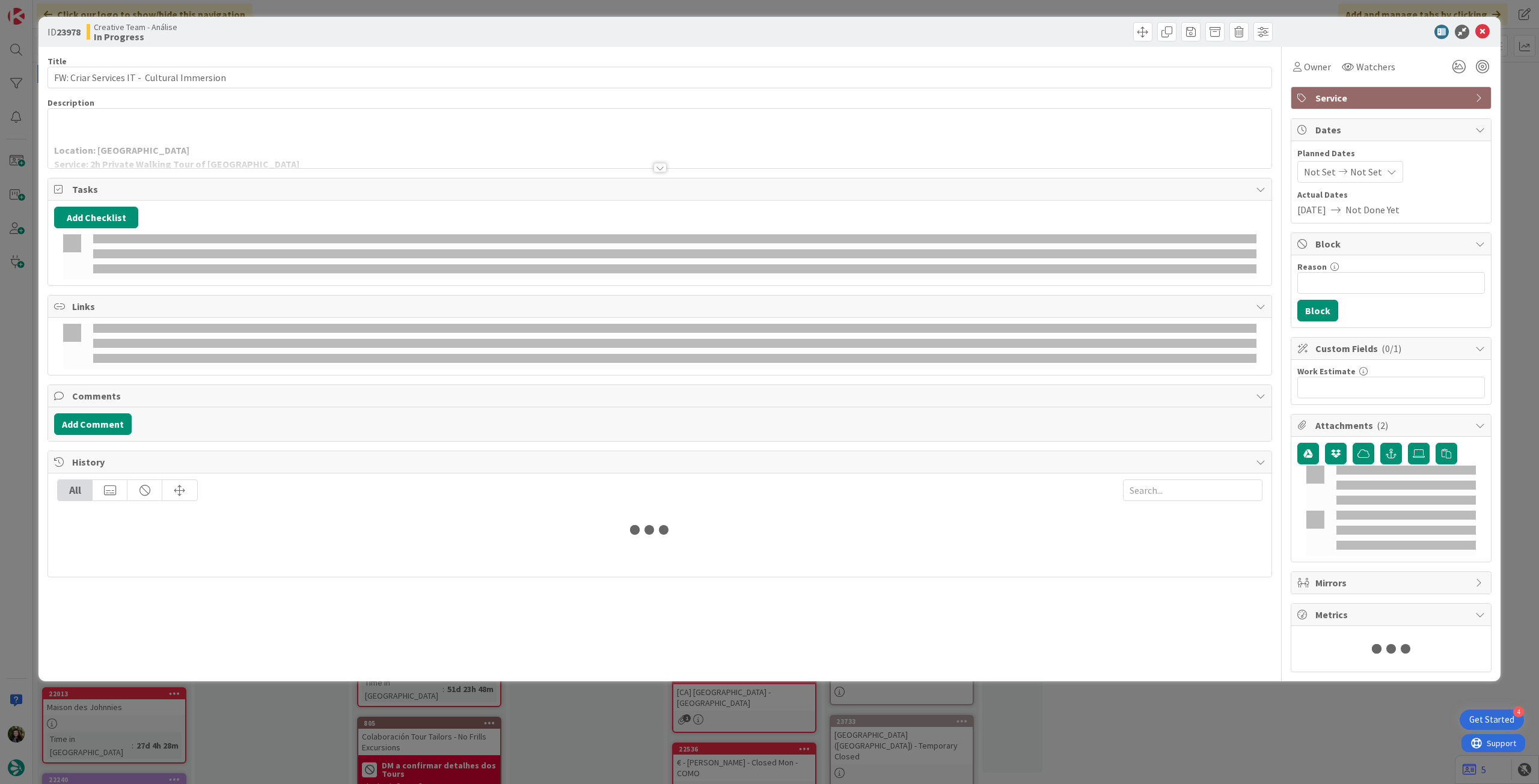
click at [265, 145] on div at bounding box center [660, 153] width 1223 height 31
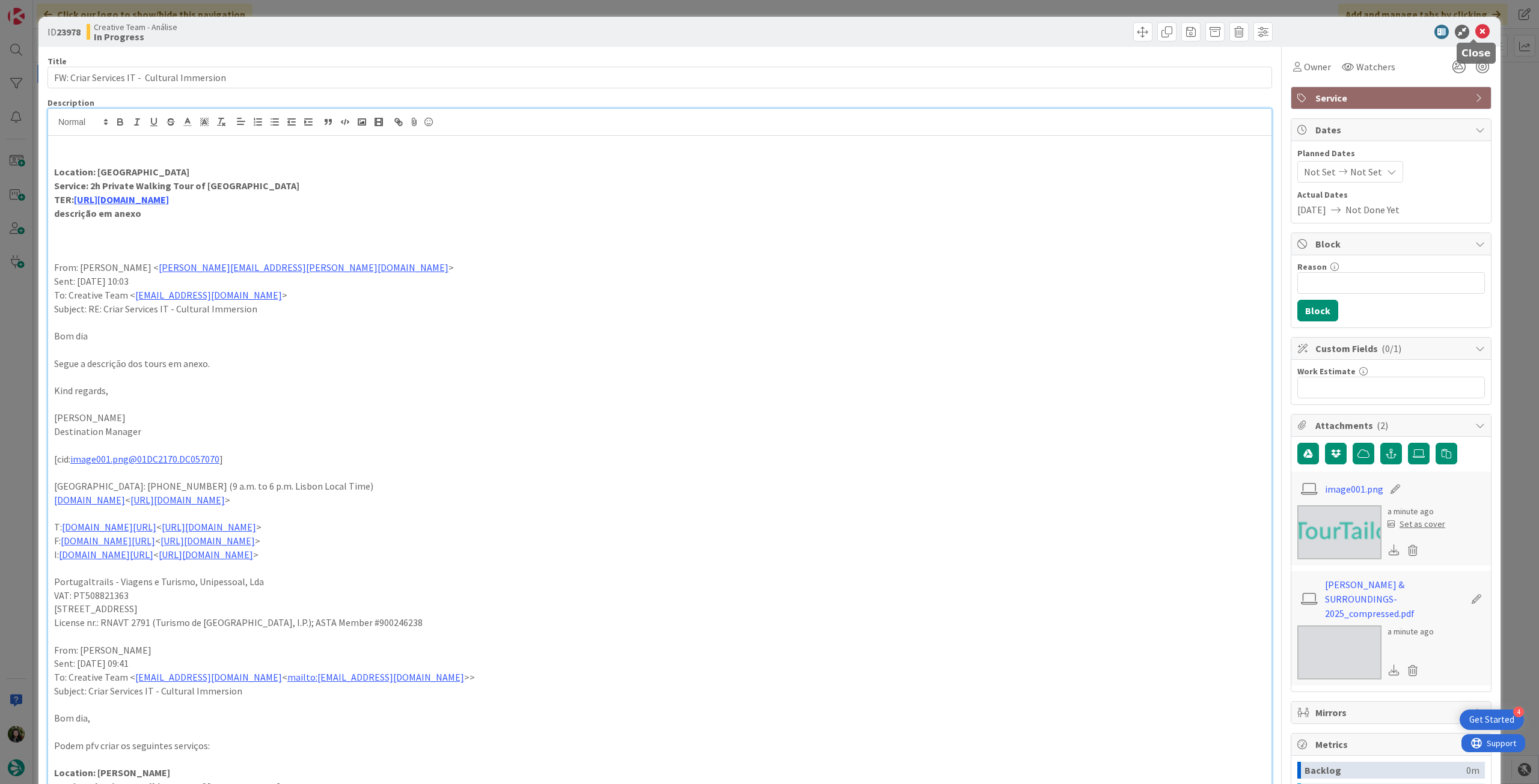
click at [1476, 30] on icon at bounding box center [1483, 32] width 14 height 14
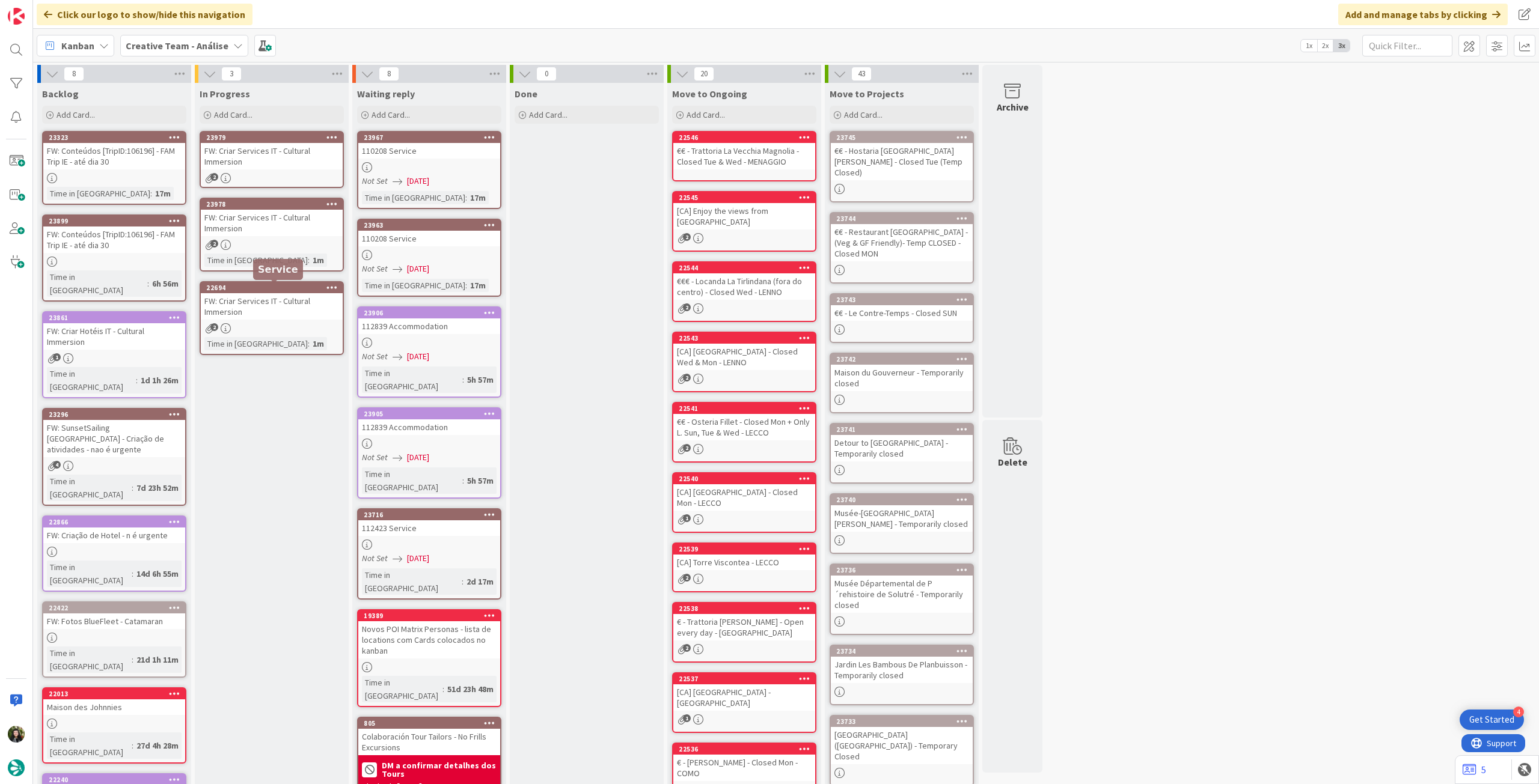
click at [287, 321] on link "22694 Copy Card Back Board Creative Team - Análise Column In Progress Title 43 …" at bounding box center [271, 318] width 144 height 74
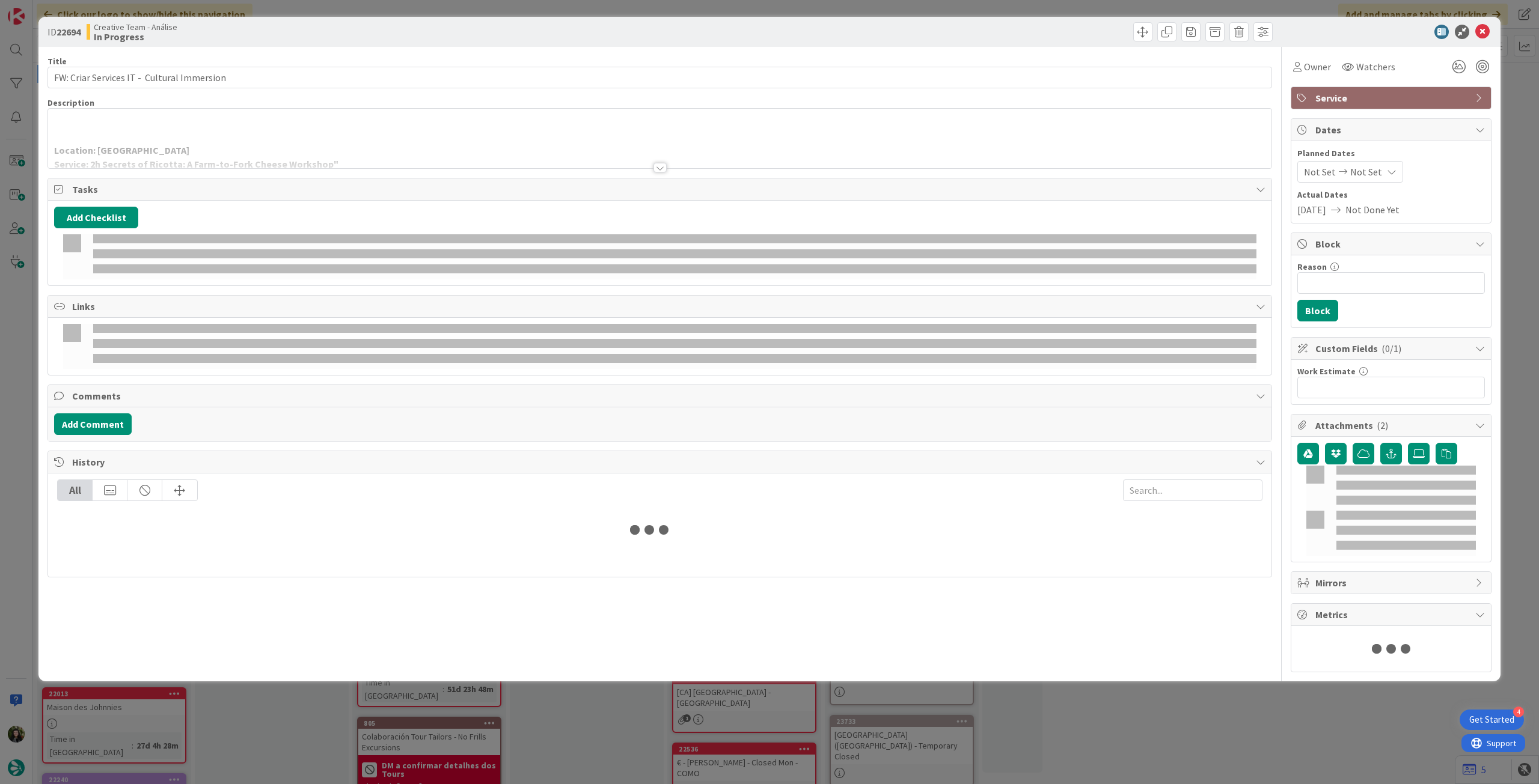
click at [232, 145] on div at bounding box center [660, 153] width 1223 height 31
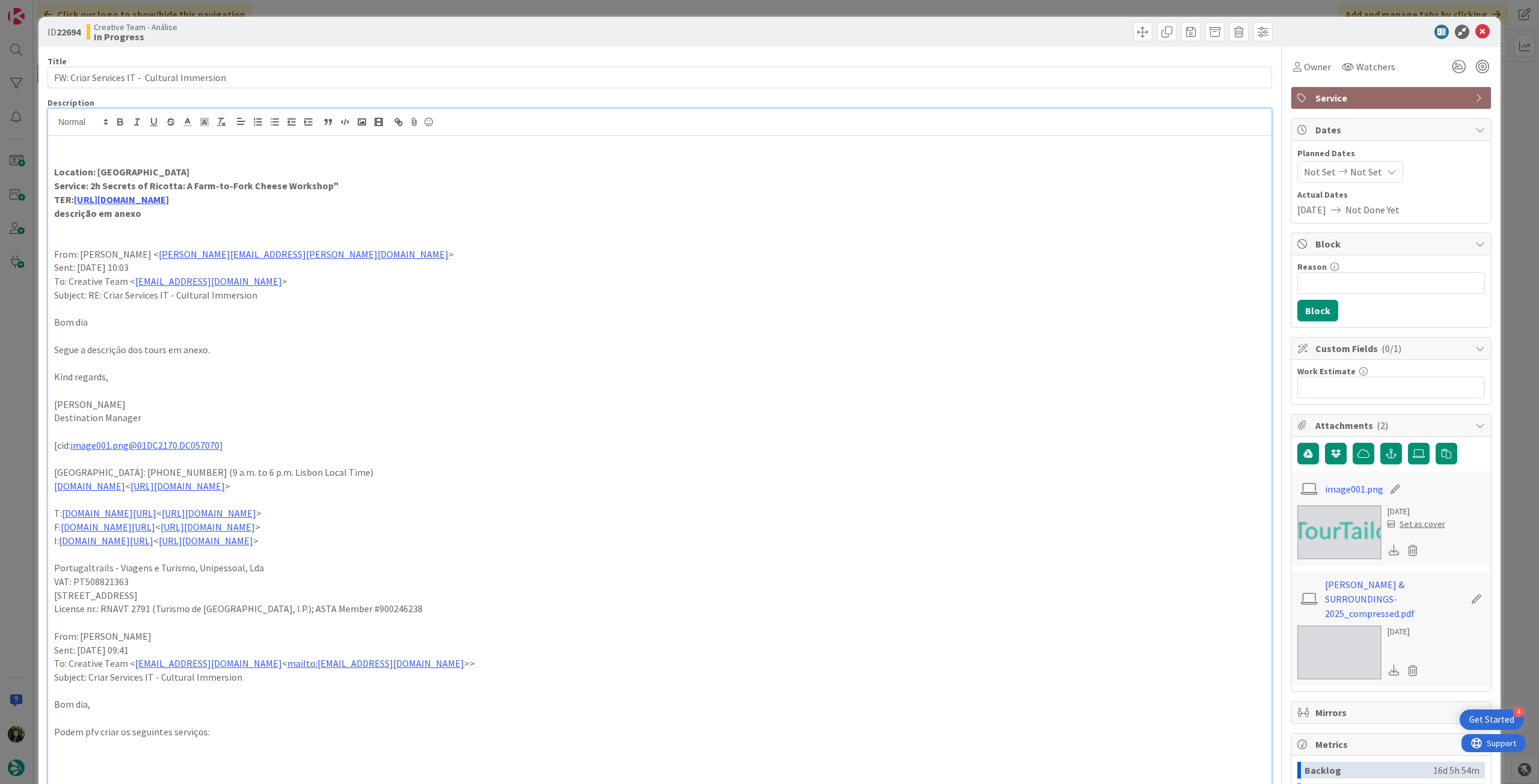
type textarea "x"
click at [348, 186] on p "Service: 2h Secrets of Ricotta: A Farm-to-Fork Cheese Workshop"" at bounding box center [660, 186] width 1211 height 14
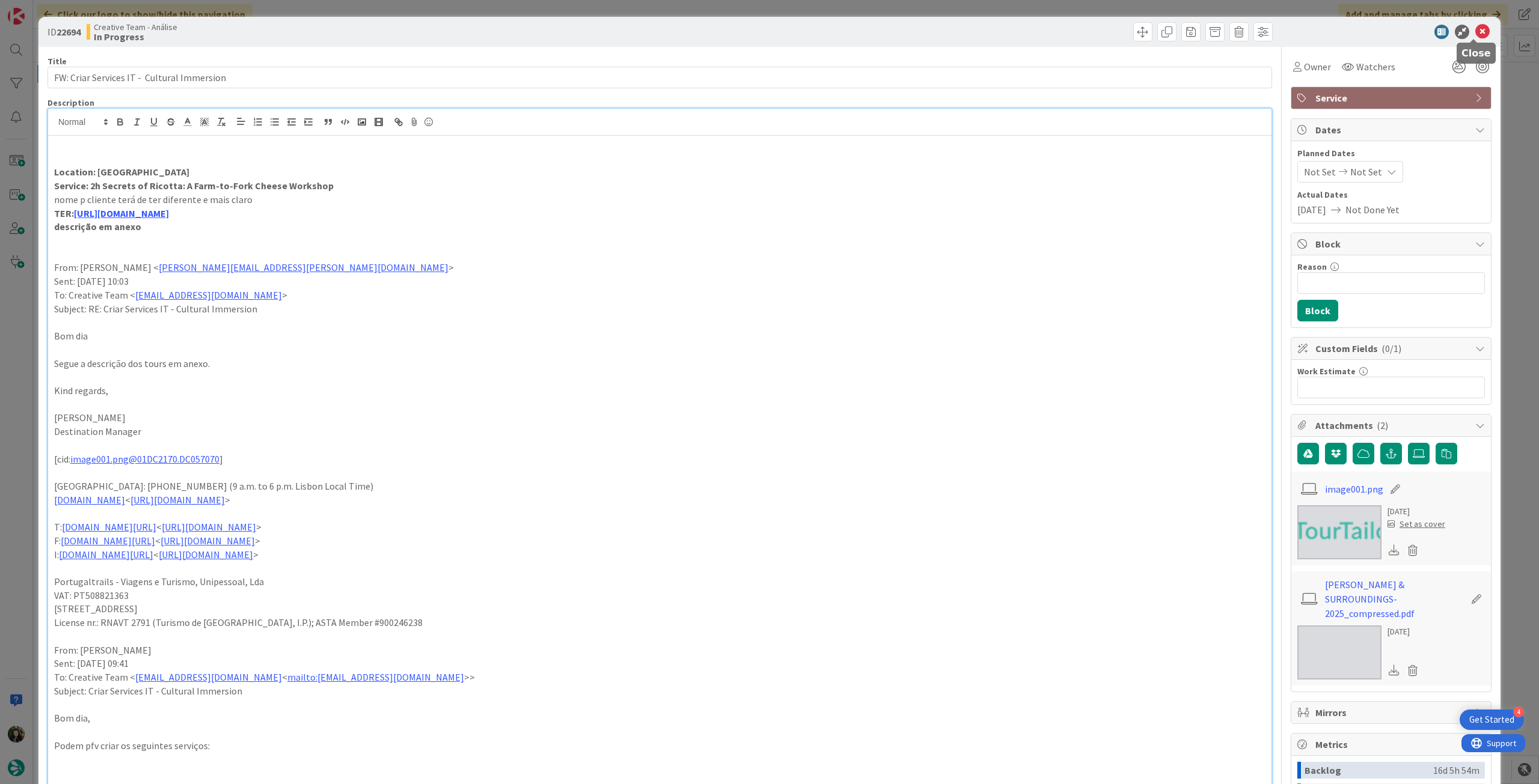
click at [1479, 30] on icon at bounding box center [1483, 32] width 14 height 14
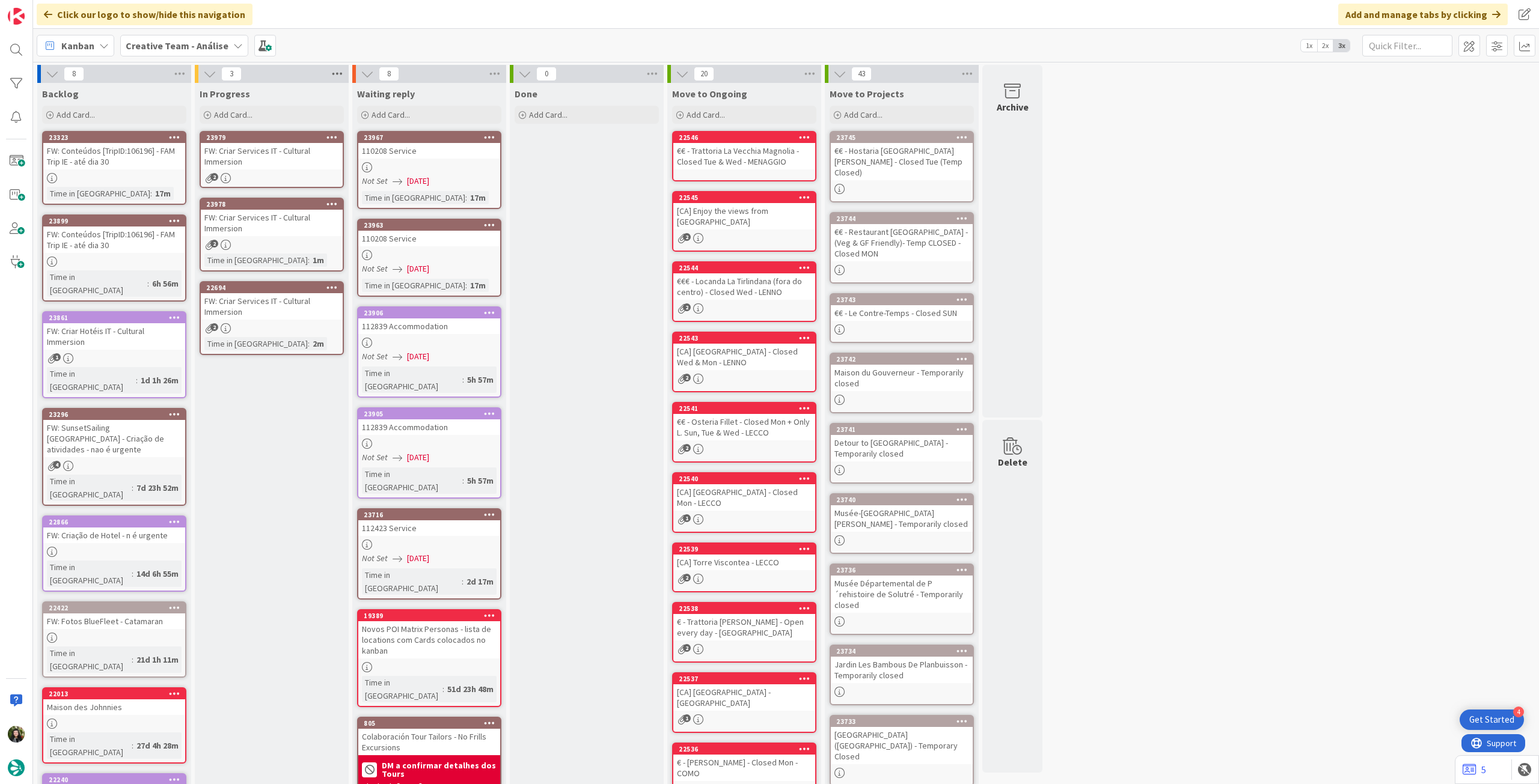
click at [333, 75] on icon at bounding box center [338, 74] width 16 height 18
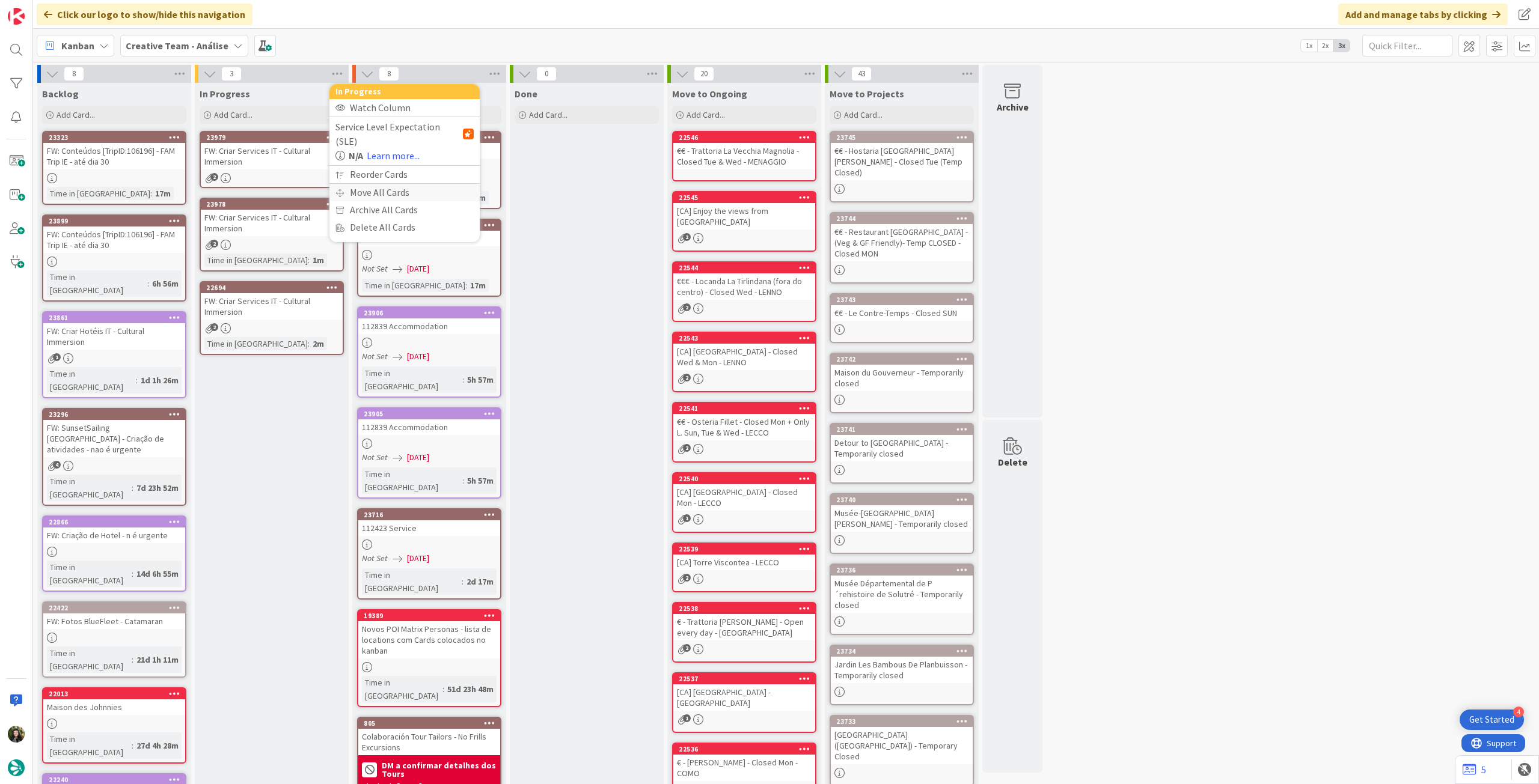
click at [378, 184] on div "Move All Cards" at bounding box center [404, 192] width 150 height 18
click at [387, 137] on span "Creative Team - Análise" at bounding box center [394, 131] width 104 height 17
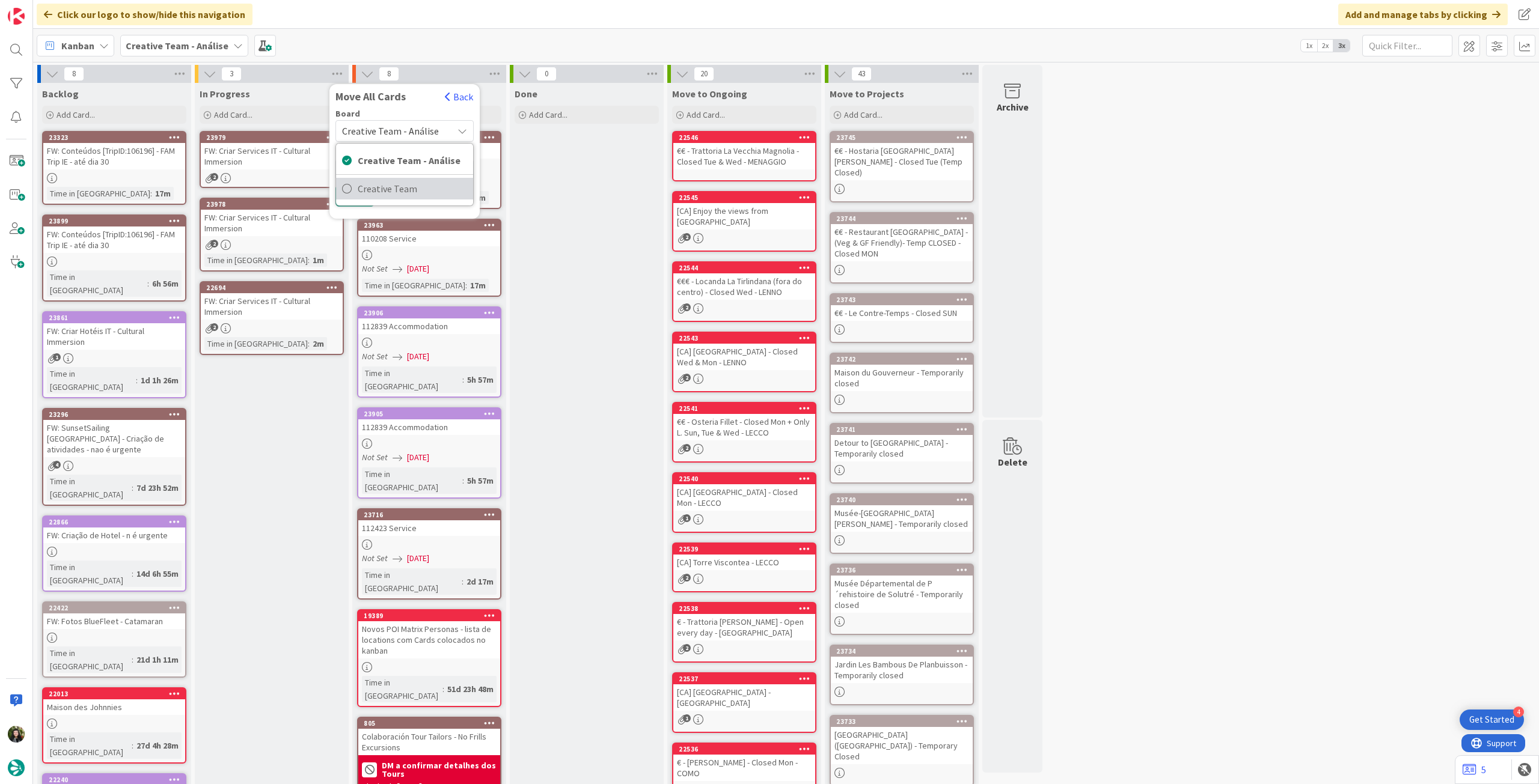
click at [384, 187] on span "Creative Team" at bounding box center [412, 189] width 109 height 18
type textarea "x"
click at [393, 170] on div "E - To Do" at bounding box center [397, 169] width 110 height 19
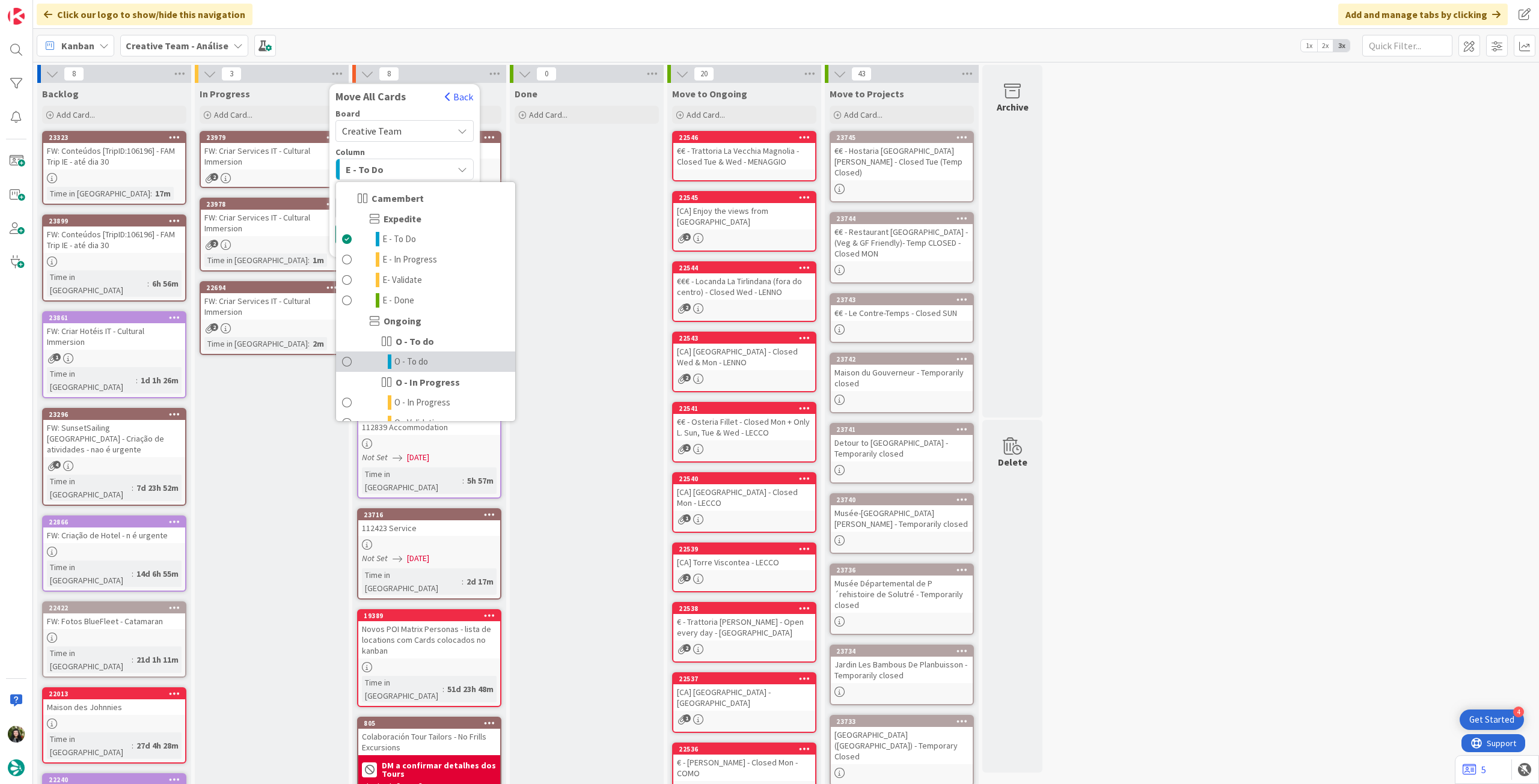
click at [409, 359] on span "O - To do" at bounding box center [412, 361] width 34 height 14
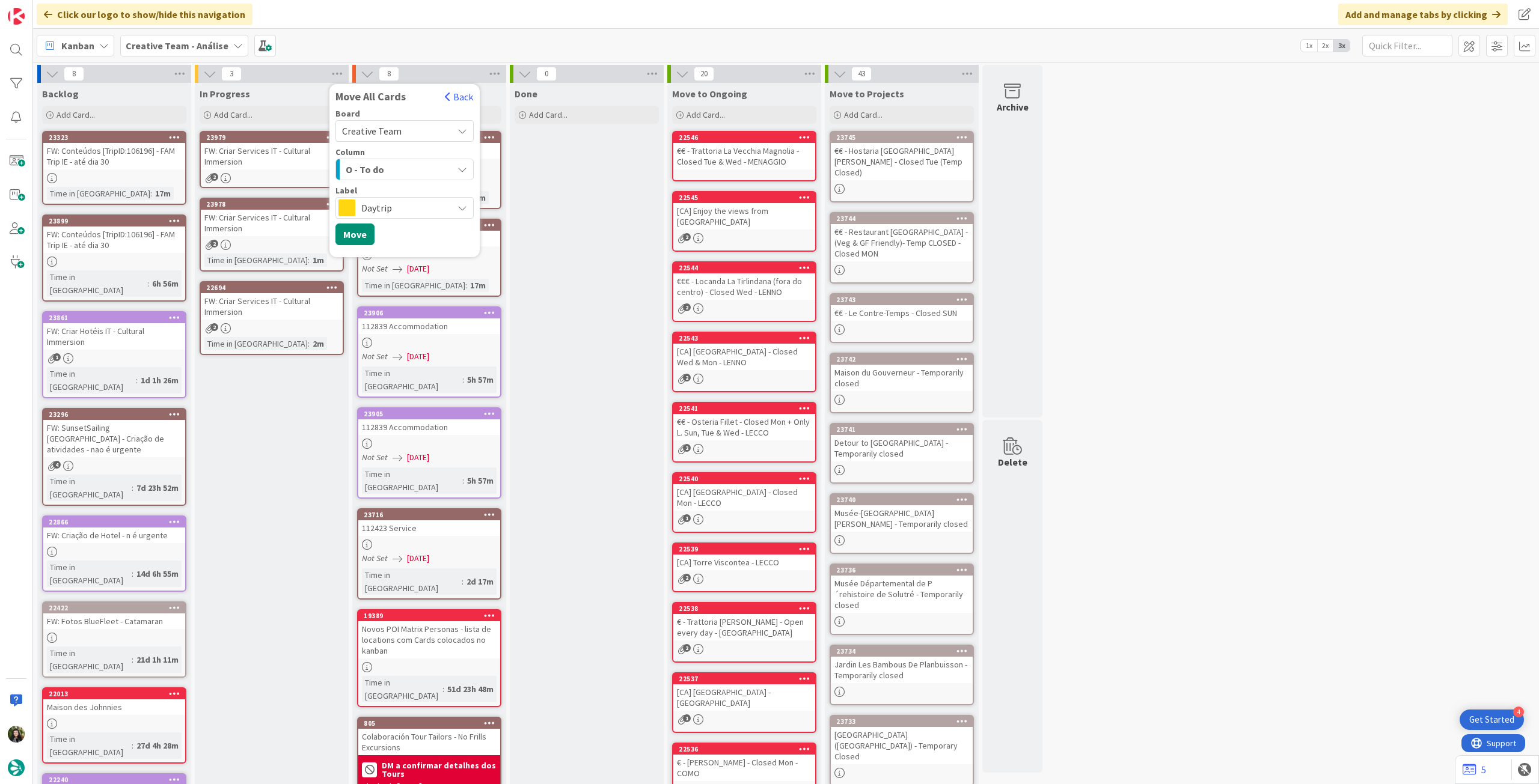
click at [382, 203] on span "Daytrip" at bounding box center [404, 208] width 85 height 17
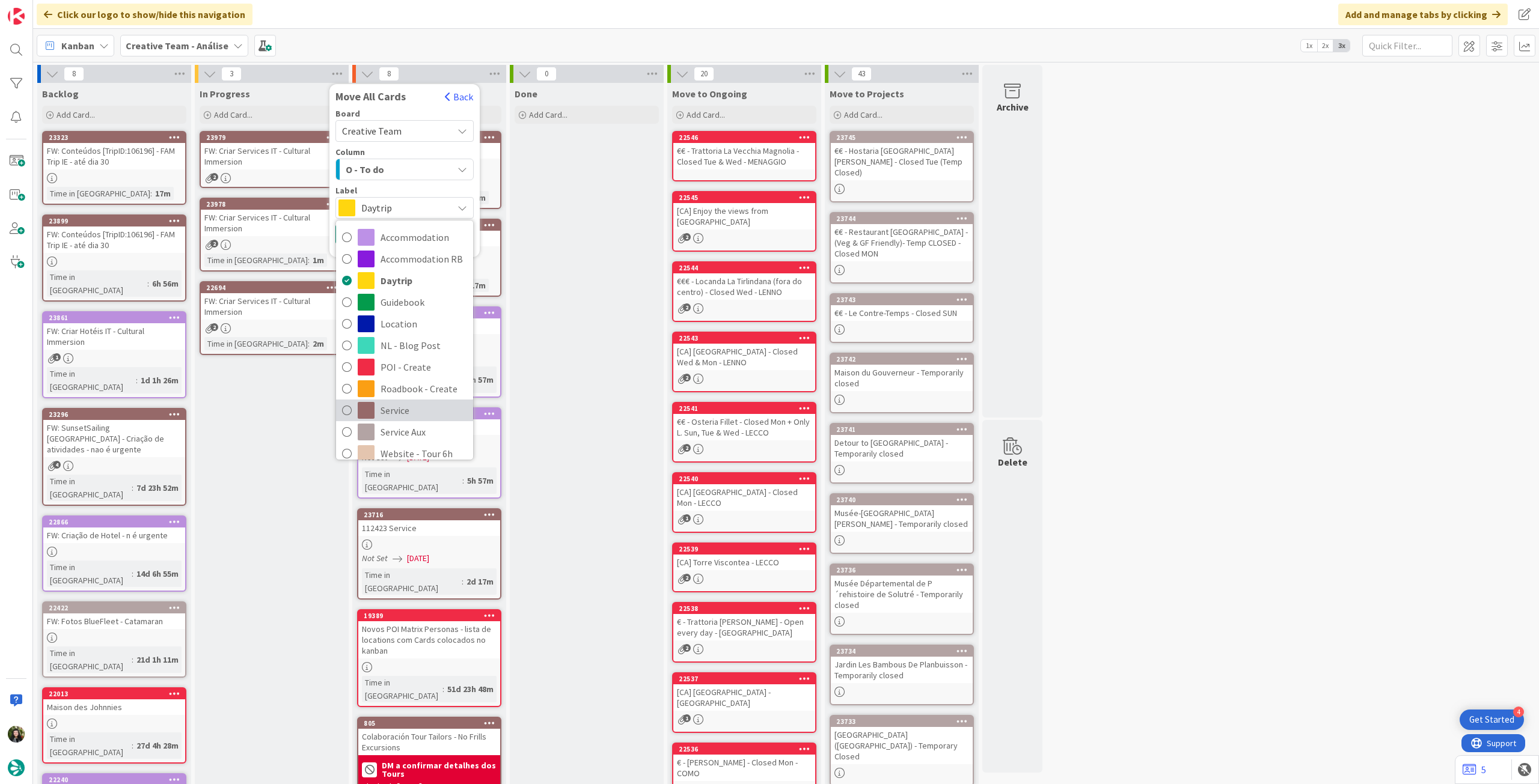
click at [408, 405] on span "Service" at bounding box center [424, 411] width 87 height 18
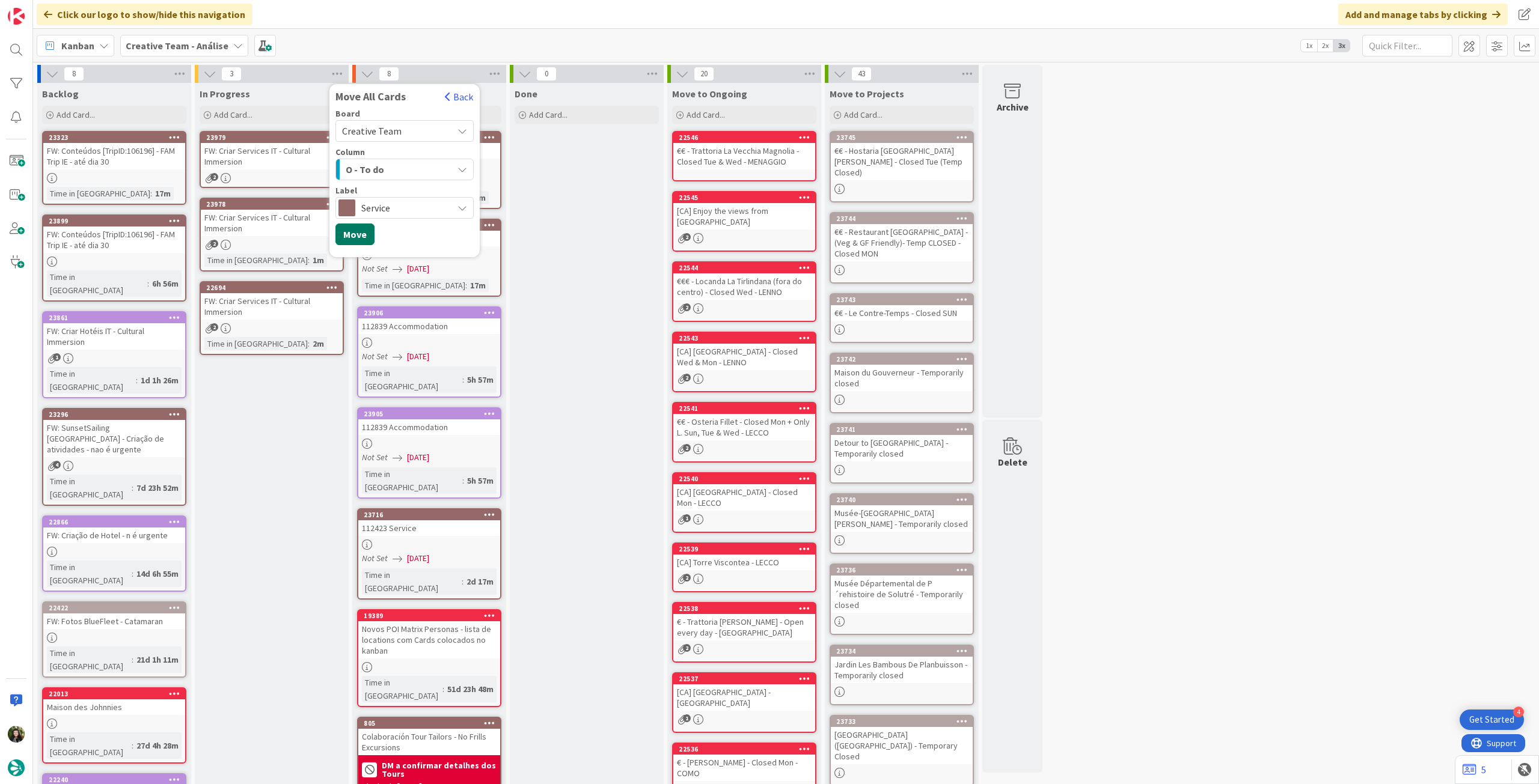
click at [362, 237] on button "Move" at bounding box center [354, 234] width 39 height 22
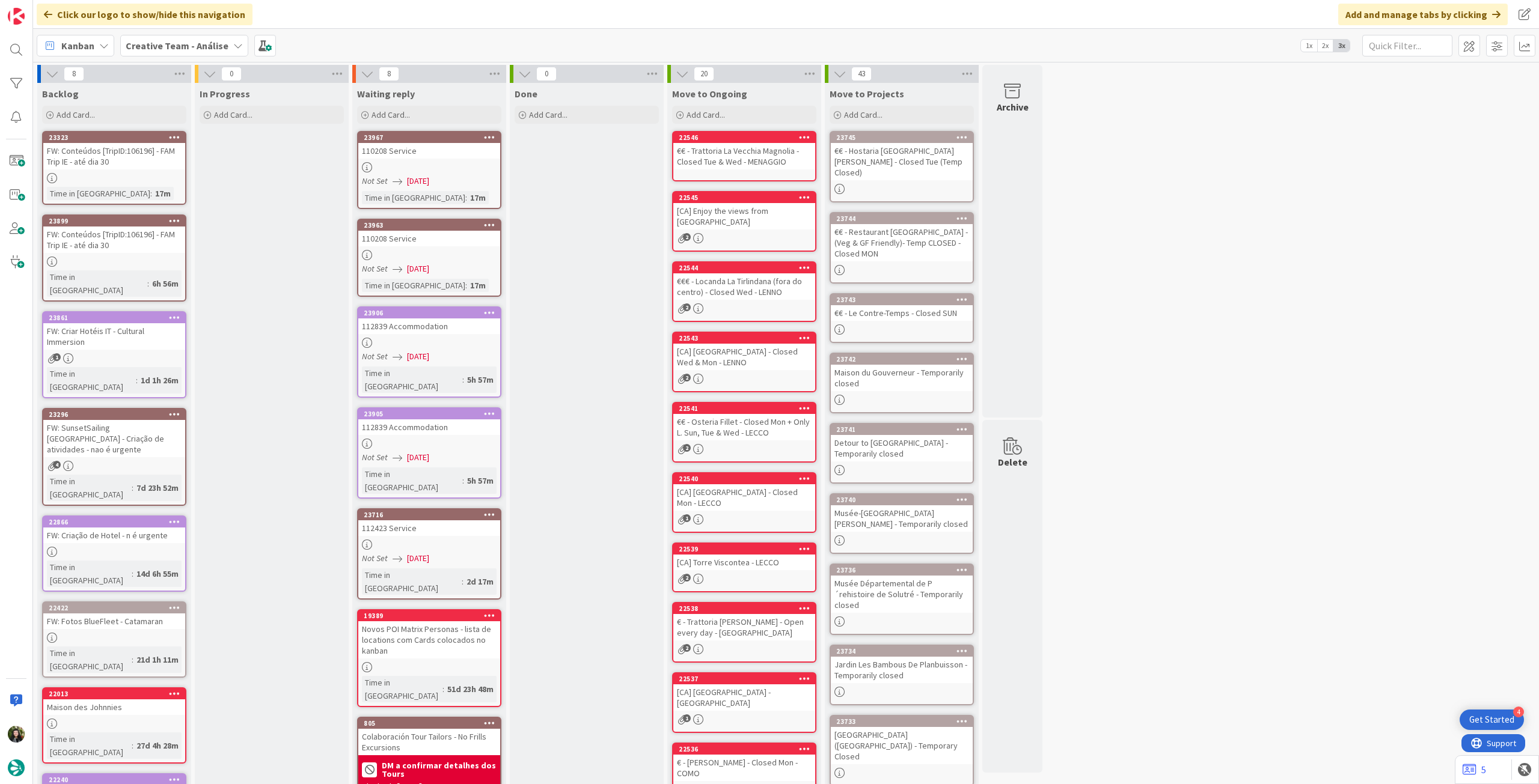
click at [178, 49] on b "Creative Team - Análise" at bounding box center [177, 45] width 103 height 12
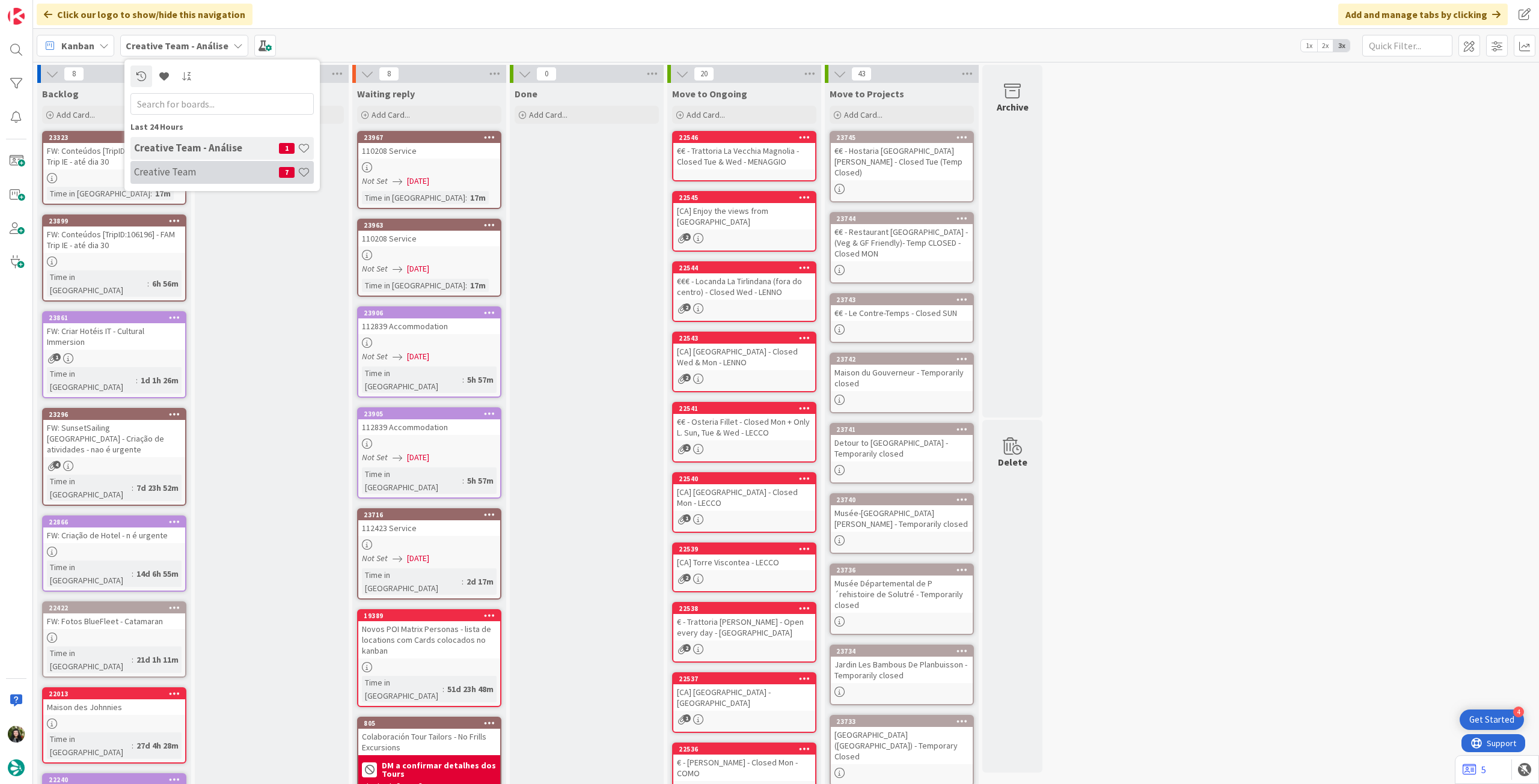
click at [216, 173] on h4 "Creative Team" at bounding box center [206, 171] width 145 height 12
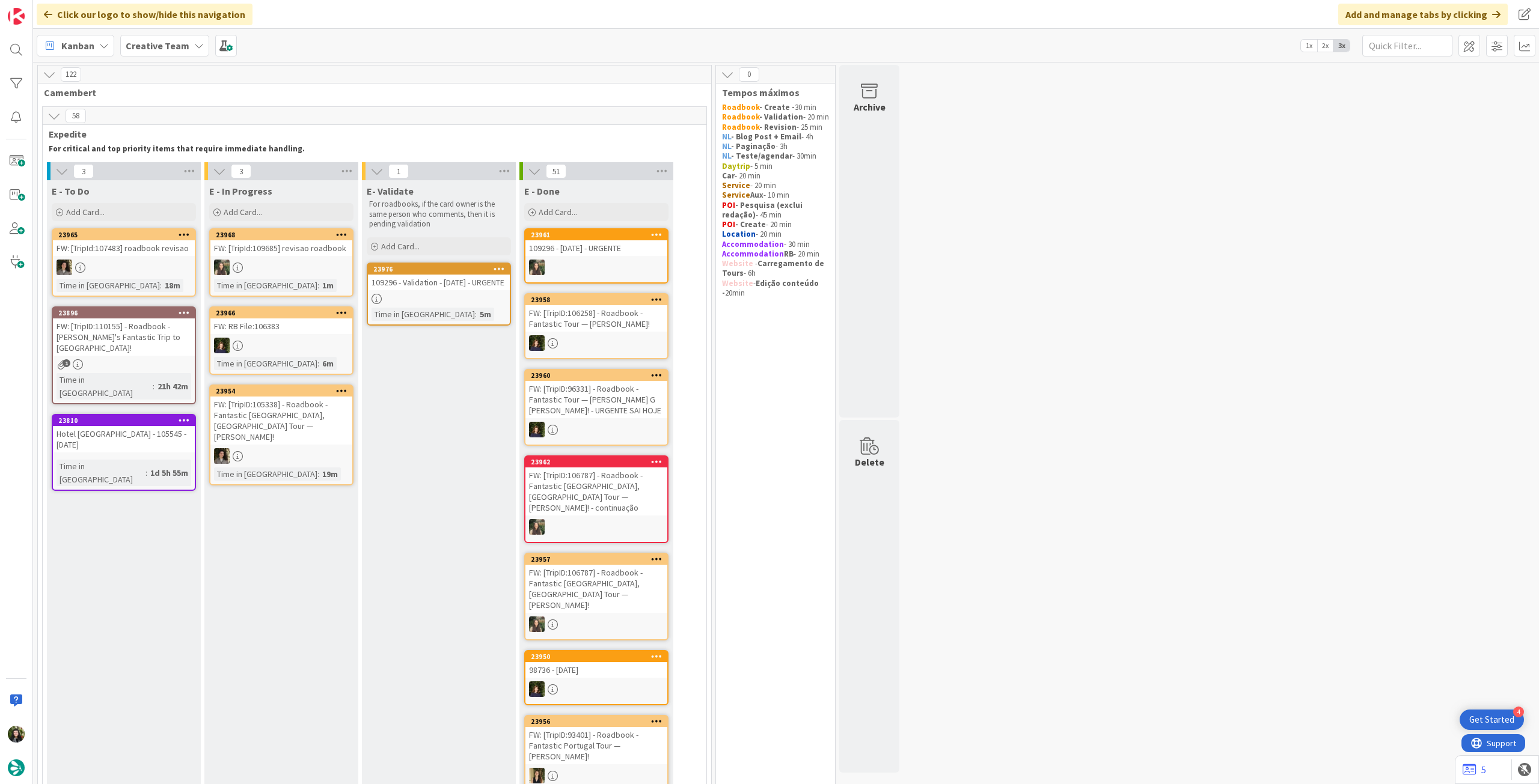
drag, startPoint x: 191, startPoint y: 45, endPoint x: 194, endPoint y: 63, distance: 18.2
click at [194, 45] on icon at bounding box center [199, 46] width 10 height 10
click at [212, 178] on h4 "Creative Team - Análise" at bounding box center [206, 171] width 145 height 12
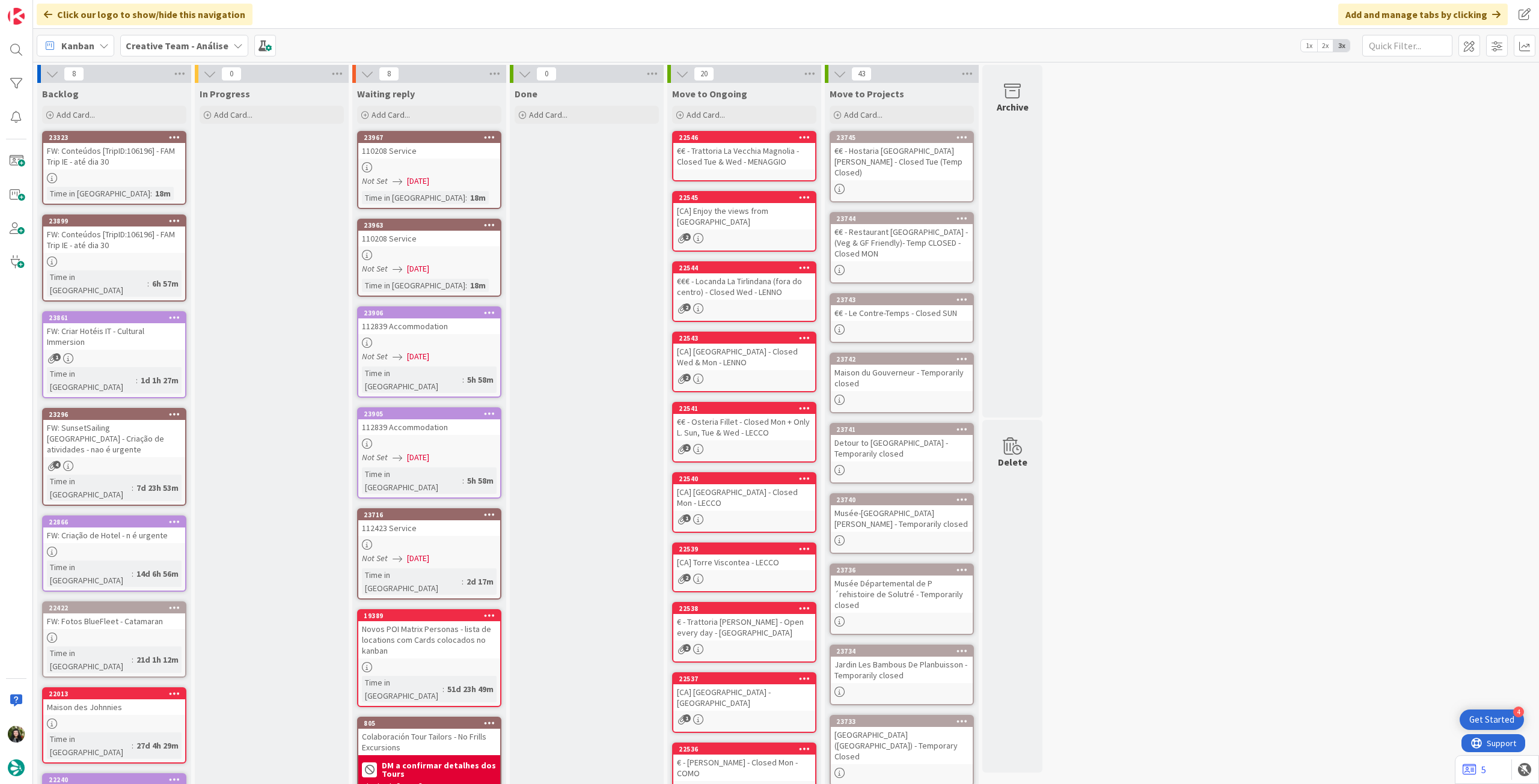
click at [369, 168] on icon at bounding box center [367, 167] width 11 height 11
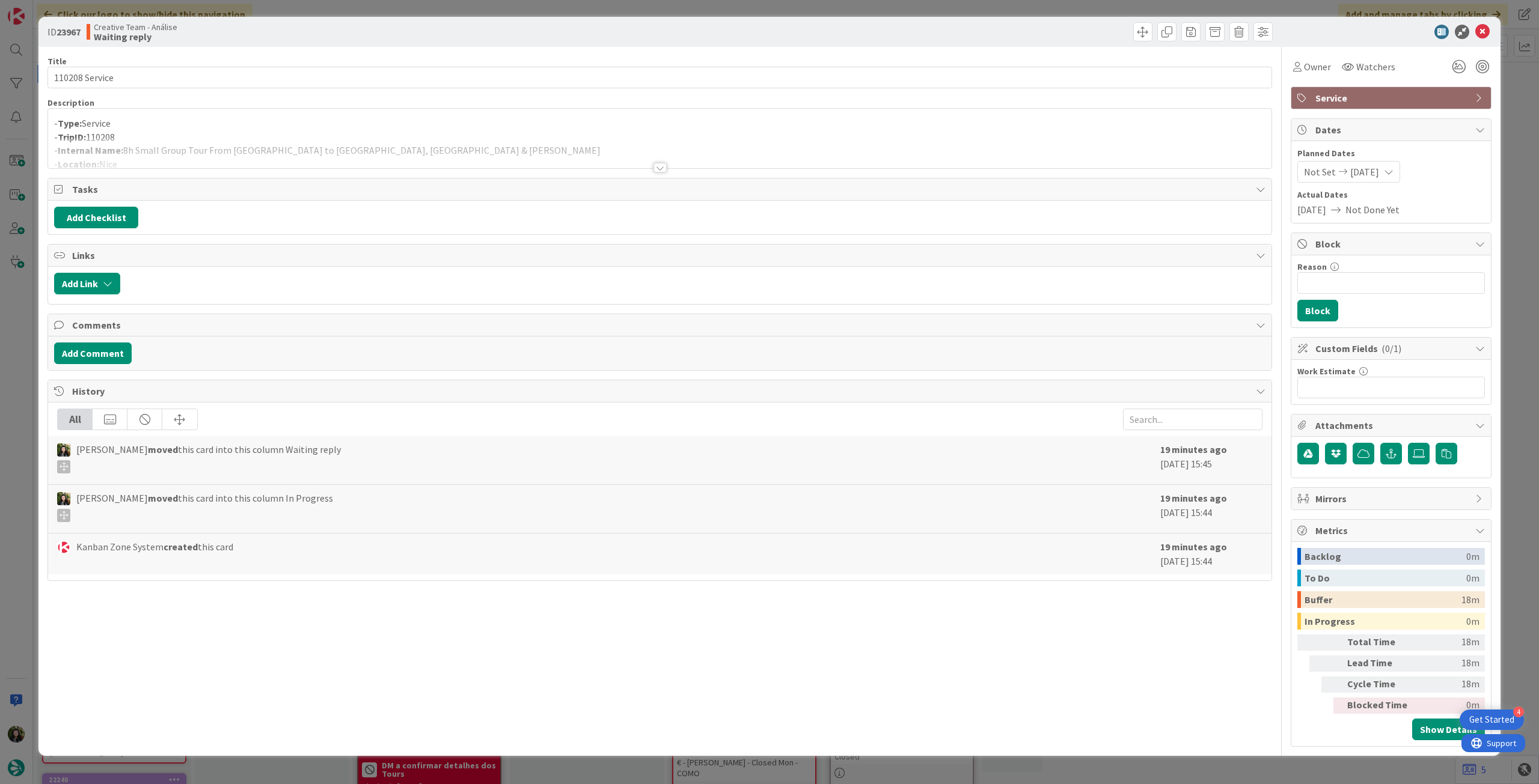
click at [292, 141] on div at bounding box center [660, 153] width 1223 height 31
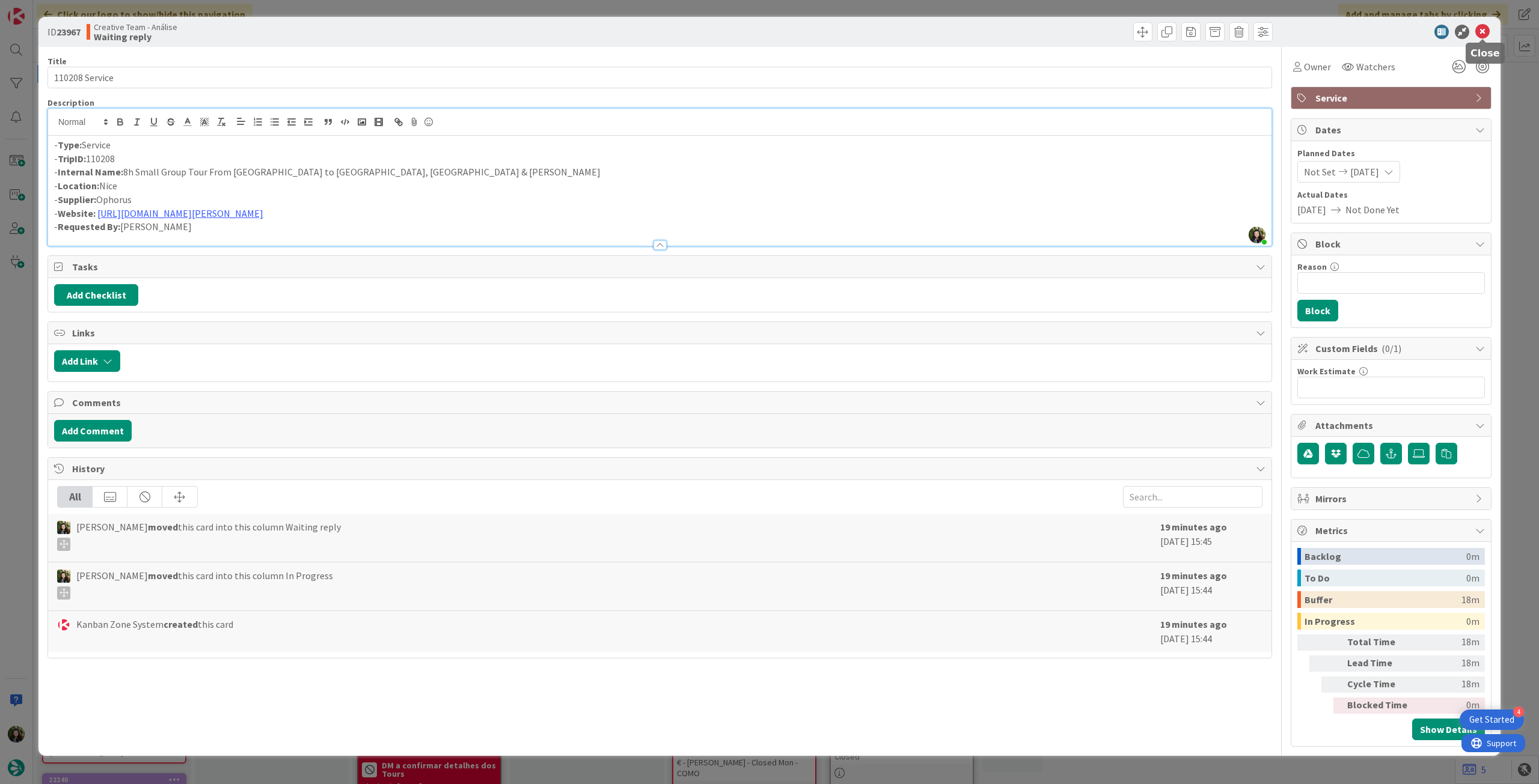
click at [1485, 30] on icon at bounding box center [1483, 32] width 14 height 14
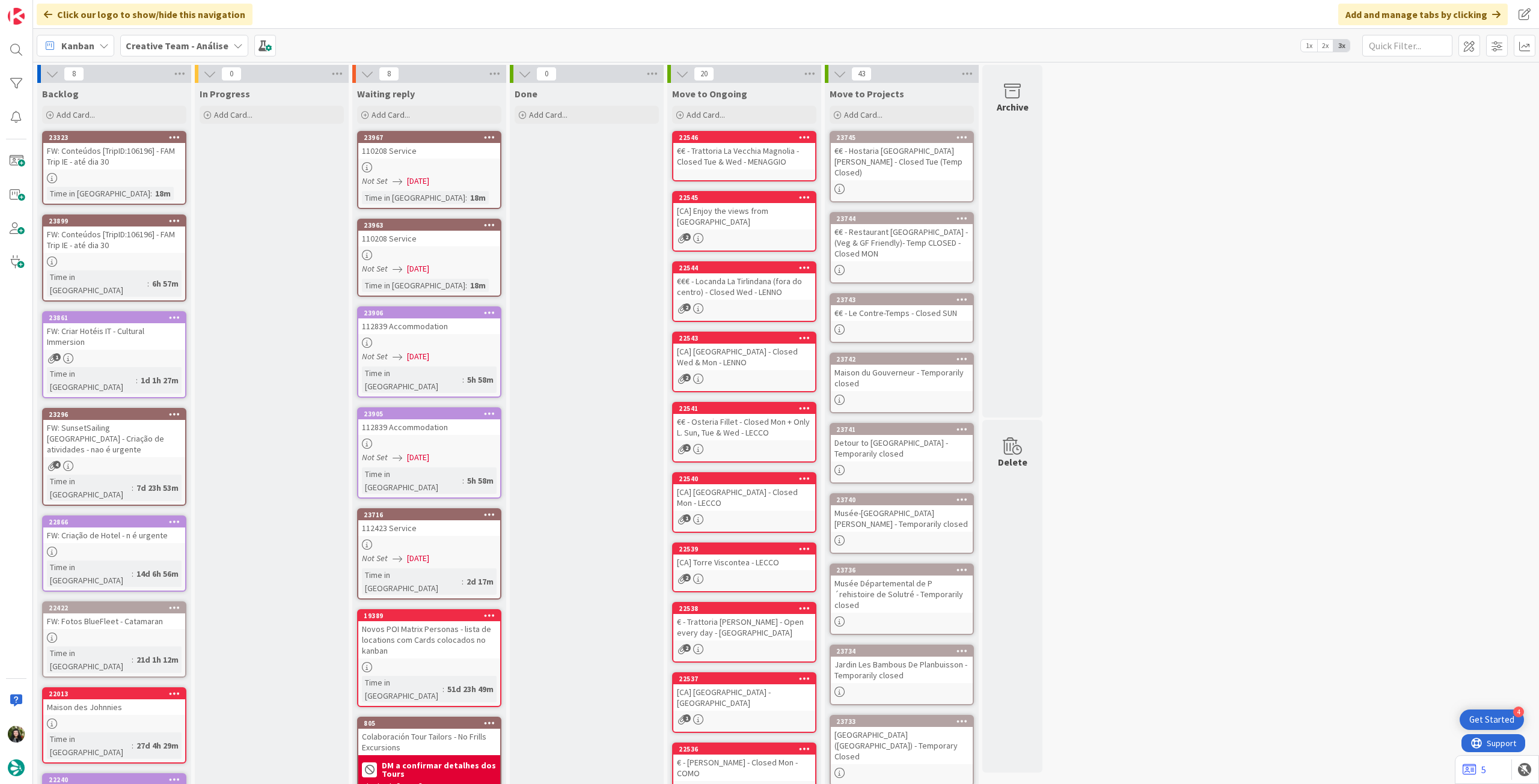
click at [447, 158] on link "23967 110208 Service Not Set [DATE] Time in [GEOGRAPHIC_DATA] : 18m" at bounding box center [429, 170] width 144 height 78
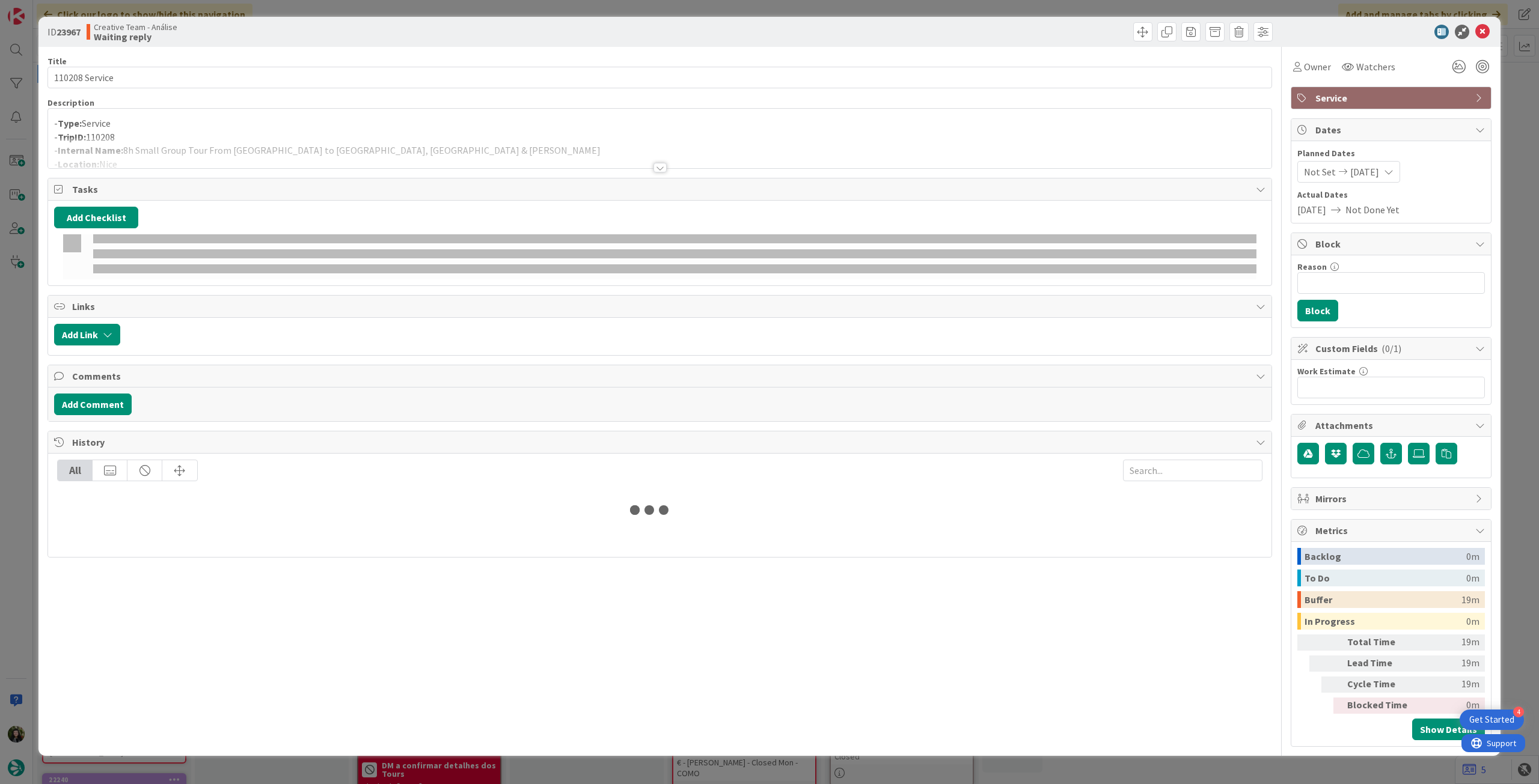
click at [402, 138] on div at bounding box center [660, 153] width 1223 height 31
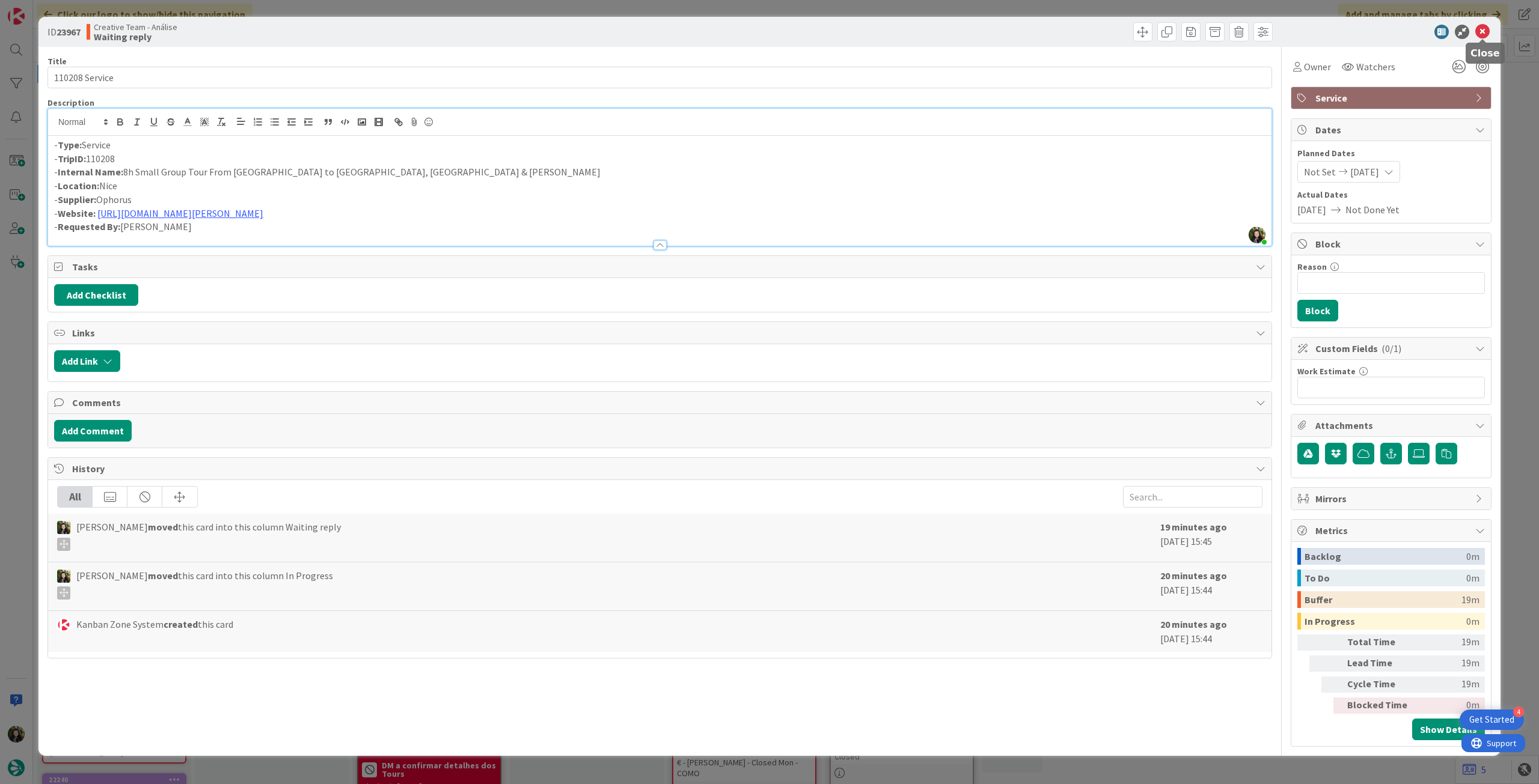
click at [1485, 25] on icon at bounding box center [1483, 32] width 14 height 14
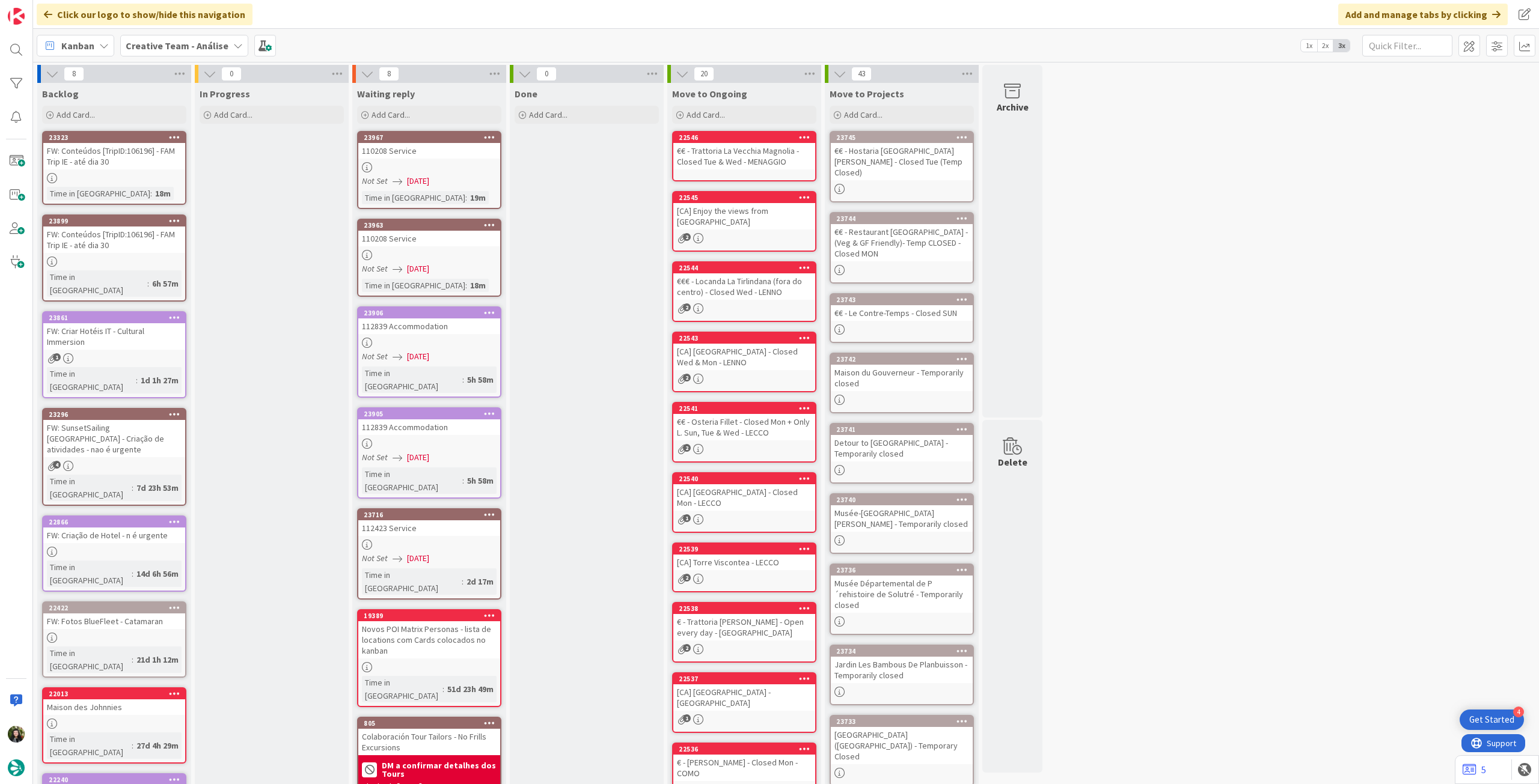
click at [395, 160] on link "23967 110208 Service Not Set [DATE] Time in [GEOGRAPHIC_DATA] : 19m" at bounding box center [429, 170] width 144 height 78
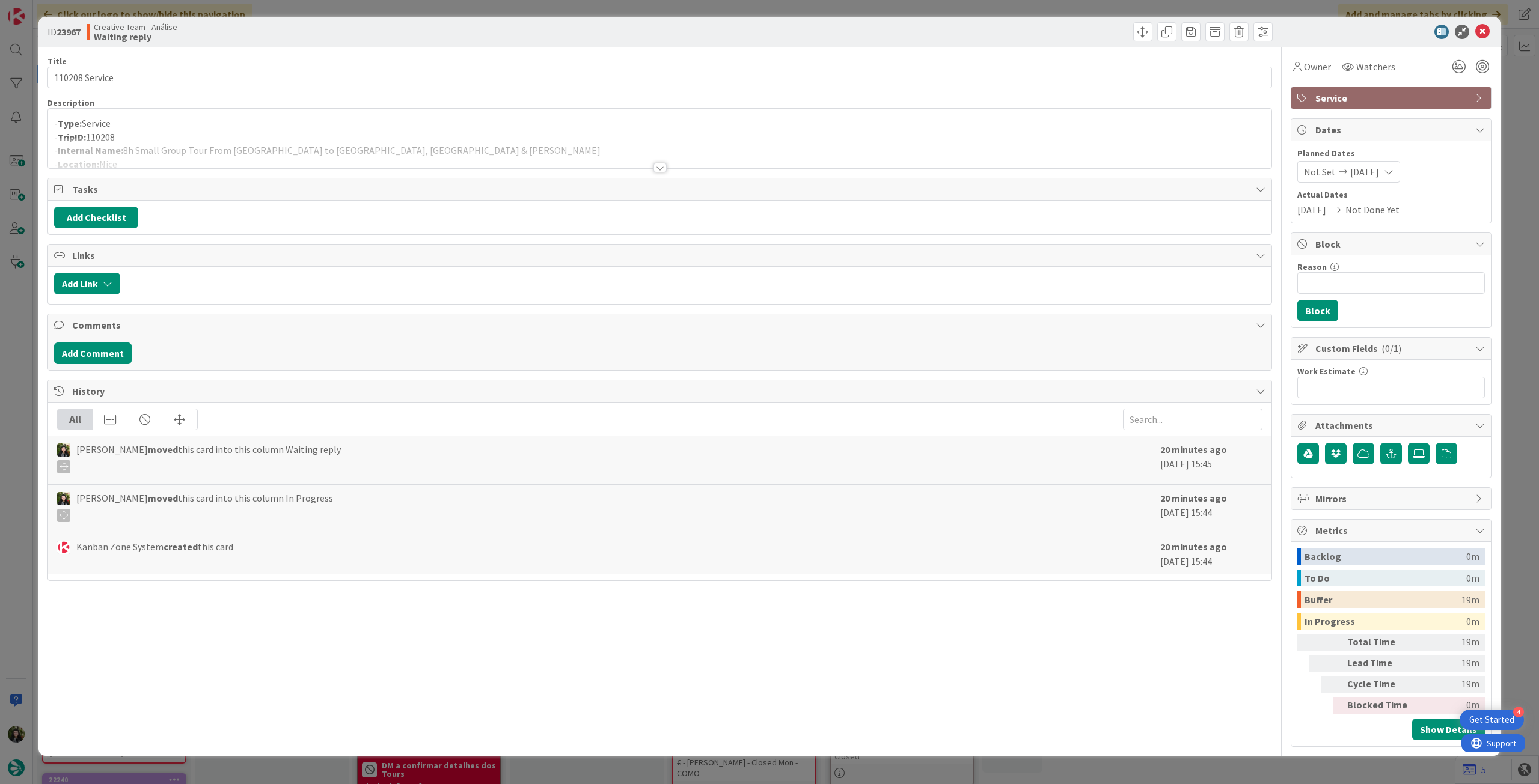
click at [223, 161] on div at bounding box center [660, 153] width 1223 height 31
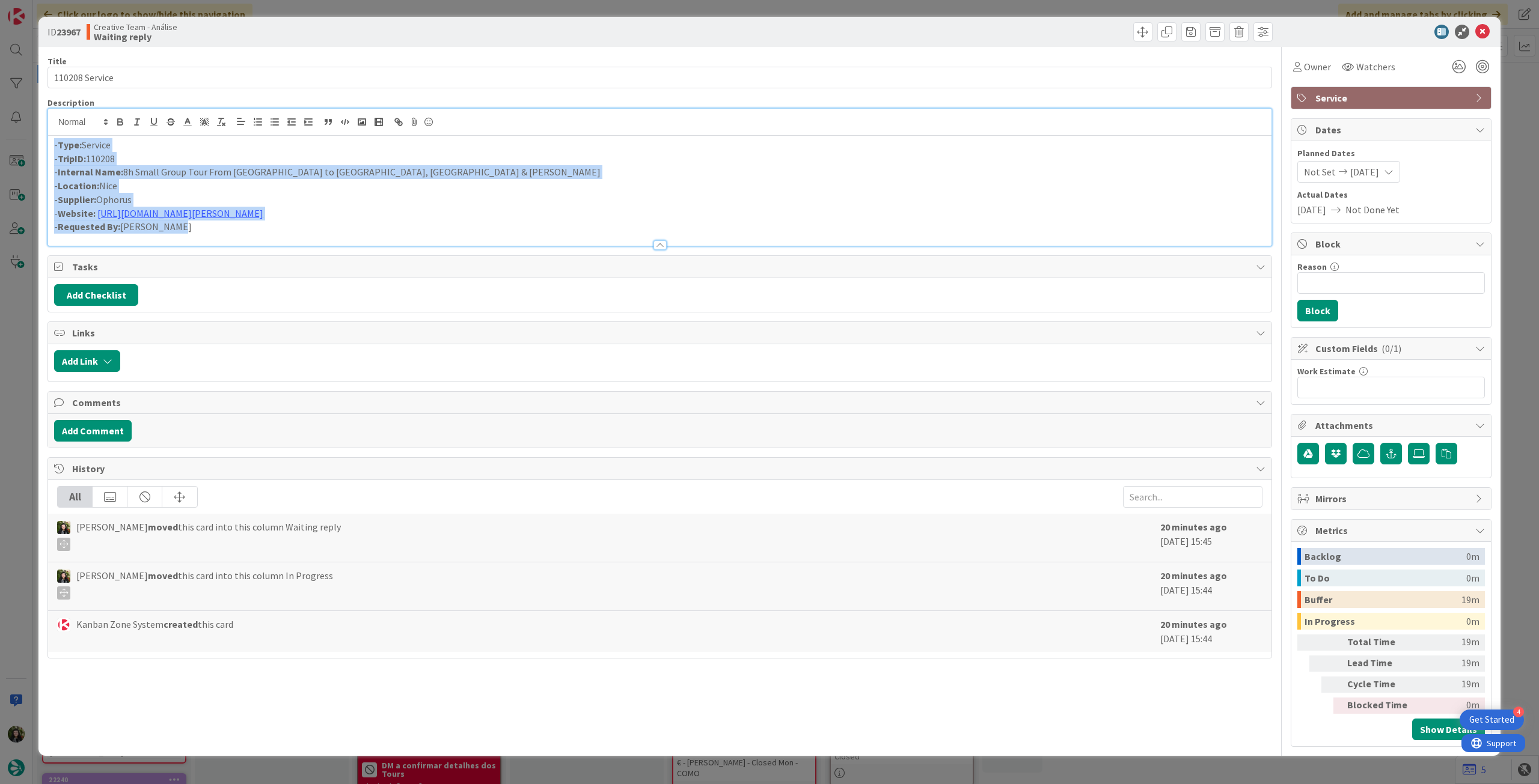
drag, startPoint x: 184, startPoint y: 229, endPoint x: 23, endPoint y: 122, distance: 193.3
click at [23, 122] on div "ID 23967 Creative Team - Análise Waiting reply Title 14 / 128 110208 Service De…" at bounding box center [770, 392] width 1539 height 784
copy div "- Type: Service - TripID: 110208 - Internal Name: 8h Small Group Tour From [GEO…"
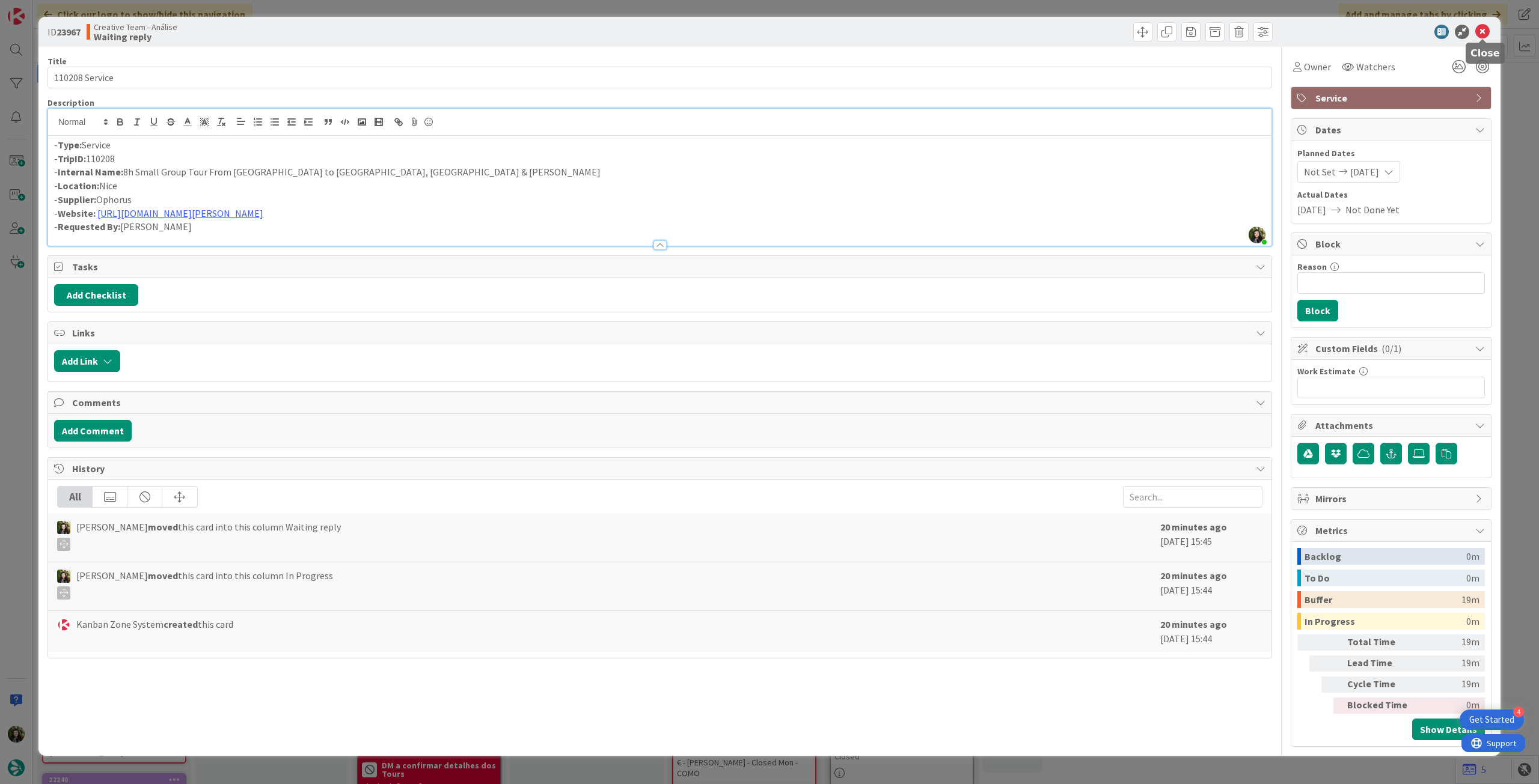
click at [1482, 35] on icon at bounding box center [1483, 32] width 14 height 14
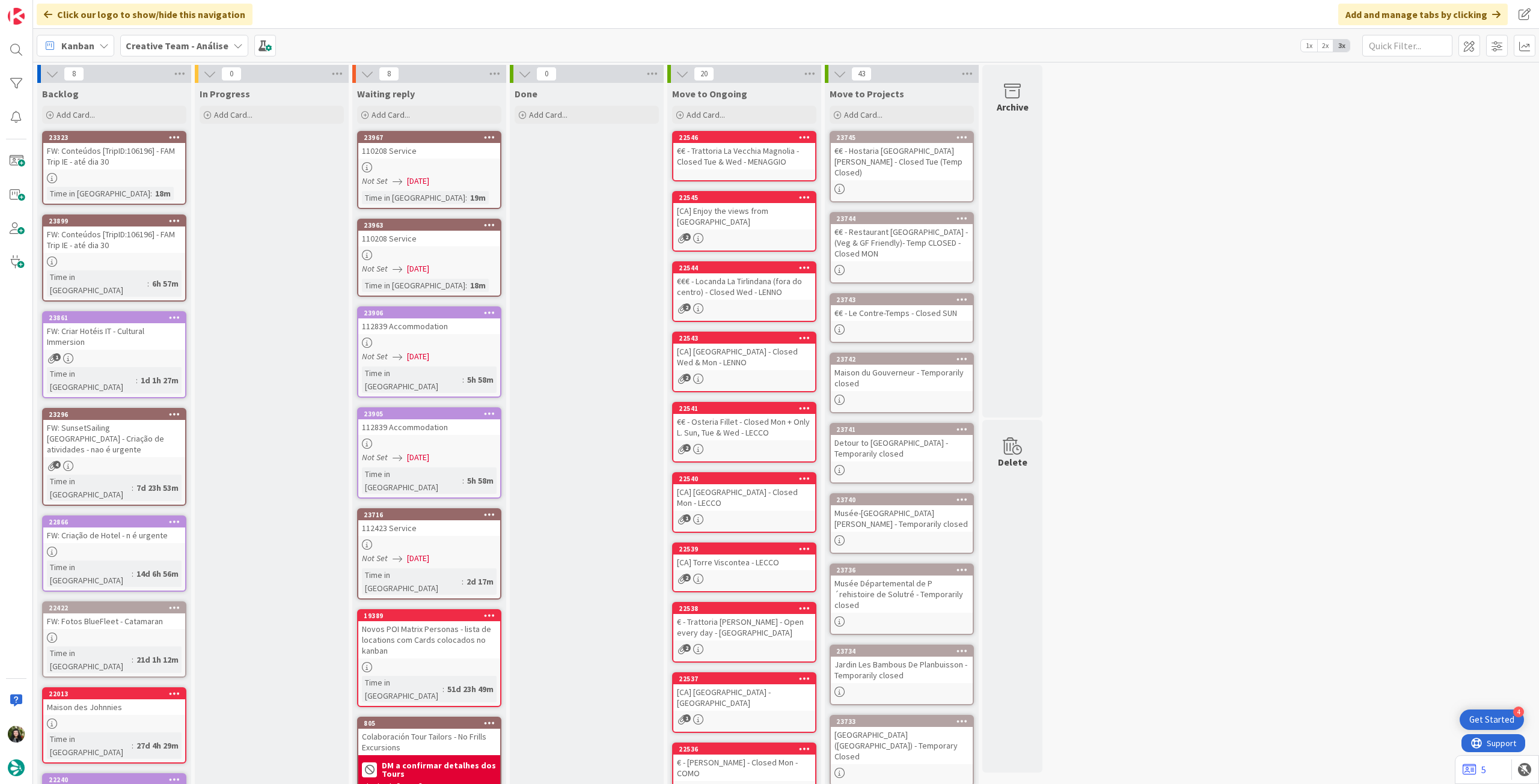
click at [180, 48] on b "Creative Team - Análise" at bounding box center [177, 45] width 103 height 12
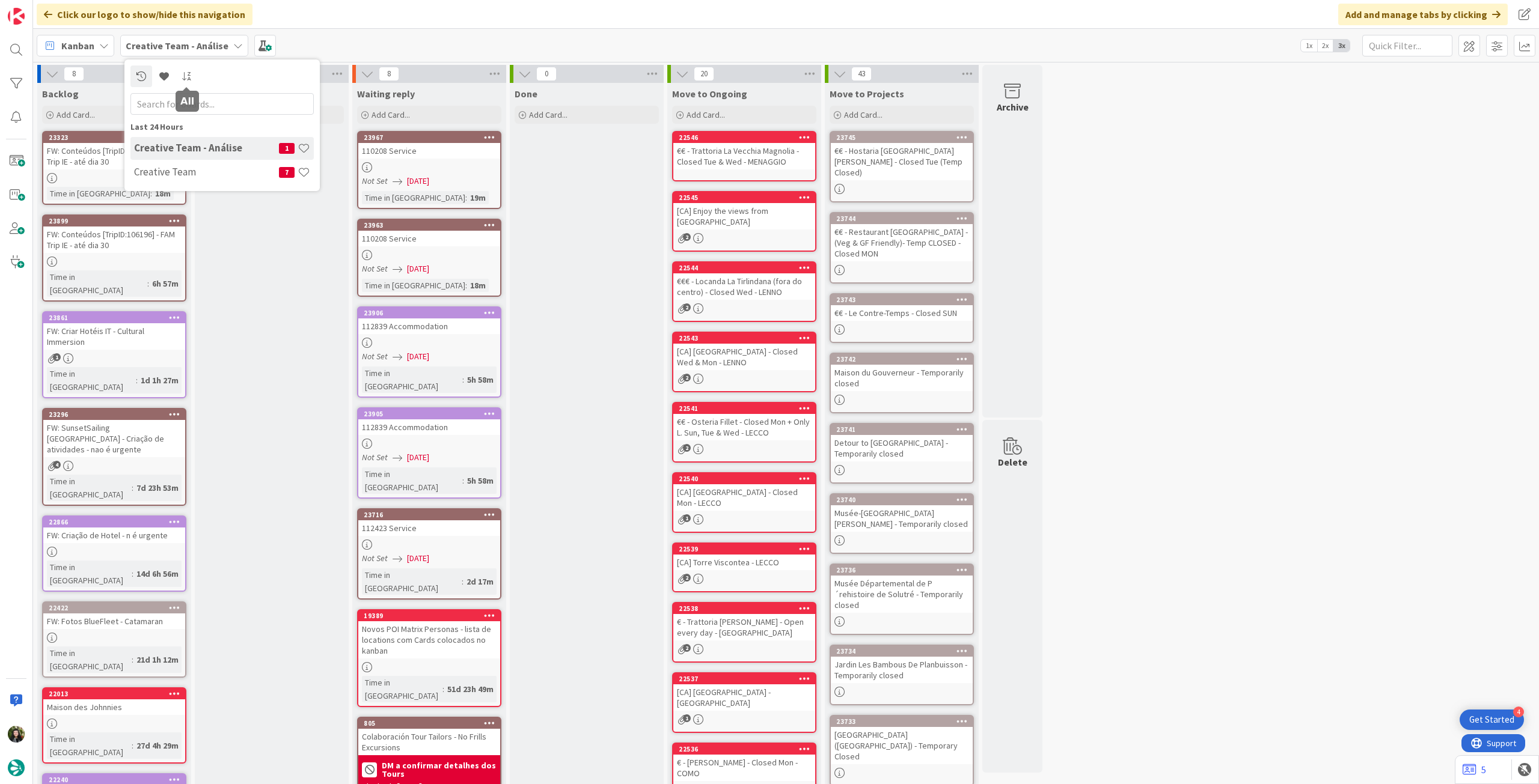
click at [190, 159] on div "Creative Team - Análise 1" at bounding box center [222, 149] width 183 height 23
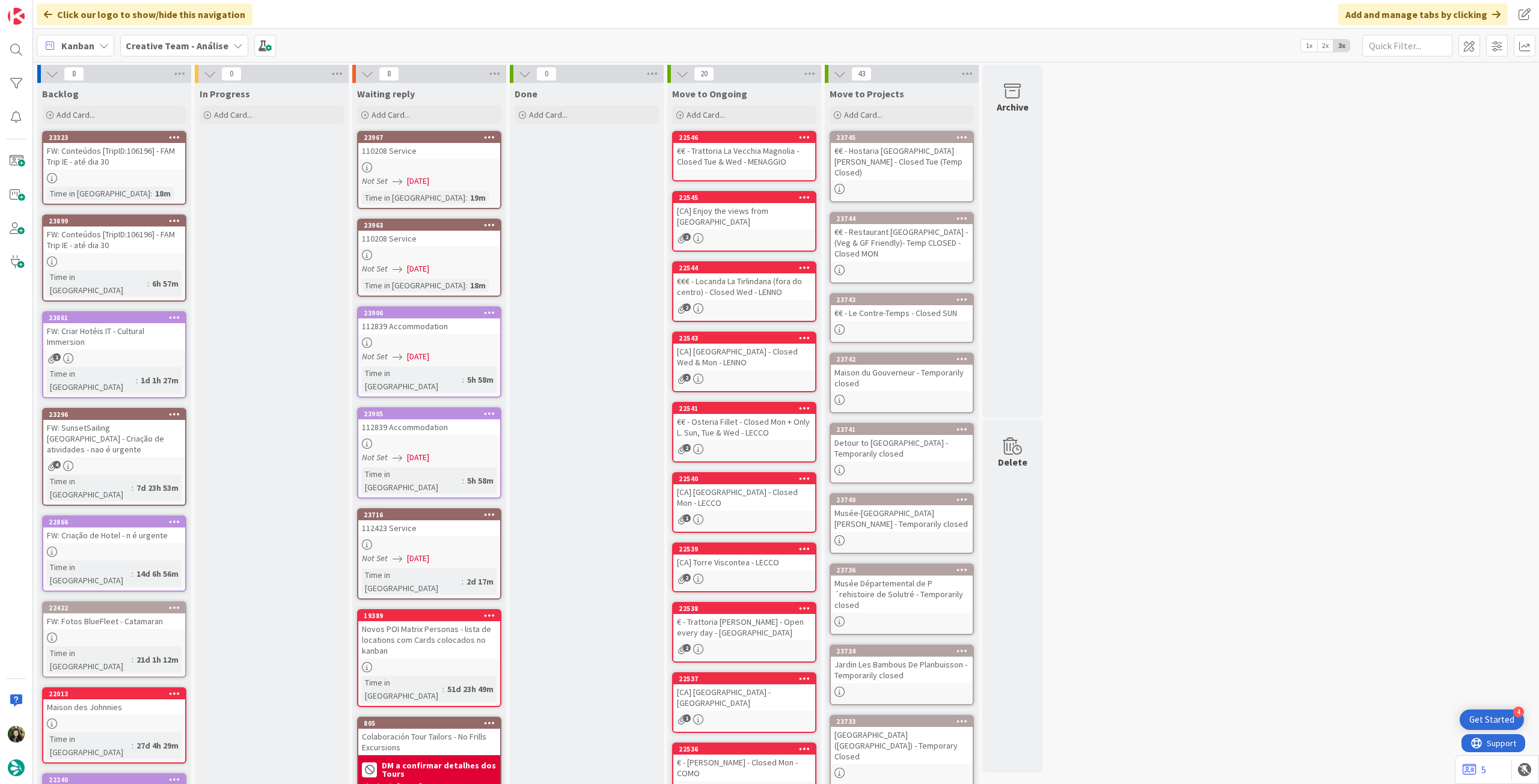
click at [178, 52] on span "Creative Team - Análise" at bounding box center [177, 46] width 103 height 14
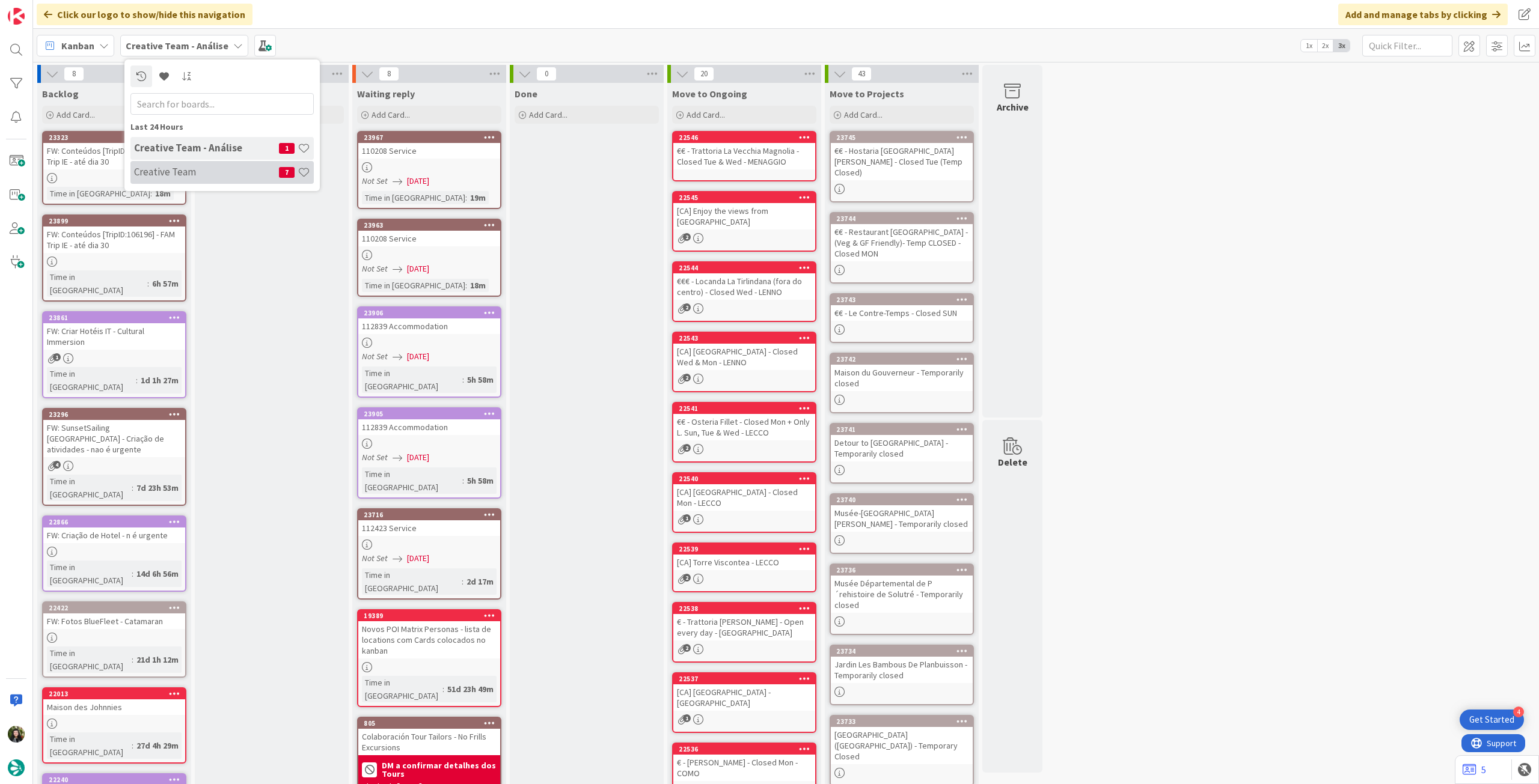
click at [183, 170] on h4 "Creative Team" at bounding box center [206, 171] width 145 height 12
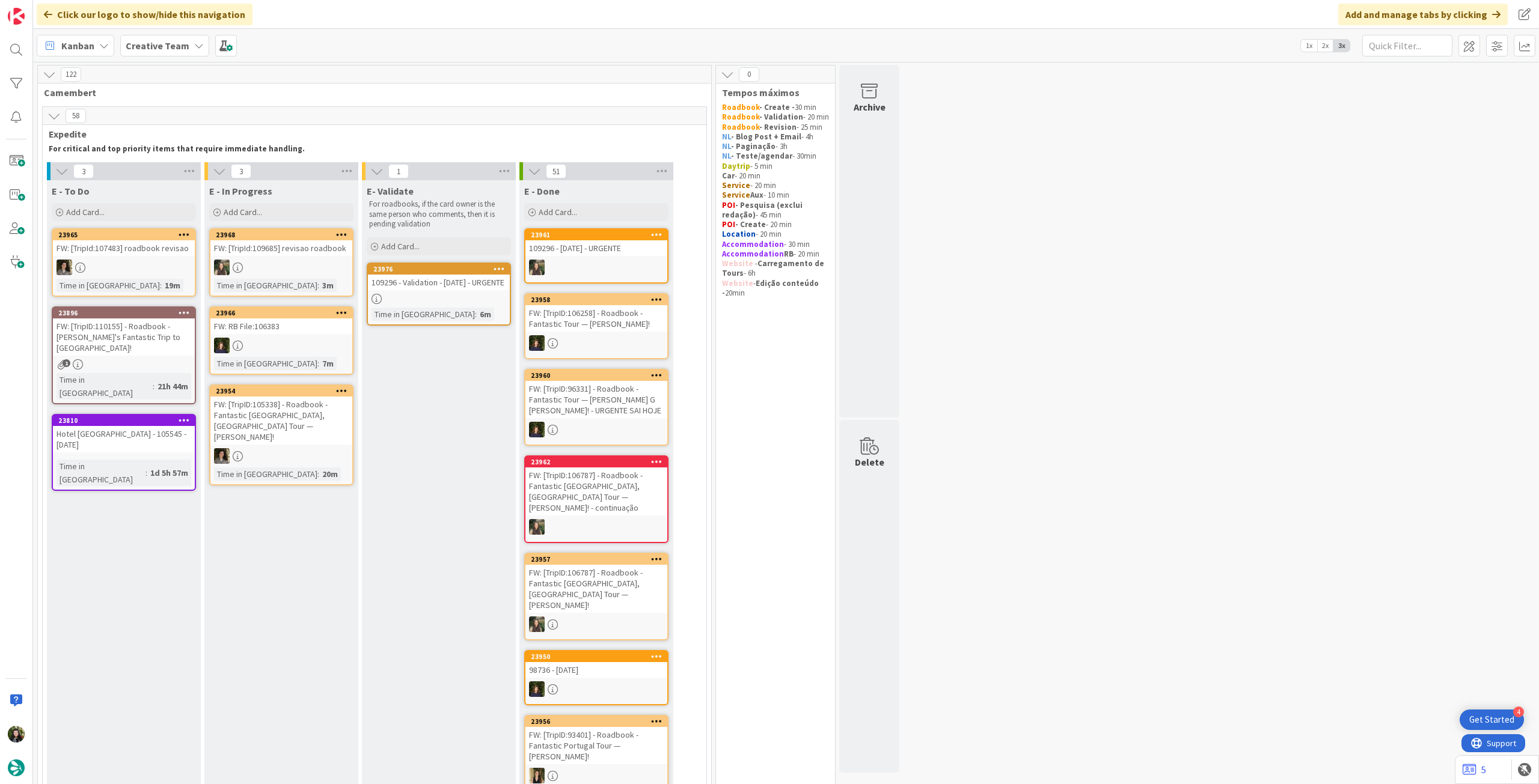
click at [144, 43] on b "Creative Team" at bounding box center [157, 45] width 63 height 12
click at [187, 168] on h4 "Creative Team - Análise" at bounding box center [206, 171] width 145 height 12
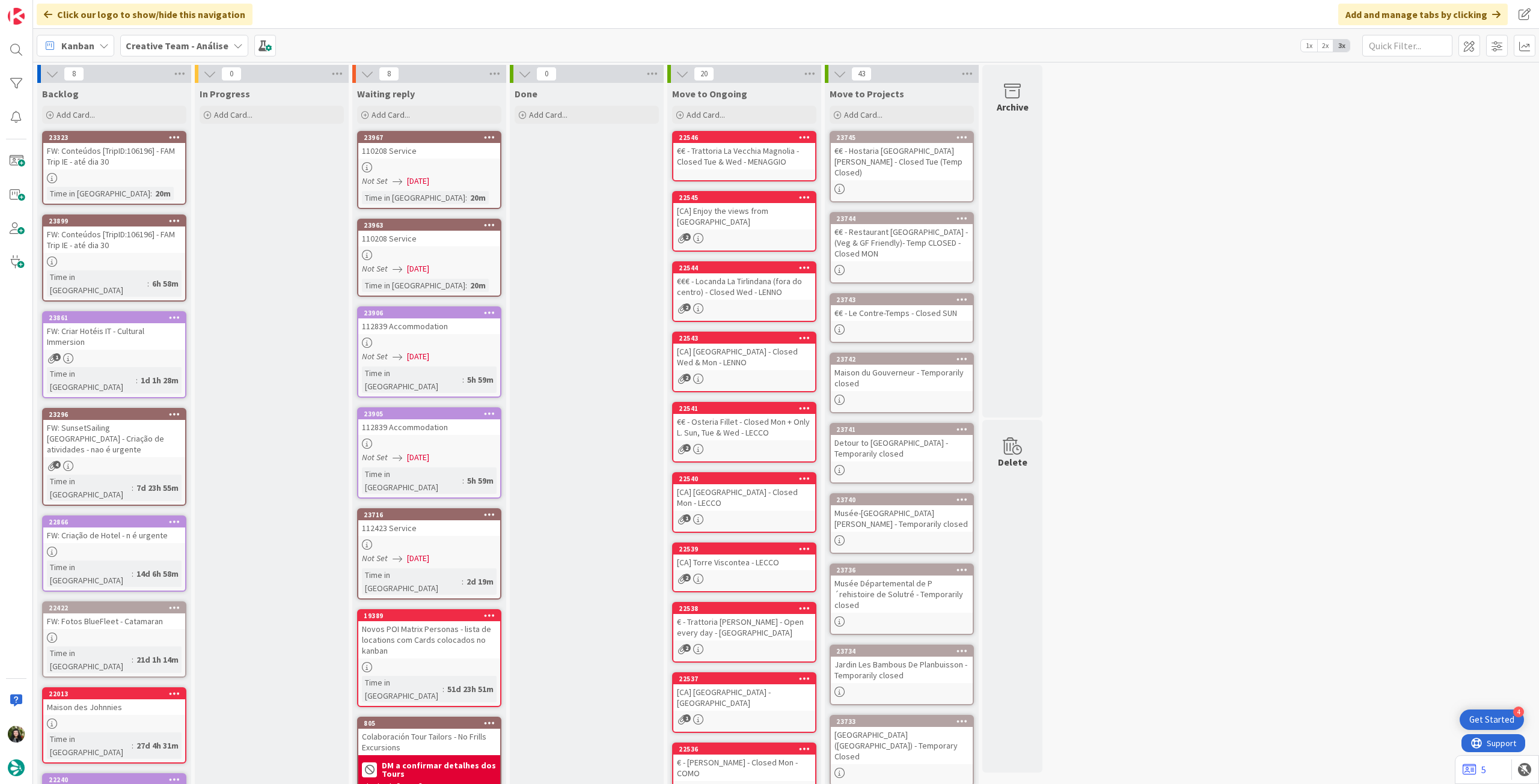
click at [170, 51] on span "Creative Team - Análise" at bounding box center [177, 46] width 103 height 14
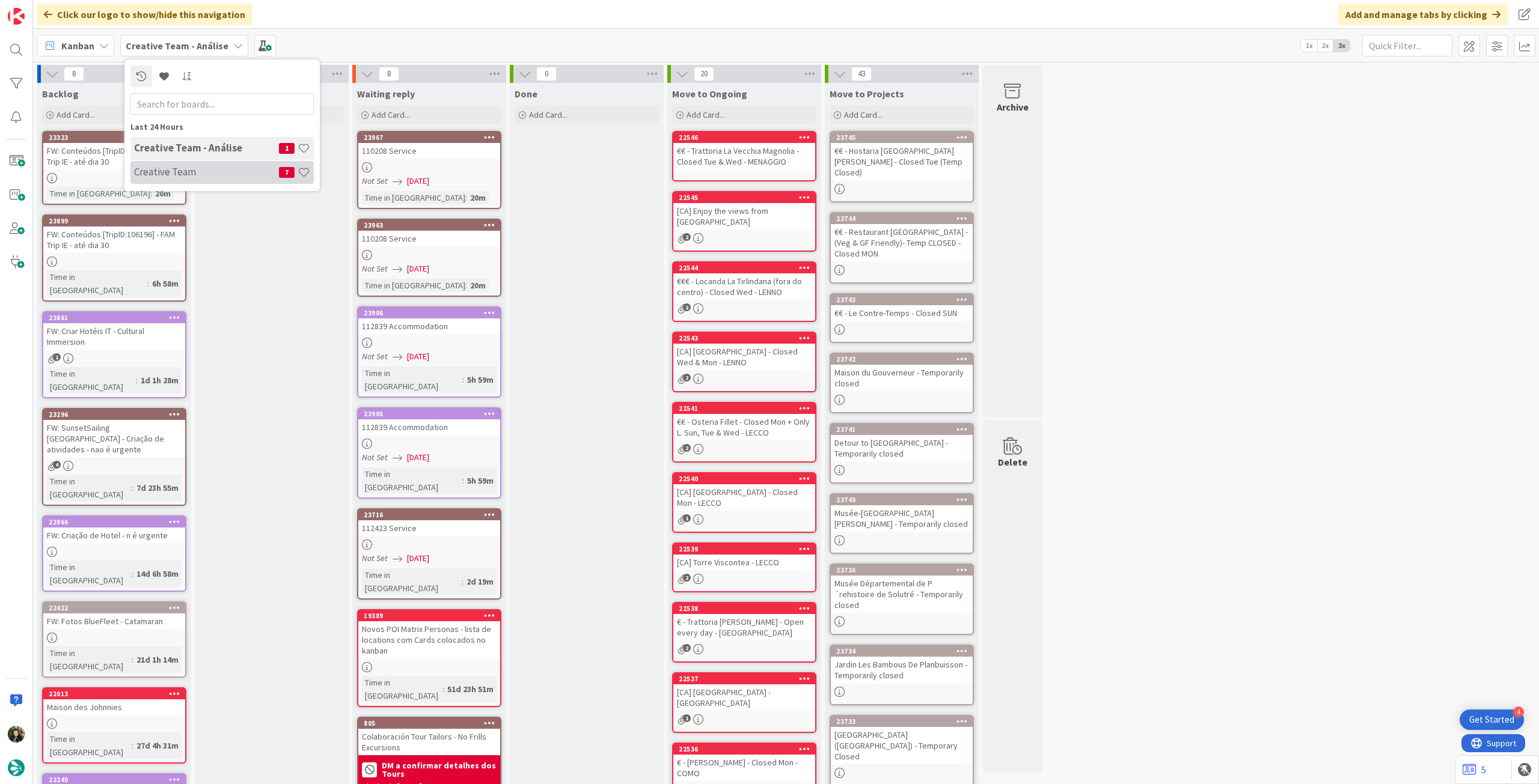
click at [199, 168] on h4 "Creative Team" at bounding box center [206, 171] width 145 height 12
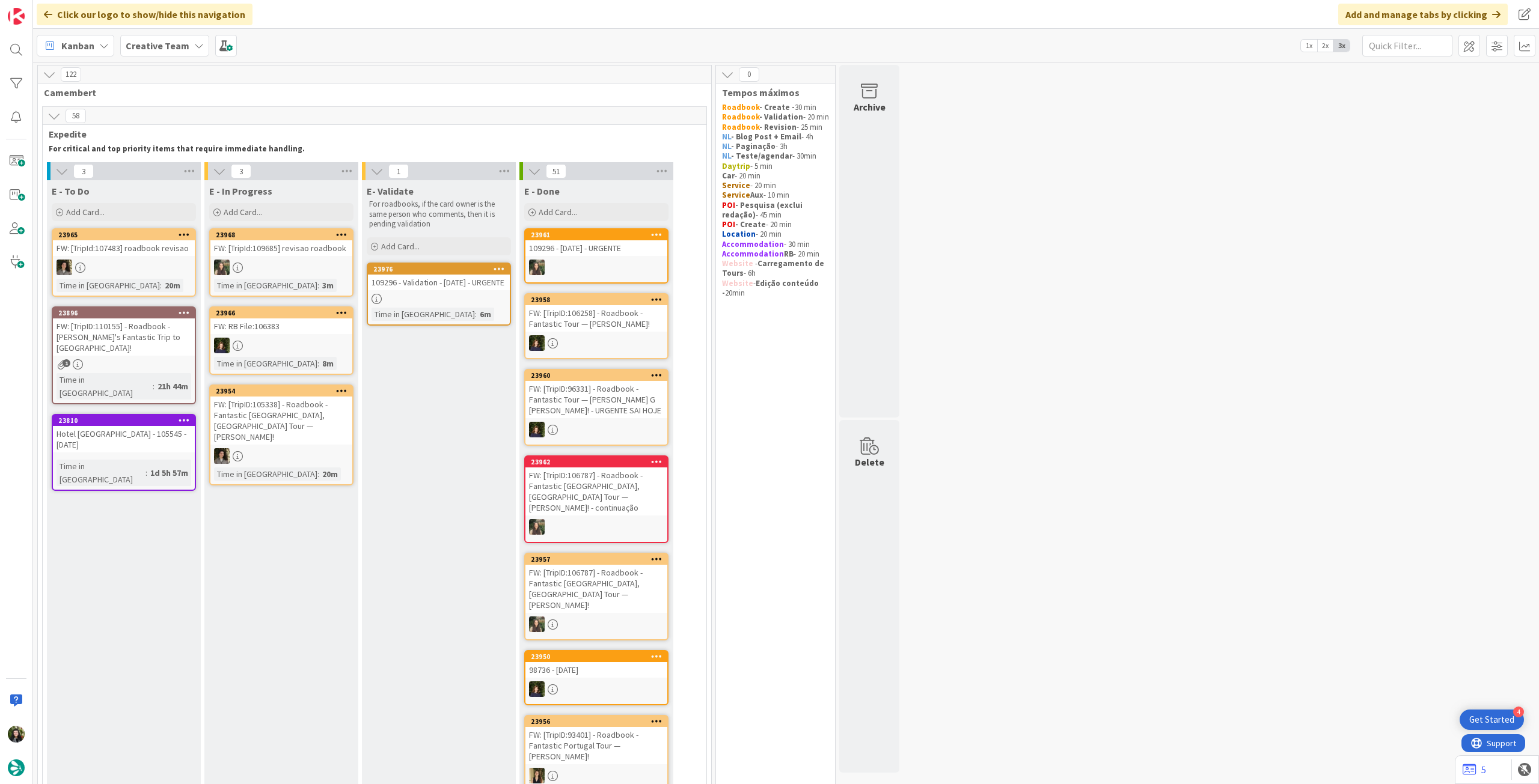
click at [157, 47] on b "Creative Team" at bounding box center [157, 45] width 63 height 12
click at [194, 180] on div "Creative Team - Análise 1" at bounding box center [222, 173] width 183 height 23
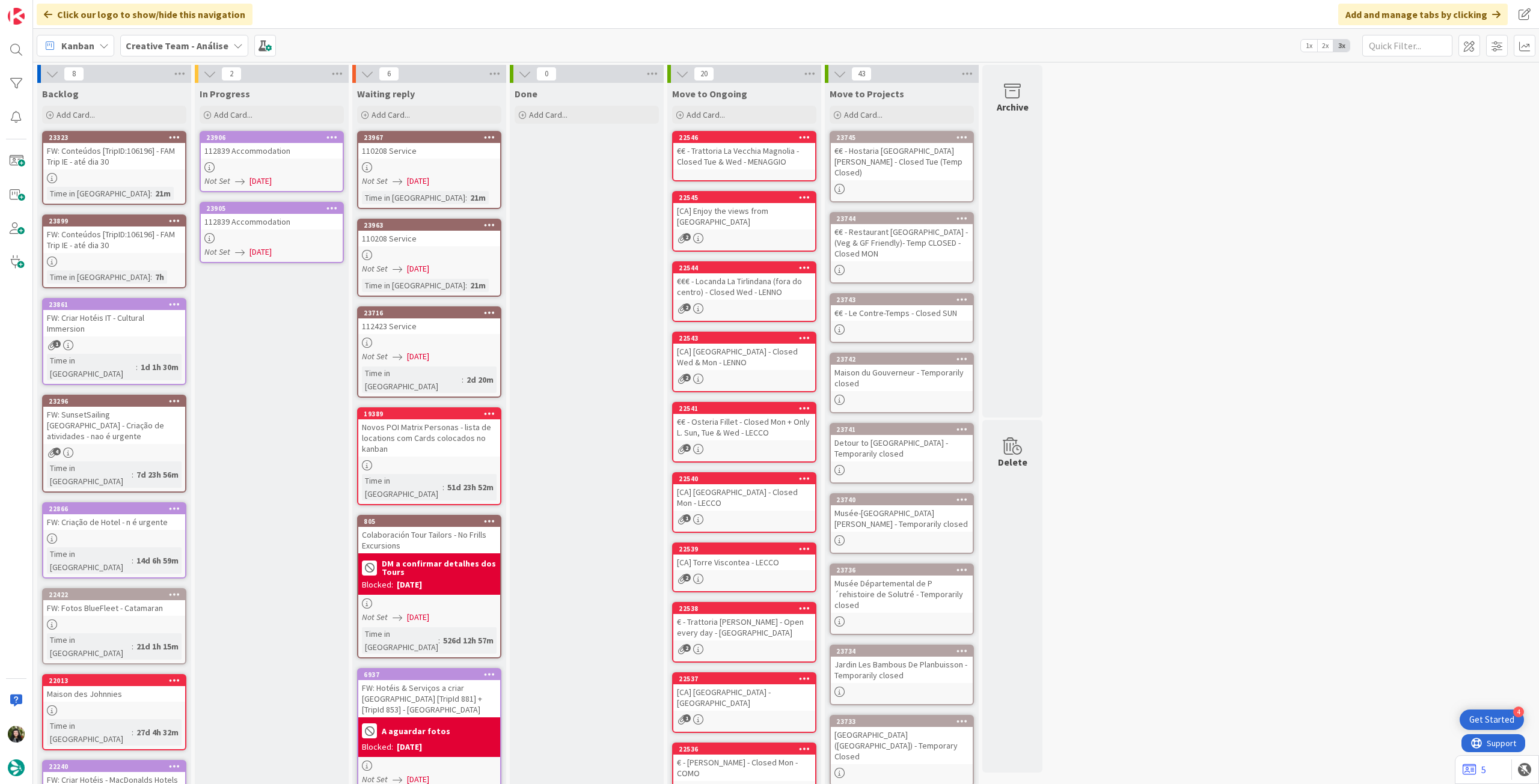
click at [259, 161] on link "23906 112839 Accommodation Not Set [DATE]" at bounding box center [271, 161] width 144 height 61
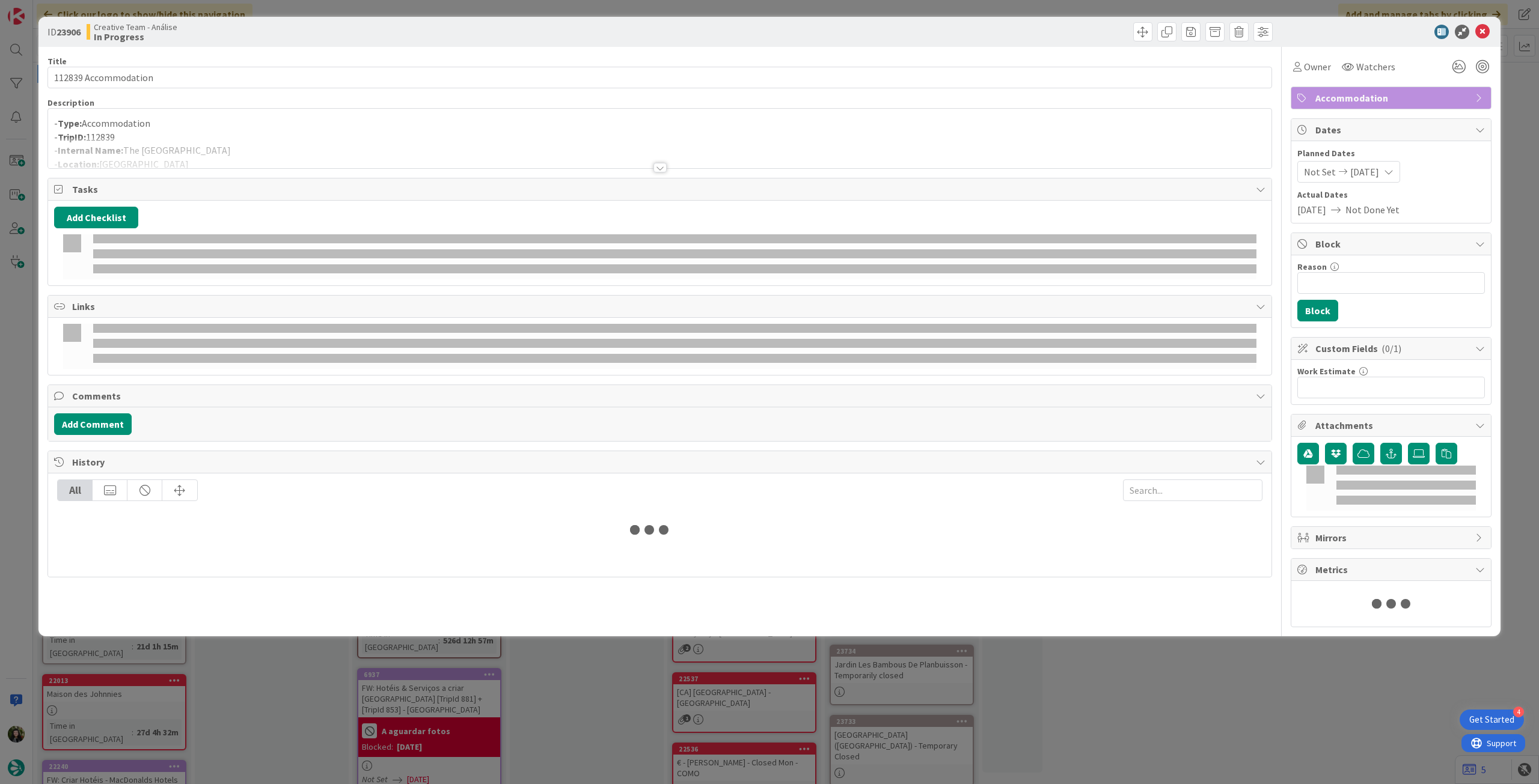
click at [130, 158] on div at bounding box center [660, 153] width 1223 height 31
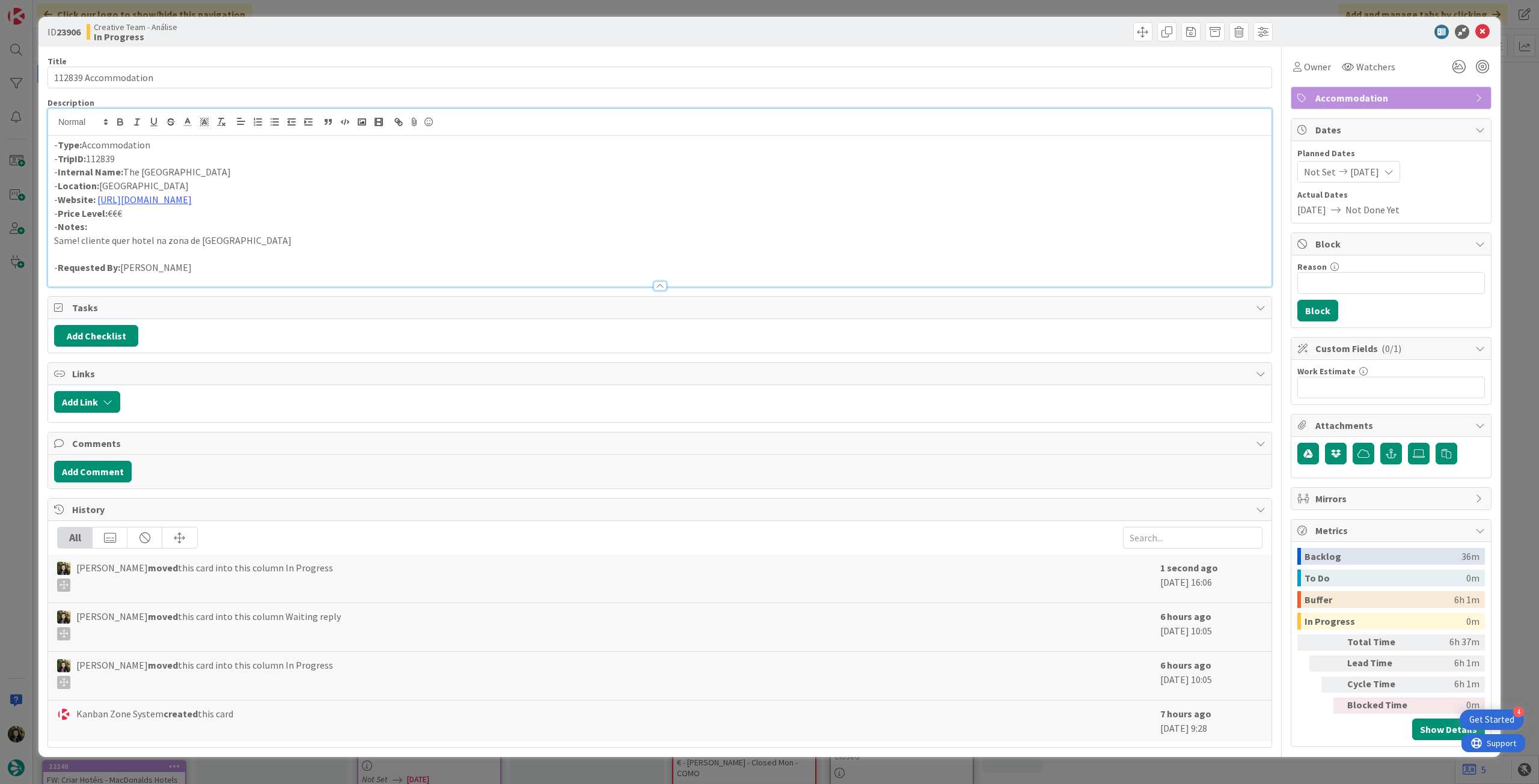
click at [51, 145] on div "- Type: Accommodation - TripID: 112839 - Internal Name: The Unique Hotel - Loca…" at bounding box center [660, 211] width 1223 height 151
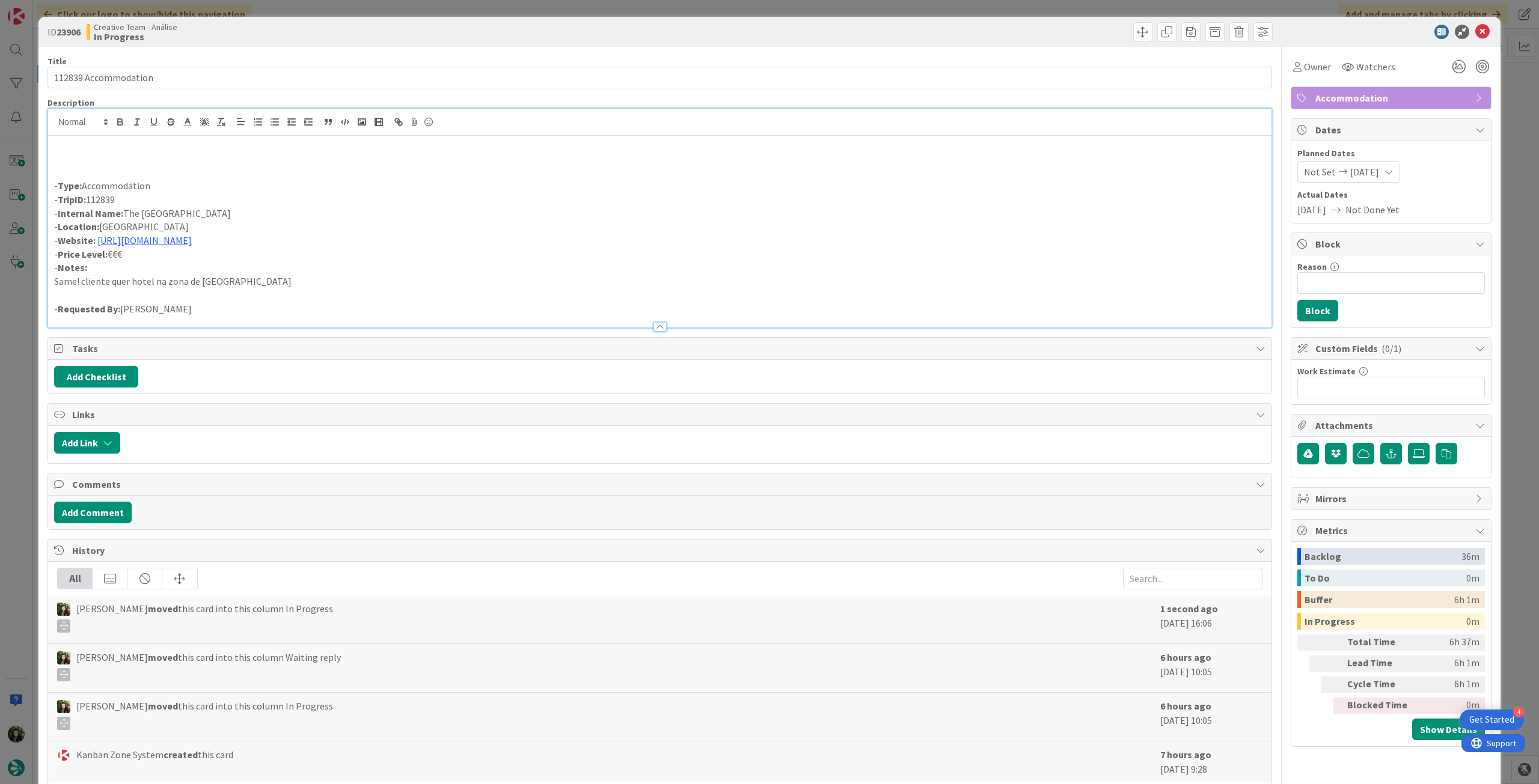
drag, startPoint x: 80, startPoint y: 155, endPoint x: 238, endPoint y: 201, distance: 164.6
click at [80, 155] on p at bounding box center [660, 159] width 1211 height 14
click at [1476, 30] on icon at bounding box center [1483, 32] width 14 height 14
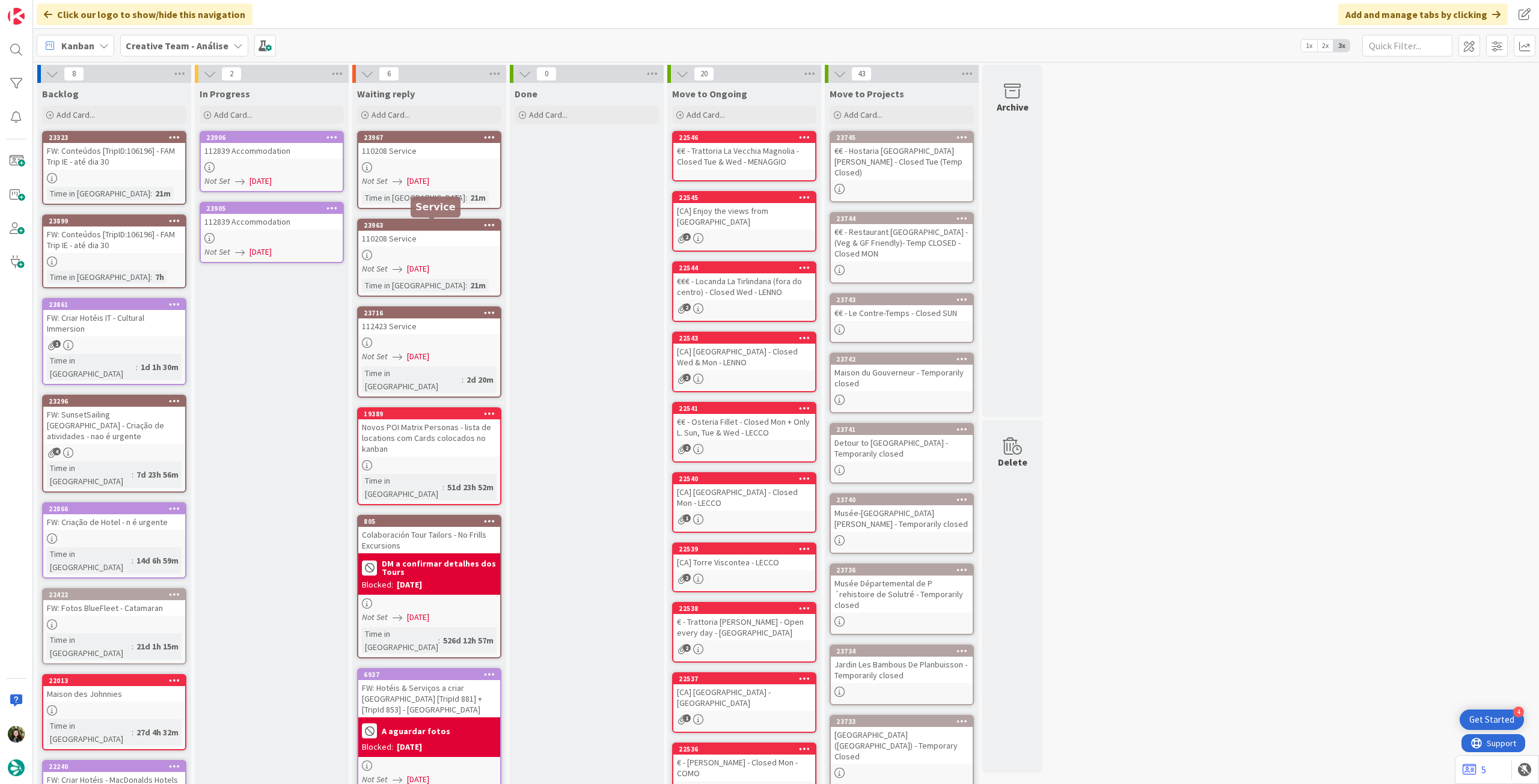
click at [263, 226] on div "112839 Accommodation" at bounding box center [271, 222] width 142 height 15
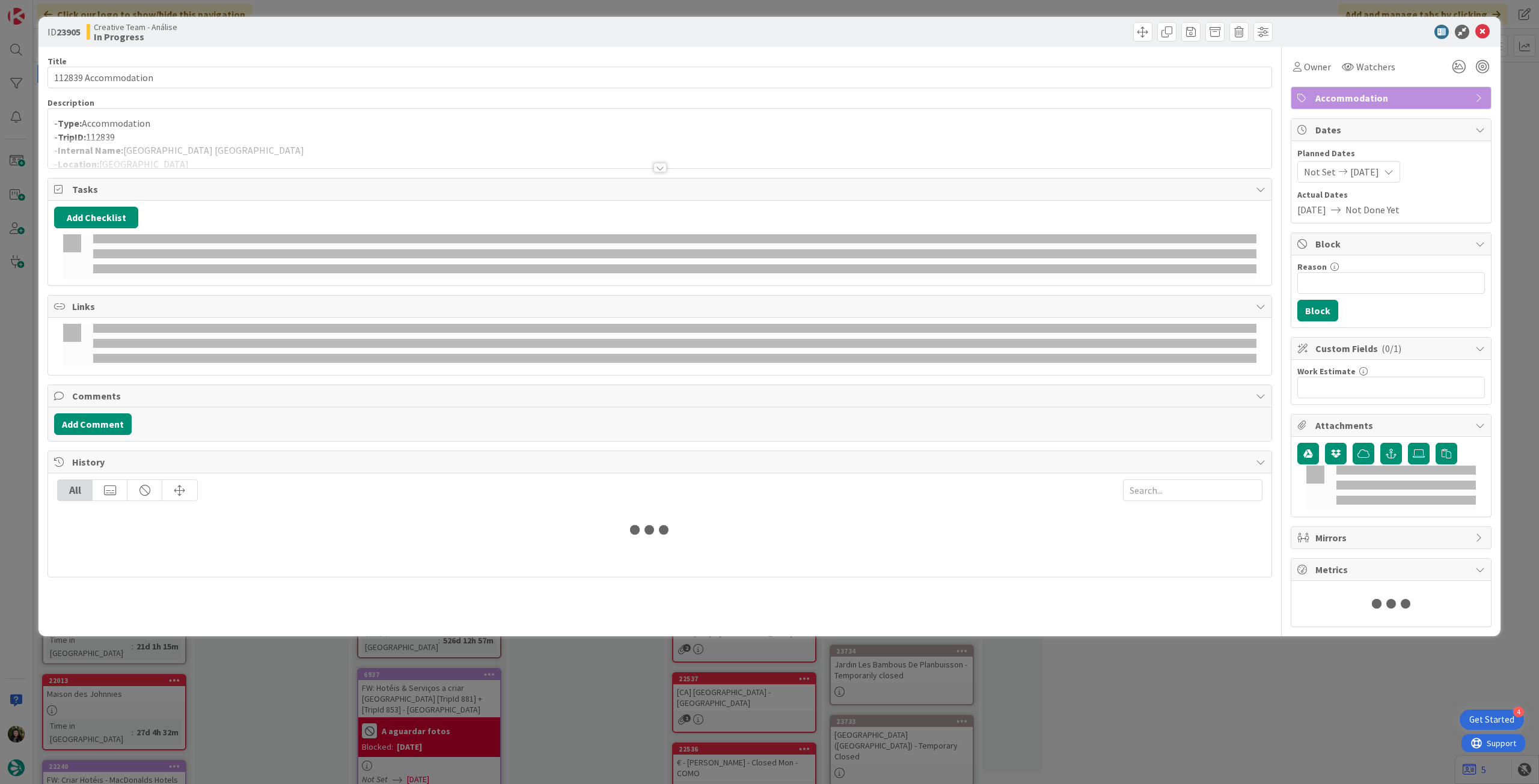
click at [121, 168] on div at bounding box center [660, 162] width 1225 height 13
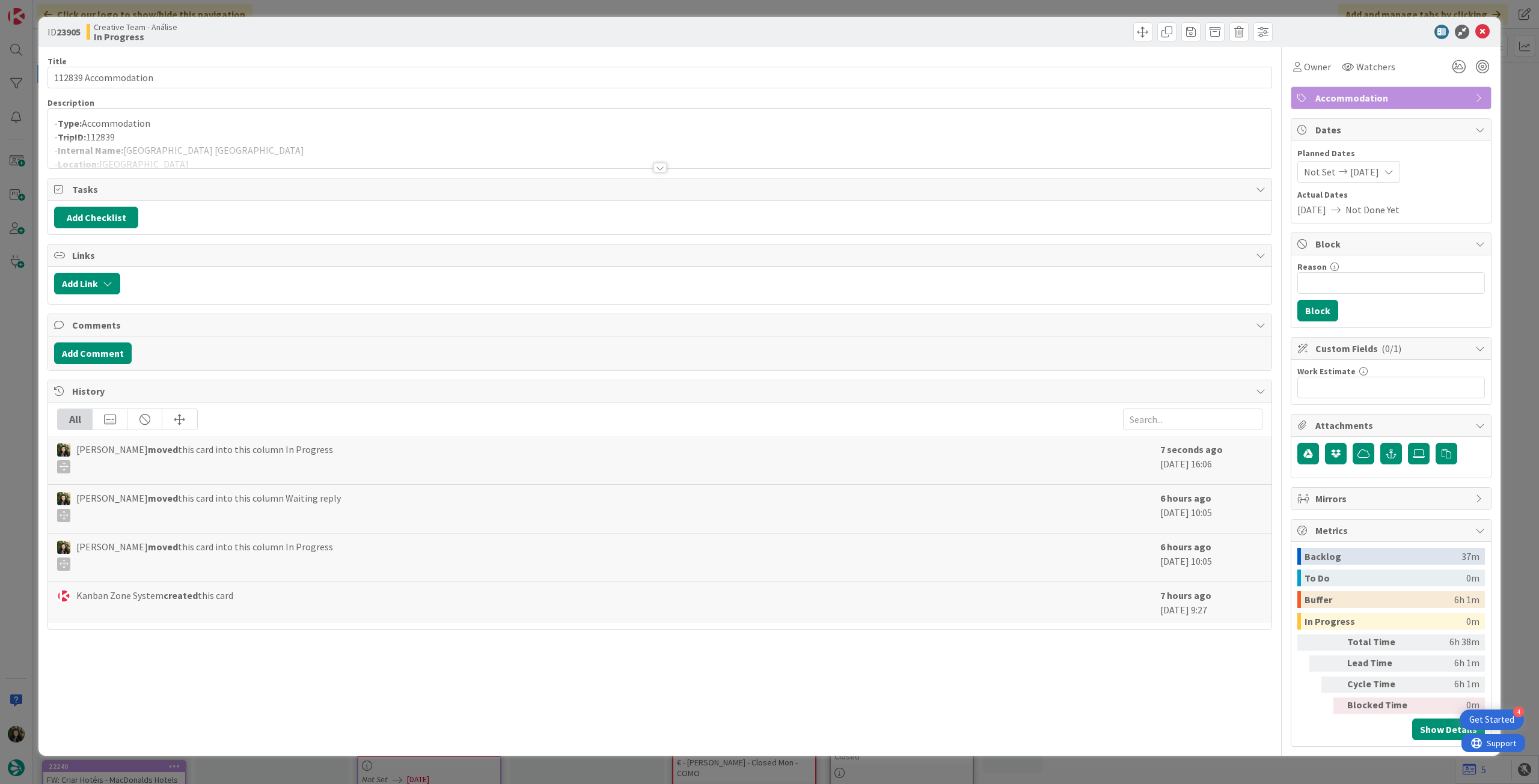
click at [69, 141] on div at bounding box center [660, 153] width 1223 height 31
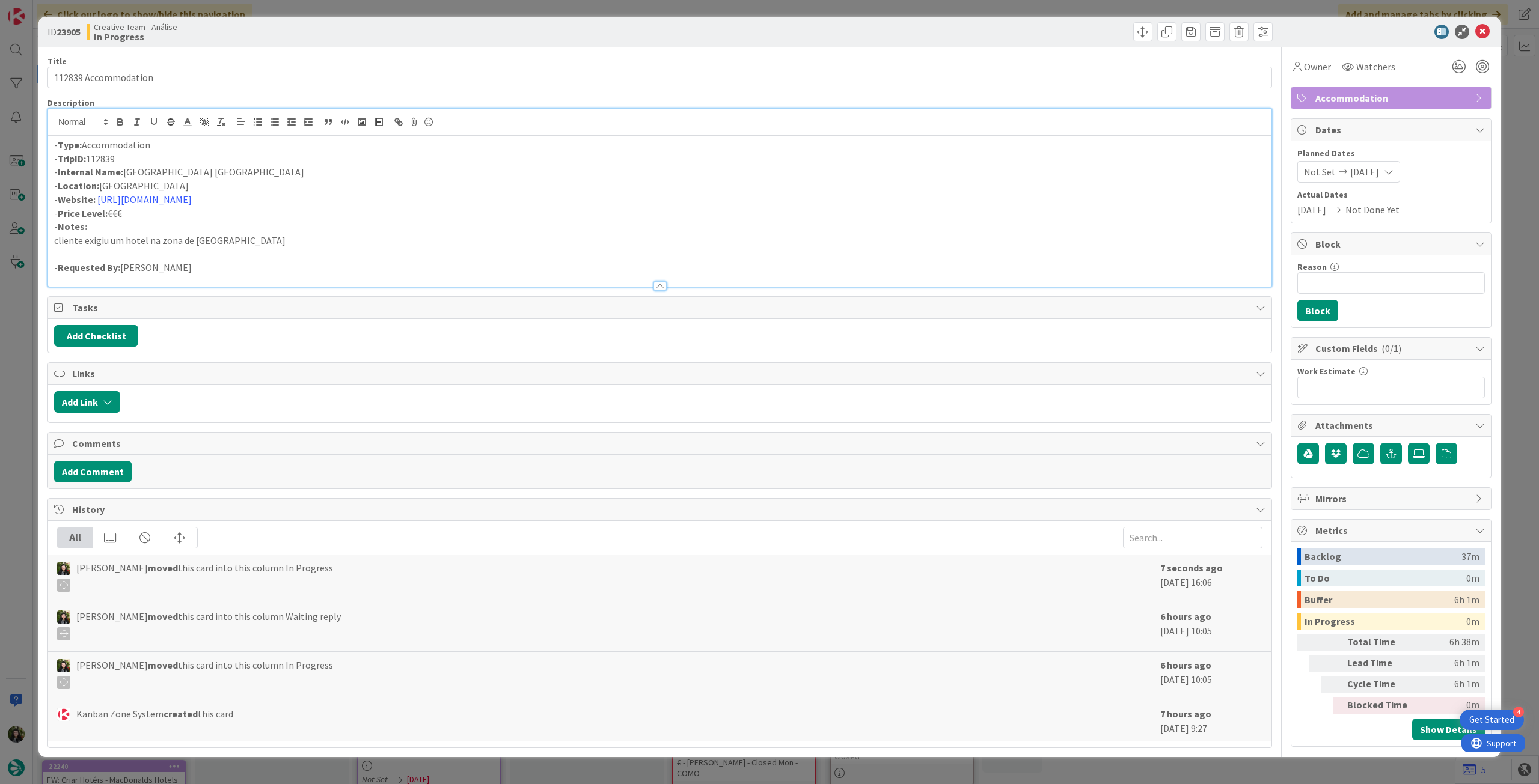
click at [51, 144] on div "- Type: Accommodation - TripID: 112839 - Internal Name: [GEOGRAPHIC_DATA] [GEOG…" at bounding box center [660, 211] width 1223 height 151
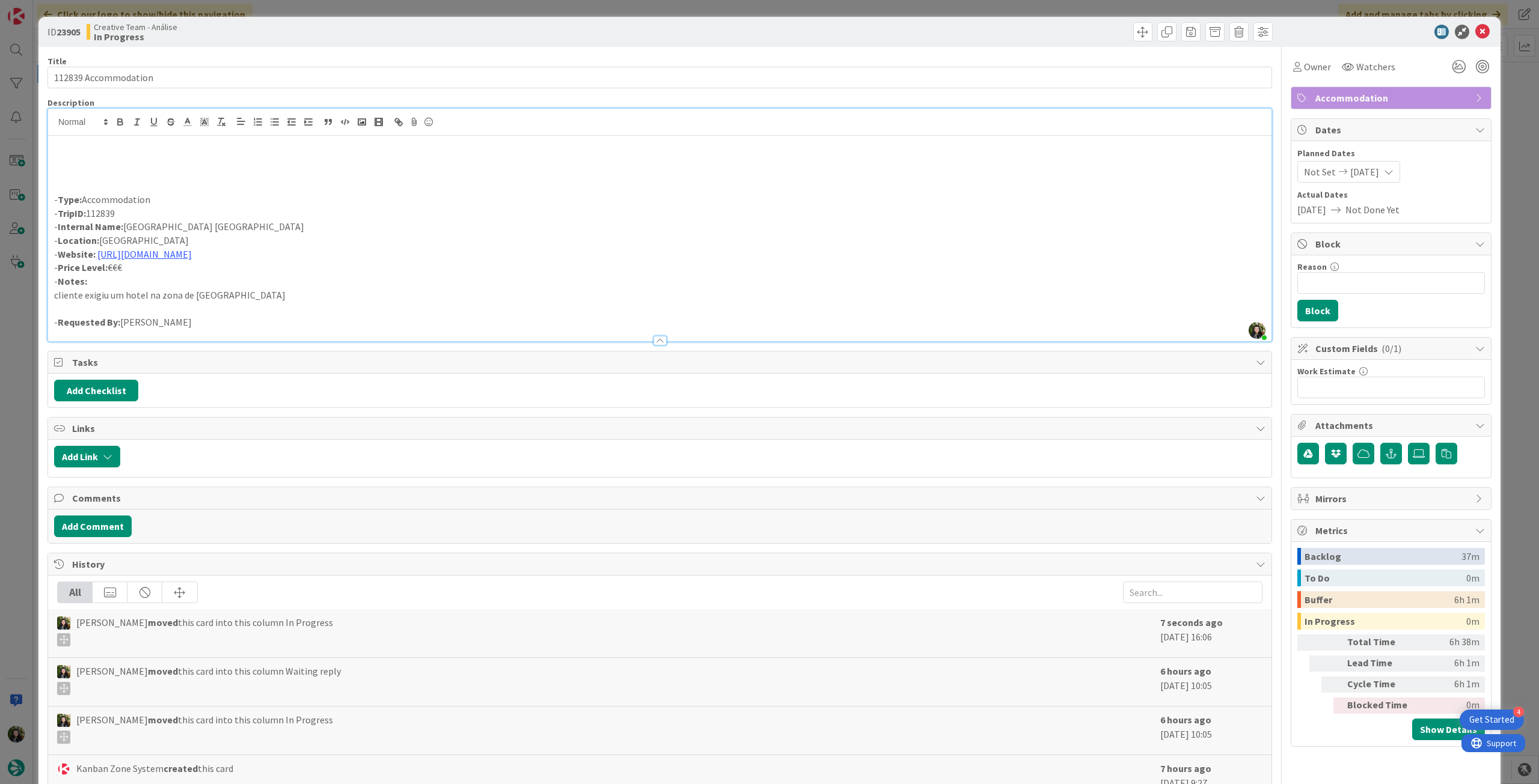
click at [88, 160] on p at bounding box center [660, 159] width 1211 height 14
click at [1476, 30] on icon at bounding box center [1483, 32] width 14 height 14
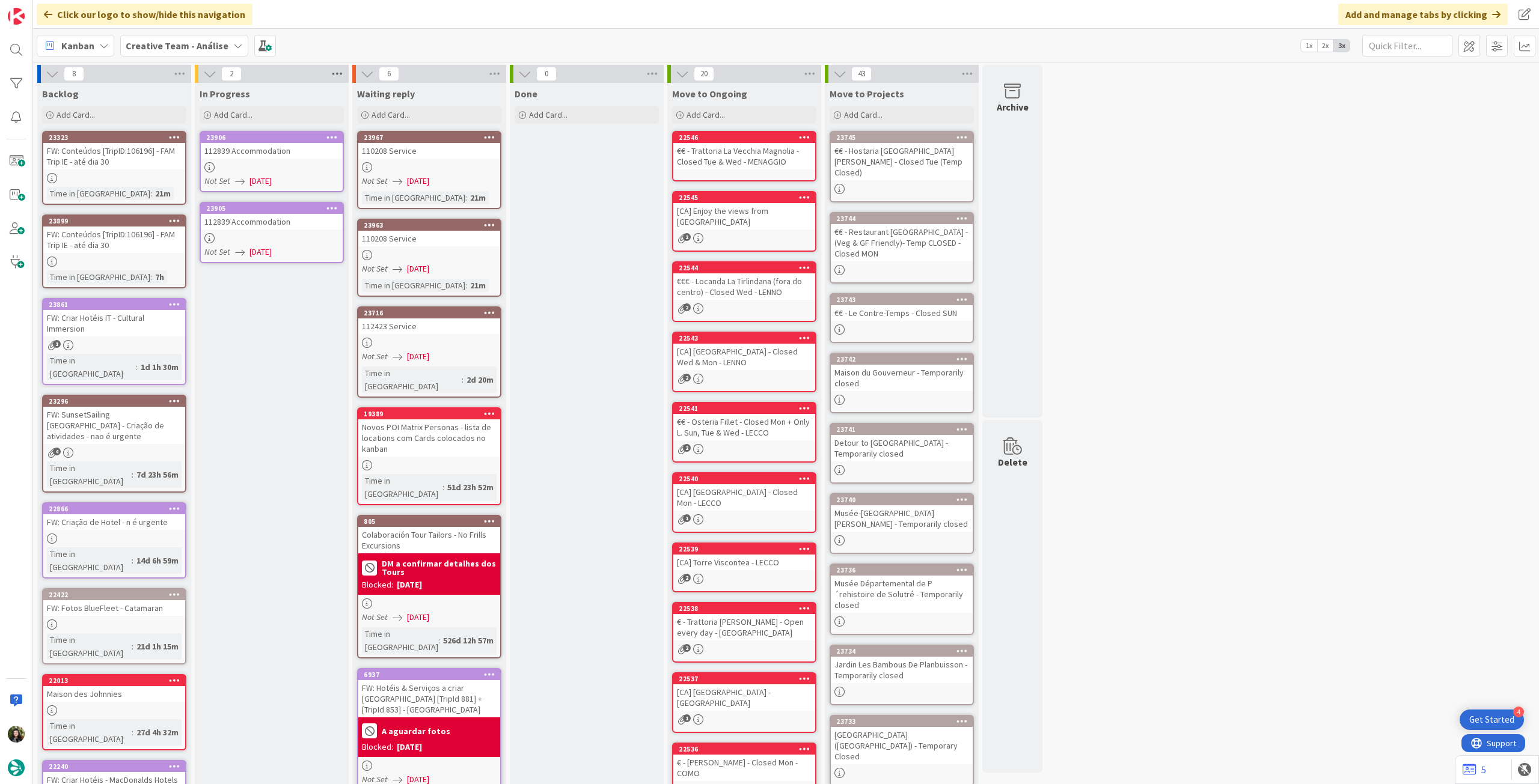
click at [335, 75] on icon at bounding box center [338, 74] width 16 height 18
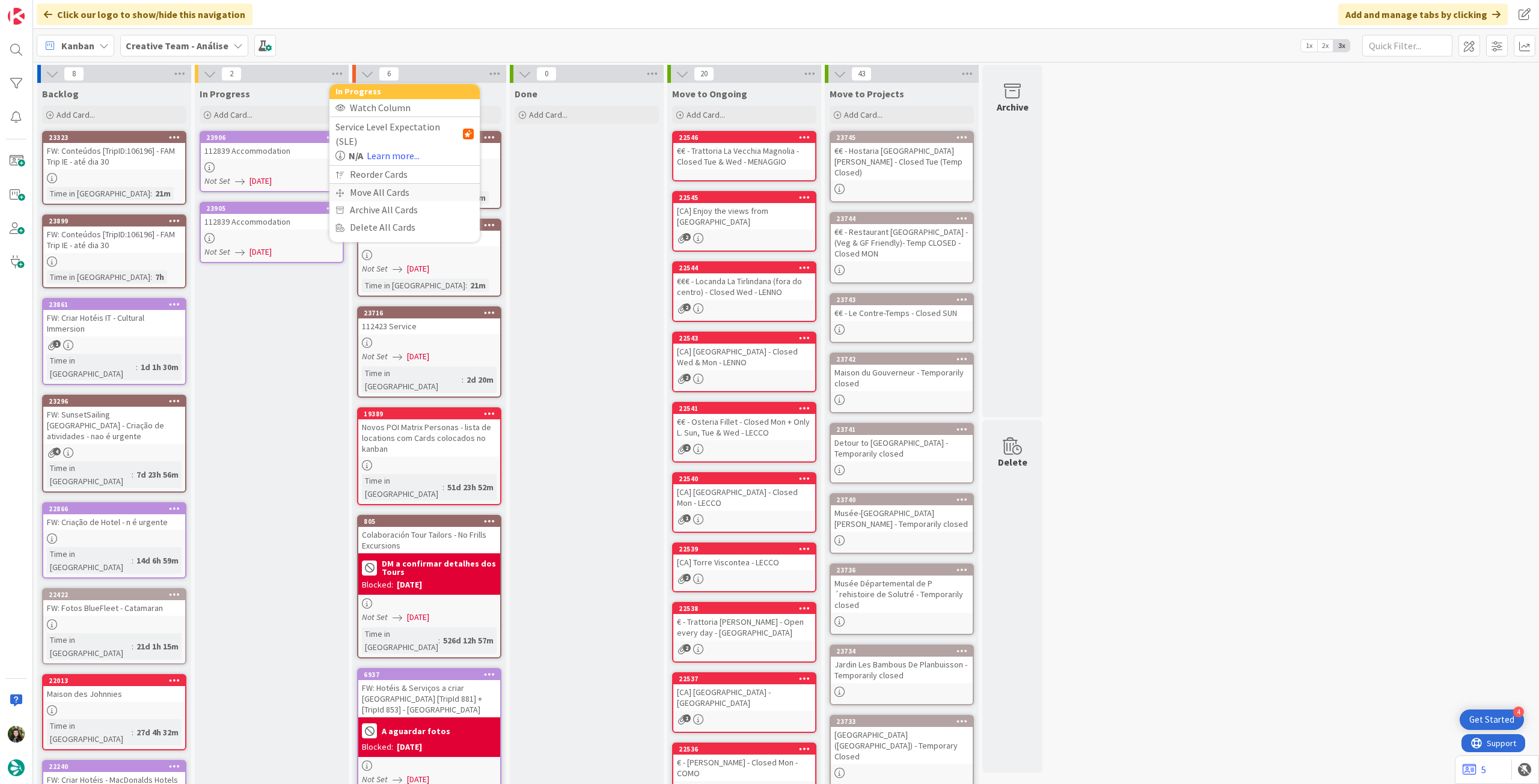
click at [369, 184] on div "Move All Cards" at bounding box center [404, 192] width 150 height 18
click at [395, 141] on div "Creative Team - Análise" at bounding box center [404, 131] width 138 height 22
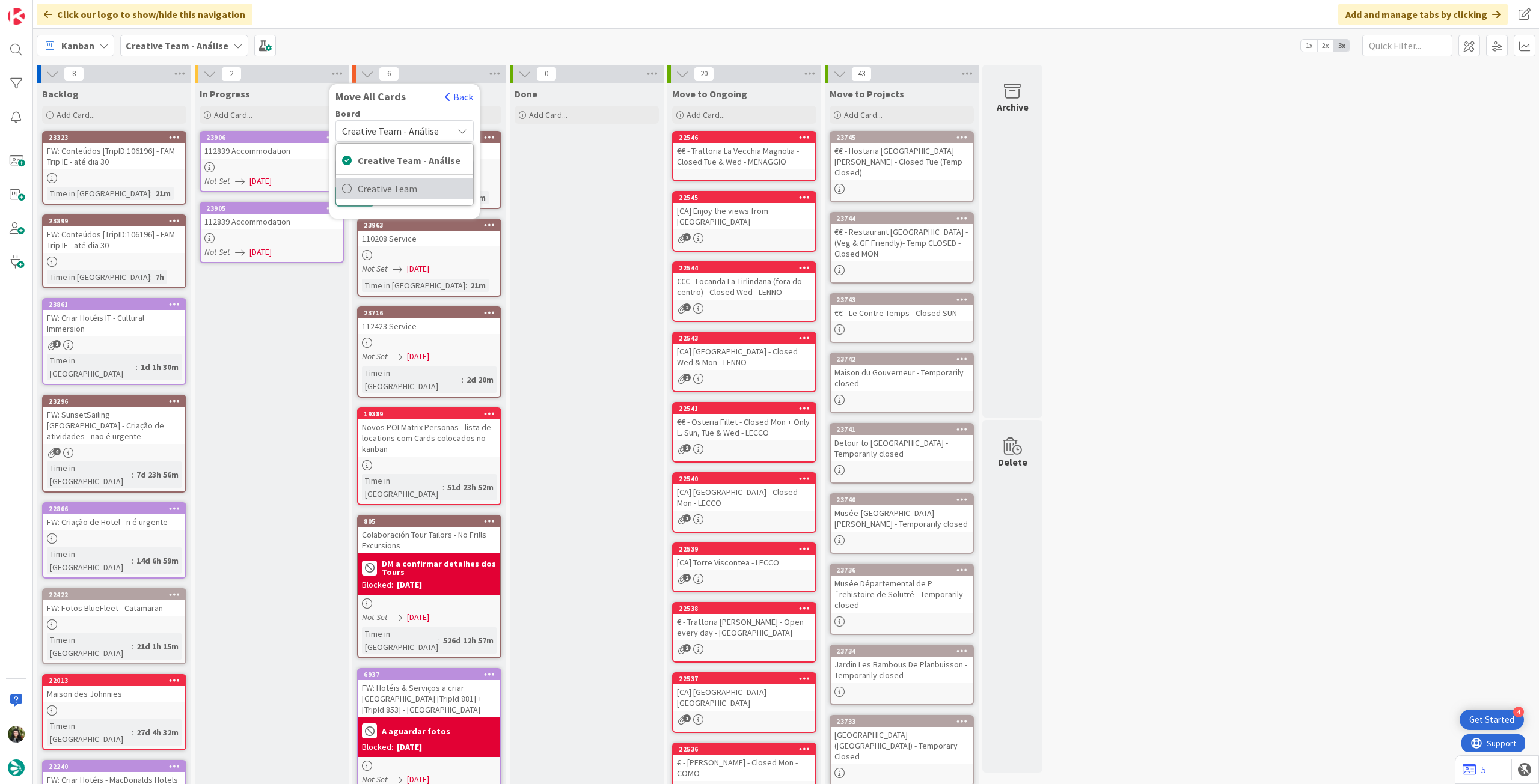
click at [383, 185] on span "Creative Team" at bounding box center [412, 189] width 109 height 18
click at [394, 175] on div "E - To Do" at bounding box center [397, 169] width 110 height 19
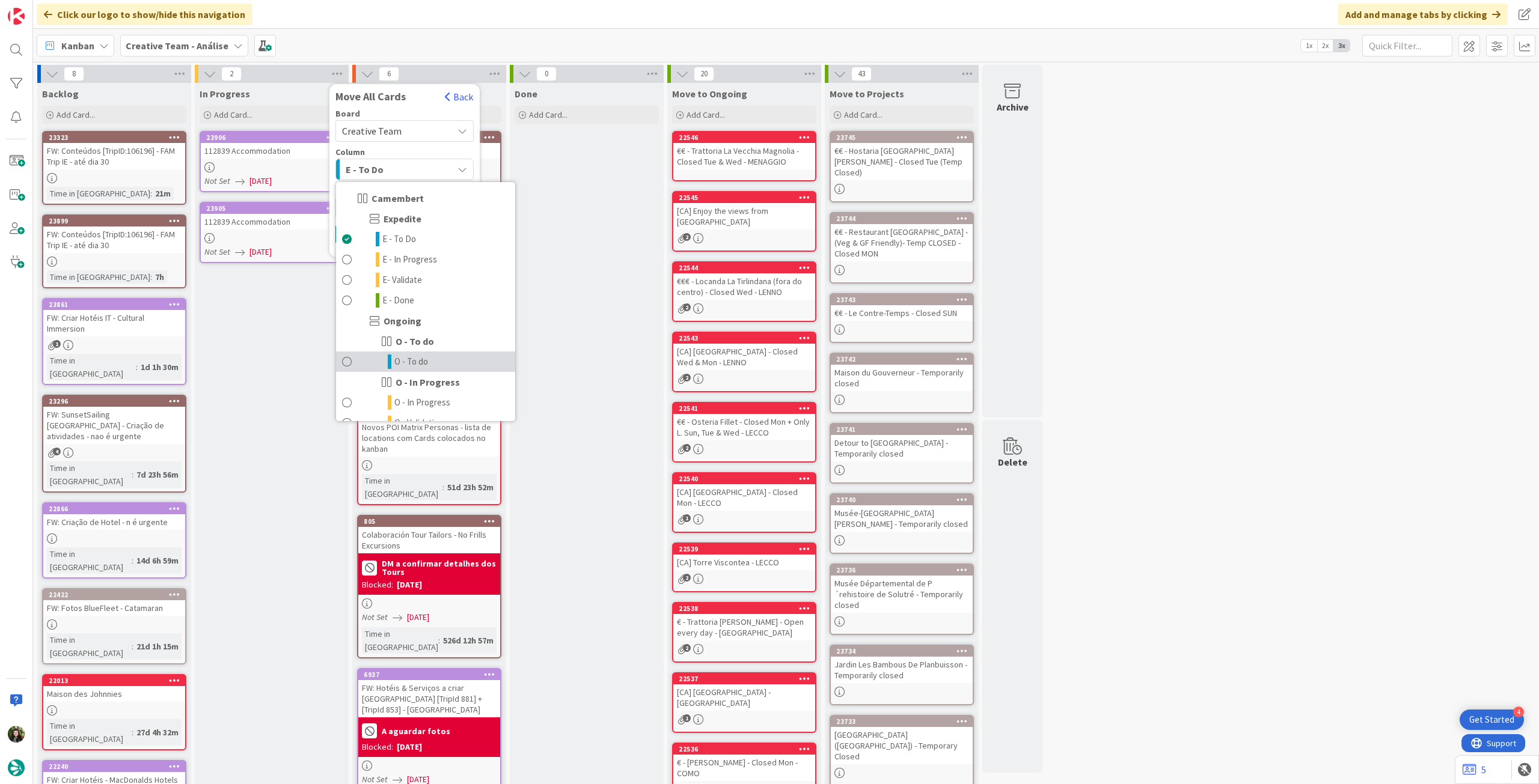
drag, startPoint x: 403, startPoint y: 356, endPoint x: 395, endPoint y: 313, distance: 43.7
click at [403, 357] on span "O - To do" at bounding box center [412, 361] width 34 height 14
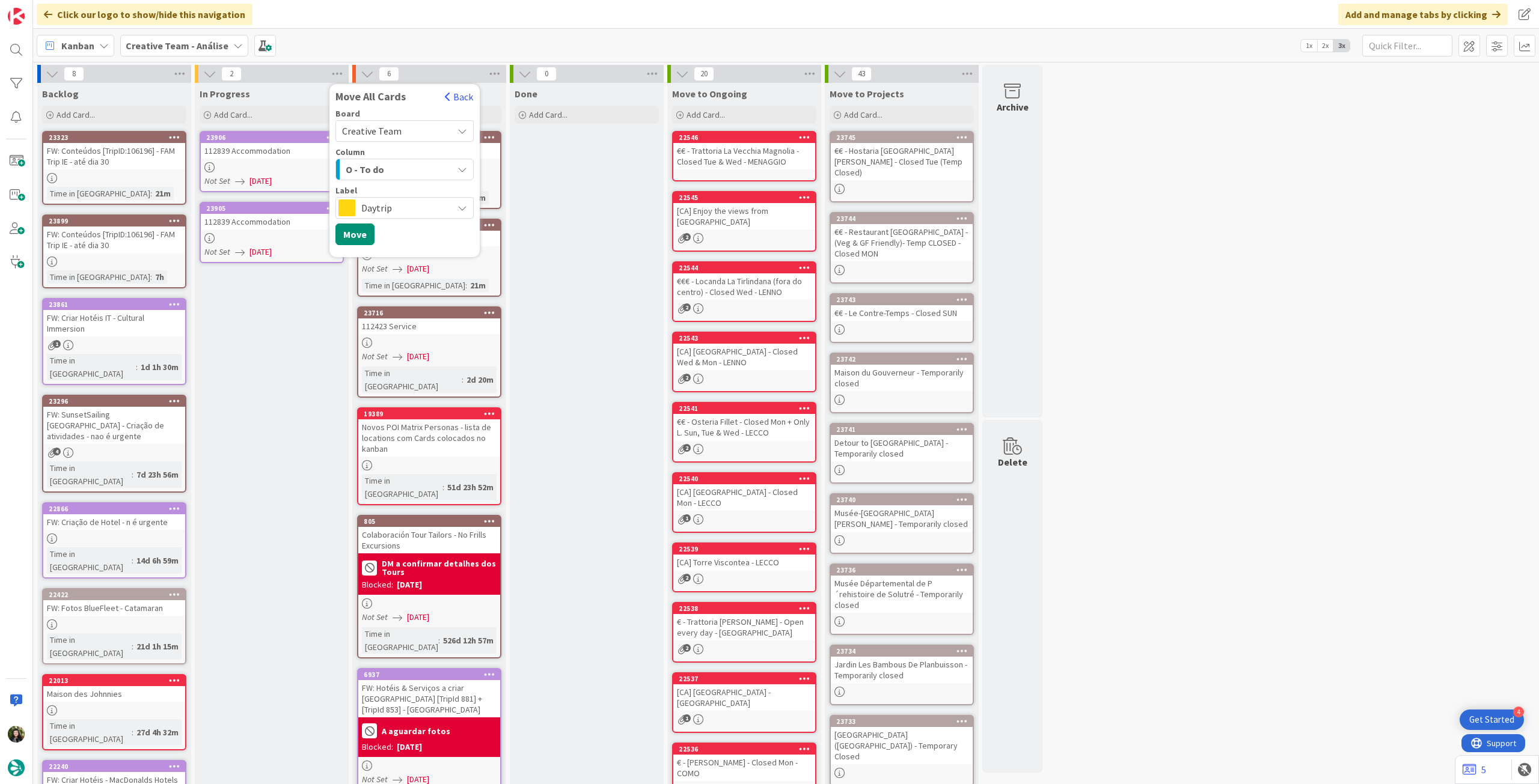
click at [395, 213] on span "Daytrip" at bounding box center [404, 208] width 85 height 17
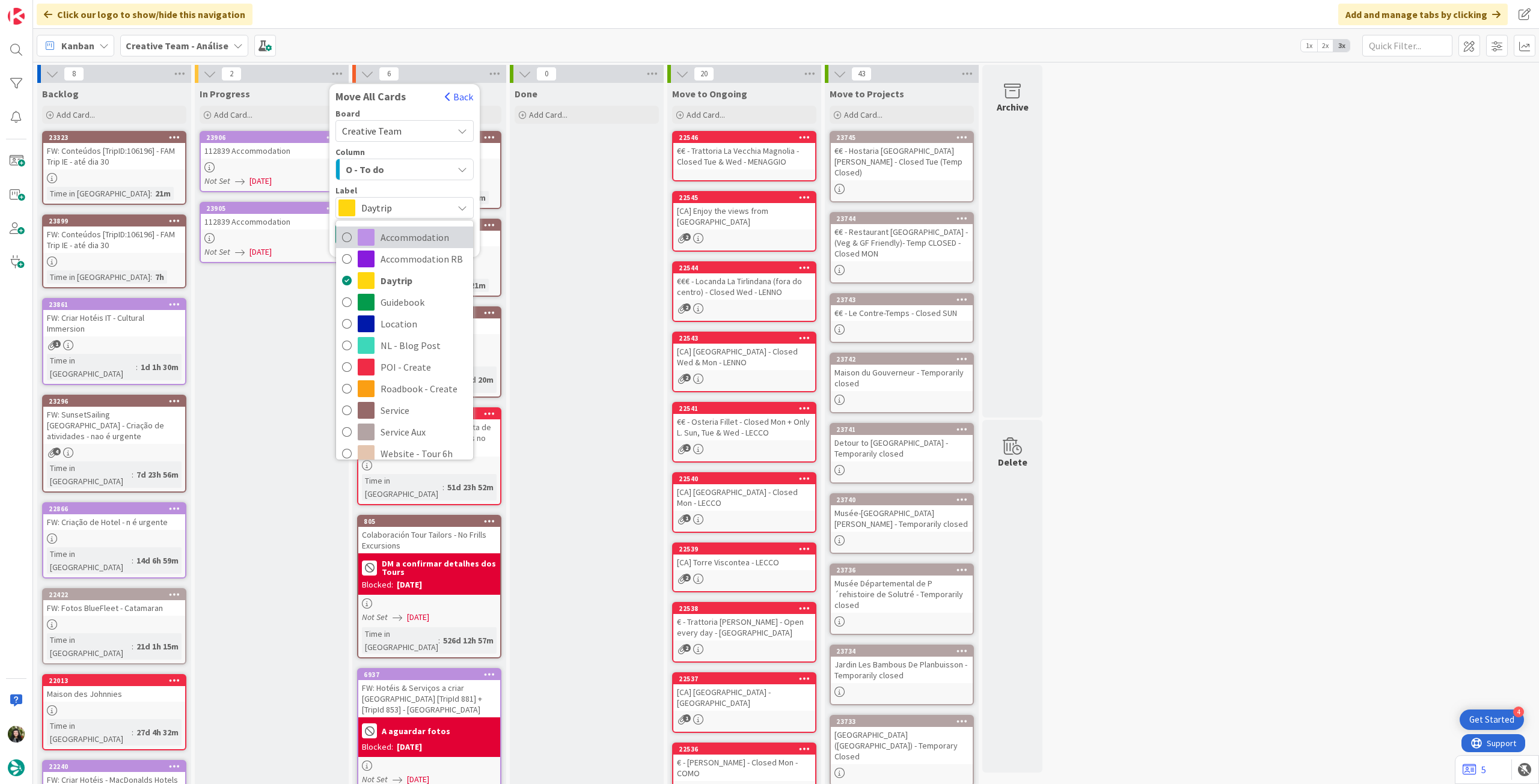
click at [391, 230] on span "Accommodation" at bounding box center [424, 237] width 87 height 18
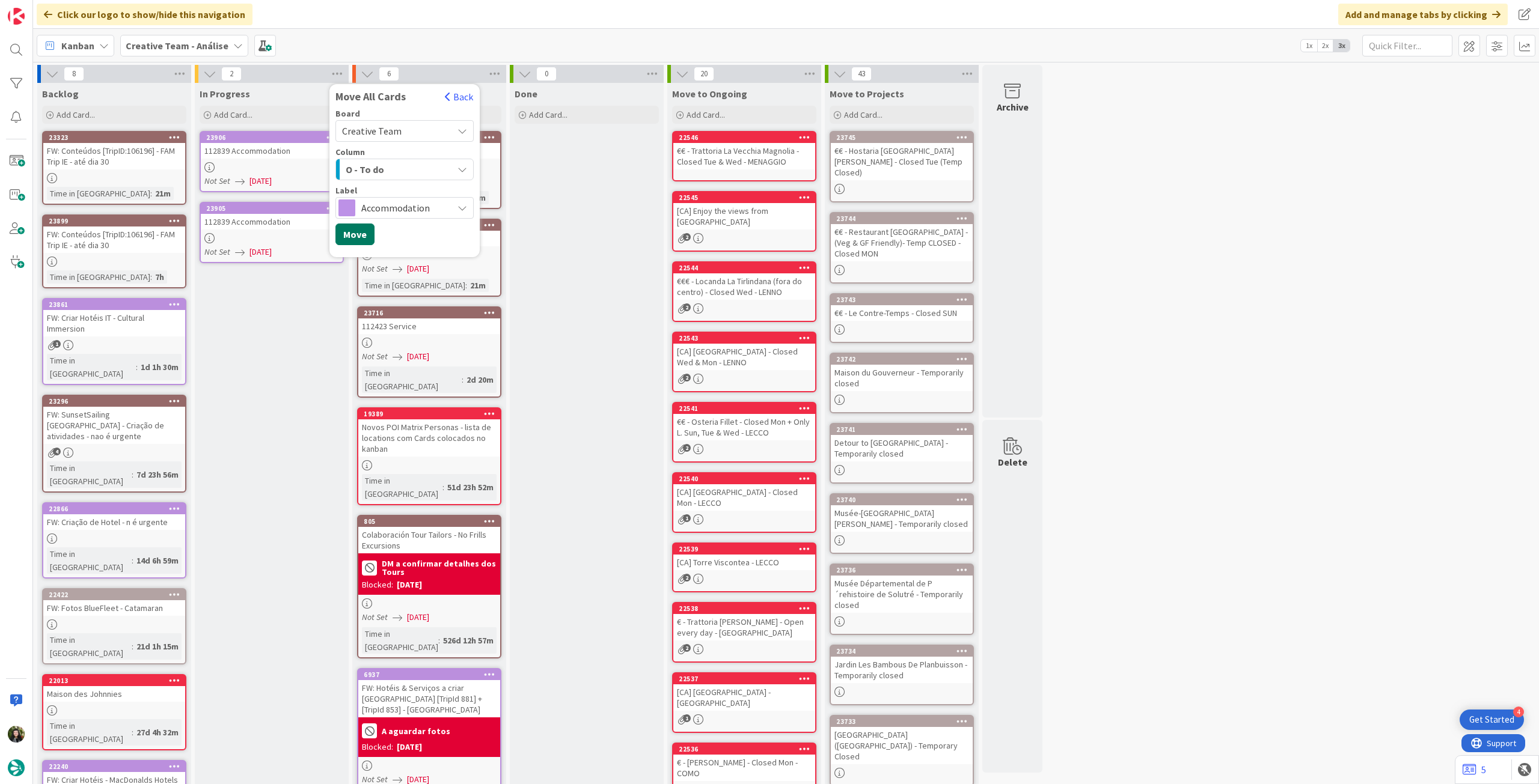
click at [367, 235] on button "Move" at bounding box center [354, 234] width 39 height 22
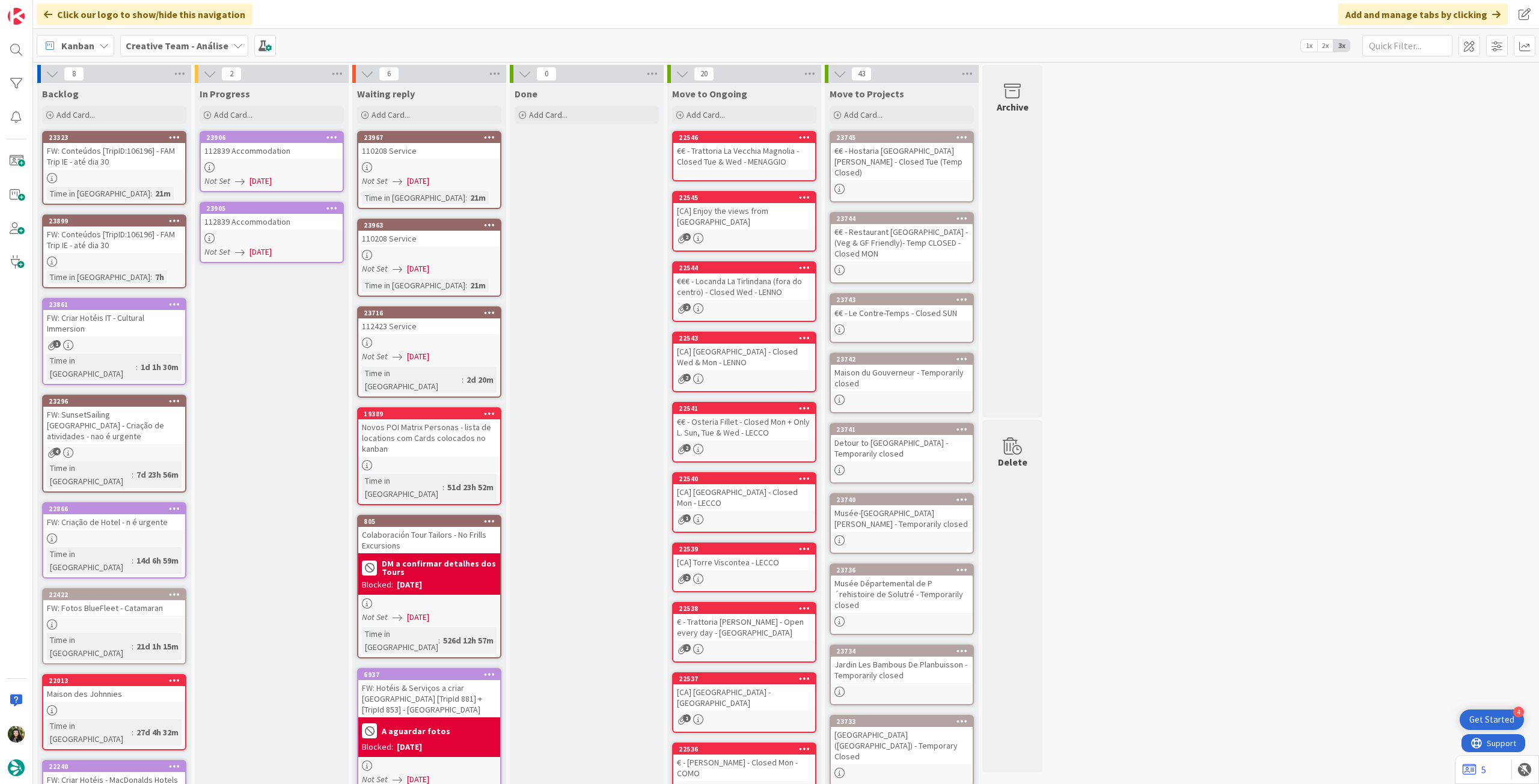
click at [158, 39] on span "Creative Team - Análise" at bounding box center [177, 46] width 103 height 14
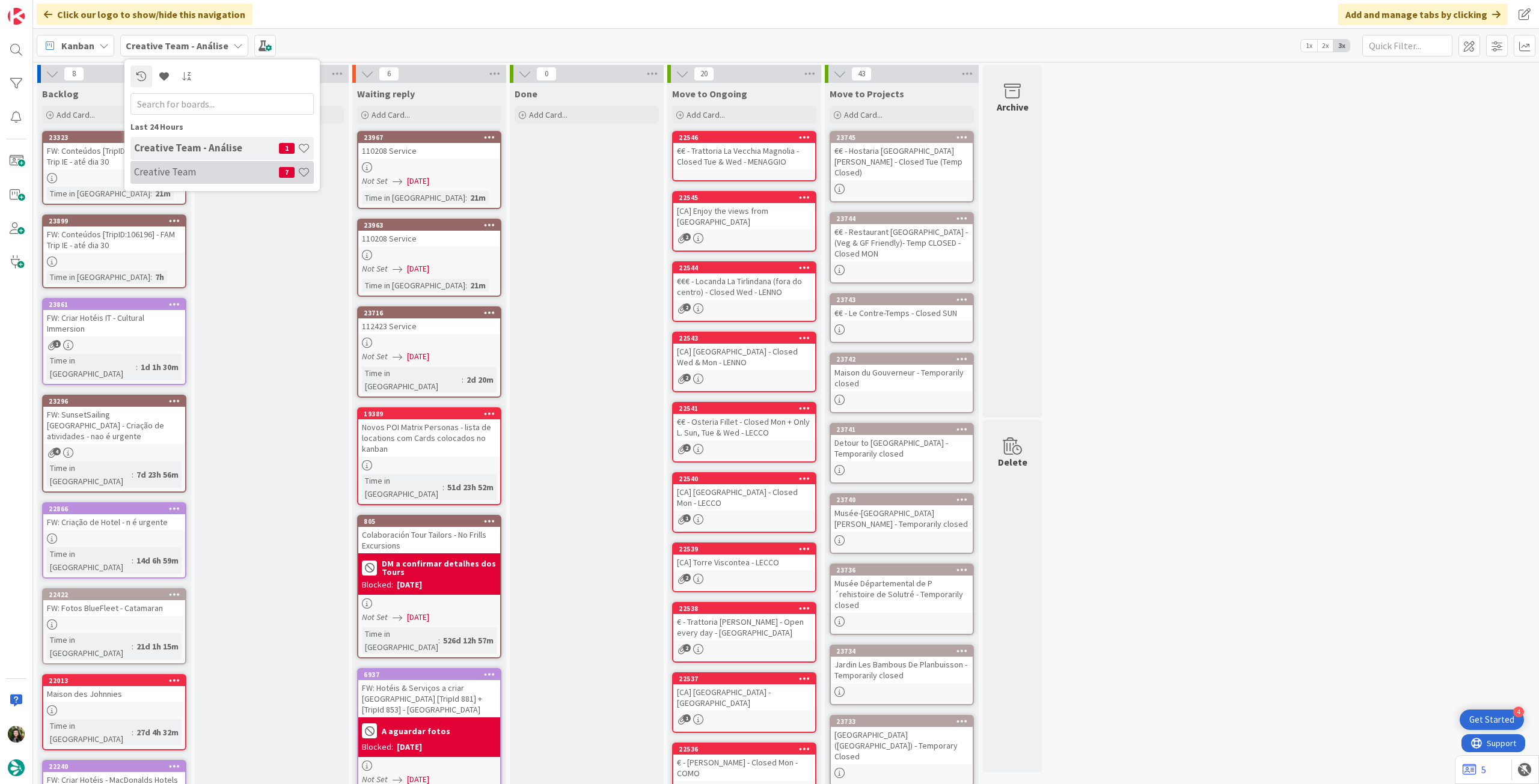
click at [194, 170] on h4 "Creative Team" at bounding box center [206, 171] width 145 height 12
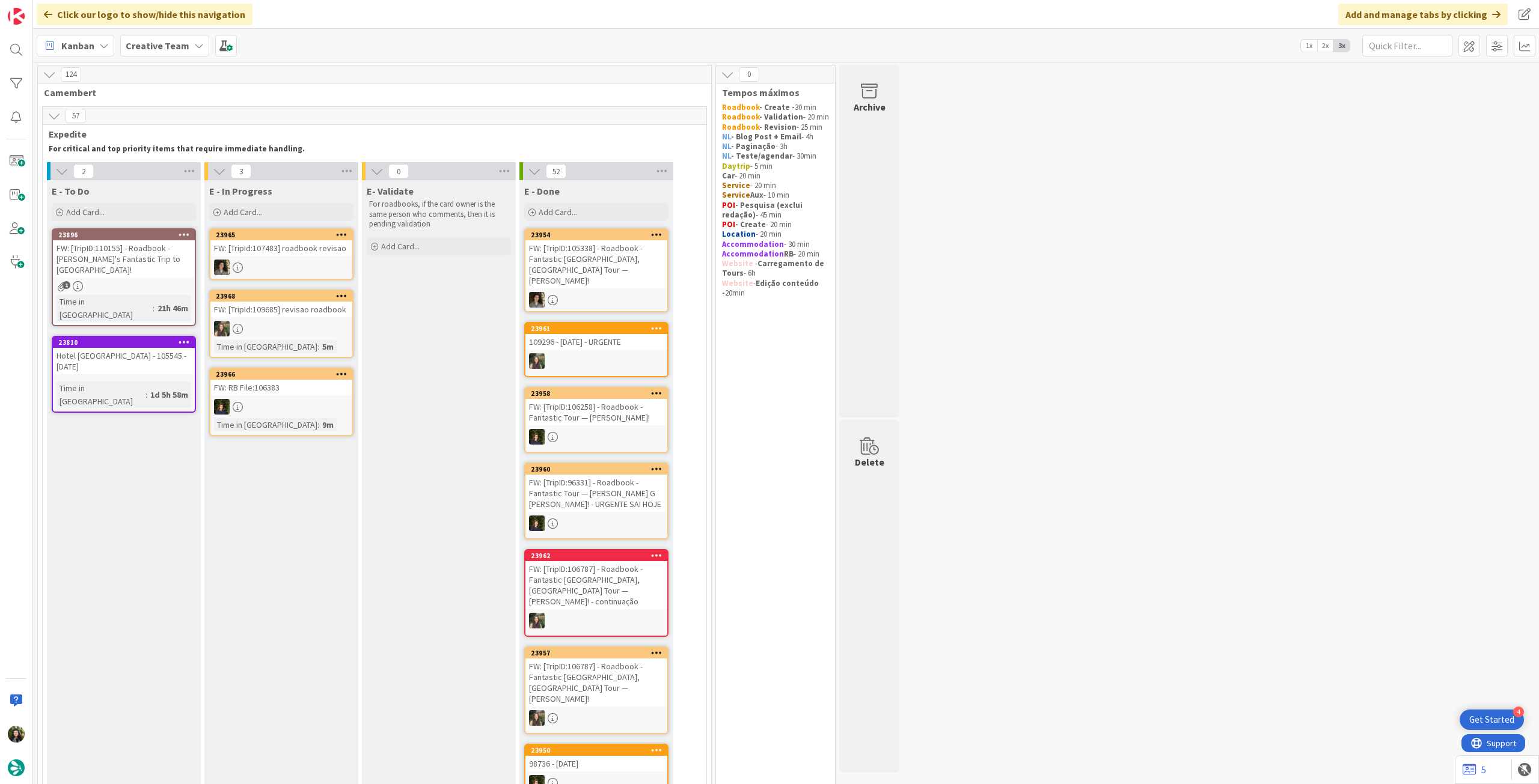
click at [164, 38] on div "Creative Team" at bounding box center [165, 45] width 89 height 22
click at [169, 166] on h4 "Creative Team - Análise" at bounding box center [206, 171] width 145 height 12
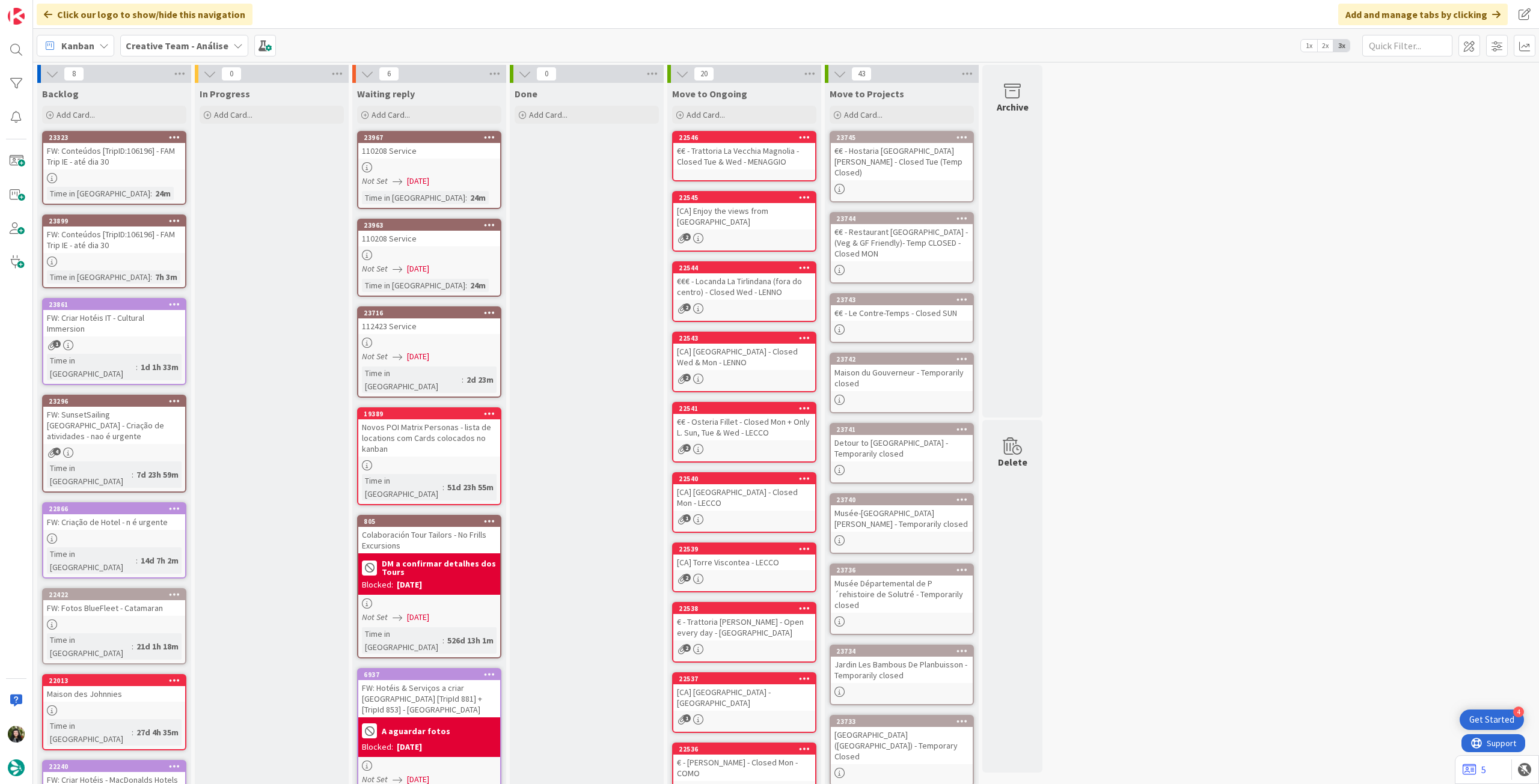
click at [388, 340] on div at bounding box center [428, 342] width 142 height 11
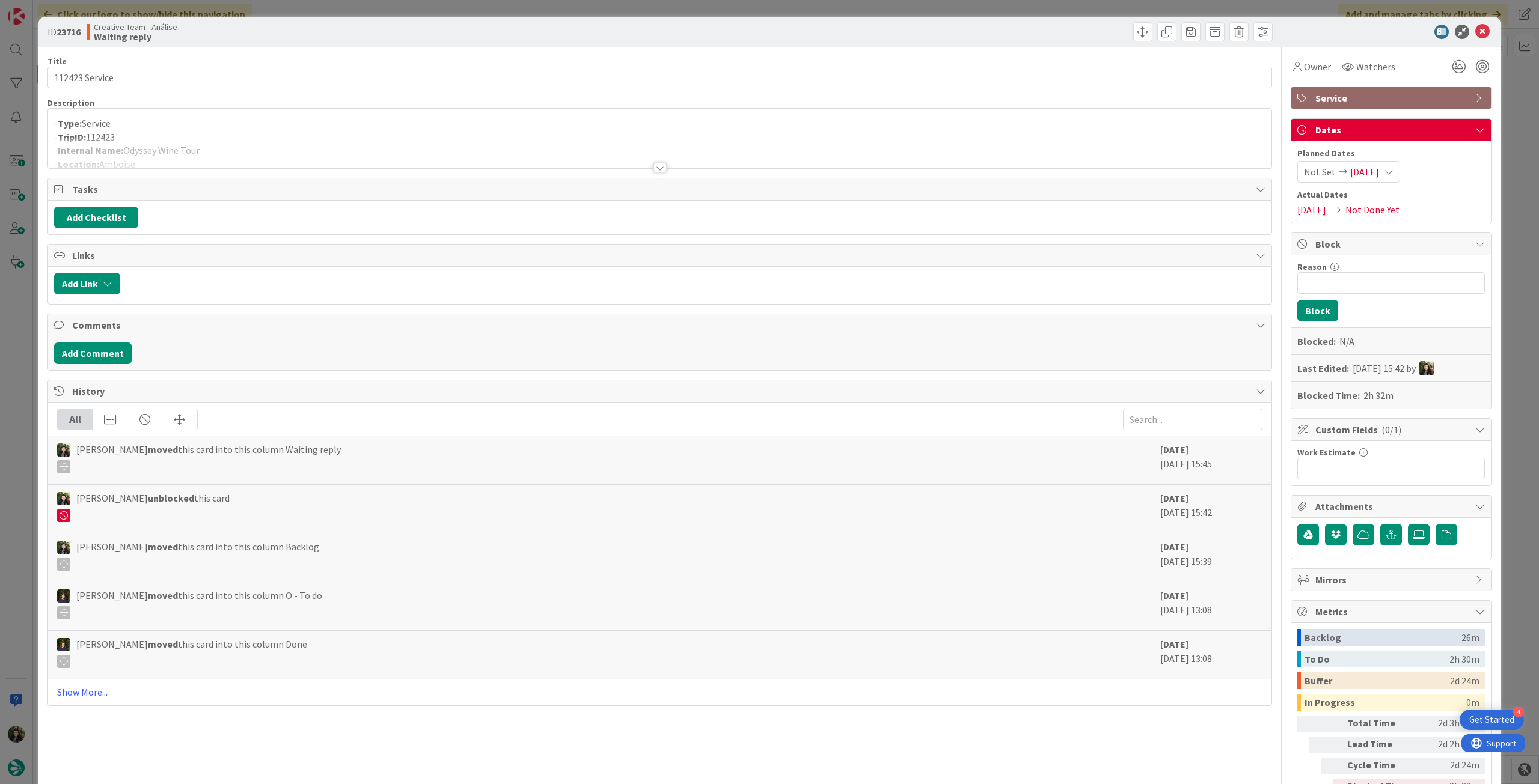
drag, startPoint x: 322, startPoint y: 137, endPoint x: 497, endPoint y: 127, distance: 175.3
click at [323, 137] on div "Description - Type: Service - TripID: 112423 - Internal Name: Odyssey Wine Tour…" at bounding box center [660, 133] width 1225 height 72
click at [673, 158] on div at bounding box center [660, 153] width 1223 height 31
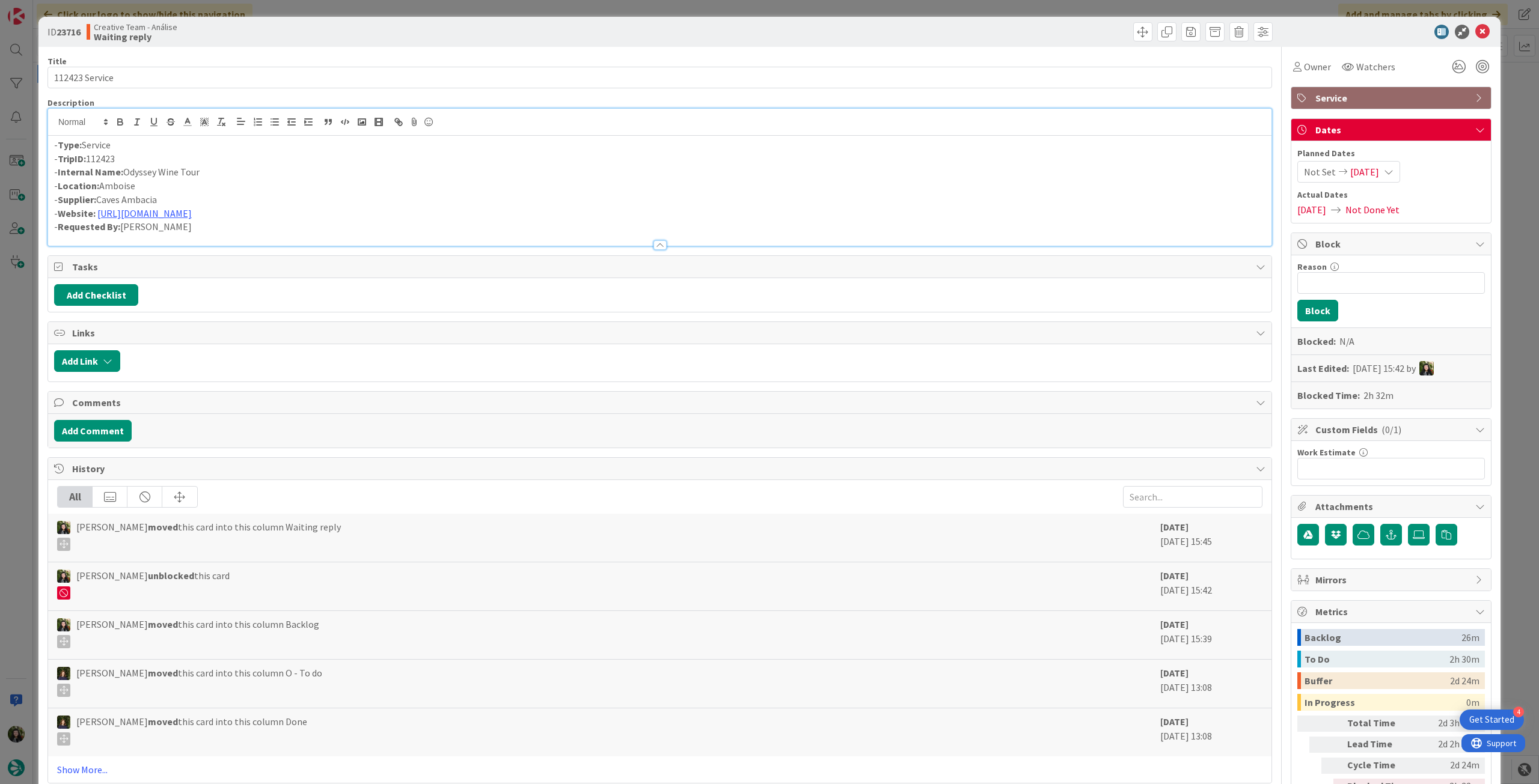
click at [817, 172] on p "- Internal Name: Odyssey Wine Tour" at bounding box center [660, 173] width 1211 height 14
click at [1481, 30] on icon at bounding box center [1483, 32] width 14 height 14
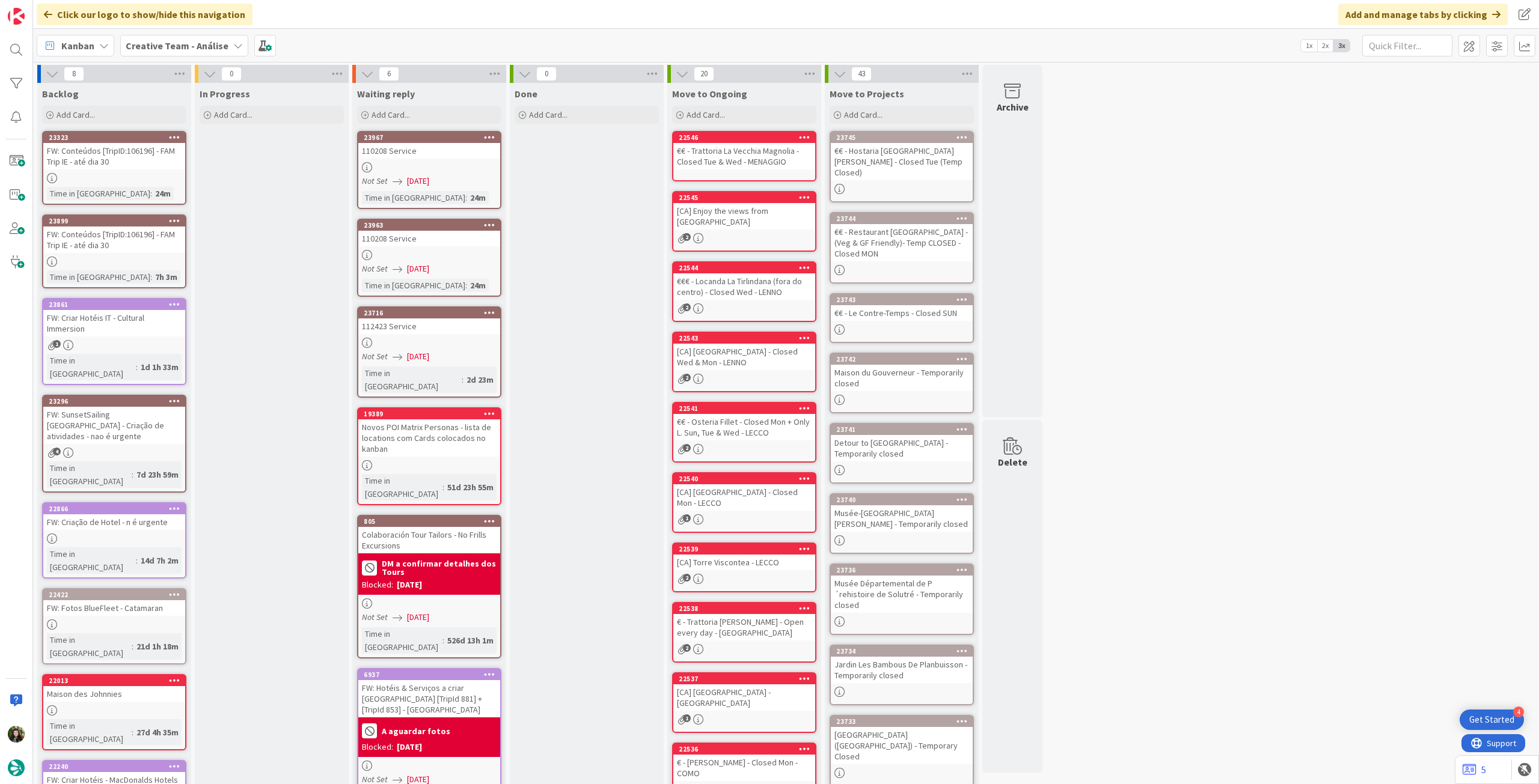
click at [485, 311] on icon at bounding box center [490, 313] width 11 height 8
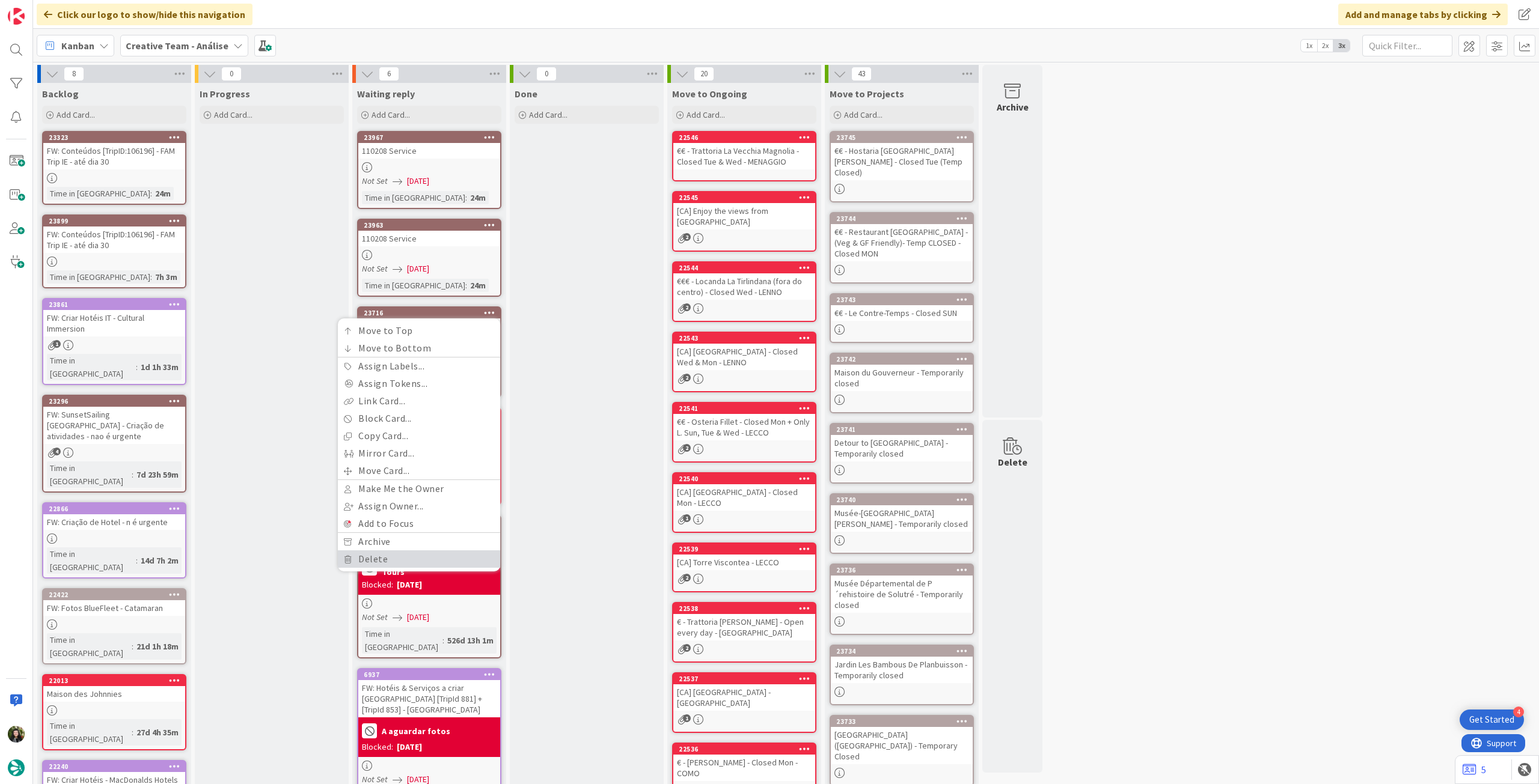
click at [373, 554] on link "Delete" at bounding box center [419, 559] width 162 height 18
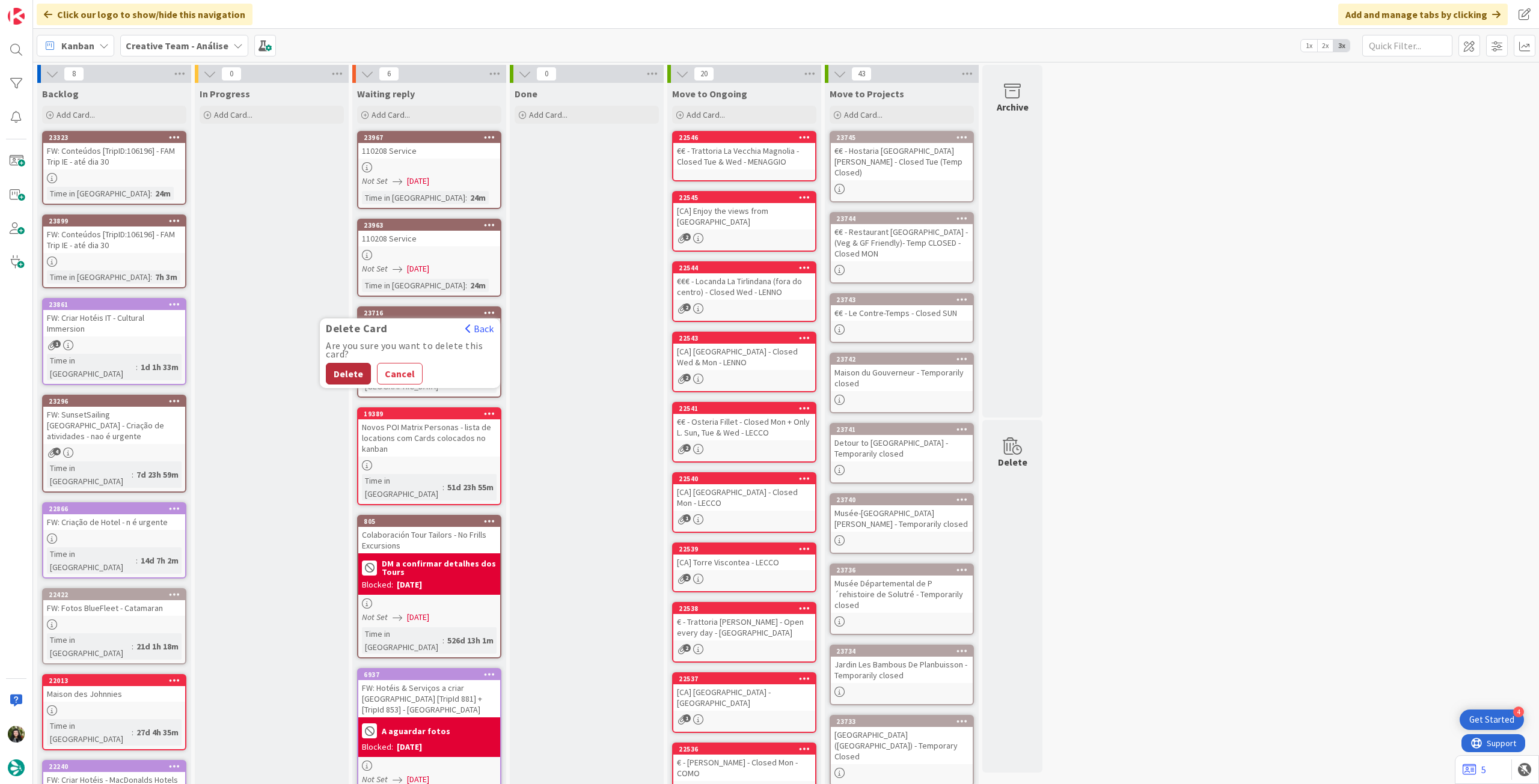
click at [356, 377] on button "Delete" at bounding box center [348, 373] width 45 height 22
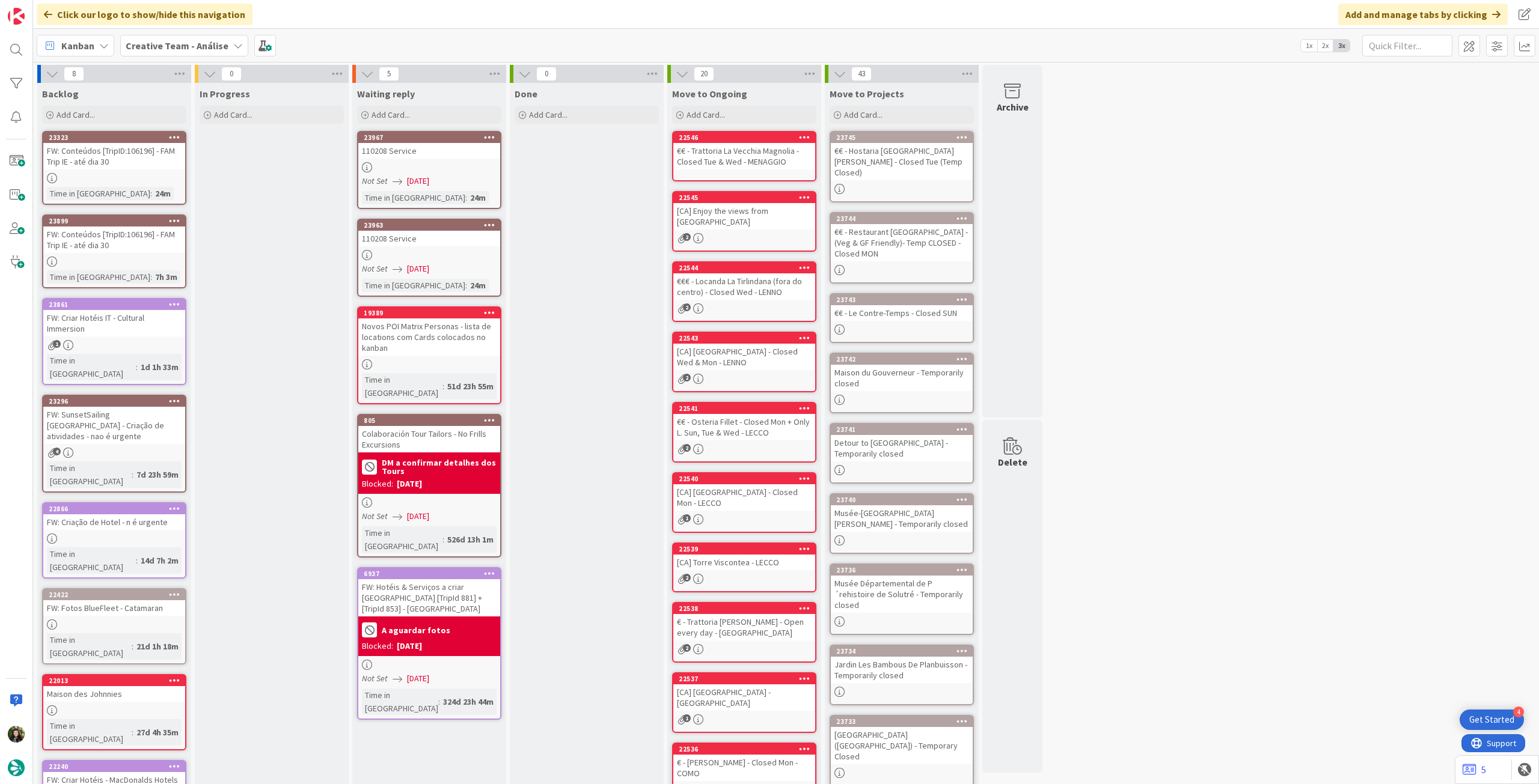
click at [206, 51] on b "Creative Team - Análise" at bounding box center [177, 45] width 103 height 12
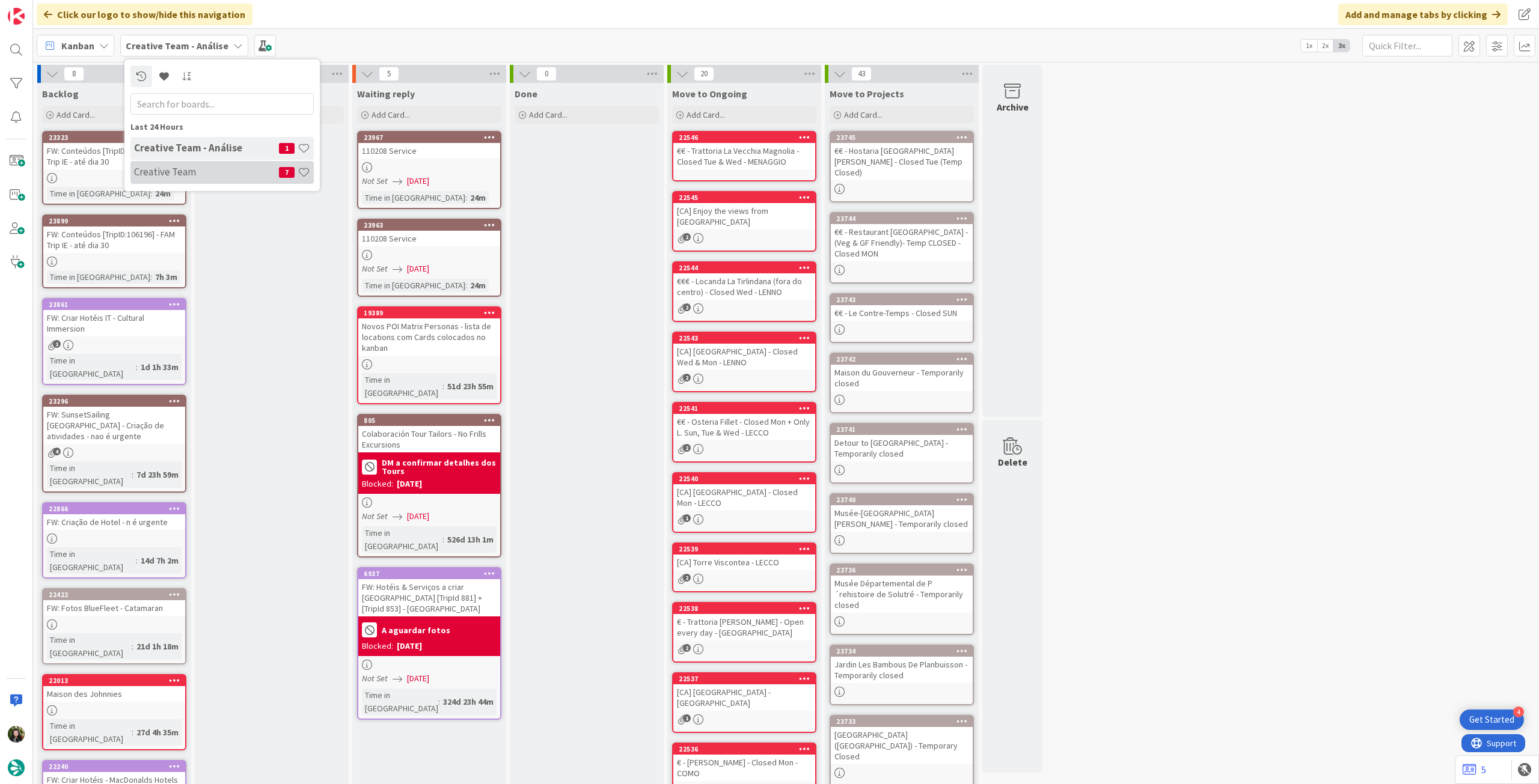
click at [183, 178] on h4 "Creative Team" at bounding box center [206, 171] width 145 height 12
